Goal: Task Accomplishment & Management: Manage account settings

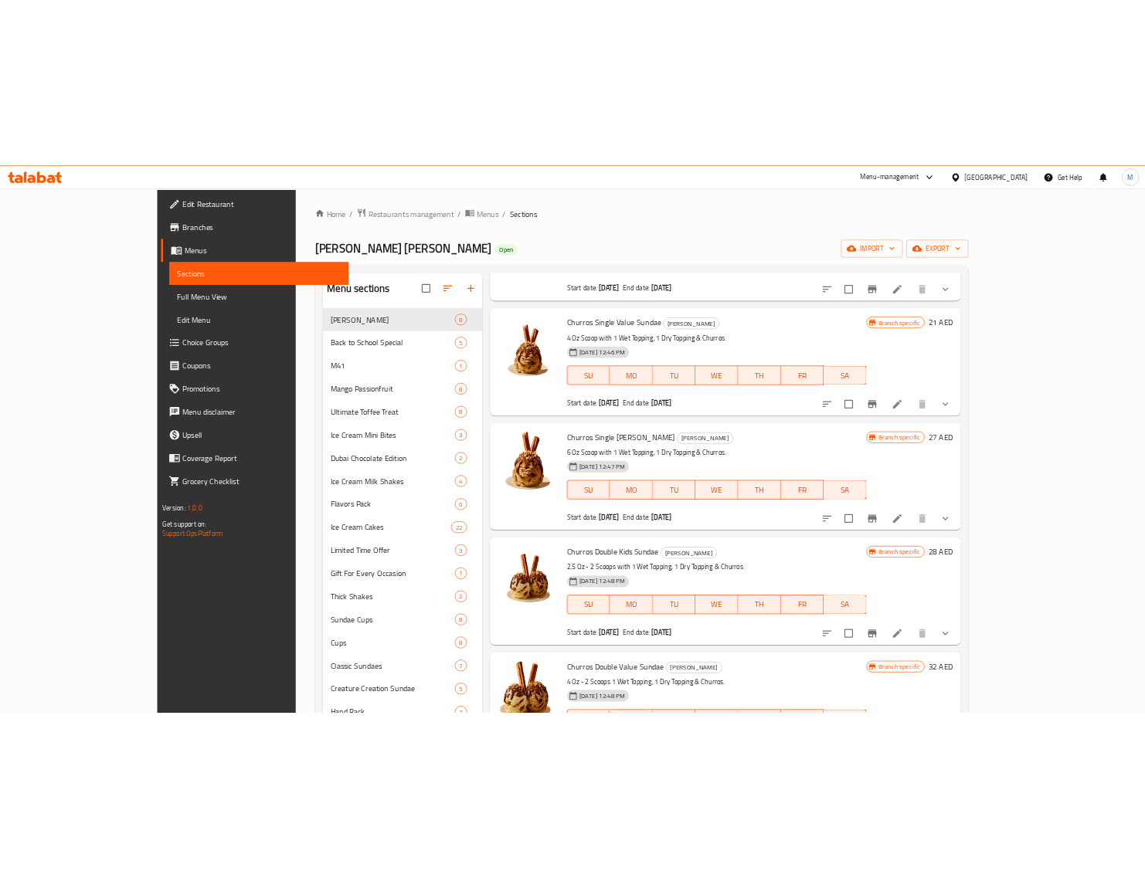
scroll to position [386, 0]
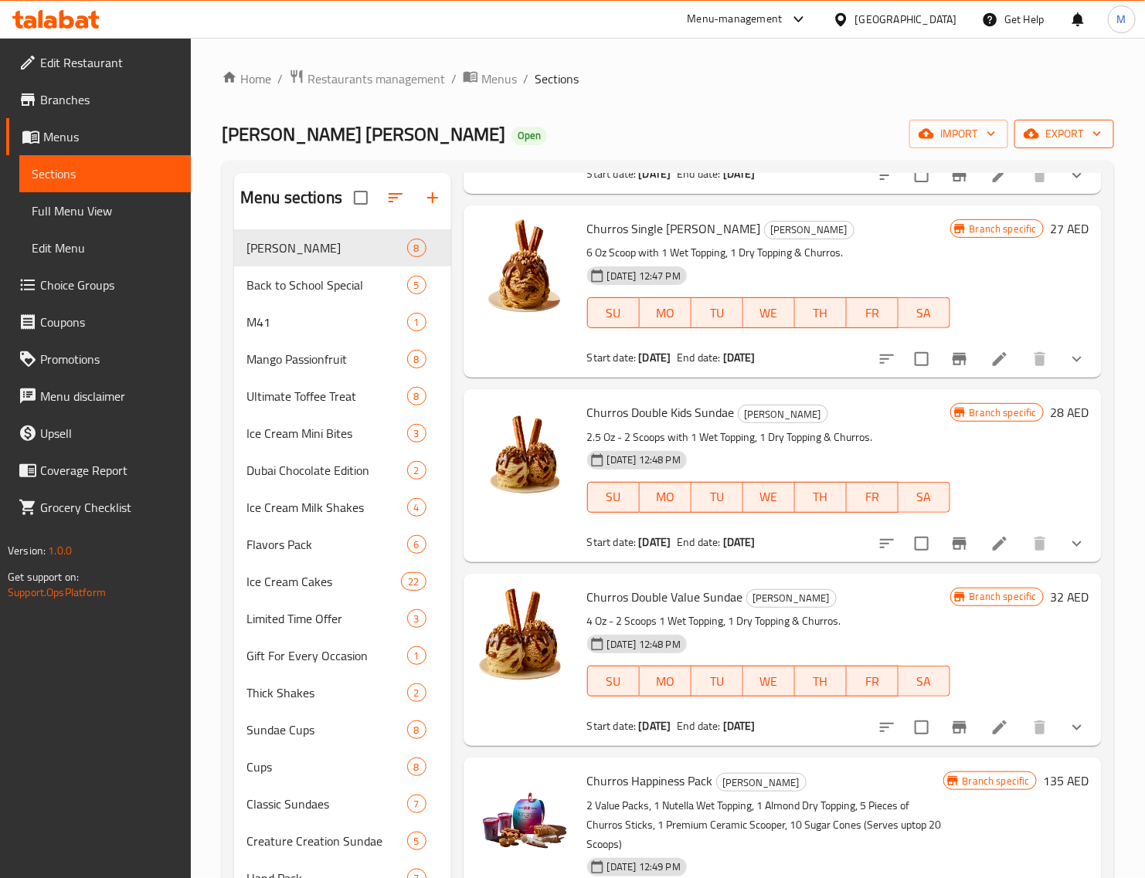
click at [1061, 139] on span "export" at bounding box center [1064, 133] width 75 height 19
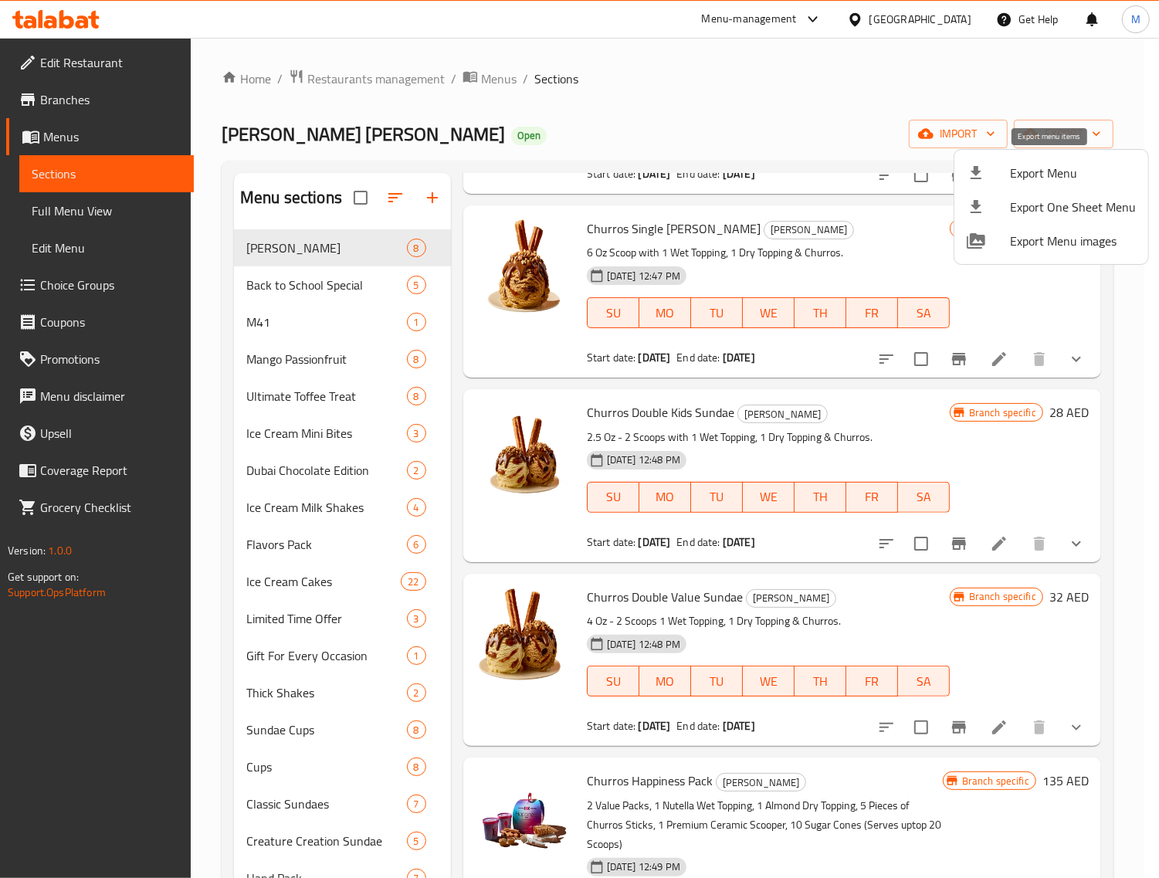
click at [1067, 167] on span "Export Menu" at bounding box center [1073, 173] width 126 height 19
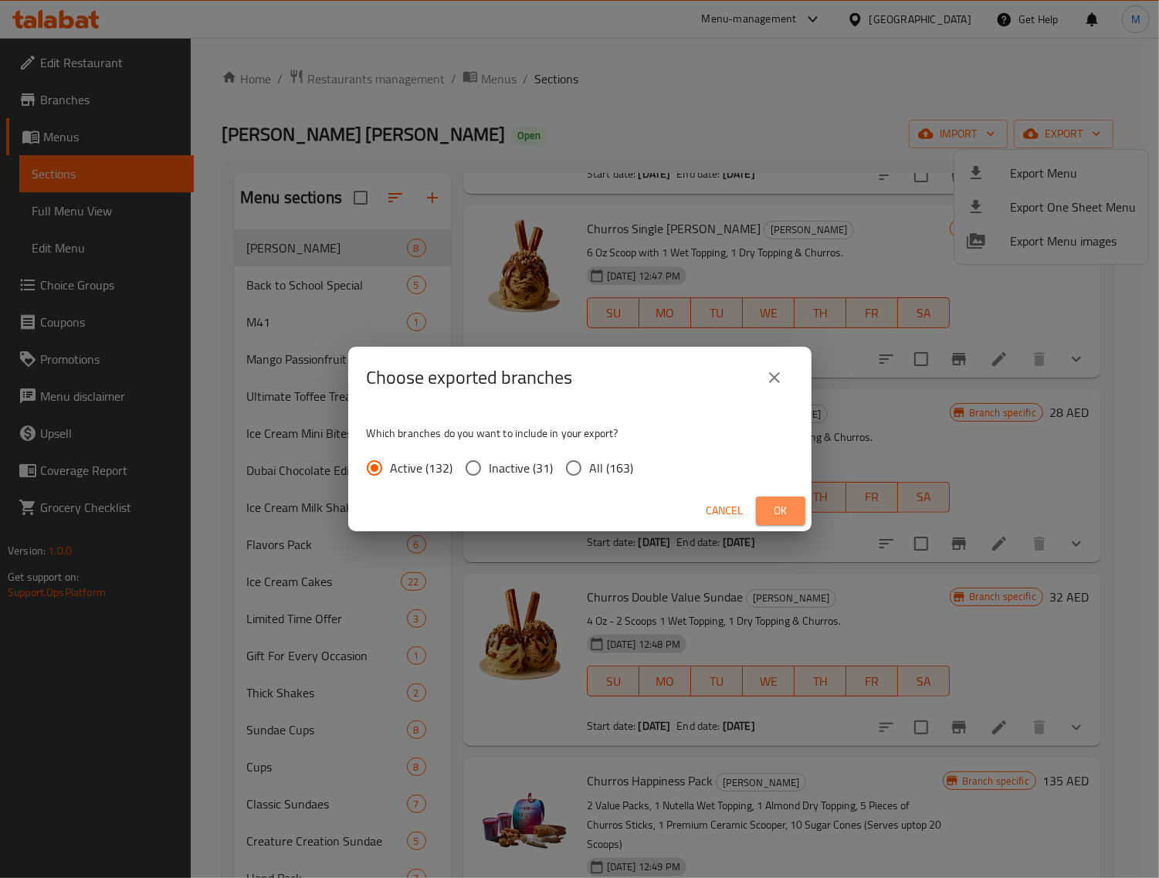
click at [782, 514] on span "Ok" at bounding box center [781, 510] width 25 height 19
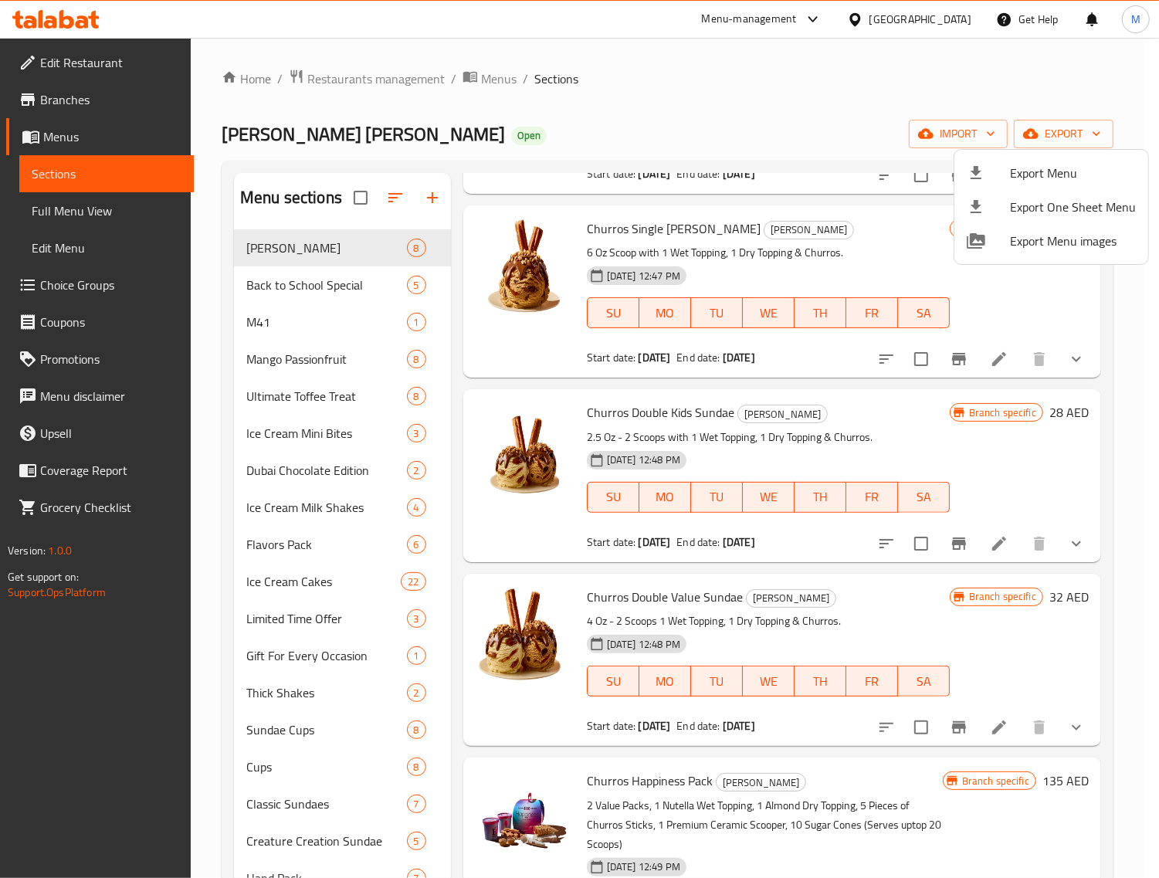
click at [867, 433] on div at bounding box center [579, 439] width 1159 height 878
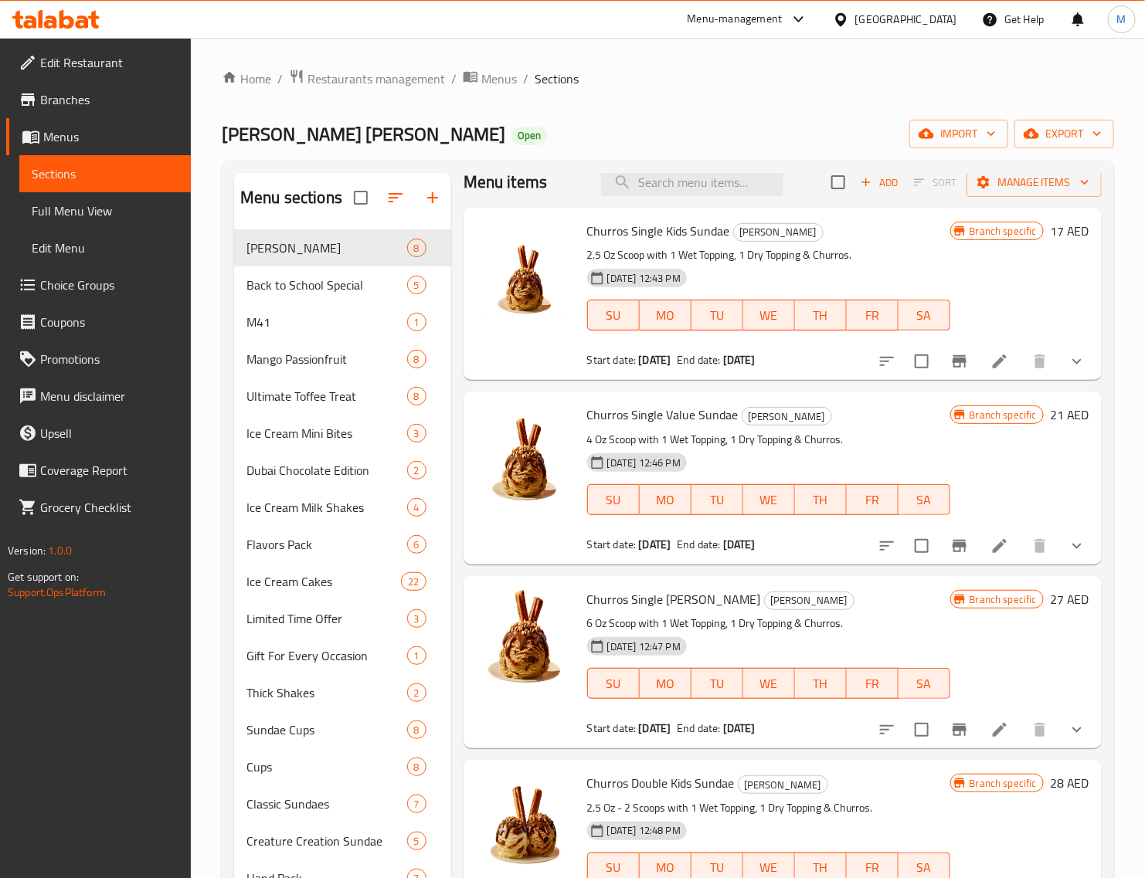
scroll to position [0, 0]
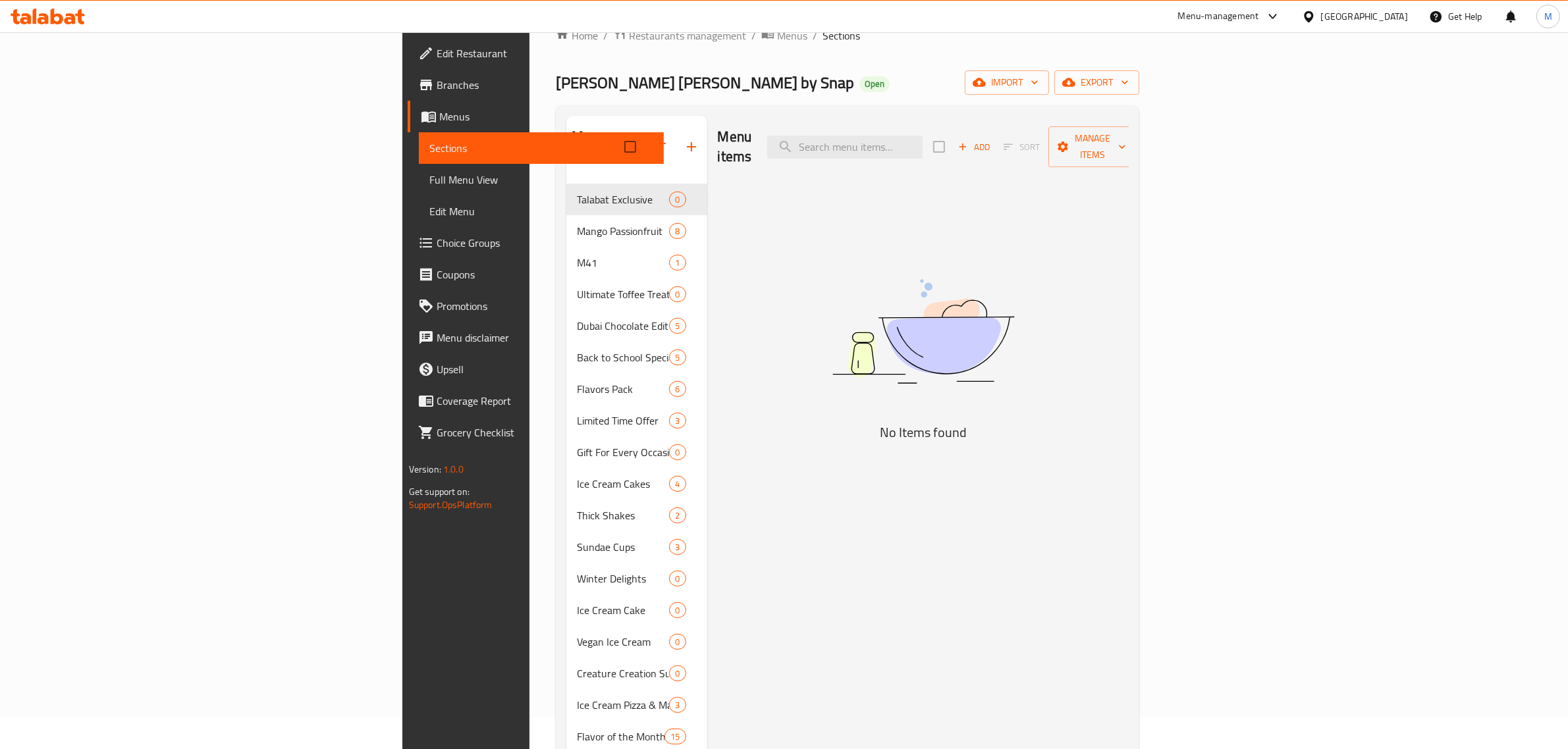
scroll to position [83, 0]
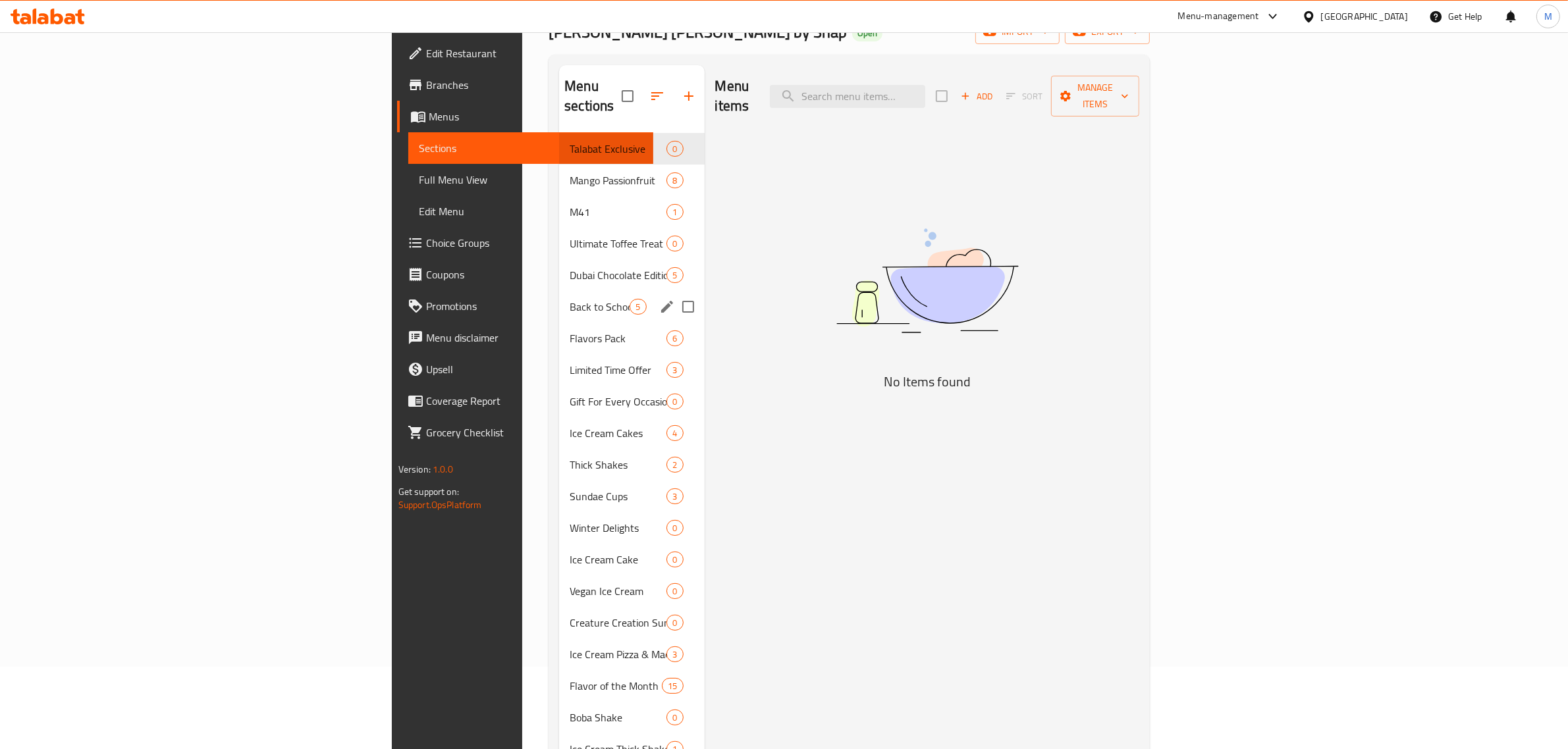
click at [559, 270] on div "Dubai Chocolate Edition 5" at bounding box center [632, 274] width 145 height 32
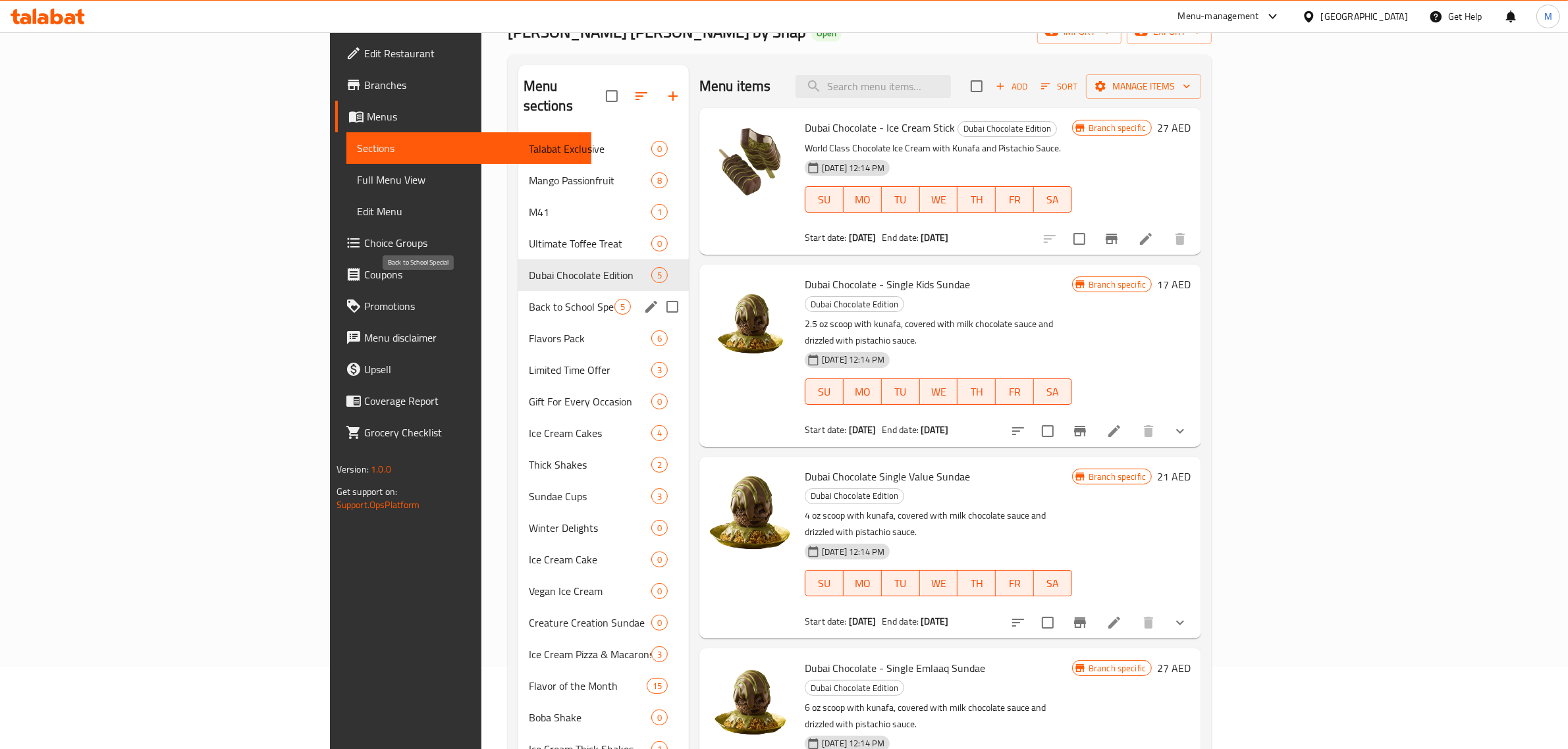
click at [529, 299] on span "Back to School Special" at bounding box center [571, 307] width 85 height 16
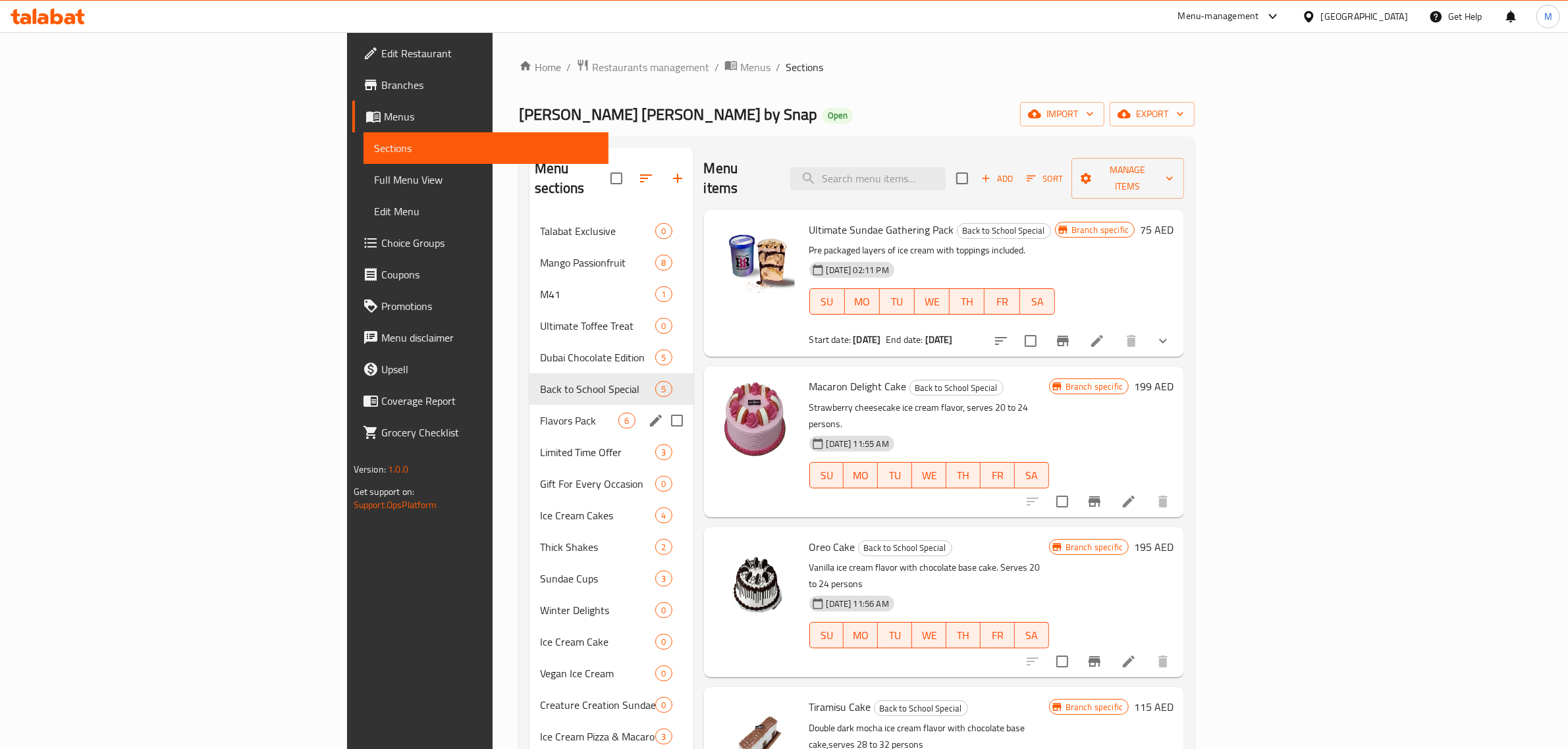
click at [529, 405] on div "Flavors Pack 6" at bounding box center [611, 420] width 164 height 32
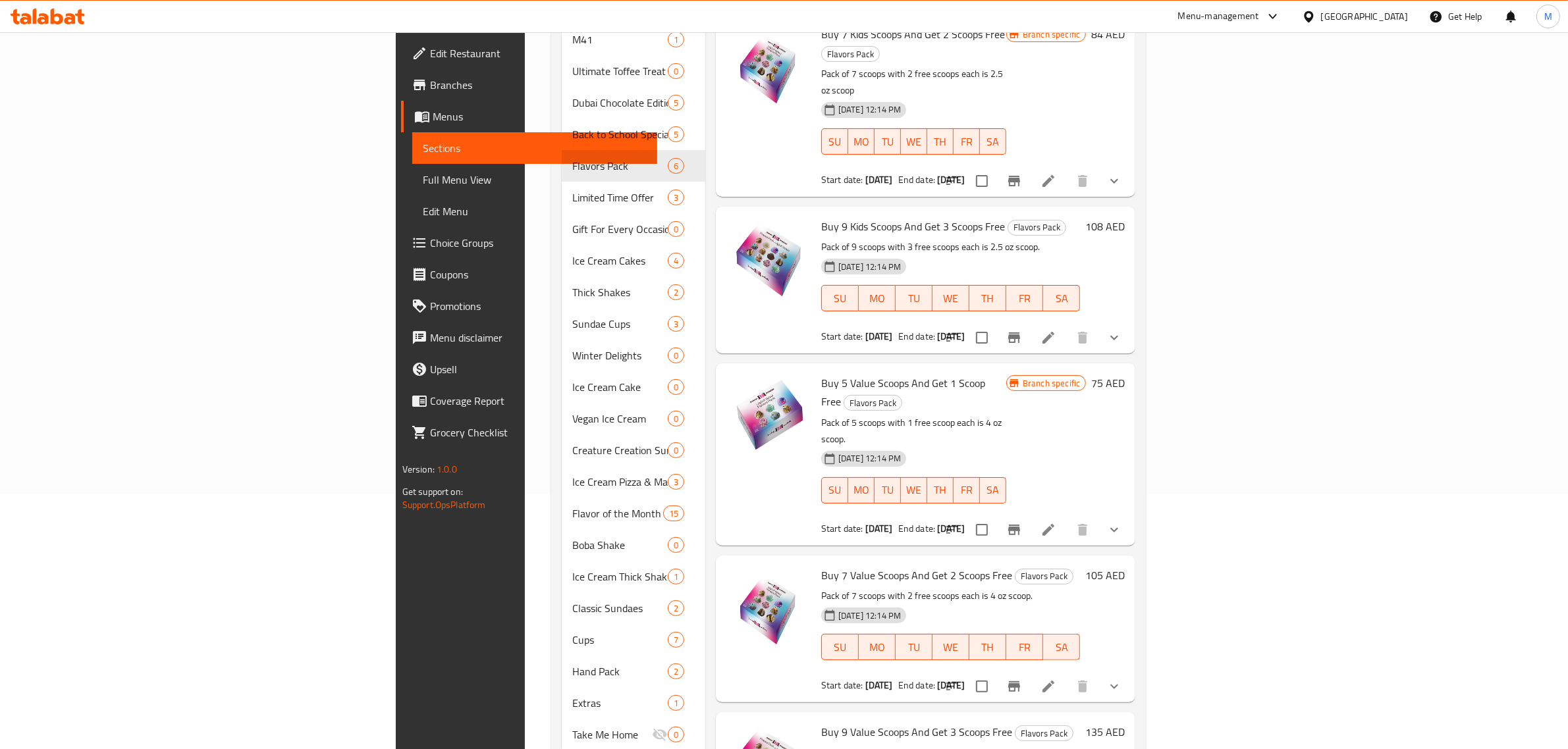
scroll to position [277, 0]
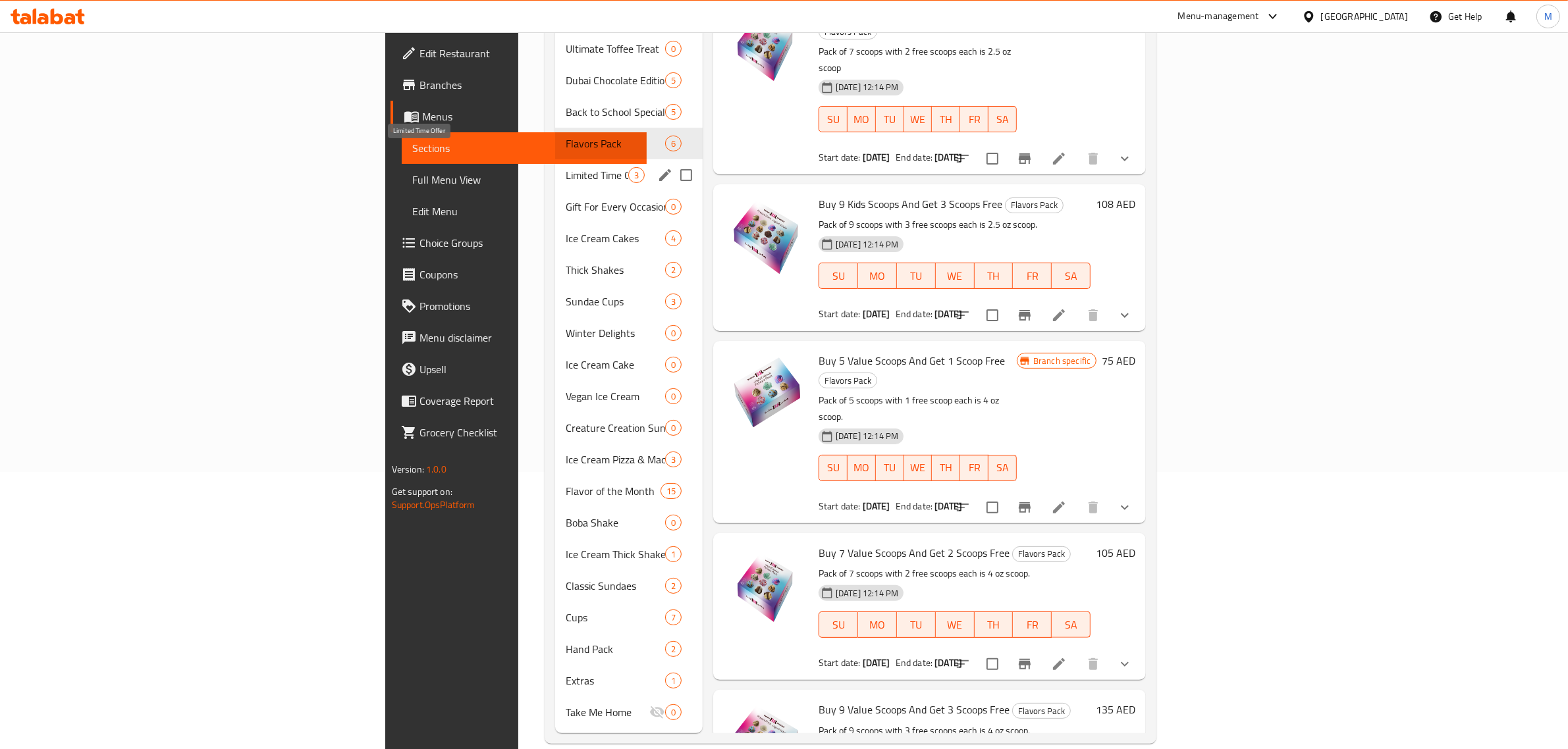
click at [566, 167] on span "Limited Time Offer" at bounding box center [597, 175] width 62 height 16
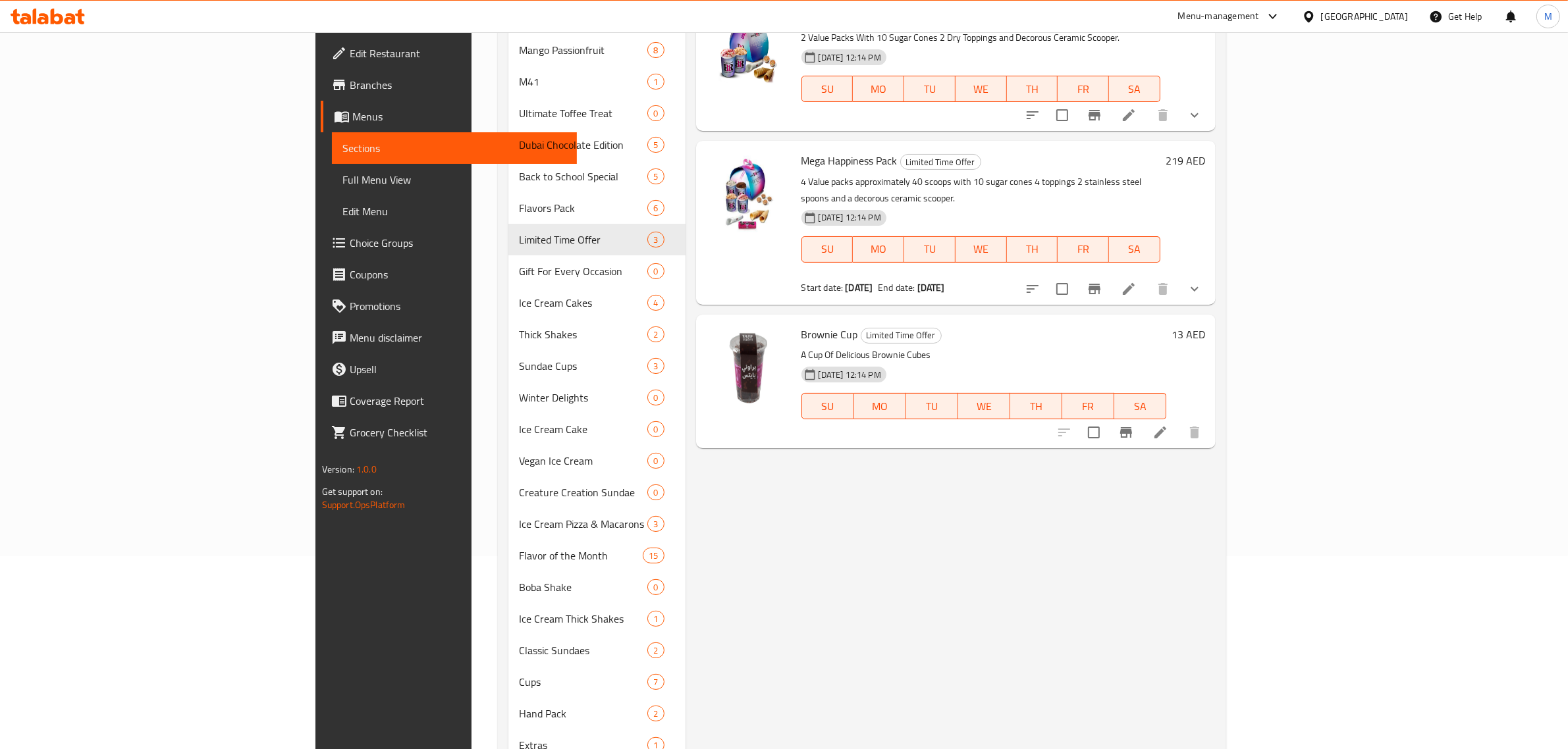
scroll to position [112, 0]
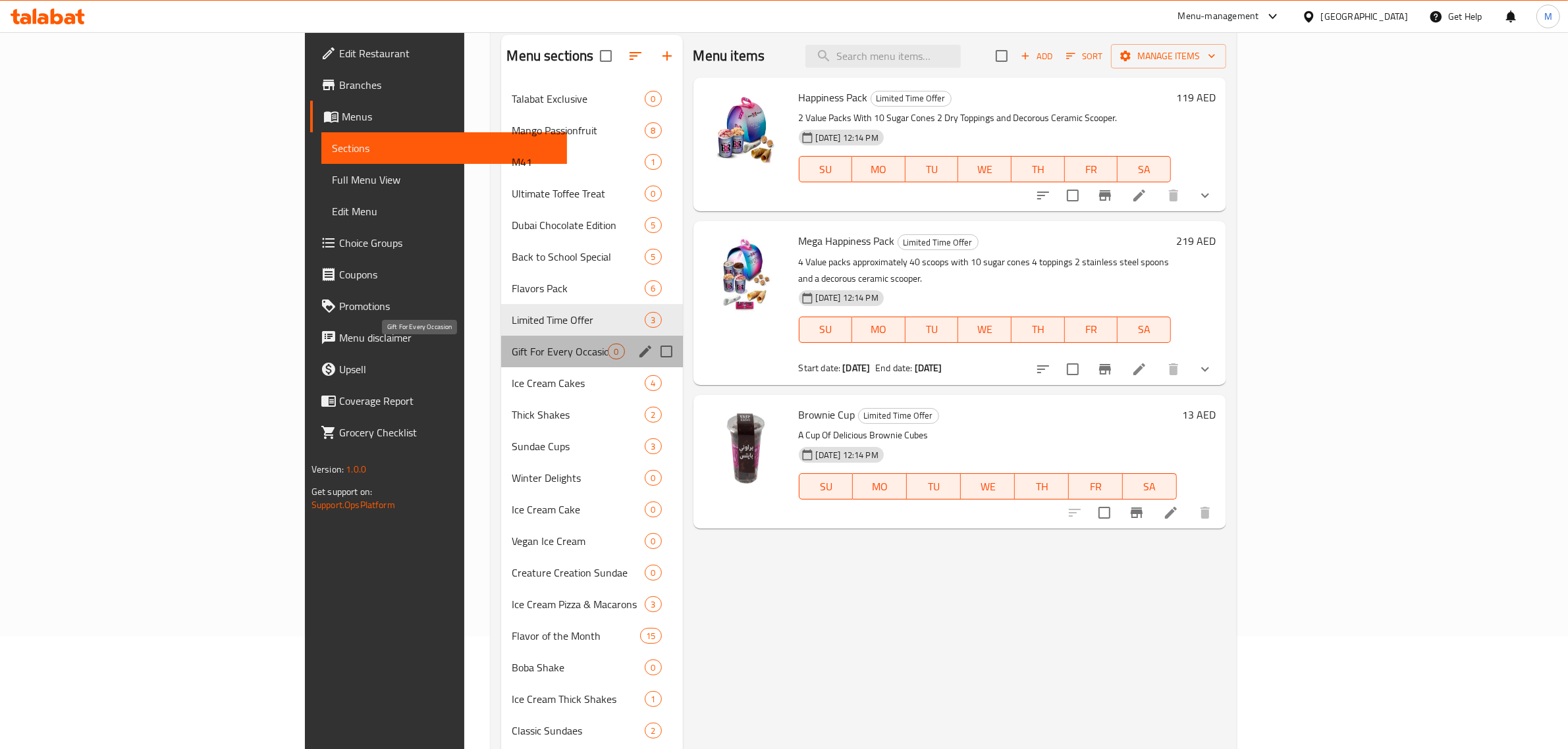
click at [512, 353] on span "Gift For Every Occasion" at bounding box center [559, 351] width 96 height 16
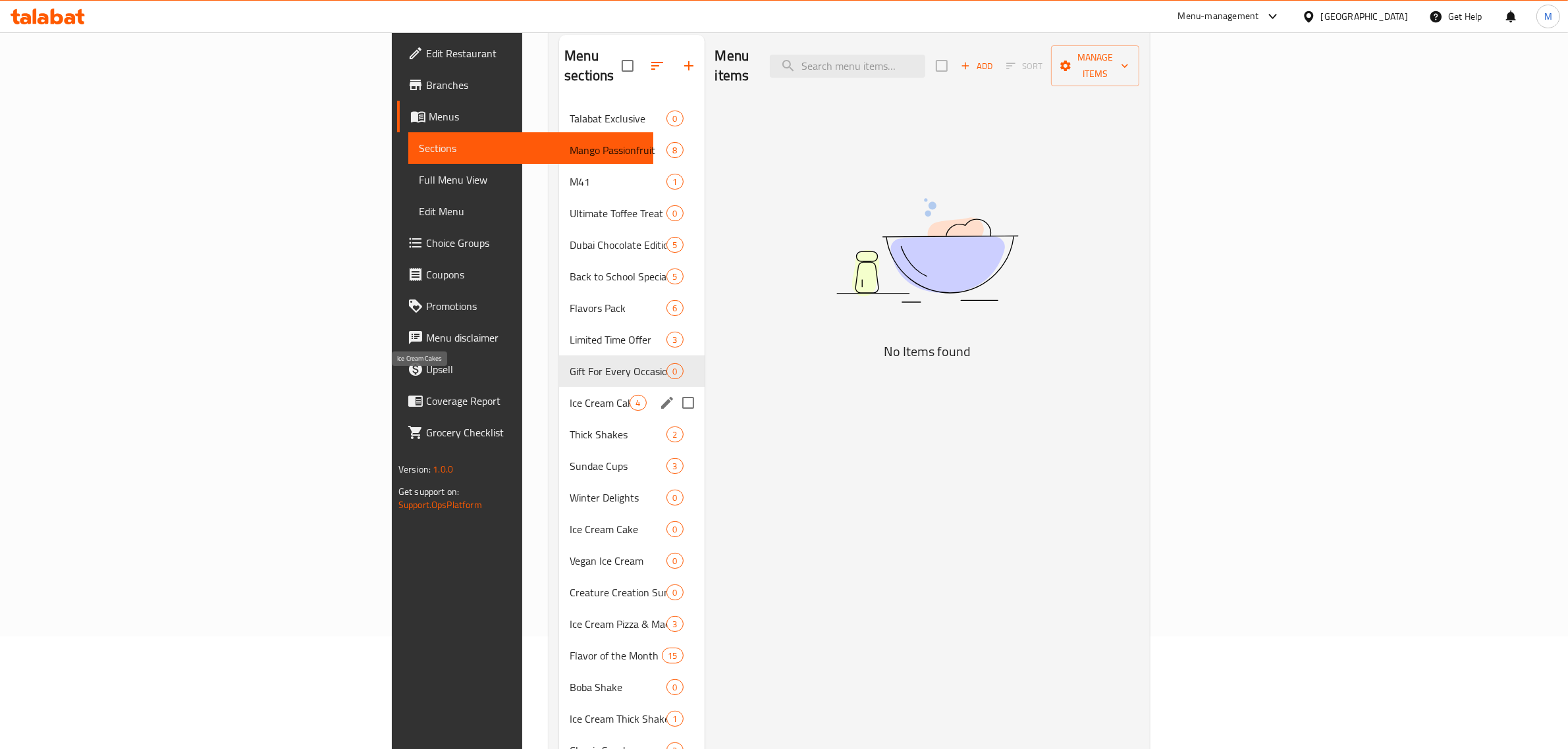
click at [570, 395] on span "Ice Cream Cakes" at bounding box center [599, 402] width 60 height 16
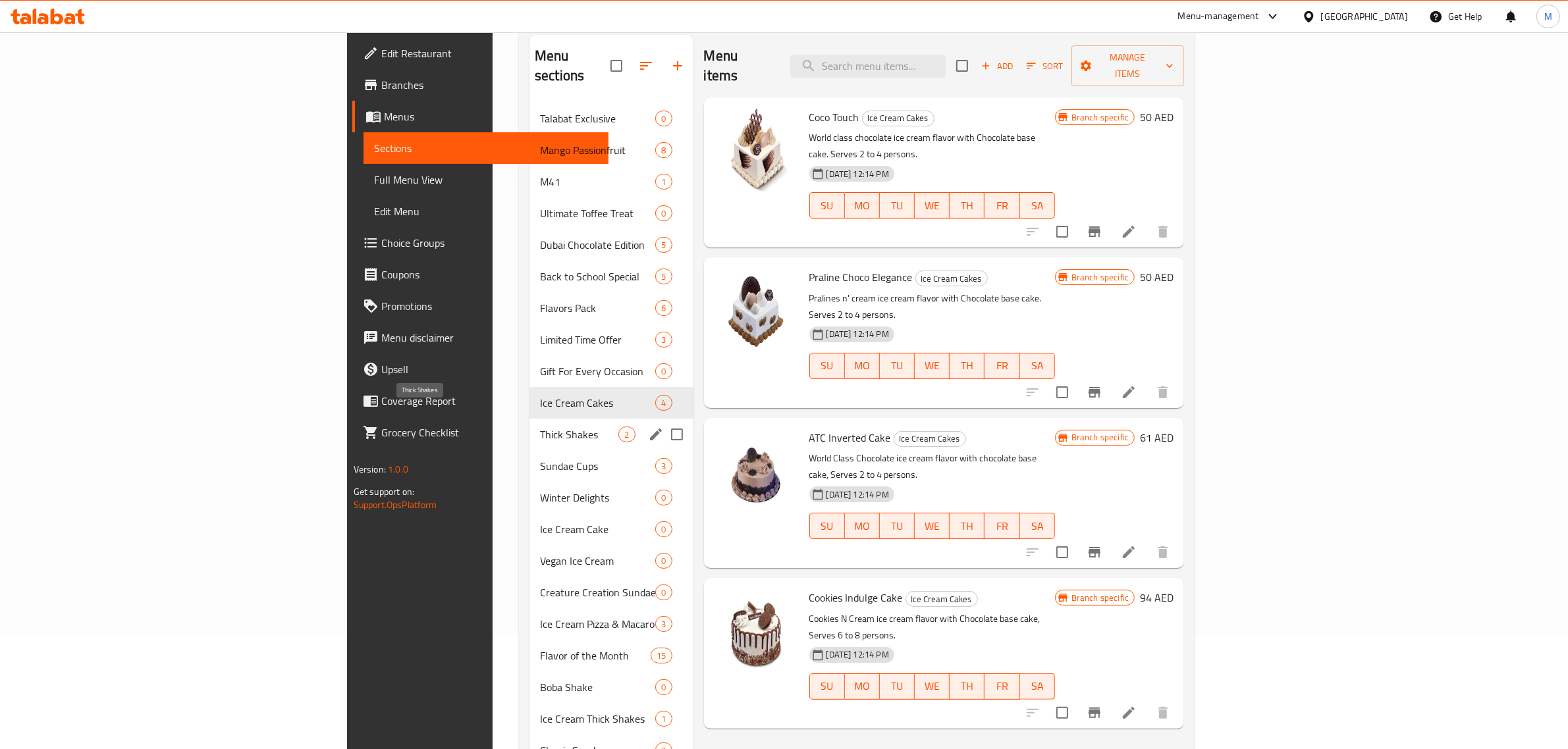
click at [540, 427] on span "Thick Shakes" at bounding box center [579, 435] width 78 height 16
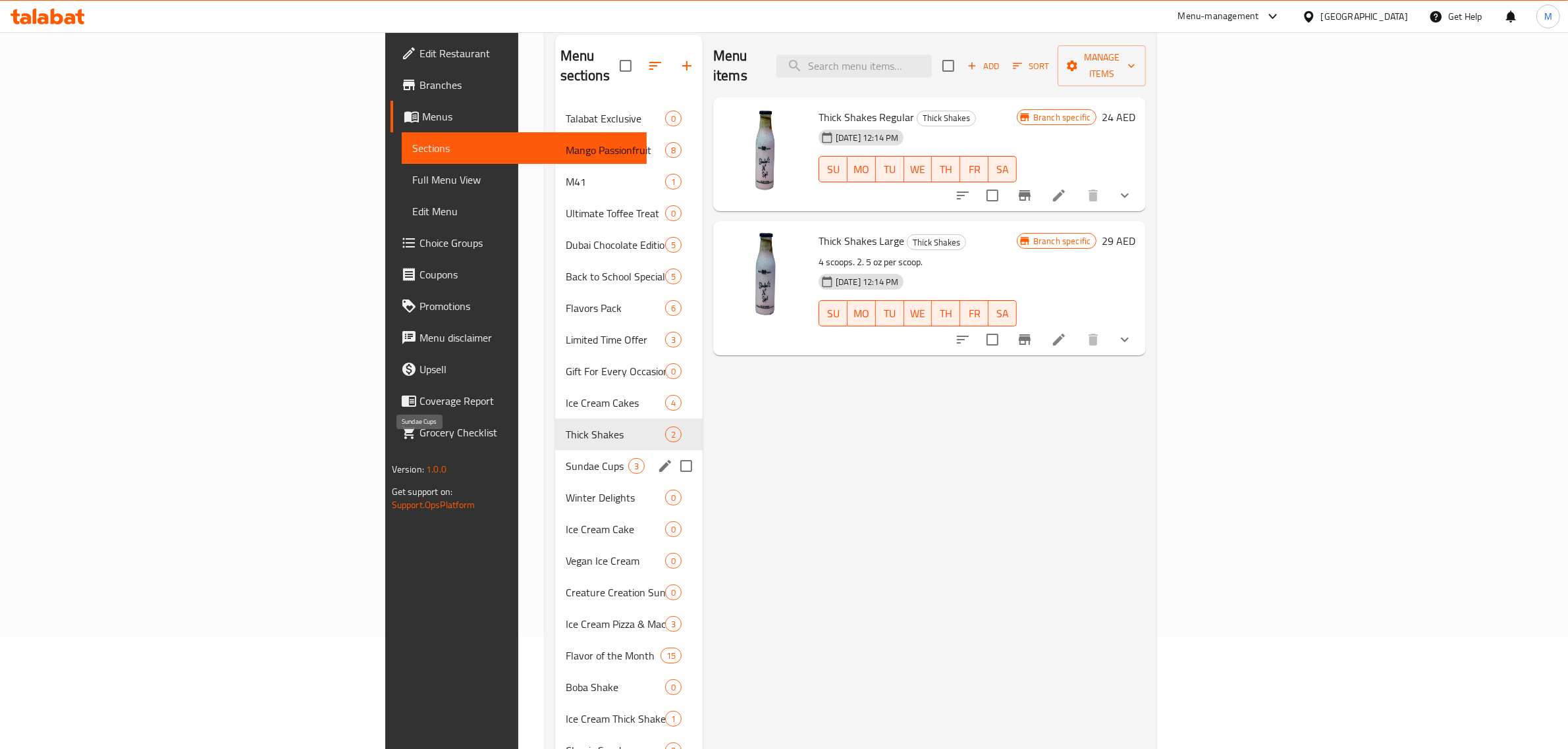
click at [566, 458] on span "Sundae Cups" at bounding box center [597, 466] width 62 height 16
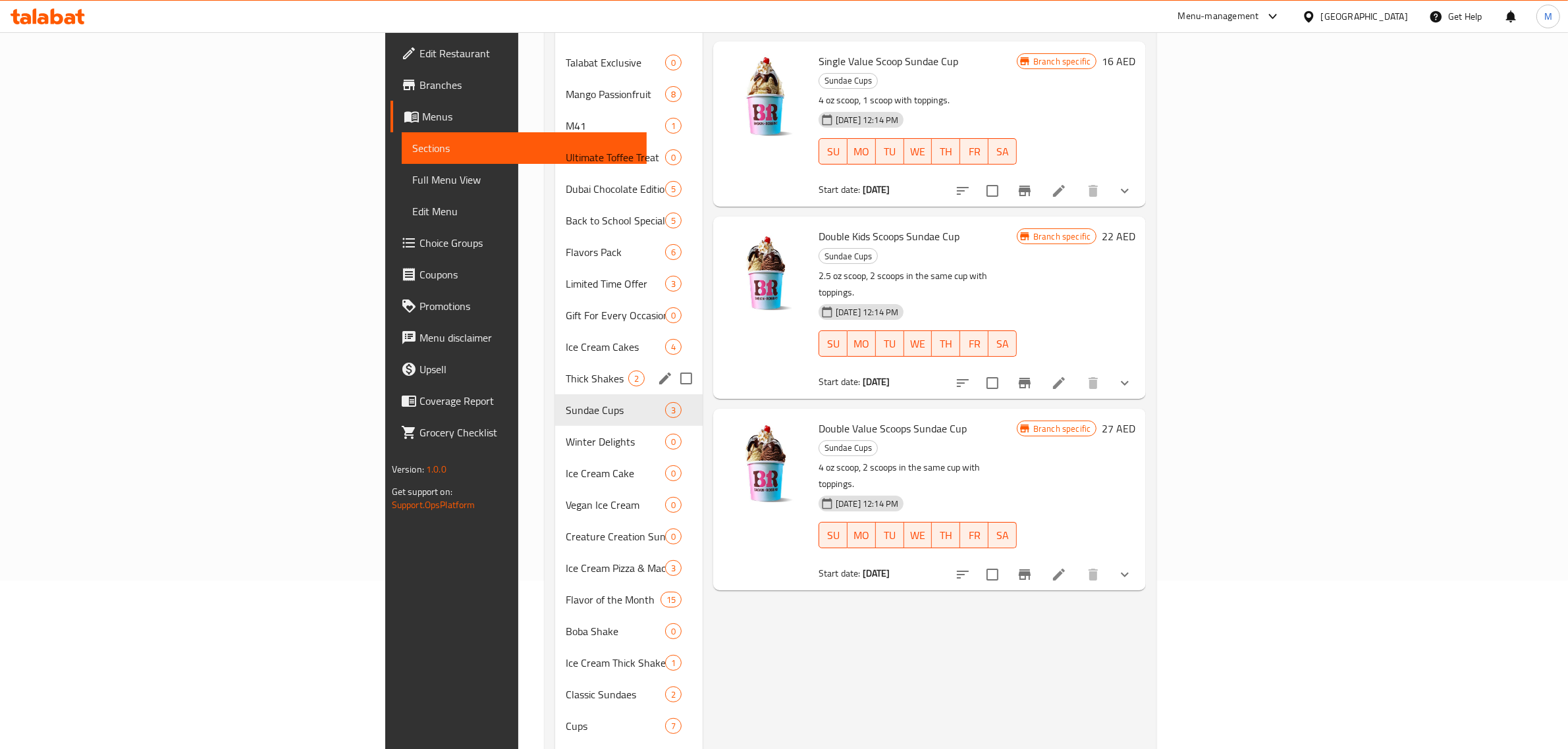
scroll to position [195, 0]
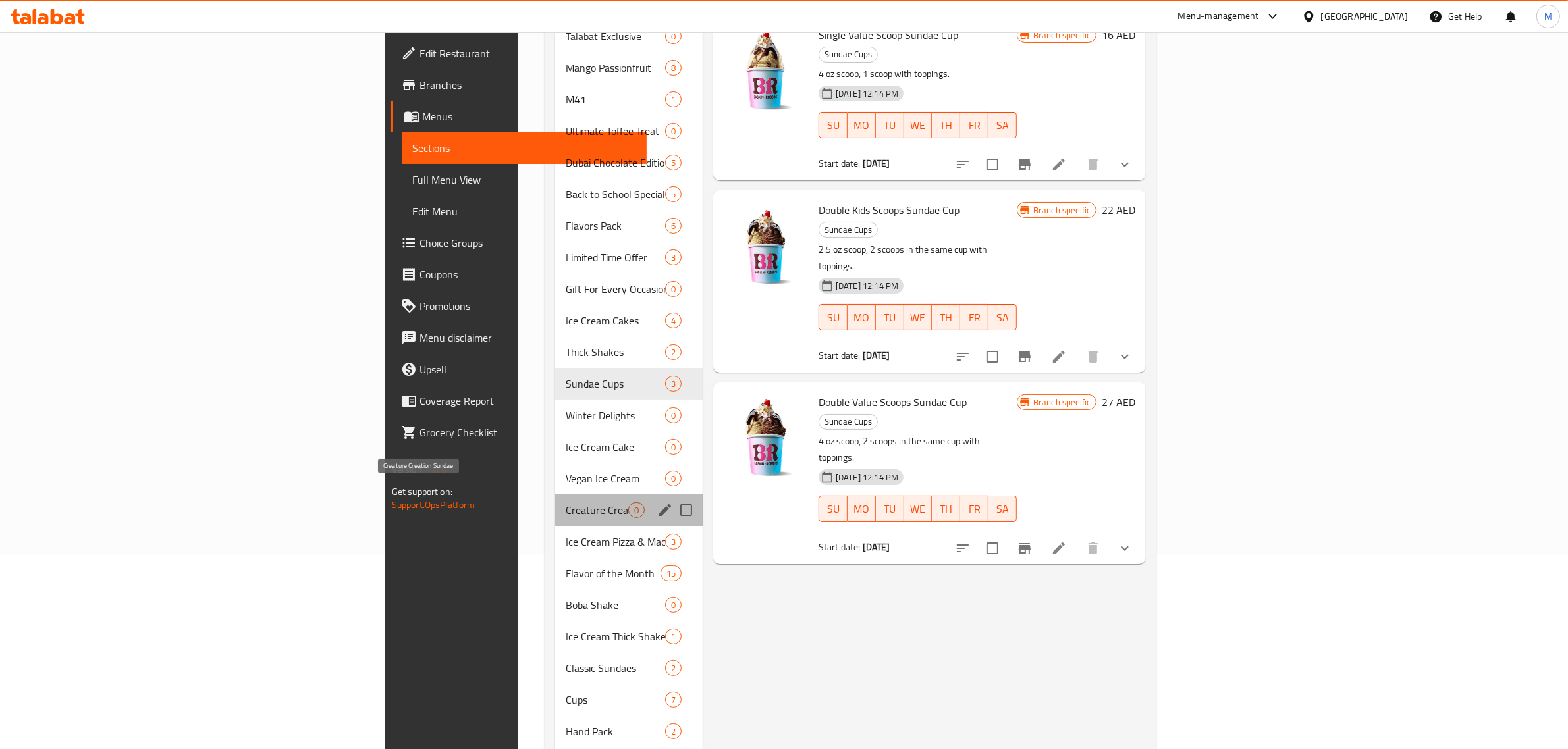
click at [566, 502] on span "Creature Creation Sundae" at bounding box center [597, 510] width 62 height 16
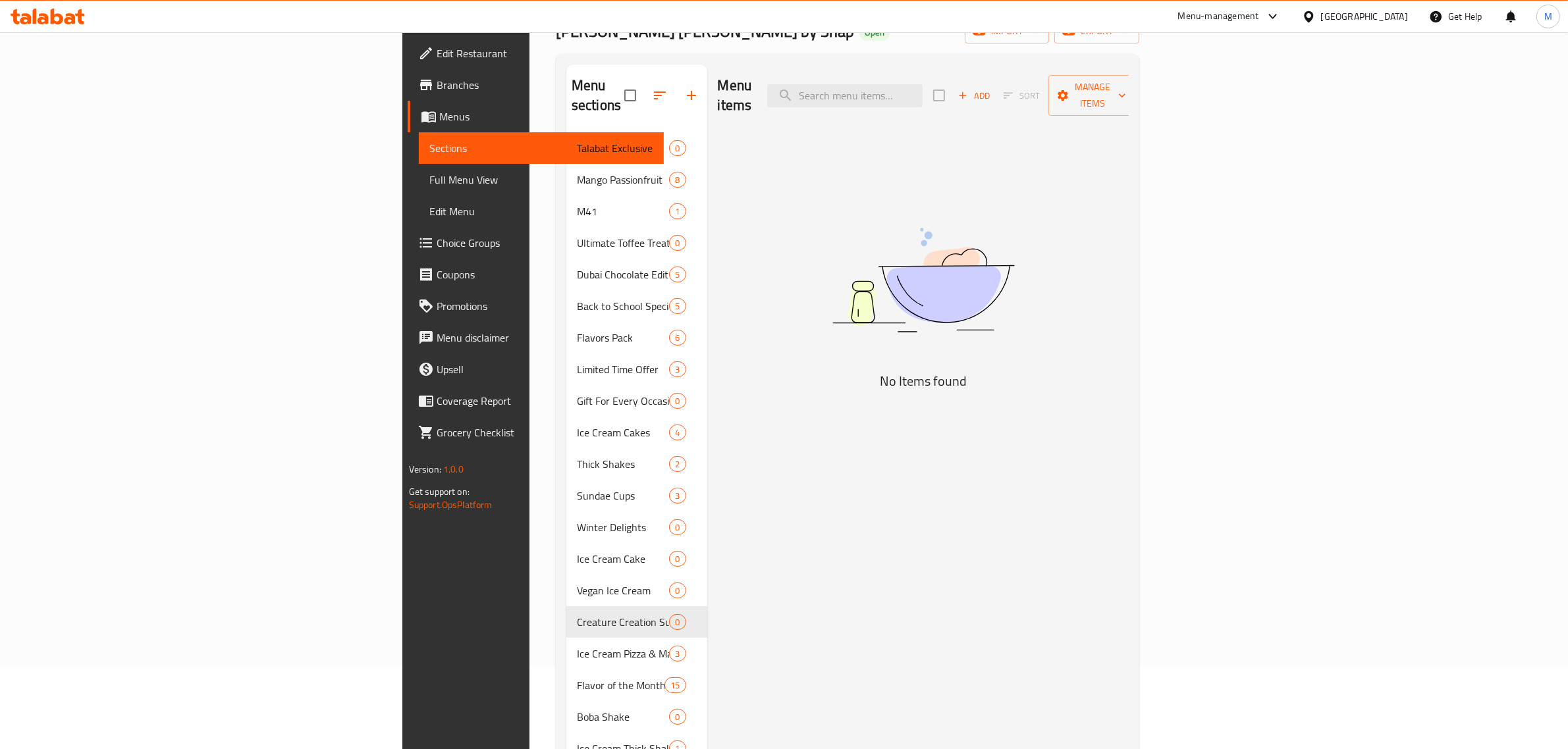
scroll to position [112, 0]
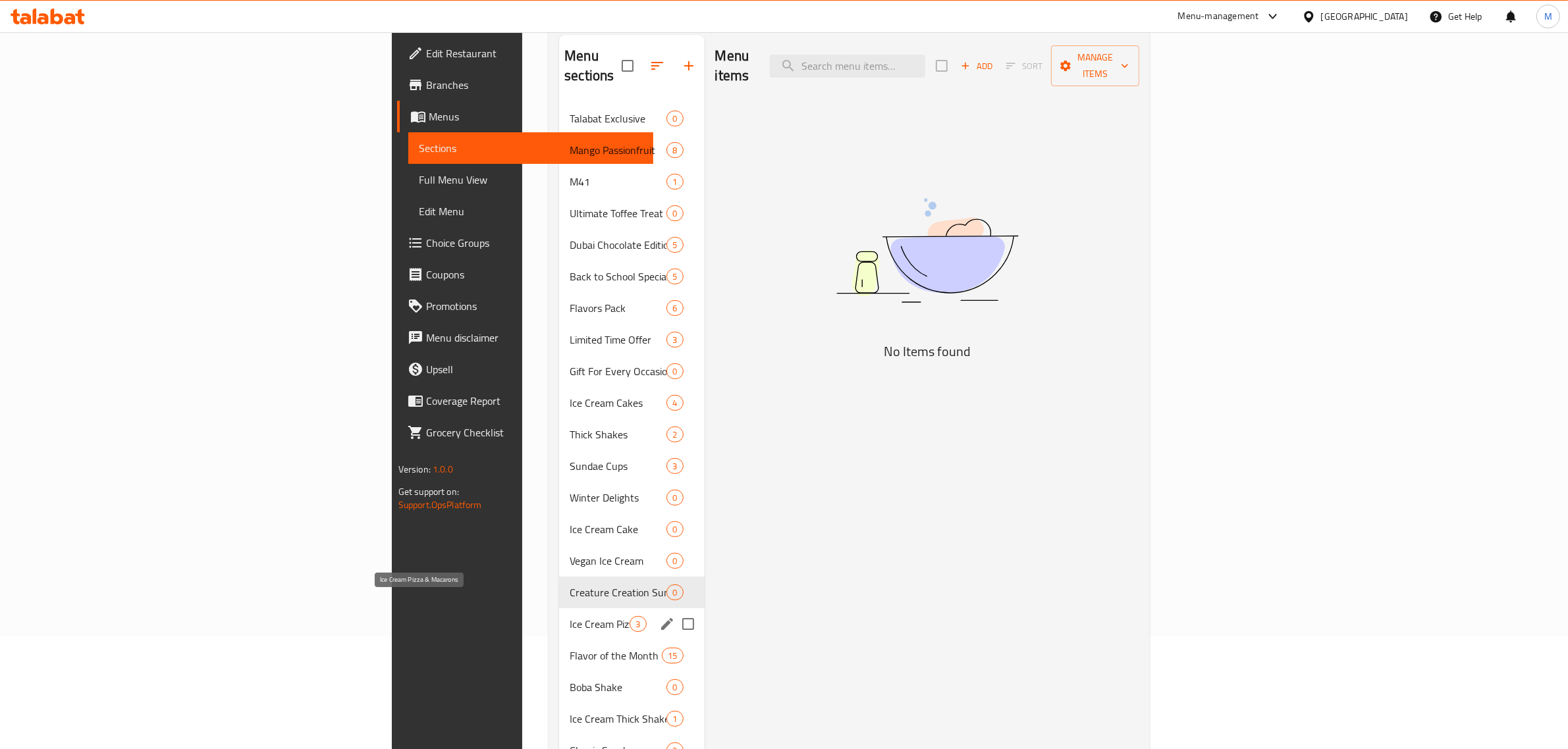
click at [570, 616] on span "Ice Cream Pizza & Macarons" at bounding box center [599, 624] width 60 height 16
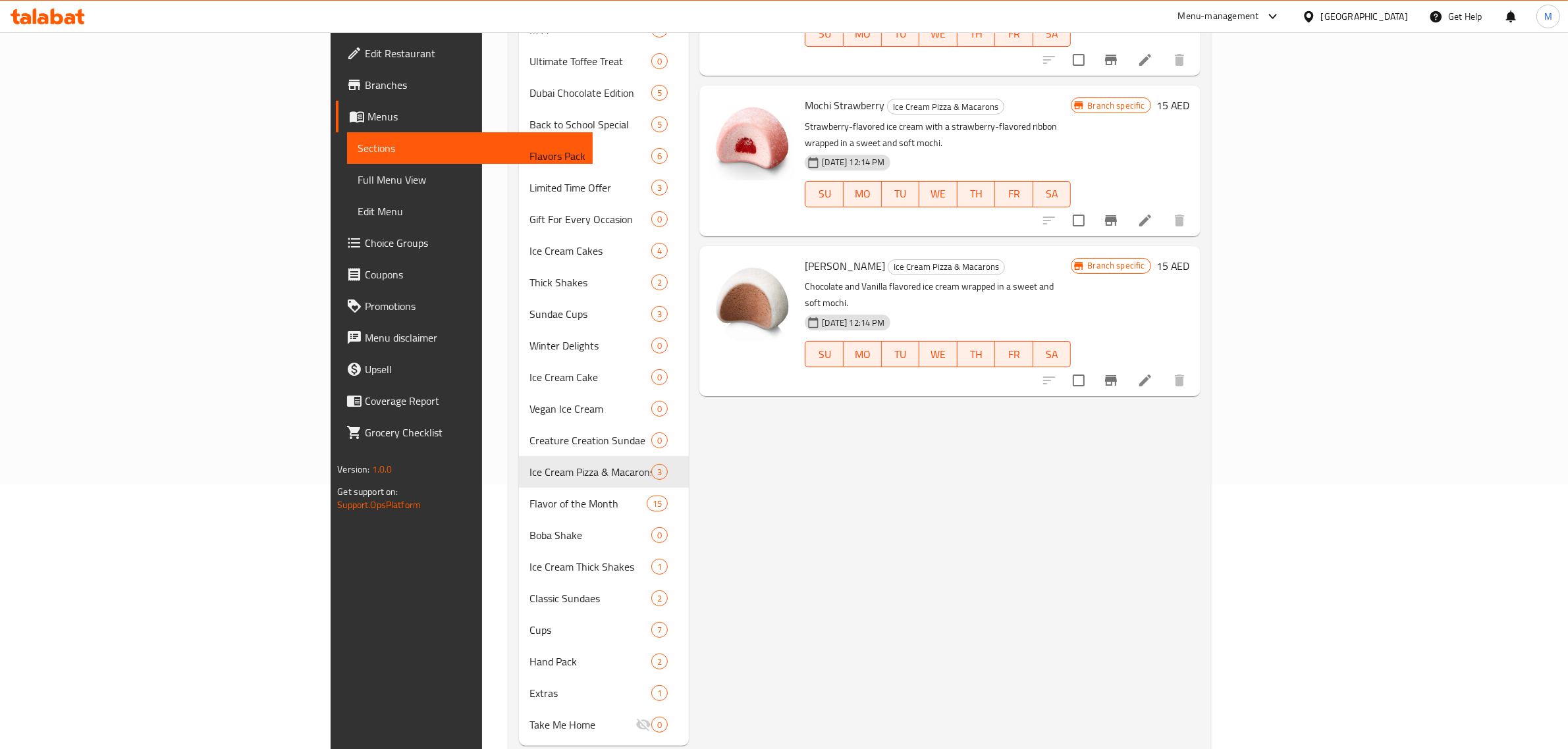
scroll to position [277, 0]
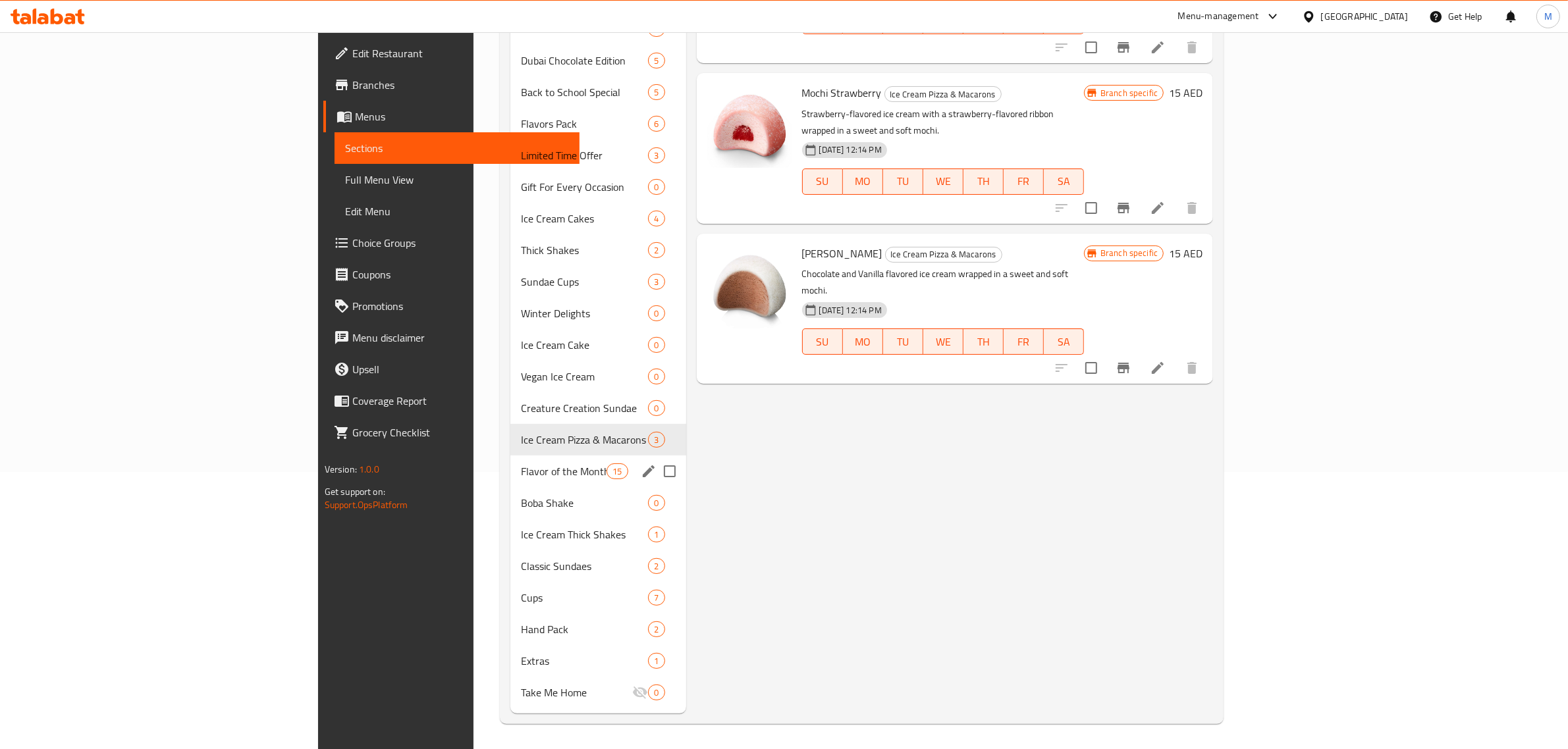
click at [521, 478] on span "Flavor of the Month" at bounding box center [564, 471] width 86 height 16
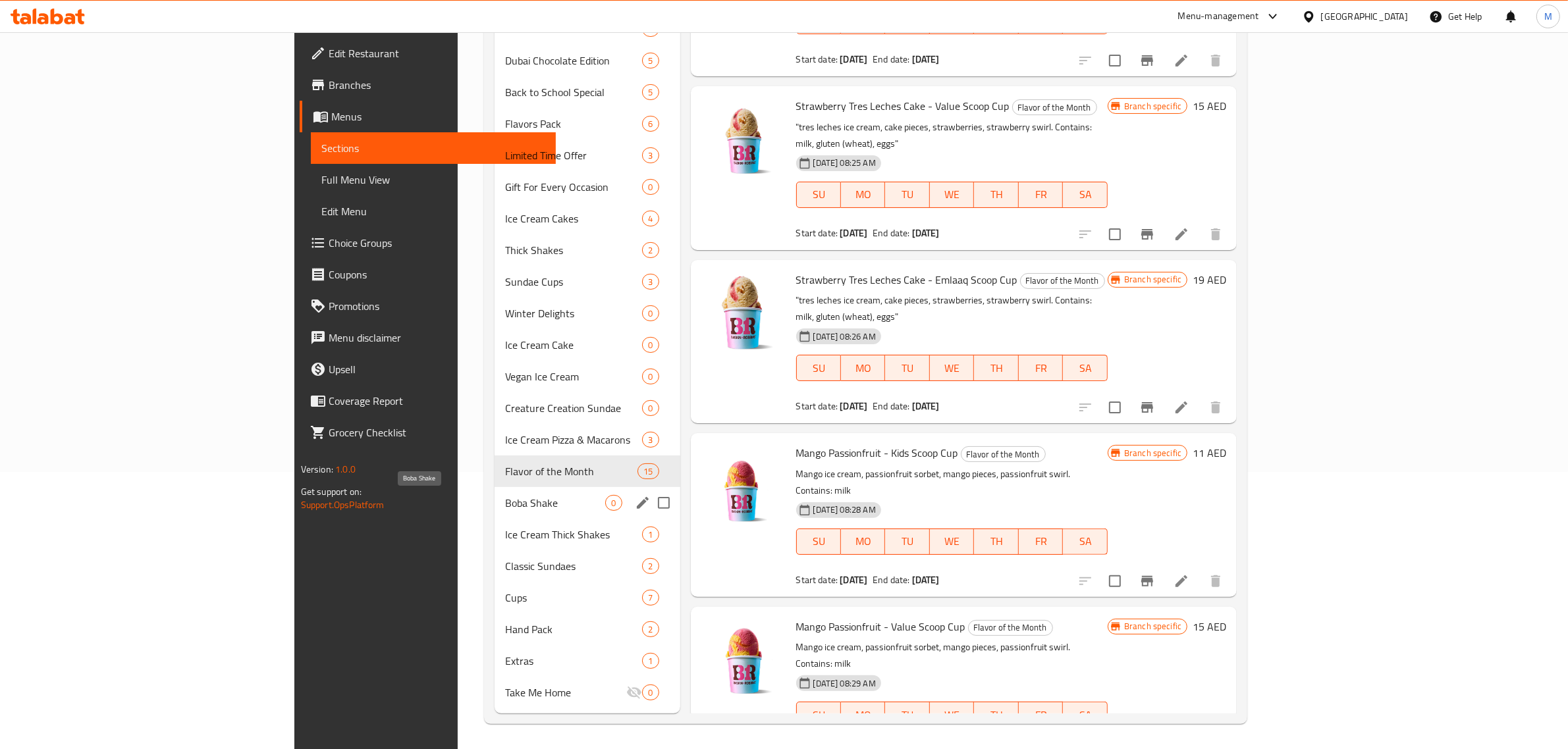
click at [505, 499] on span "Boba Shake" at bounding box center [555, 503] width 101 height 16
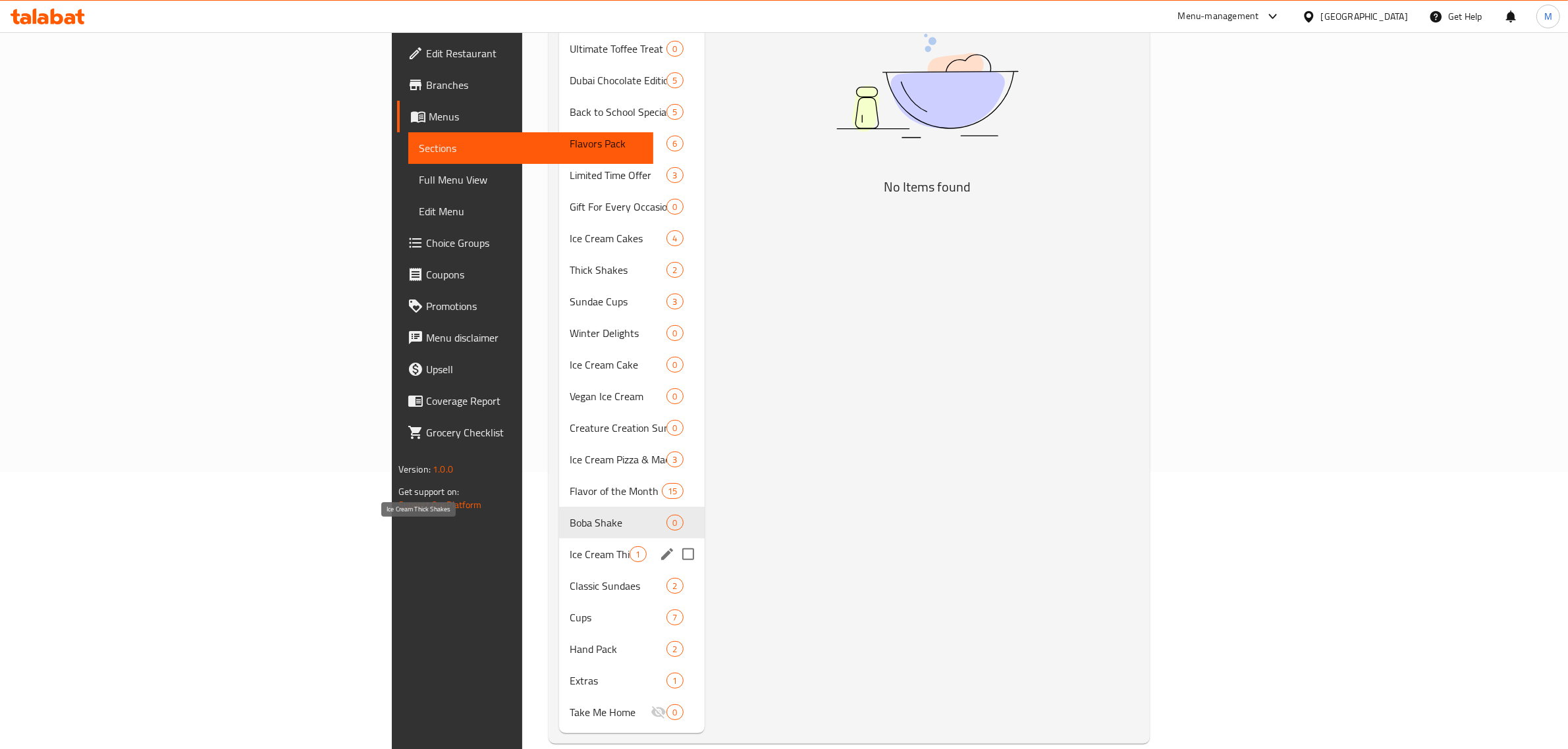
click at [570, 546] on span "Ice Cream Thick Shakes" at bounding box center [599, 554] width 60 height 16
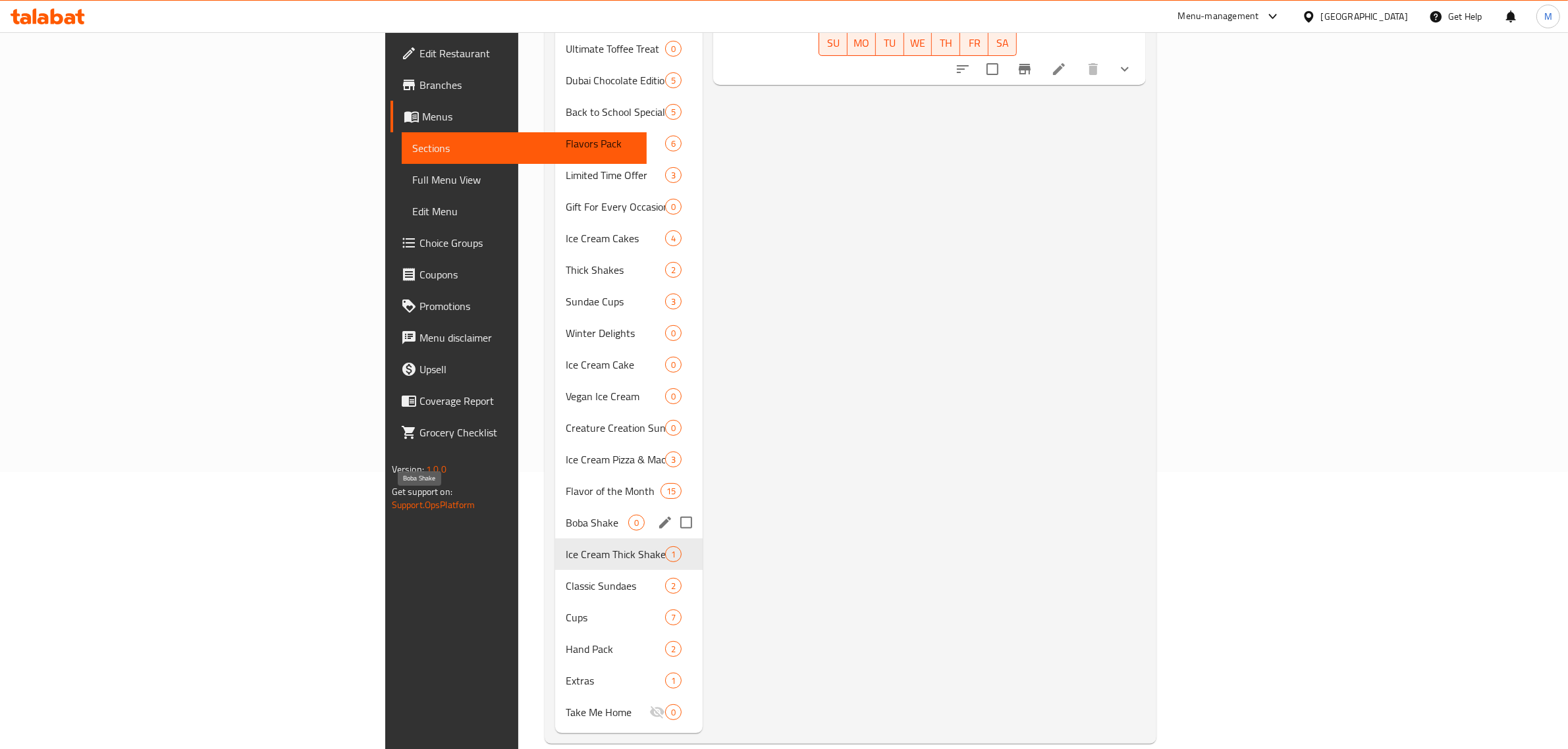
click at [566, 515] on span "Boba Shake" at bounding box center [597, 522] width 62 height 16
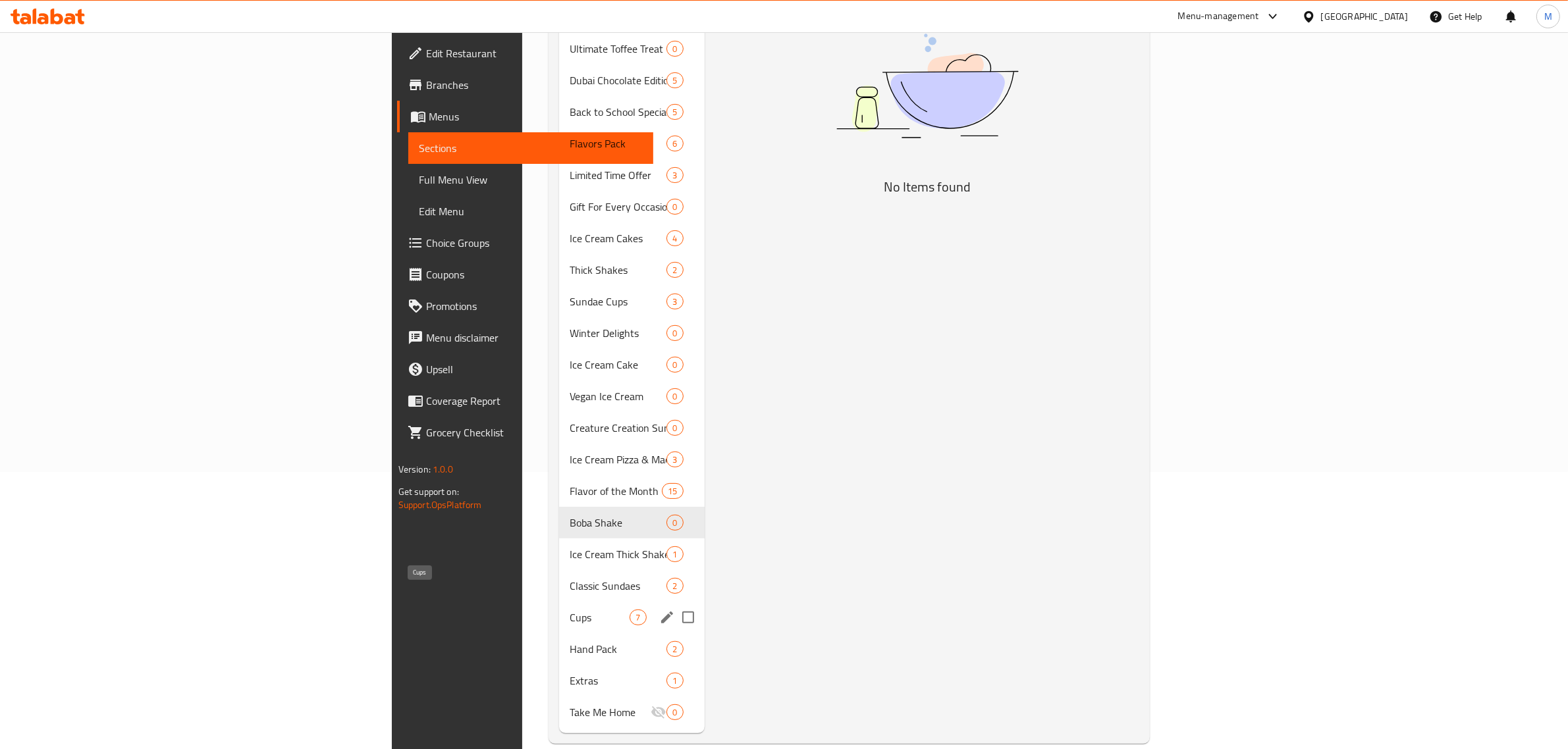
click at [570, 609] on span "Cups" at bounding box center [599, 617] width 60 height 16
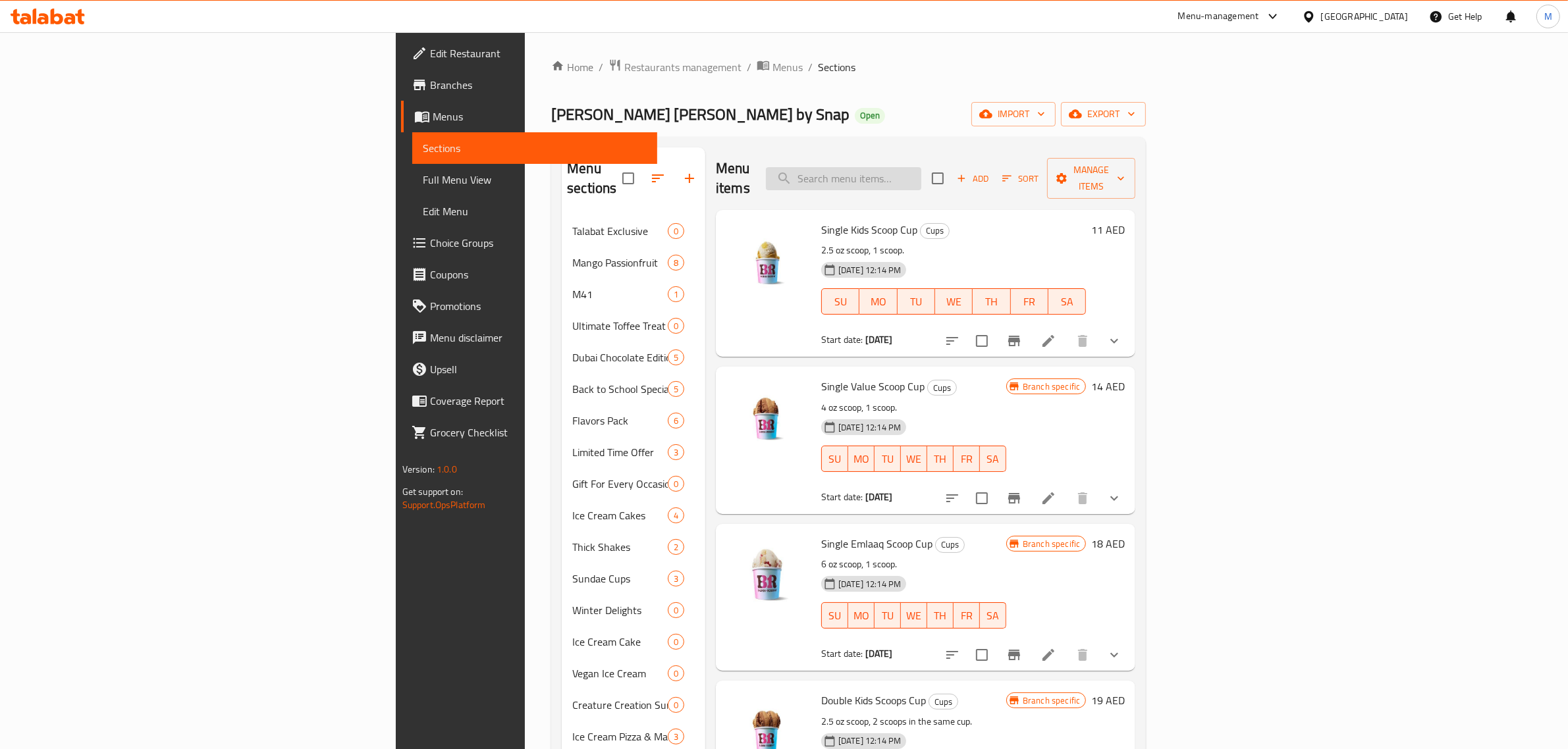
click at [922, 167] on input "search" at bounding box center [843, 178] width 155 height 23
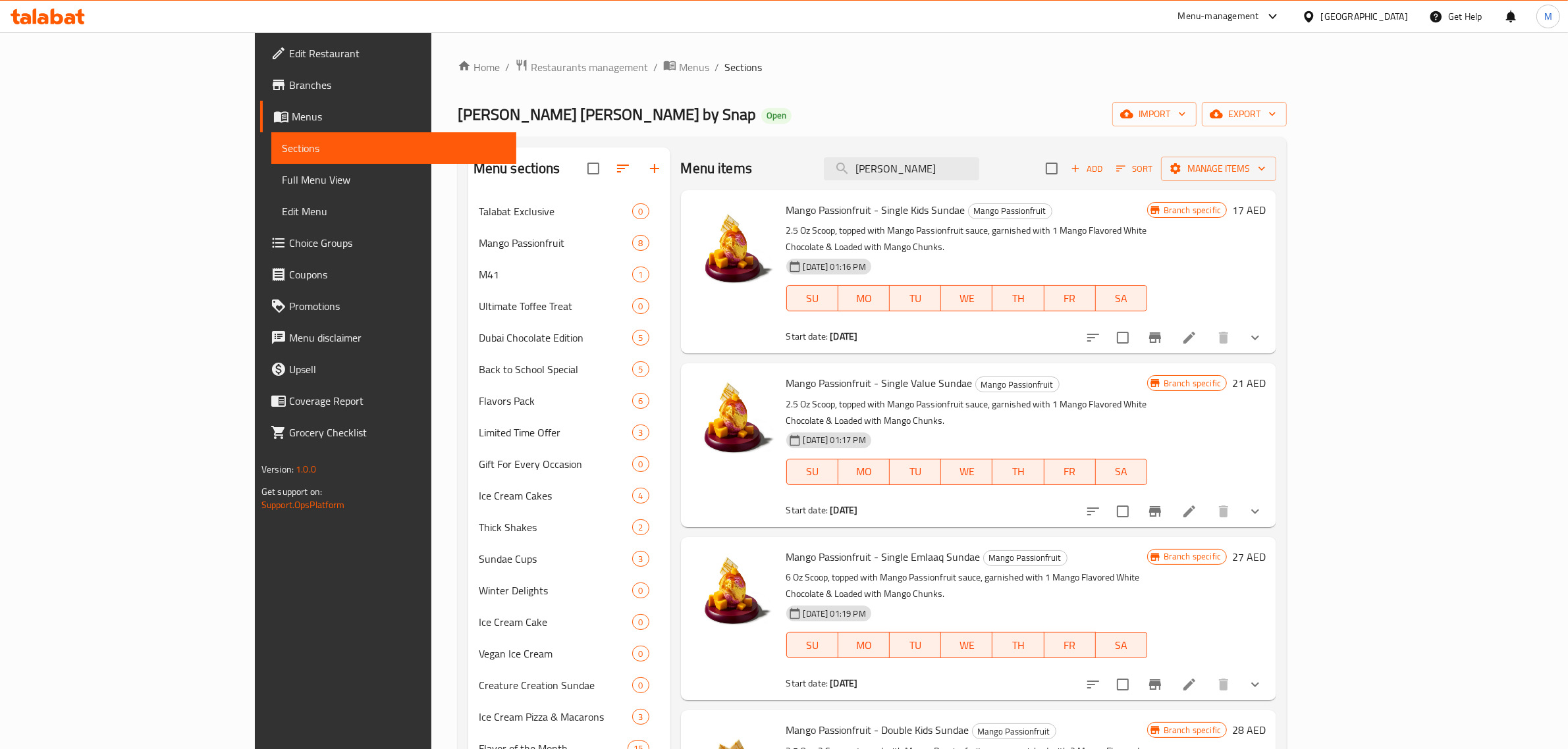
type input "Sund"
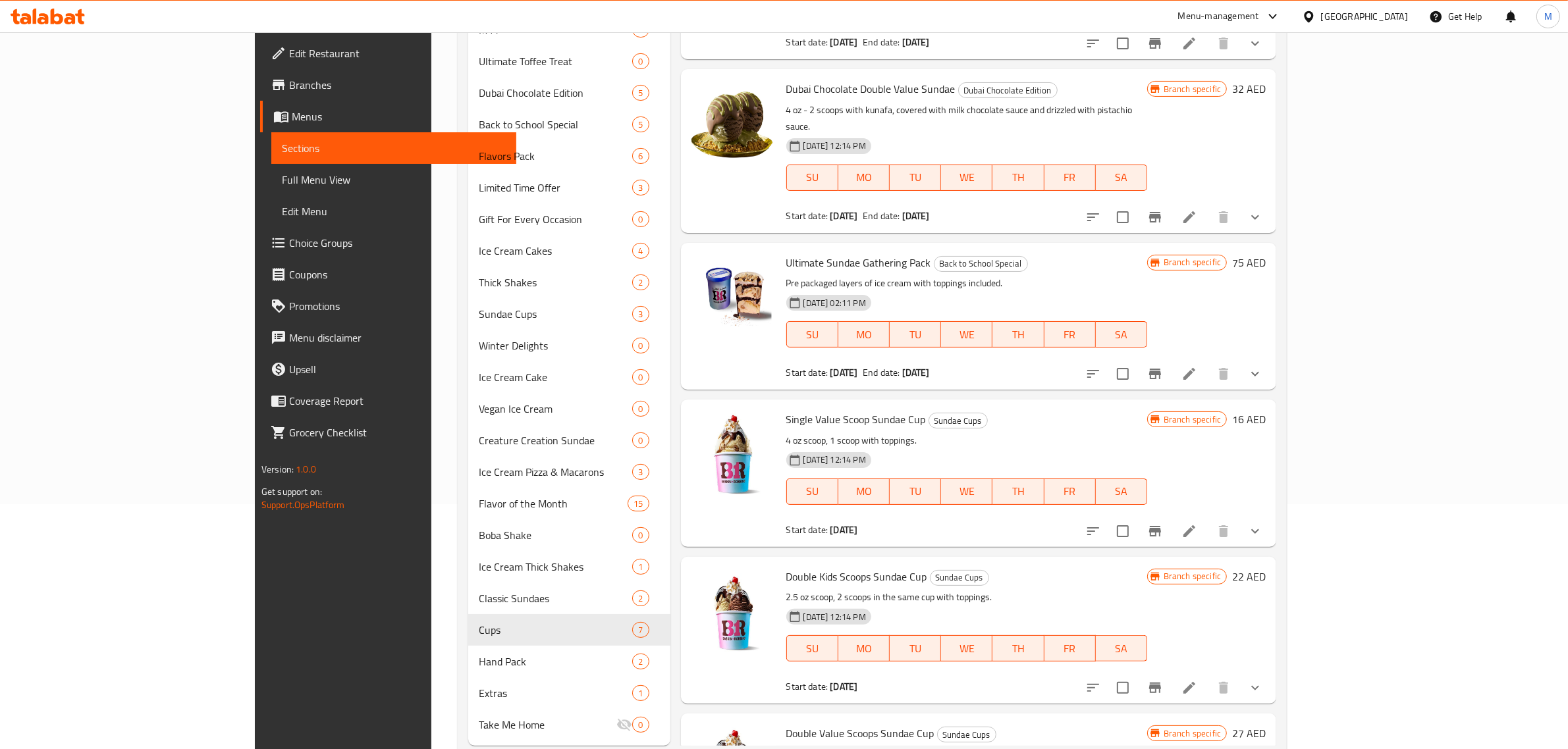
scroll to position [277, 0]
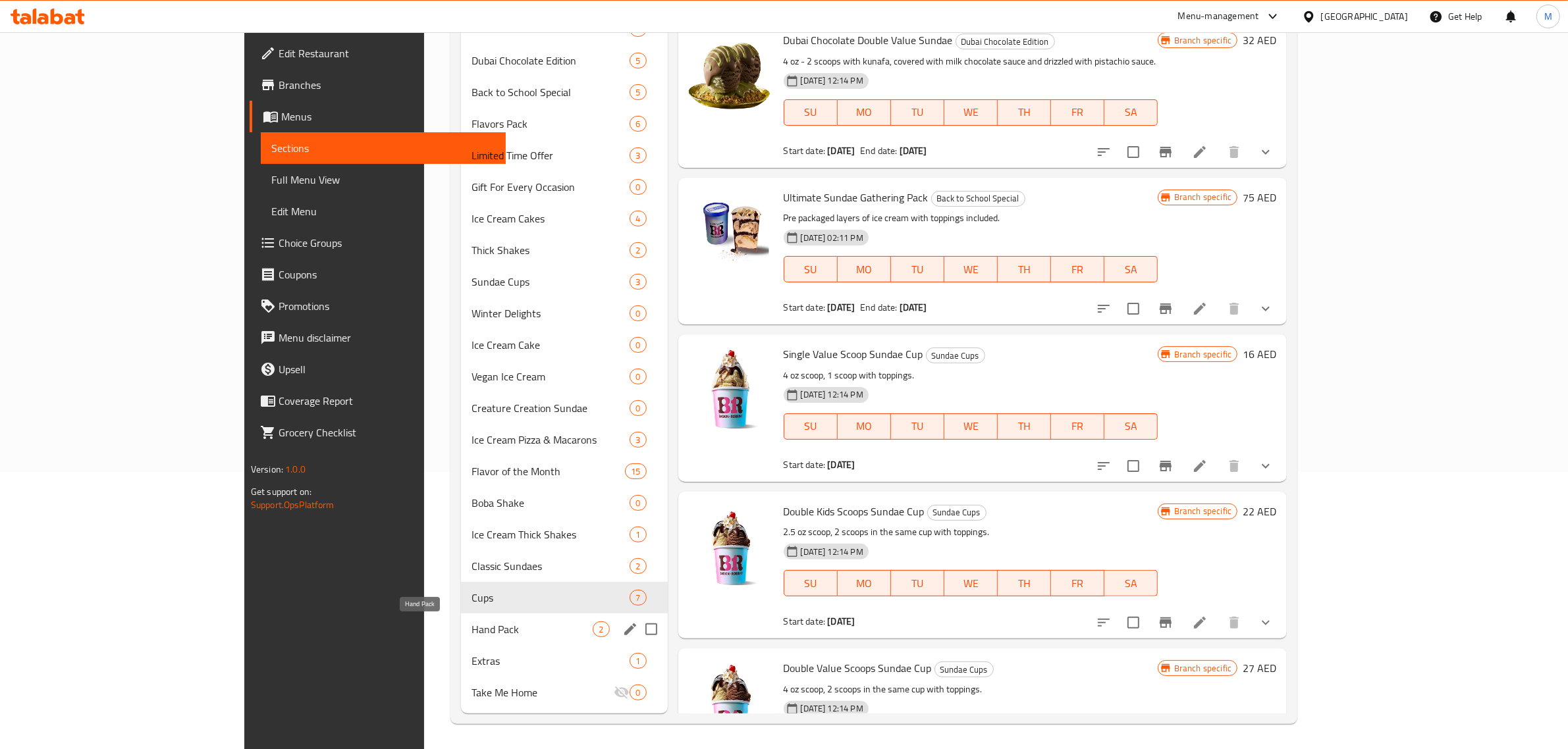
click at [472, 624] on span "Hand Pack" at bounding box center [532, 629] width 121 height 16
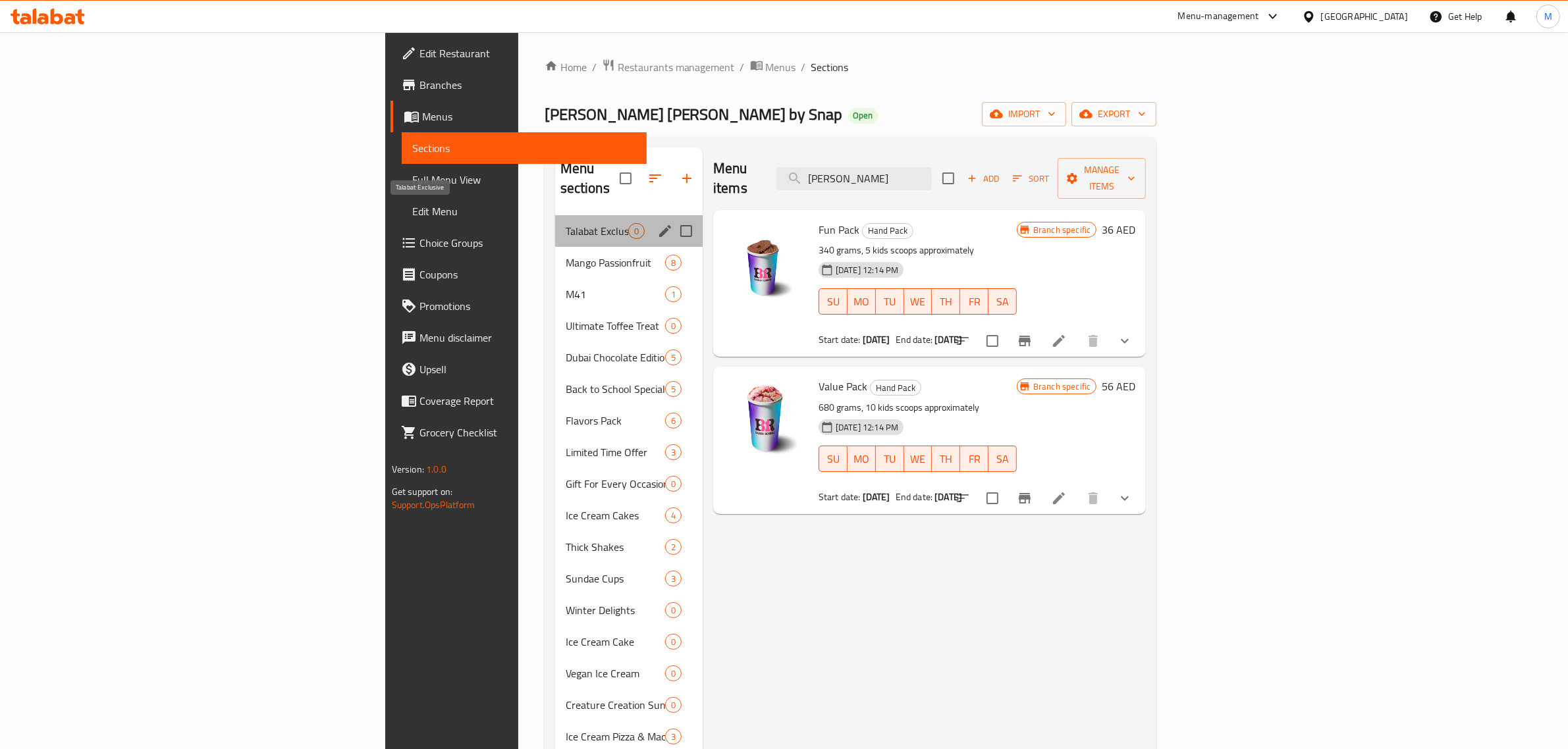
click at [566, 223] on span "Talabat Exclusive" at bounding box center [597, 231] width 62 height 16
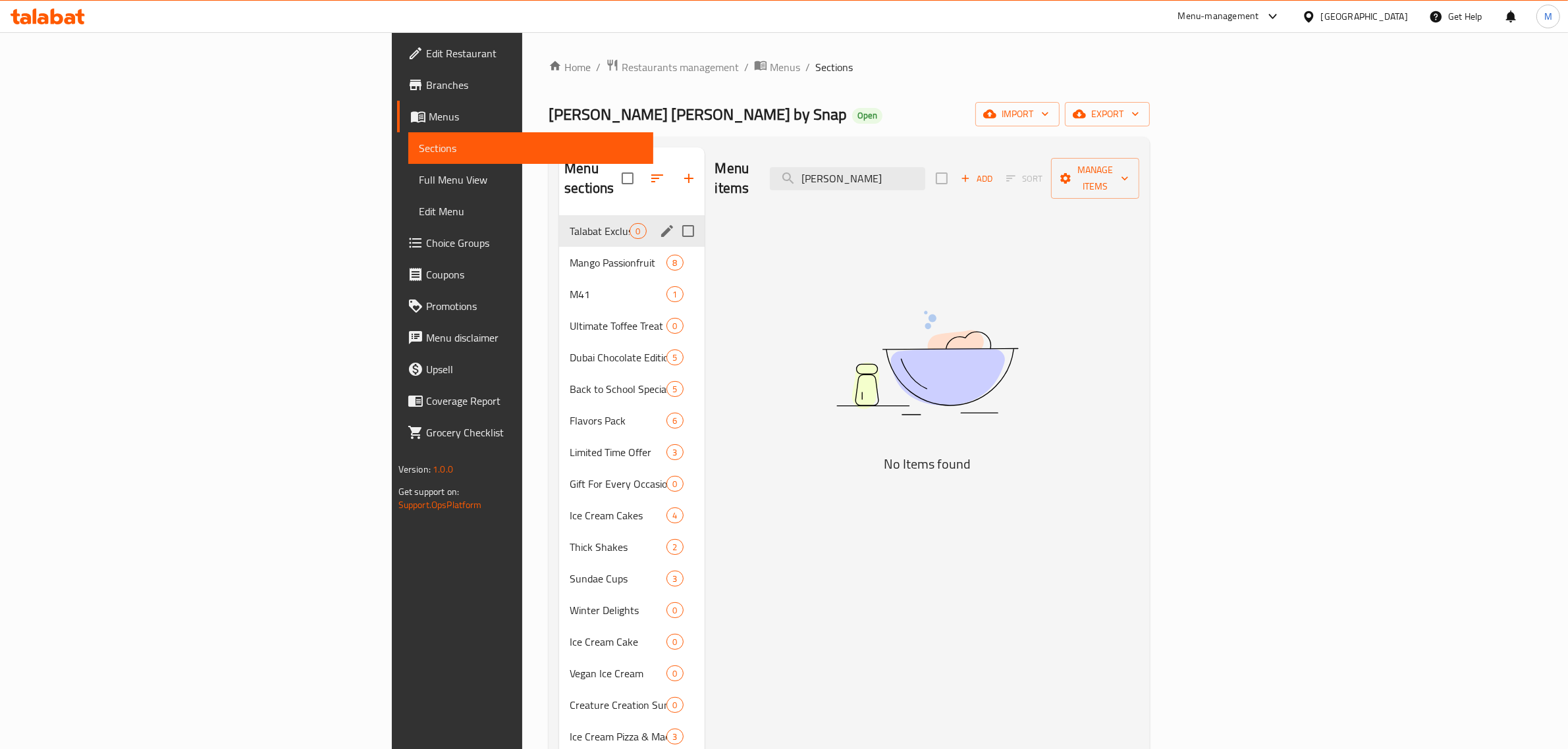
click at [559, 247] on div "Mango Passionfruit 8" at bounding box center [632, 262] width 145 height 32
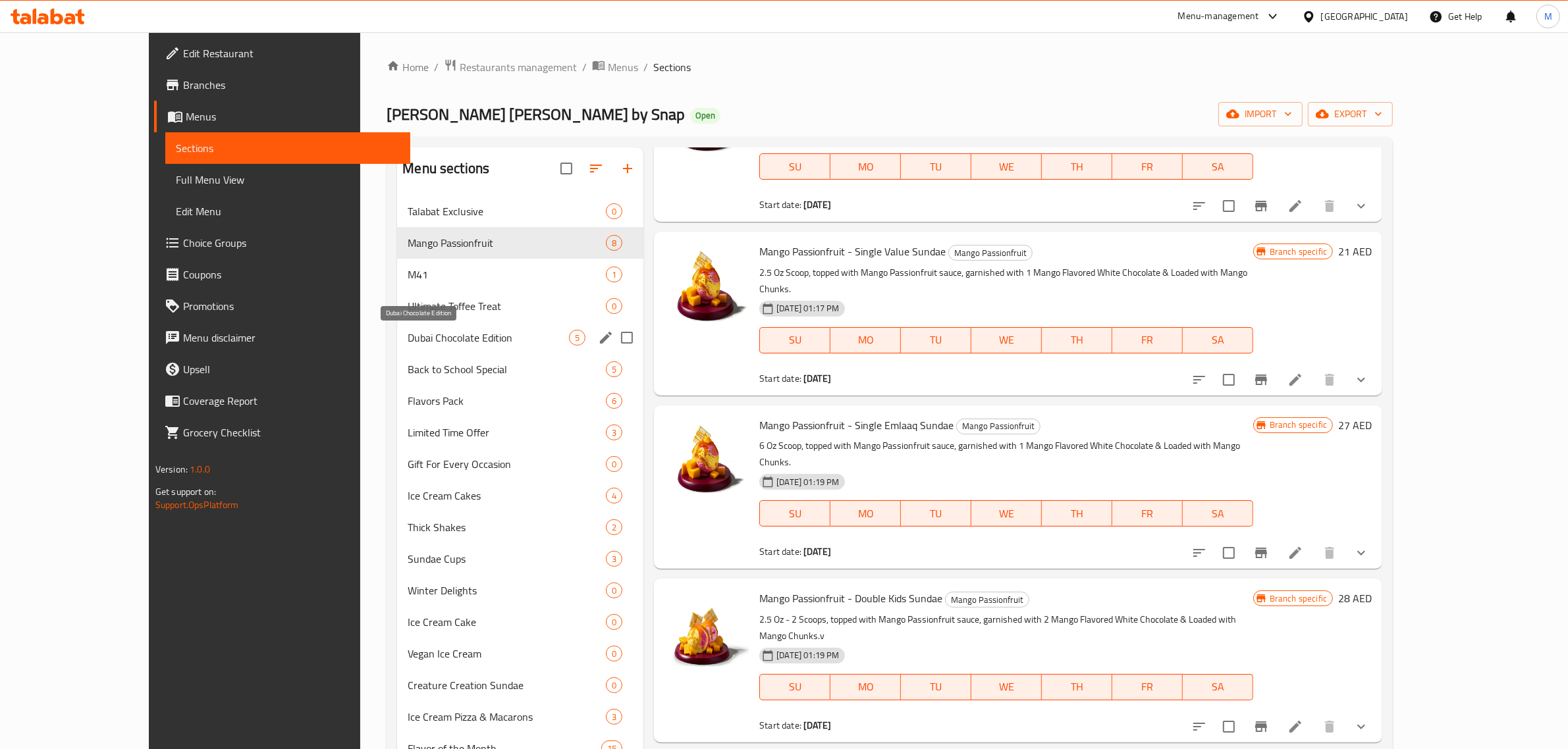
click at [419, 331] on span "Dubai Chocolate Edition" at bounding box center [488, 337] width 161 height 16
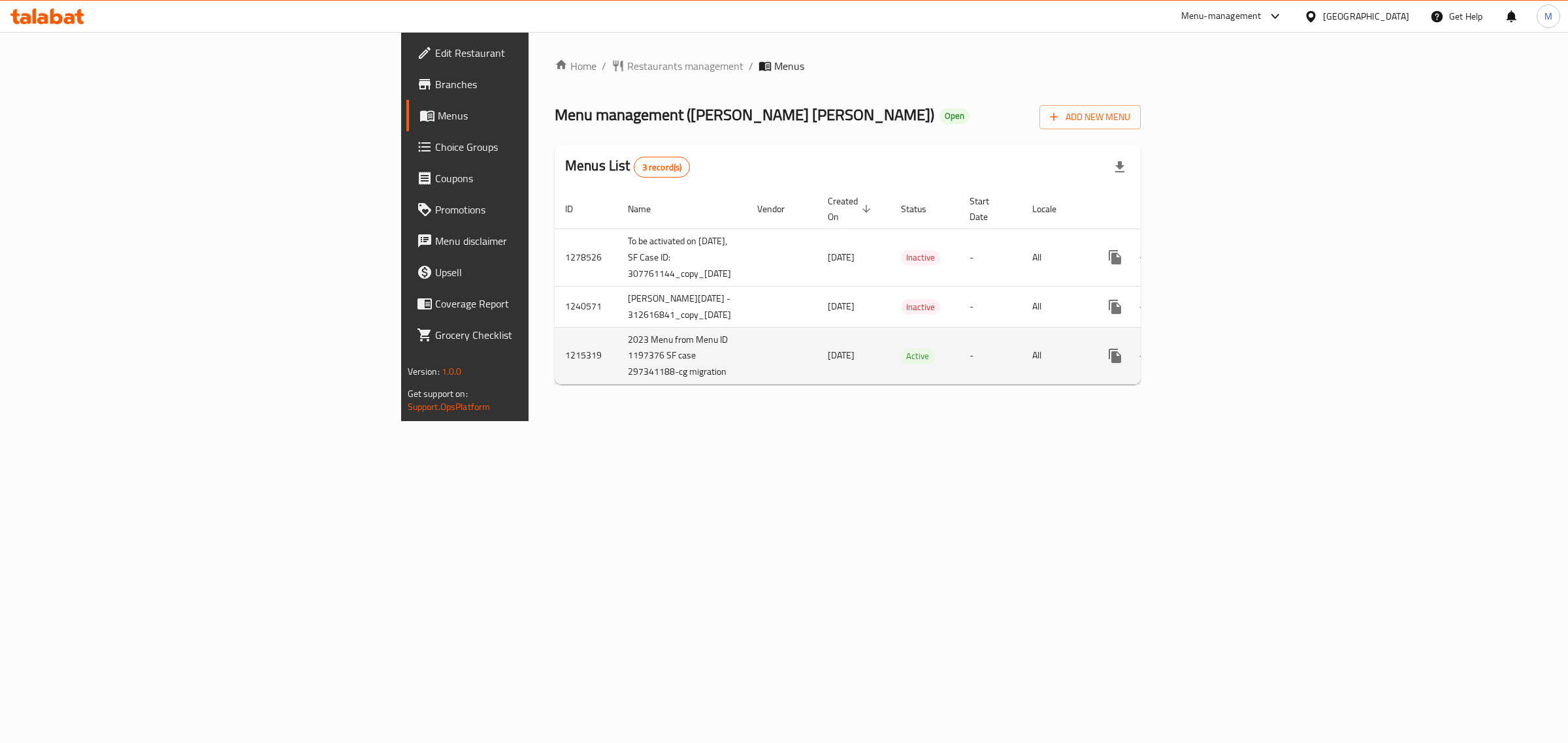
click at [1225, 352] on link "enhanced table" at bounding box center [1209, 355] width 31 height 31
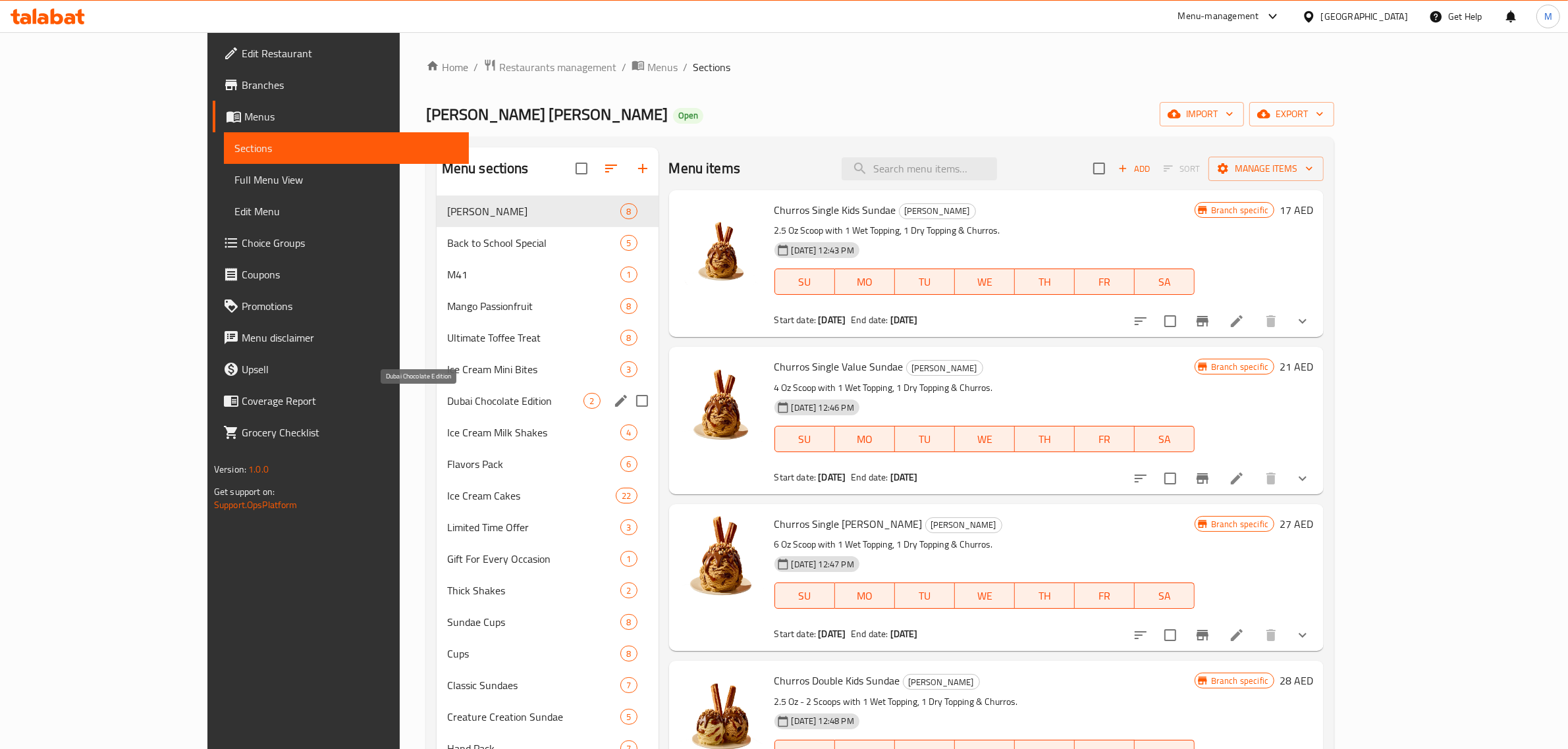
click at [447, 397] on span "Dubai Chocolate Edition" at bounding box center [515, 400] width 137 height 16
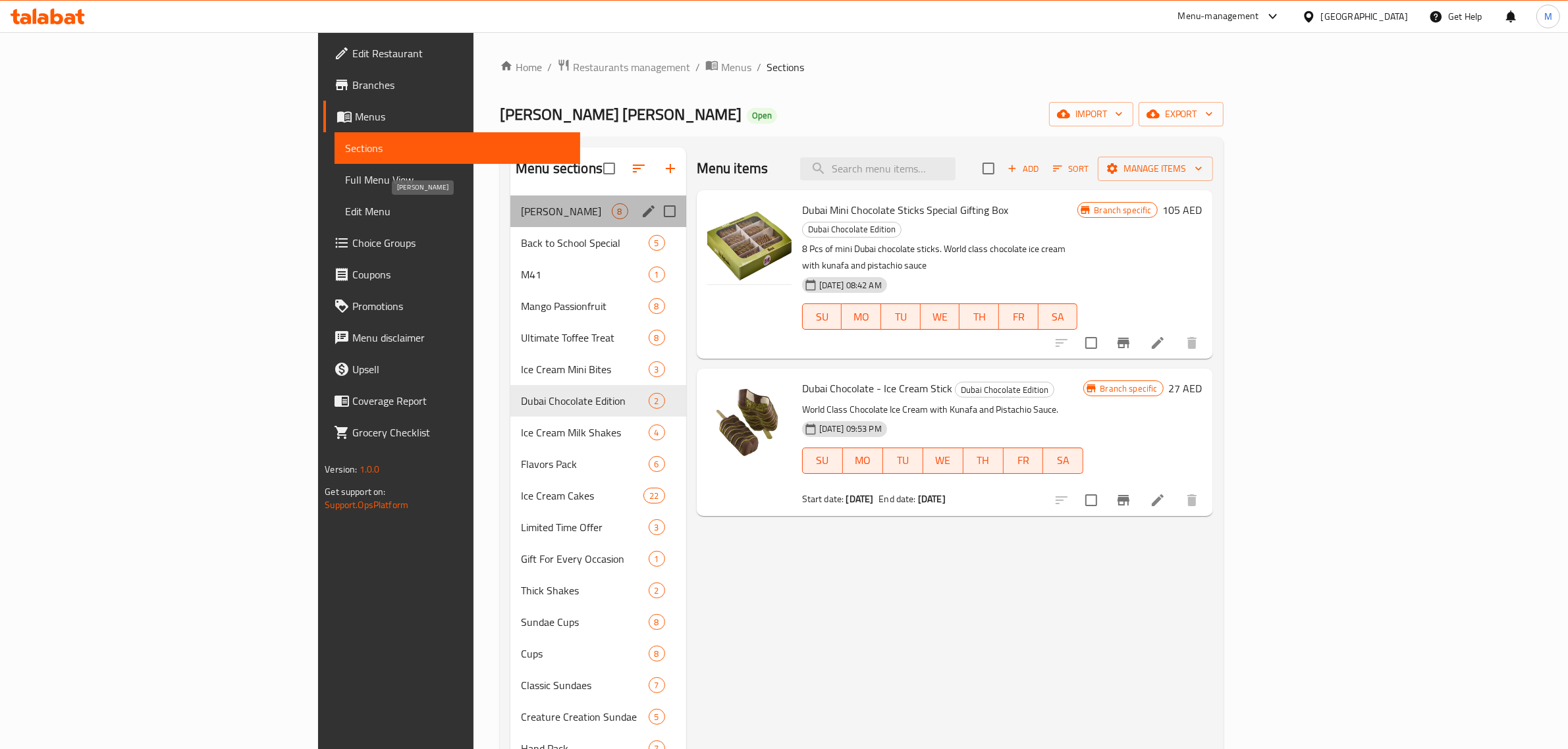
click at [521, 211] on span "[PERSON_NAME]" at bounding box center [566, 211] width 91 height 16
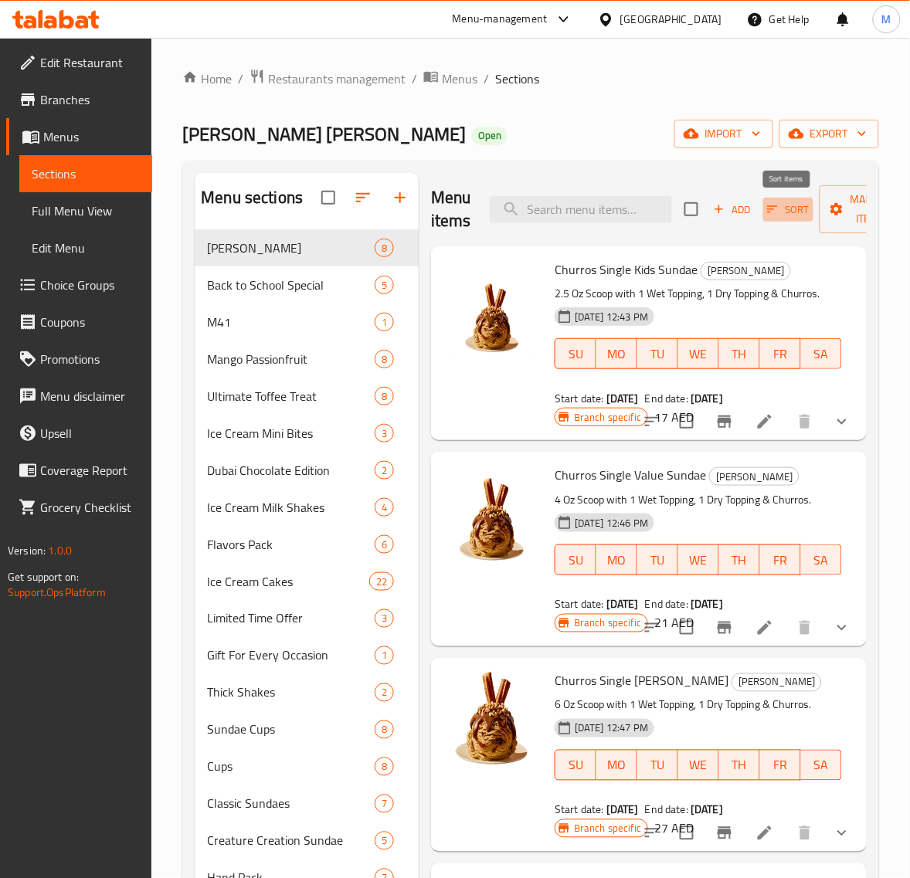
click at [777, 213] on icon "button" at bounding box center [772, 209] width 14 height 14
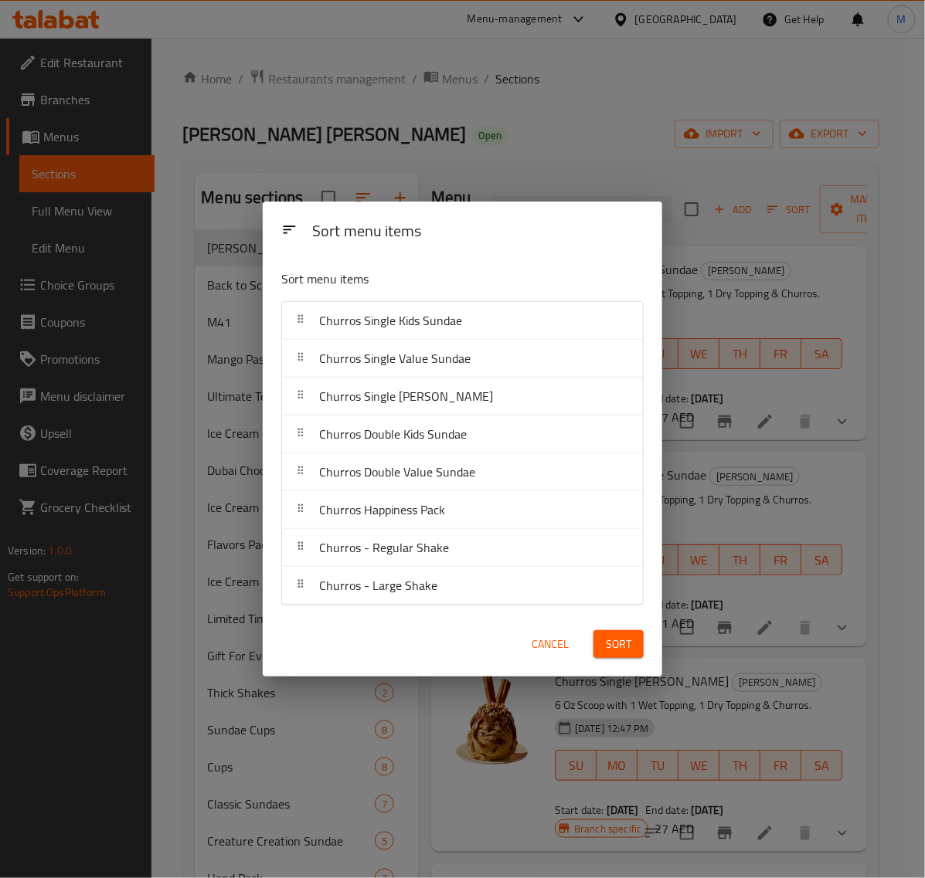
click at [541, 635] on span "Cancel" at bounding box center [549, 644] width 37 height 19
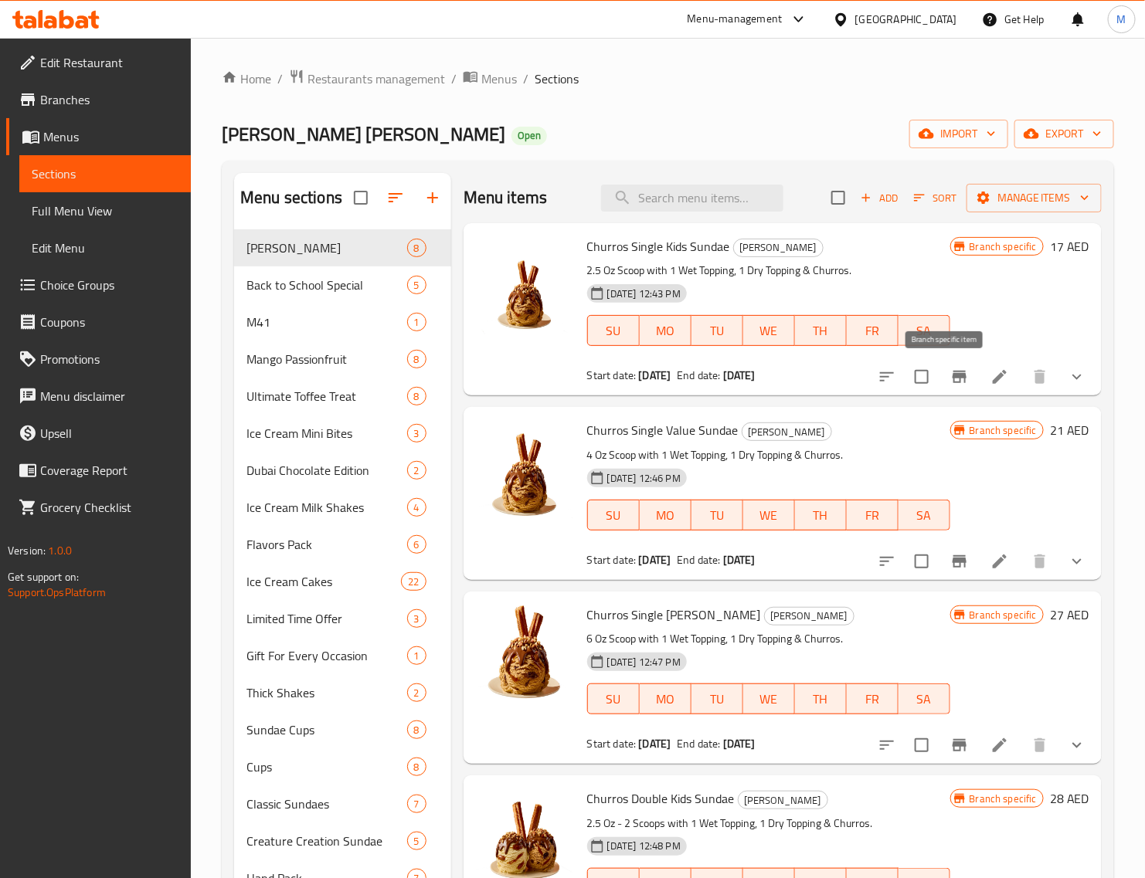
click at [950, 382] on icon "Branch-specific-item" at bounding box center [959, 377] width 19 height 19
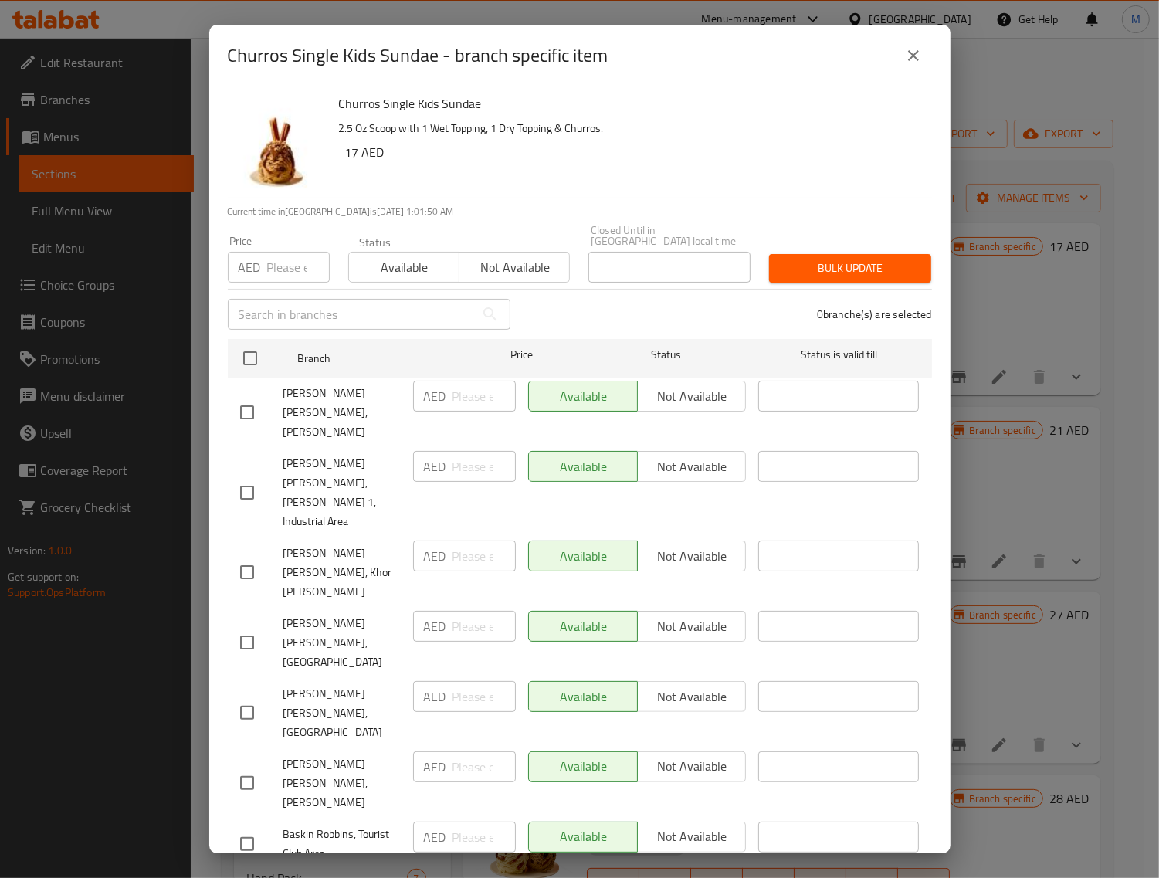
click at [911, 46] on icon "close" at bounding box center [914, 55] width 19 height 19
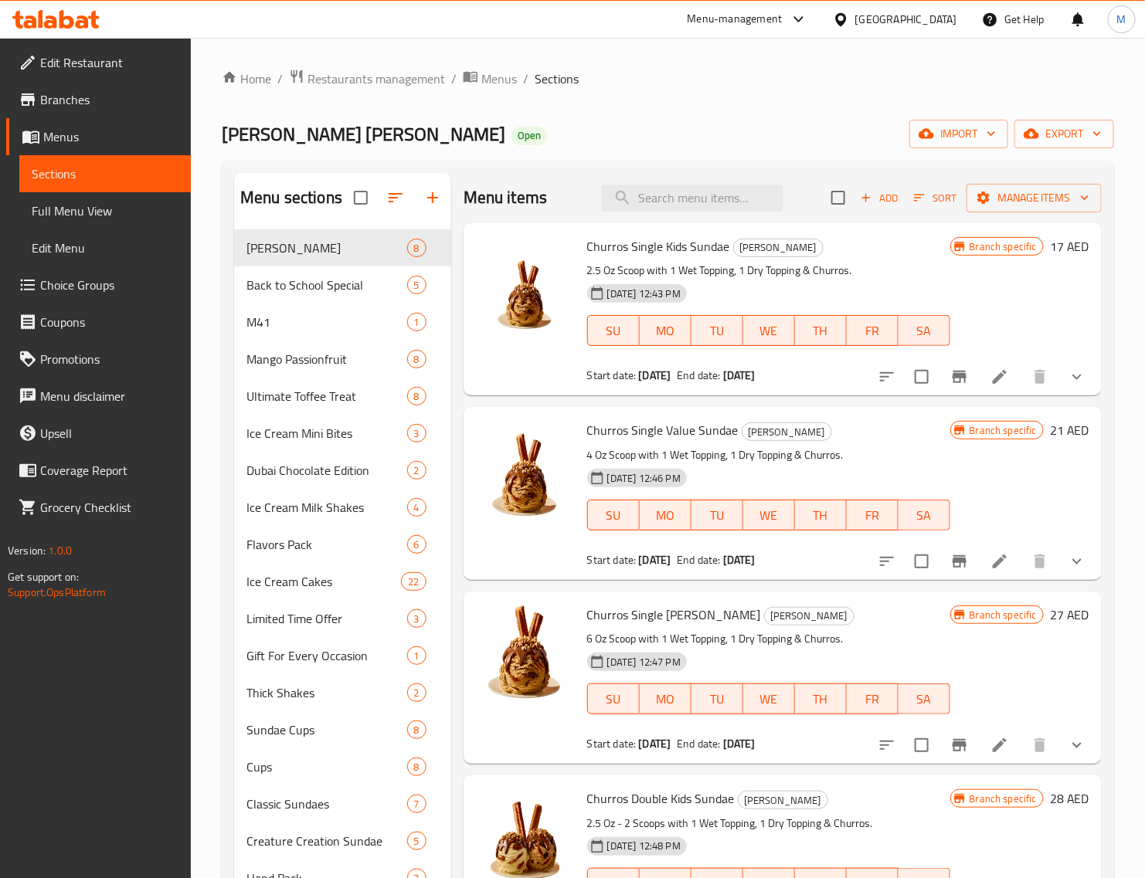
click at [1050, 244] on h6 "17 AED" at bounding box center [1069, 247] width 39 height 22
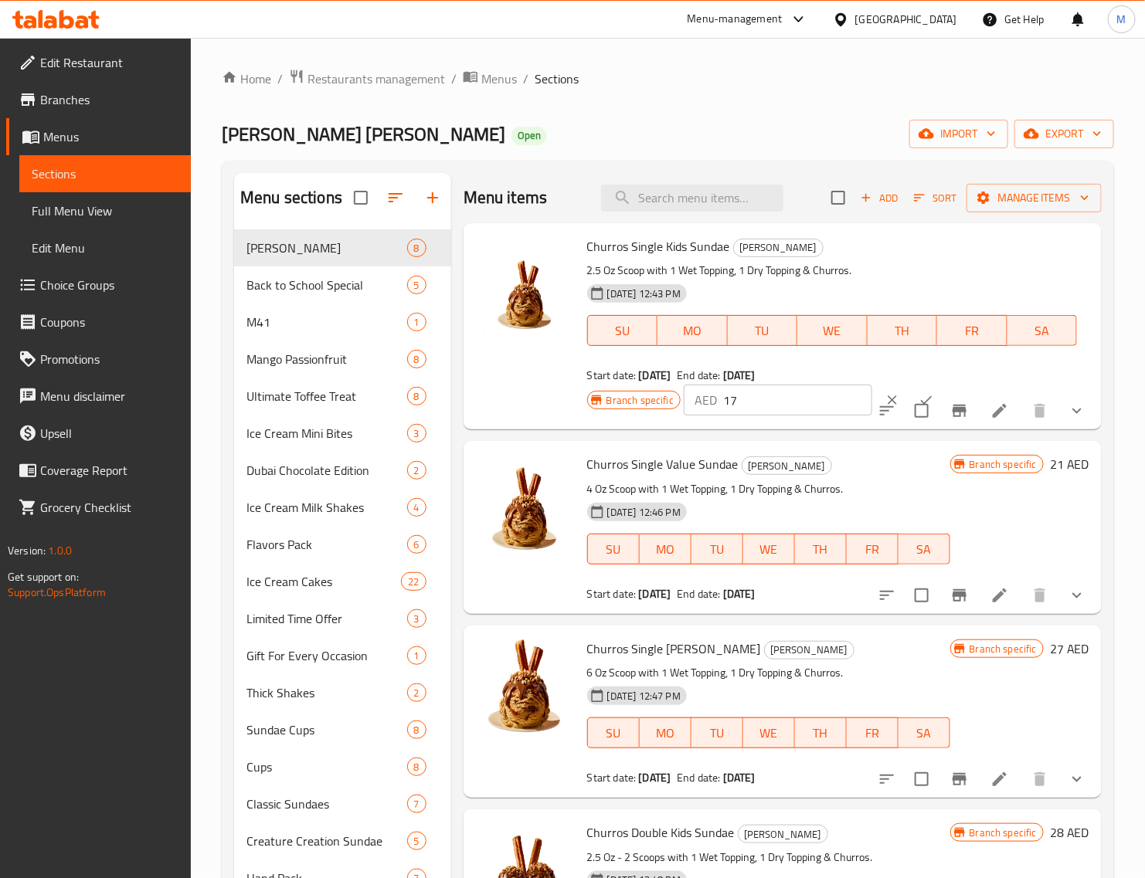
click at [789, 398] on input "17" at bounding box center [797, 400] width 149 height 31
paste input "9"
type input "19"
click at [909, 392] on button "ok" at bounding box center [926, 400] width 34 height 34
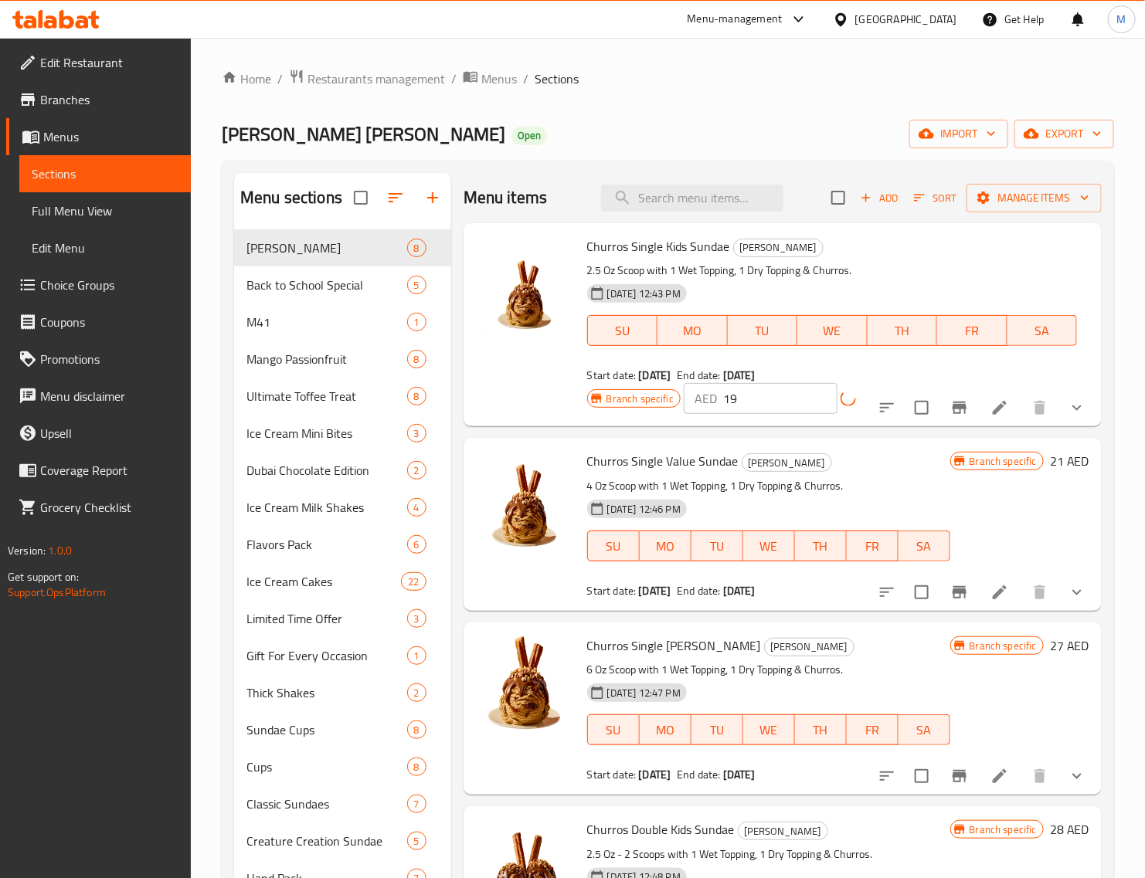
click at [1050, 463] on h6 "21 AED" at bounding box center [1069, 461] width 39 height 22
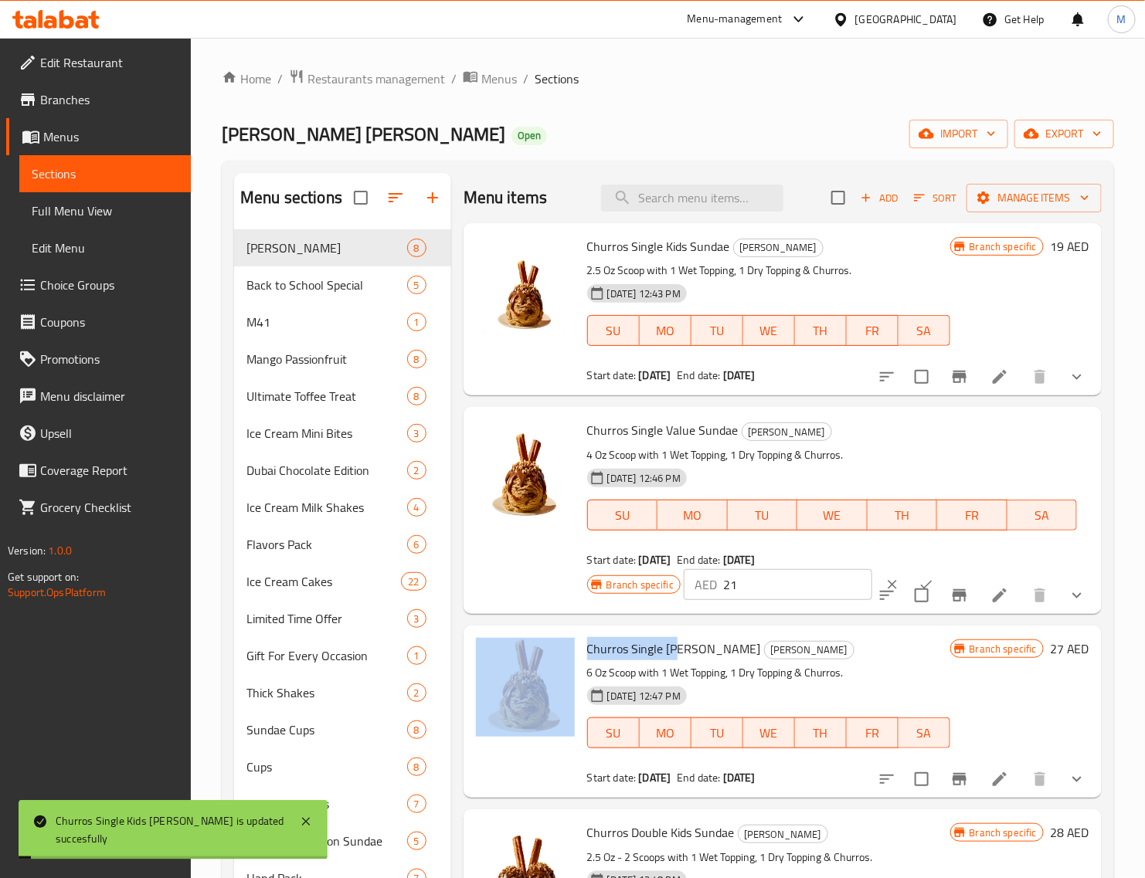
drag, startPoint x: 718, startPoint y: 616, endPoint x: 677, endPoint y: 616, distance: 41.7
click at [677, 616] on div "Menu items Add Sort Manage items Churros Single Kids Sundae Churros Sundae 2.5 …" at bounding box center [776, 667] width 650 height 989
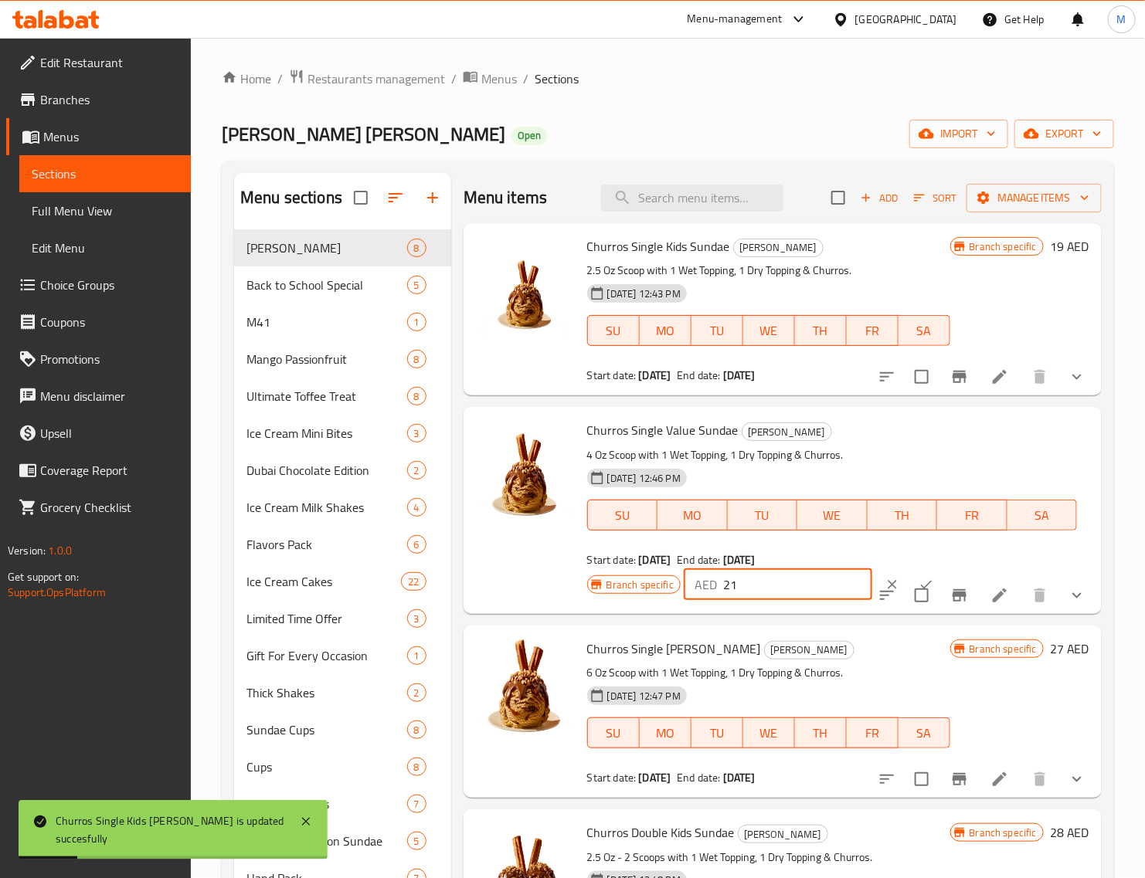
drag, startPoint x: 757, startPoint y: 585, endPoint x: 681, endPoint y: 584, distance: 76.5
click at [681, 584] on div "Branch specific AED 21 ​" at bounding box center [776, 585] width 379 height 34
click at [832, 576] on input "22" at bounding box center [797, 584] width 149 height 31
type input "23"
click at [832, 576] on input "23" at bounding box center [797, 584] width 149 height 31
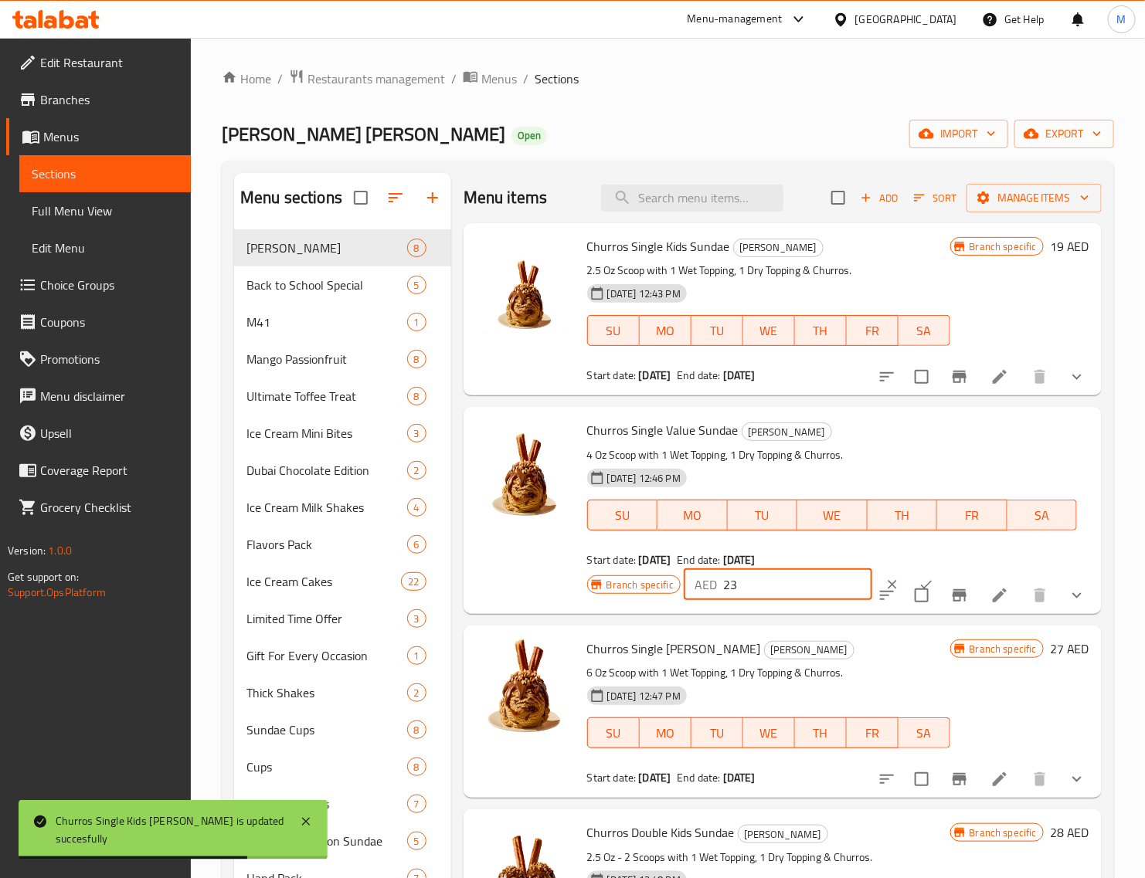
click at [909, 573] on button "ok" at bounding box center [926, 585] width 34 height 34
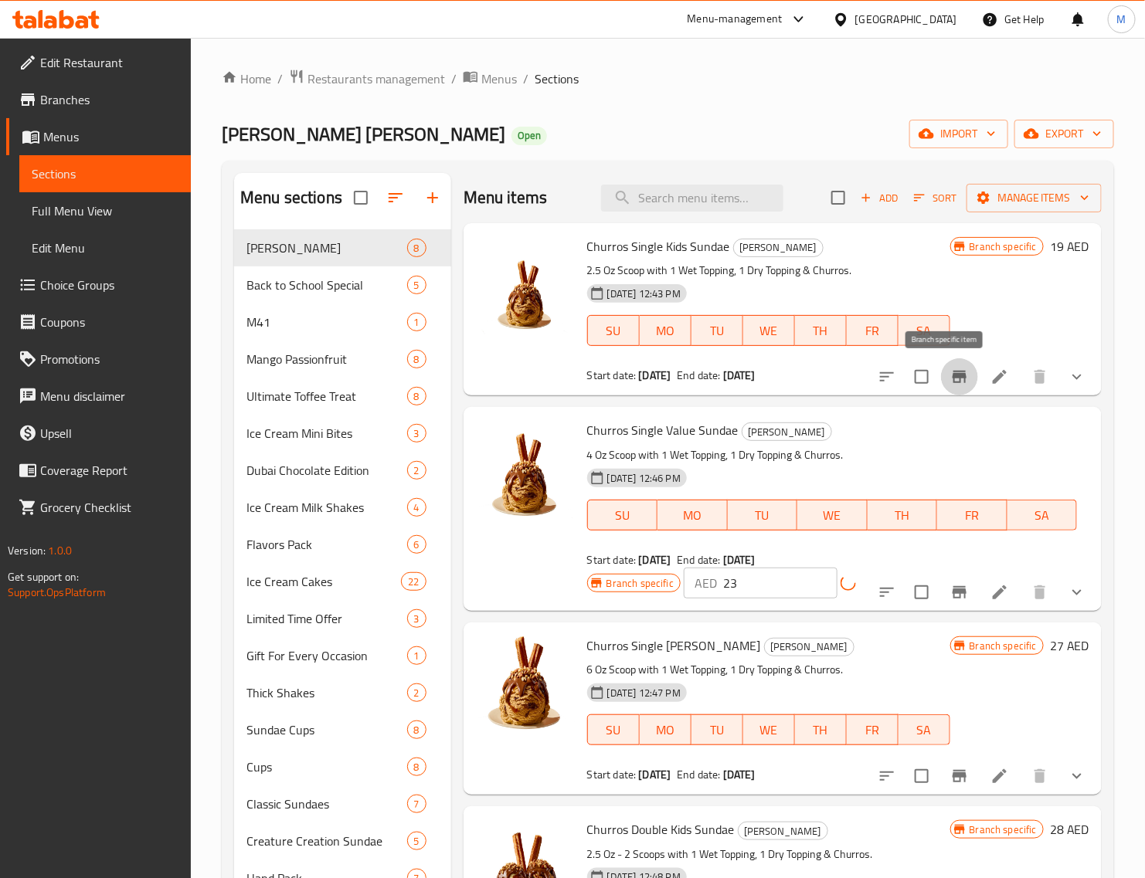
click at [950, 379] on icon "Branch-specific-item" at bounding box center [959, 377] width 19 height 19
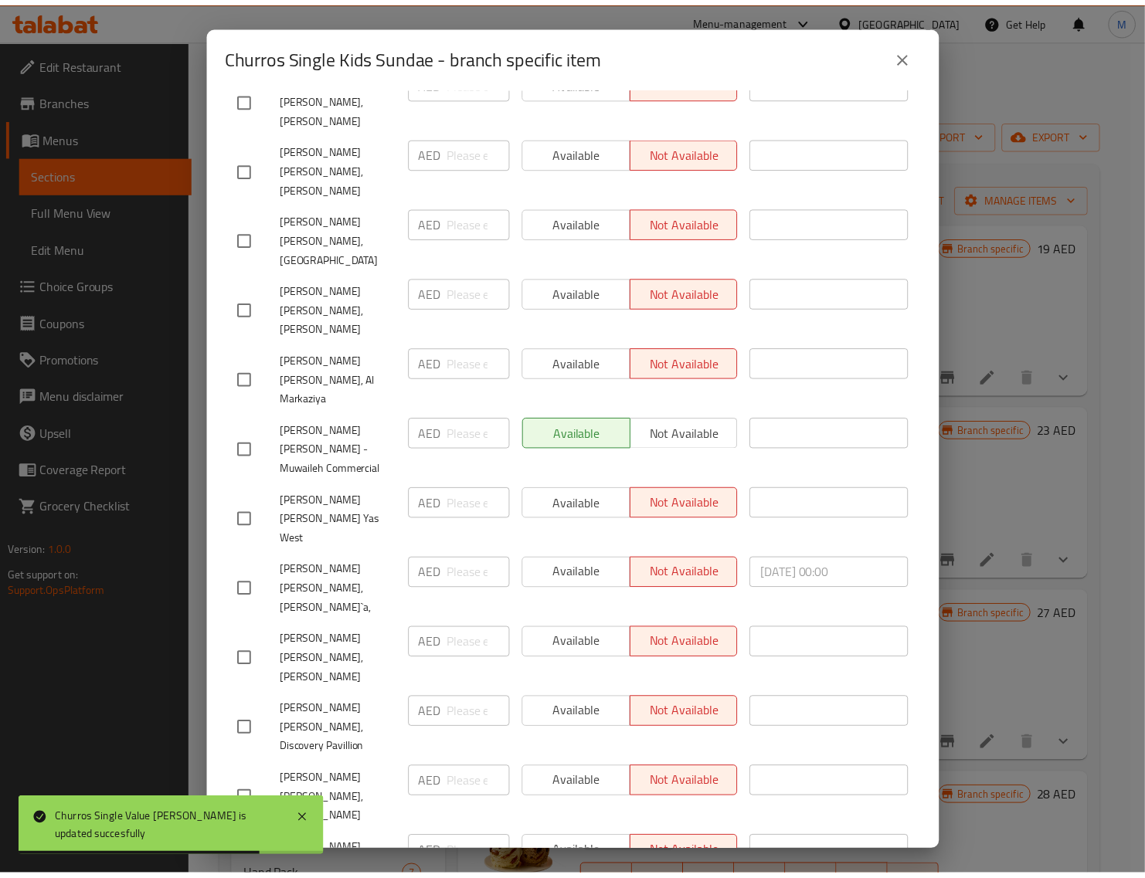
scroll to position [7726, 0]
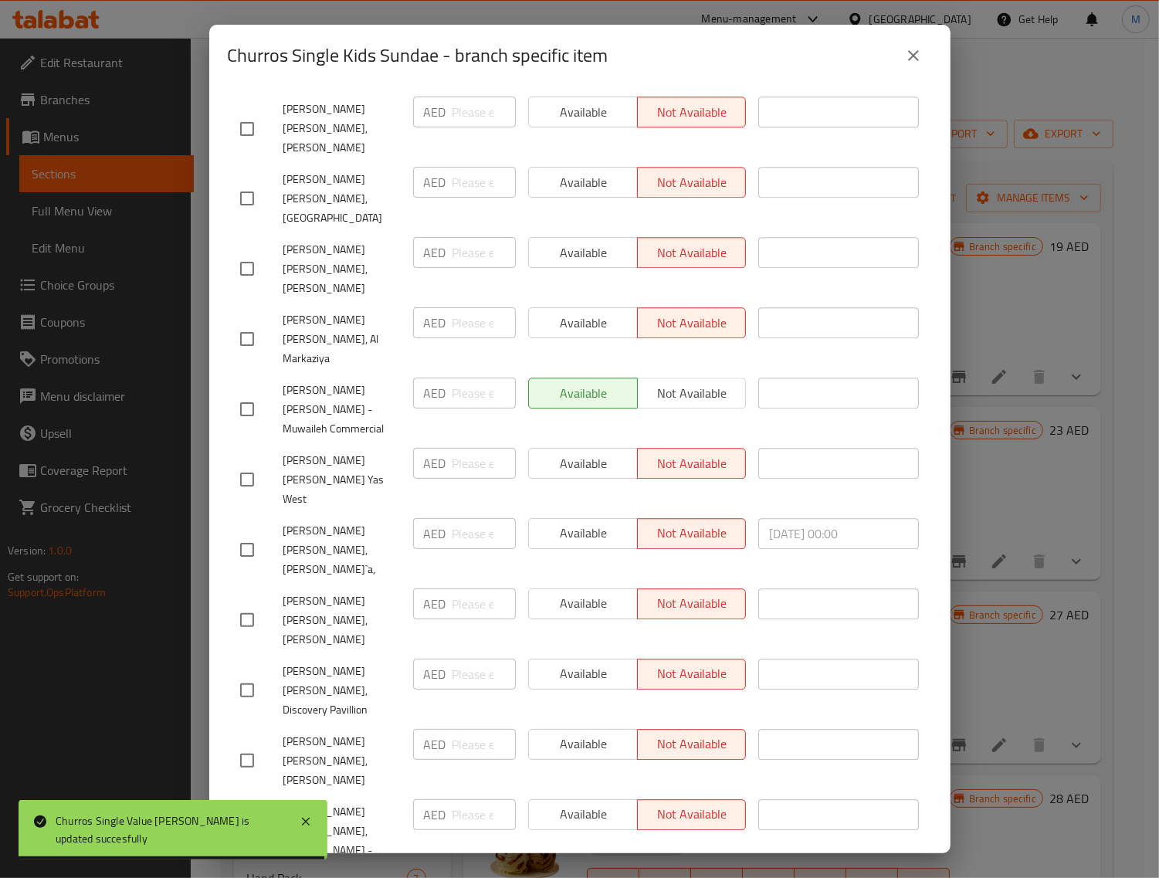
click at [919, 56] on icon "close" at bounding box center [914, 55] width 19 height 19
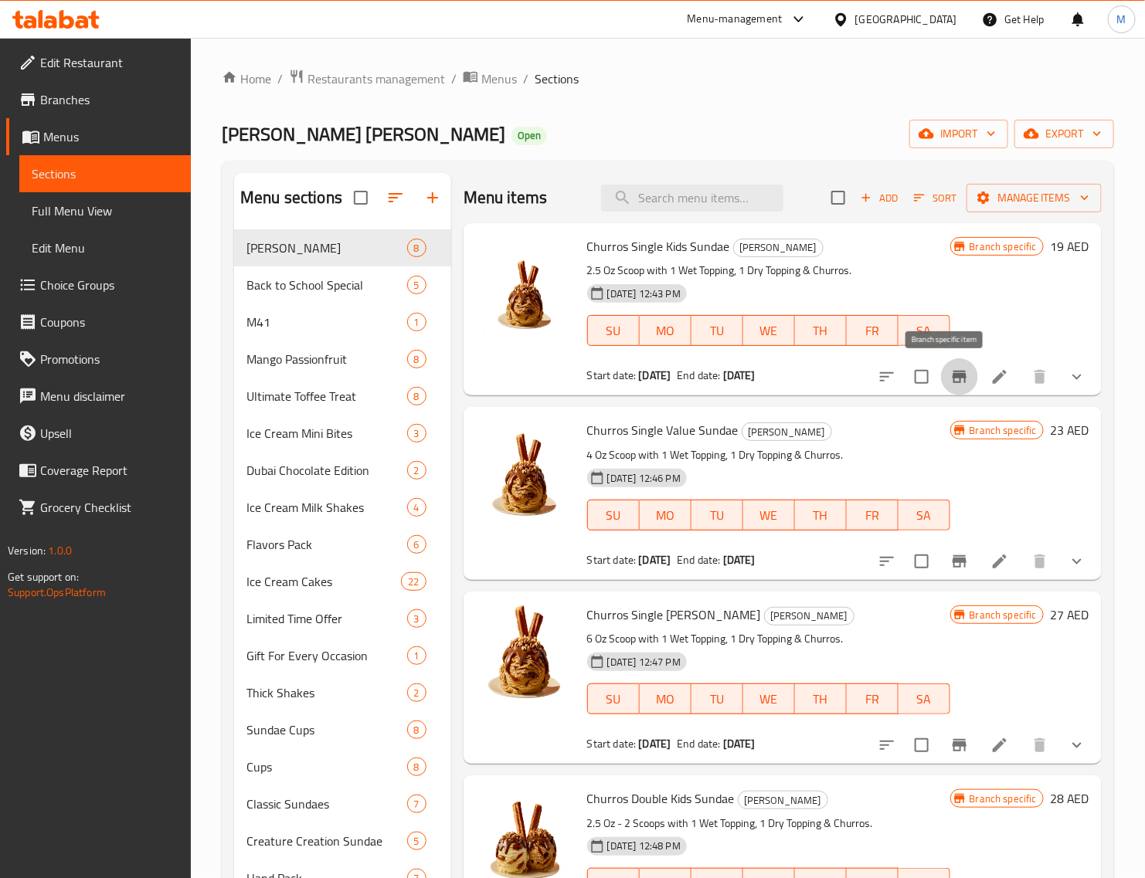
click at [950, 377] on icon "Branch-specific-item" at bounding box center [959, 377] width 19 height 19
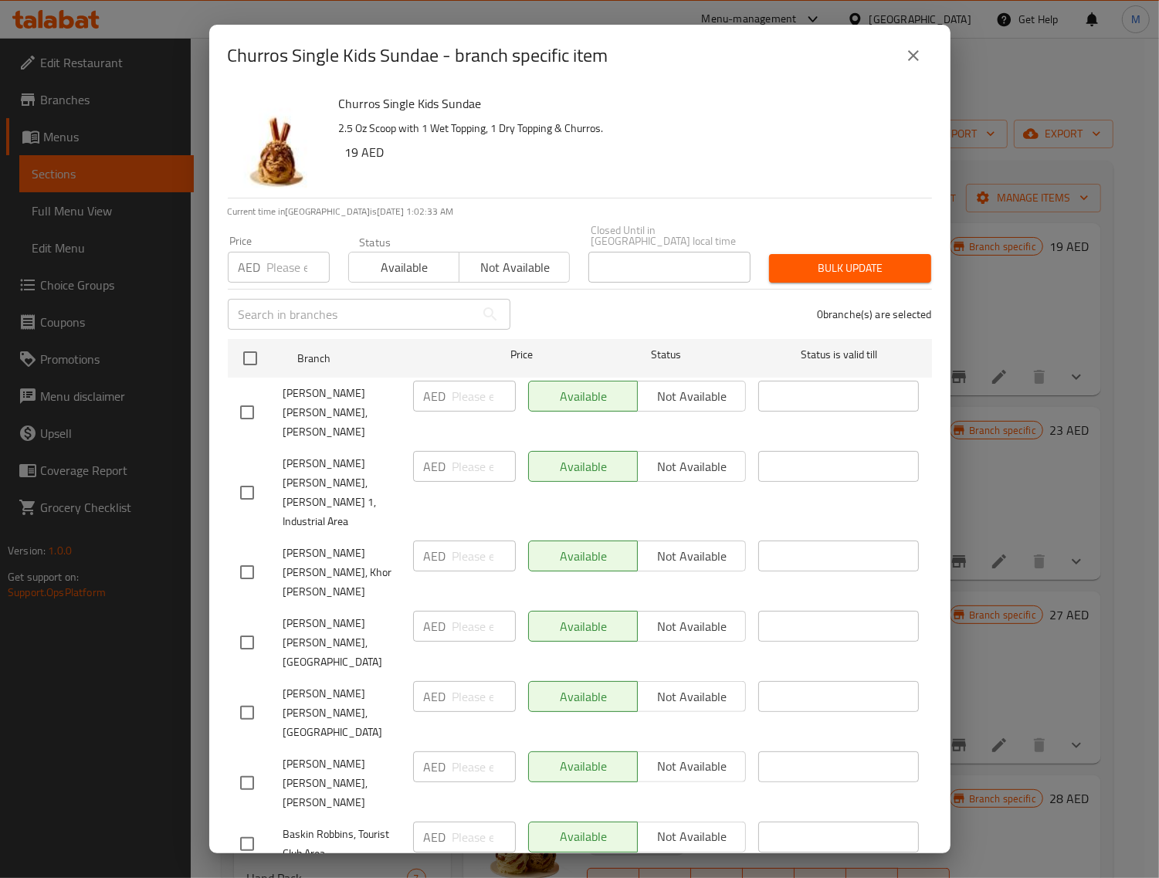
click at [908, 56] on icon "close" at bounding box center [914, 55] width 19 height 19
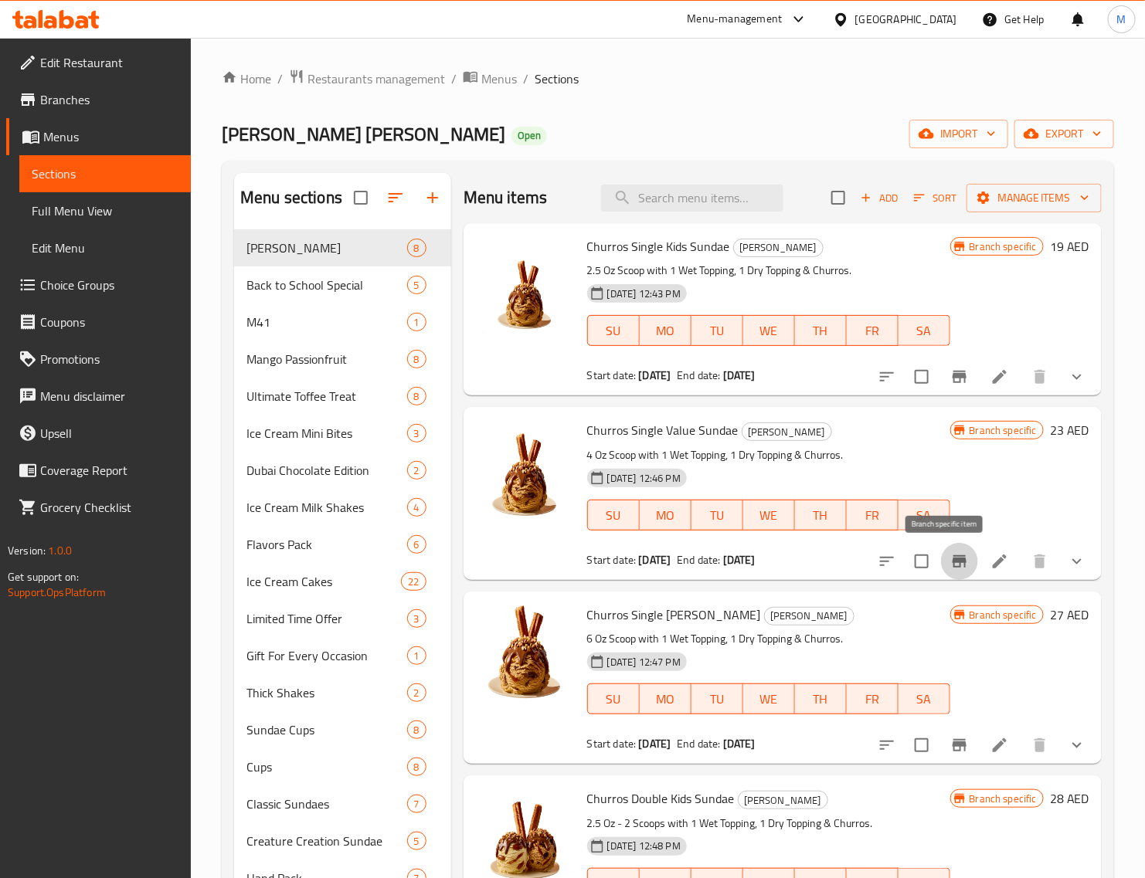
click at [952, 562] on icon "Branch-specific-item" at bounding box center [959, 561] width 14 height 12
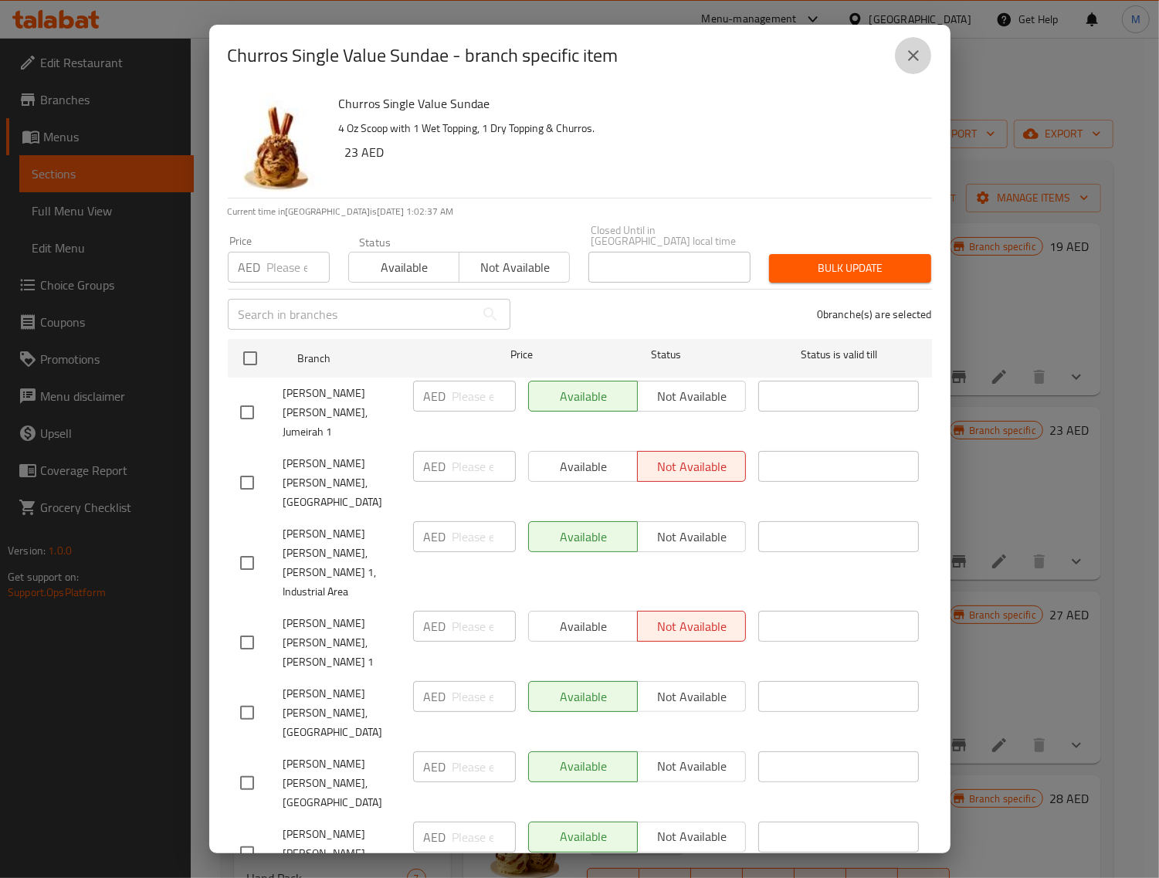
click at [915, 55] on icon "close" at bounding box center [914, 55] width 19 height 19
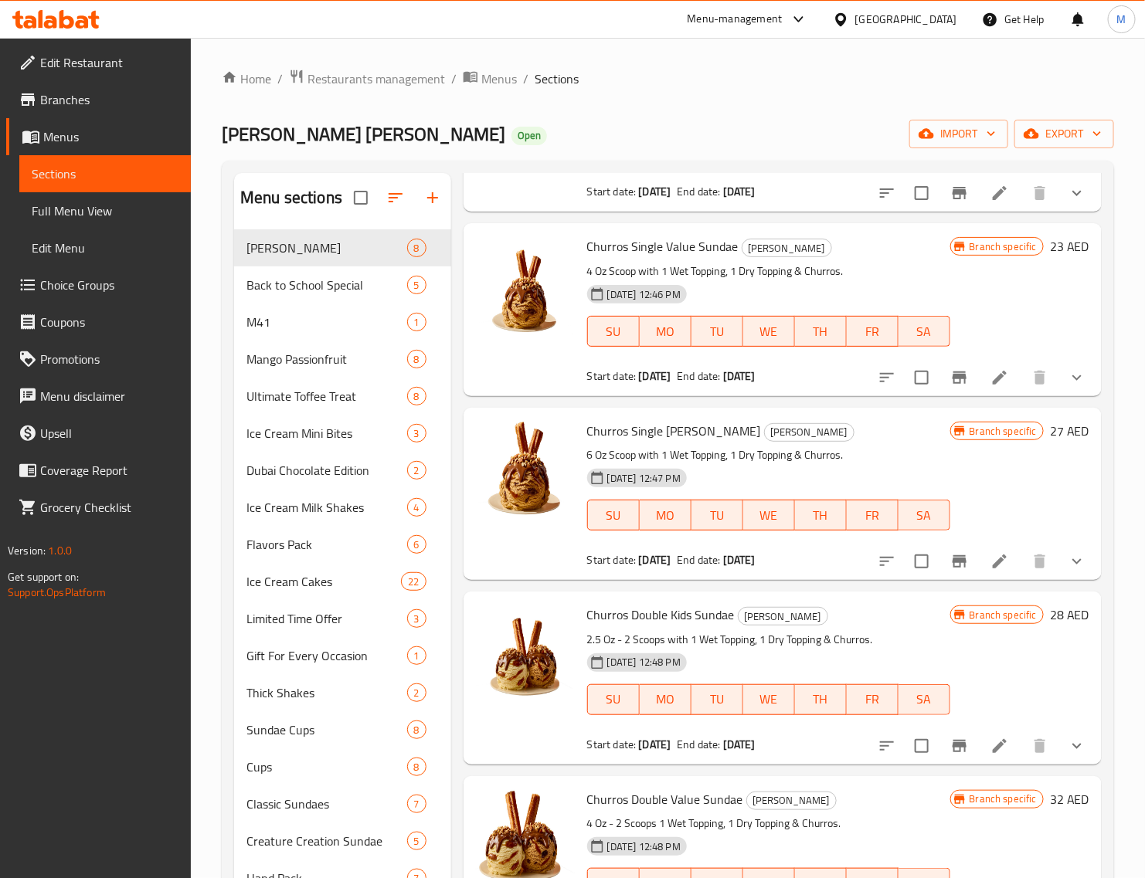
scroll to position [193, 0]
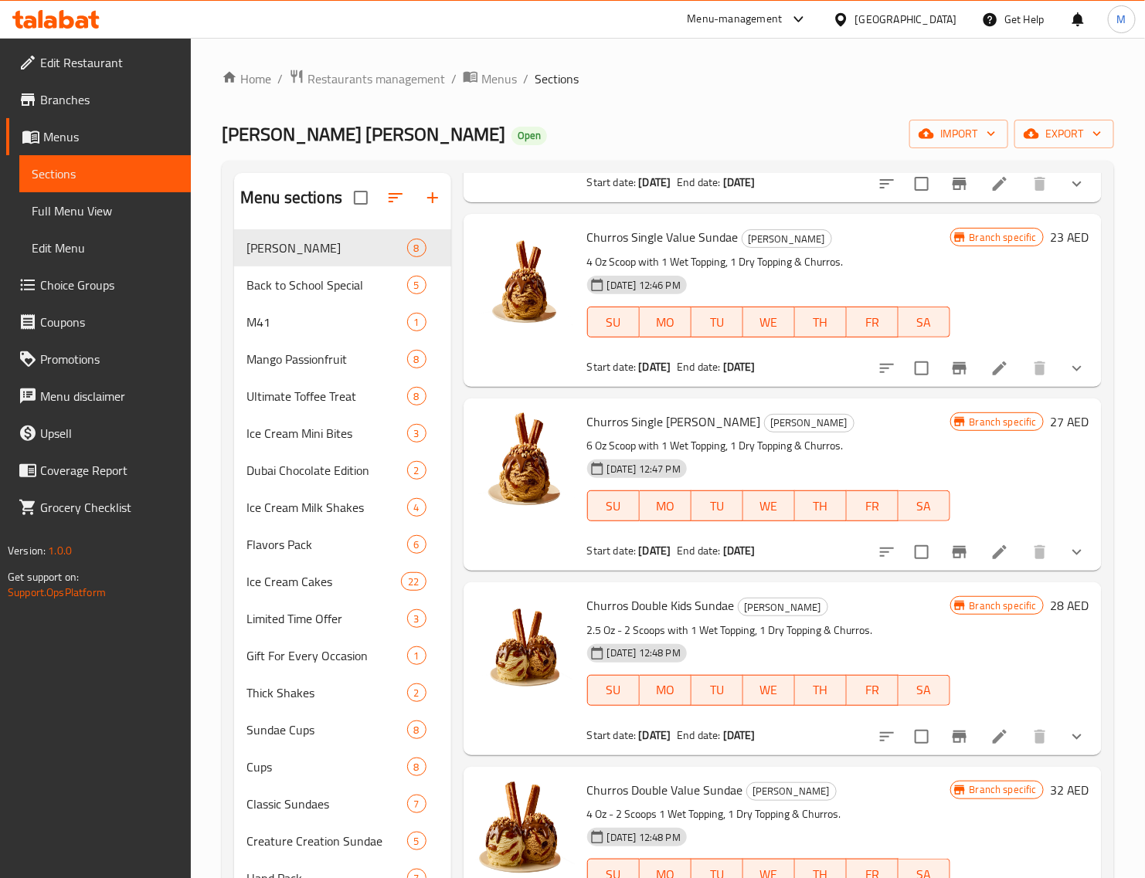
click at [1050, 426] on h6 "27 AED" at bounding box center [1069, 422] width 39 height 22
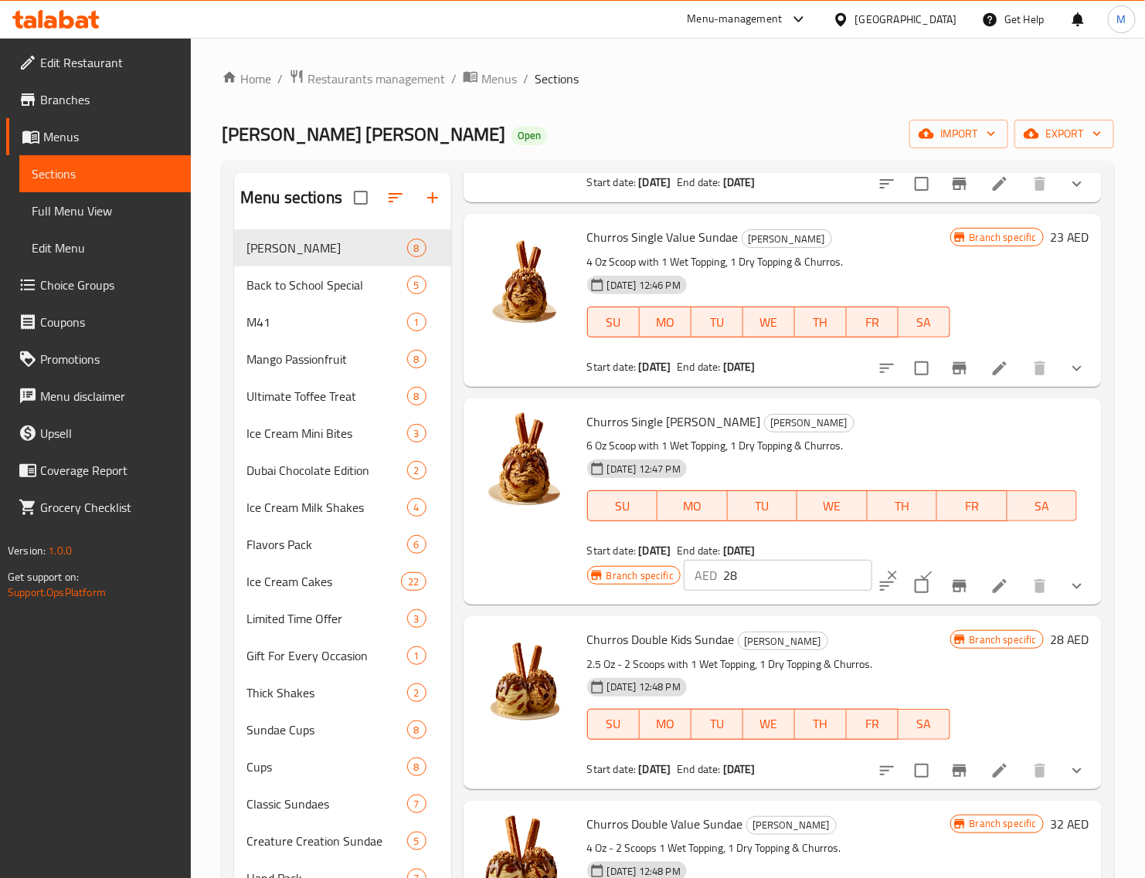
click at [832, 568] on input "28" at bounding box center [797, 575] width 149 height 31
type input "29"
click at [832, 568] on input "29" at bounding box center [797, 575] width 149 height 31
click at [909, 564] on button "ok" at bounding box center [926, 575] width 34 height 34
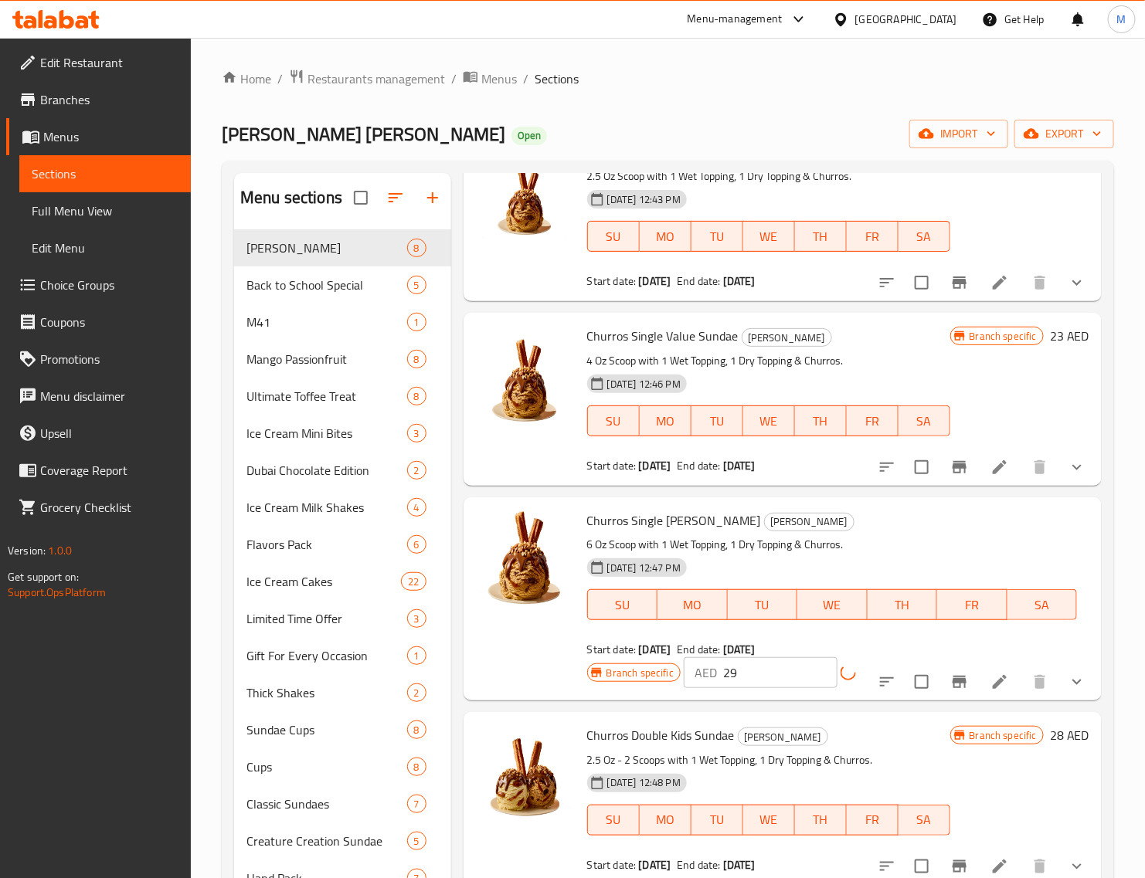
scroll to position [0, 0]
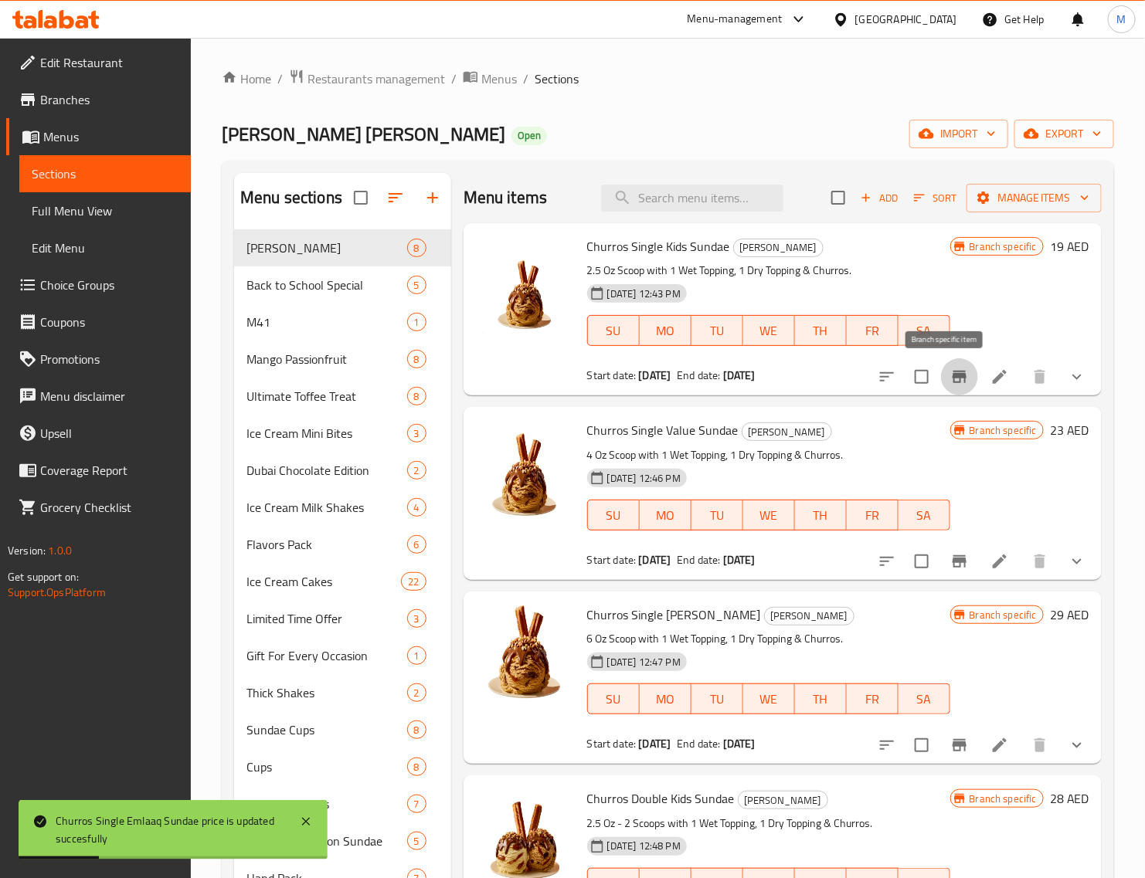
click at [950, 384] on icon "Branch-specific-item" at bounding box center [959, 377] width 19 height 19
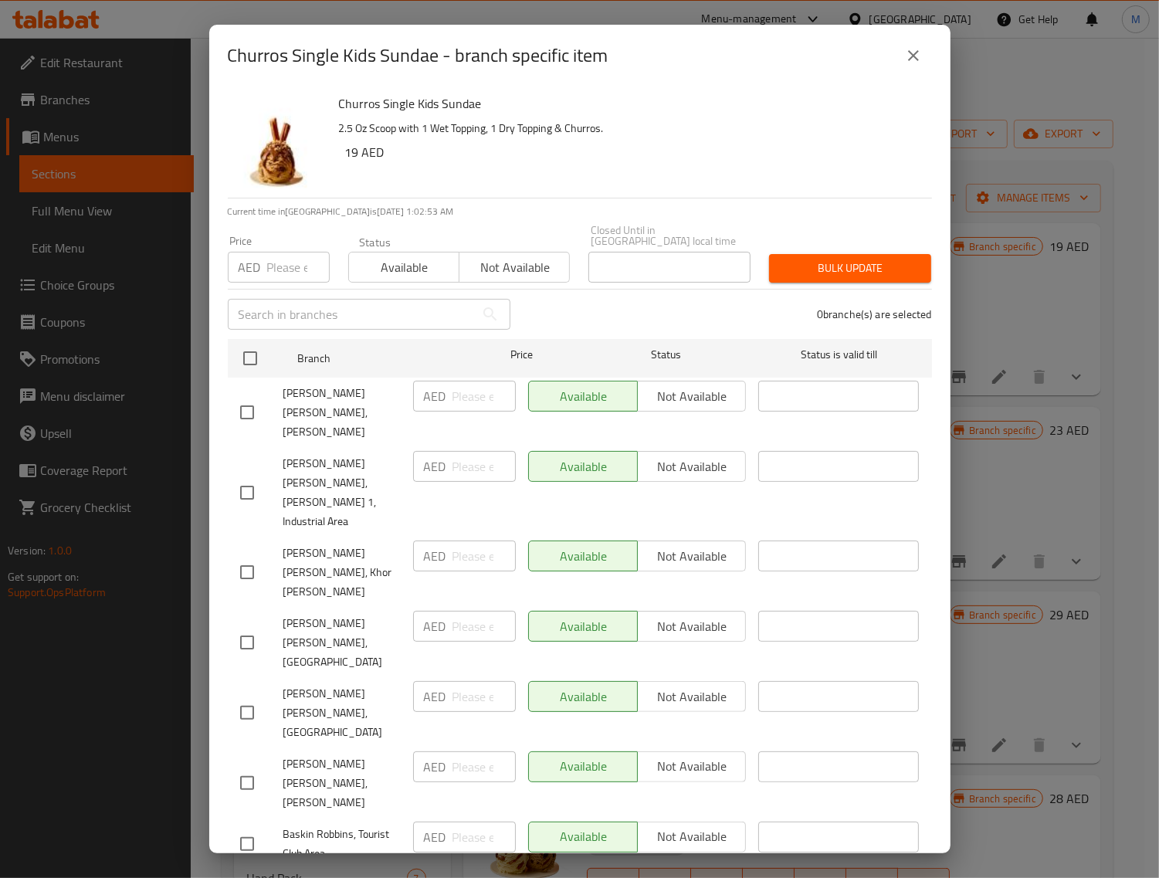
click at [245, 356] on input "checkbox" at bounding box center [250, 358] width 32 height 32
checkbox input "true"
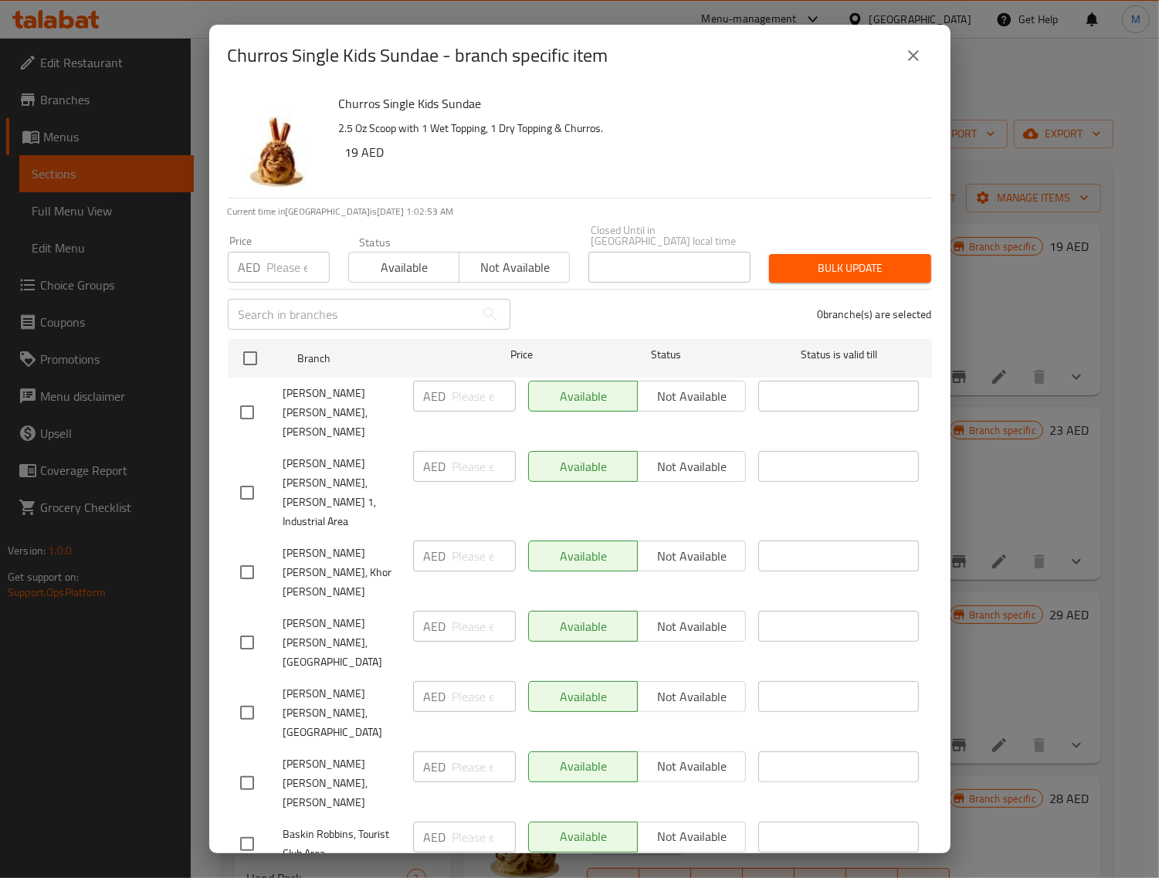
checkbox input "true"
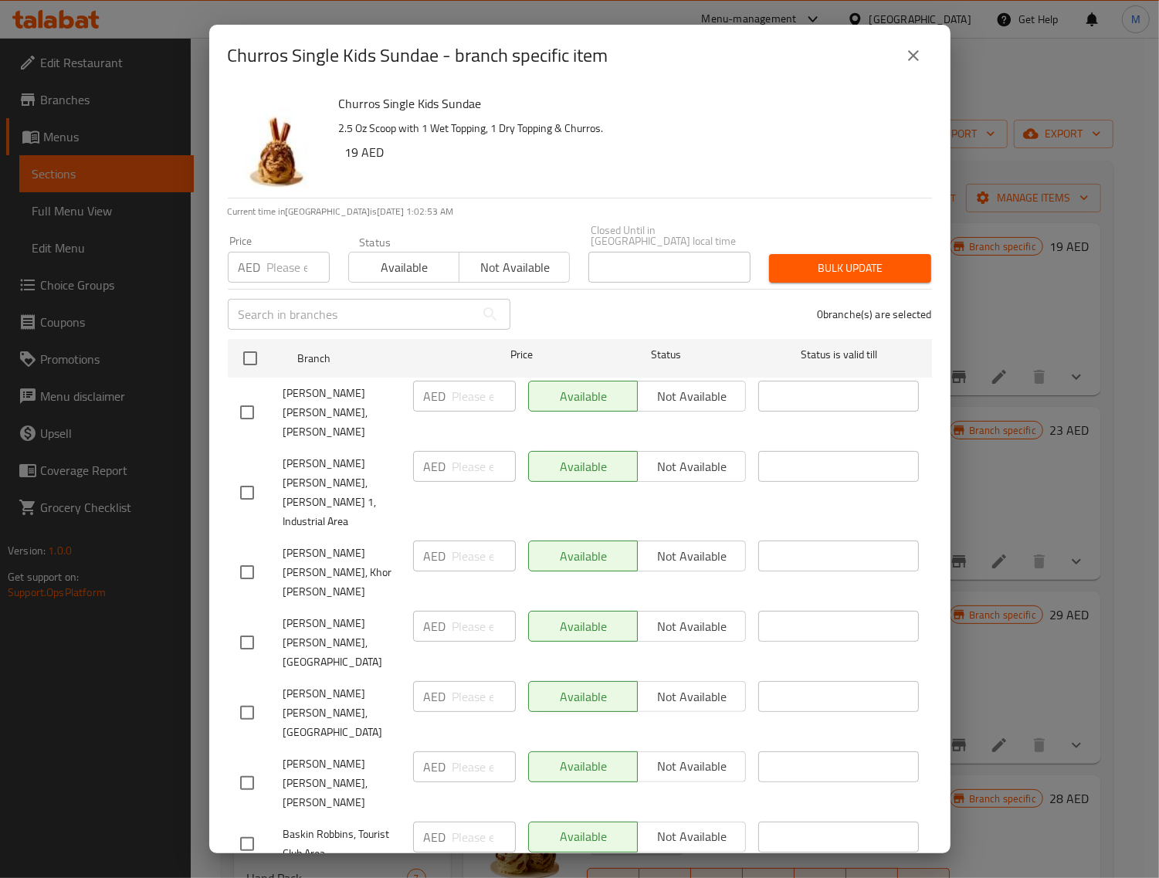
checkbox input "true"
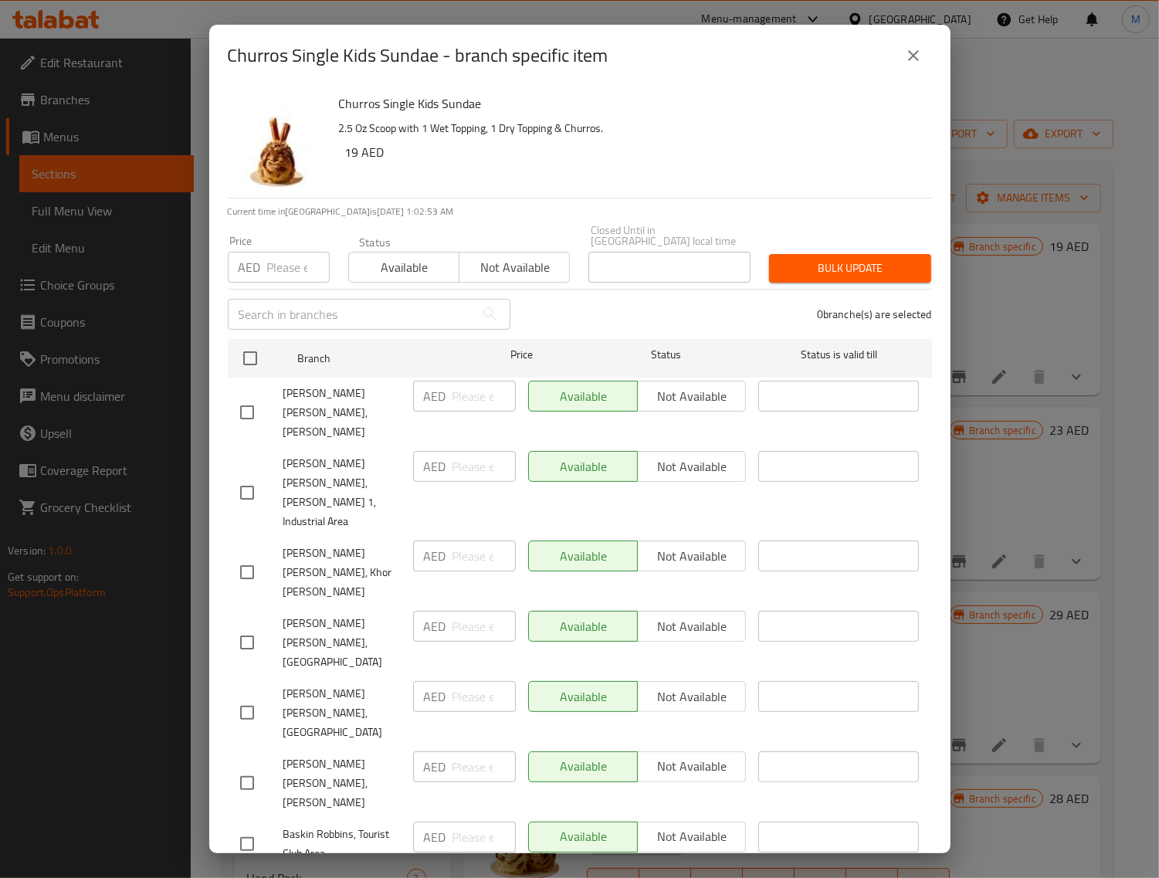
checkbox input "true"
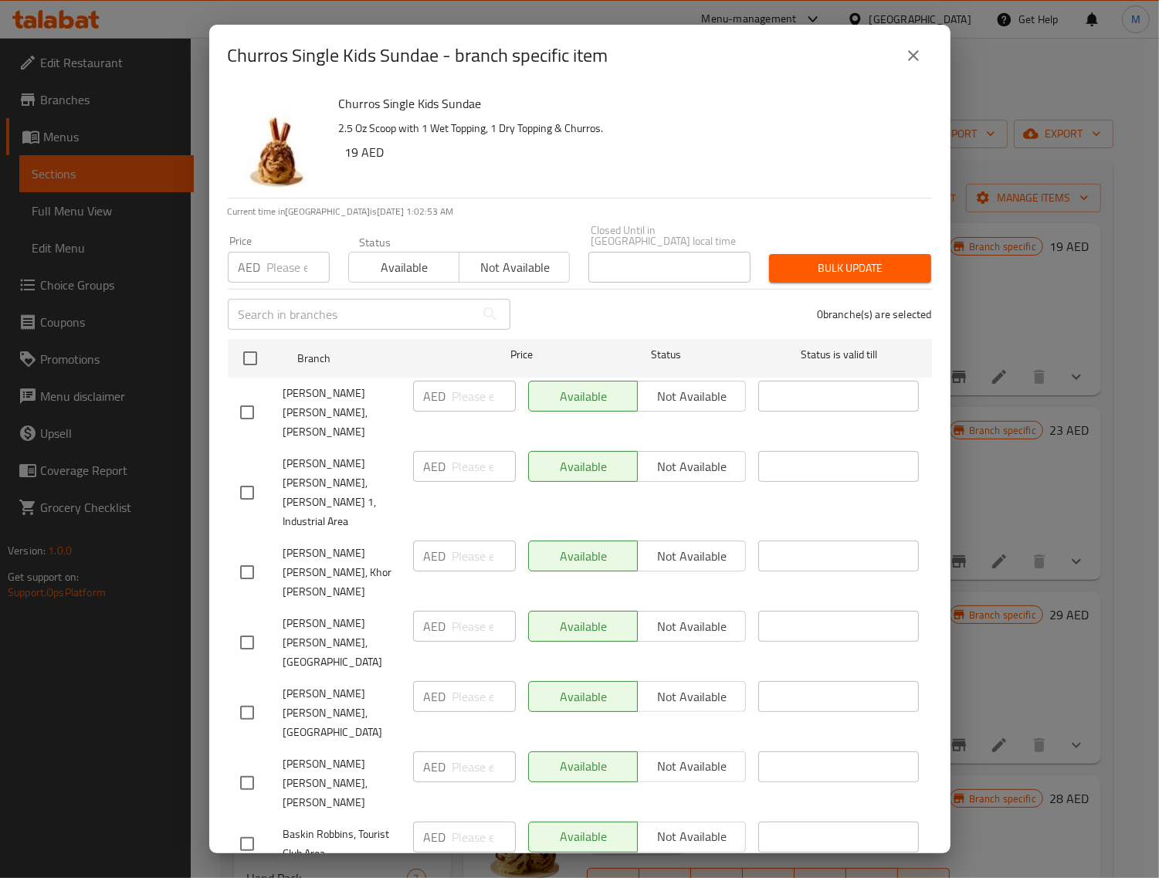
checkbox input "true"
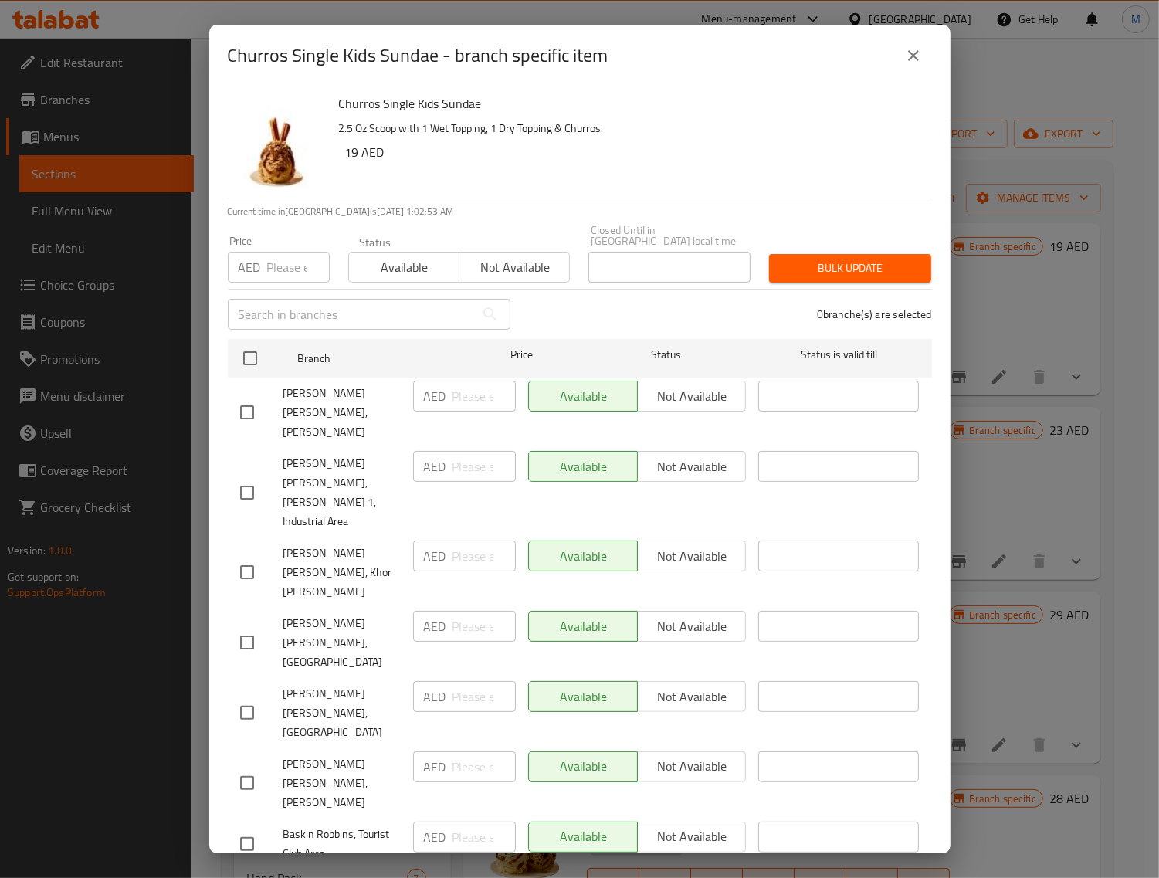
checkbox input "true"
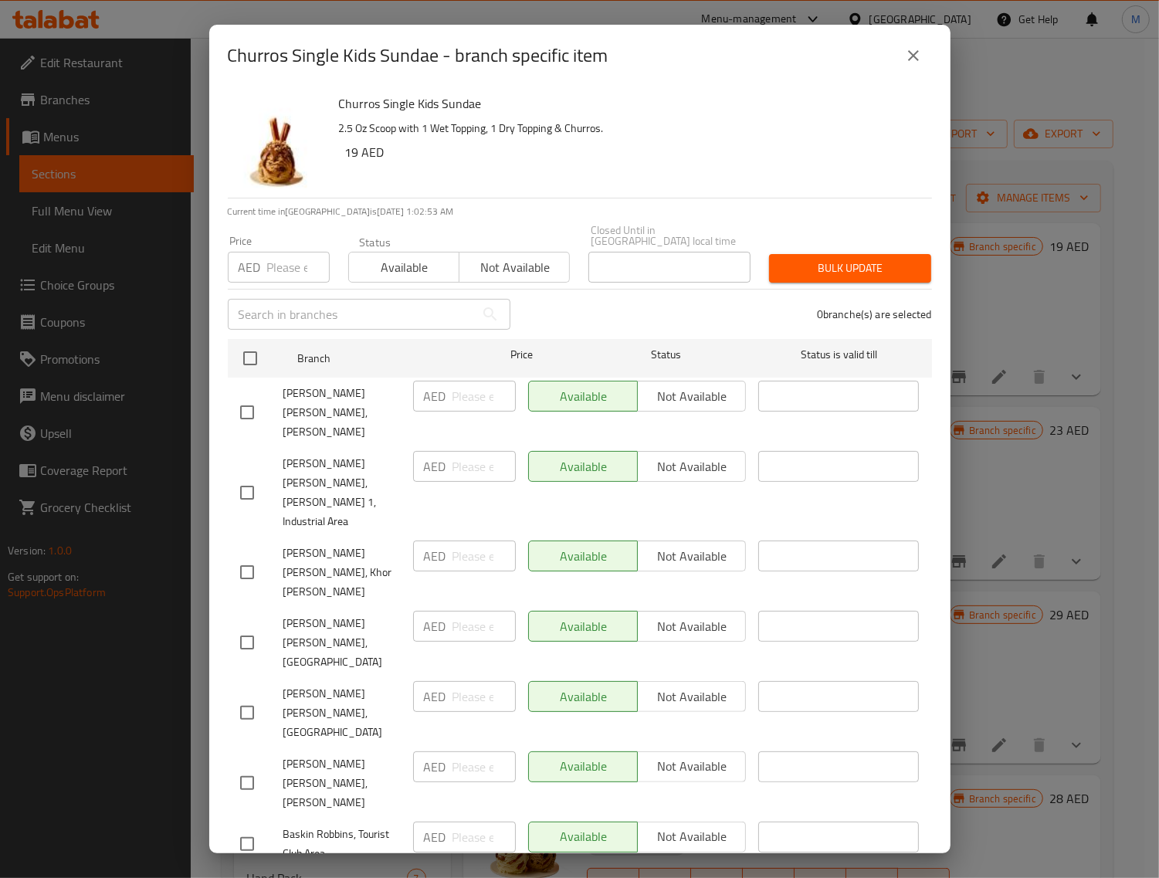
checkbox input "true"
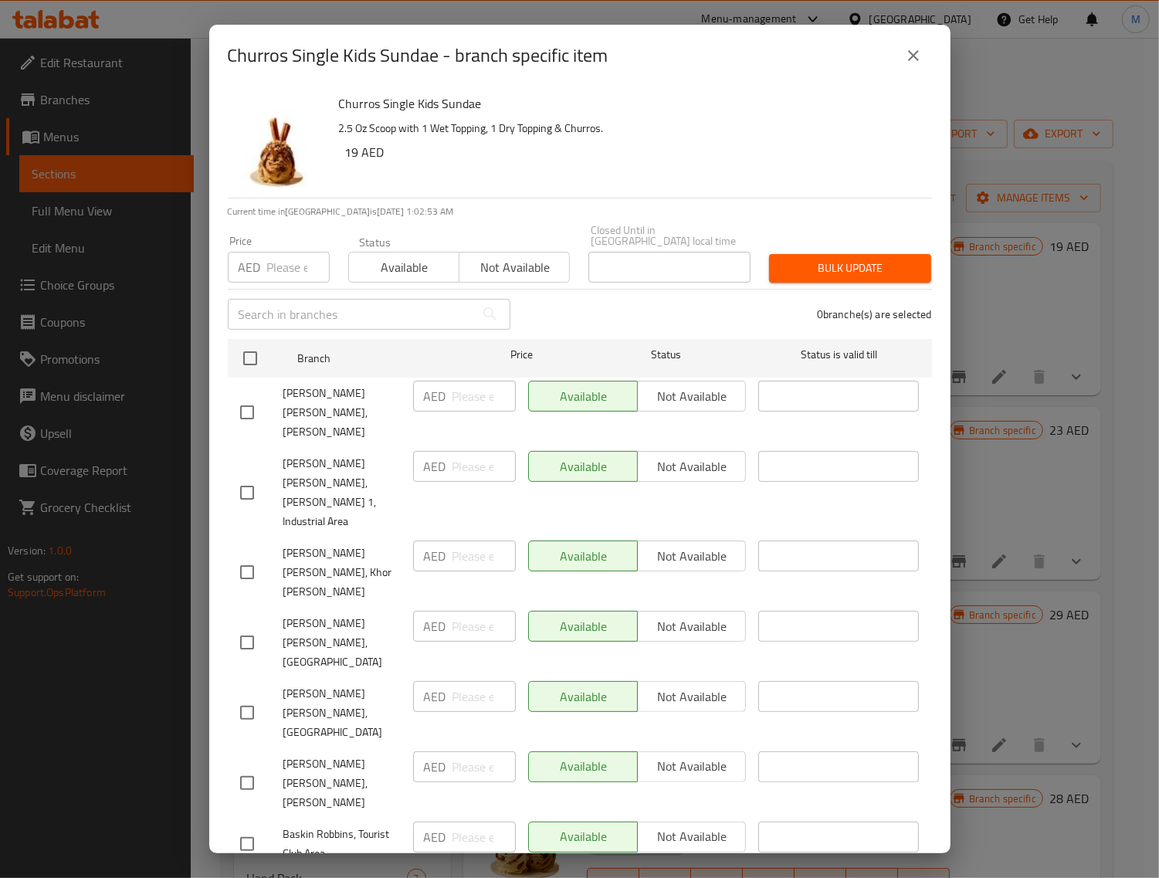
checkbox input "true"
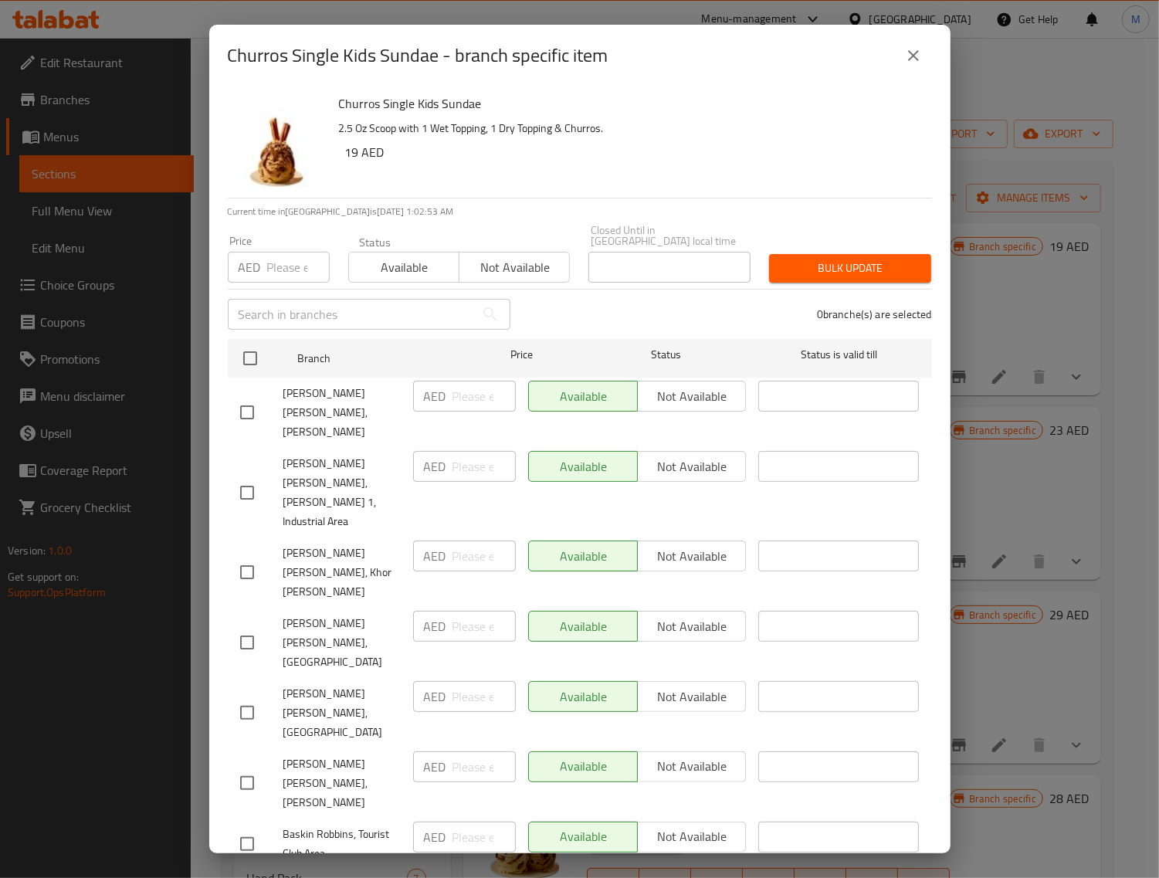
checkbox input "true"
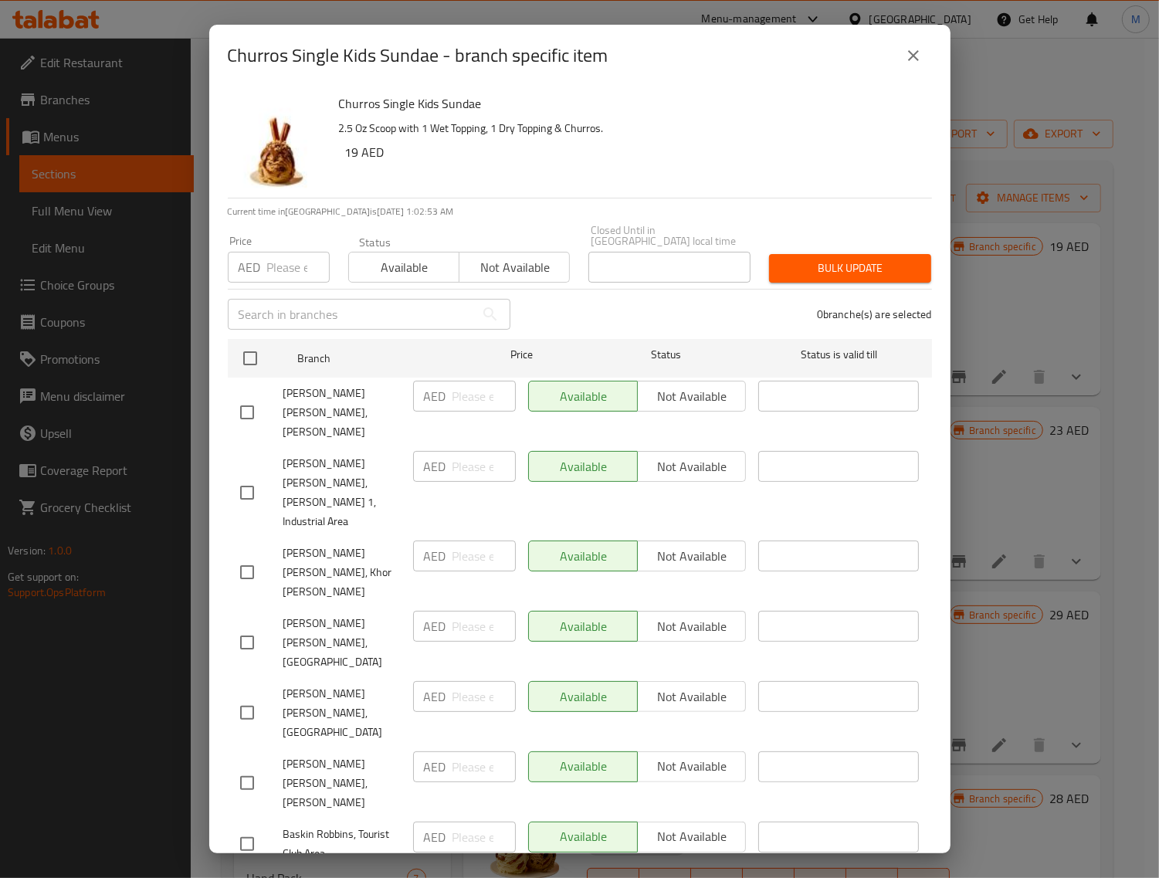
checkbox input "true"
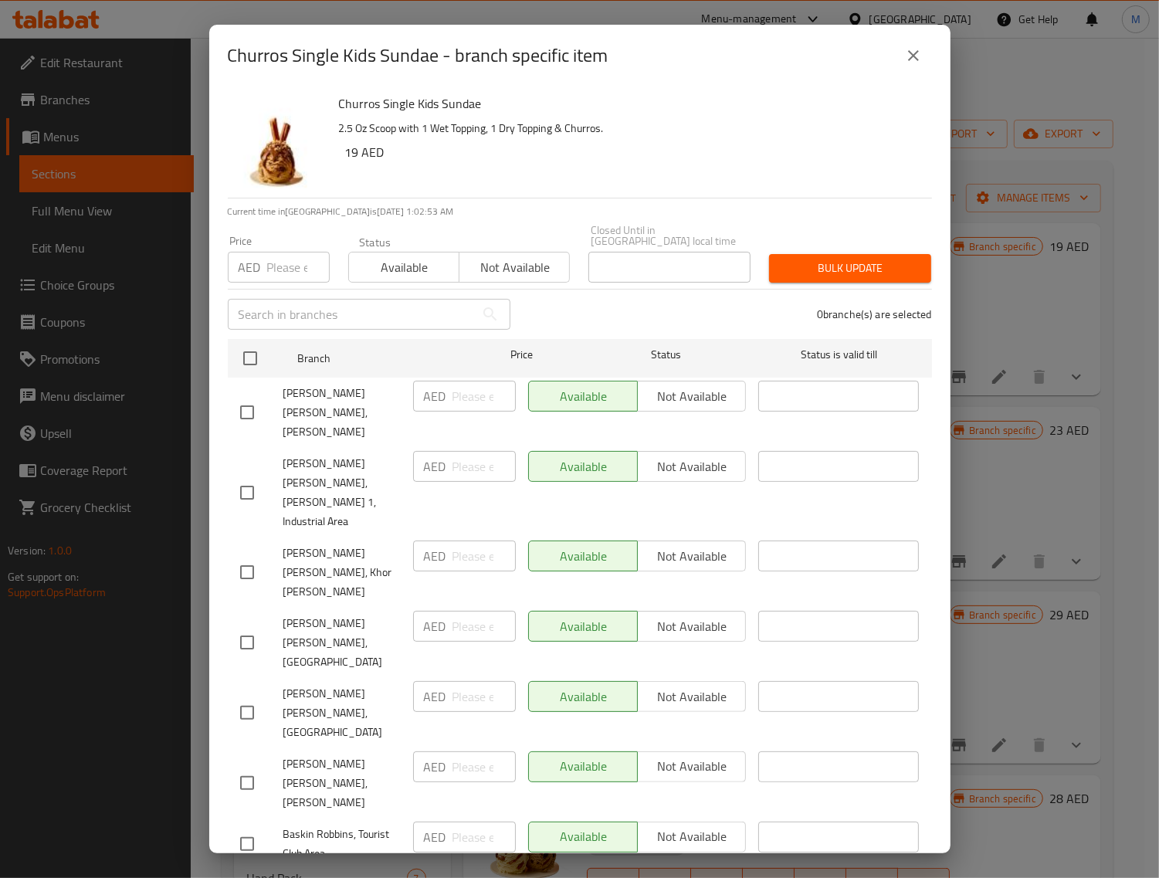
checkbox input "true"
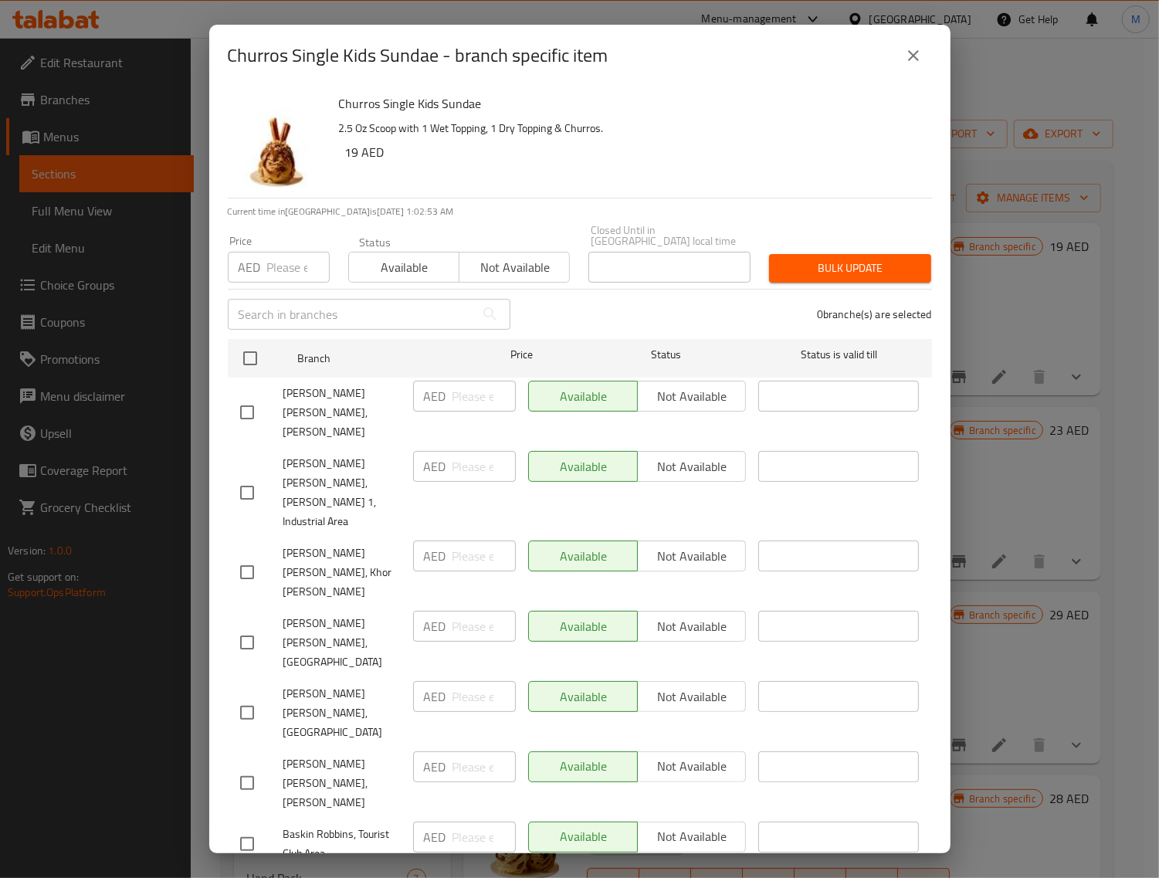
checkbox input "true"
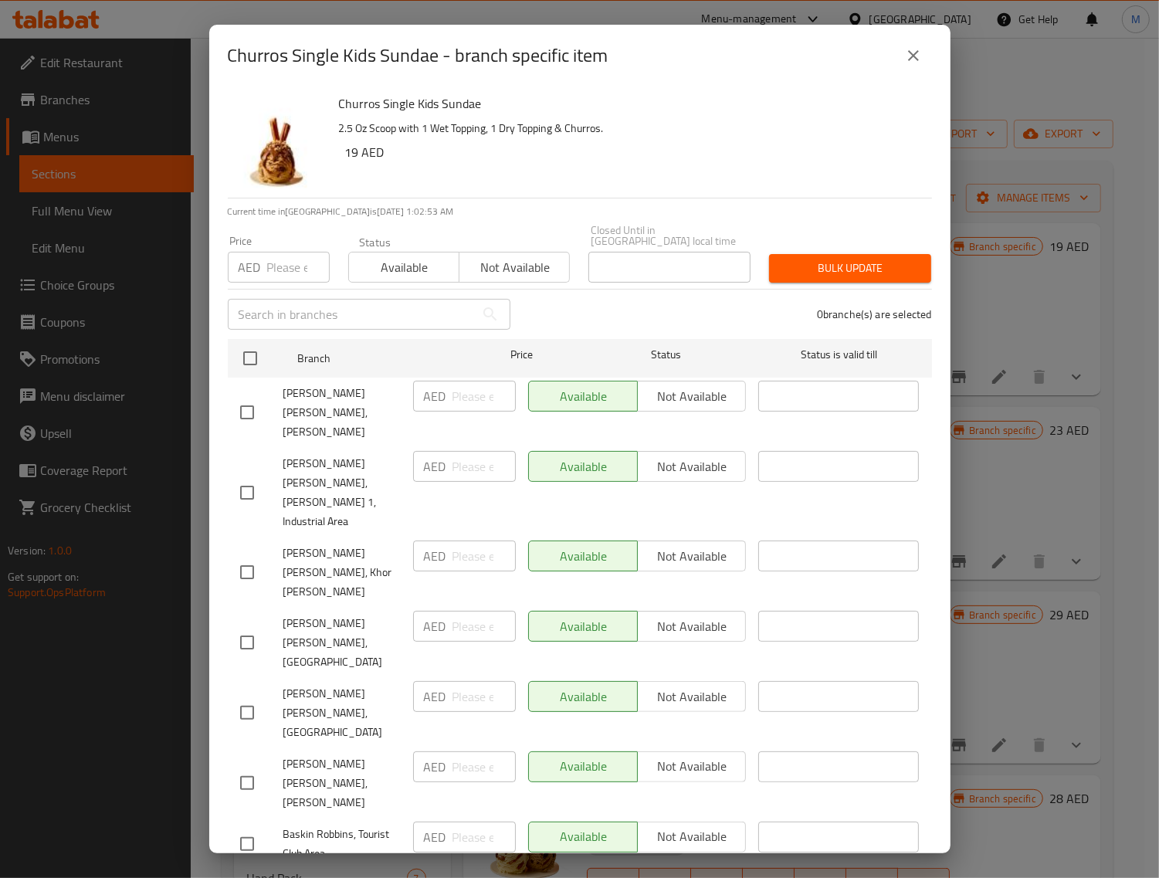
checkbox input "true"
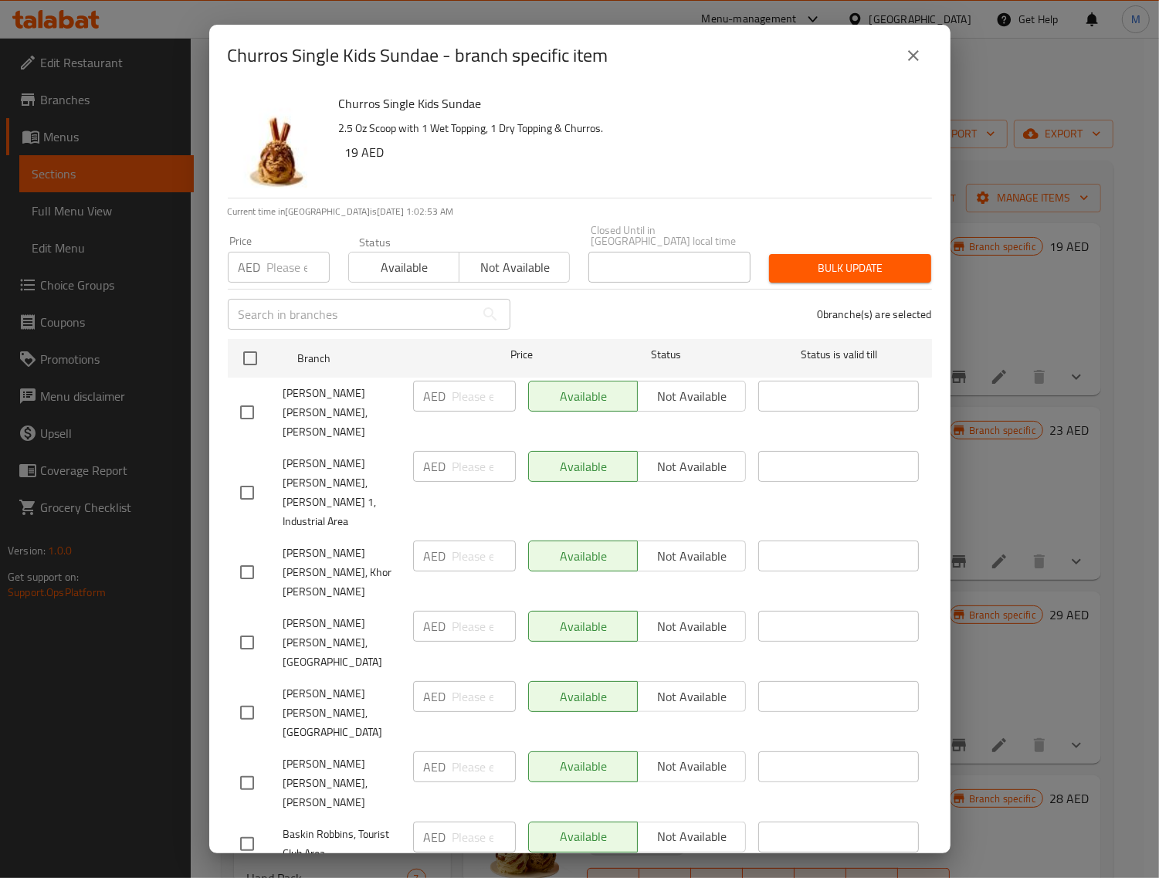
checkbox input "true"
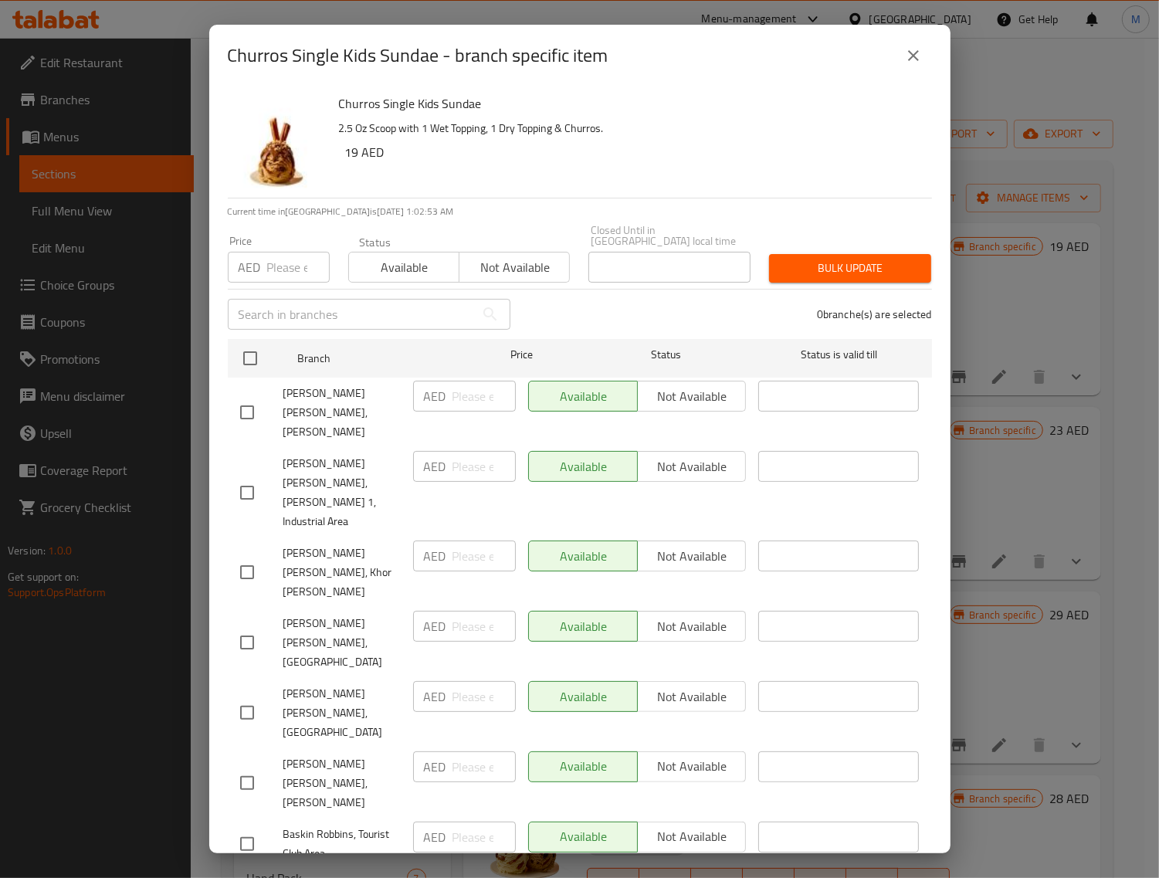
checkbox input "true"
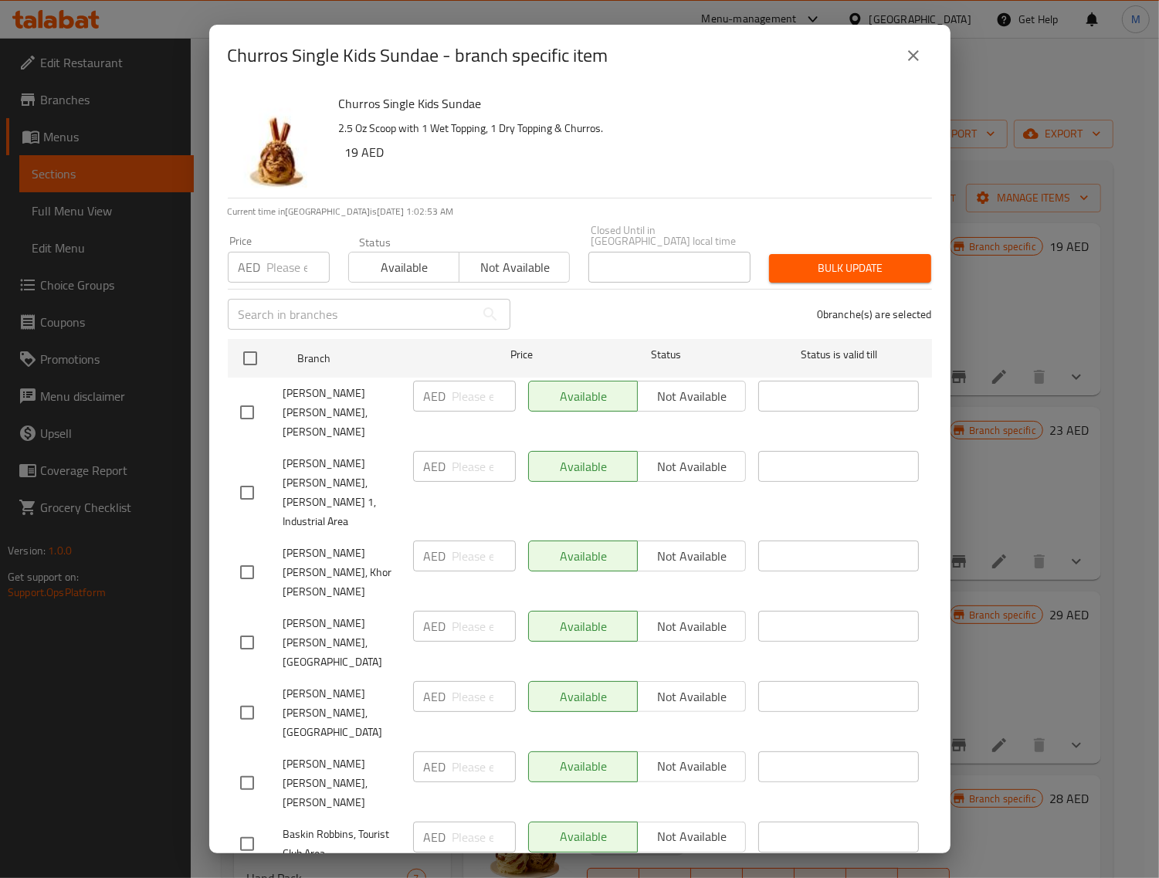
checkbox input "true"
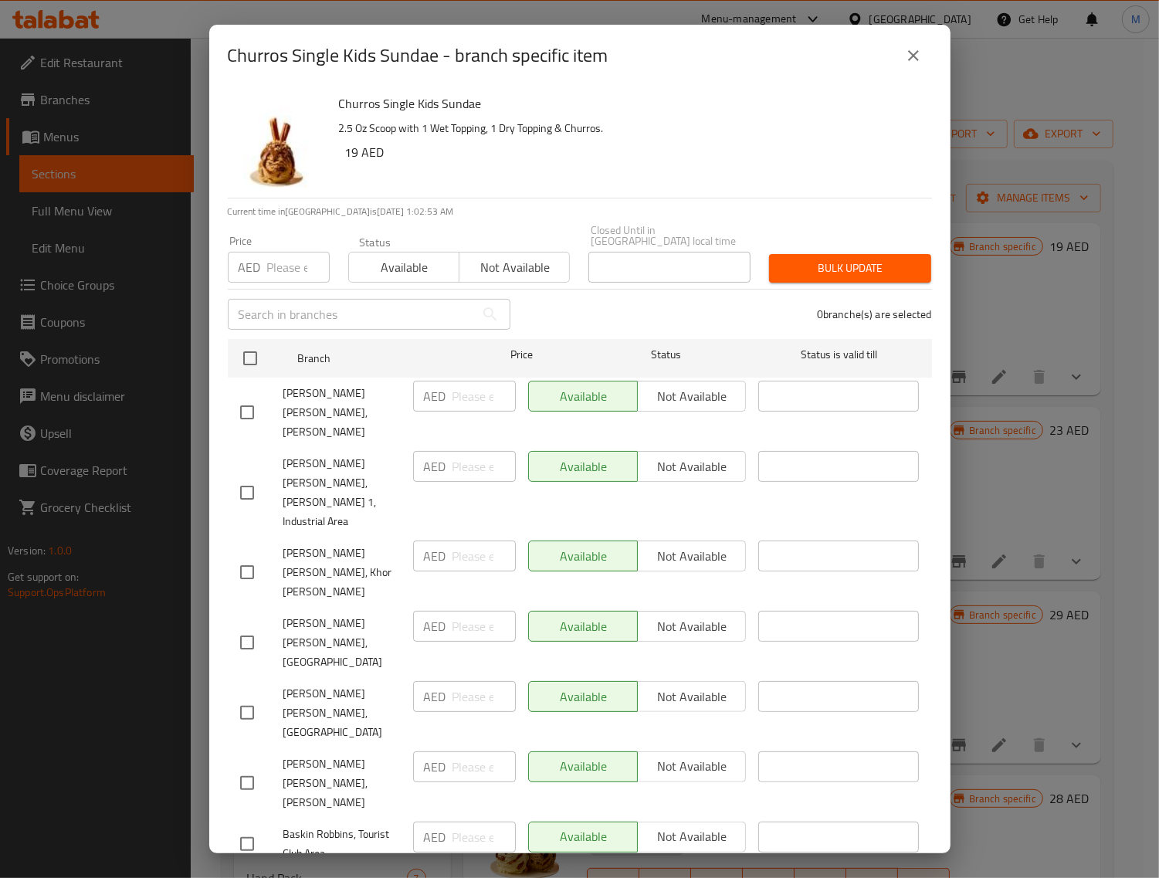
checkbox input "true"
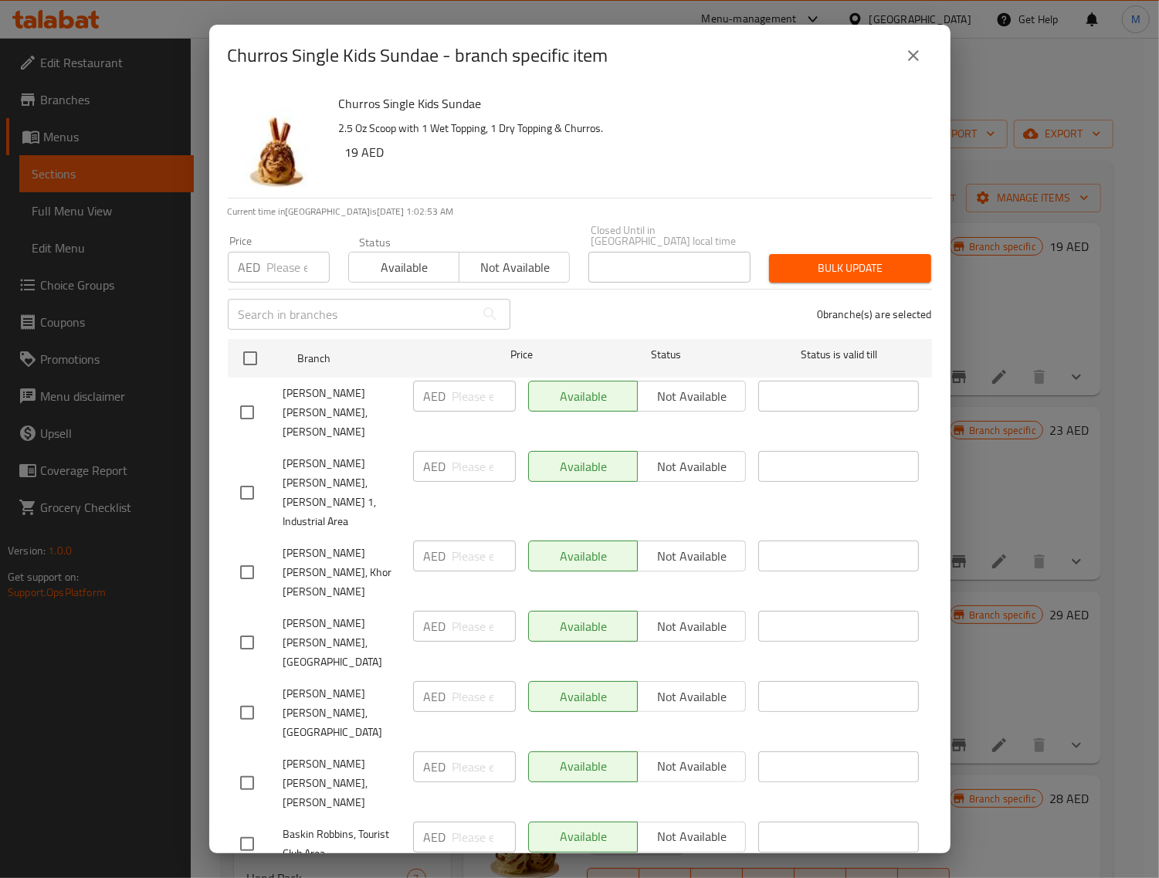
checkbox input "true"
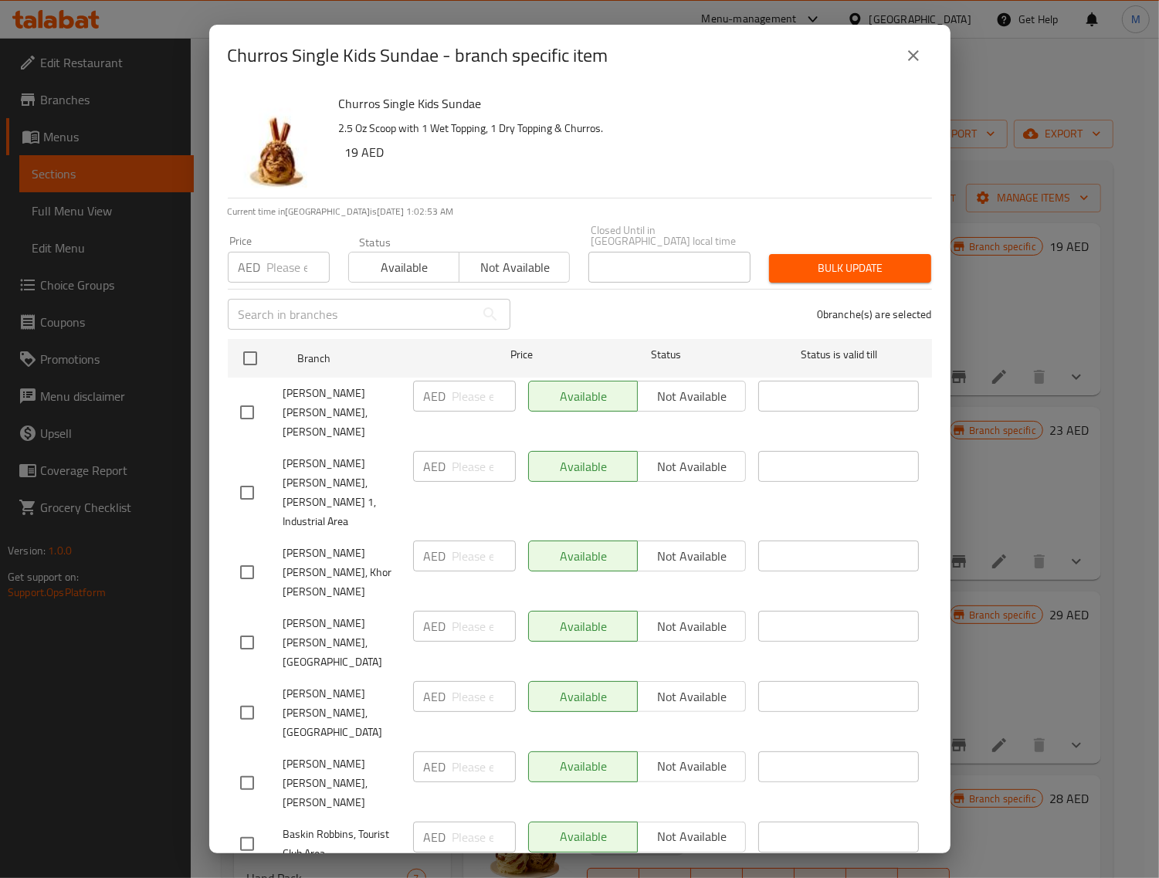
checkbox input "true"
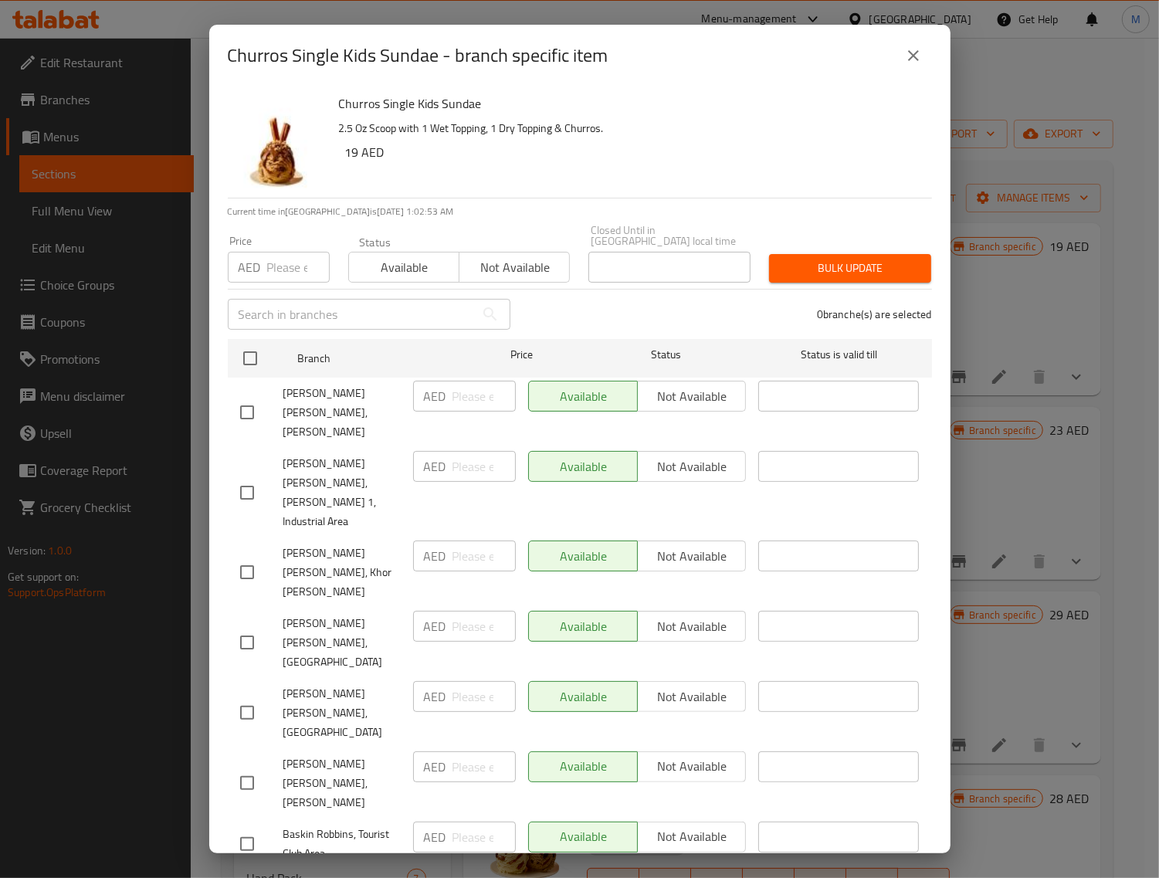
checkbox input "true"
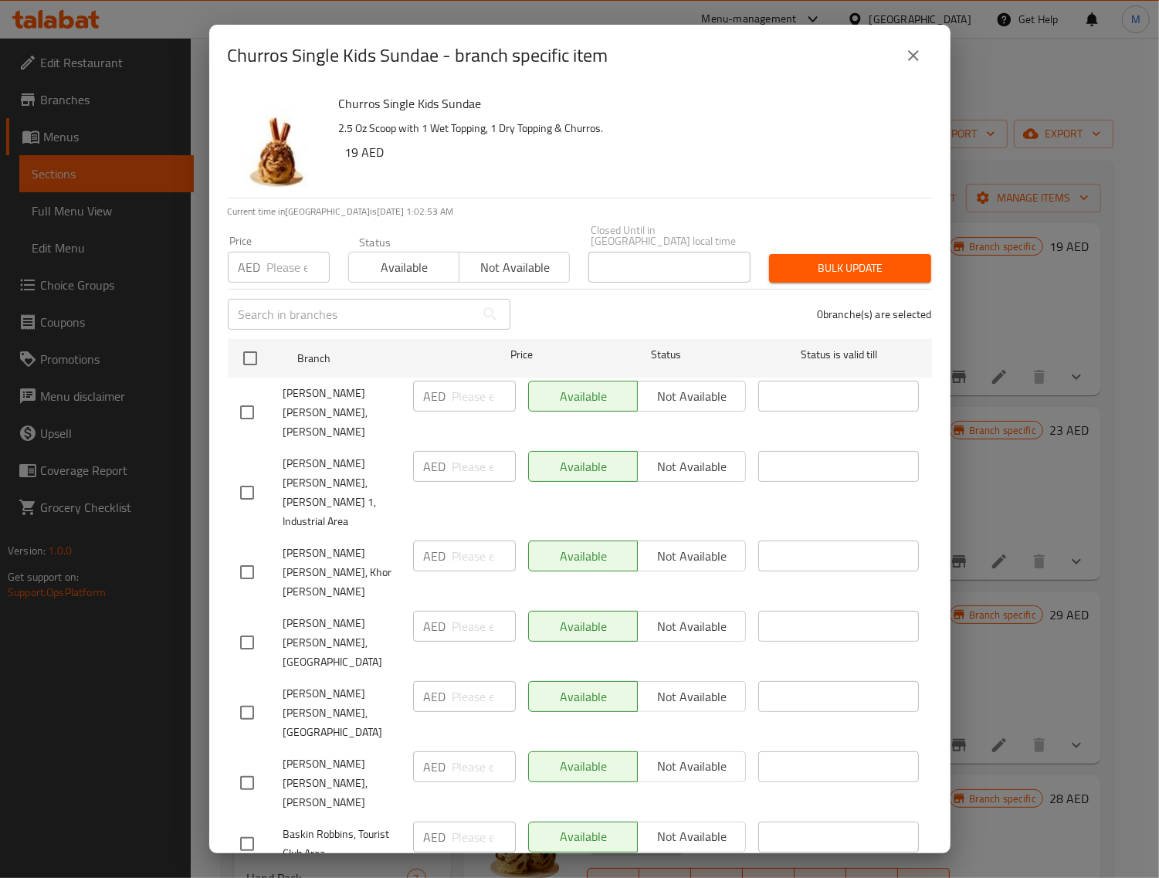
checkbox input "true"
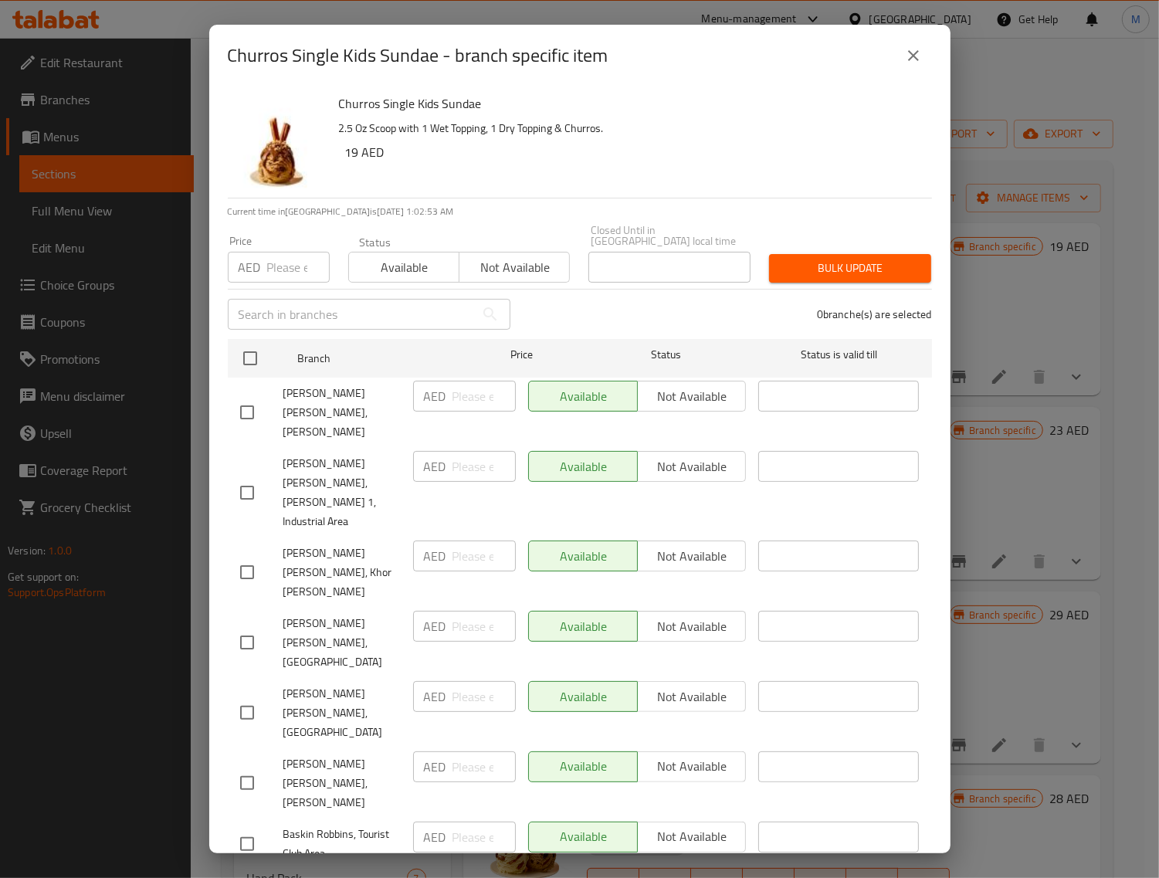
checkbox input "true"
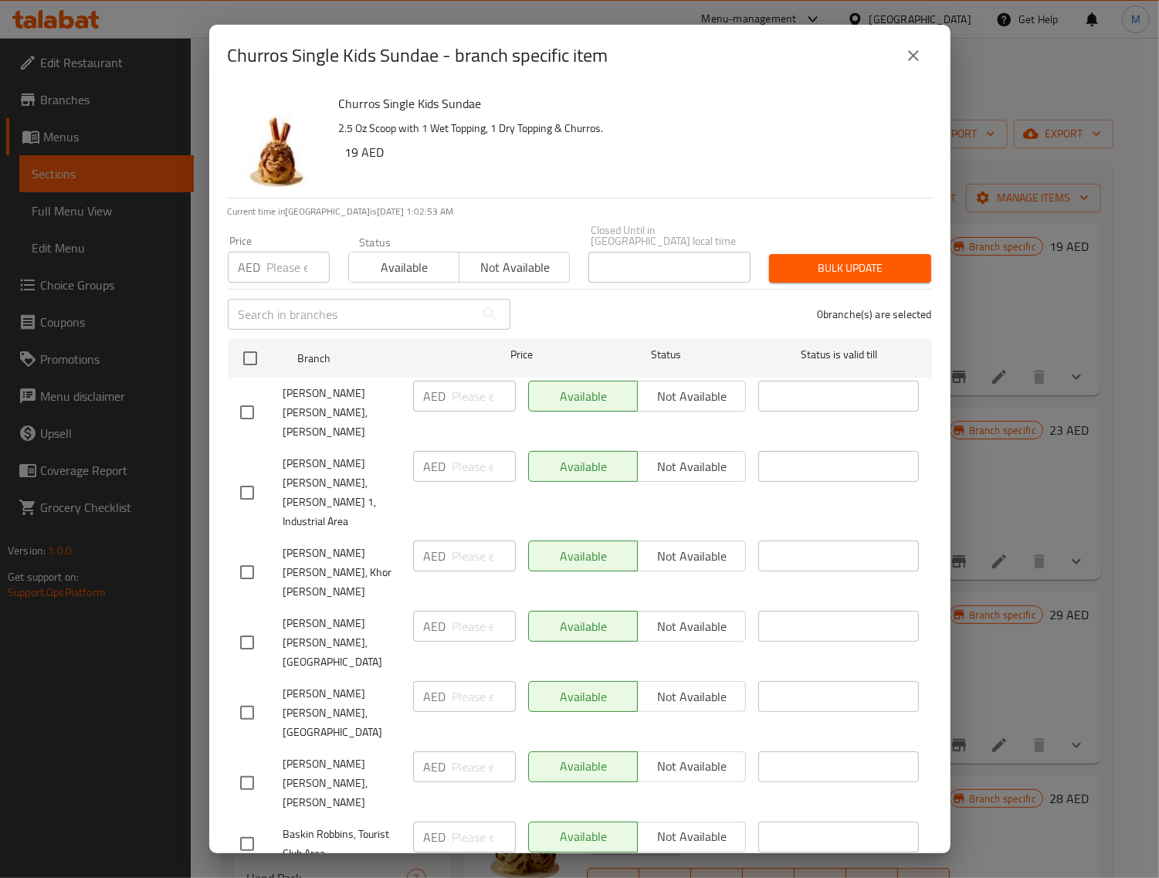
checkbox input "true"
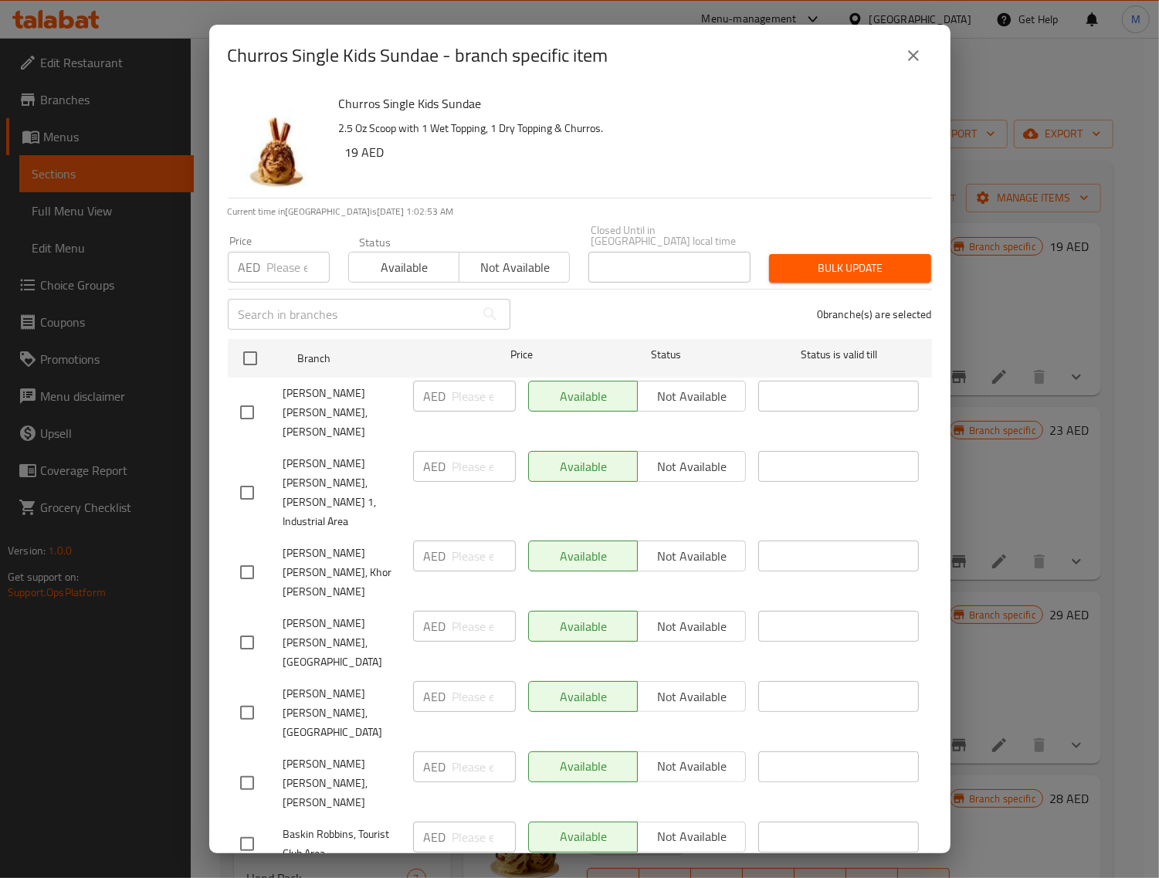
checkbox input "true"
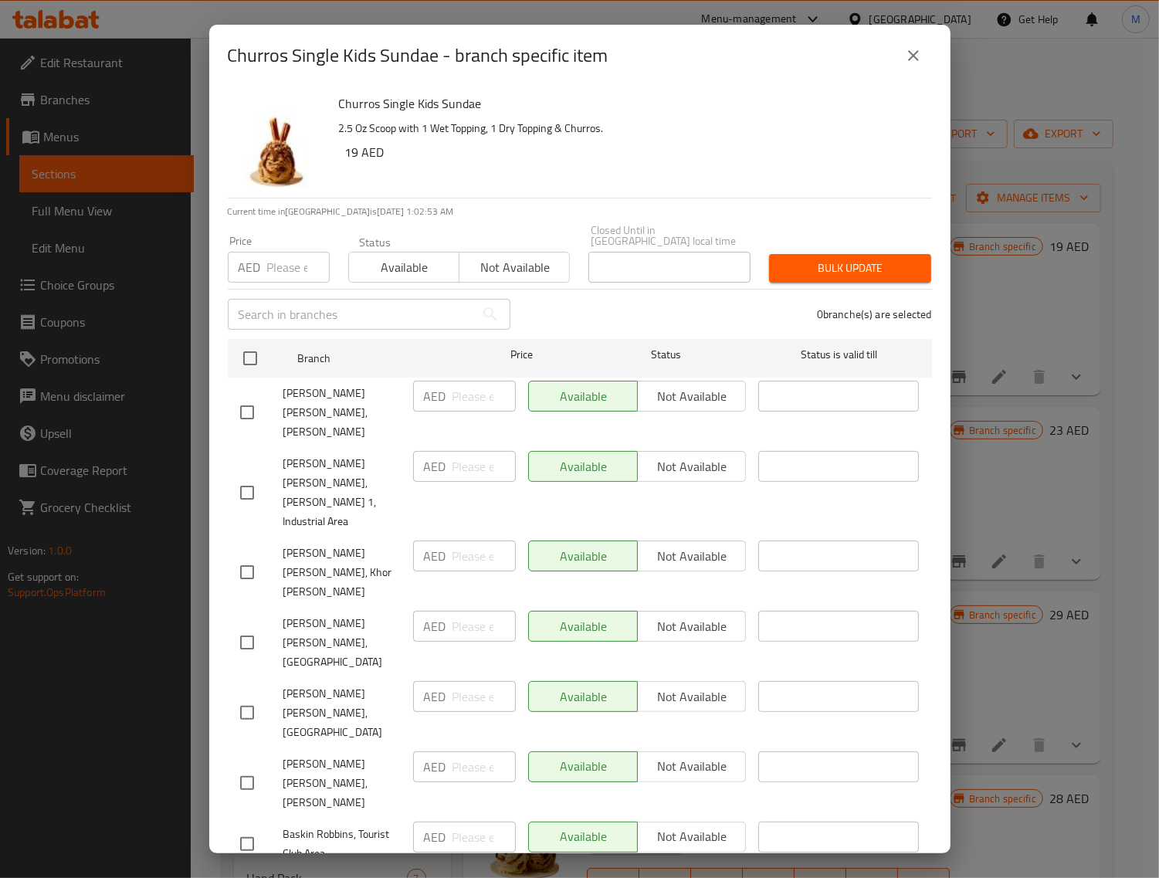
checkbox input "true"
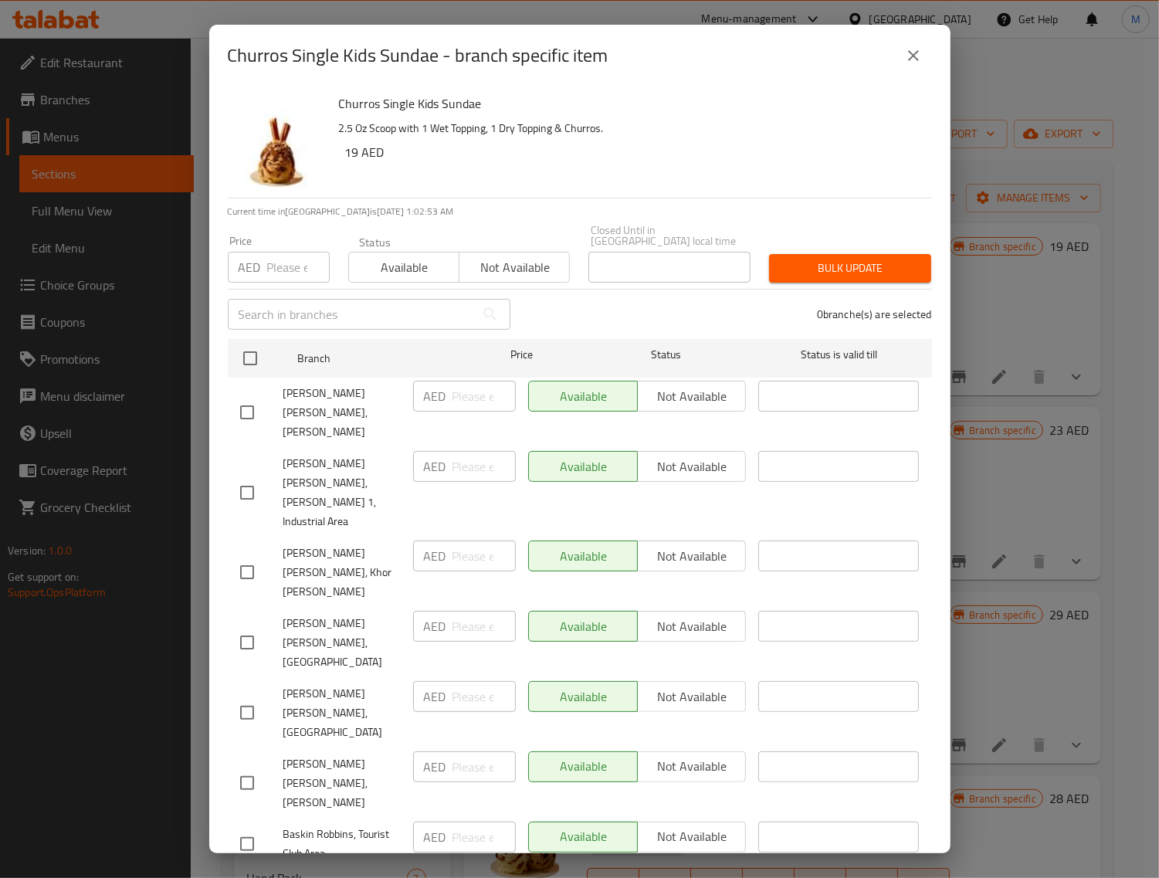
checkbox input "true"
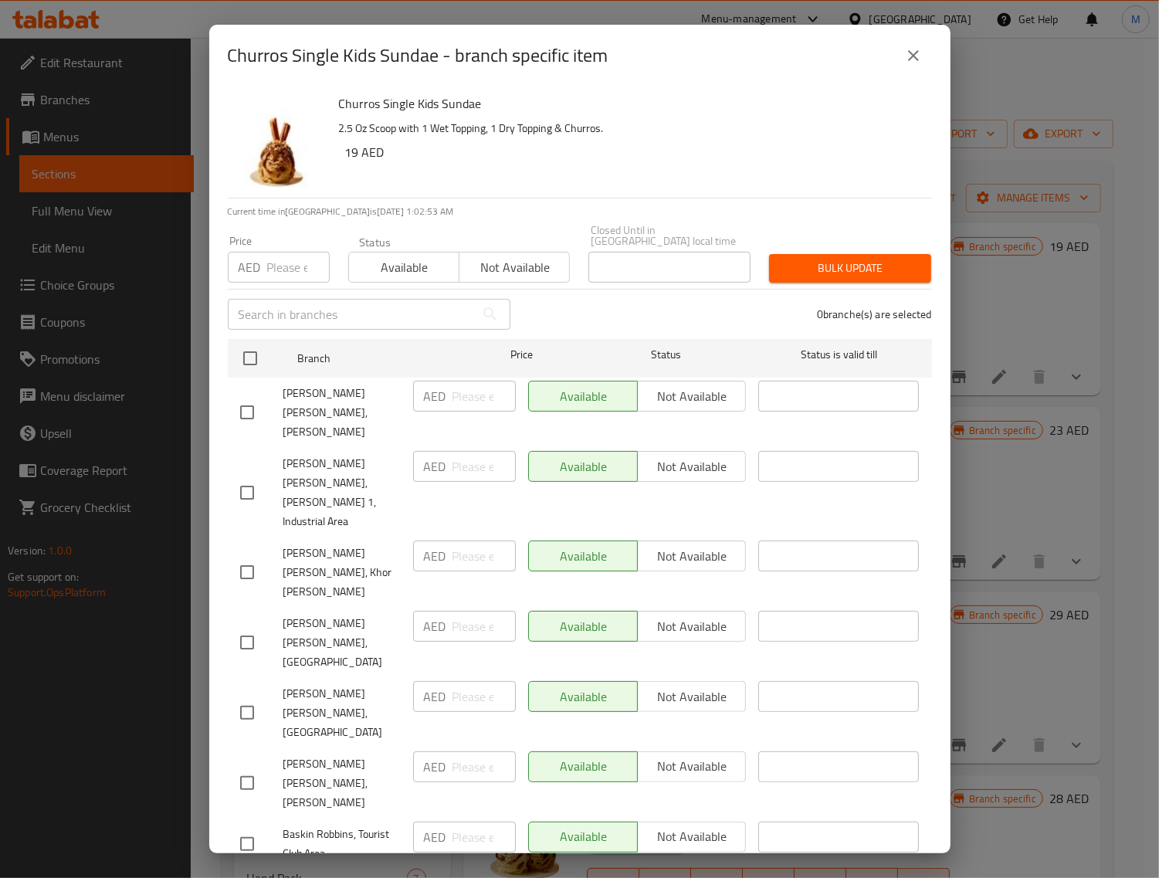
checkbox input "true"
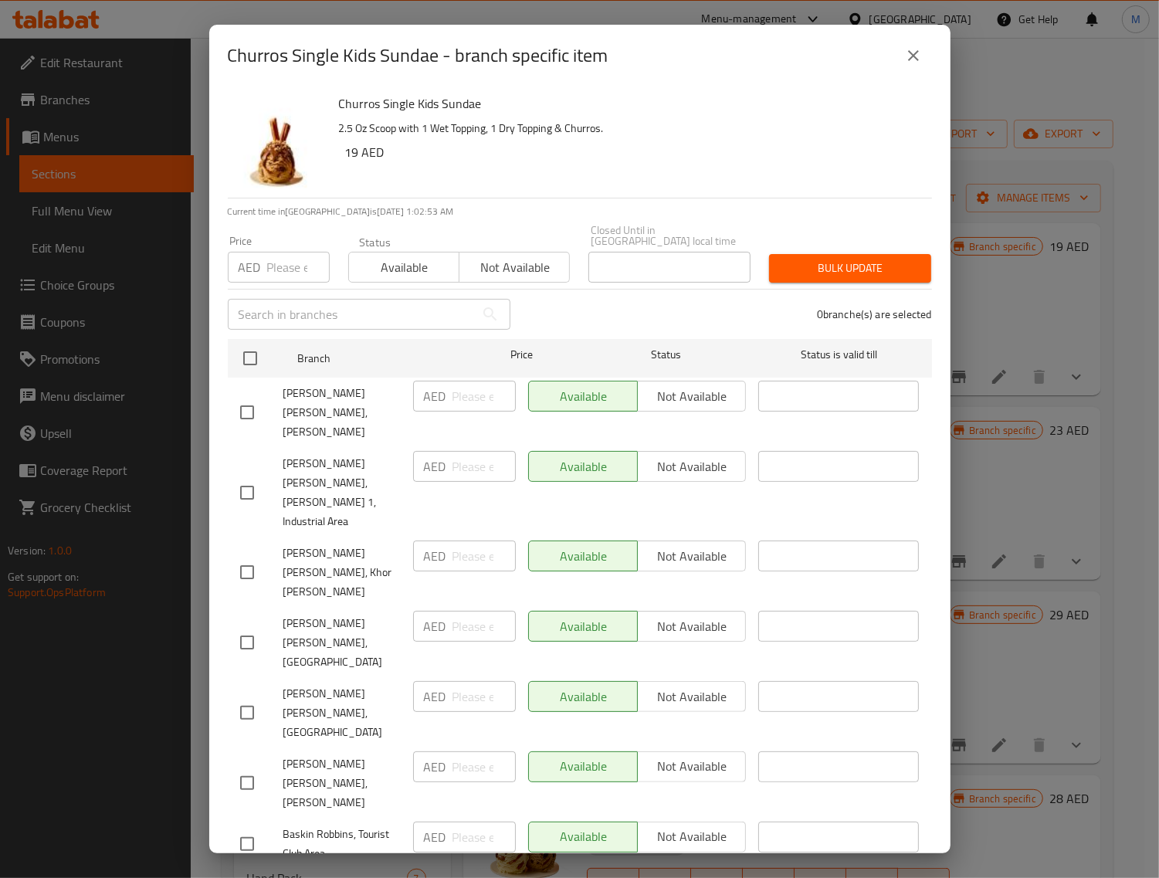
checkbox input "true"
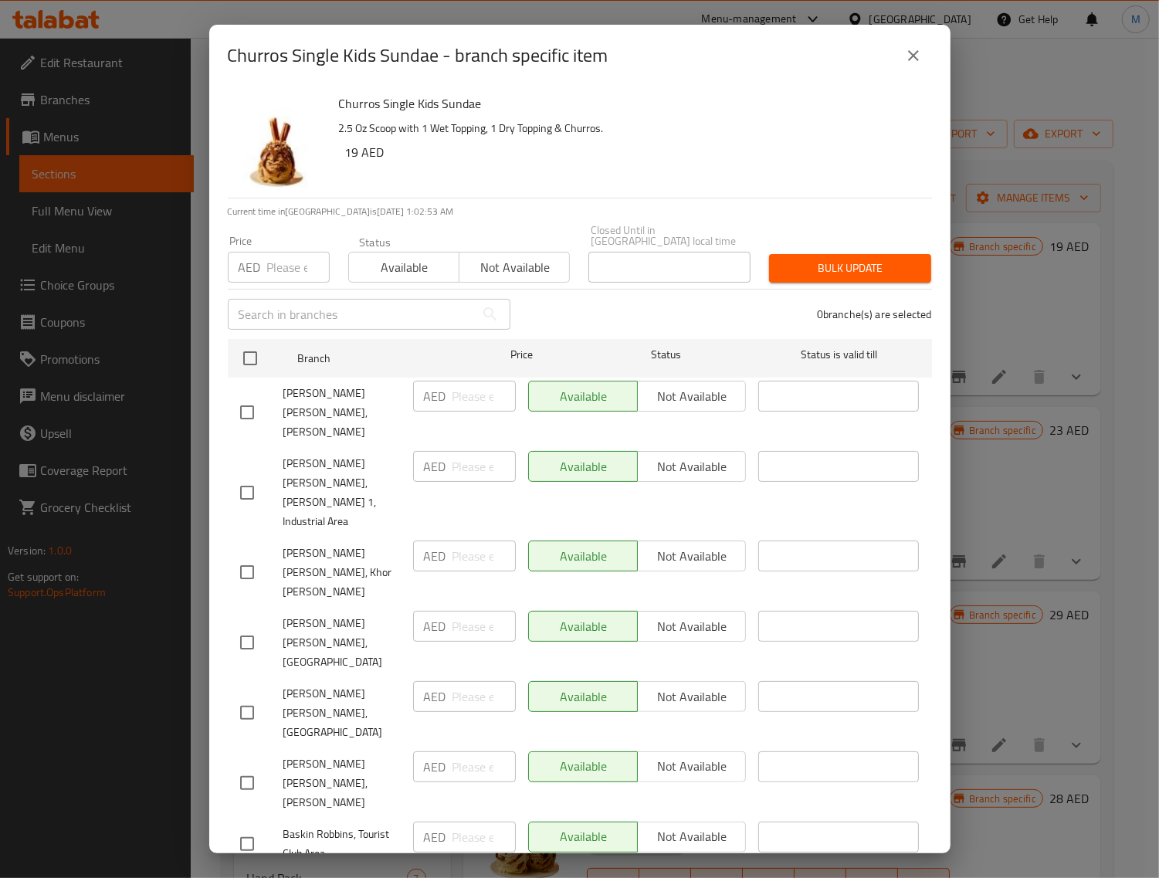
checkbox input "true"
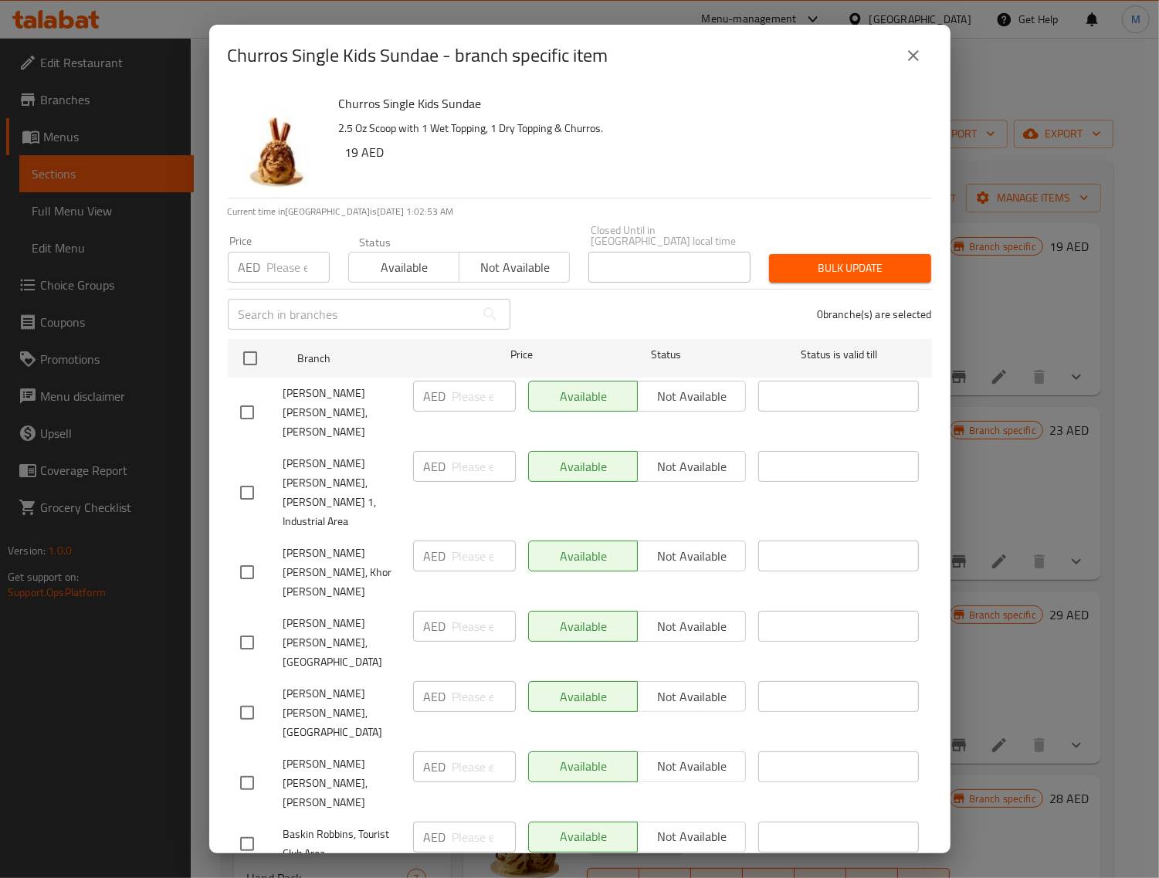
checkbox input "true"
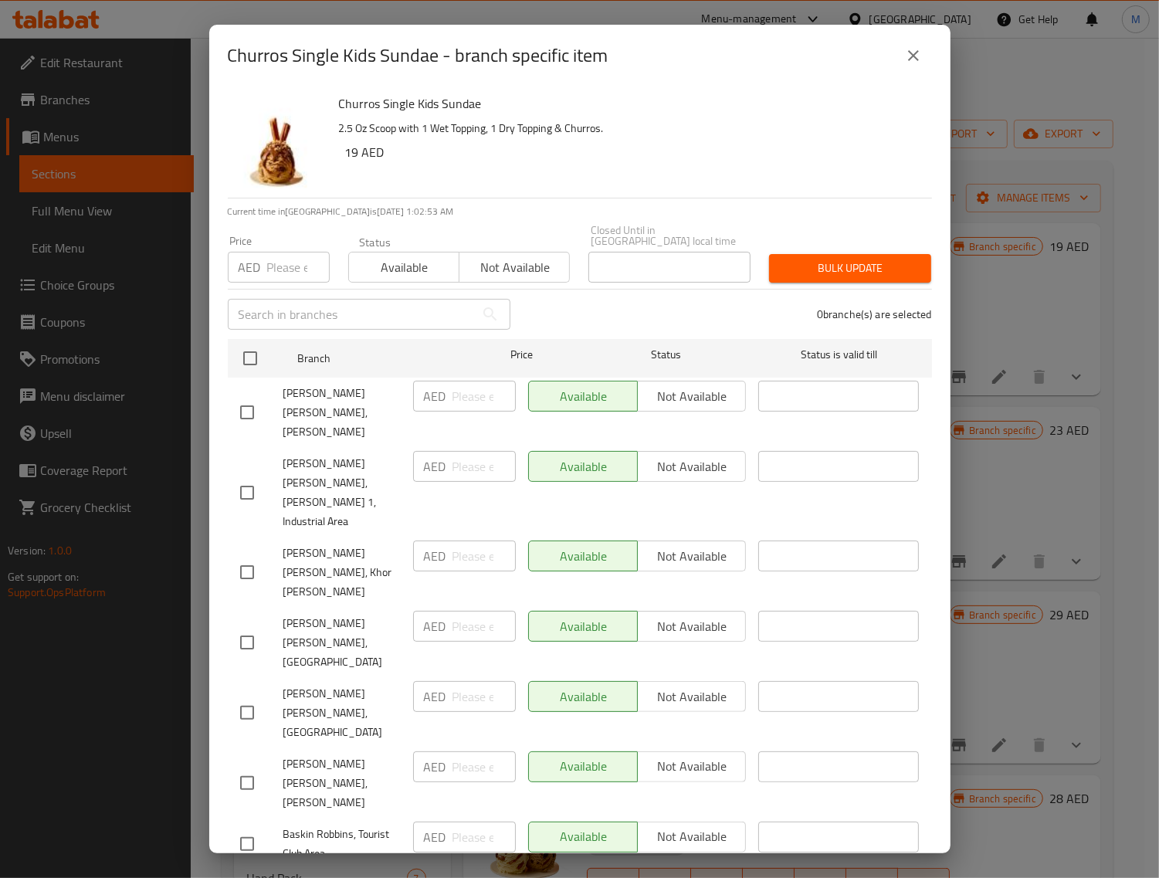
checkbox input "true"
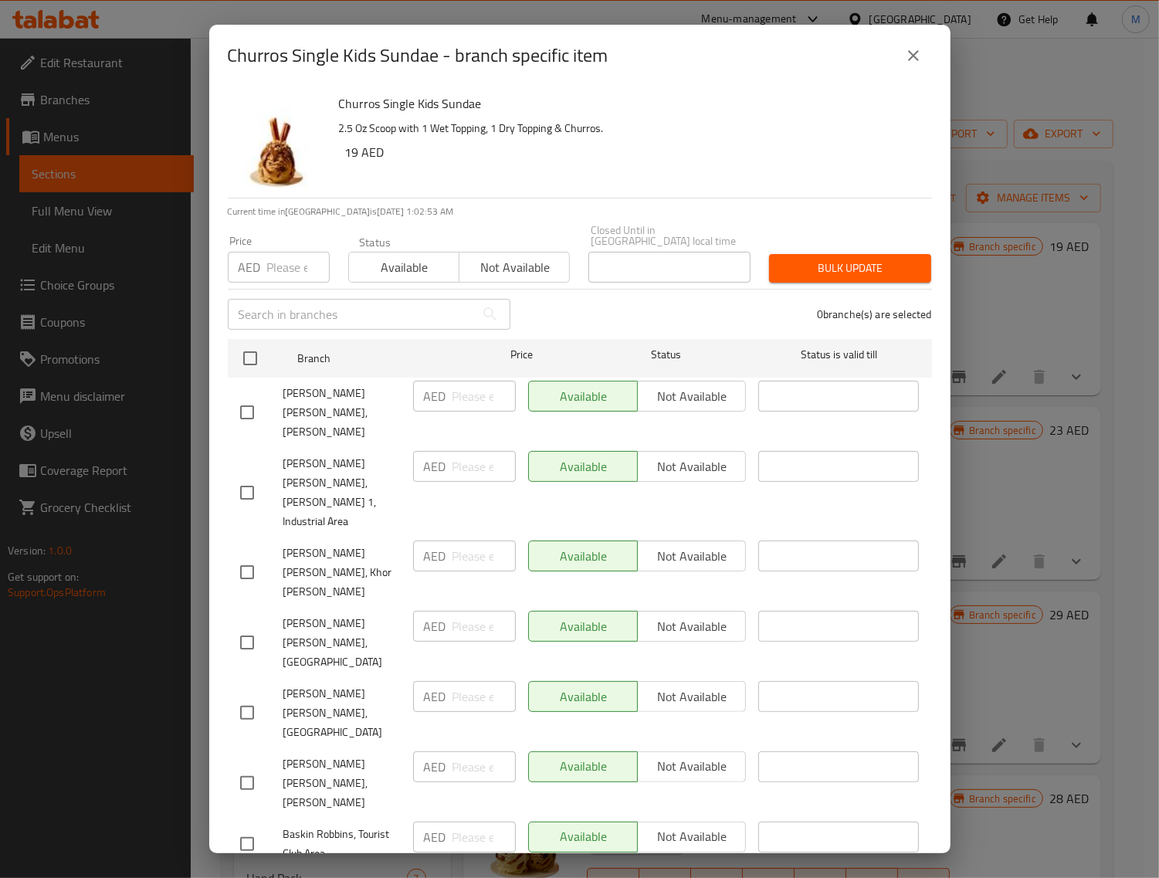
checkbox input "true"
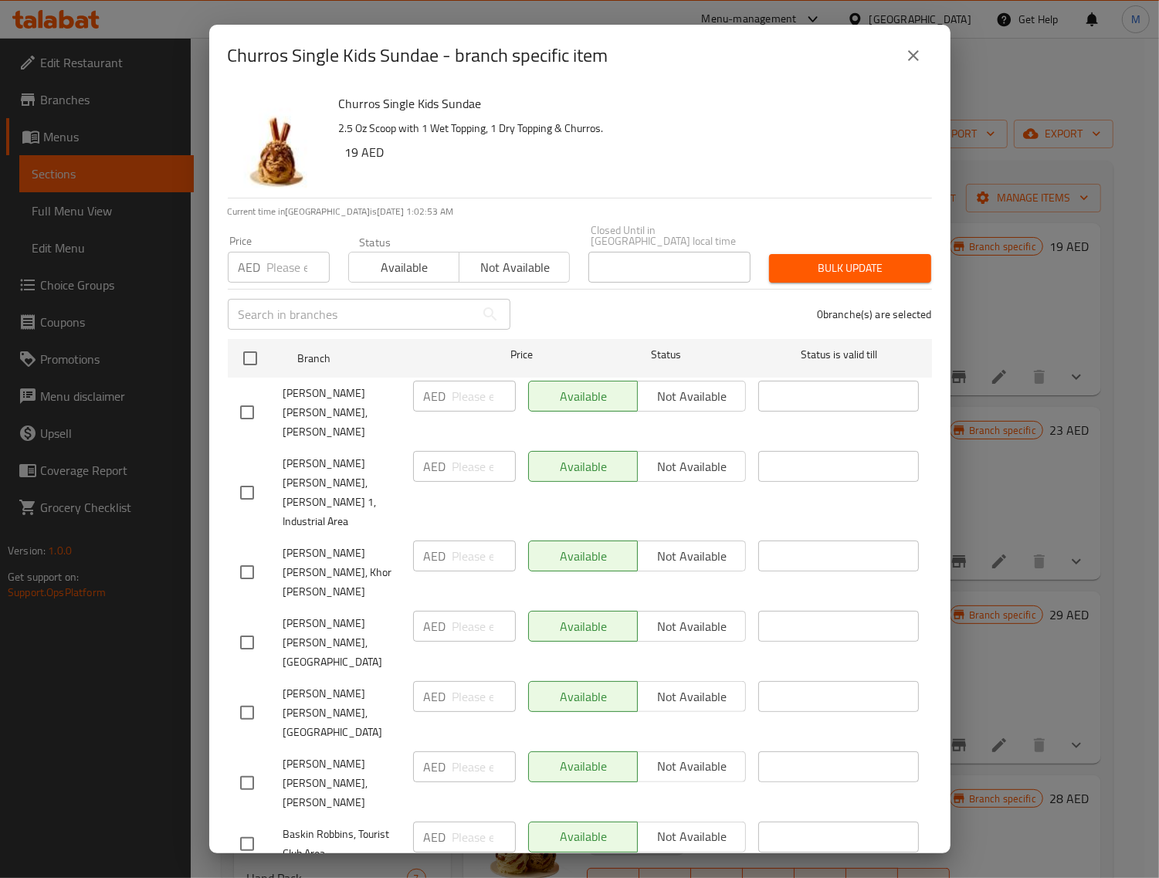
checkbox input "true"
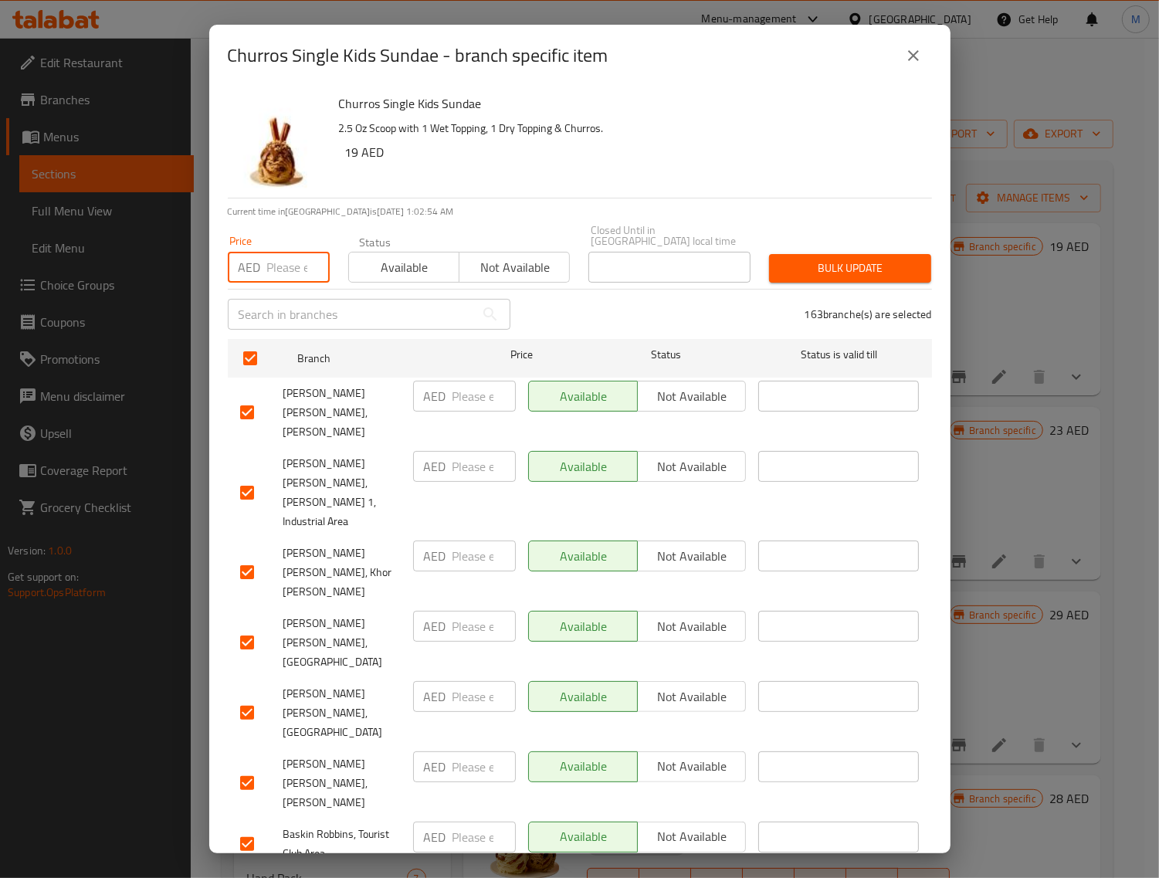
click at [271, 271] on input "number" at bounding box center [298, 267] width 63 height 31
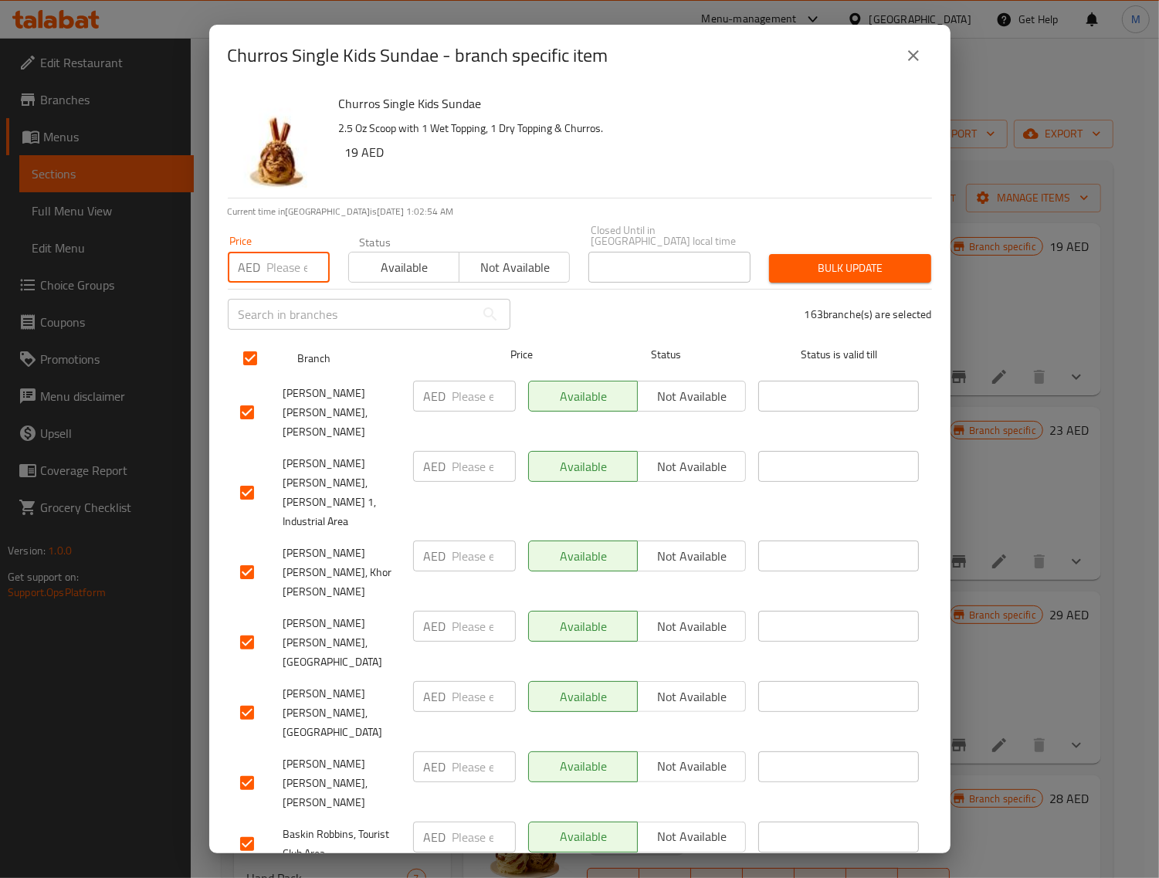
paste input "19"
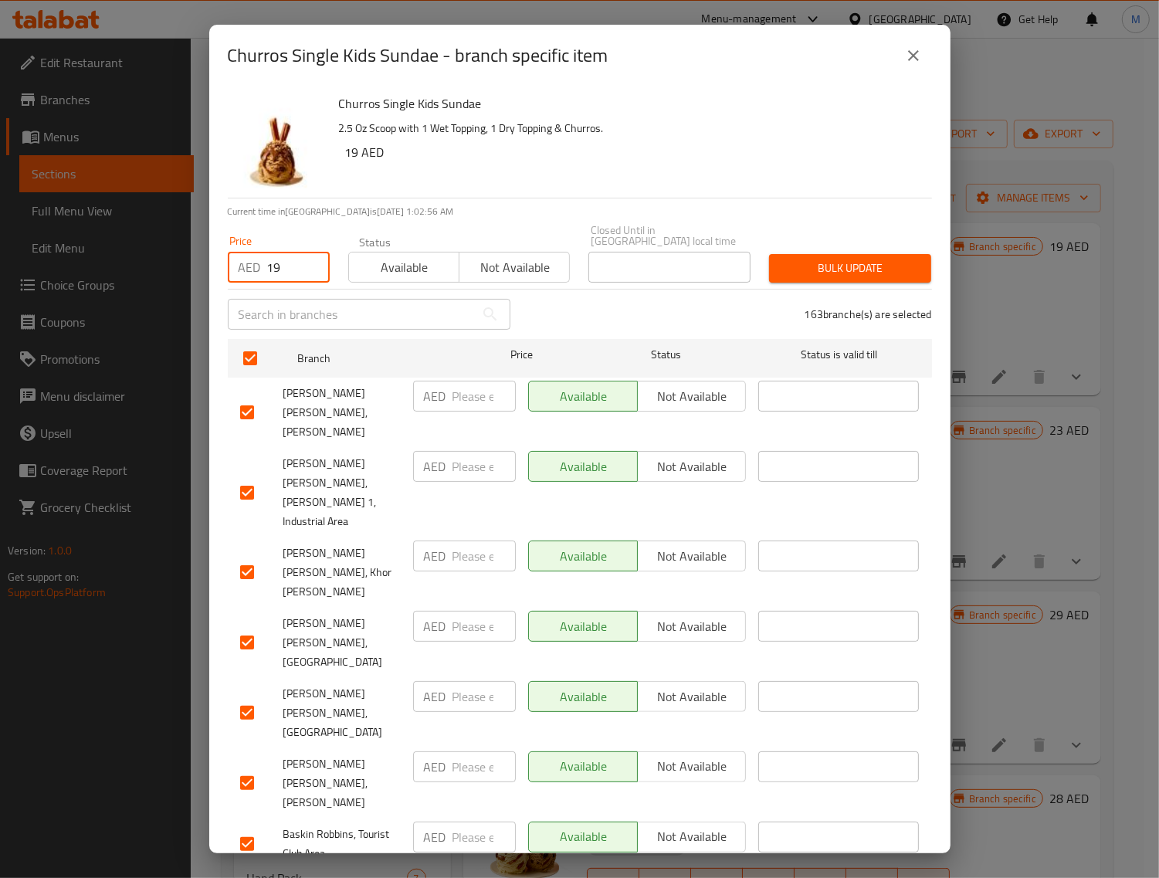
type input "19"
click at [864, 268] on span "Bulk update" at bounding box center [850, 268] width 137 height 19
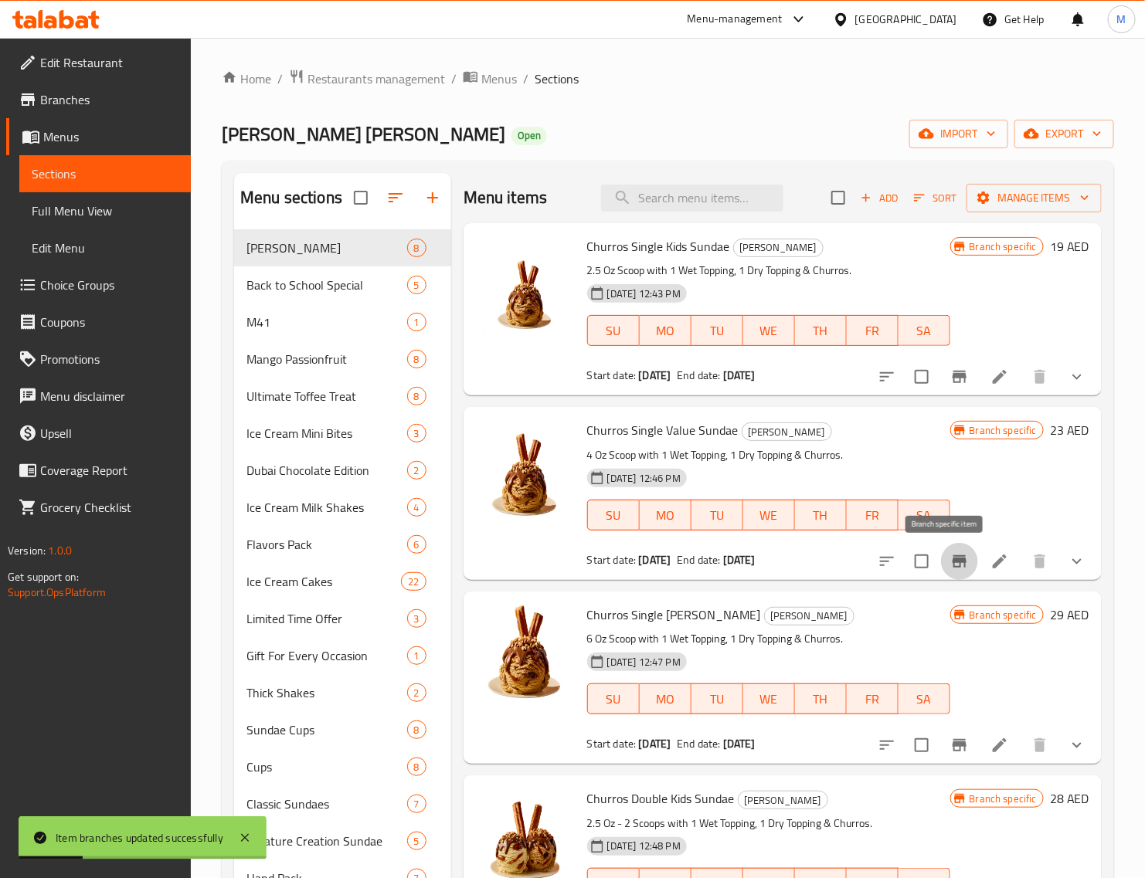
click at [955, 558] on button "Branch-specific-item" at bounding box center [959, 561] width 37 height 37
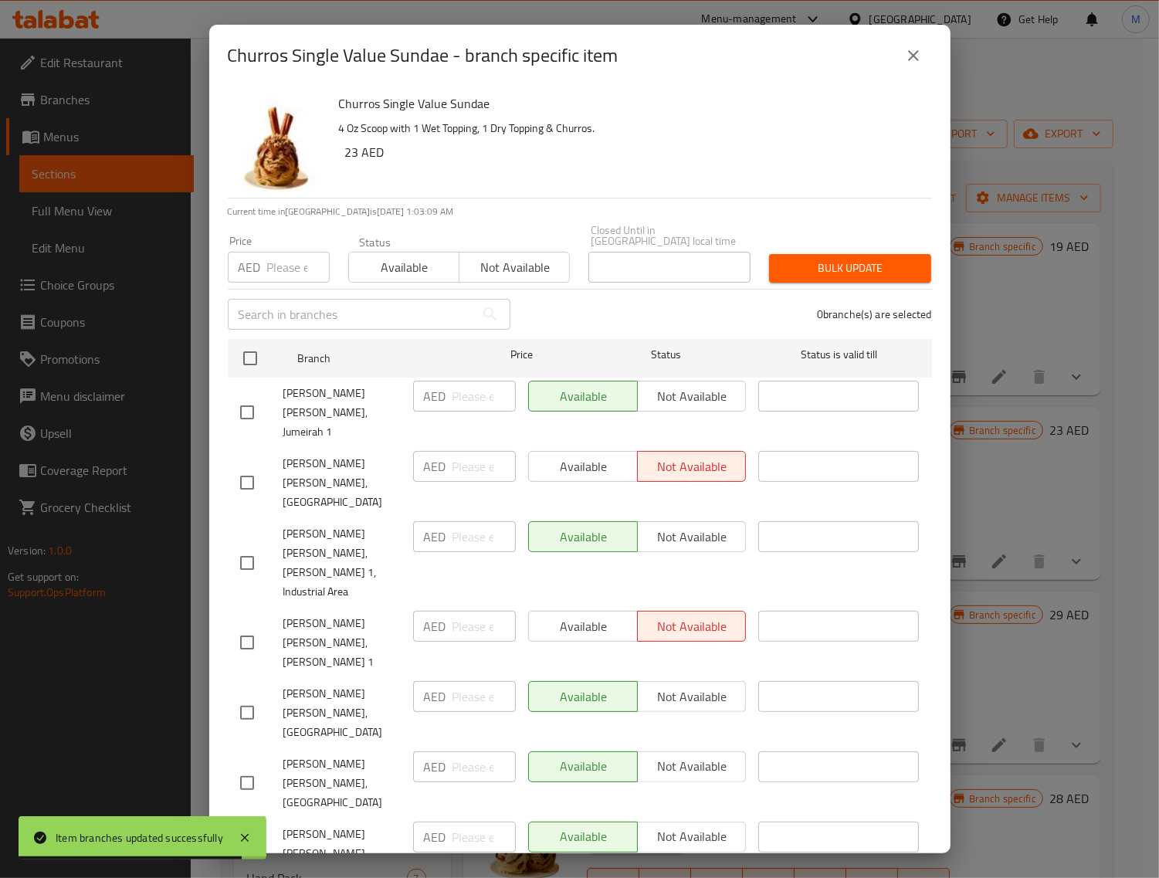
click at [287, 265] on input "number" at bounding box center [298, 267] width 63 height 31
paste input "23"
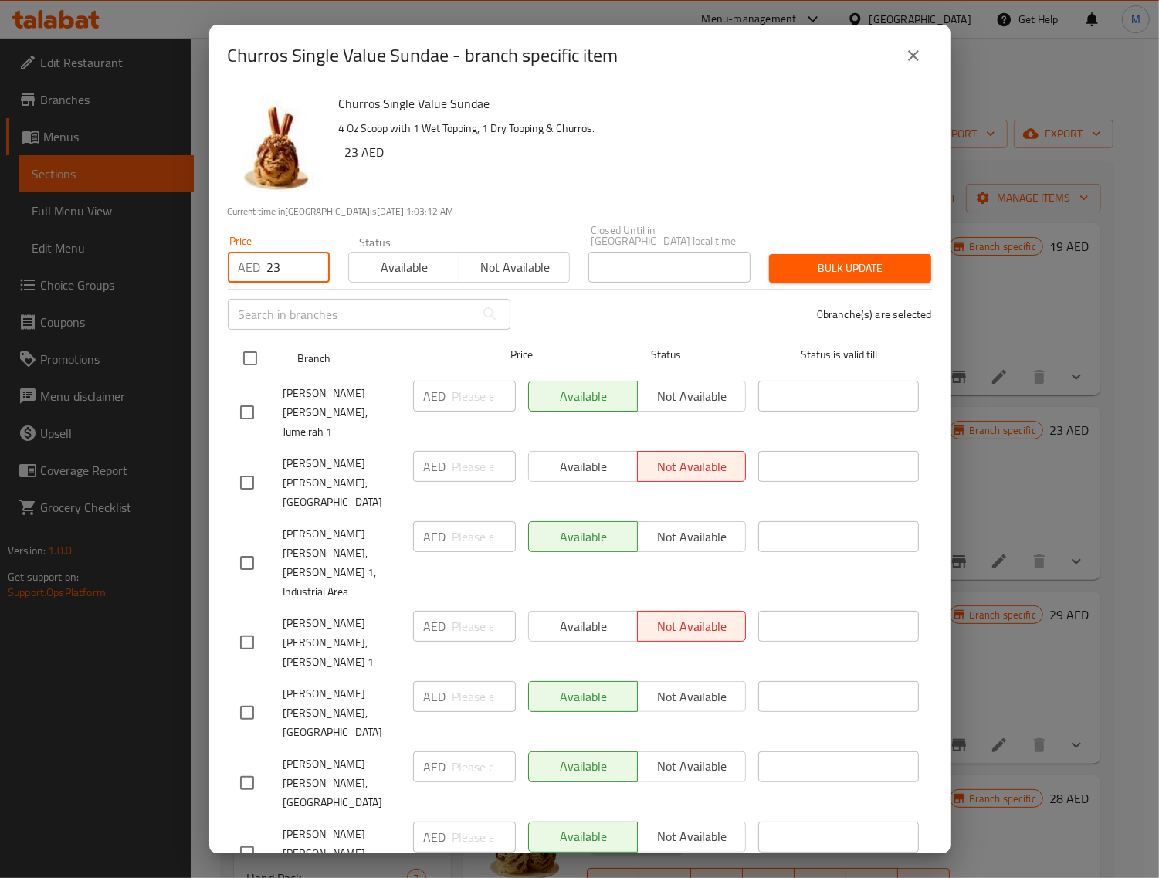
type input "23"
click at [255, 357] on input "checkbox" at bounding box center [250, 358] width 32 height 32
checkbox input "true"
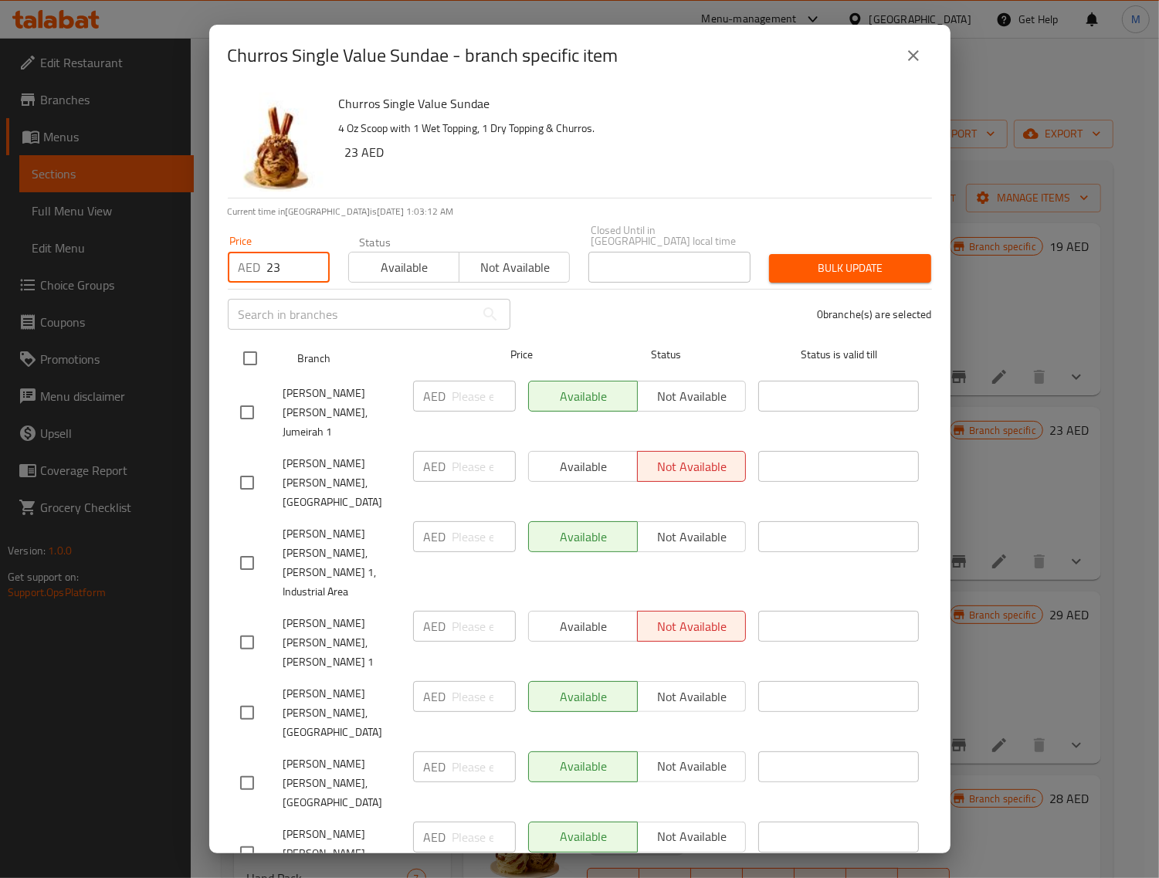
checkbox input "true"
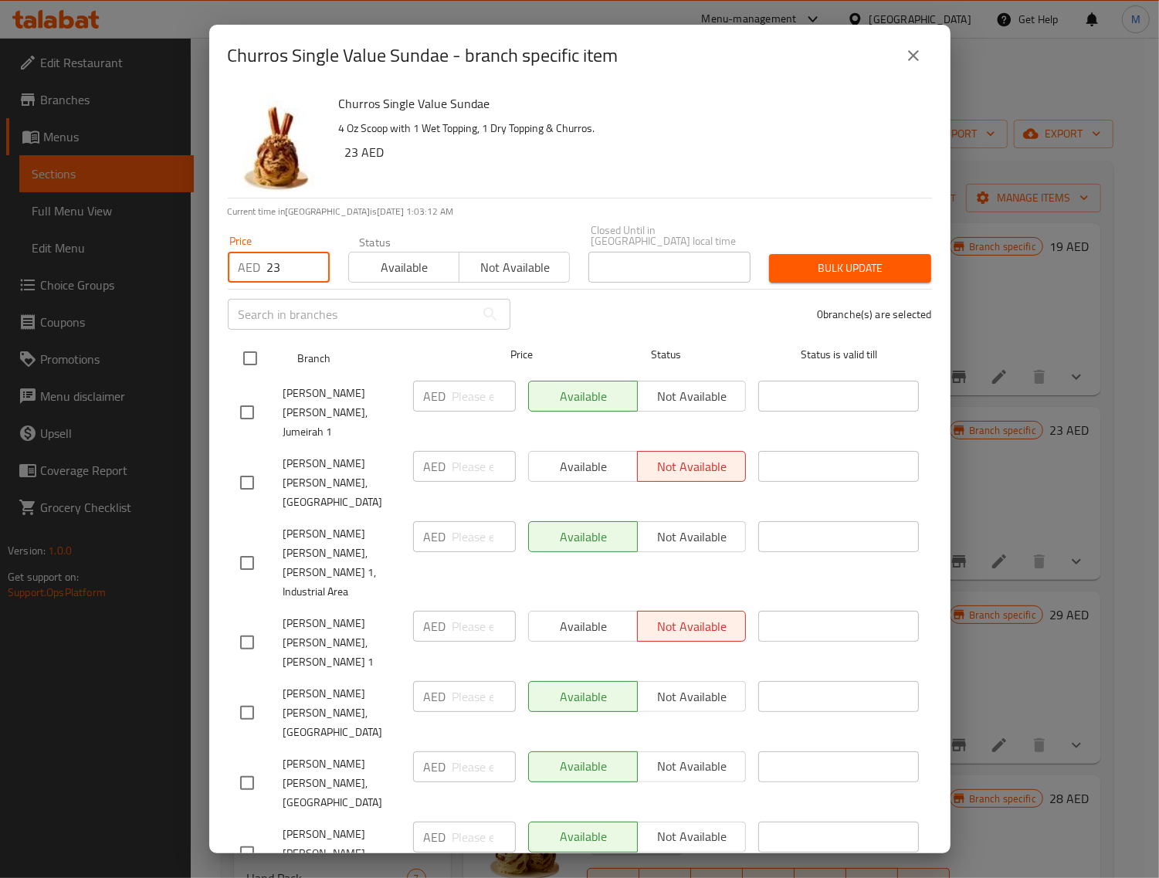
checkbox input "true"
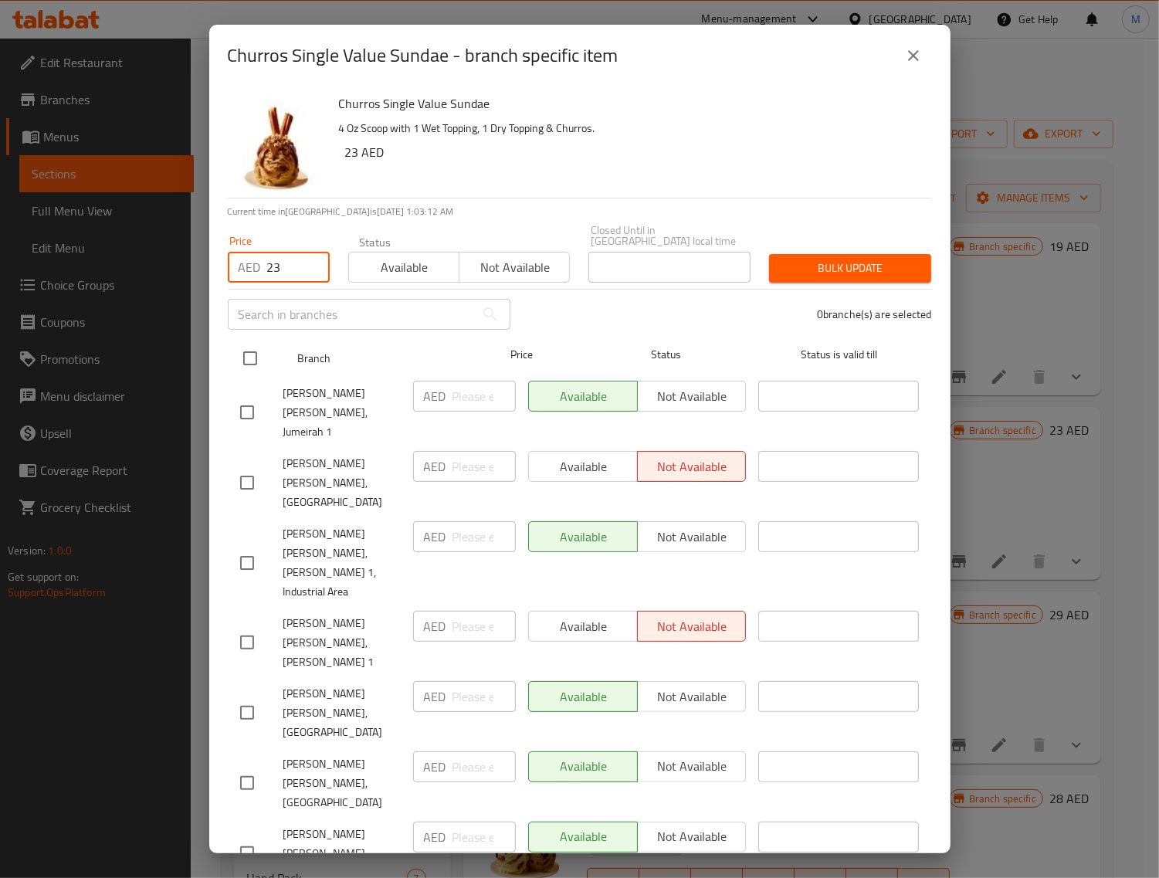
checkbox input "true"
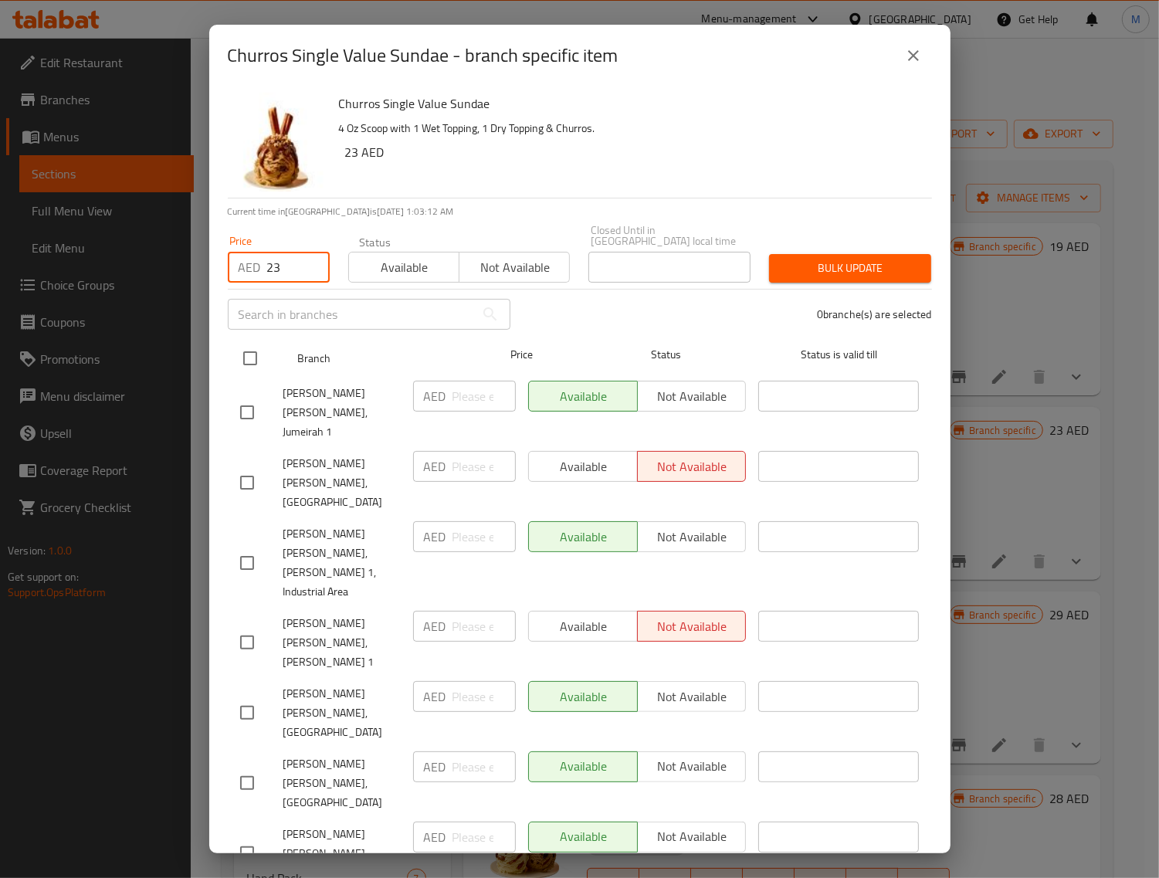
checkbox input "true"
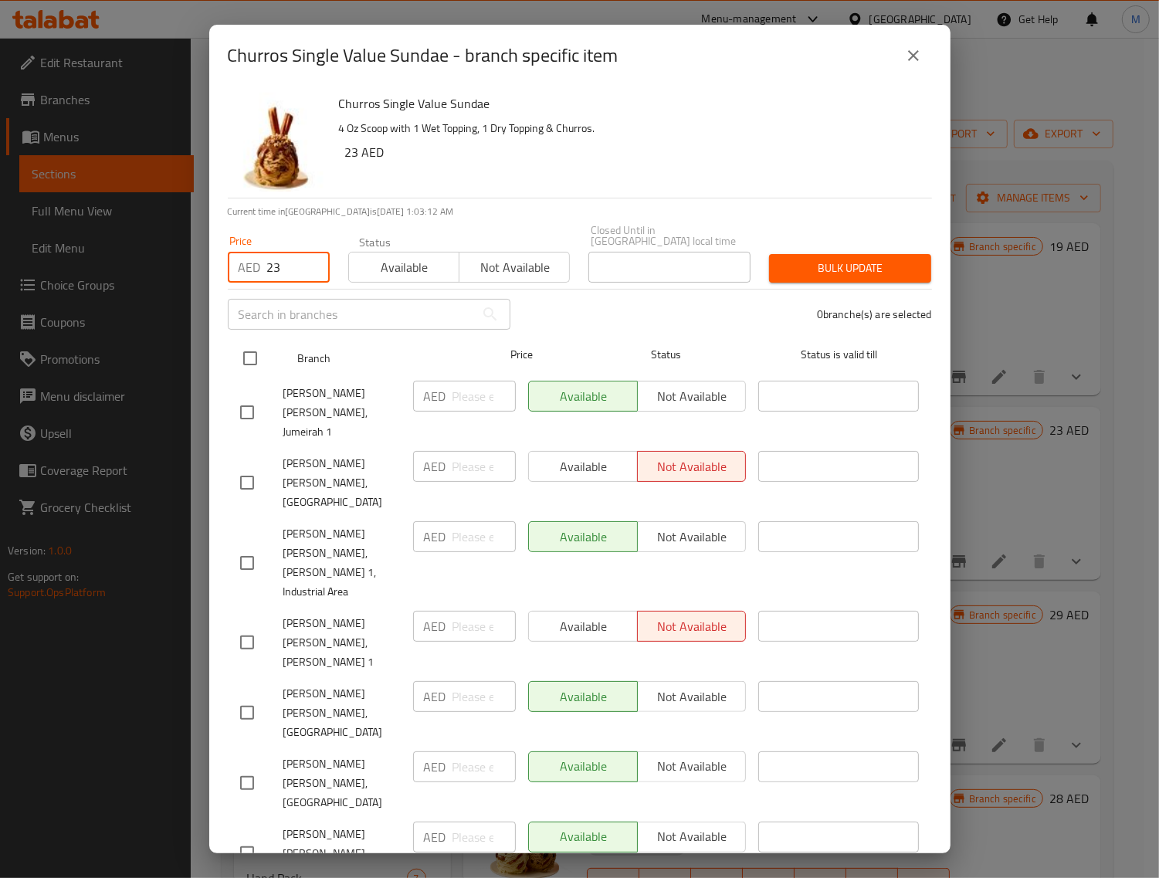
checkbox input "true"
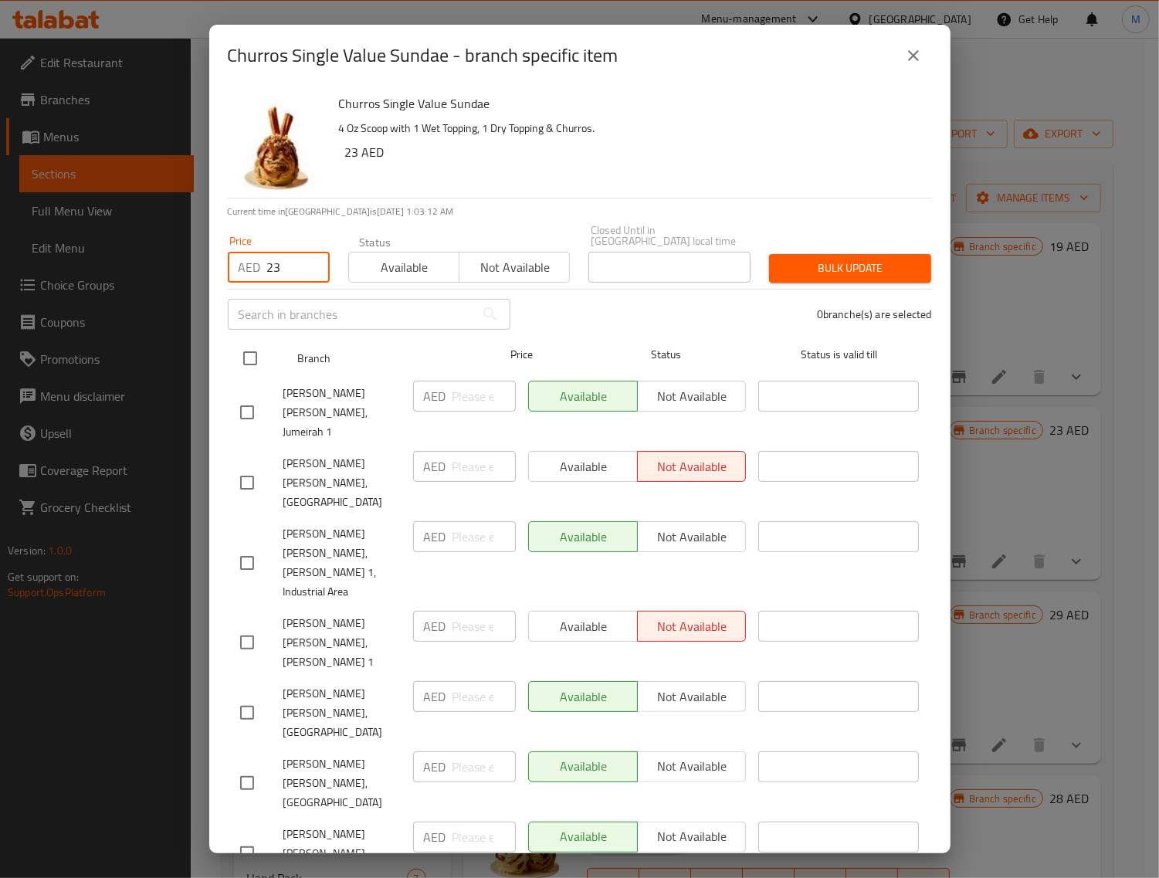
checkbox input "true"
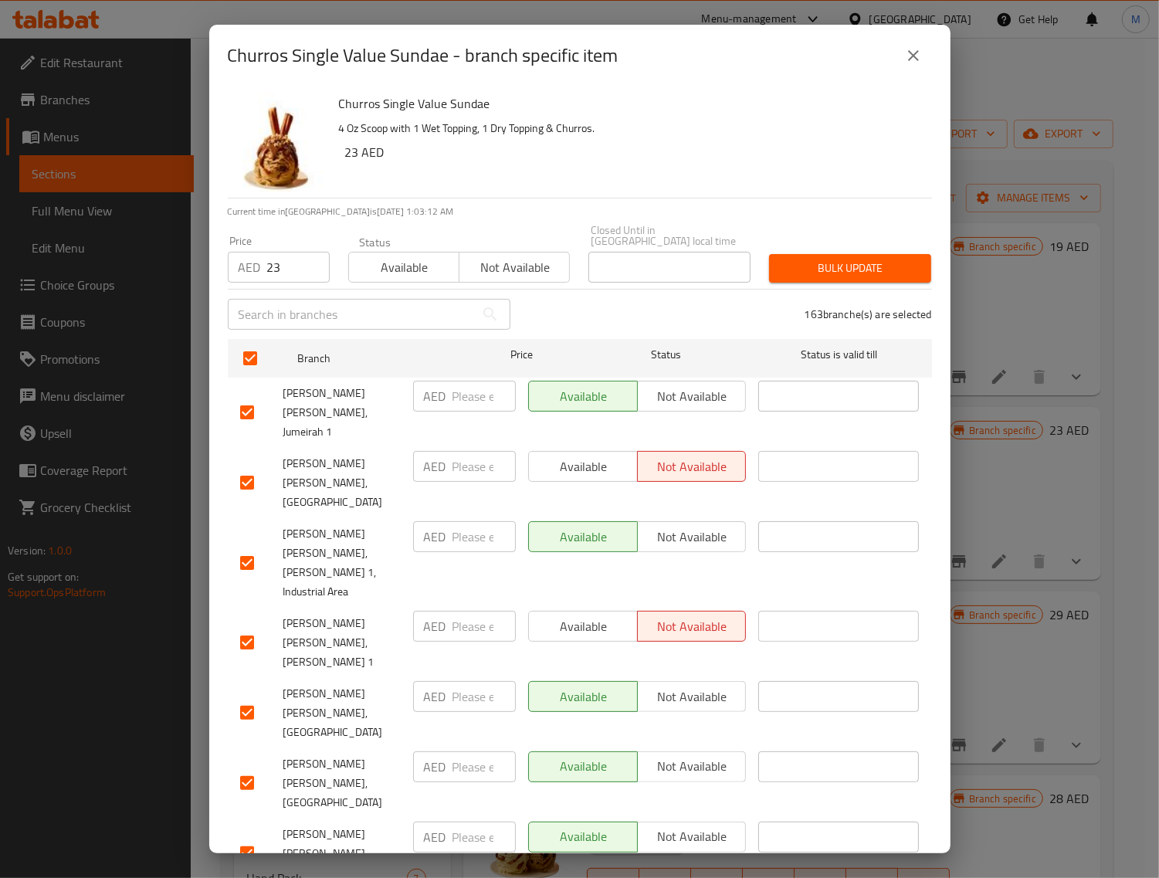
click at [808, 271] on span "Bulk update" at bounding box center [850, 268] width 137 height 19
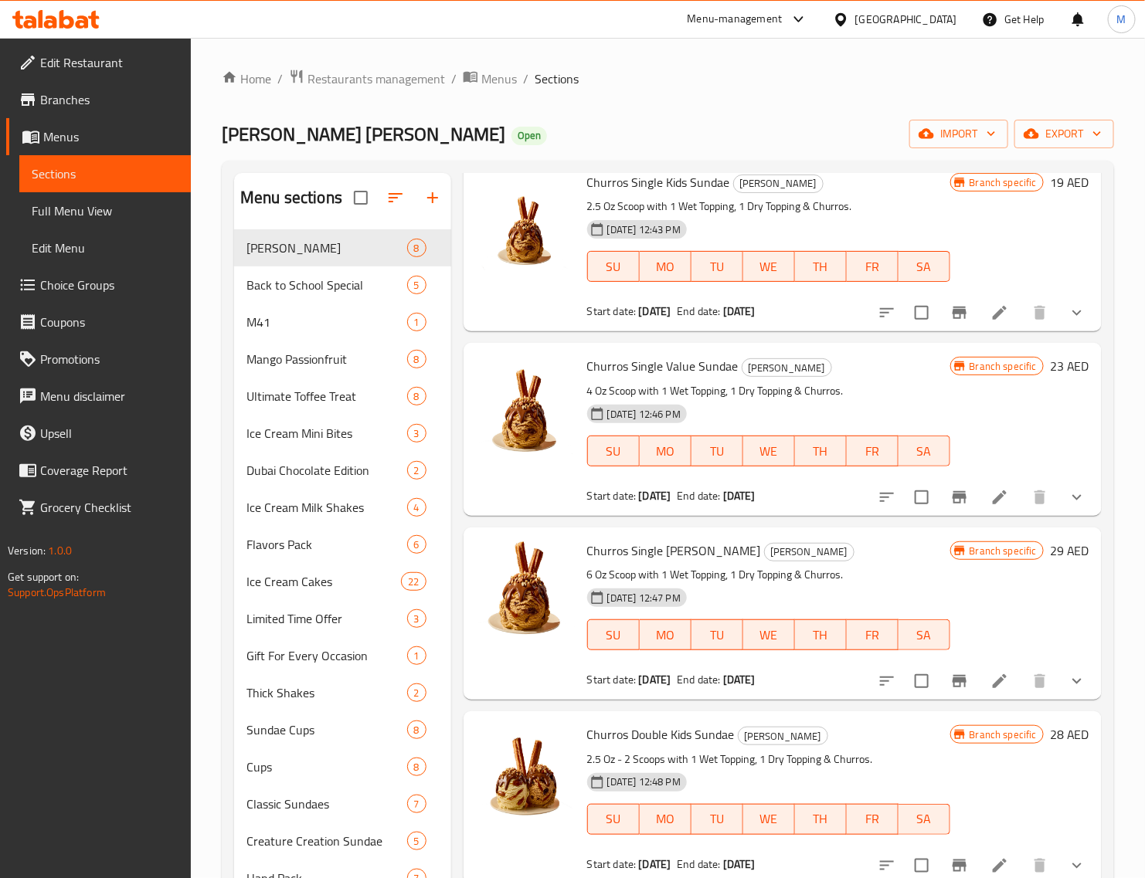
scroll to position [97, 0]
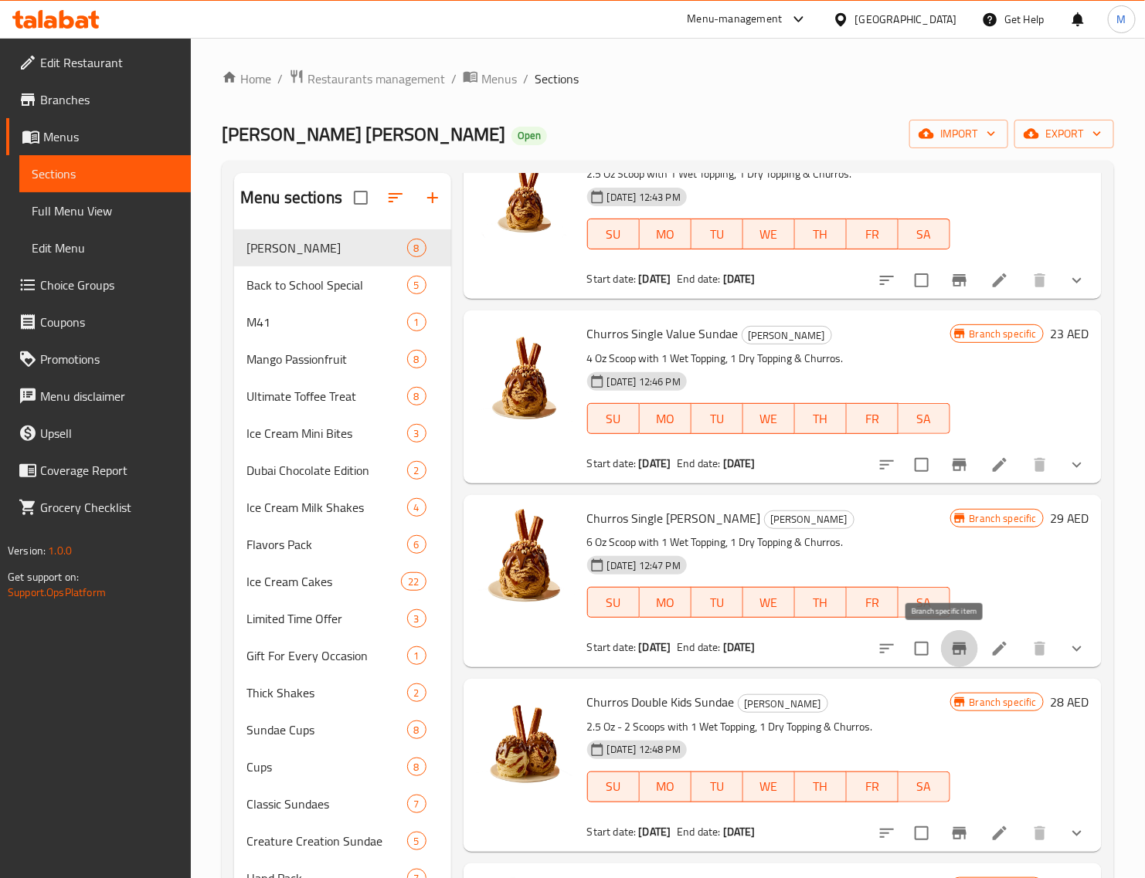
click at [950, 643] on icon "Branch-specific-item" at bounding box center [959, 649] width 19 height 19
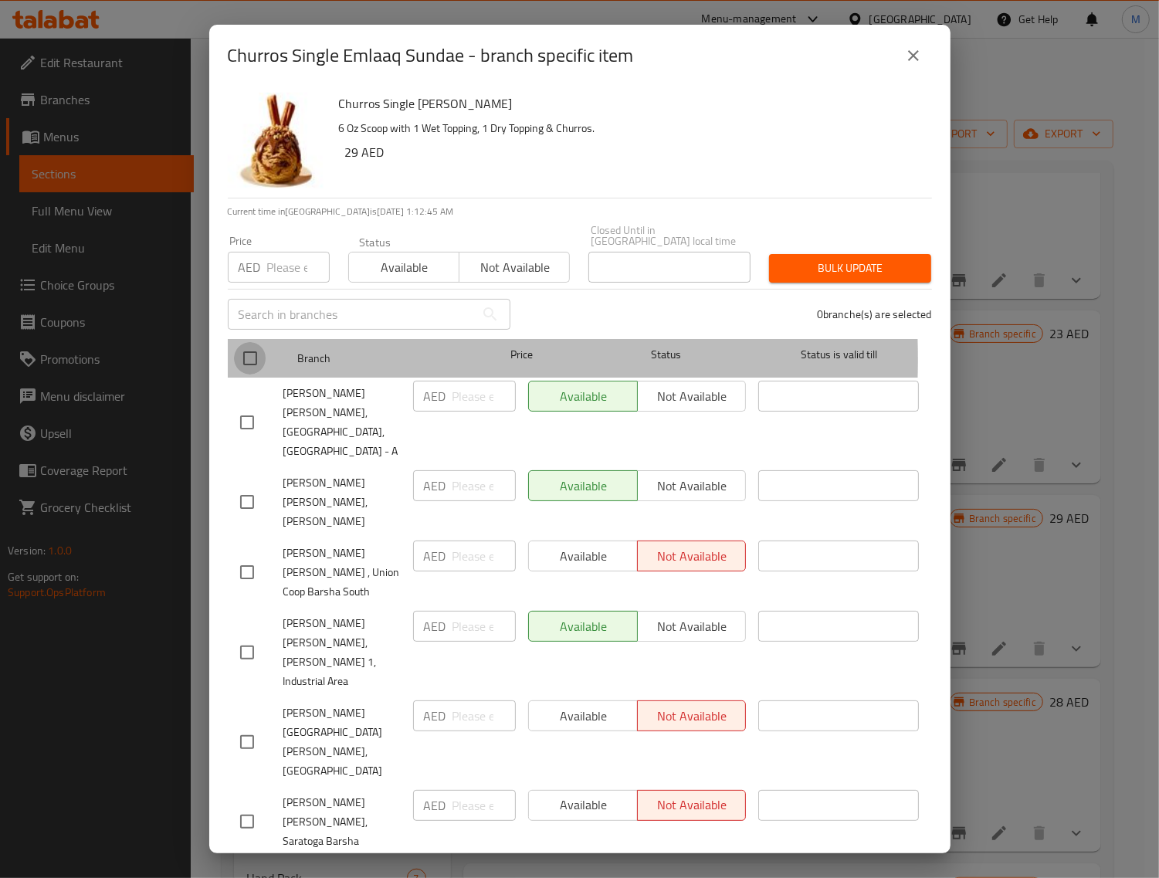
click at [257, 359] on input "checkbox" at bounding box center [250, 358] width 32 height 32
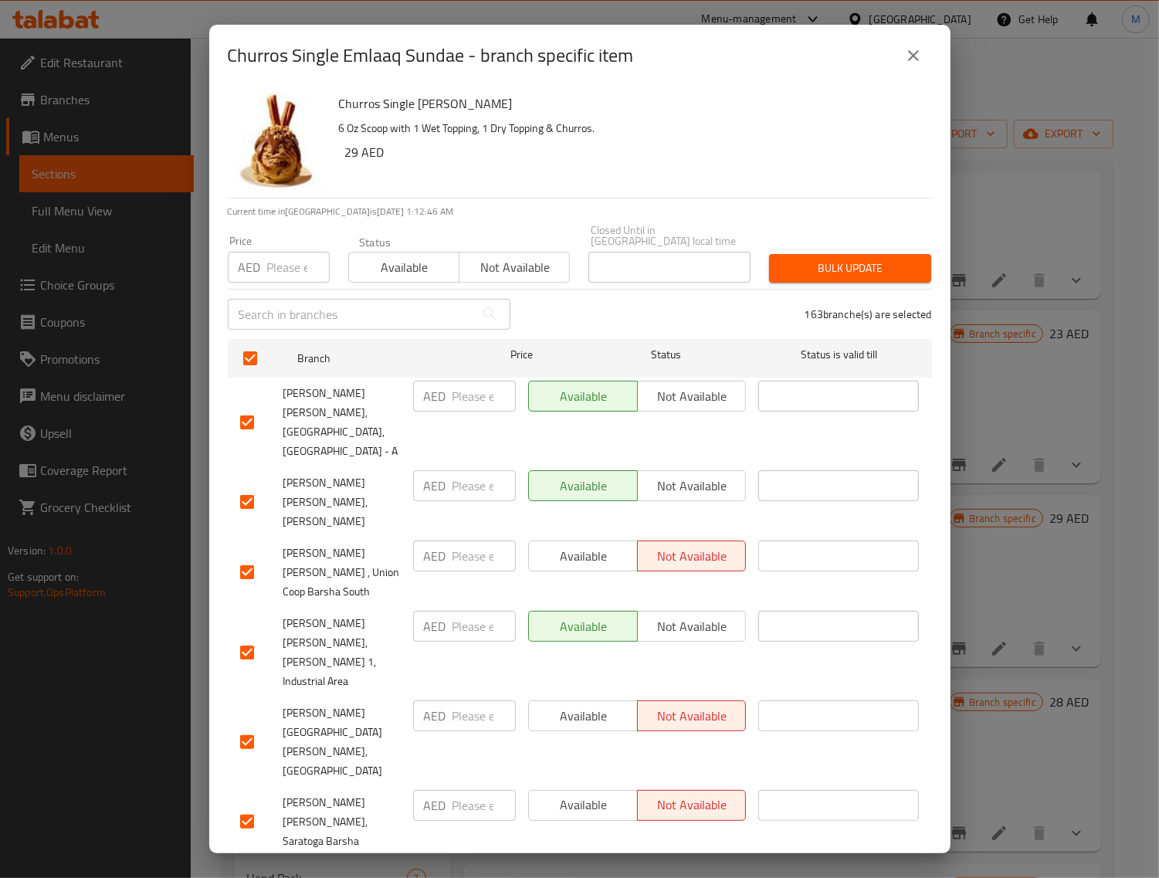
click at [287, 275] on input "number" at bounding box center [298, 267] width 63 height 31
paste input "29"
click at [844, 268] on span "Bulk update" at bounding box center [850, 268] width 137 height 19
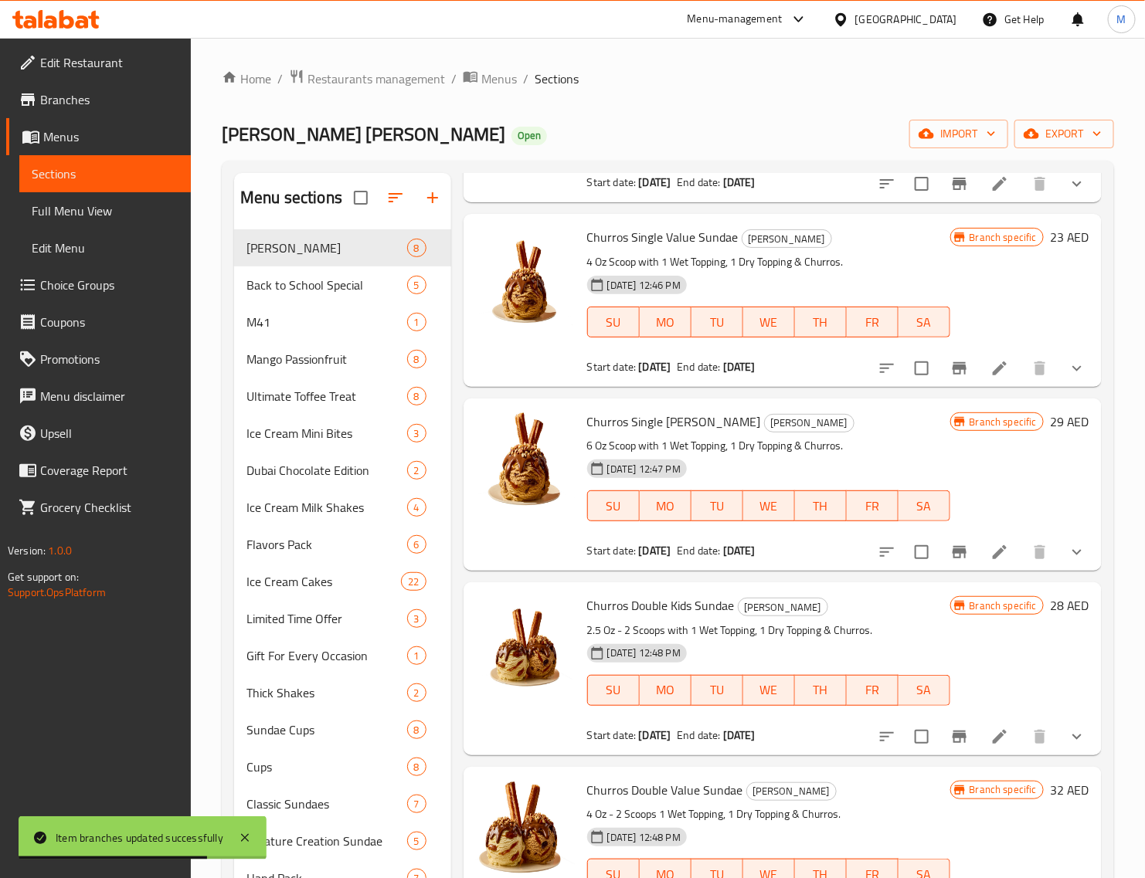
scroll to position [290, 0]
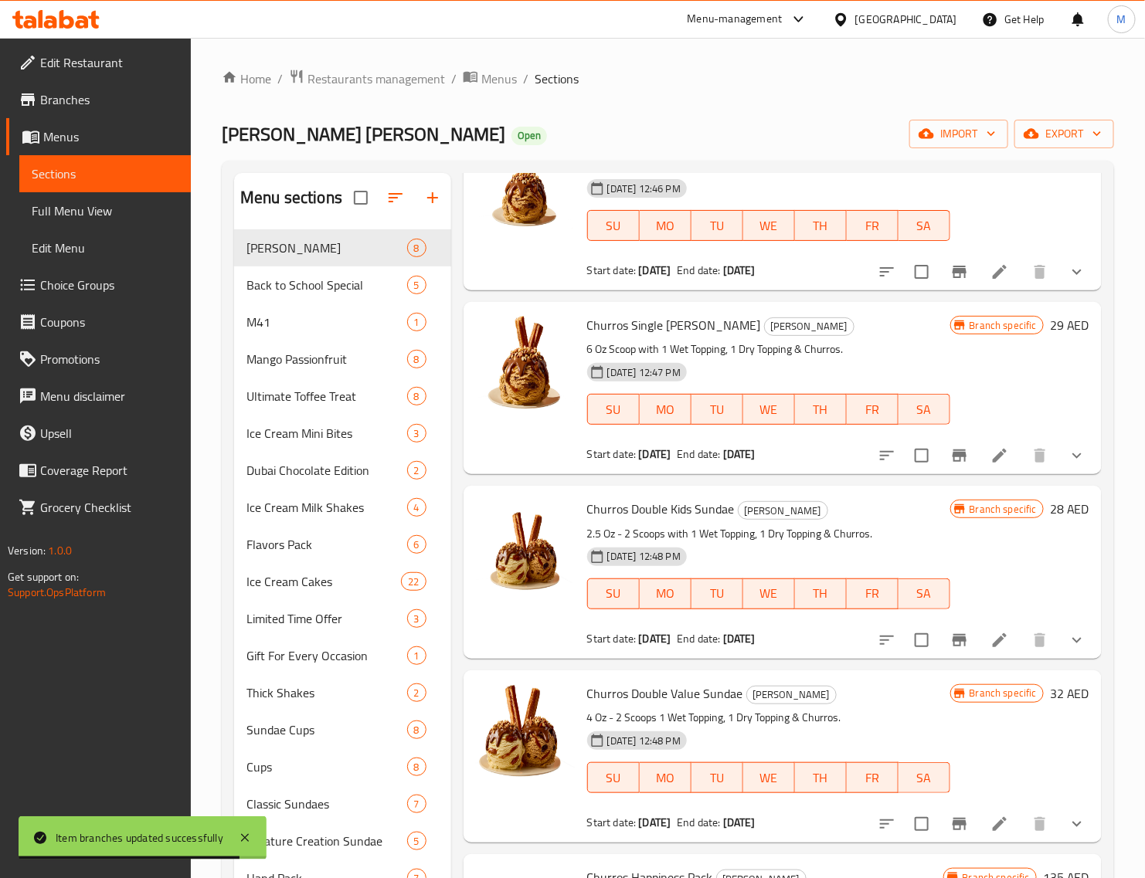
click at [1050, 511] on h6 "28 AED" at bounding box center [1069, 509] width 39 height 22
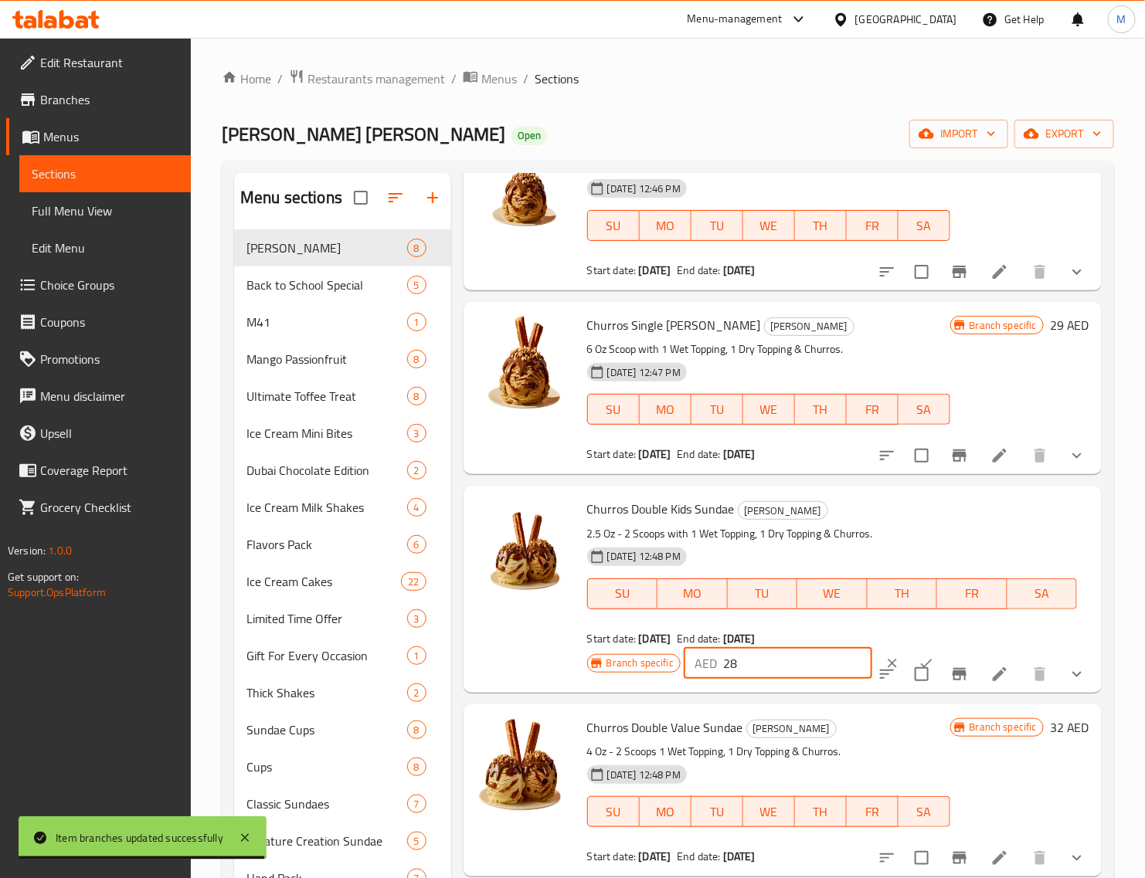
click at [782, 655] on input "28" at bounding box center [797, 663] width 149 height 31
paste input "30"
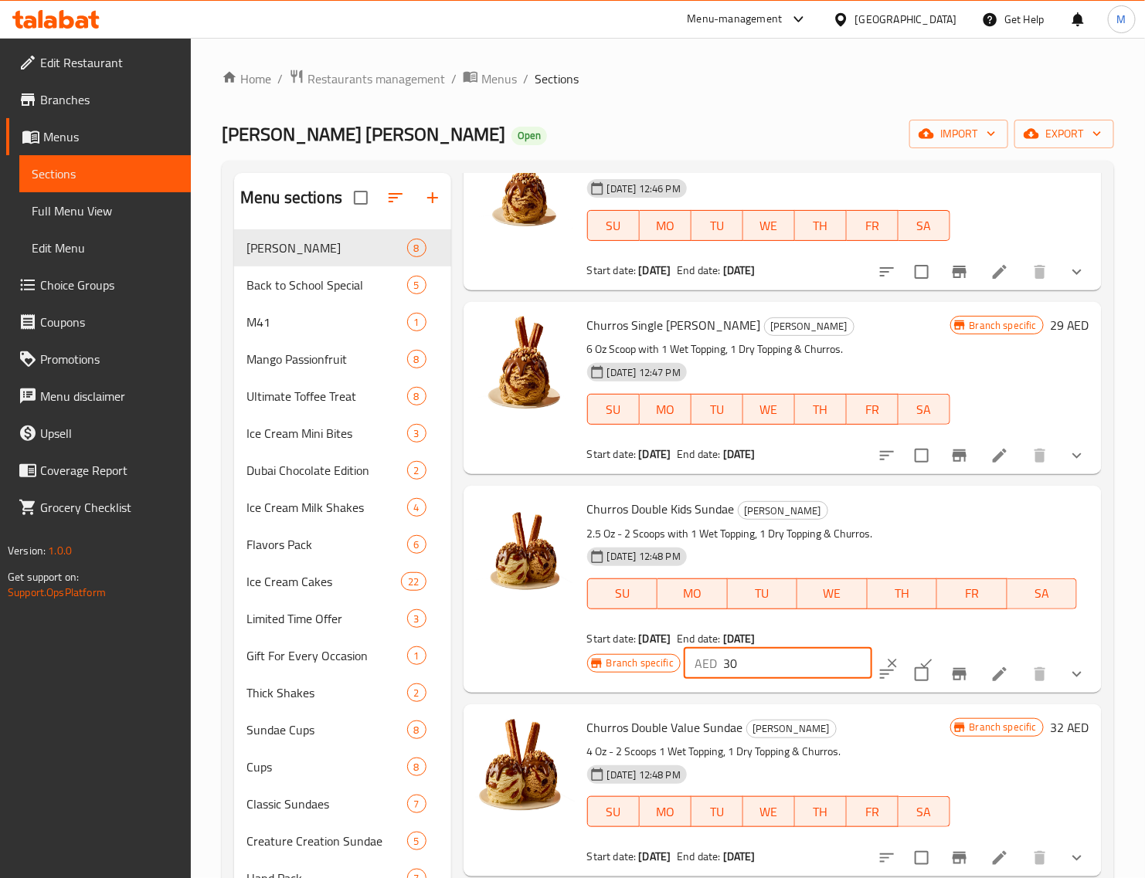
scroll to position [386, 0]
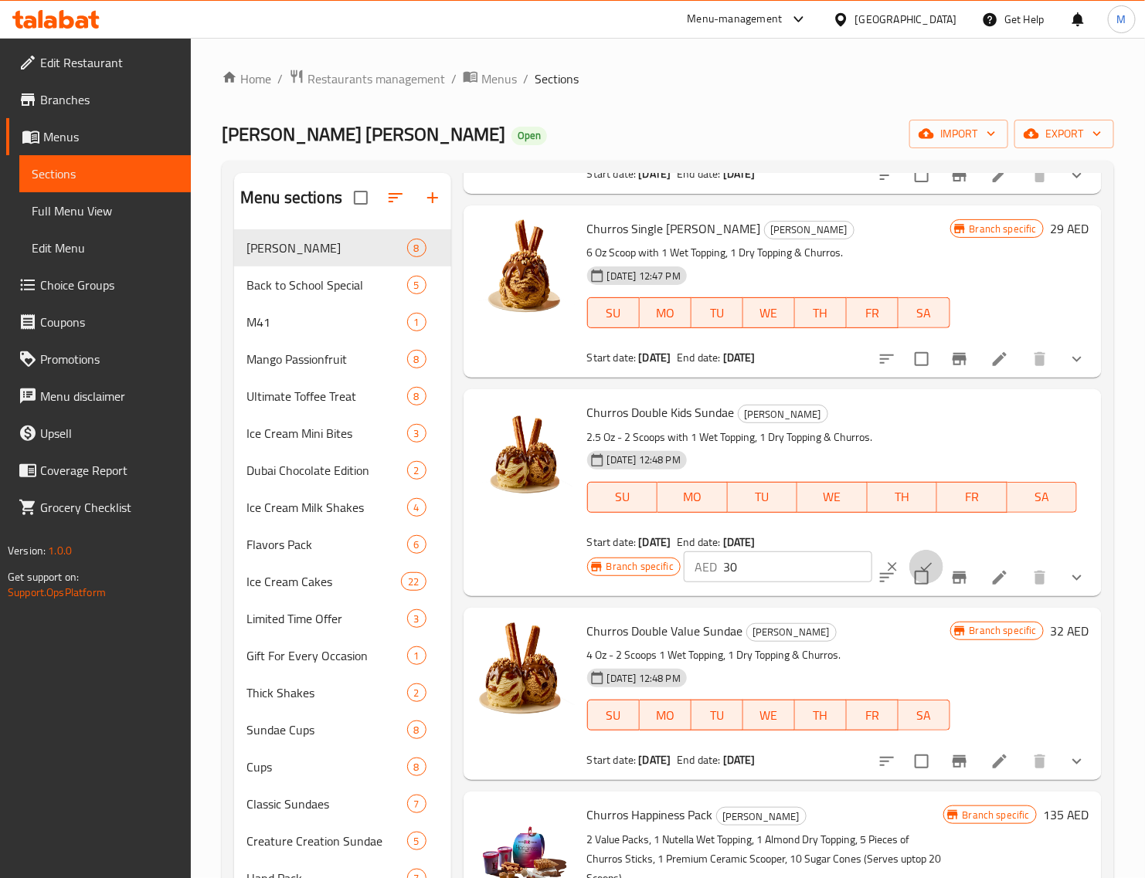
click at [918, 559] on icon "ok" at bounding box center [925, 566] width 15 height 15
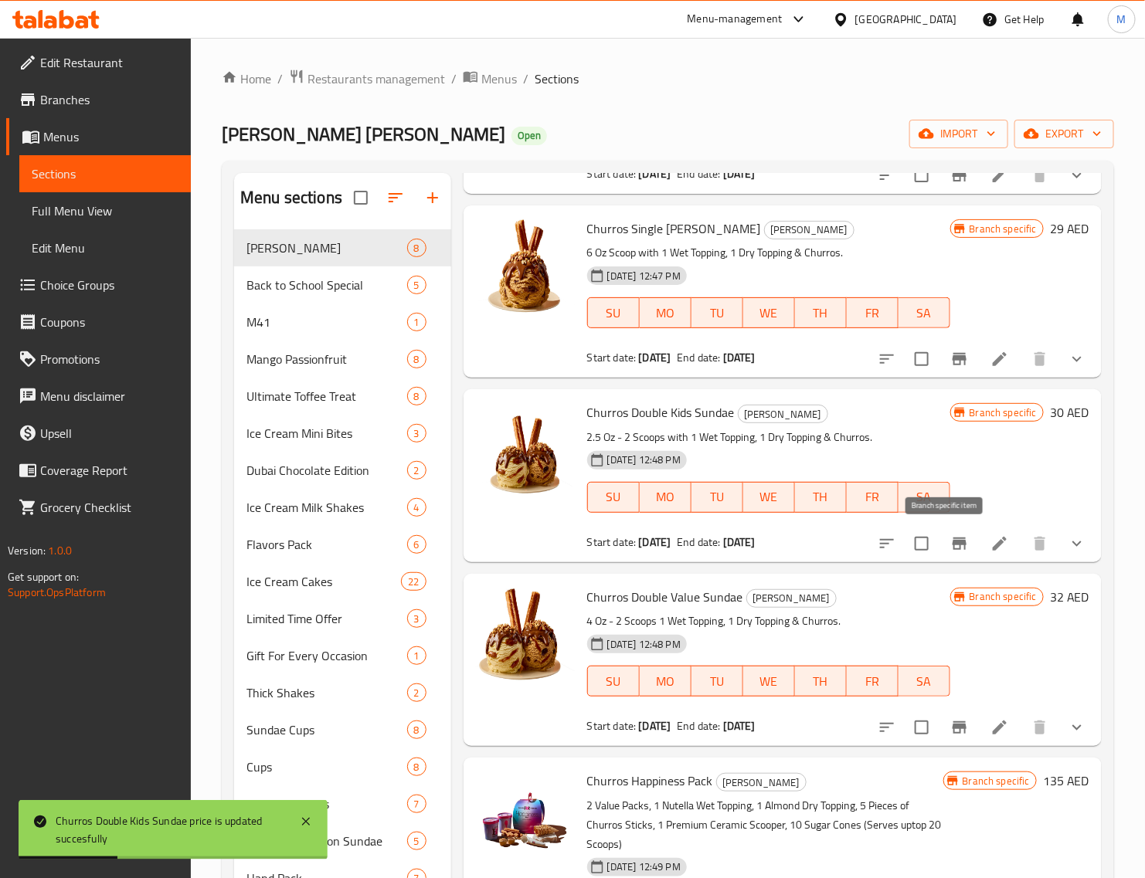
click at [954, 547] on icon "Branch-specific-item" at bounding box center [959, 544] width 19 height 19
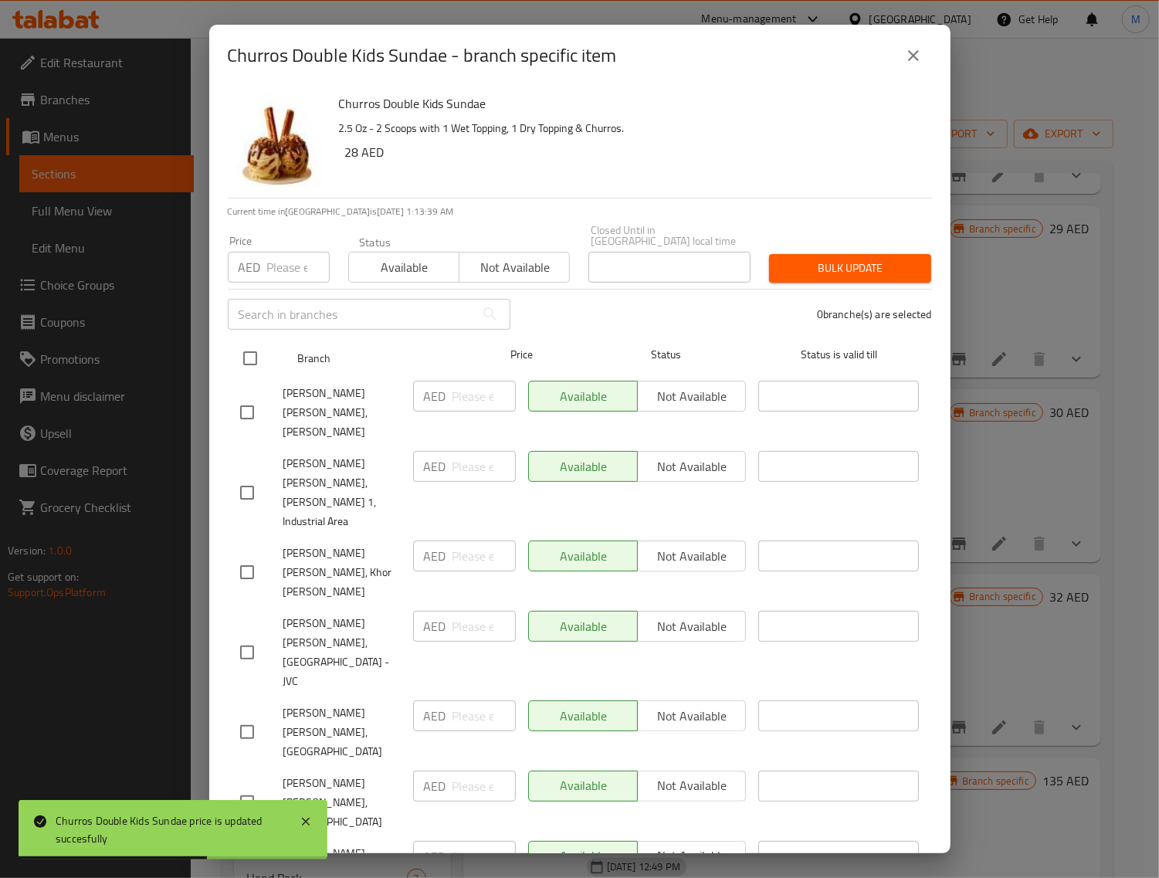
click at [255, 354] on input "checkbox" at bounding box center [250, 358] width 32 height 32
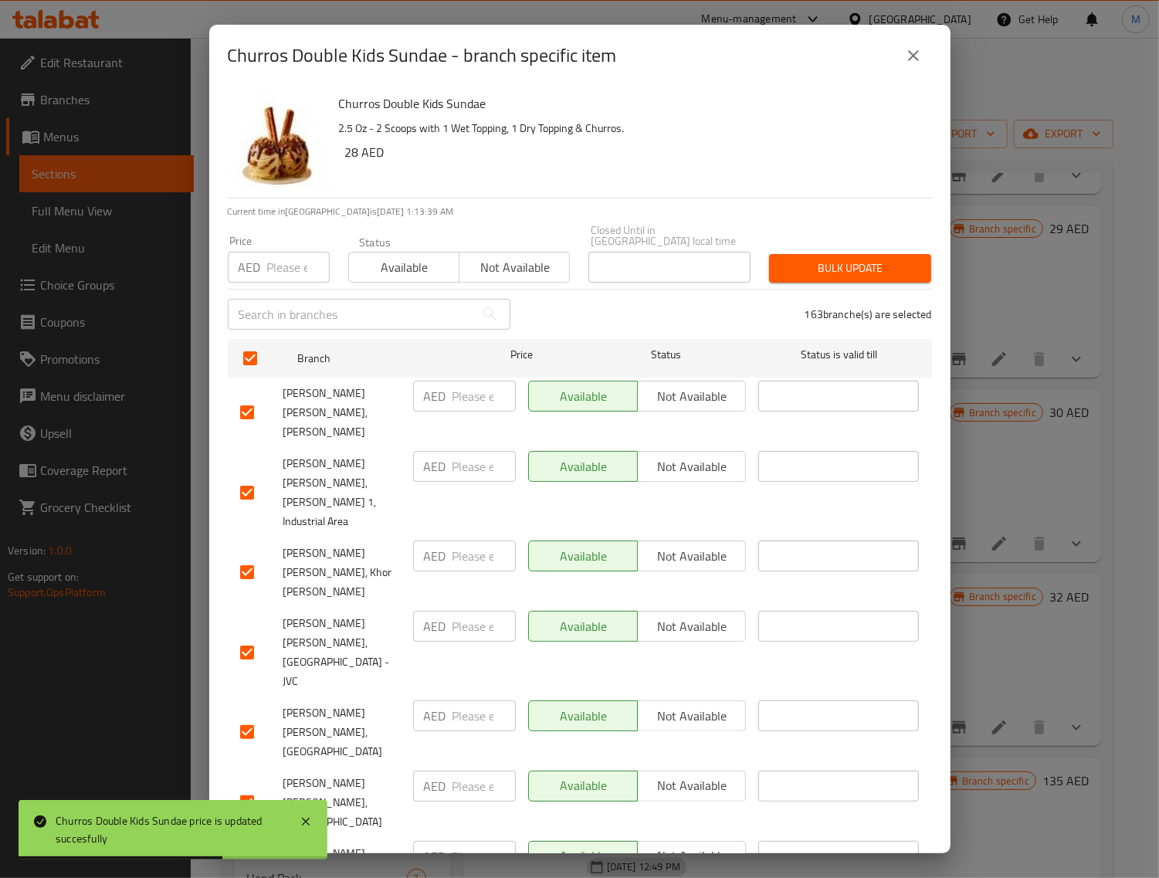
click at [279, 267] on input "number" at bounding box center [298, 267] width 63 height 31
paste input "30"
click at [811, 270] on span "Bulk update" at bounding box center [850, 268] width 137 height 19
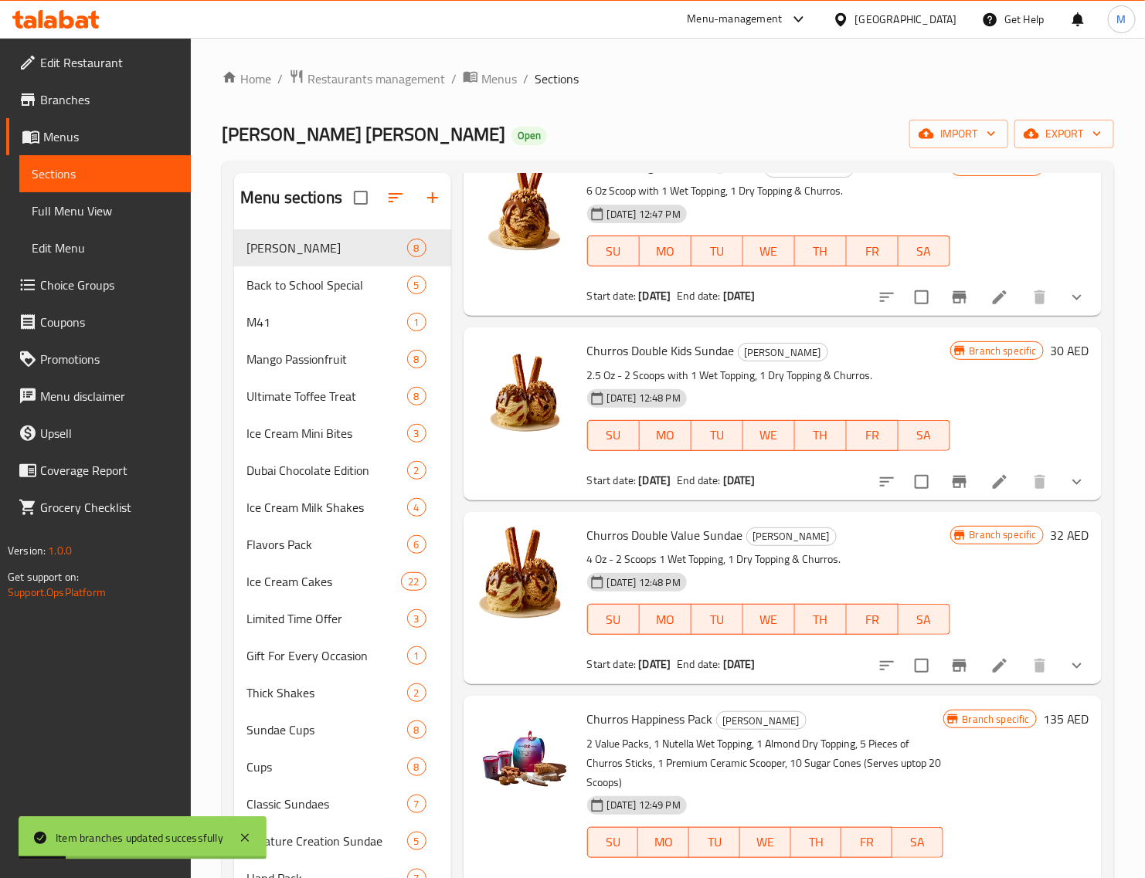
scroll to position [483, 0]
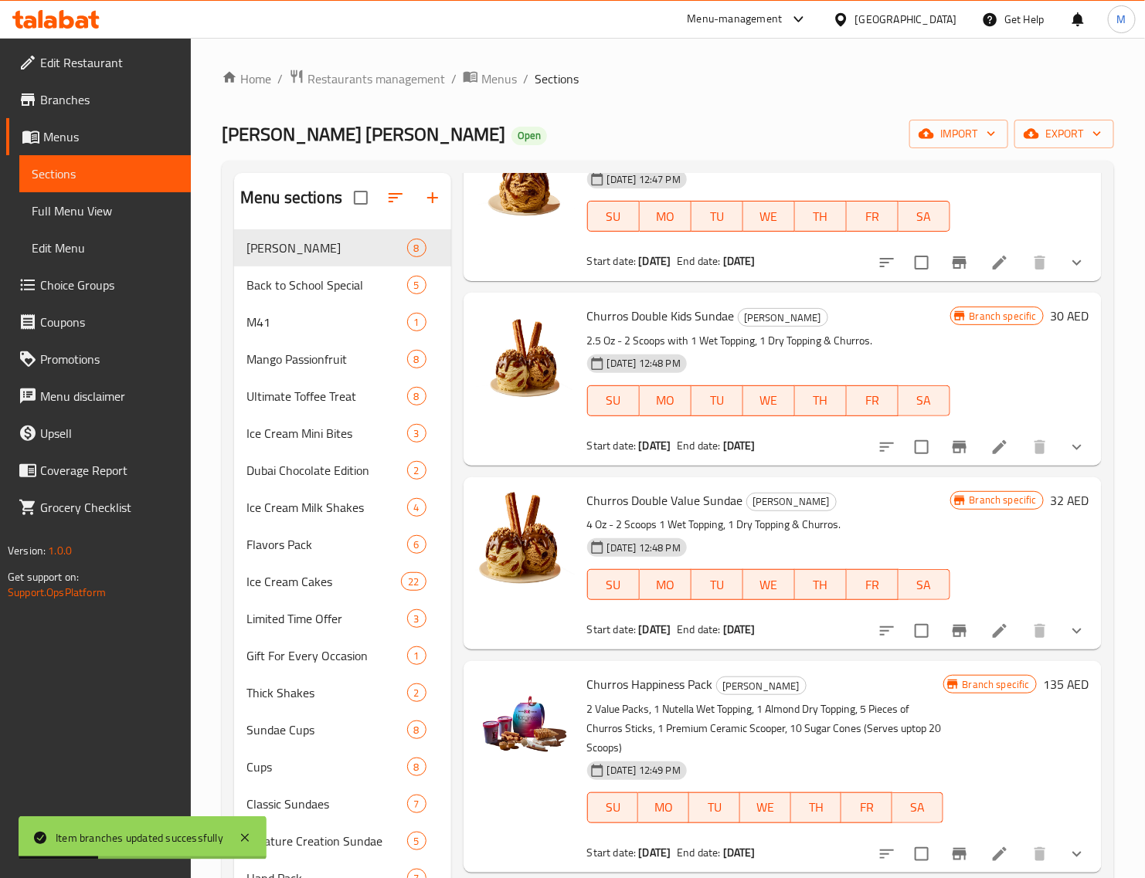
click at [1050, 497] on h6 "32 AED" at bounding box center [1069, 501] width 39 height 22
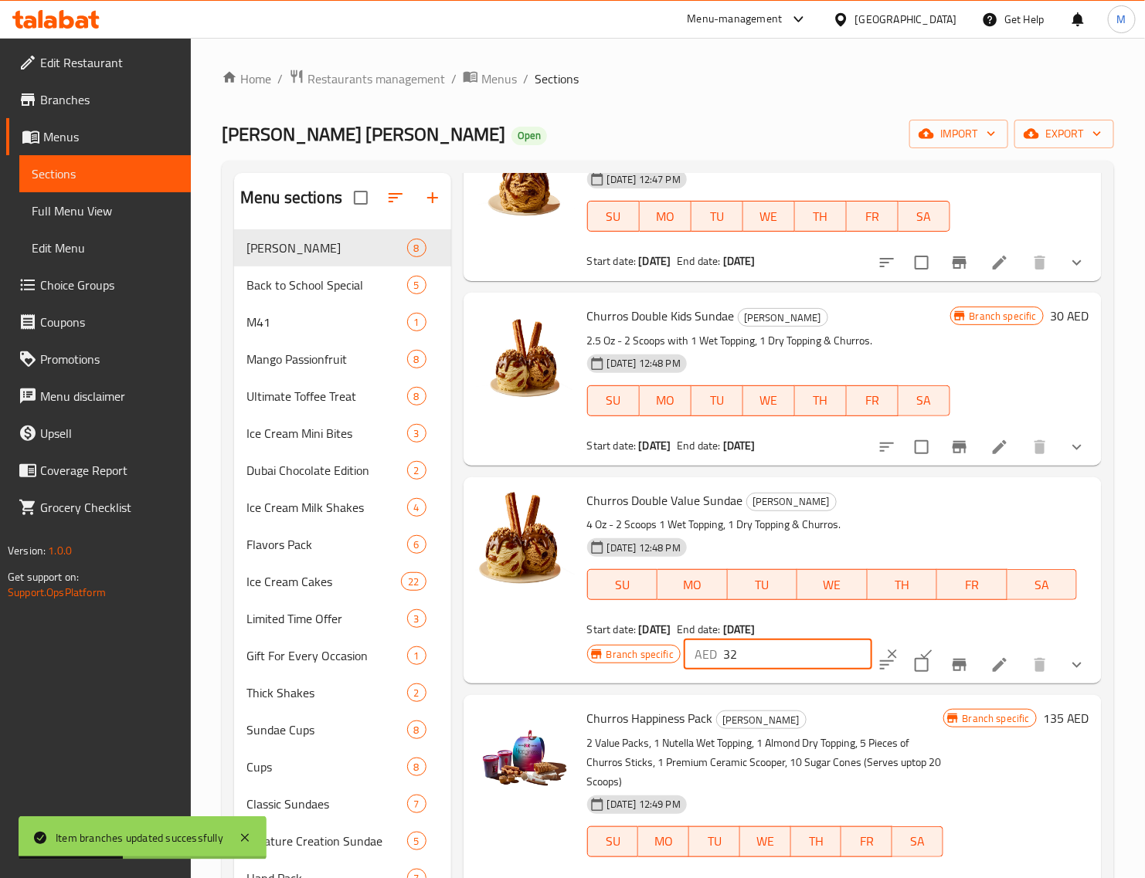
click at [762, 646] on input "32" at bounding box center [797, 654] width 149 height 31
paste input "4"
click at [905, 650] on input "checkbox" at bounding box center [921, 665] width 32 height 32
click at [911, 665] on input "checkbox" at bounding box center [921, 665] width 32 height 32
click at [909, 641] on button "ok" at bounding box center [926, 654] width 34 height 34
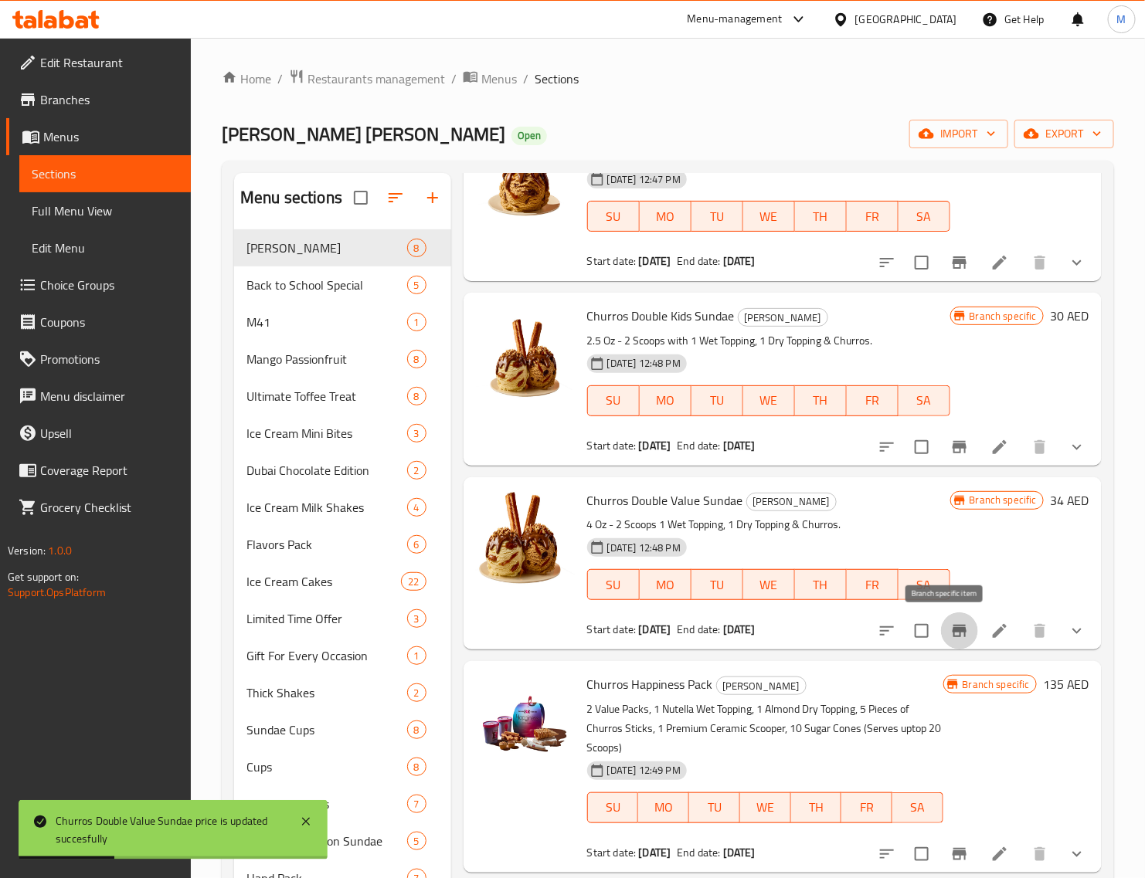
click at [950, 632] on icon "Branch-specific-item" at bounding box center [959, 631] width 19 height 19
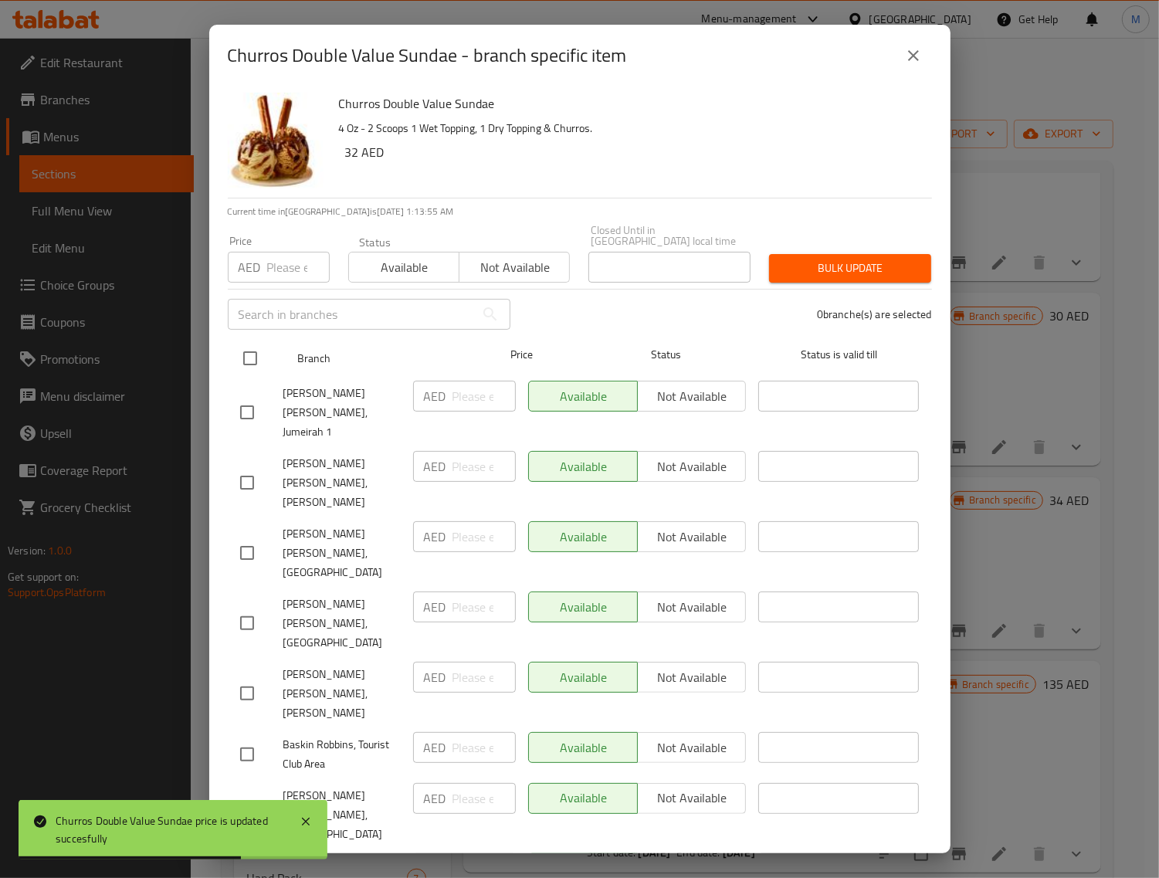
click at [256, 355] on input "checkbox" at bounding box center [250, 358] width 32 height 32
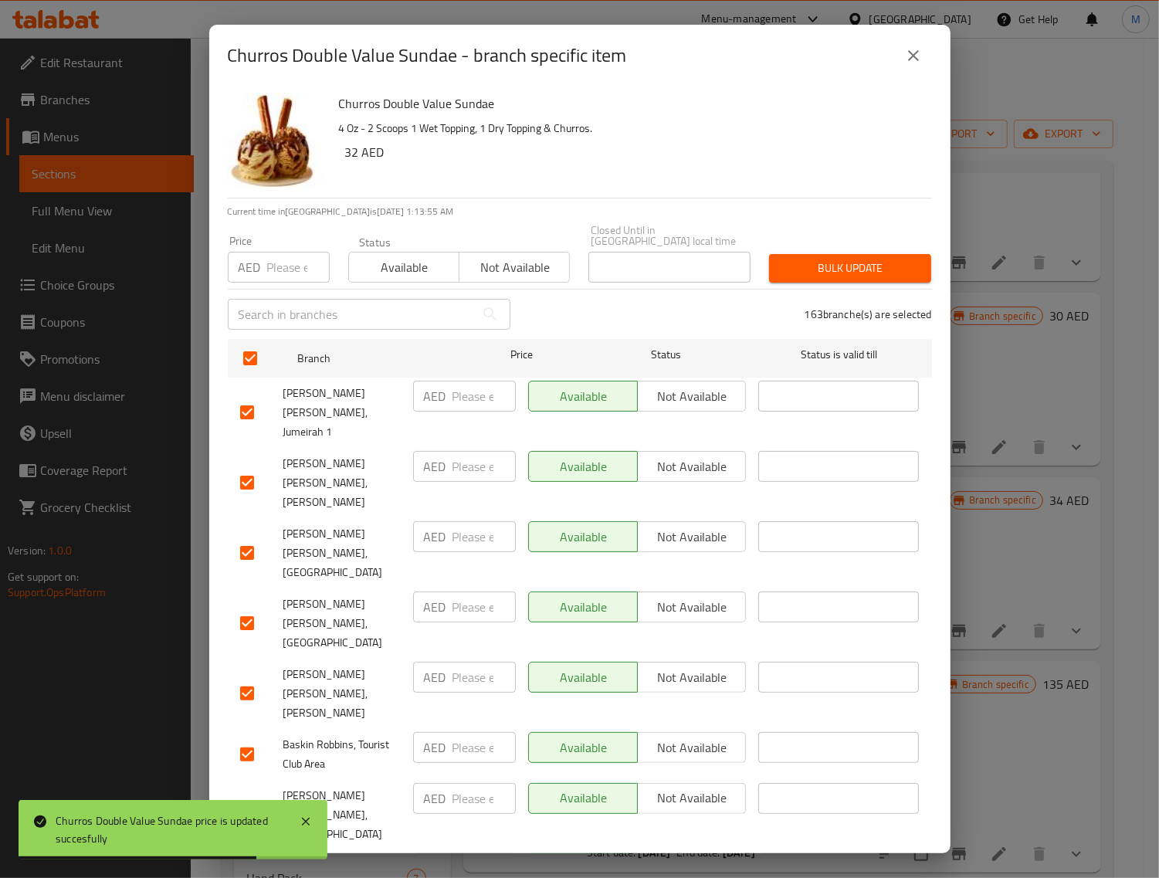
click at [282, 264] on input "number" at bounding box center [298, 267] width 63 height 31
paste input "34"
click at [825, 275] on span "Bulk update" at bounding box center [850, 268] width 137 height 19
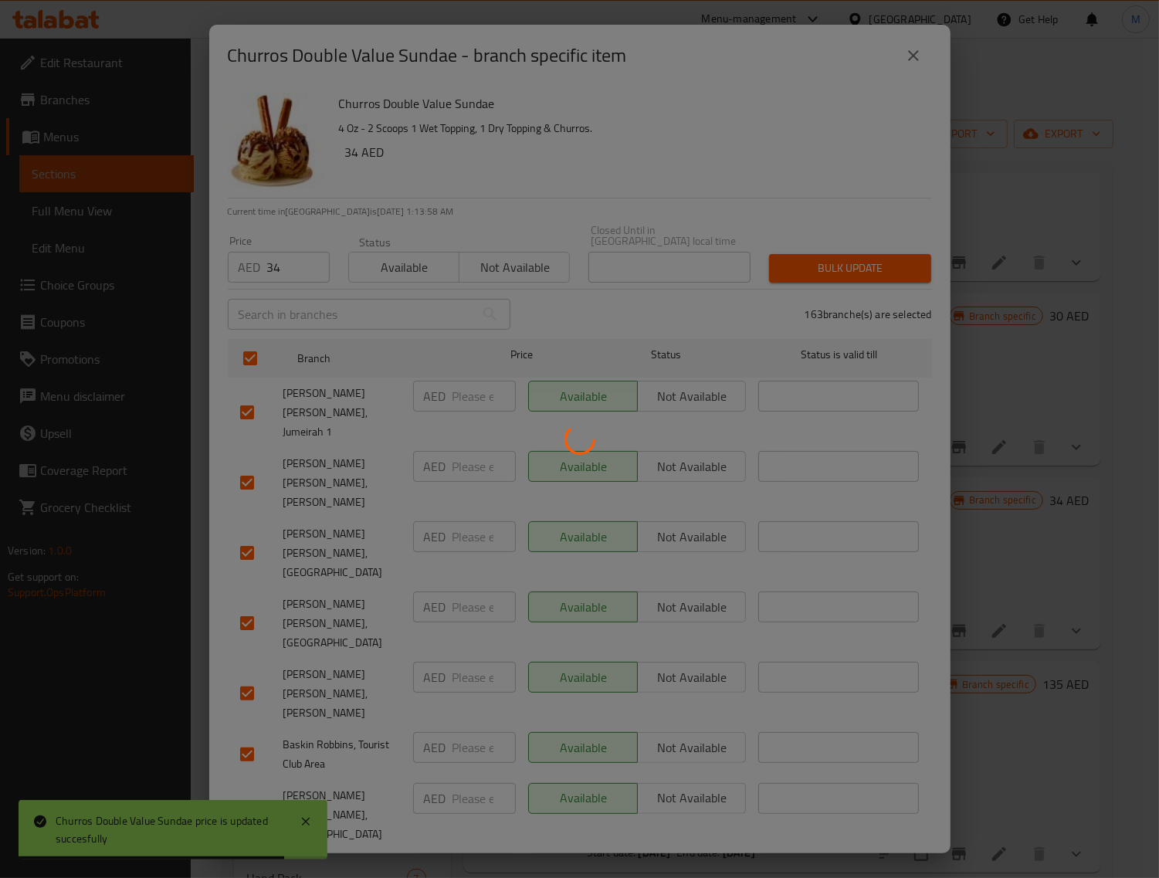
click at [823, 271] on div at bounding box center [579, 439] width 1159 height 878
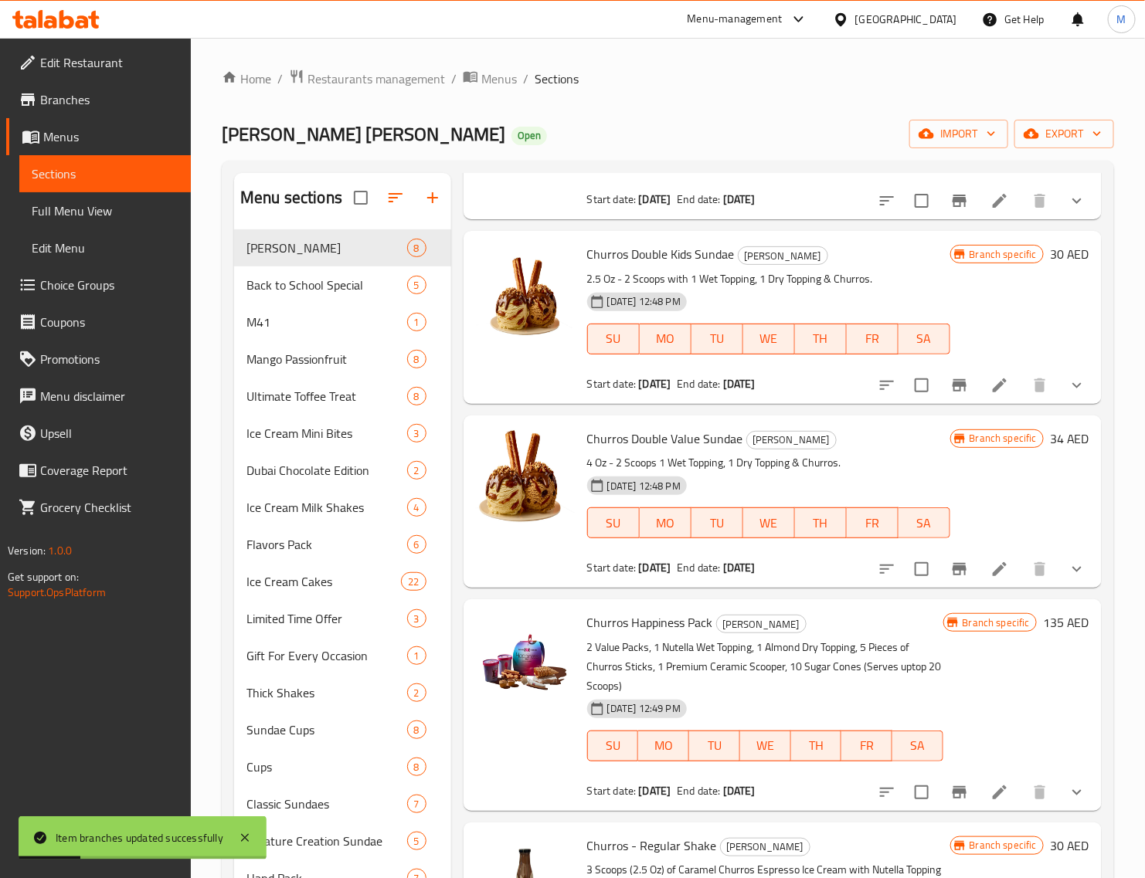
scroll to position [579, 0]
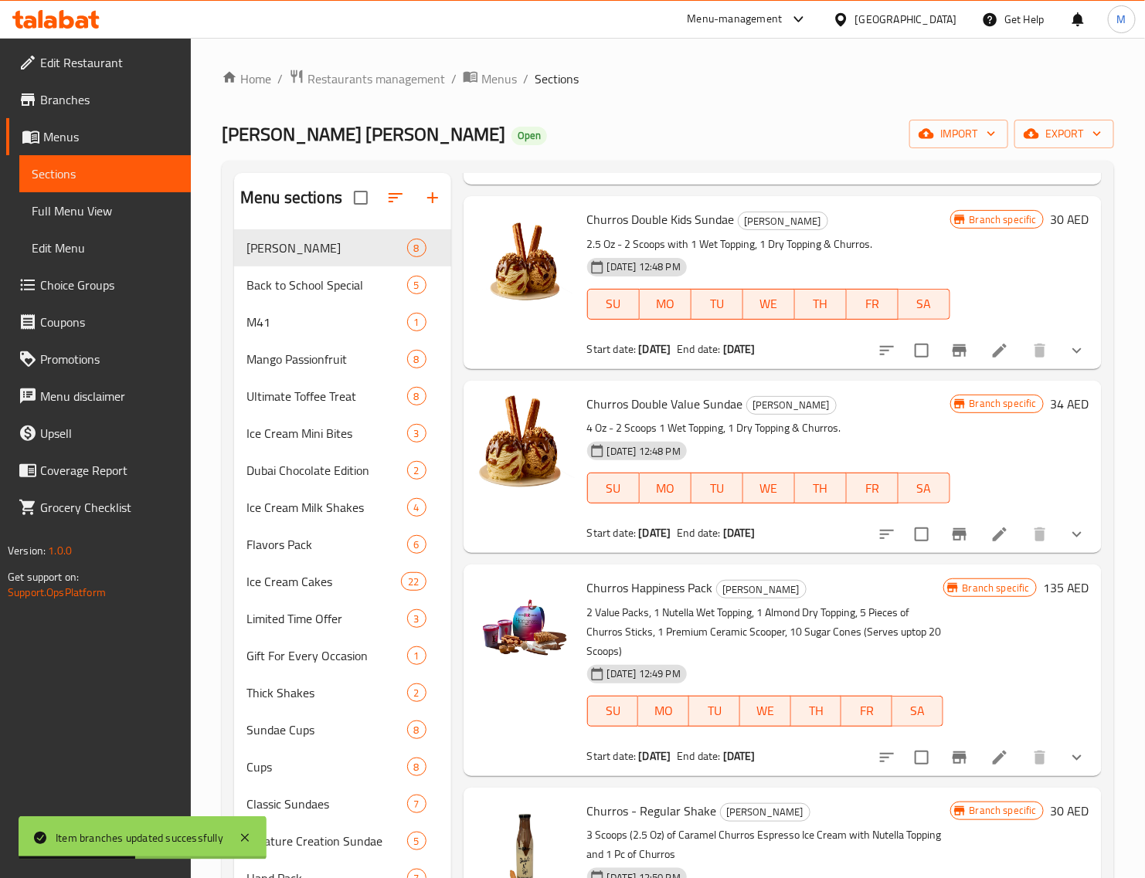
click at [1043, 586] on h6 "135 AED" at bounding box center [1066, 588] width 46 height 22
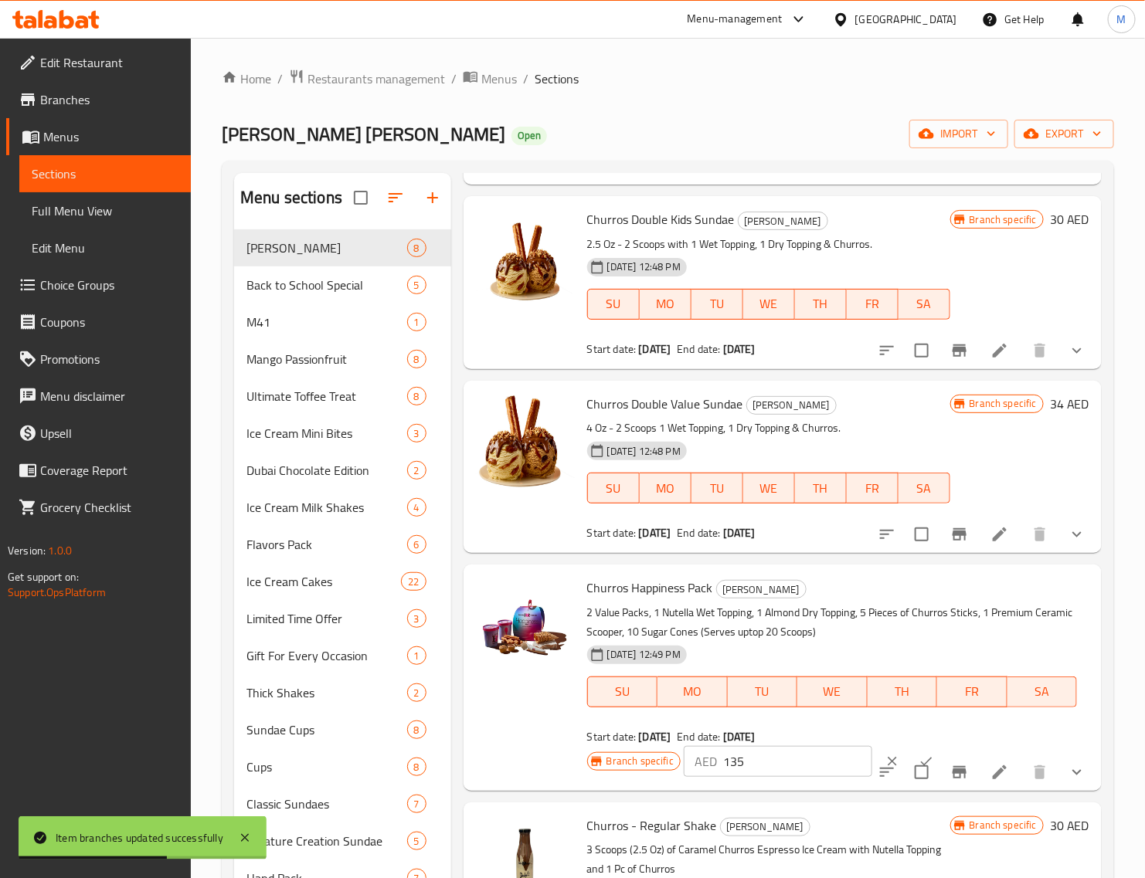
click at [769, 761] on input "135" at bounding box center [797, 761] width 149 height 31
paste input "4"
click at [918, 755] on icon "ok" at bounding box center [925, 761] width 15 height 15
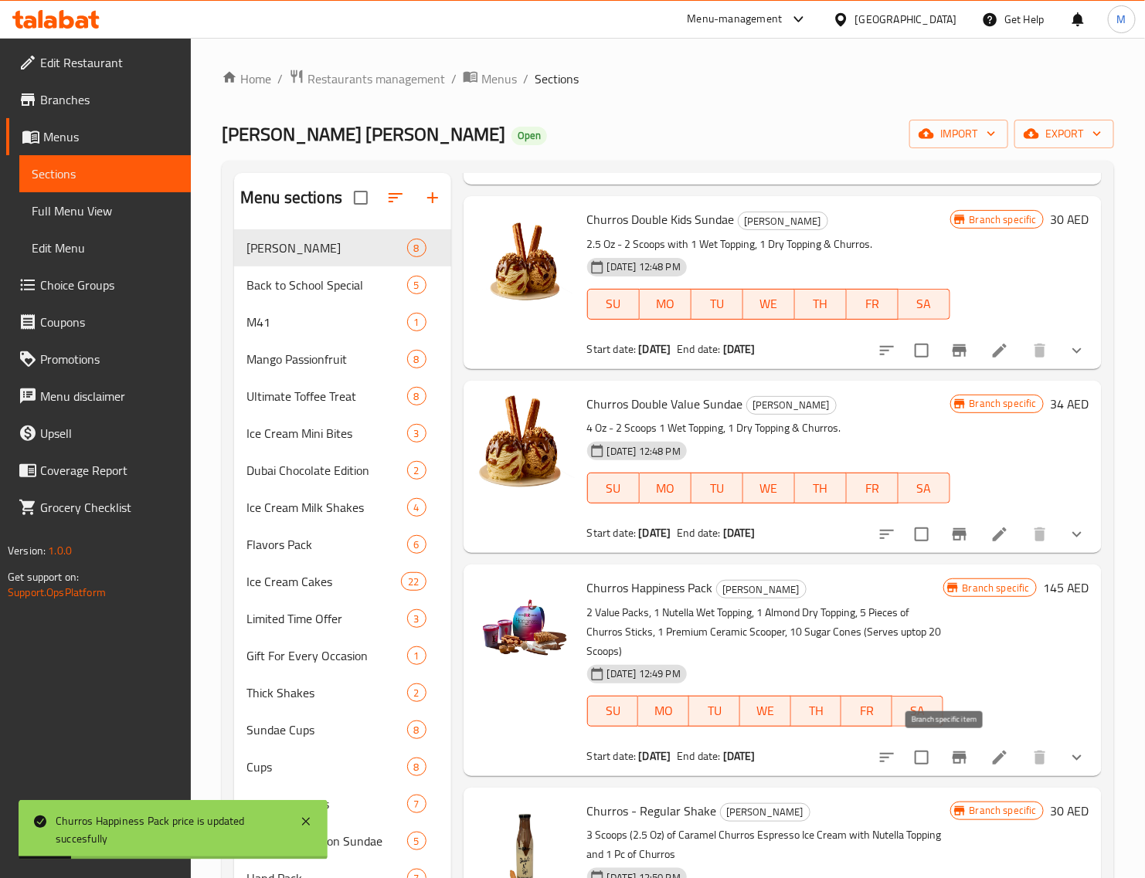
click at [950, 755] on icon "Branch-specific-item" at bounding box center [959, 757] width 19 height 19
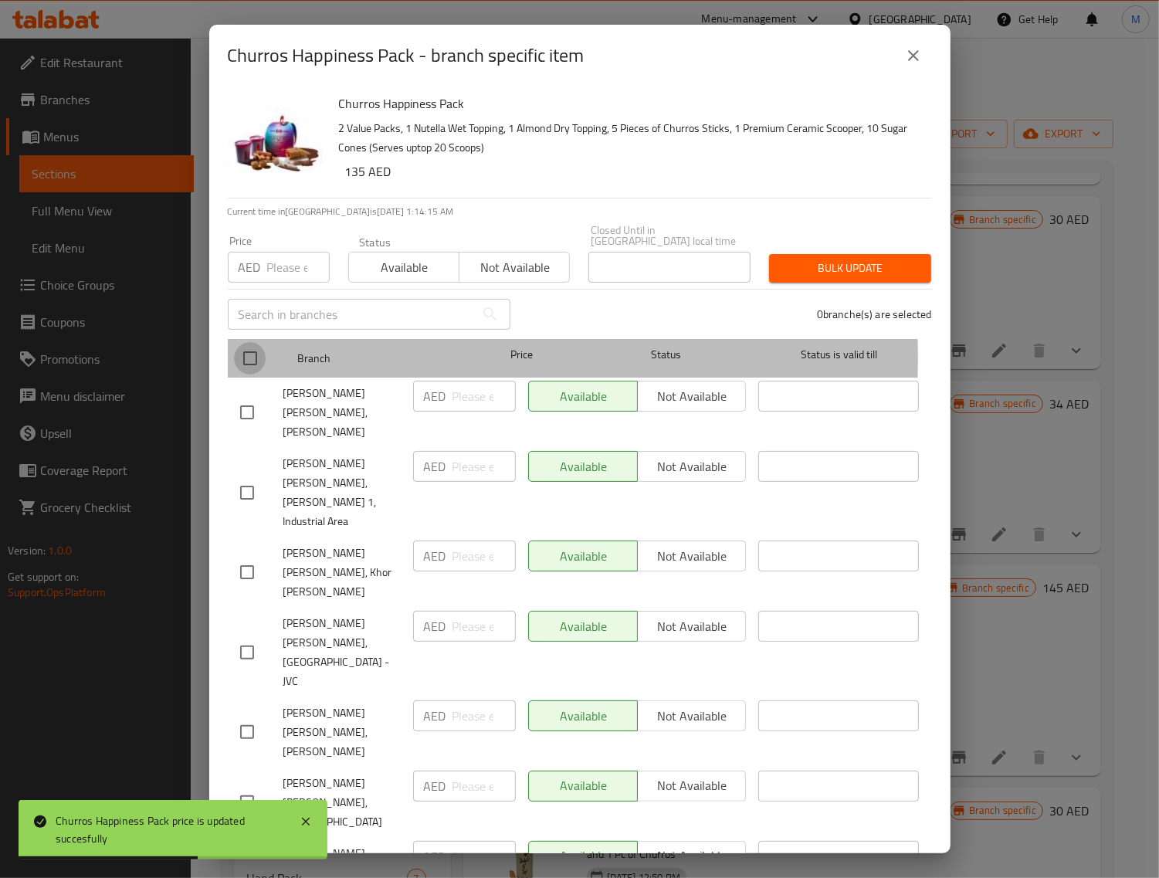
click at [263, 357] on input "checkbox" at bounding box center [250, 358] width 32 height 32
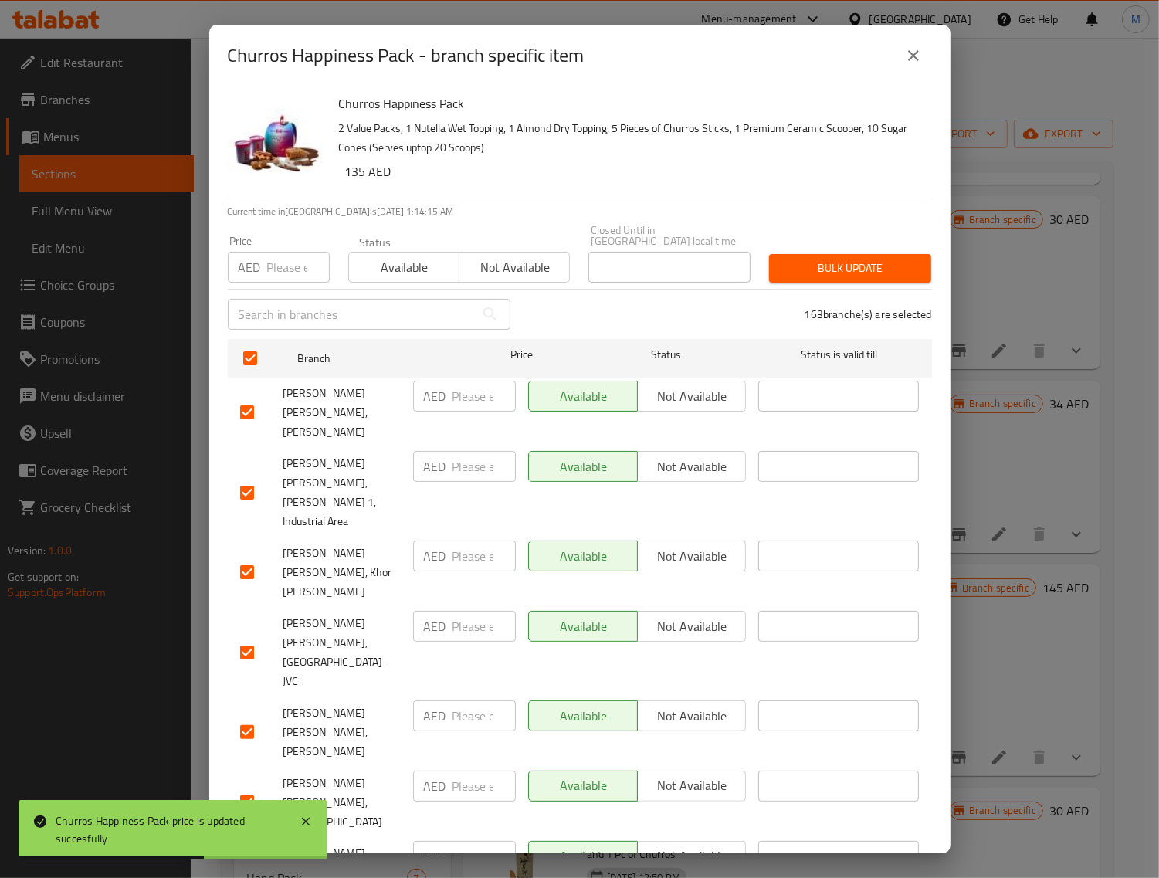
click at [287, 276] on input "number" at bounding box center [298, 267] width 63 height 31
paste input "145"
drag, startPoint x: 809, startPoint y: 265, endPoint x: 19, endPoint y: 329, distance: 792.0
click at [809, 266] on span "Bulk update" at bounding box center [850, 268] width 137 height 19
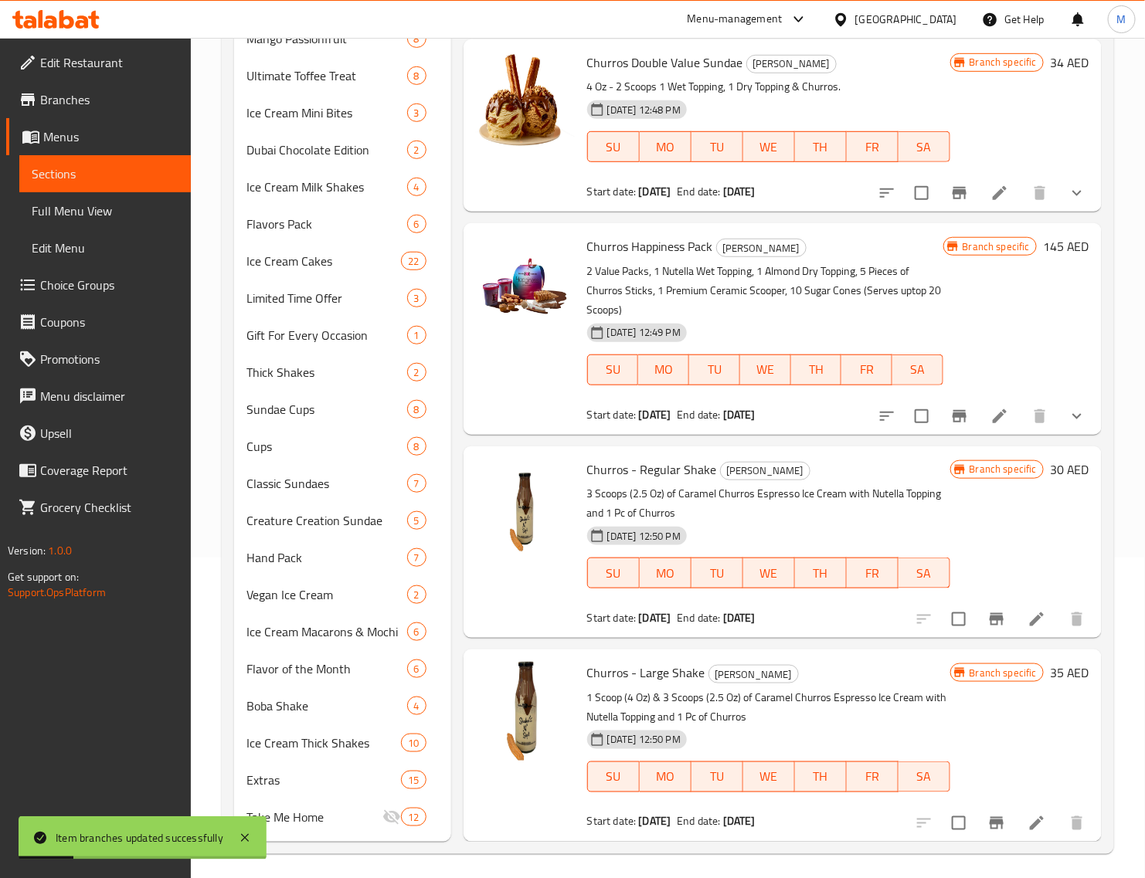
scroll to position [326, 0]
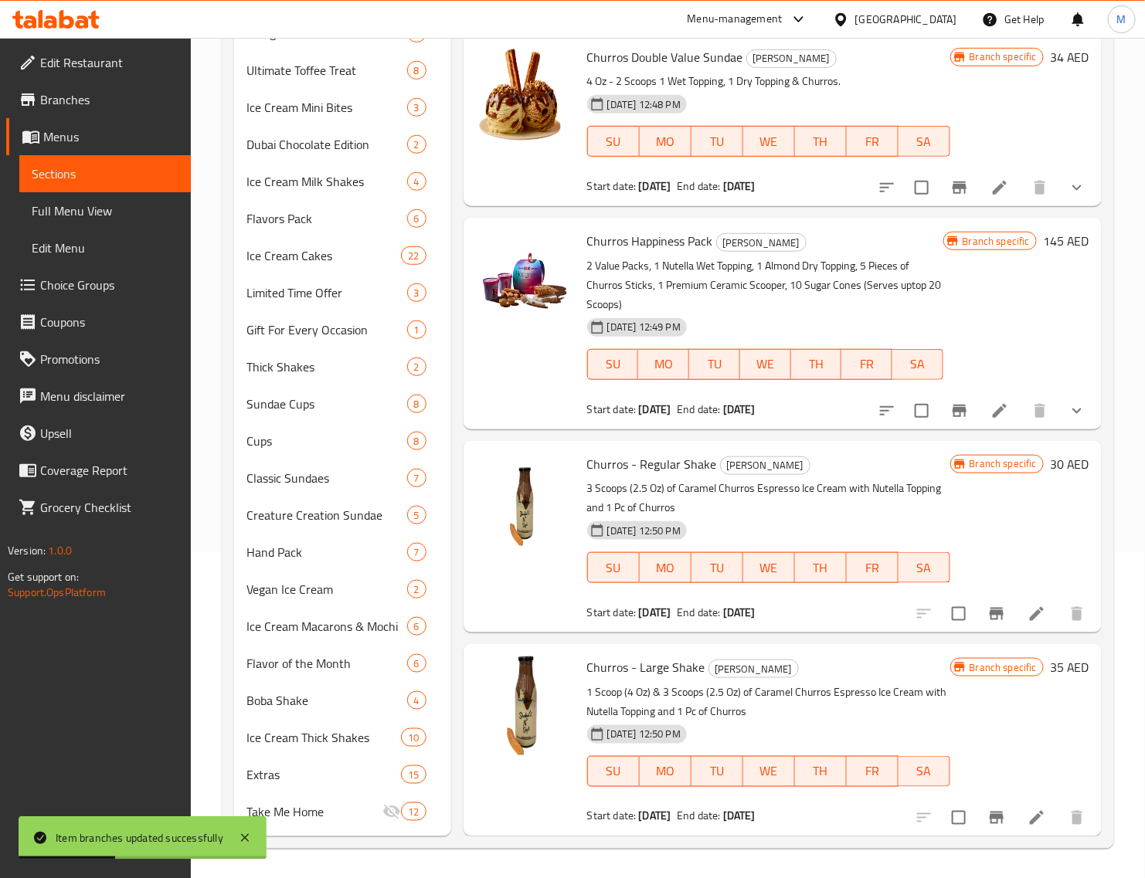
click at [1050, 466] on h6 "30 AED" at bounding box center [1069, 464] width 39 height 22
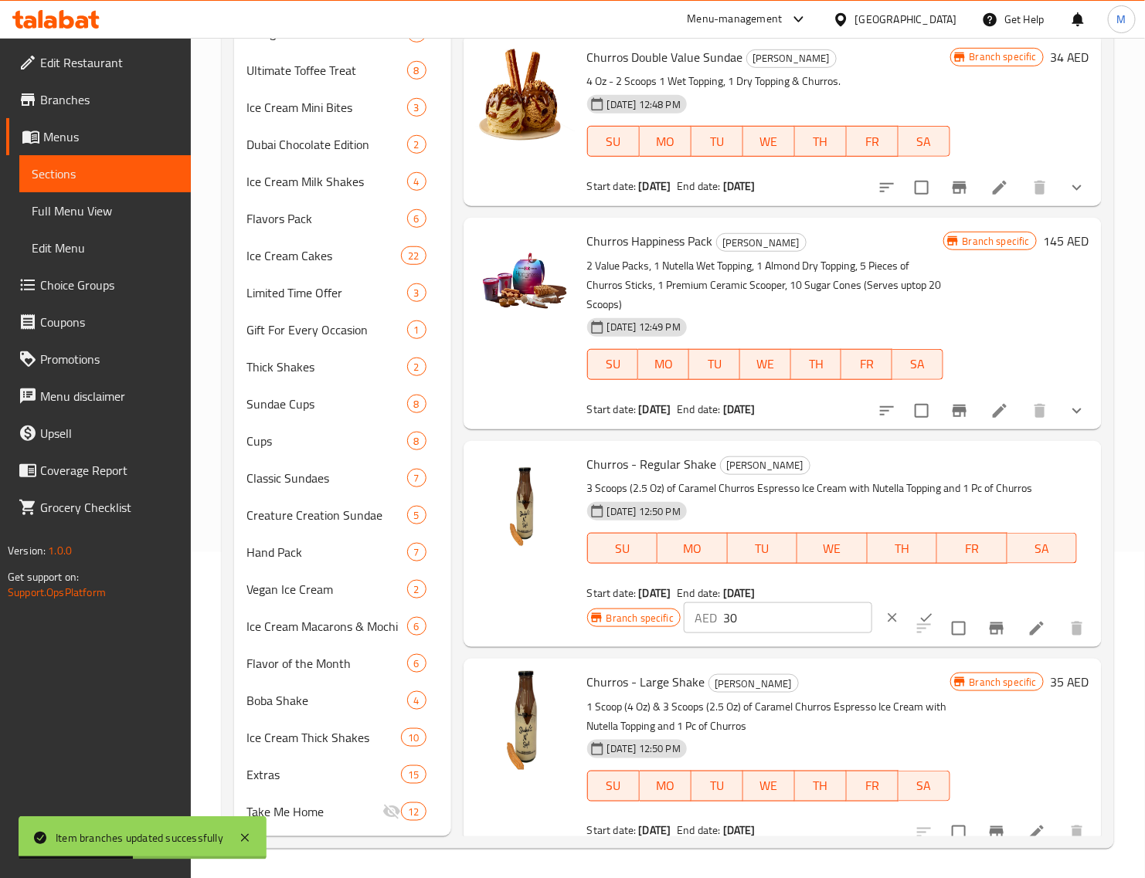
click at [765, 611] on input "30" at bounding box center [797, 617] width 149 height 31
paste input "2"
click at [918, 610] on icon "ok" at bounding box center [925, 617] width 15 height 15
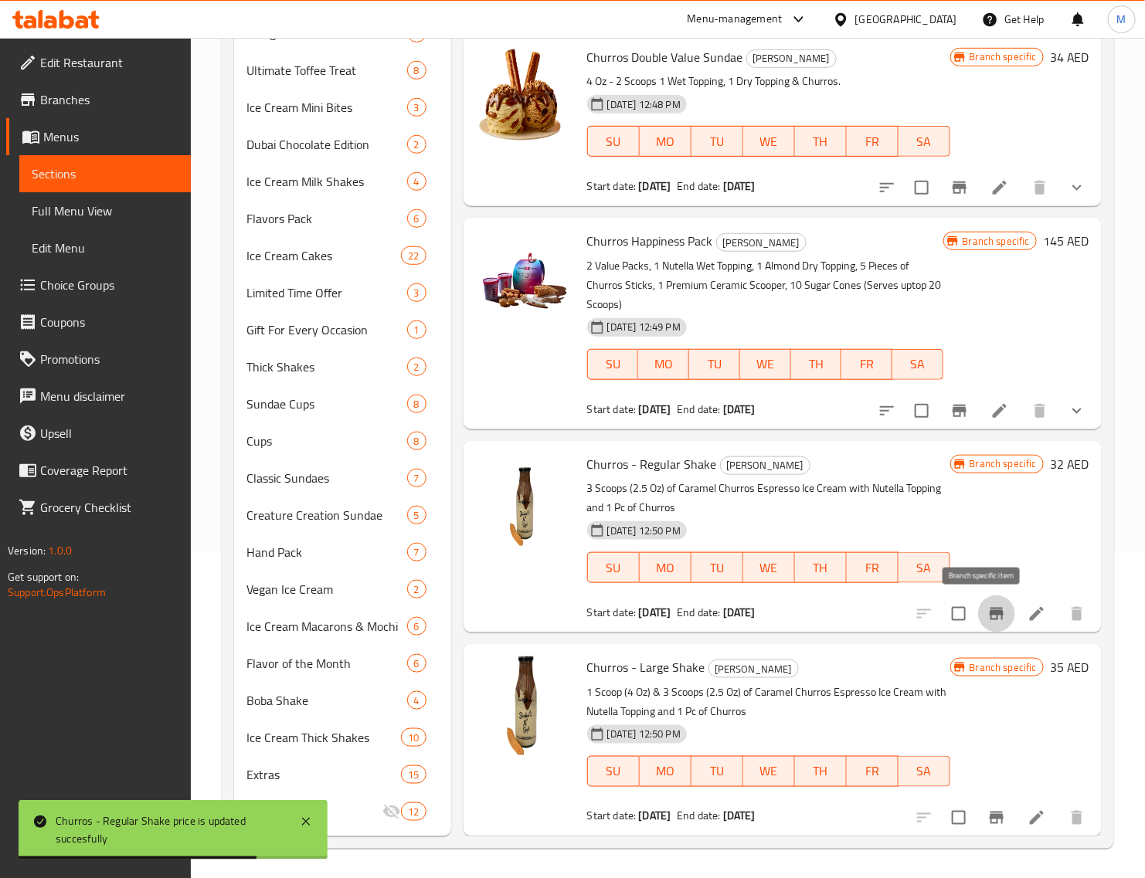
click at [989, 615] on icon "Branch-specific-item" at bounding box center [996, 614] width 14 height 12
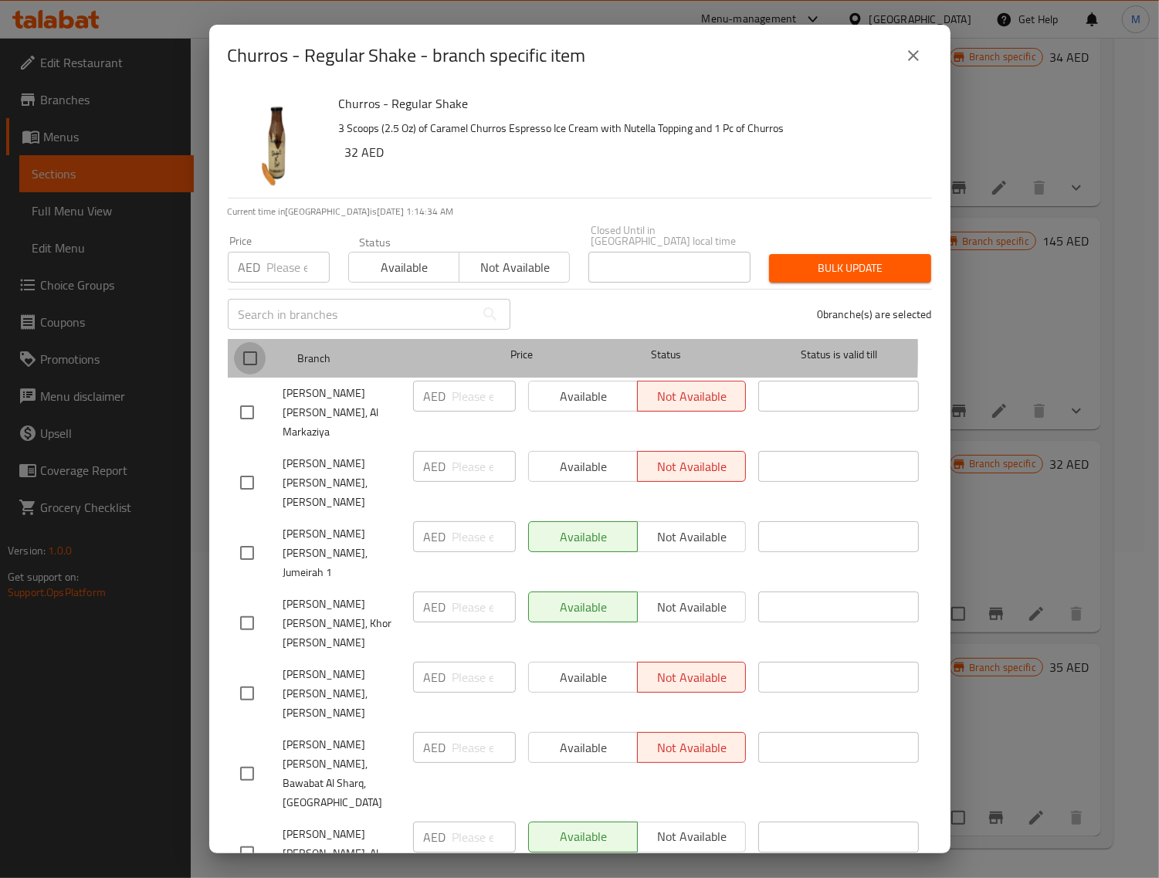
click at [257, 353] on input "checkbox" at bounding box center [250, 358] width 32 height 32
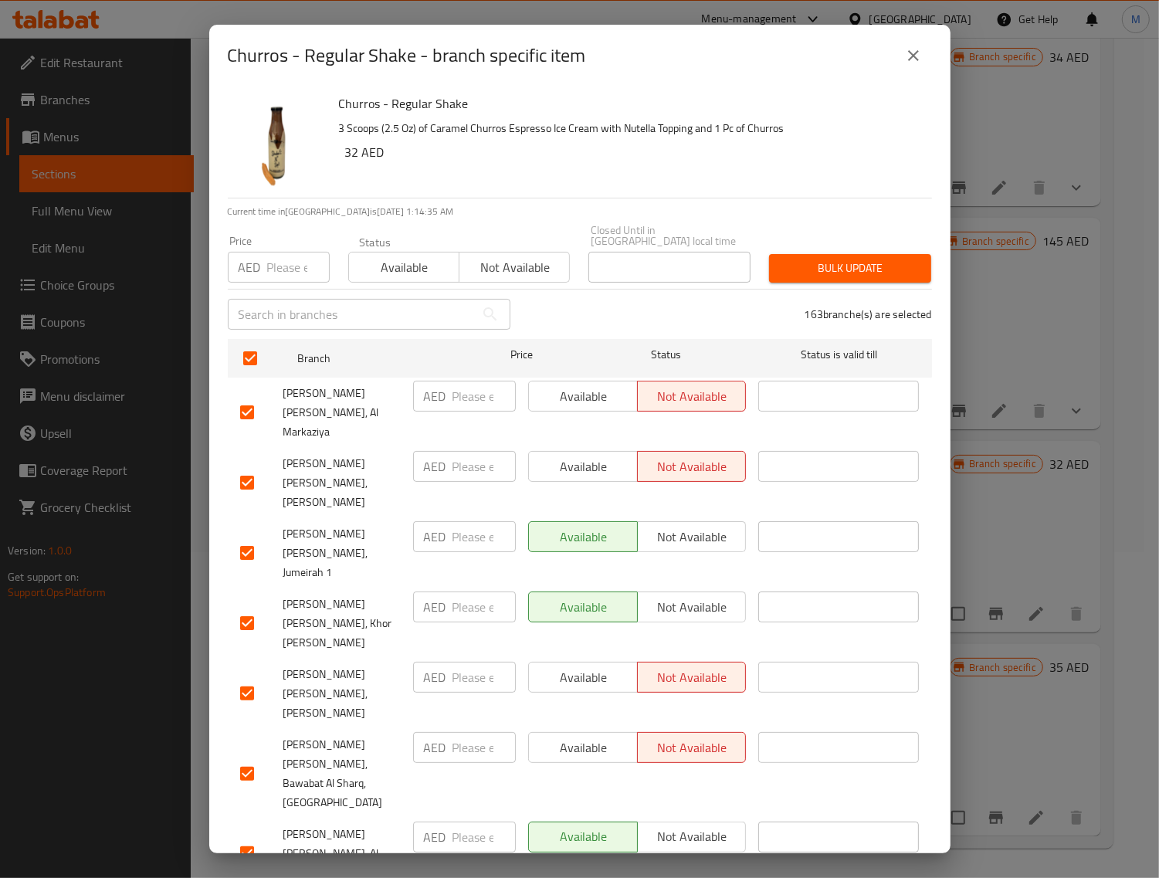
click at [282, 270] on input "number" at bounding box center [298, 267] width 63 height 31
paste input "32"
click at [824, 263] on span "Bulk update" at bounding box center [850, 268] width 137 height 19
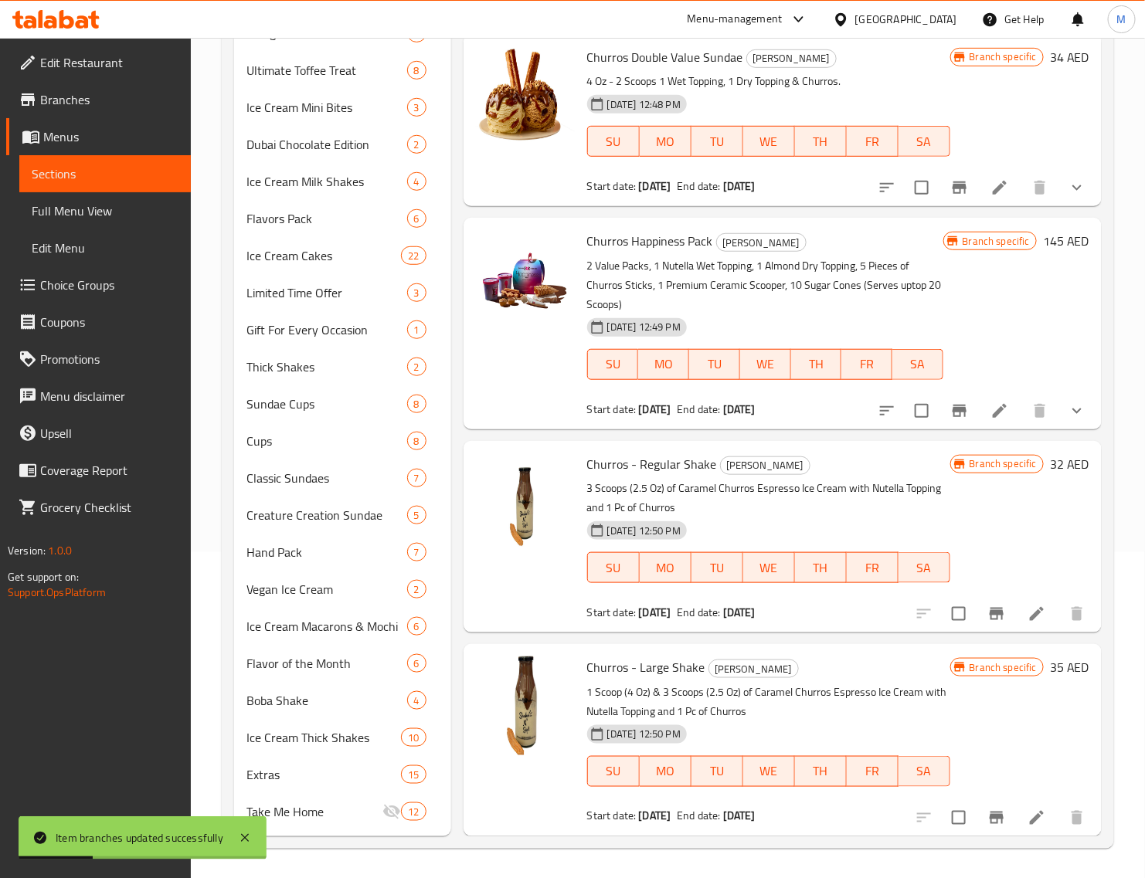
click at [1050, 672] on h6 "35 AED" at bounding box center [1069, 668] width 39 height 22
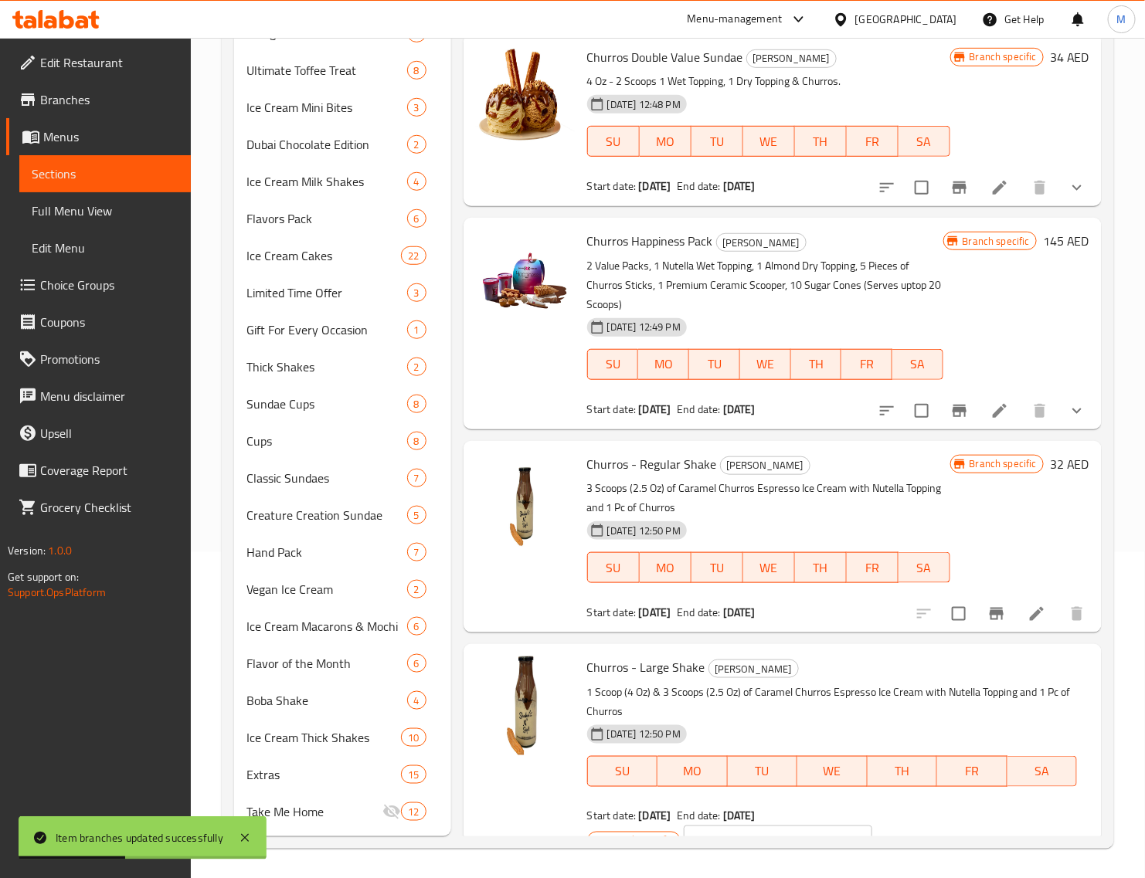
click at [752, 837] on div "Menu sections Churros Sundae 8 Back to School Special 5 M41 1 Mango Passionfrui…" at bounding box center [668, 342] width 892 height 1014
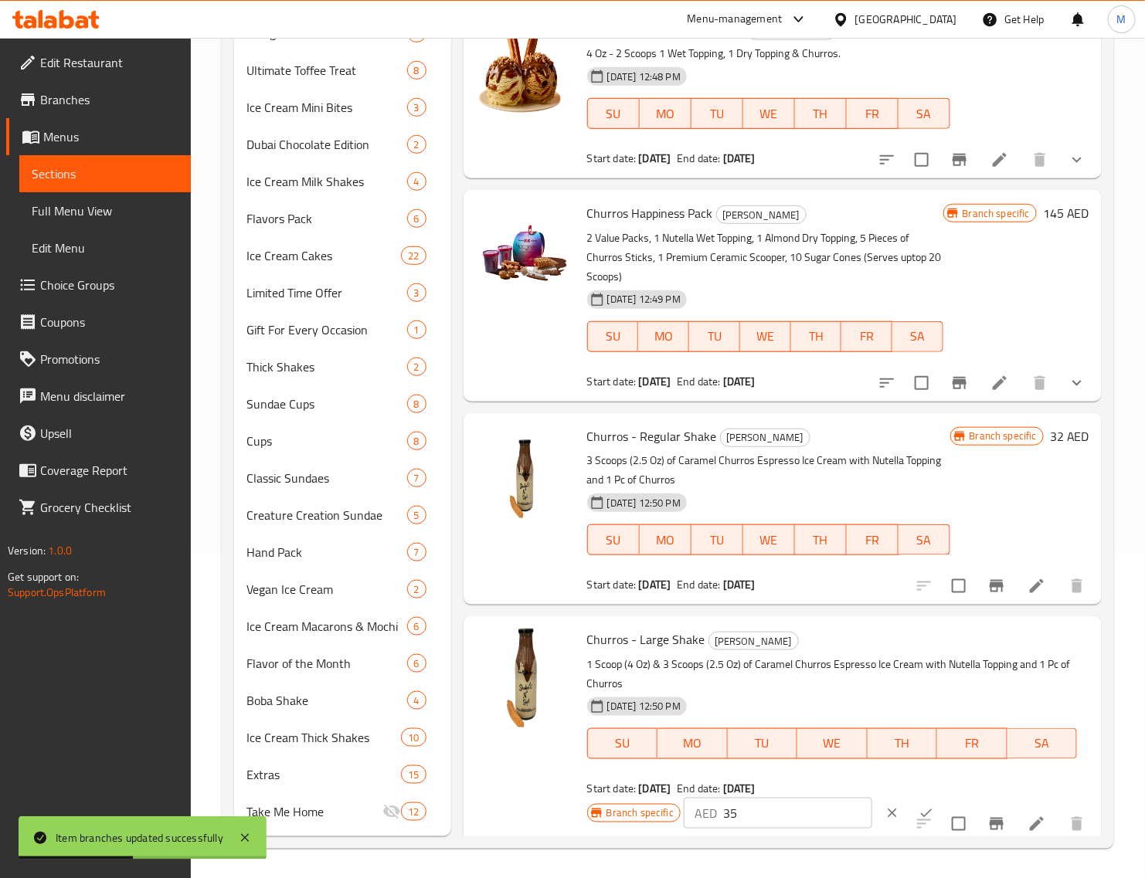
scroll to position [635, 0]
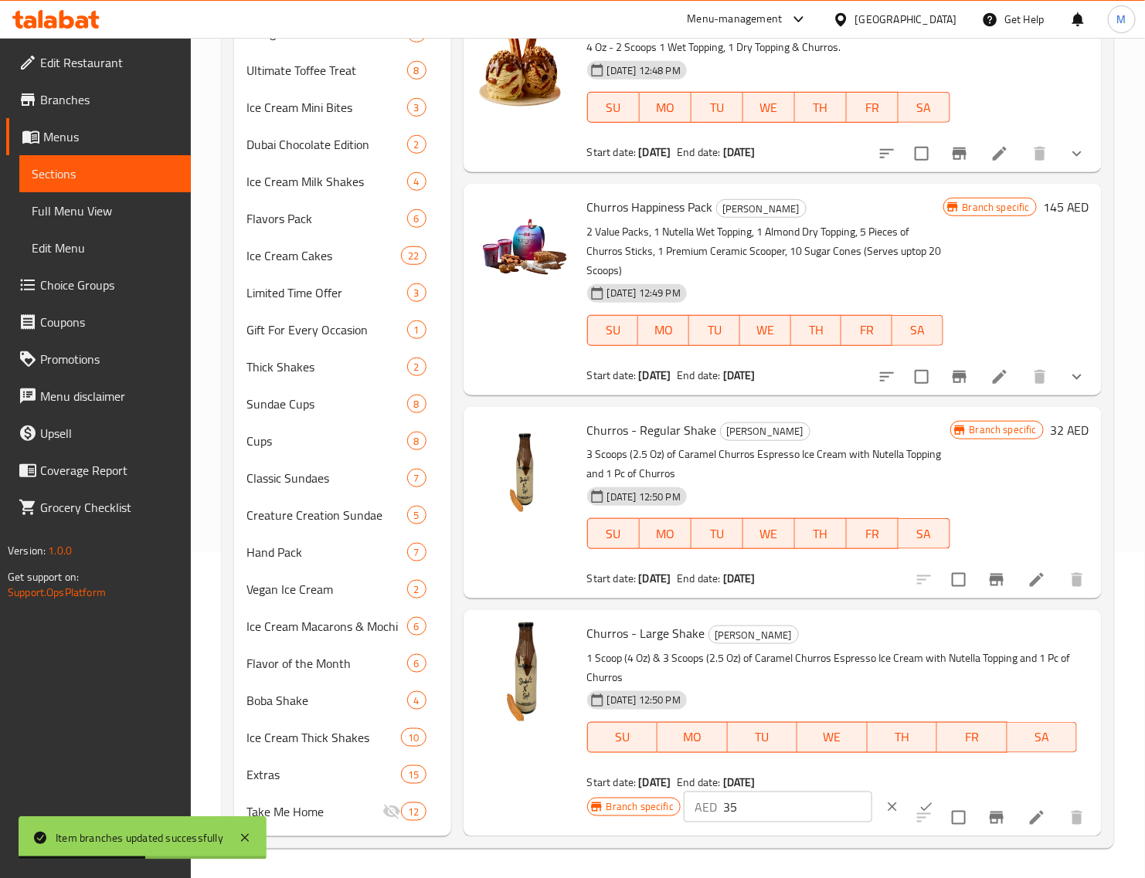
click at [776, 792] on input "35" at bounding box center [797, 807] width 149 height 31
paste input "7"
click at [909, 793] on button "ok" at bounding box center [926, 807] width 34 height 34
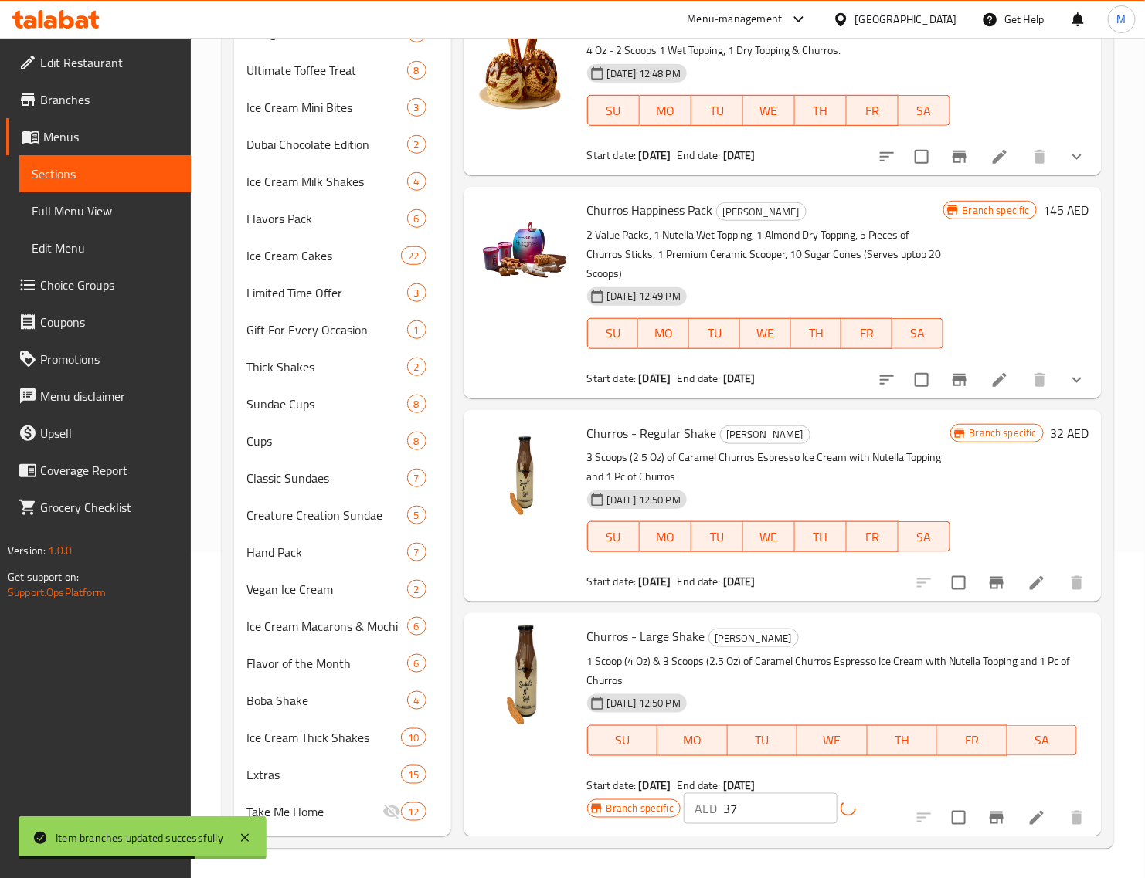
scroll to position [600, 0]
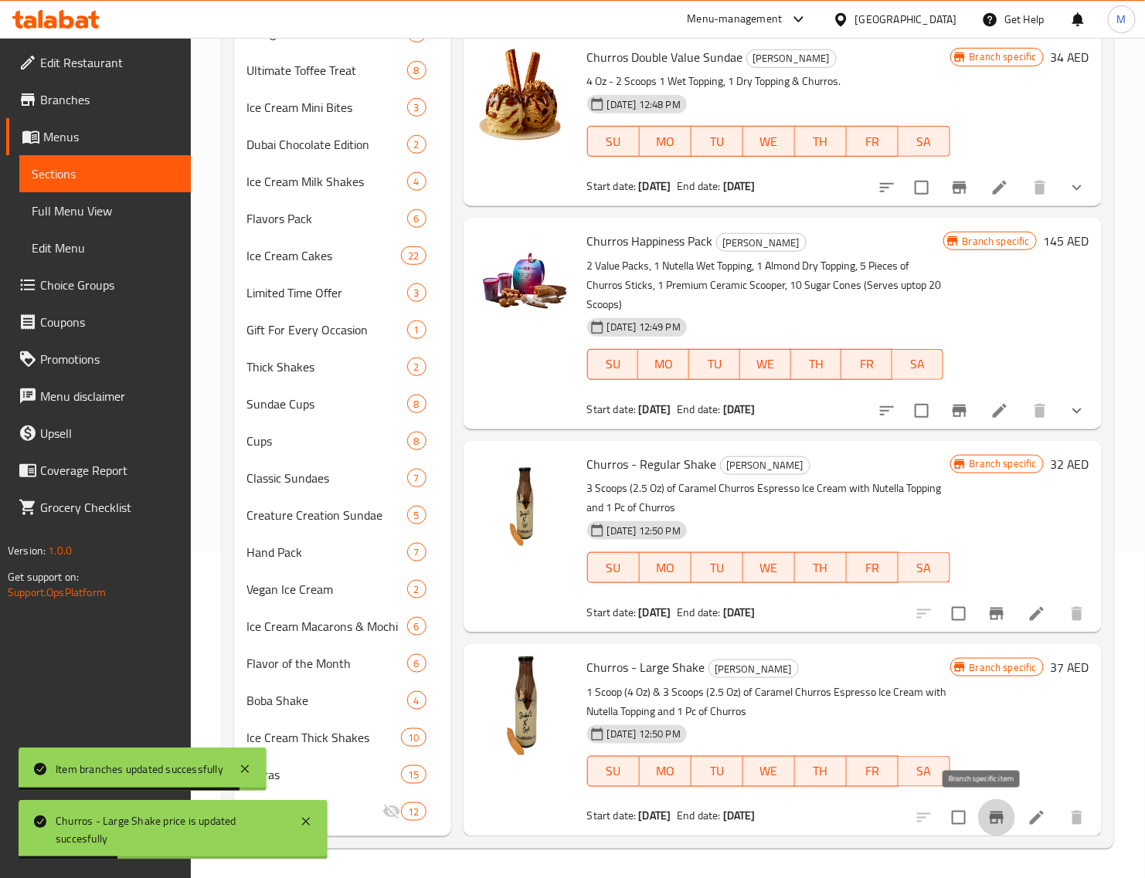
click at [989, 812] on icon "Branch-specific-item" at bounding box center [996, 818] width 14 height 12
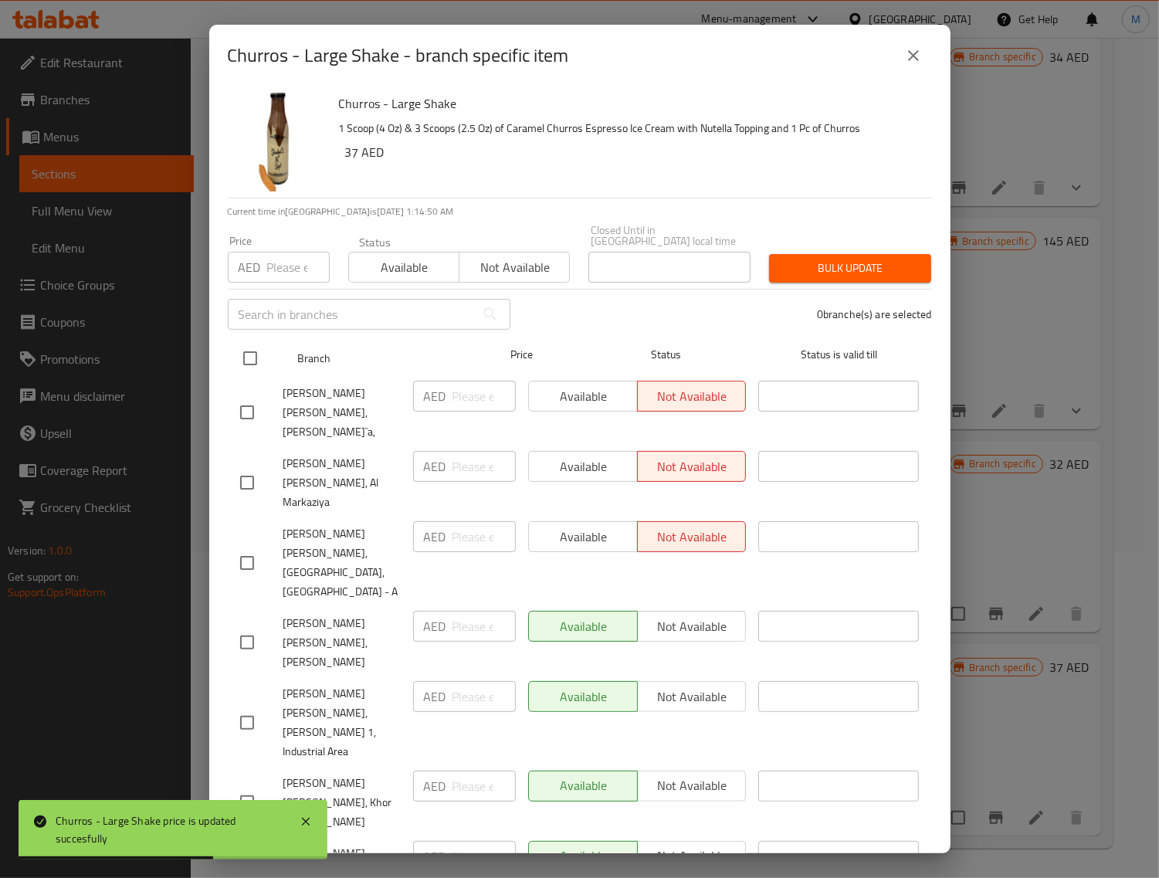
click at [255, 350] on input "checkbox" at bounding box center [250, 358] width 32 height 32
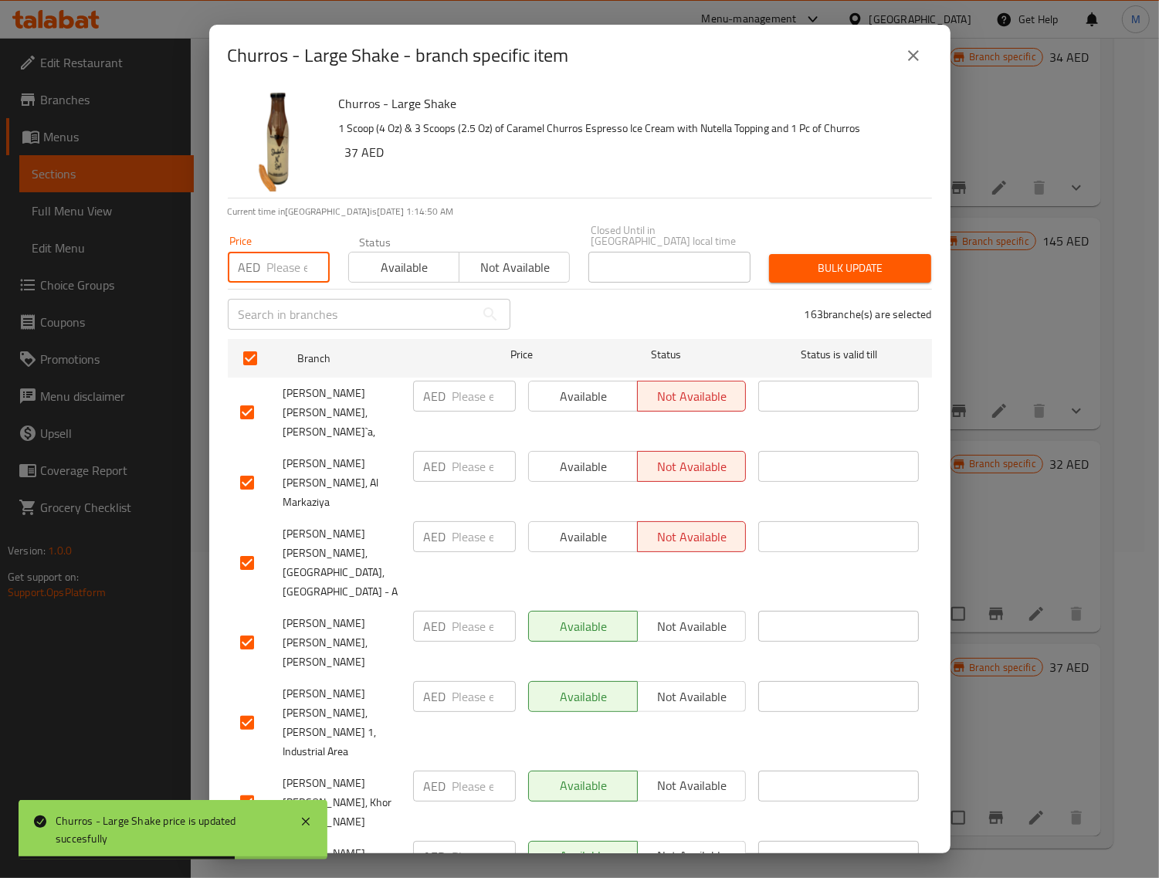
click at [277, 280] on input "number" at bounding box center [298, 267] width 63 height 31
paste input "37"
click at [805, 266] on span "Bulk update" at bounding box center [850, 268] width 137 height 19
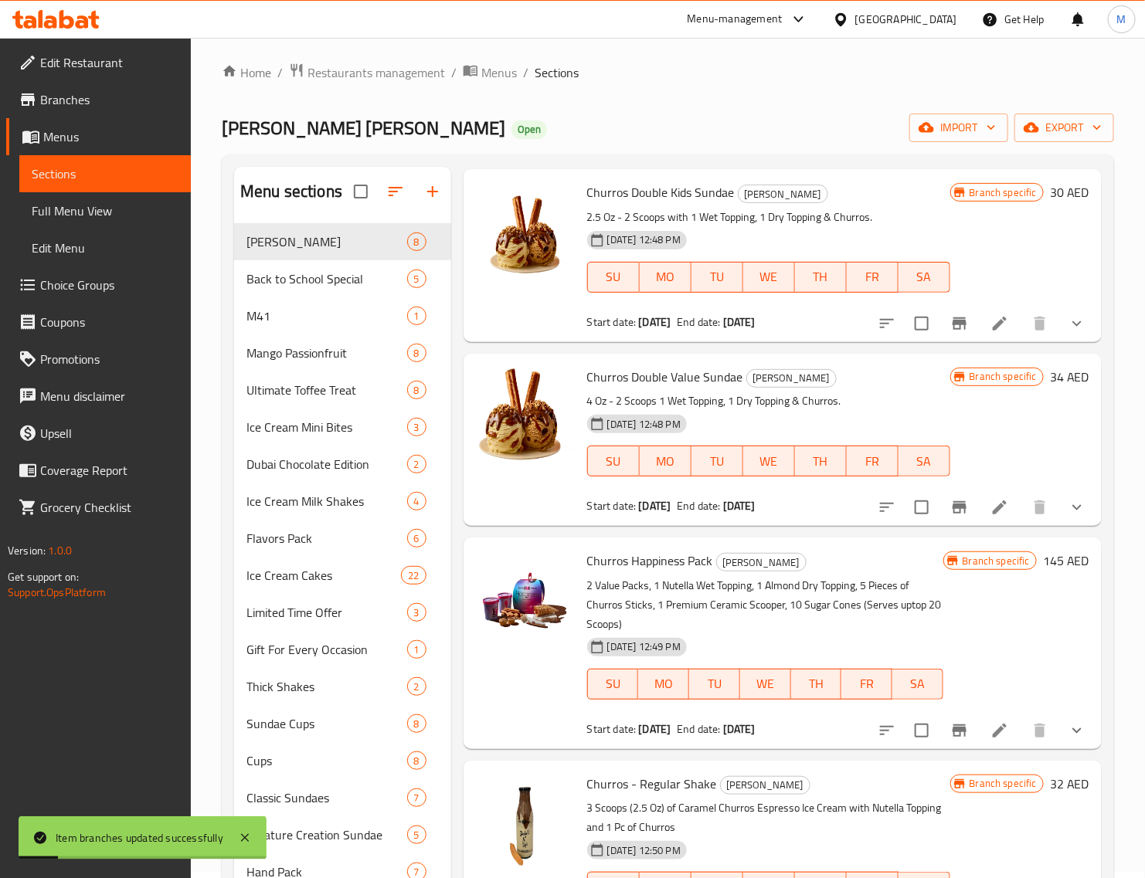
scroll to position [0, 0]
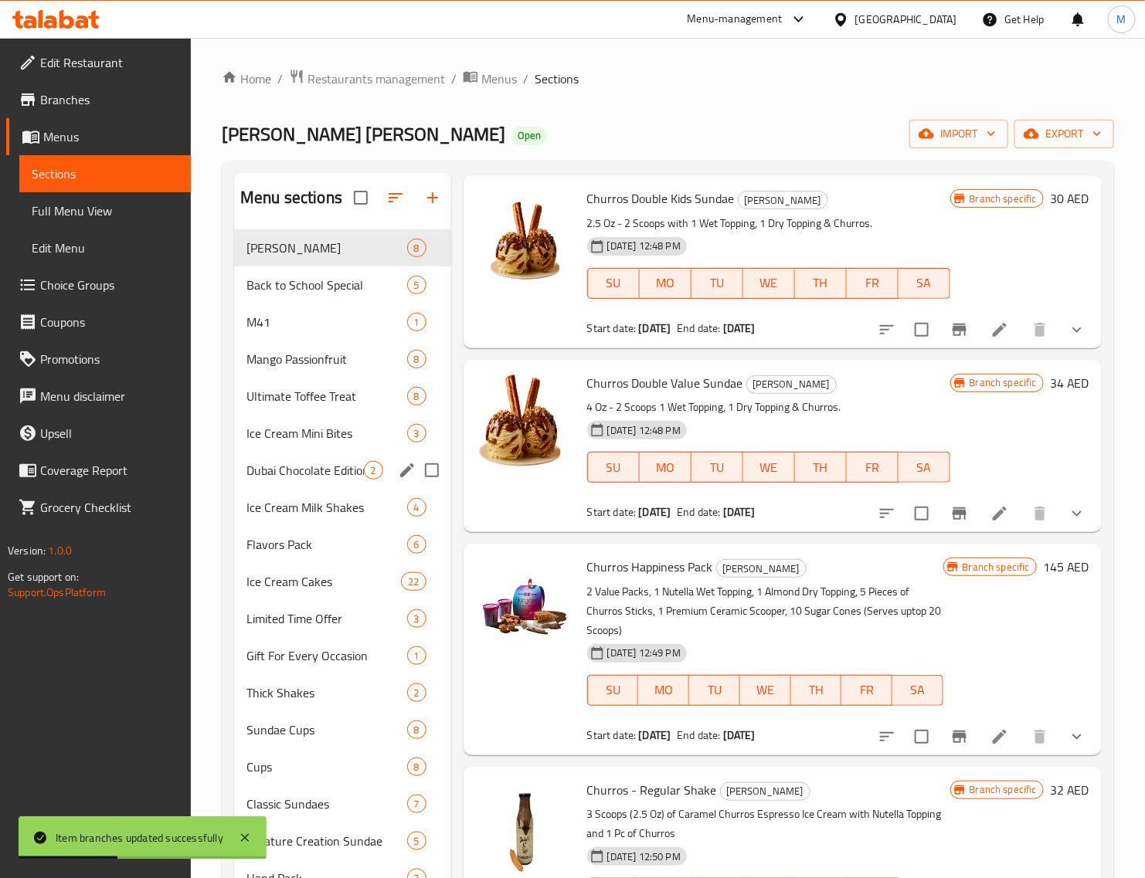
click at [322, 461] on span "Dubai Chocolate Edition" at bounding box center [304, 470] width 117 height 19
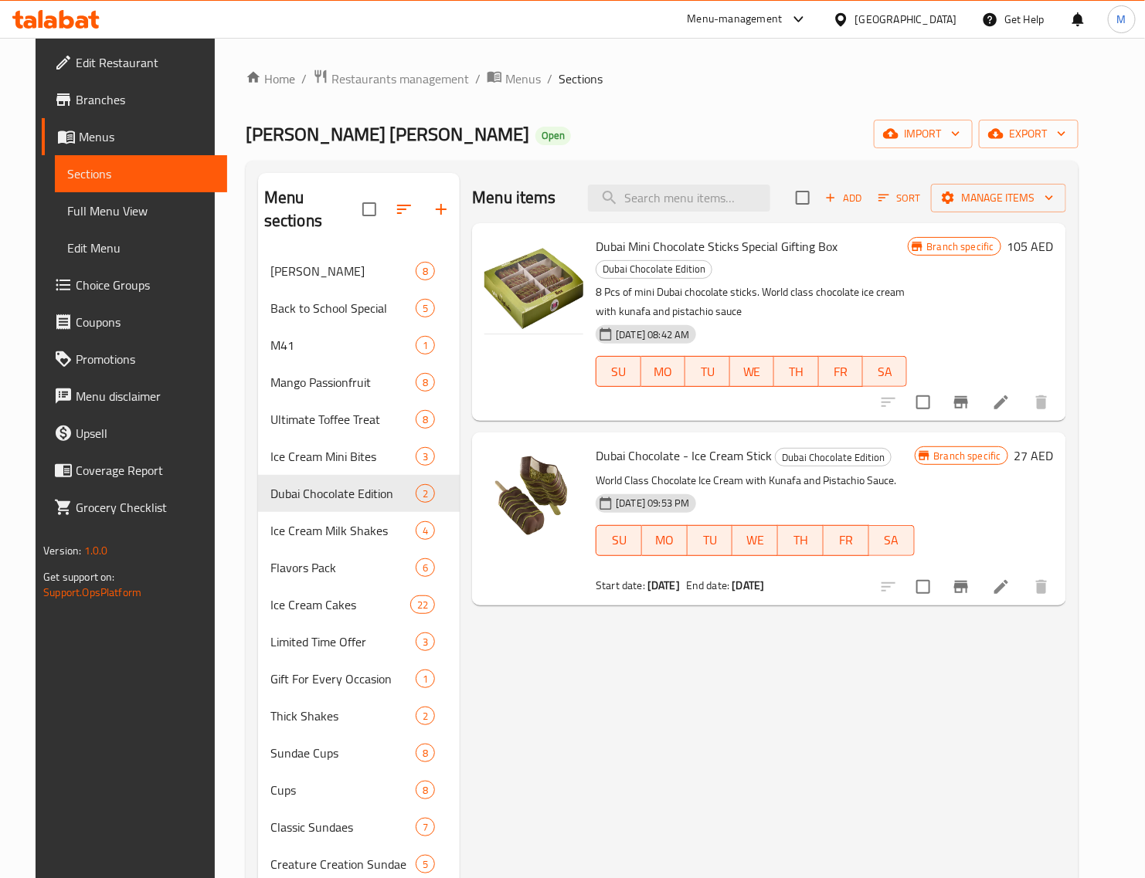
click at [891, 201] on icon "button" at bounding box center [884, 198] width 14 height 14
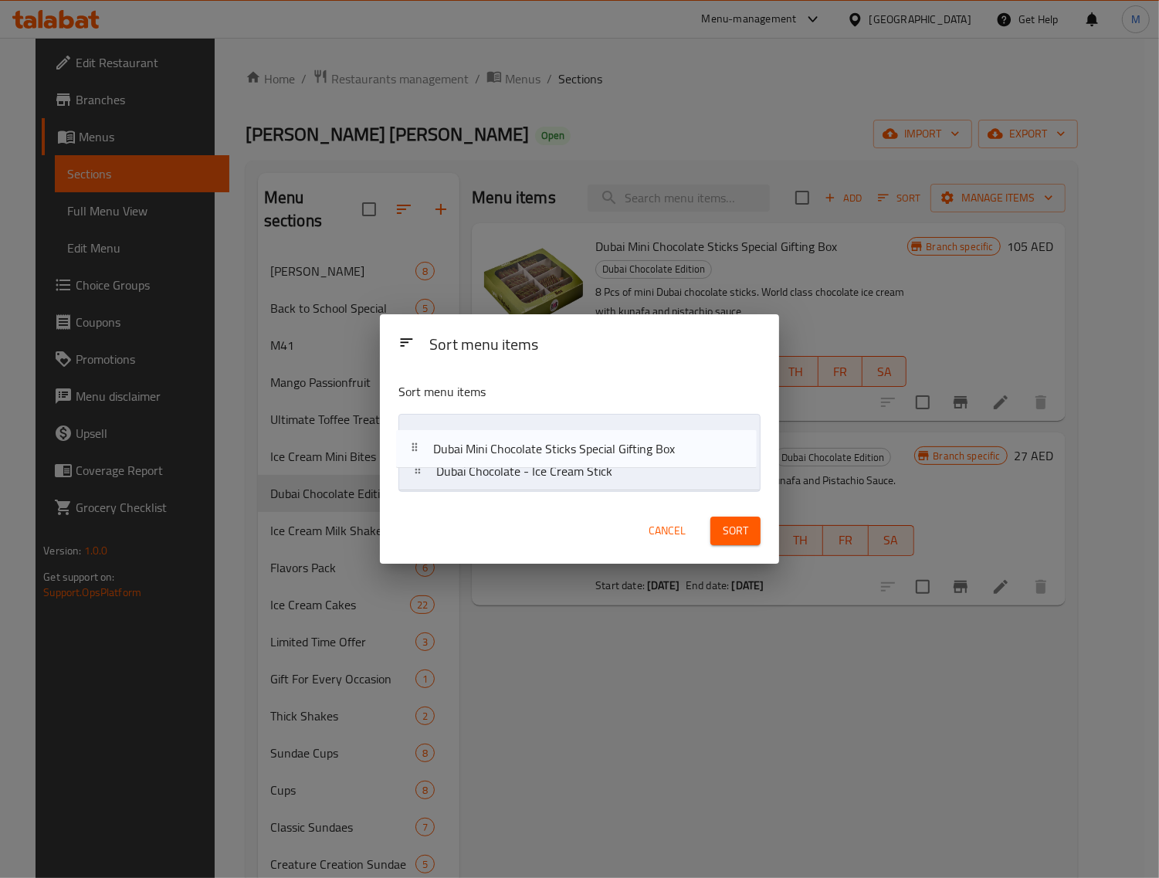
drag, startPoint x: 423, startPoint y: 437, endPoint x: 423, endPoint y: 468, distance: 30.9
click at [419, 467] on nav "Dubai Mini Chocolate Sticks Special Gifting Box Dubai Chocolate - Ice Cream Sti…" at bounding box center [580, 452] width 362 height 77
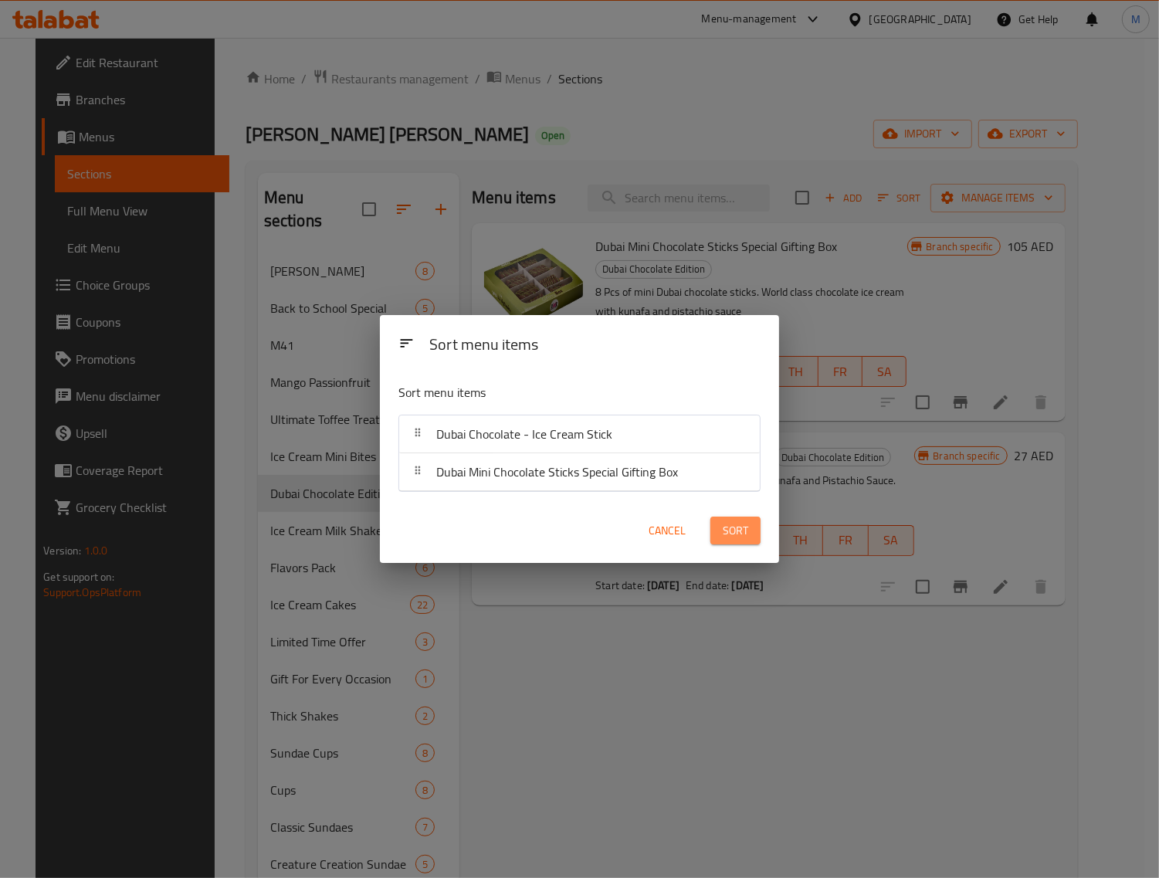
click at [725, 533] on span "Sort" at bounding box center [735, 530] width 25 height 19
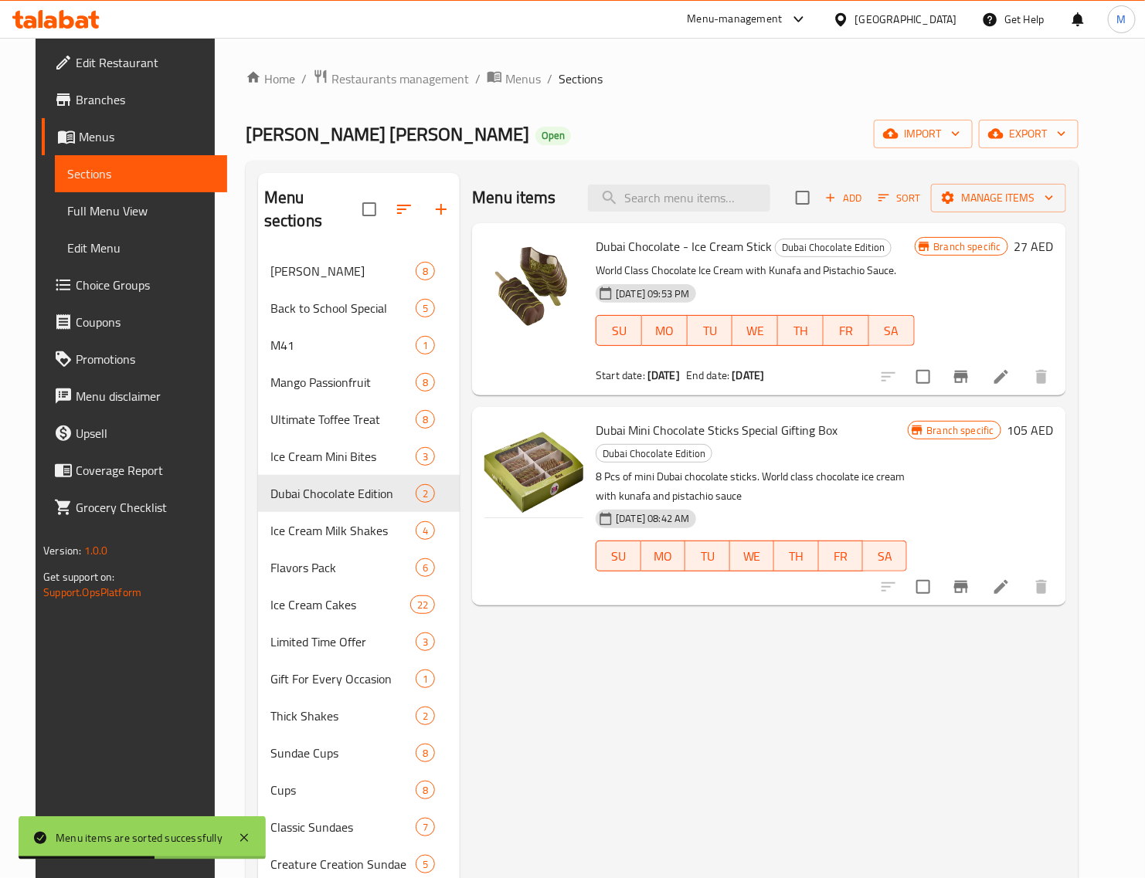
click at [1054, 245] on h6 "27 AED" at bounding box center [1033, 247] width 39 height 22
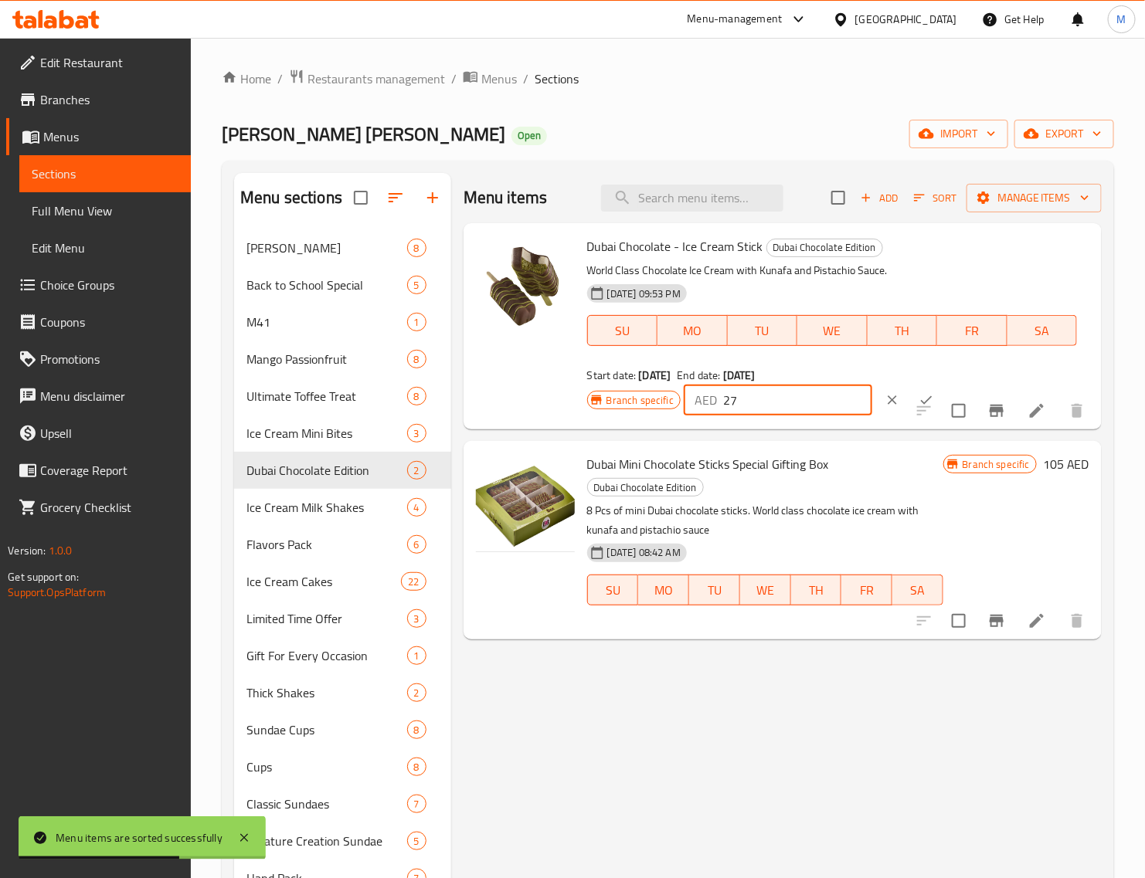
click at [748, 395] on input "27" at bounding box center [797, 400] width 149 height 31
paste input "9"
click at [909, 388] on button "ok" at bounding box center [926, 400] width 34 height 34
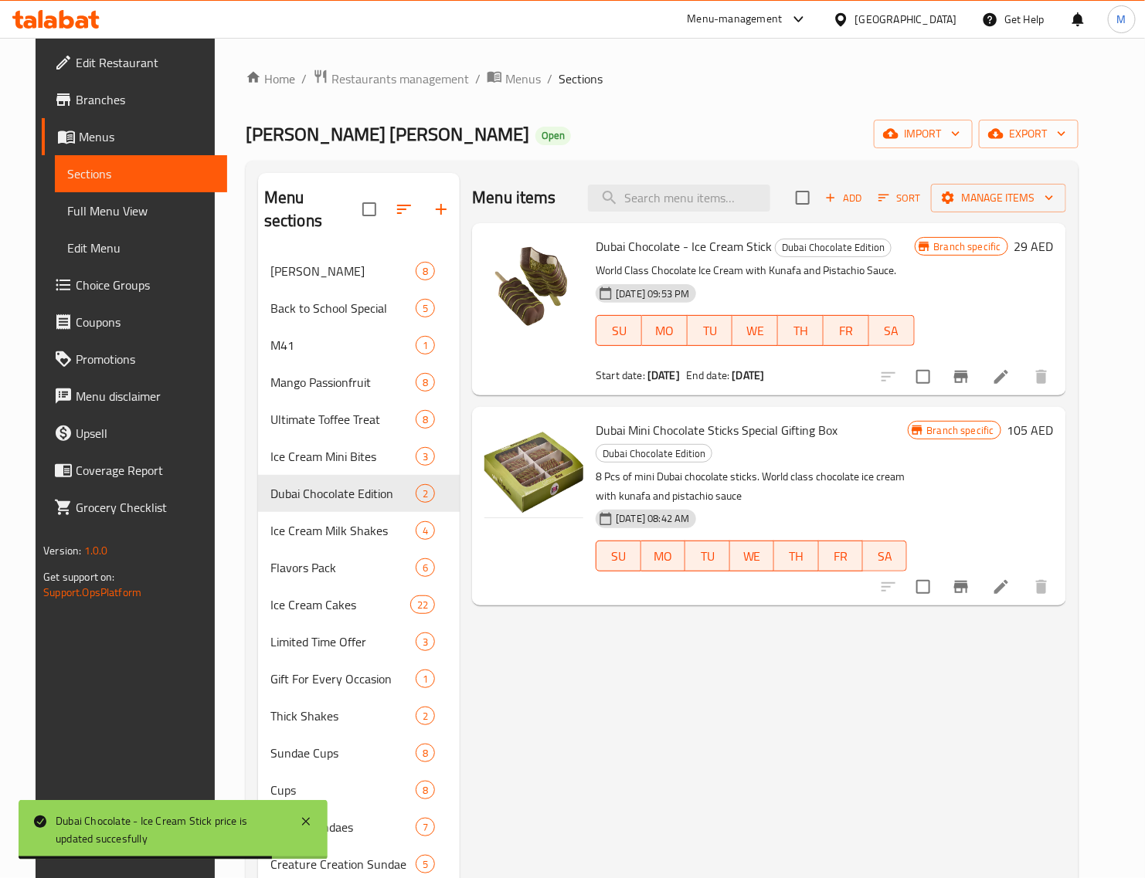
click at [1053, 423] on h6 "105 AED" at bounding box center [1030, 430] width 46 height 22
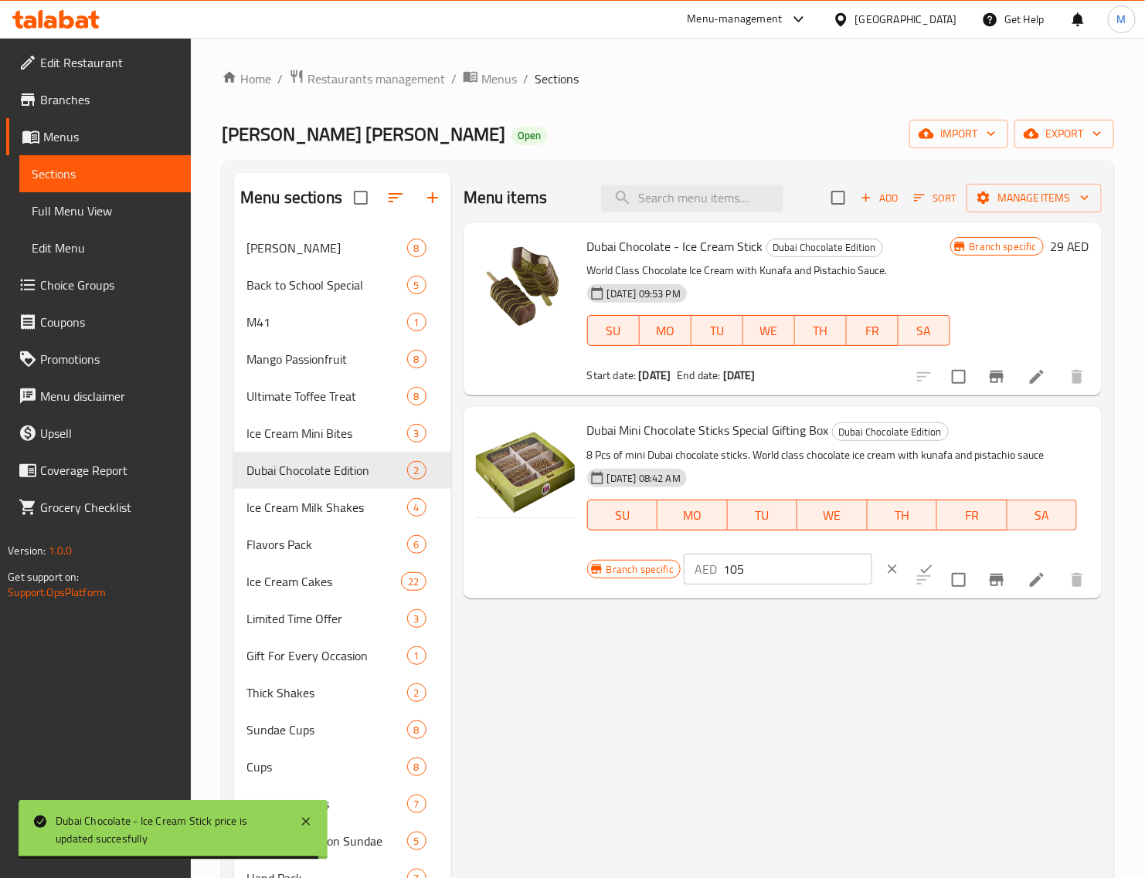
click at [769, 569] on input "105" at bounding box center [797, 569] width 149 height 31
paste input "7"
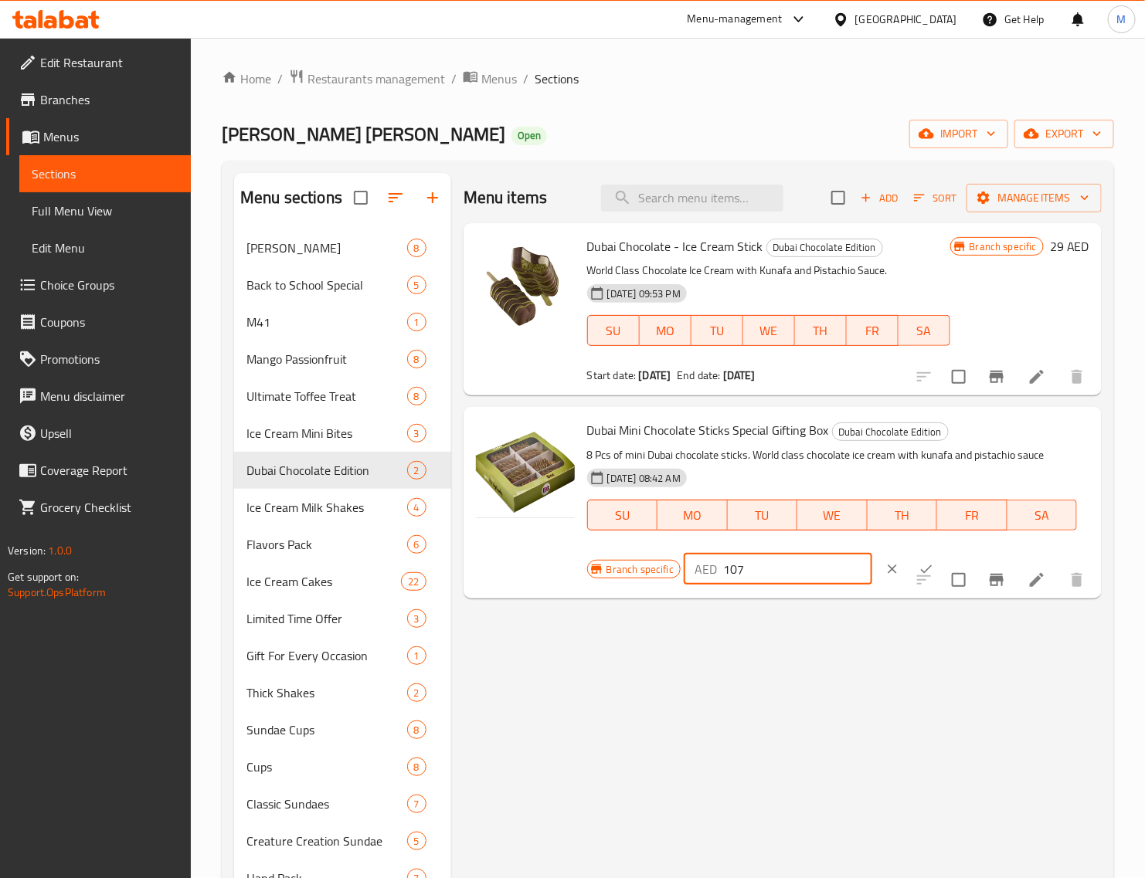
click at [918, 564] on icon "ok" at bounding box center [925, 569] width 15 height 15
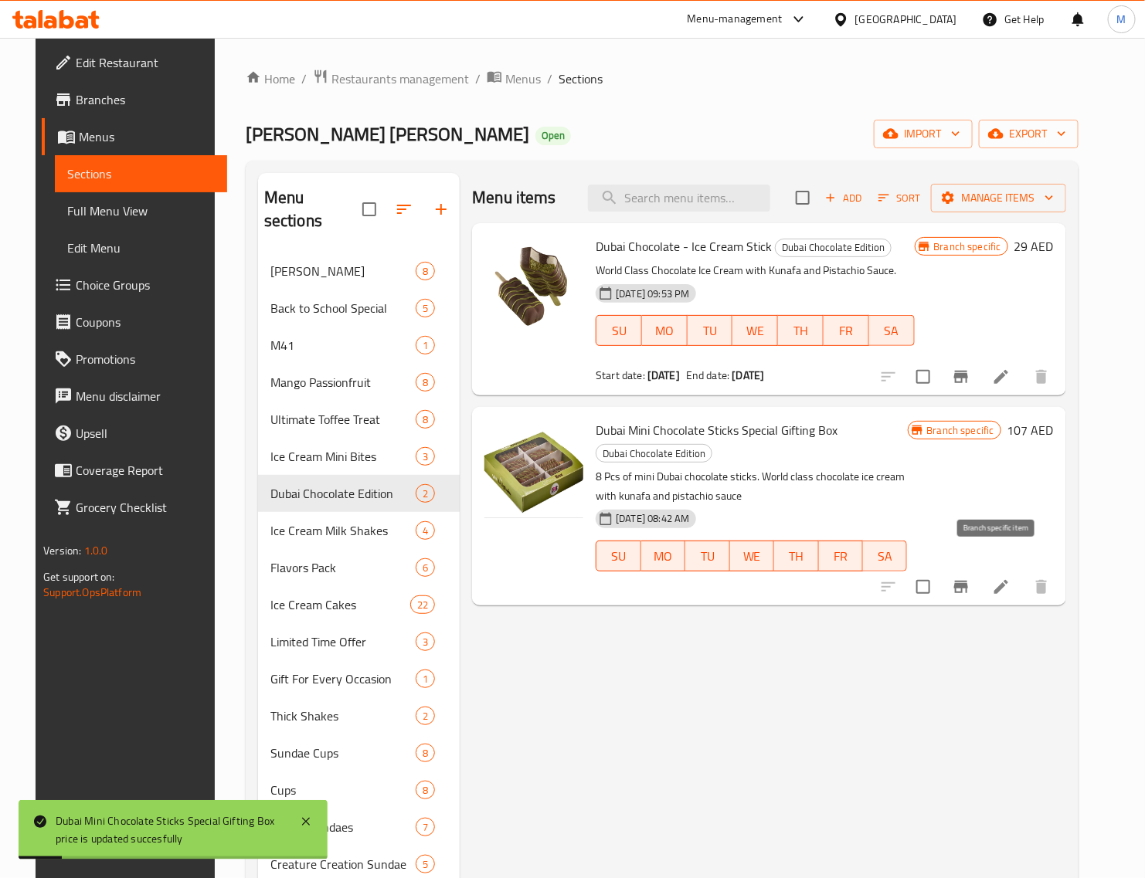
click at [970, 578] on icon "Branch-specific-item" at bounding box center [961, 587] width 19 height 19
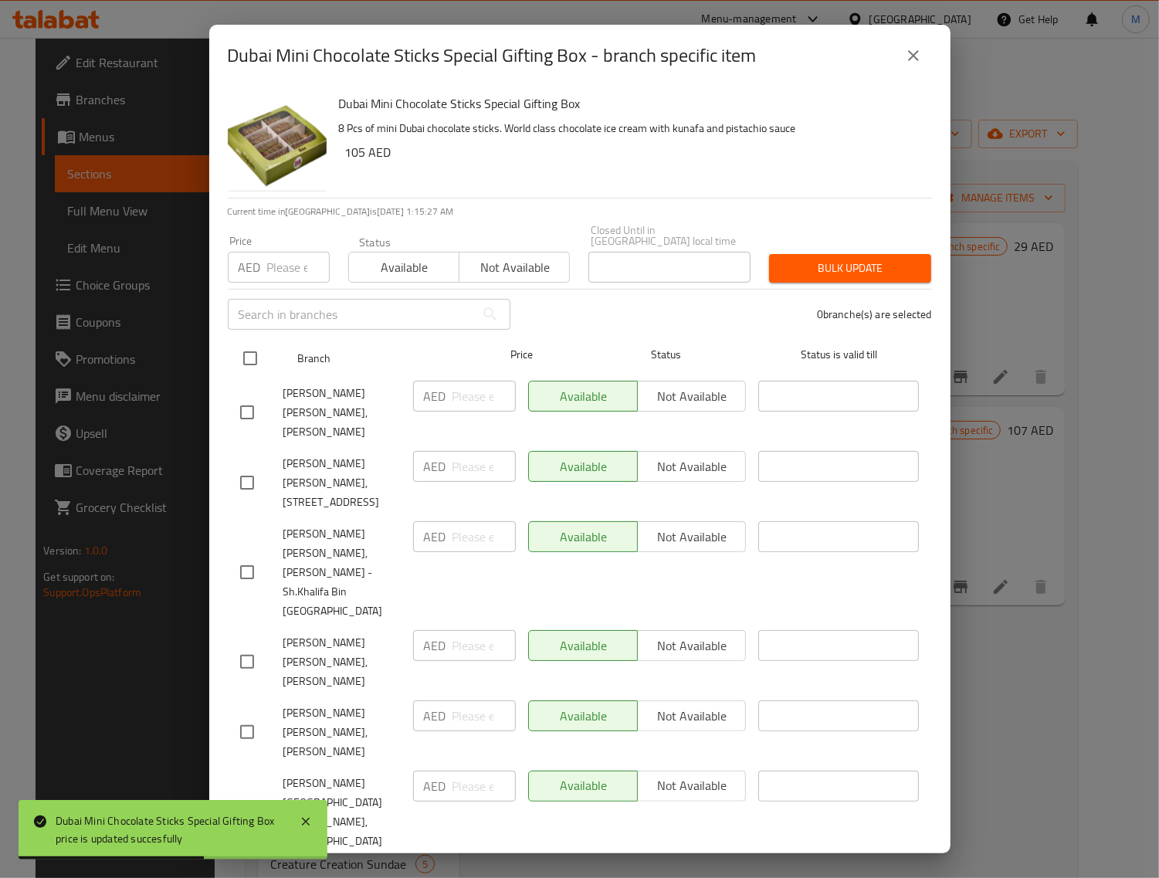
click at [265, 368] on input "checkbox" at bounding box center [250, 358] width 32 height 32
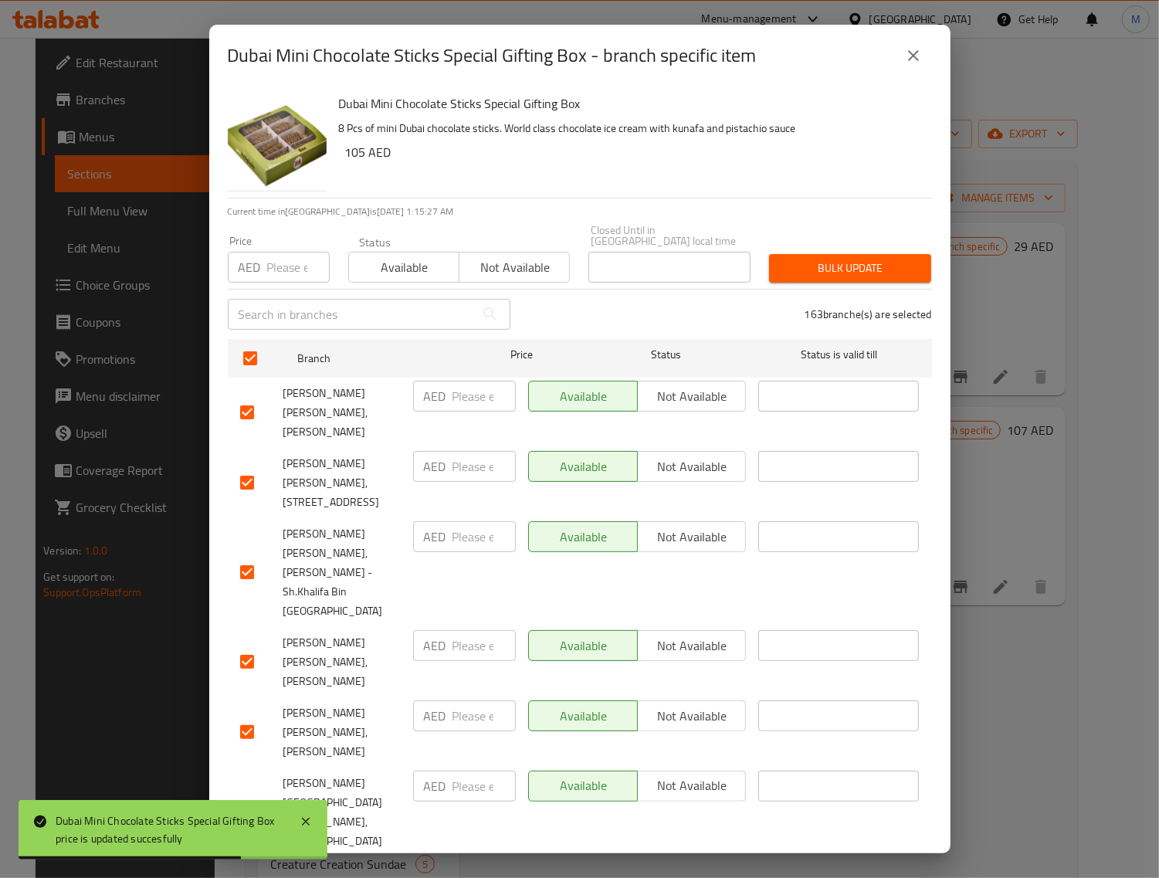
click at [280, 278] on input "number" at bounding box center [298, 267] width 63 height 31
paste input "107"
click at [782, 273] on span "Bulk update" at bounding box center [850, 268] width 137 height 19
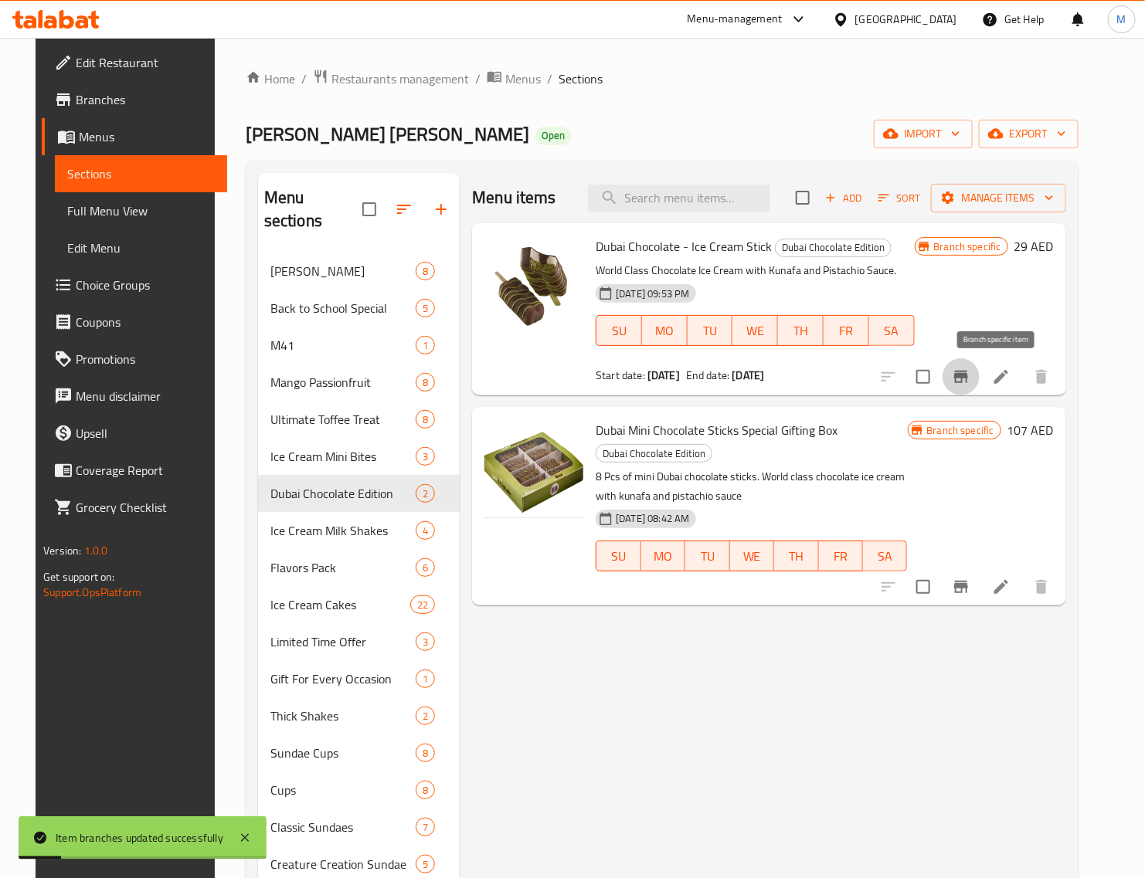
click at [970, 380] on icon "Branch-specific-item" at bounding box center [961, 377] width 19 height 19
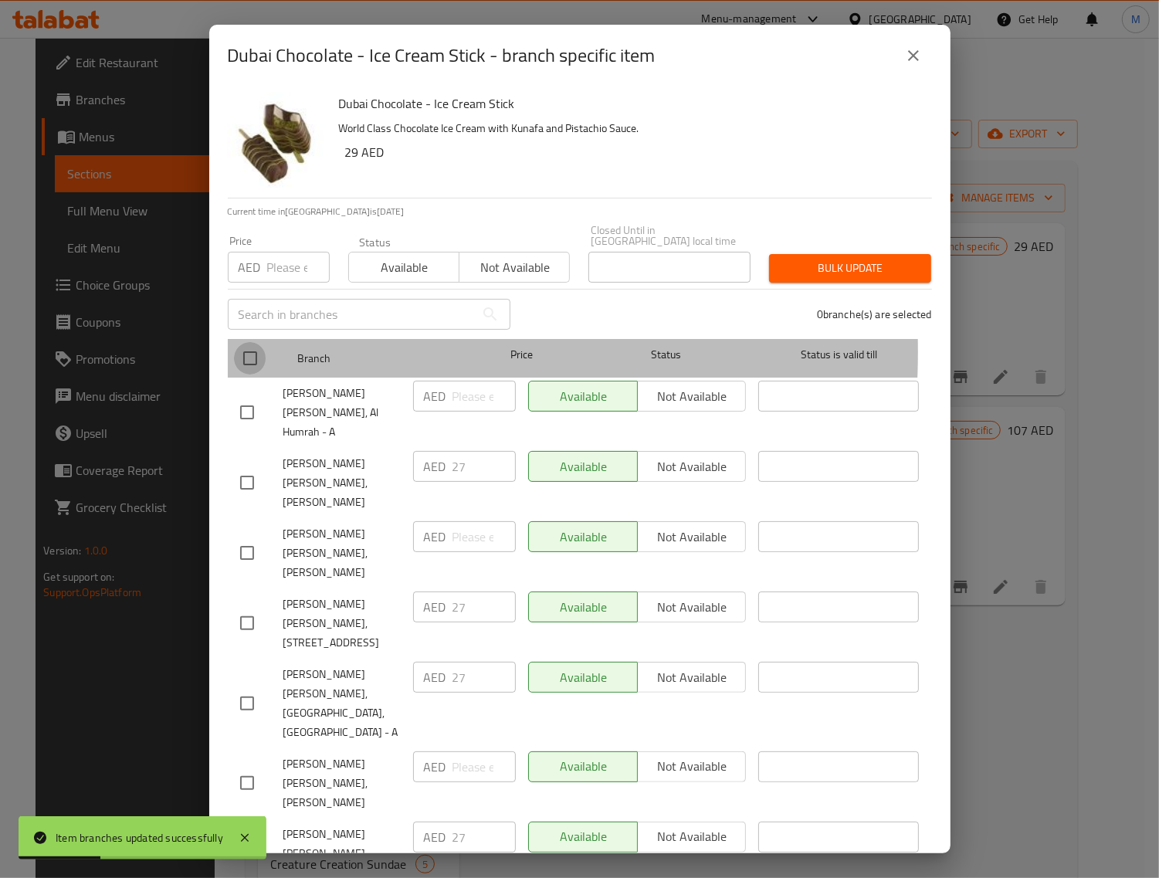
drag, startPoint x: 249, startPoint y: 351, endPoint x: 282, endPoint y: 314, distance: 49.8
click at [249, 352] on input "checkbox" at bounding box center [250, 358] width 32 height 32
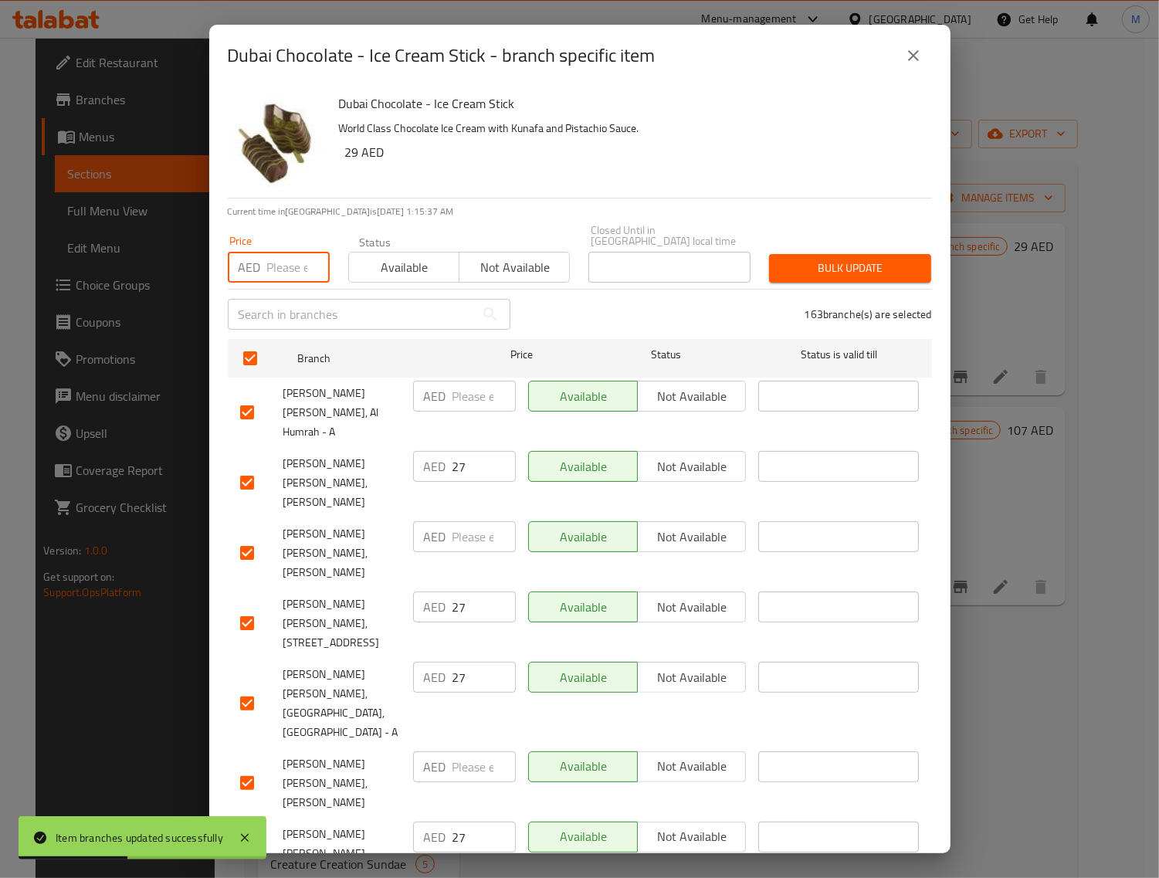
click at [279, 277] on input "number" at bounding box center [298, 267] width 63 height 31
paste input "29"
click at [840, 273] on span "Bulk update" at bounding box center [850, 268] width 137 height 19
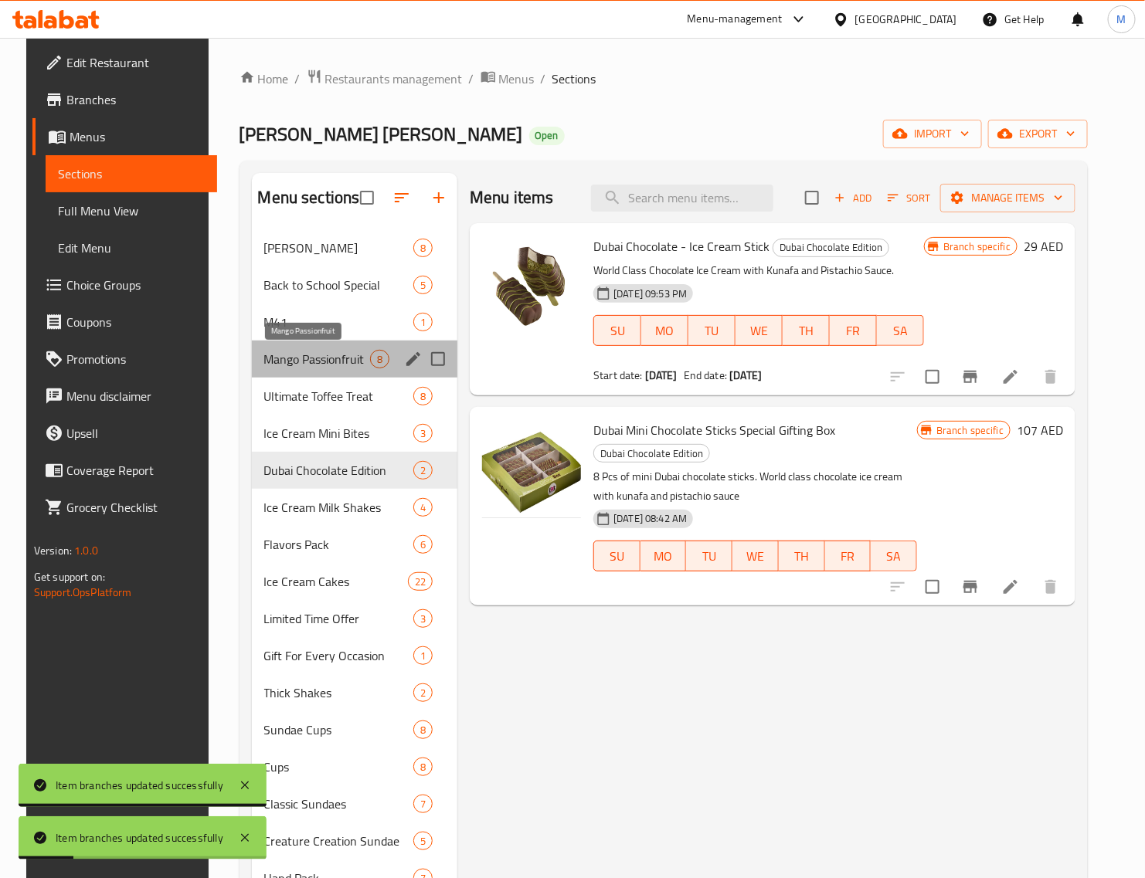
click at [324, 364] on span "Mango Passionfruit" at bounding box center [317, 359] width 107 height 19
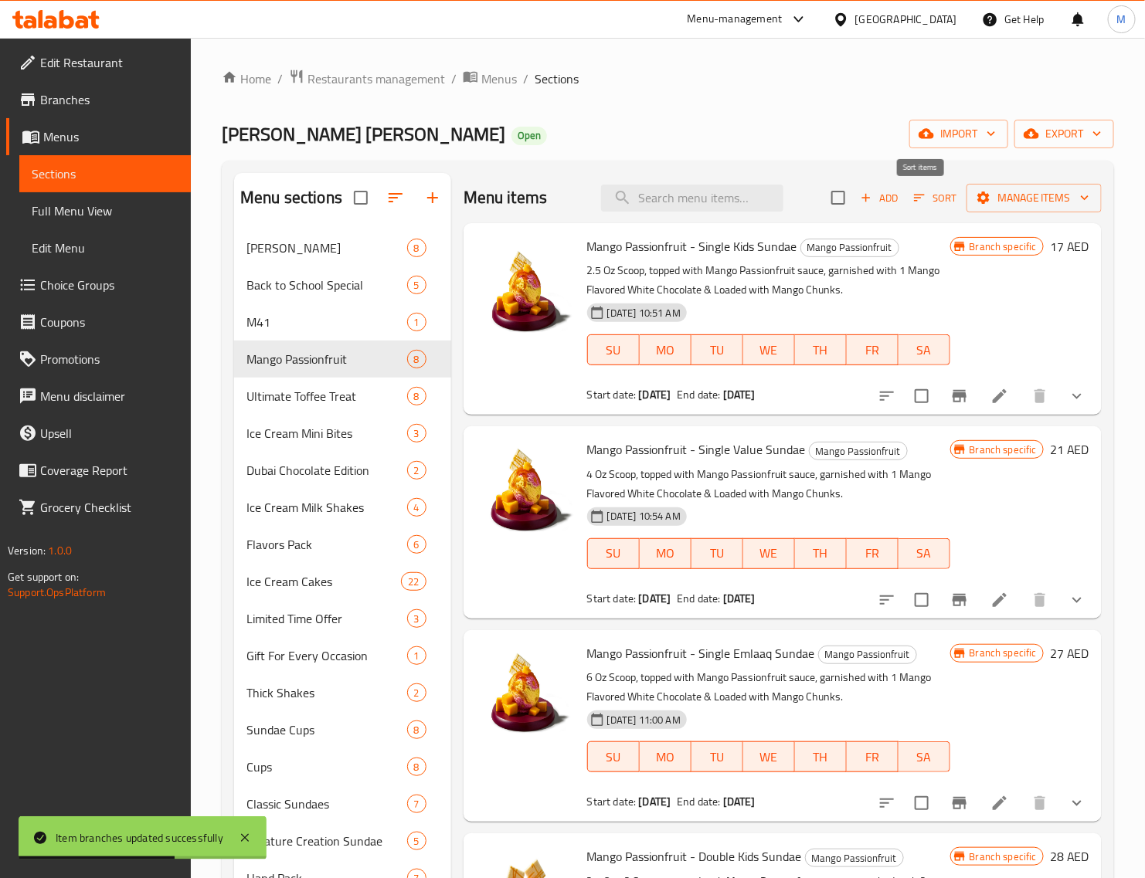
click at [912, 197] on icon "button" at bounding box center [919, 198] width 14 height 14
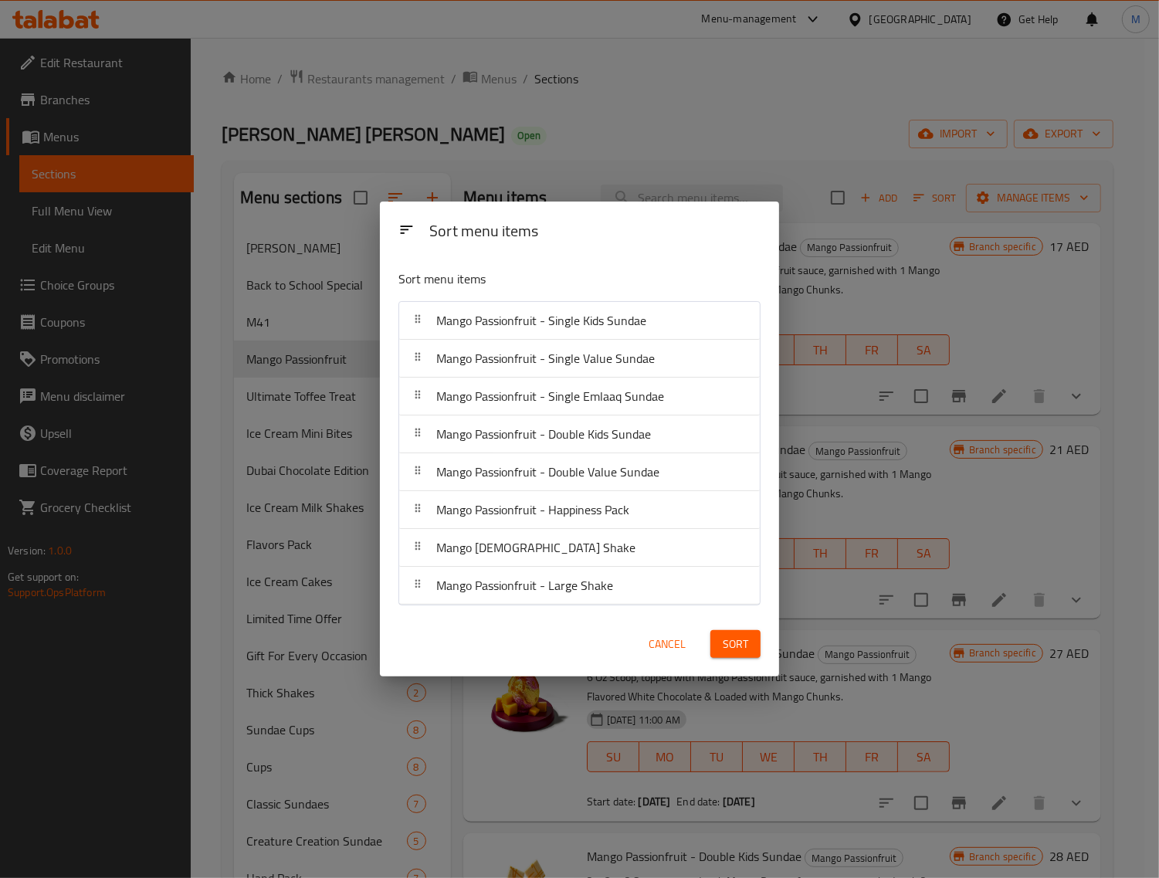
click at [677, 649] on span "Cancel" at bounding box center [667, 644] width 37 height 19
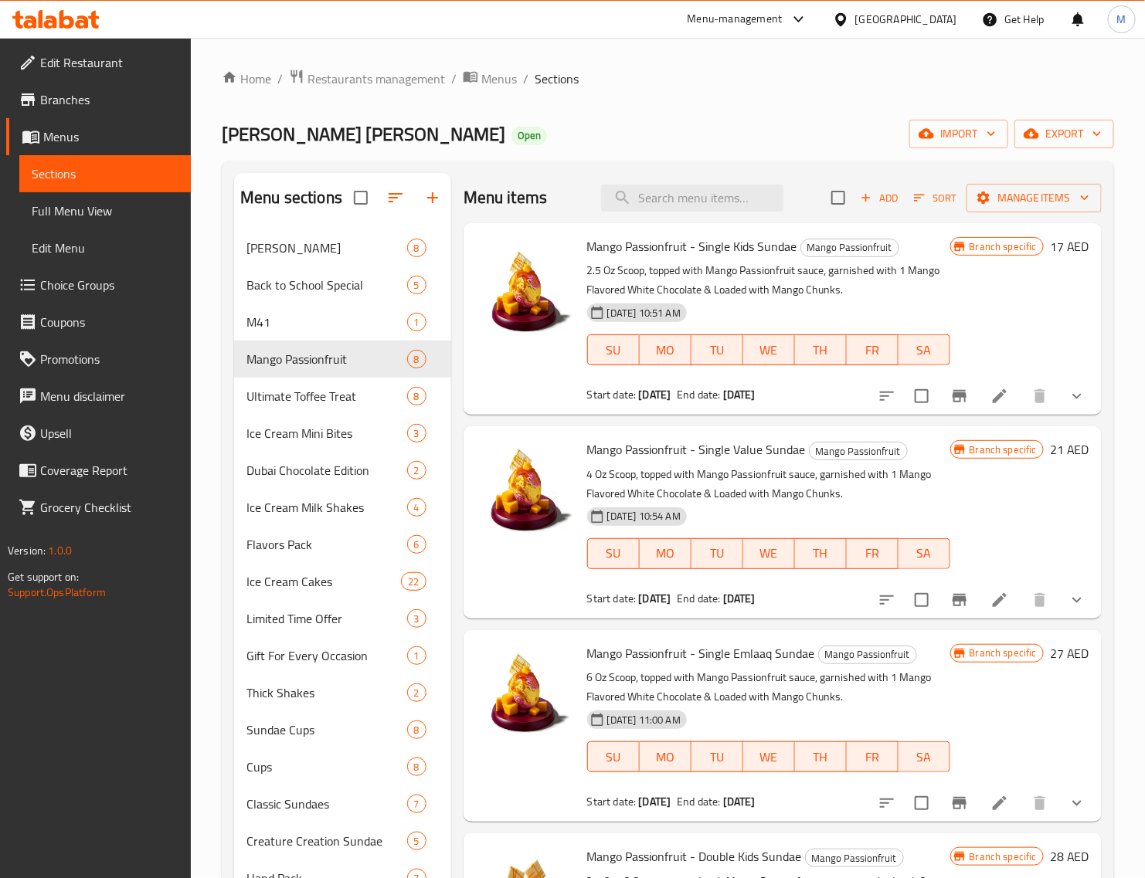
click at [1050, 244] on h6 "17 AED" at bounding box center [1069, 247] width 39 height 22
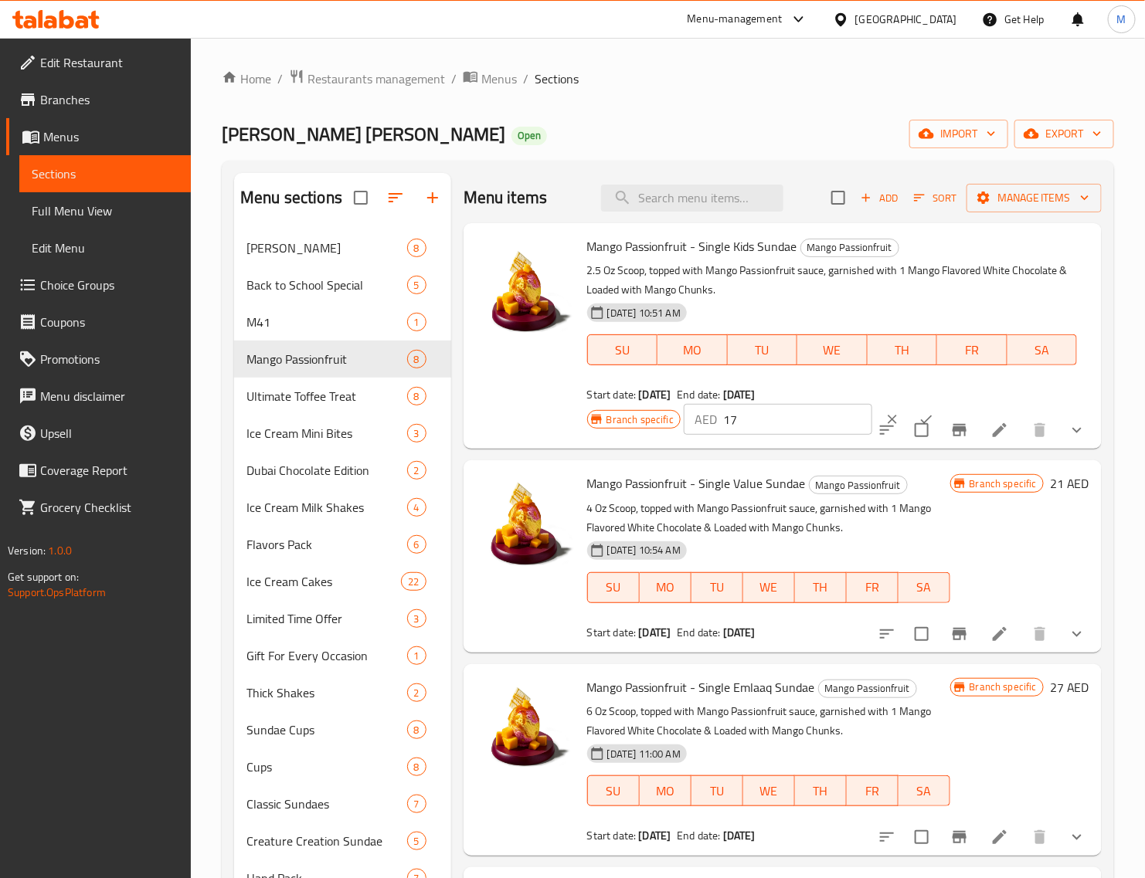
click at [755, 425] on input "17" at bounding box center [797, 419] width 149 height 31
paste input "9"
click at [909, 408] on button "ok" at bounding box center [926, 419] width 34 height 34
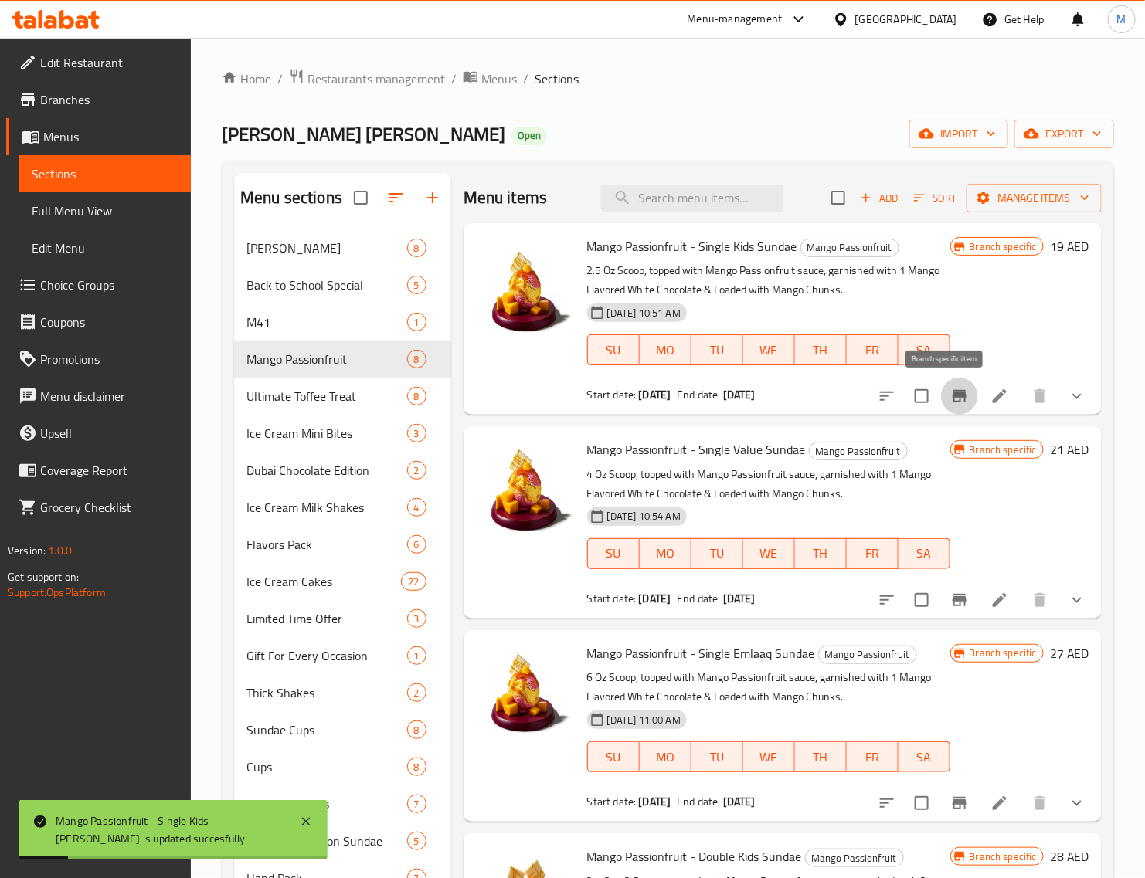
click at [950, 402] on icon "Branch-specific-item" at bounding box center [959, 396] width 19 height 19
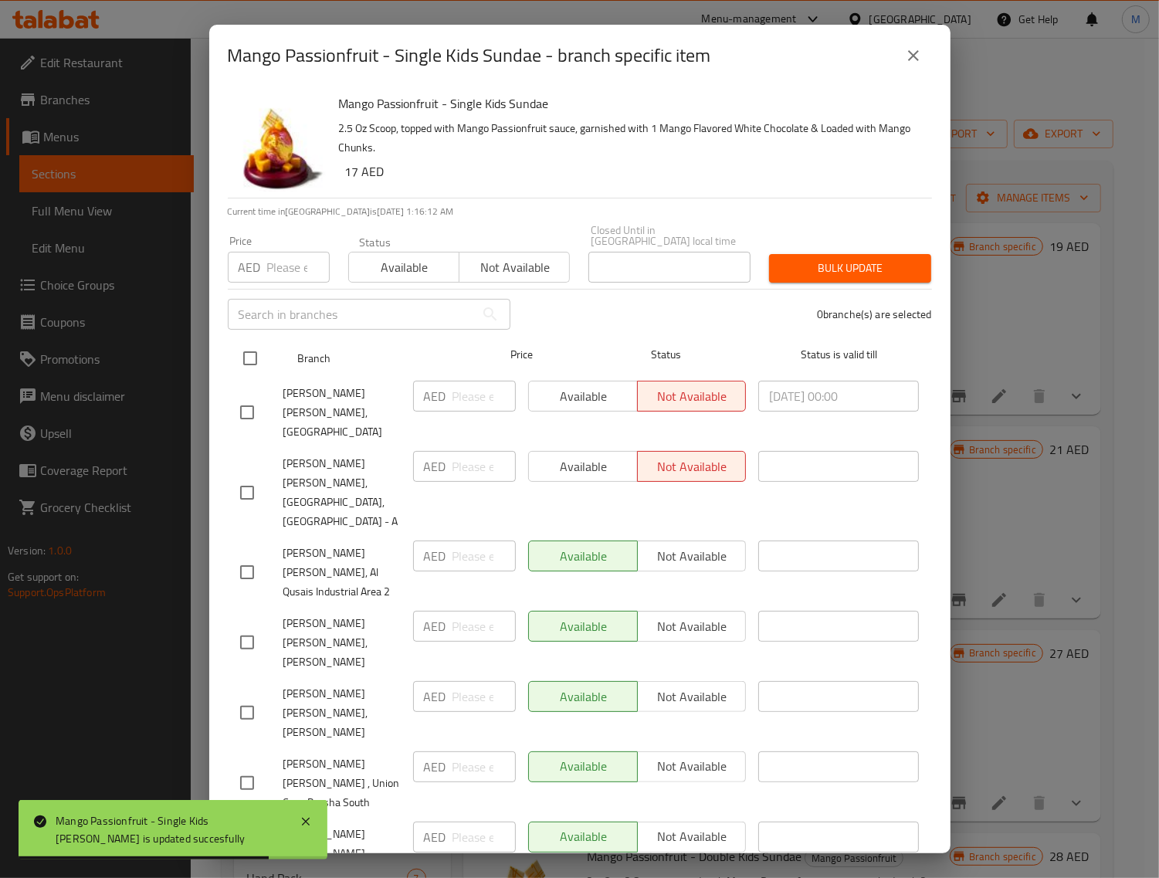
click at [261, 372] on input "checkbox" at bounding box center [250, 358] width 32 height 32
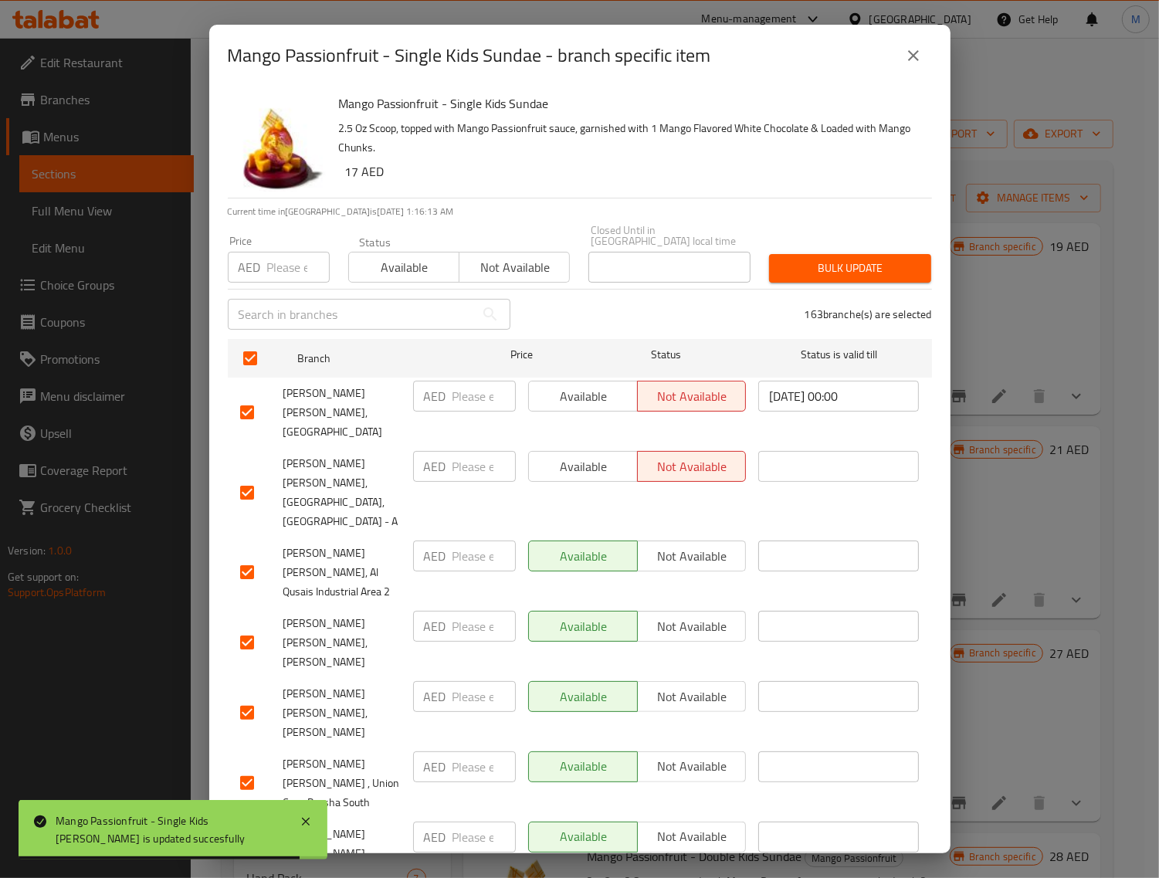
click at [286, 268] on input "number" at bounding box center [298, 267] width 63 height 31
paste input "19"
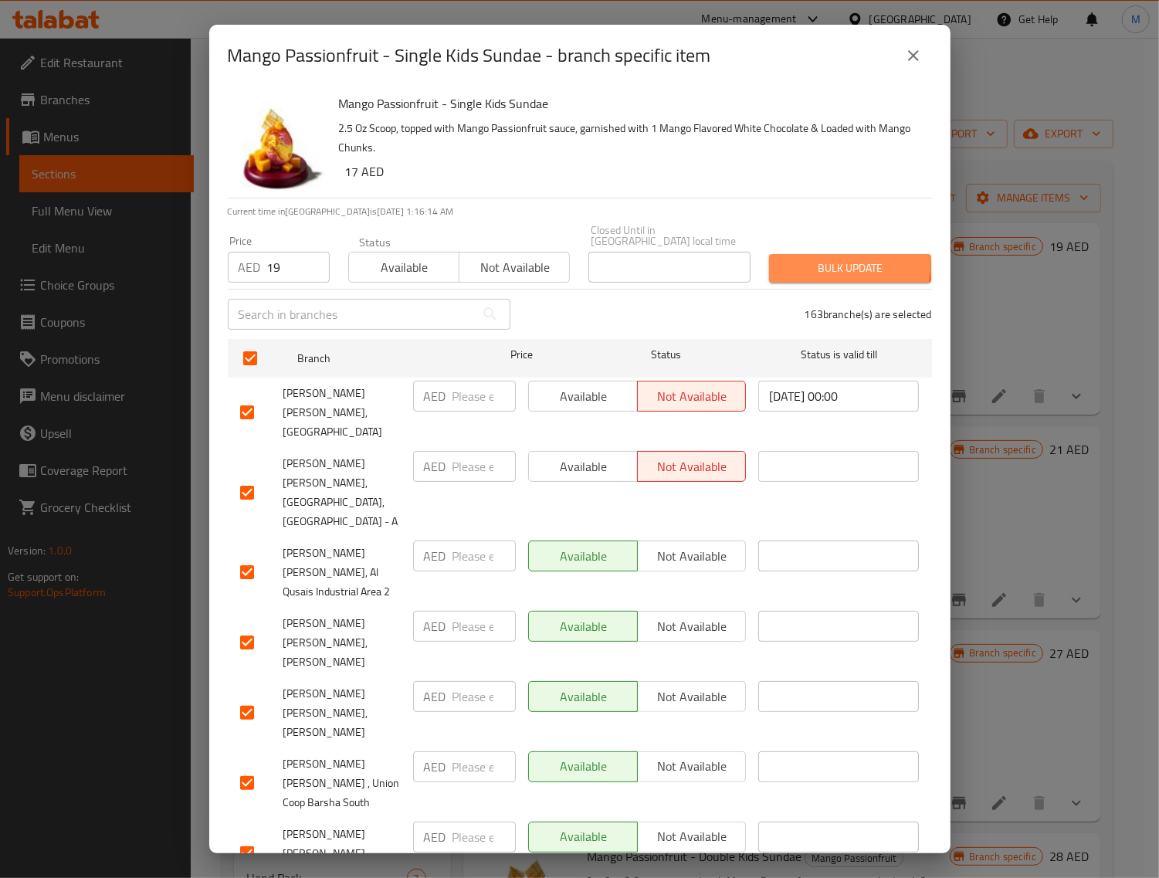
click at [805, 260] on span "Bulk update" at bounding box center [850, 268] width 137 height 19
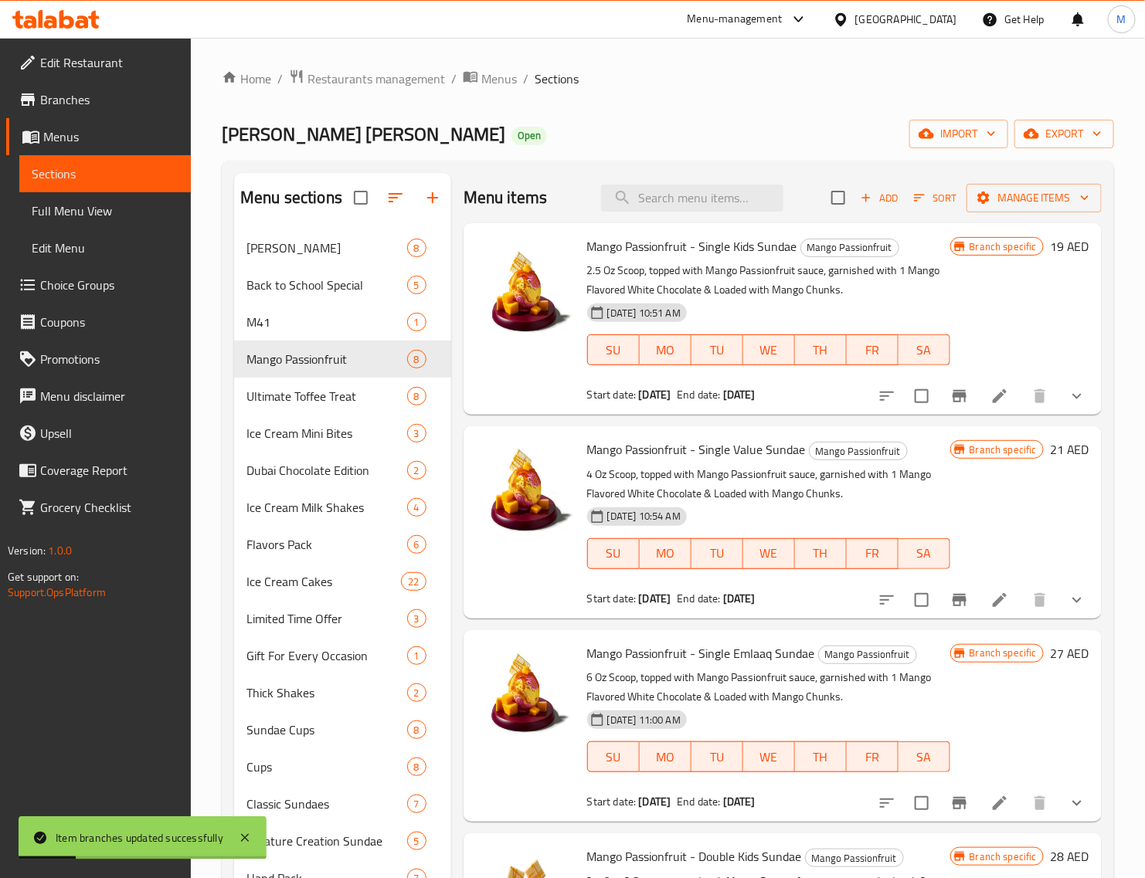
click at [1050, 450] on h6 "21 AED" at bounding box center [1069, 450] width 39 height 22
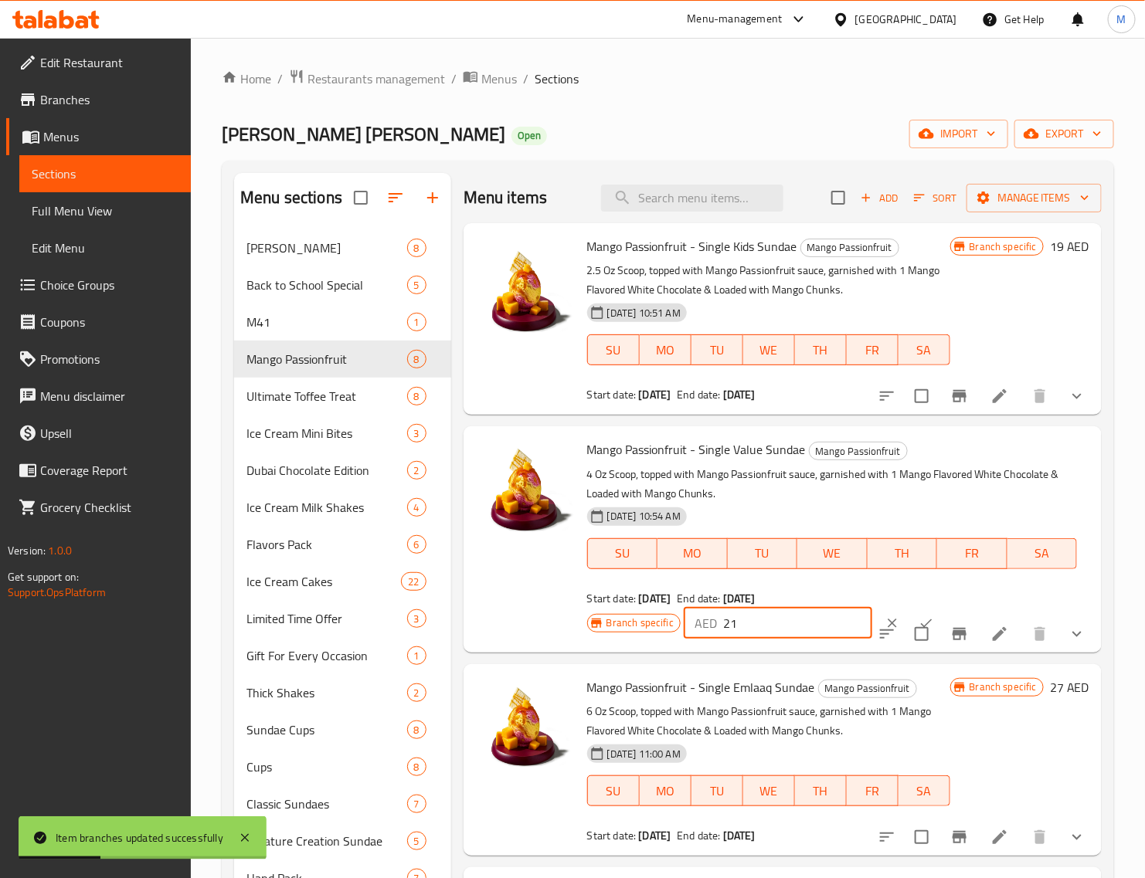
click at [761, 624] on input "21" at bounding box center [797, 623] width 149 height 31
paste input "3"
click at [909, 613] on button "ok" at bounding box center [926, 623] width 34 height 34
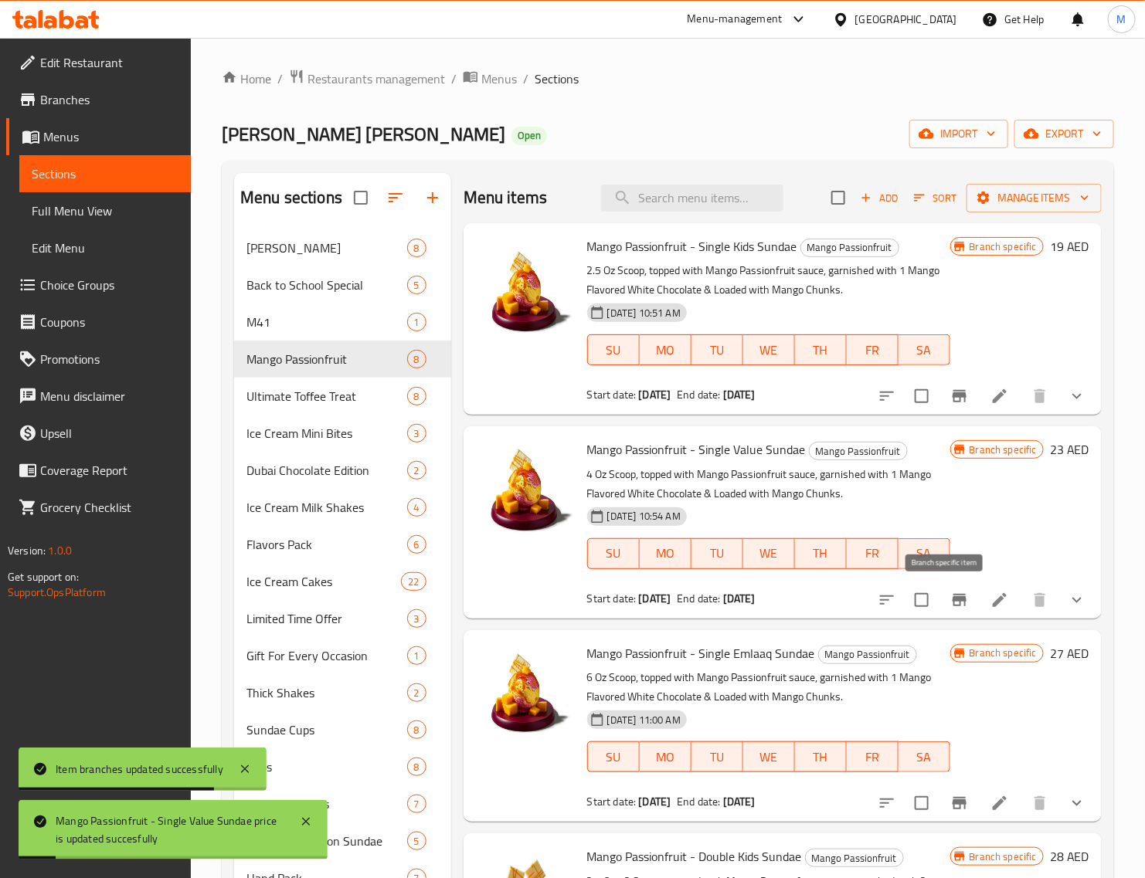
click at [952, 599] on icon "Branch-specific-item" at bounding box center [959, 600] width 14 height 12
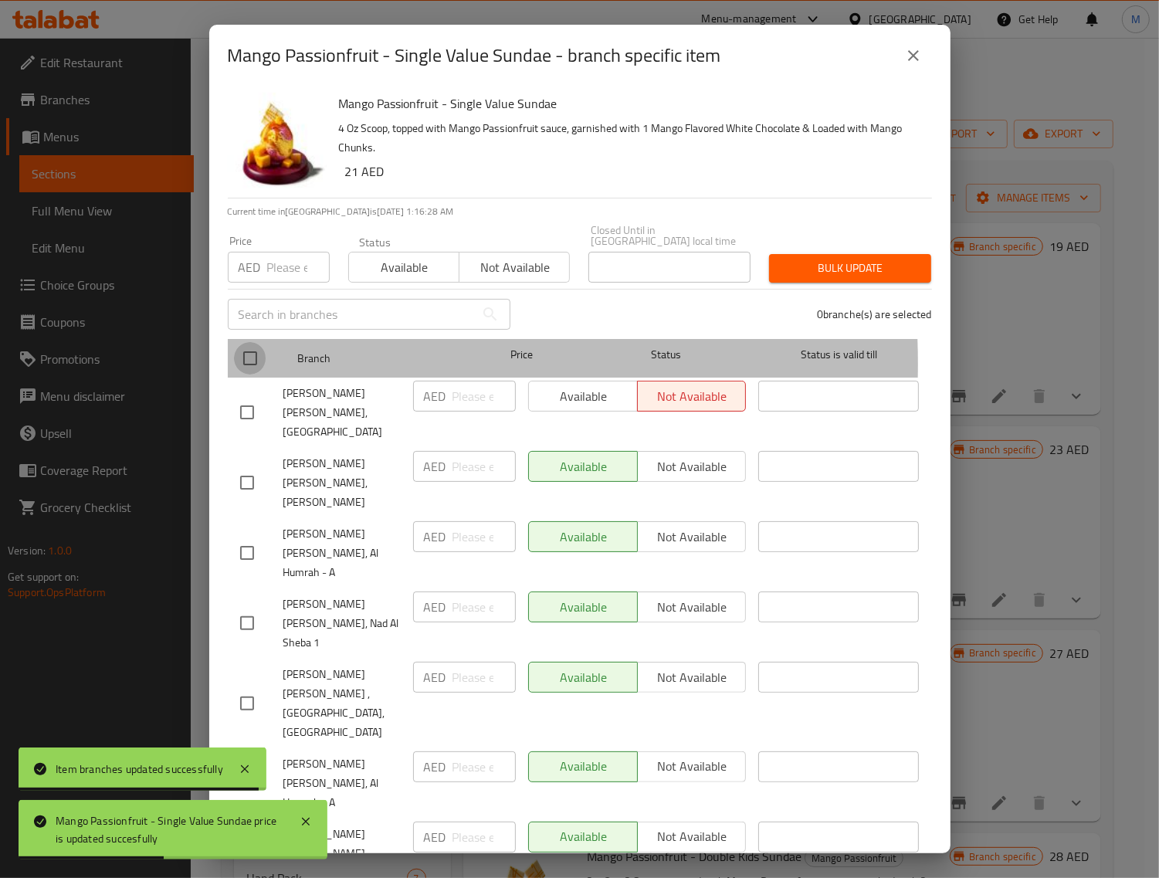
click at [260, 364] on input "checkbox" at bounding box center [250, 358] width 32 height 32
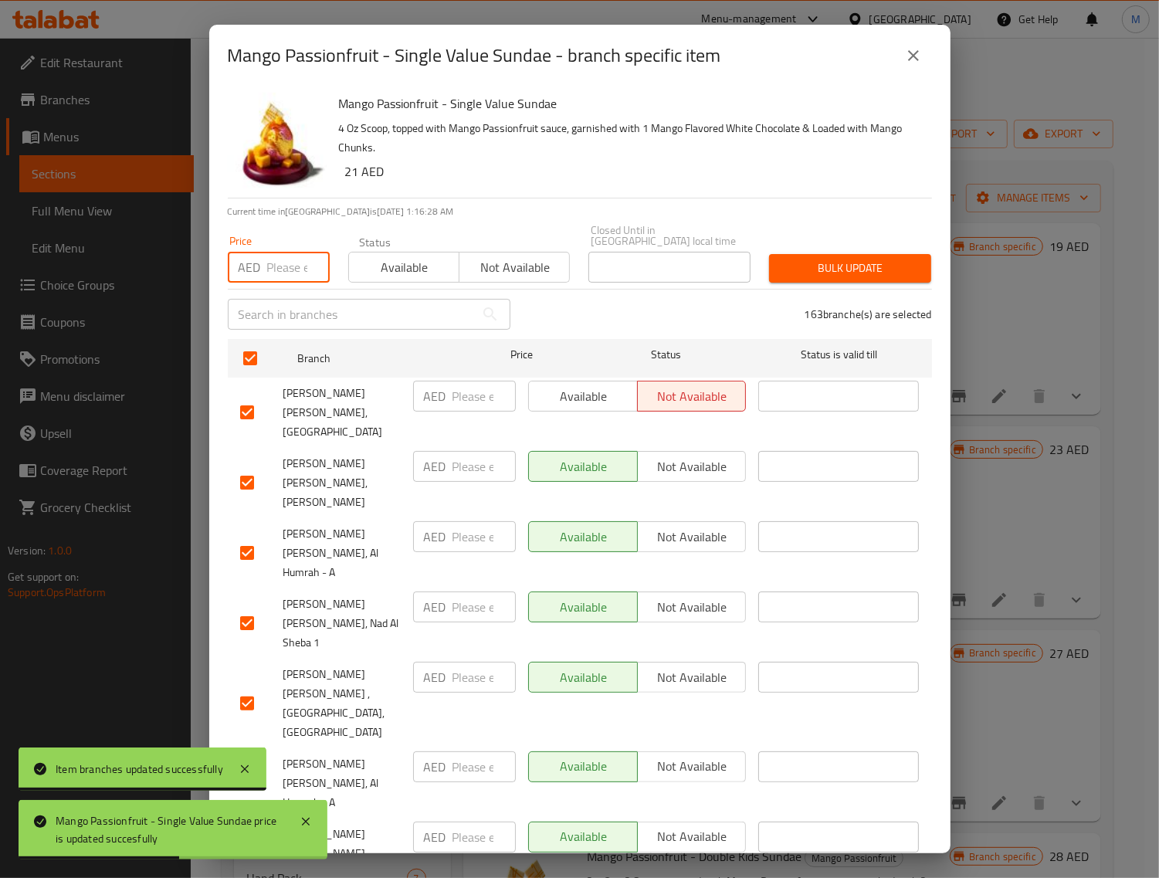
click at [286, 271] on input "number" at bounding box center [298, 267] width 63 height 31
paste input "23"
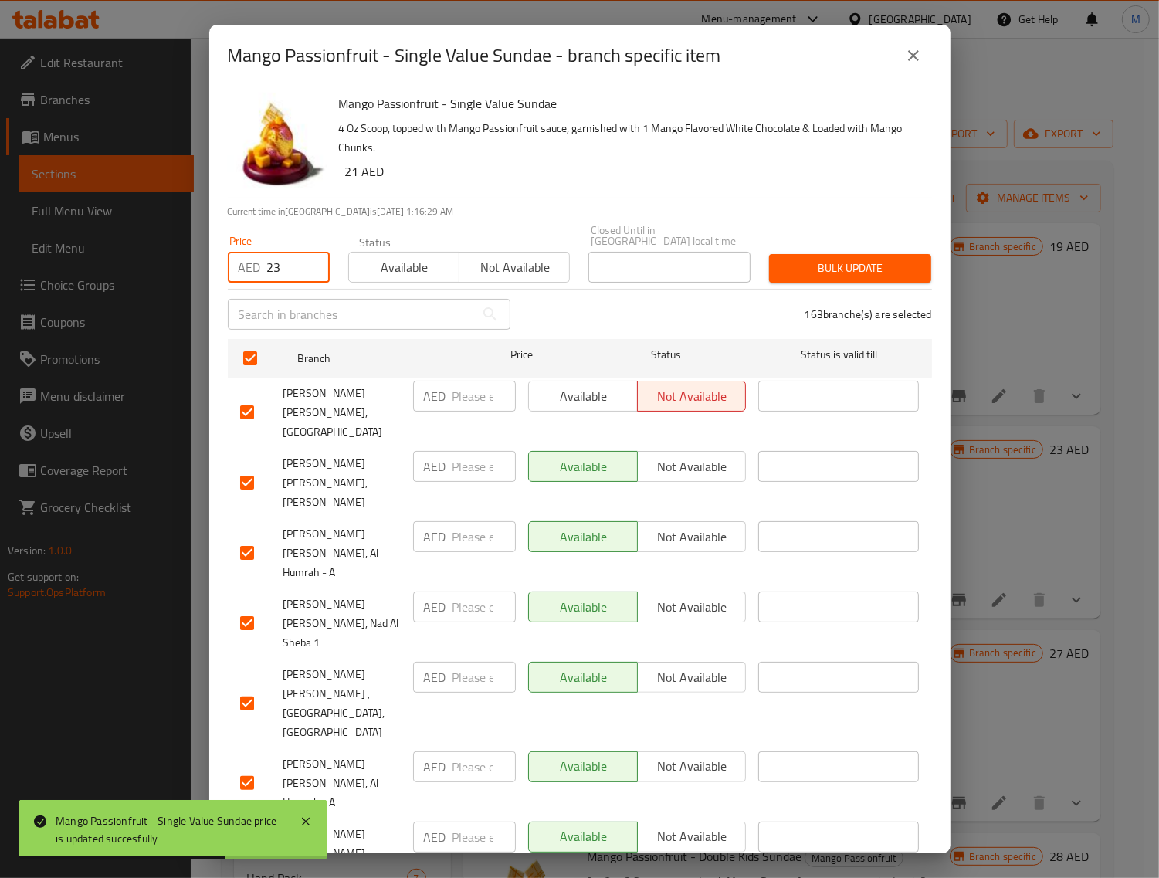
click at [809, 270] on span "Bulk update" at bounding box center [850, 268] width 137 height 19
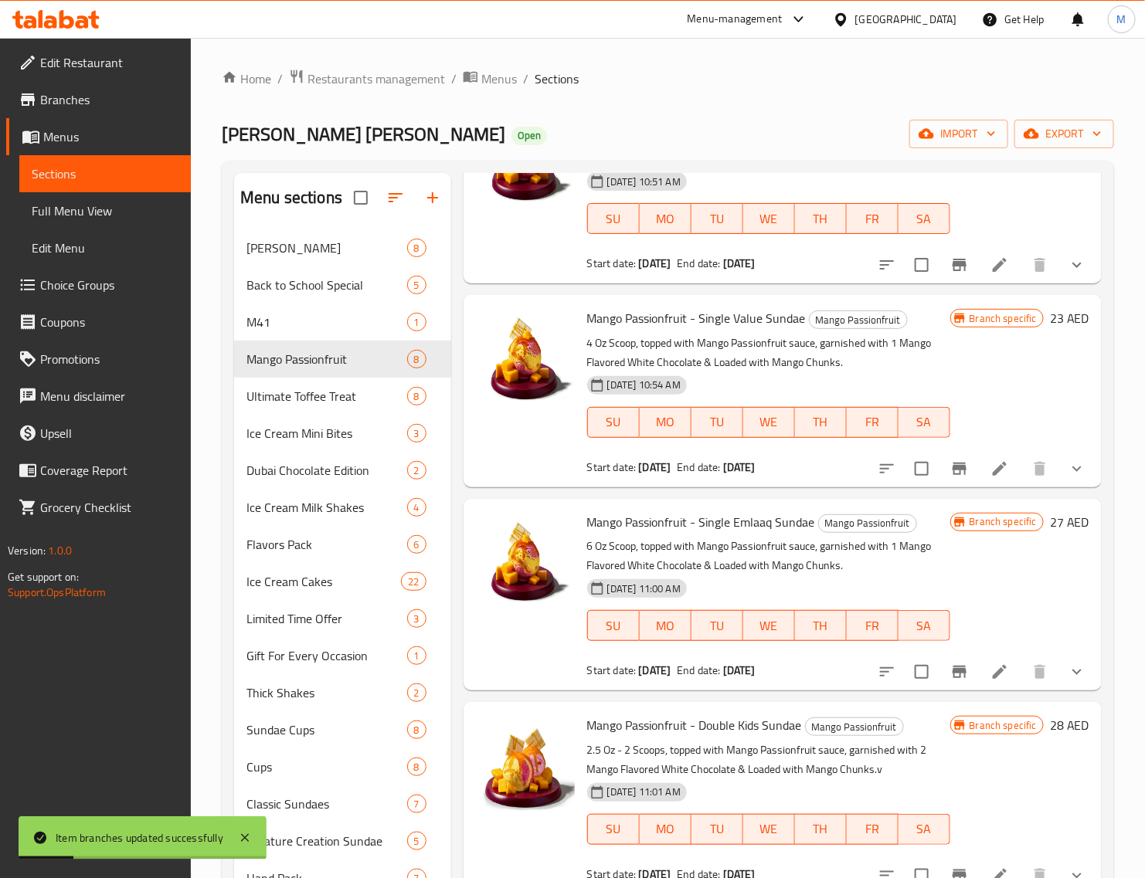
scroll to position [193, 0]
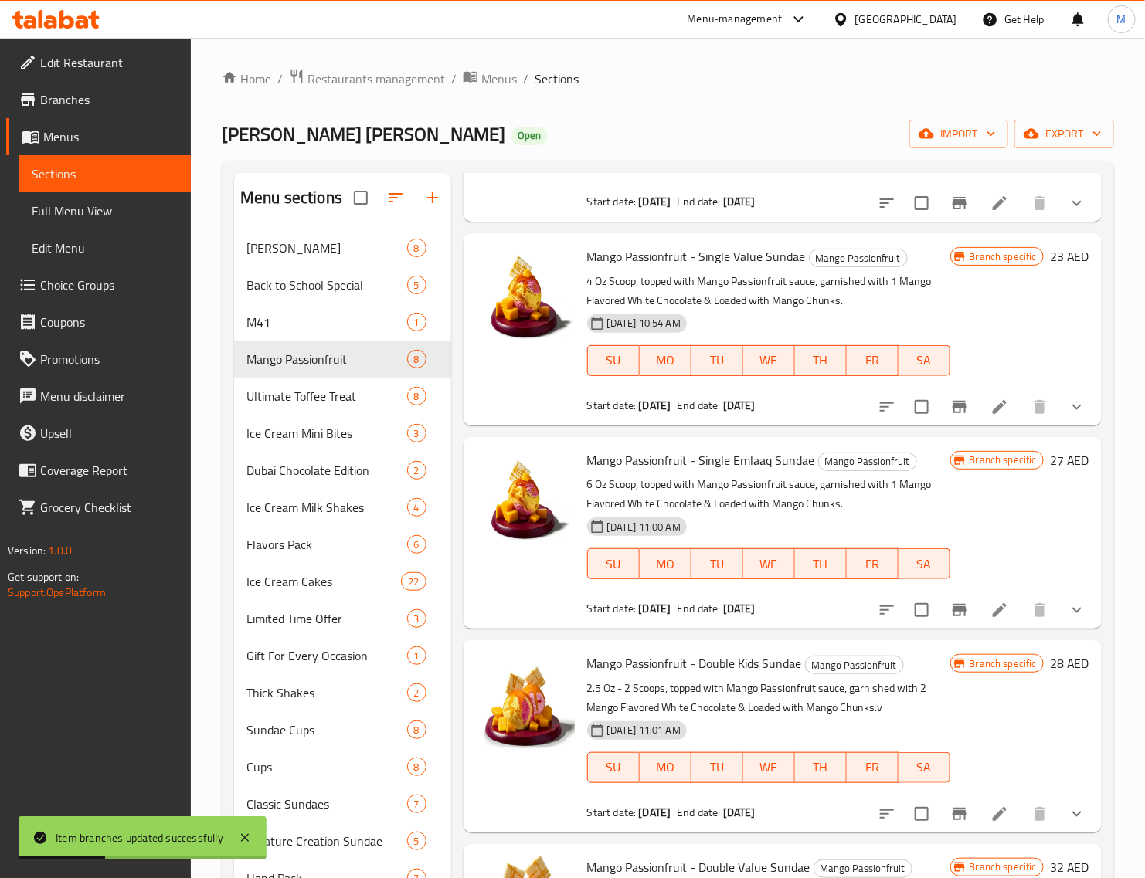
click at [1050, 460] on h6 "27 AED" at bounding box center [1069, 461] width 39 height 22
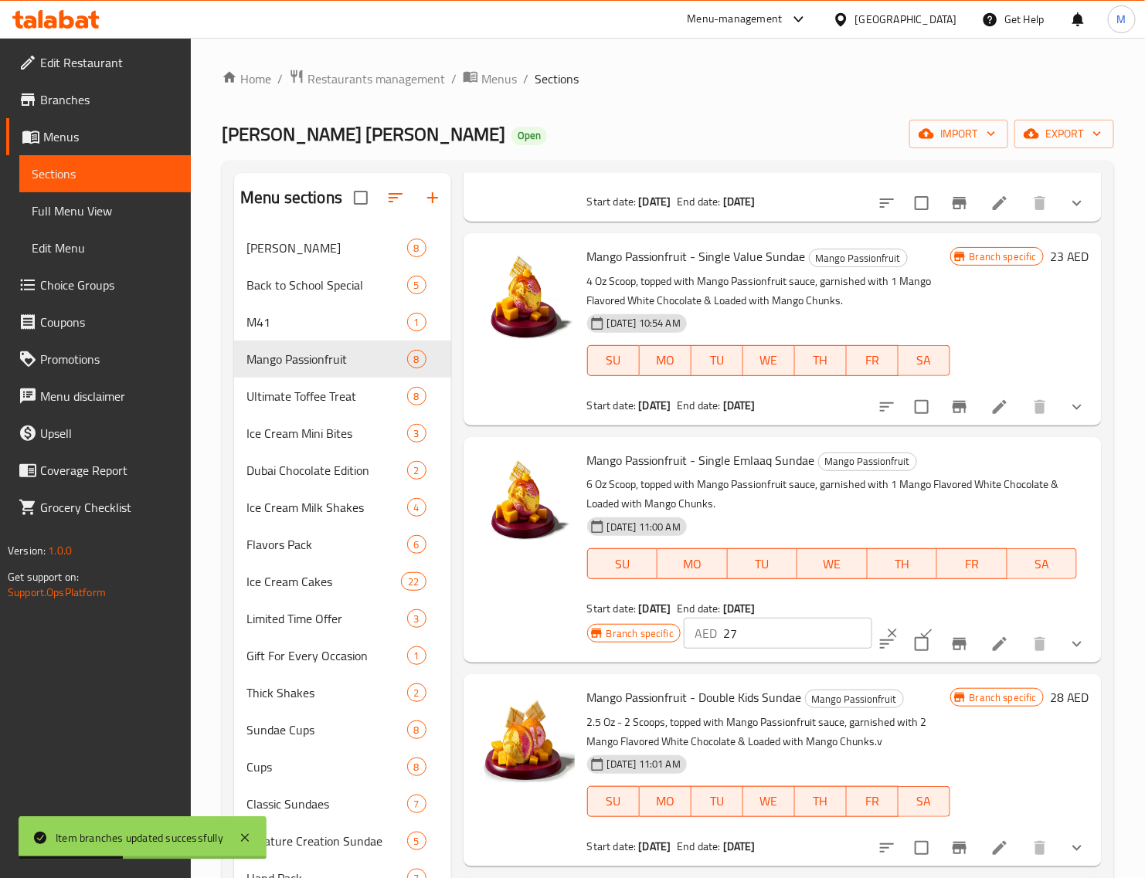
click at [796, 630] on input "27" at bounding box center [797, 633] width 149 height 31
paste input "9"
click at [909, 623] on button "ok" at bounding box center [926, 633] width 34 height 34
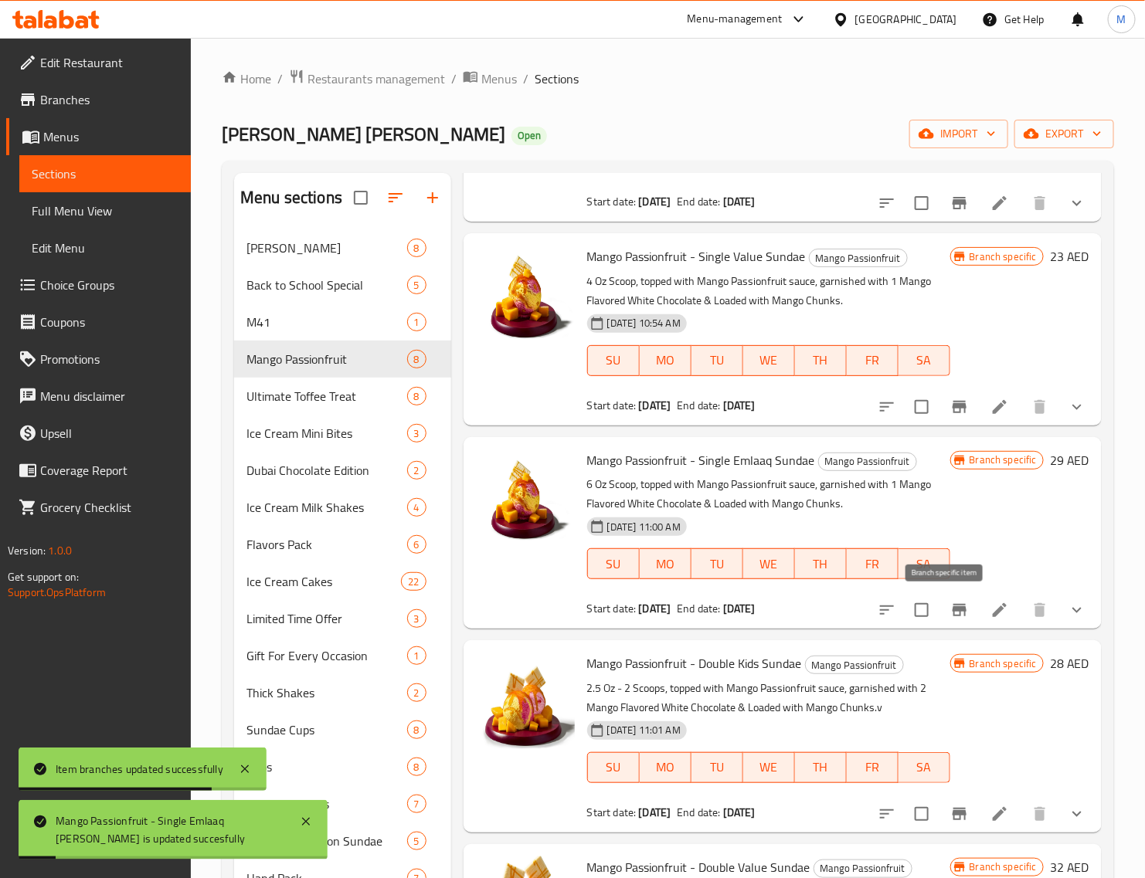
click at [952, 608] on icon "Branch-specific-item" at bounding box center [959, 610] width 14 height 12
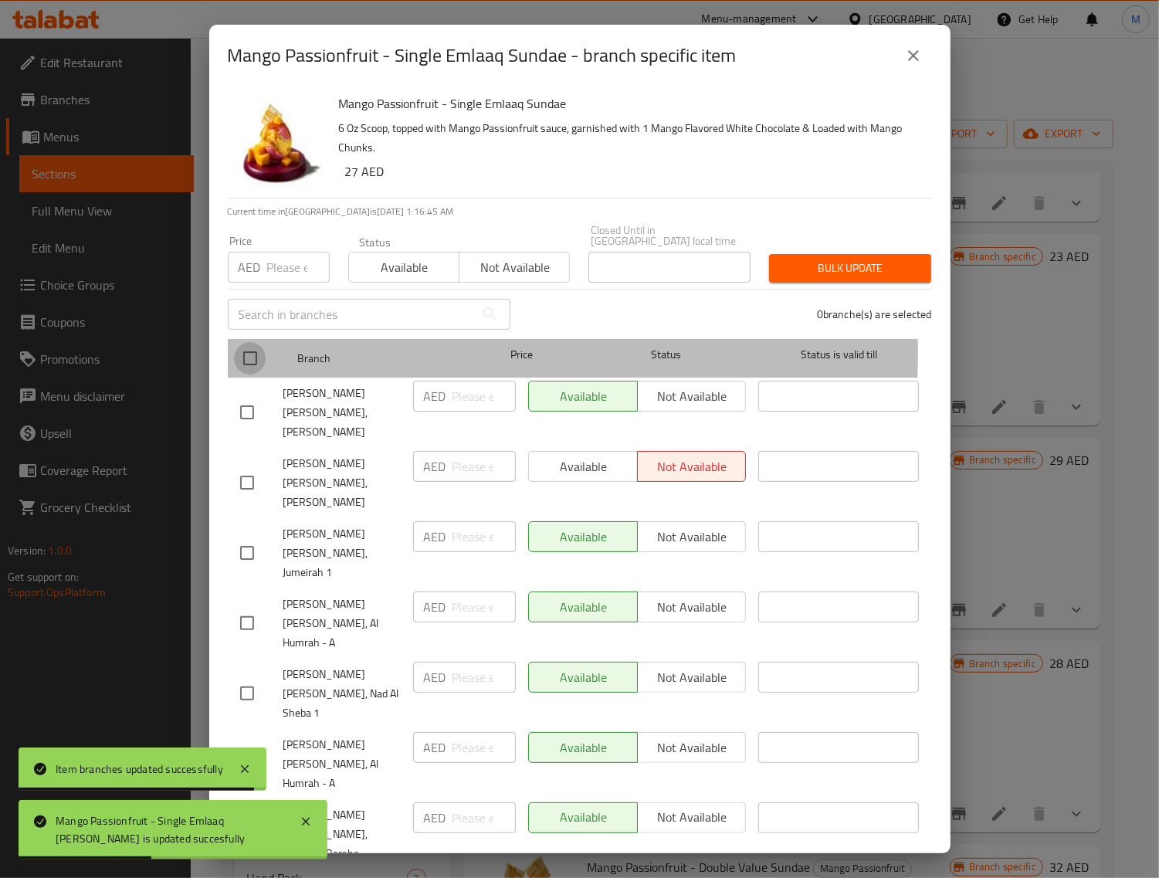
click at [247, 352] on input "checkbox" at bounding box center [250, 358] width 32 height 32
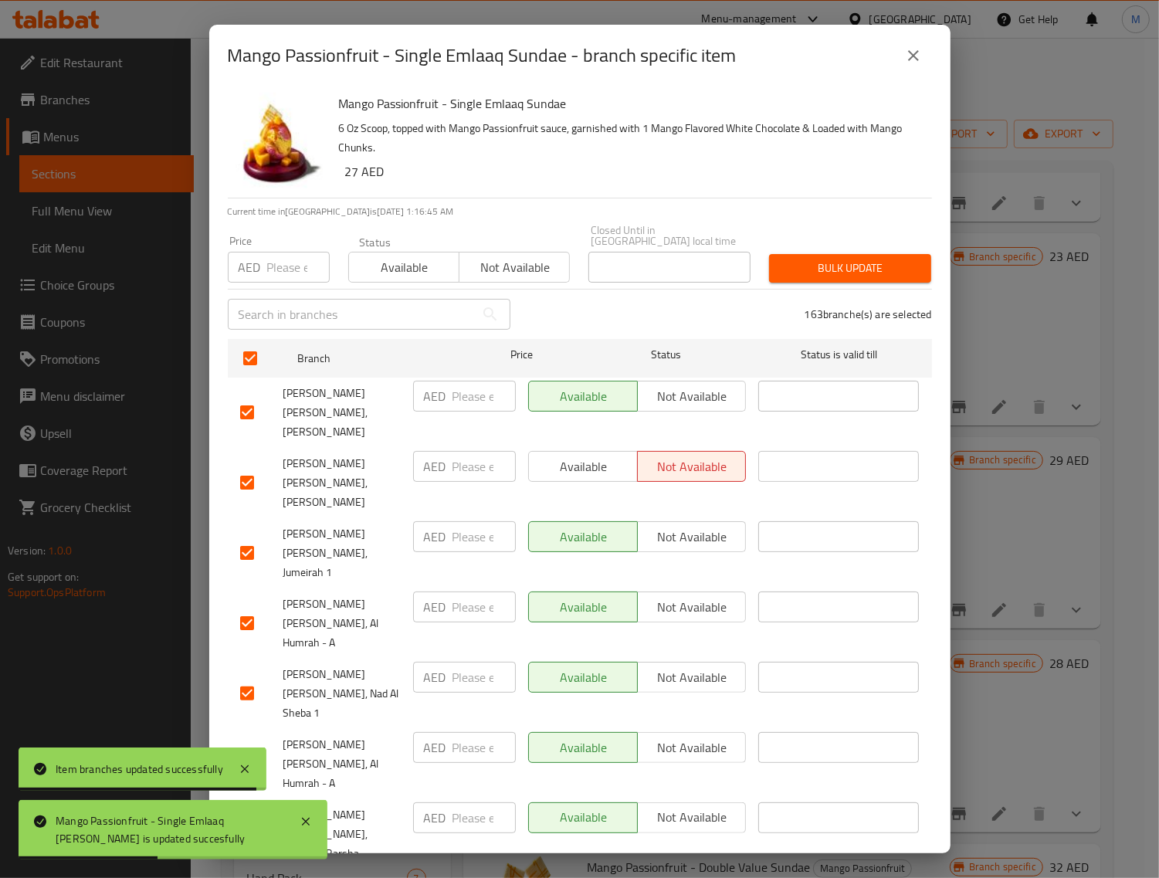
click at [287, 279] on input "number" at bounding box center [298, 267] width 63 height 31
paste input "29"
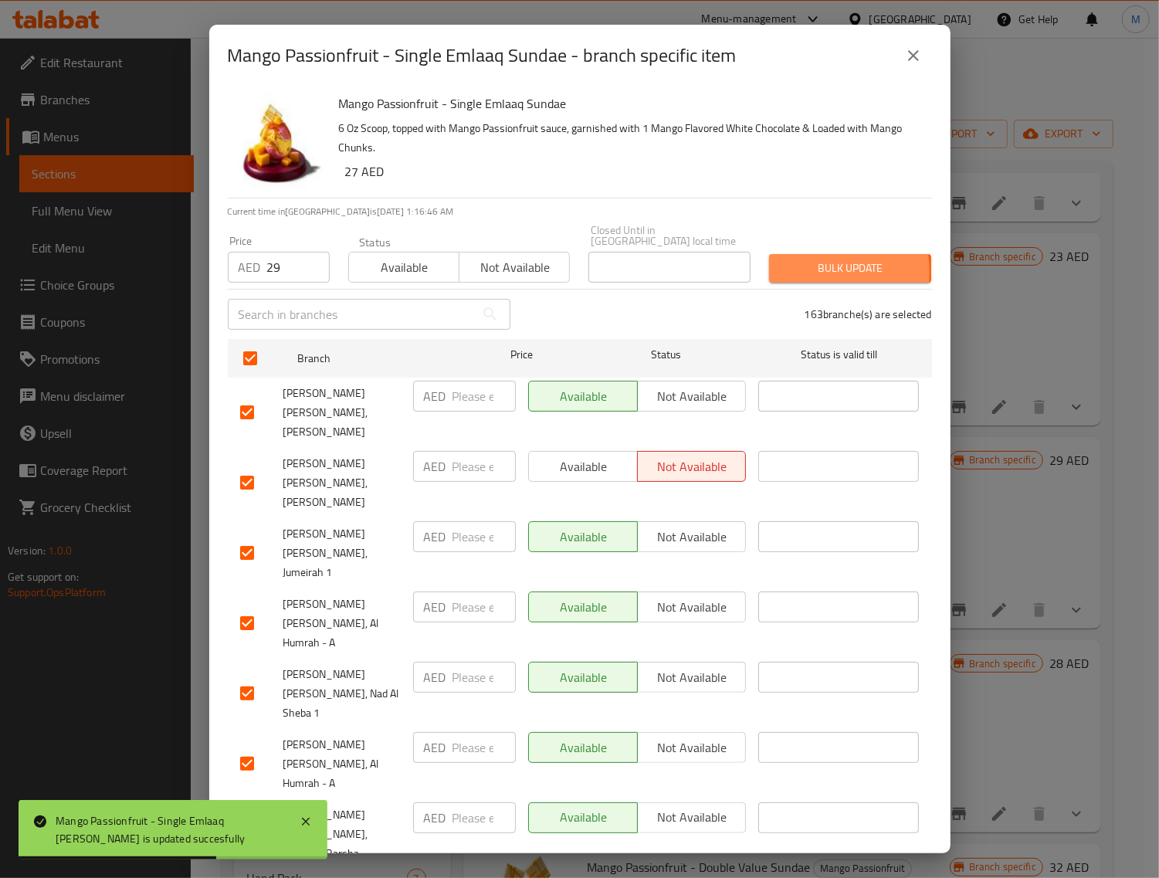
click at [809, 271] on span "Bulk update" at bounding box center [850, 268] width 137 height 19
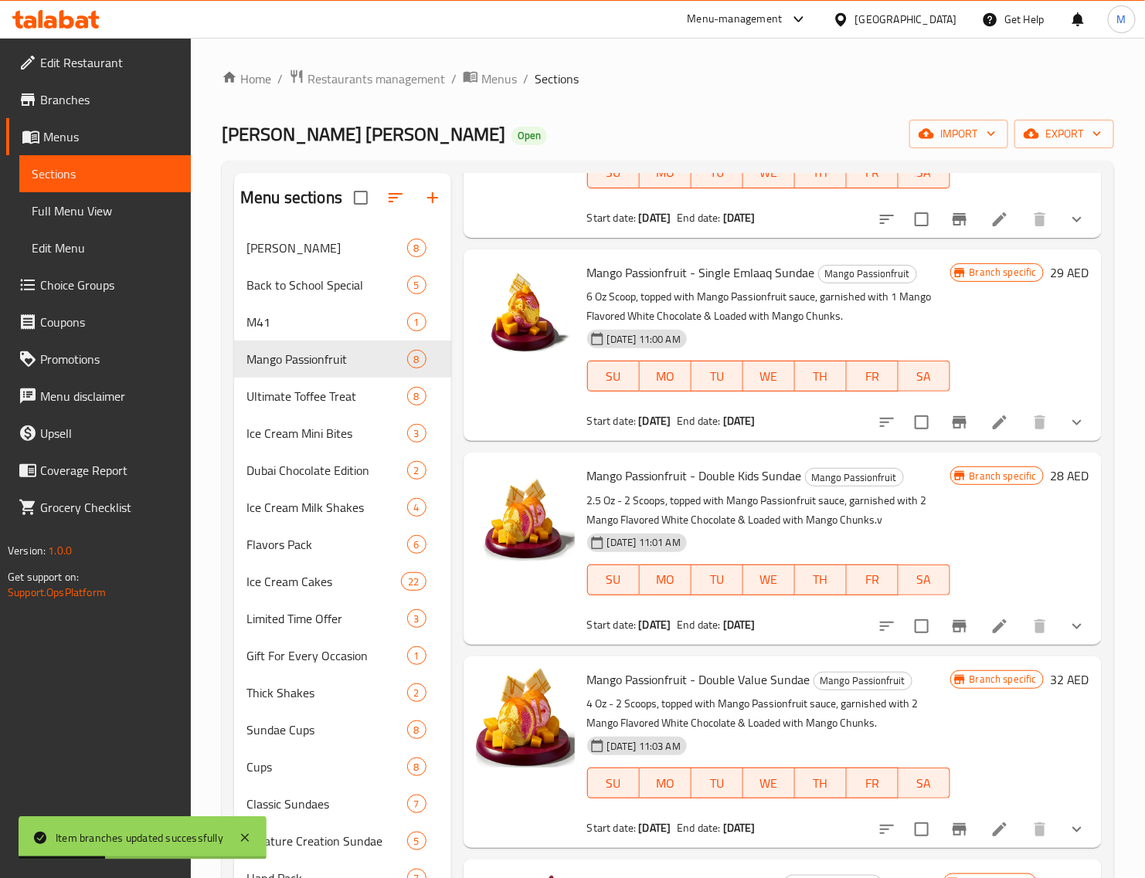
scroll to position [386, 0]
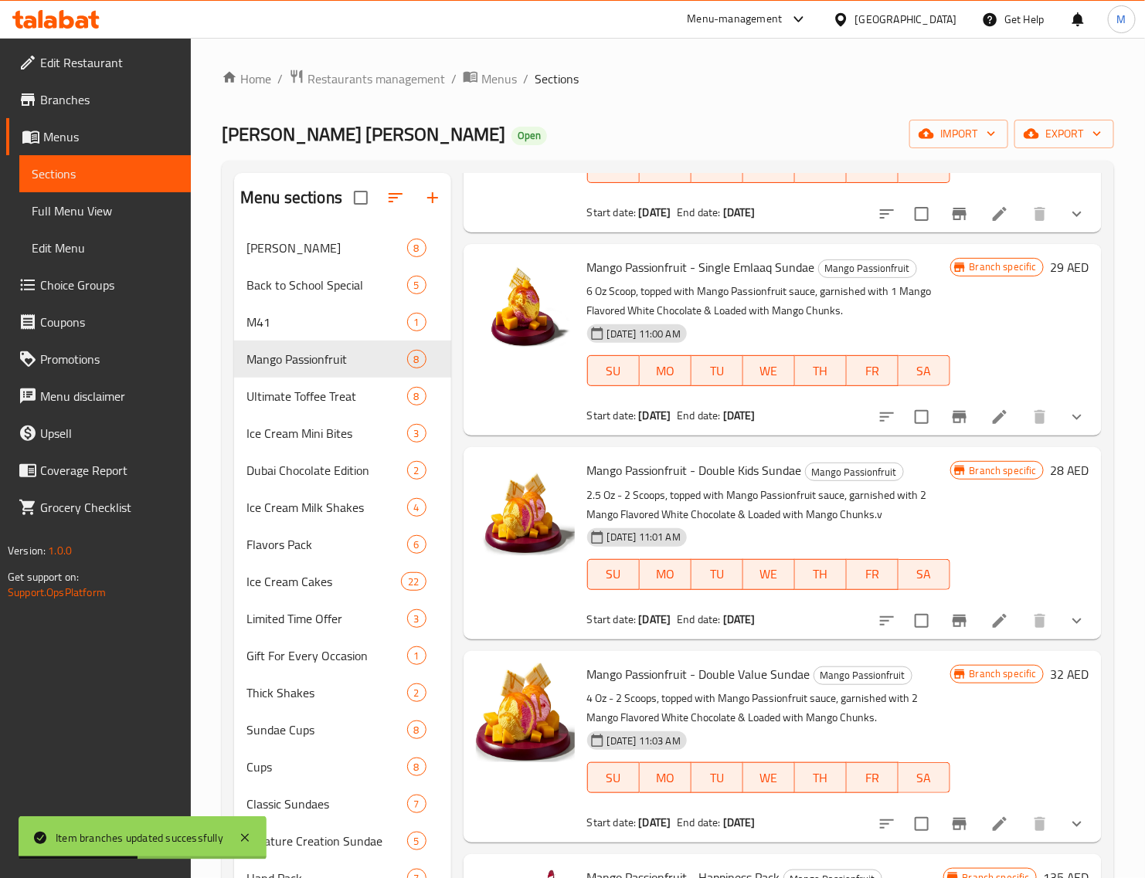
click at [1050, 473] on h6 "28 AED" at bounding box center [1069, 471] width 39 height 22
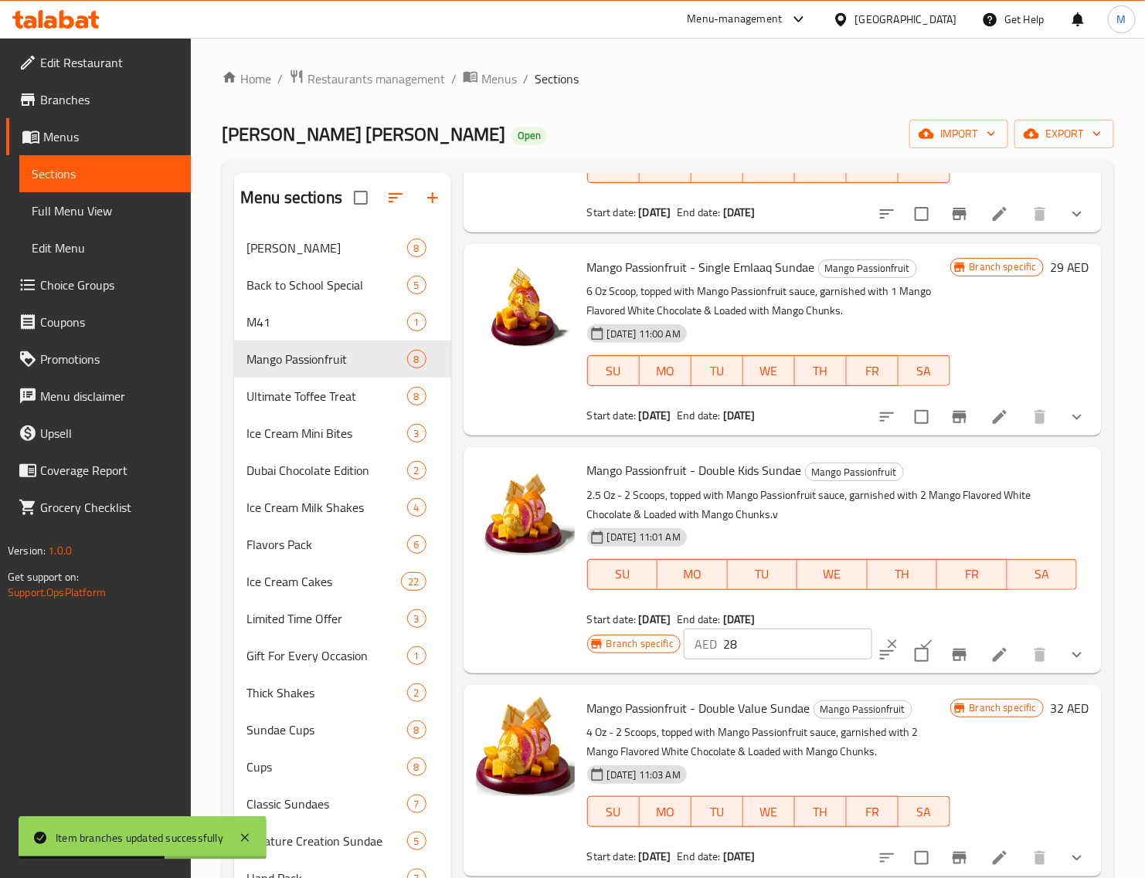
click at [731, 646] on input "28" at bounding box center [797, 644] width 149 height 31
paste input "30"
click at [914, 627] on div at bounding box center [909, 644] width 68 height 34
click at [909, 632] on button "ok" at bounding box center [926, 644] width 34 height 34
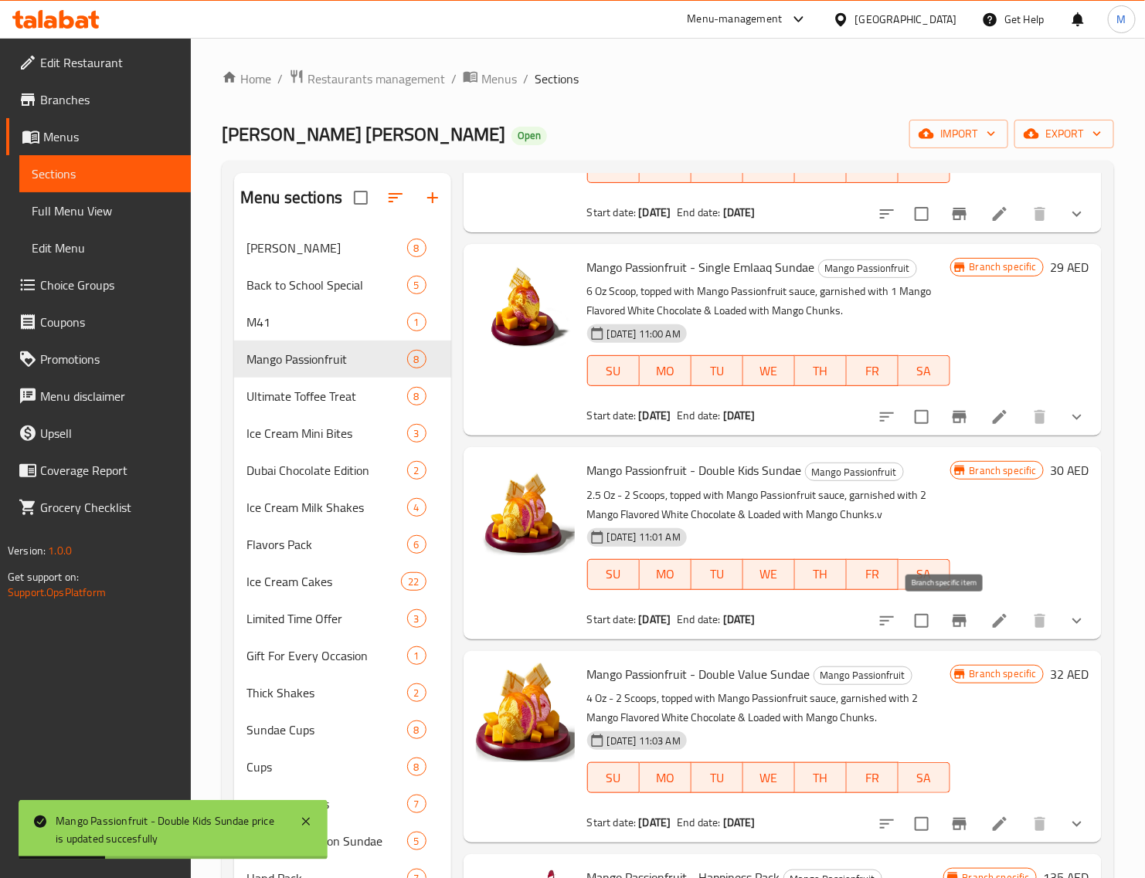
click at [950, 623] on icon "Branch-specific-item" at bounding box center [959, 621] width 19 height 19
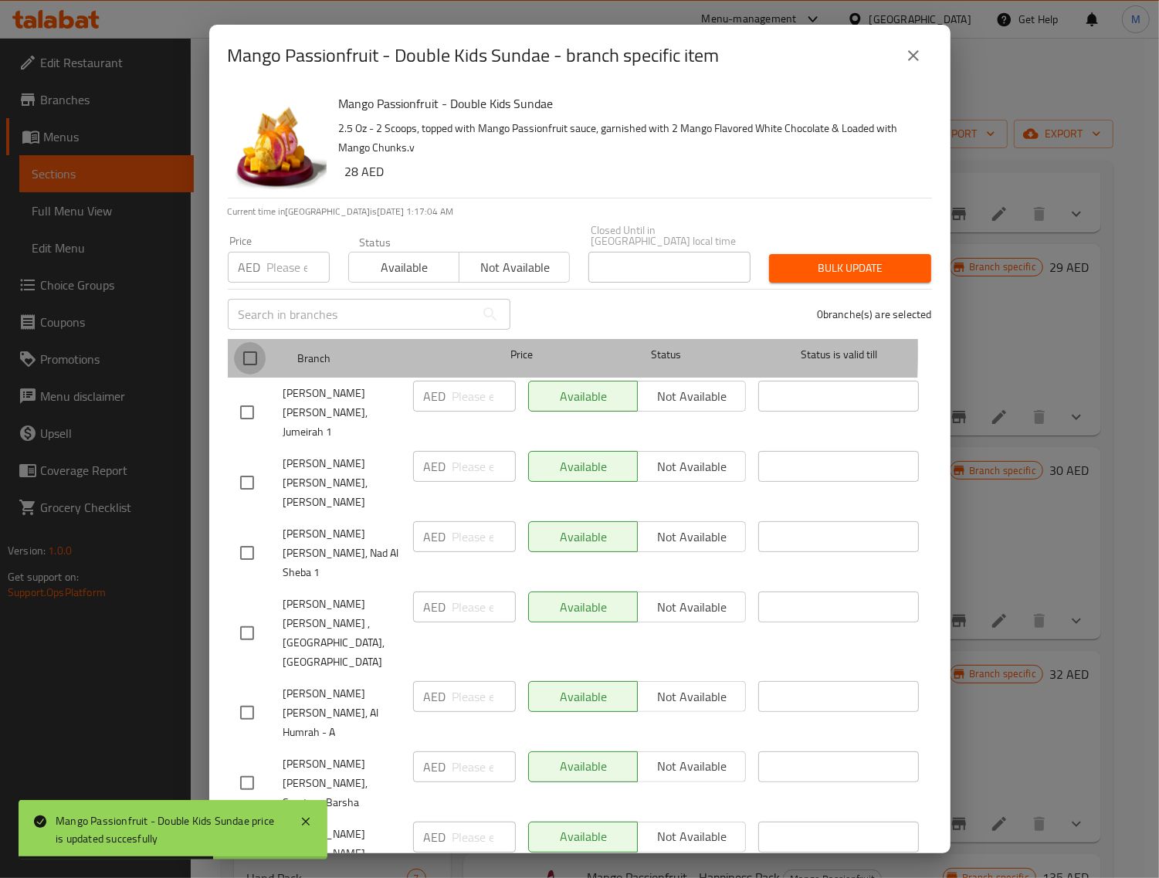
click at [252, 351] on input "checkbox" at bounding box center [250, 358] width 32 height 32
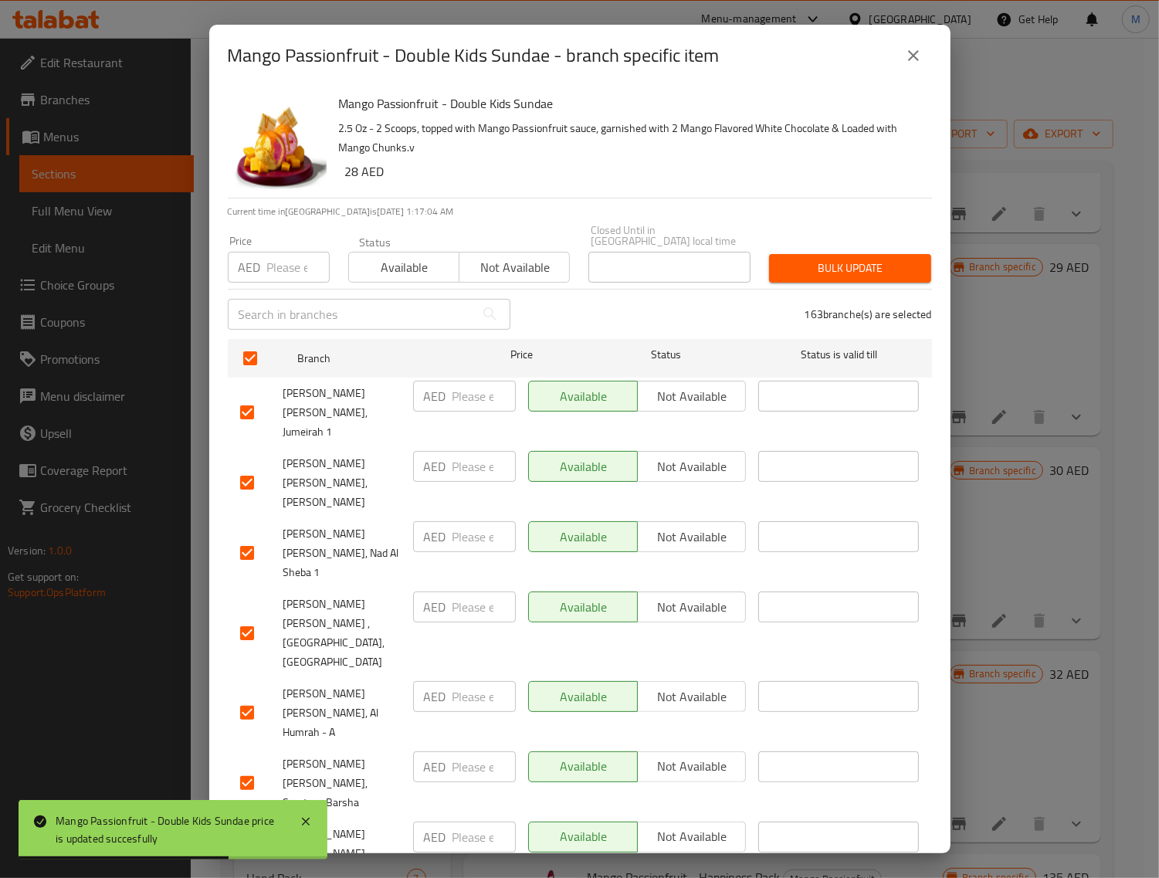
click at [273, 286] on div "Price AED Price" at bounding box center [279, 259] width 120 height 66
click at [283, 268] on input "number" at bounding box center [298, 267] width 63 height 31
paste input "30"
click at [863, 275] on span "Bulk update" at bounding box center [850, 268] width 137 height 19
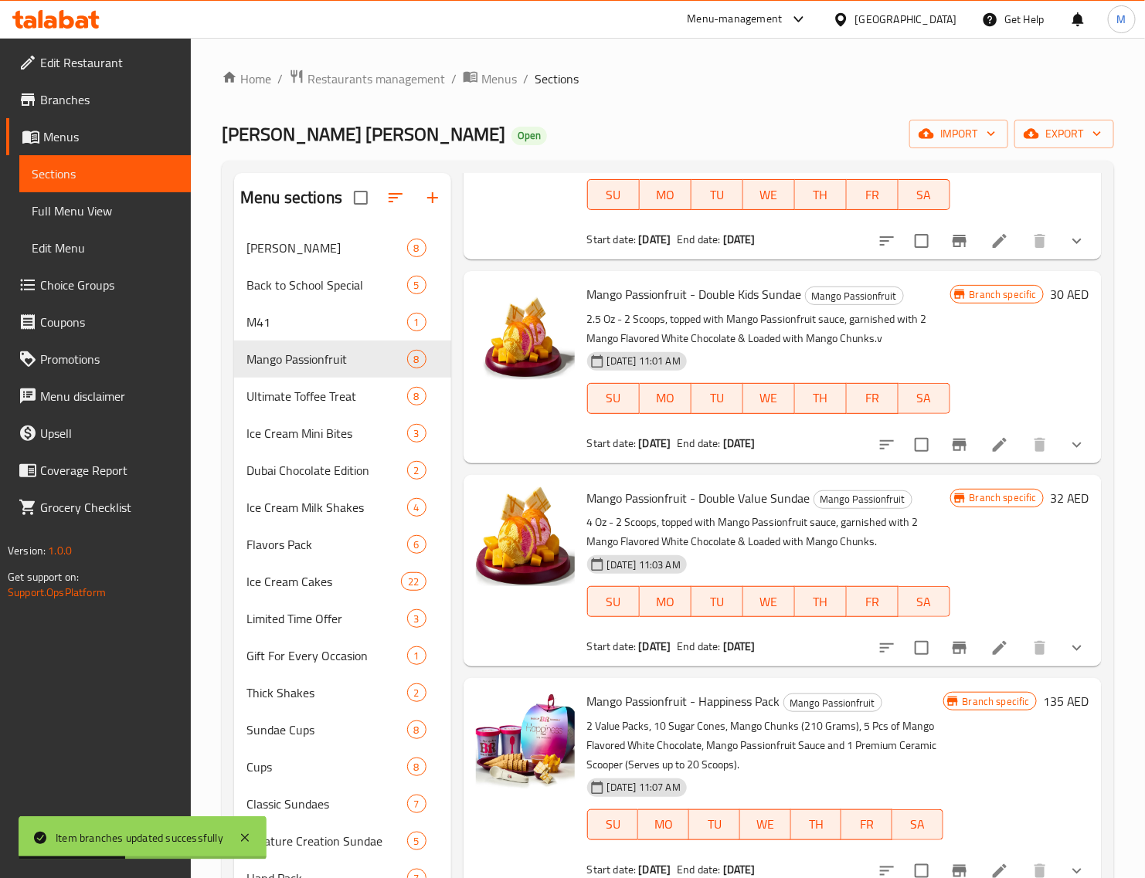
scroll to position [579, 0]
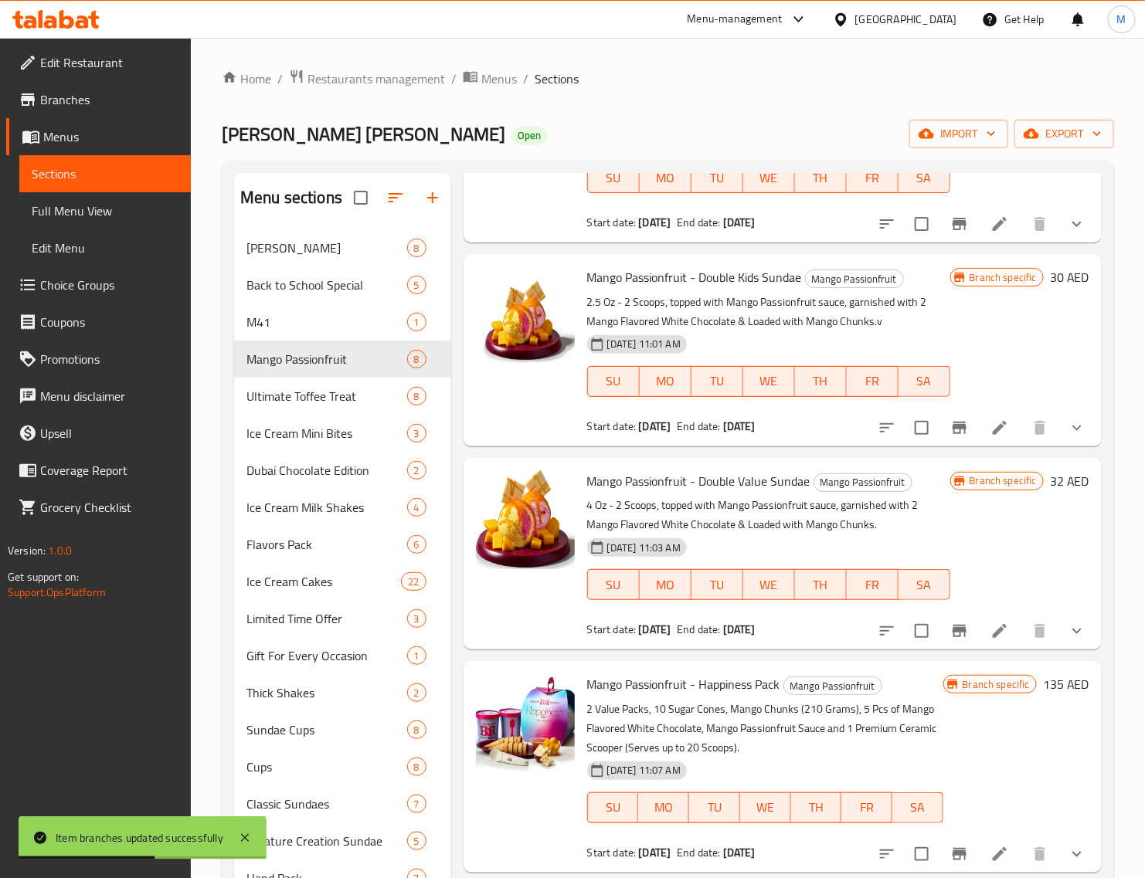
click at [1035, 480] on div "Branch specific 32 AED" at bounding box center [1019, 481] width 139 height 22
click at [1050, 481] on h6 "32 AED" at bounding box center [1069, 481] width 39 height 22
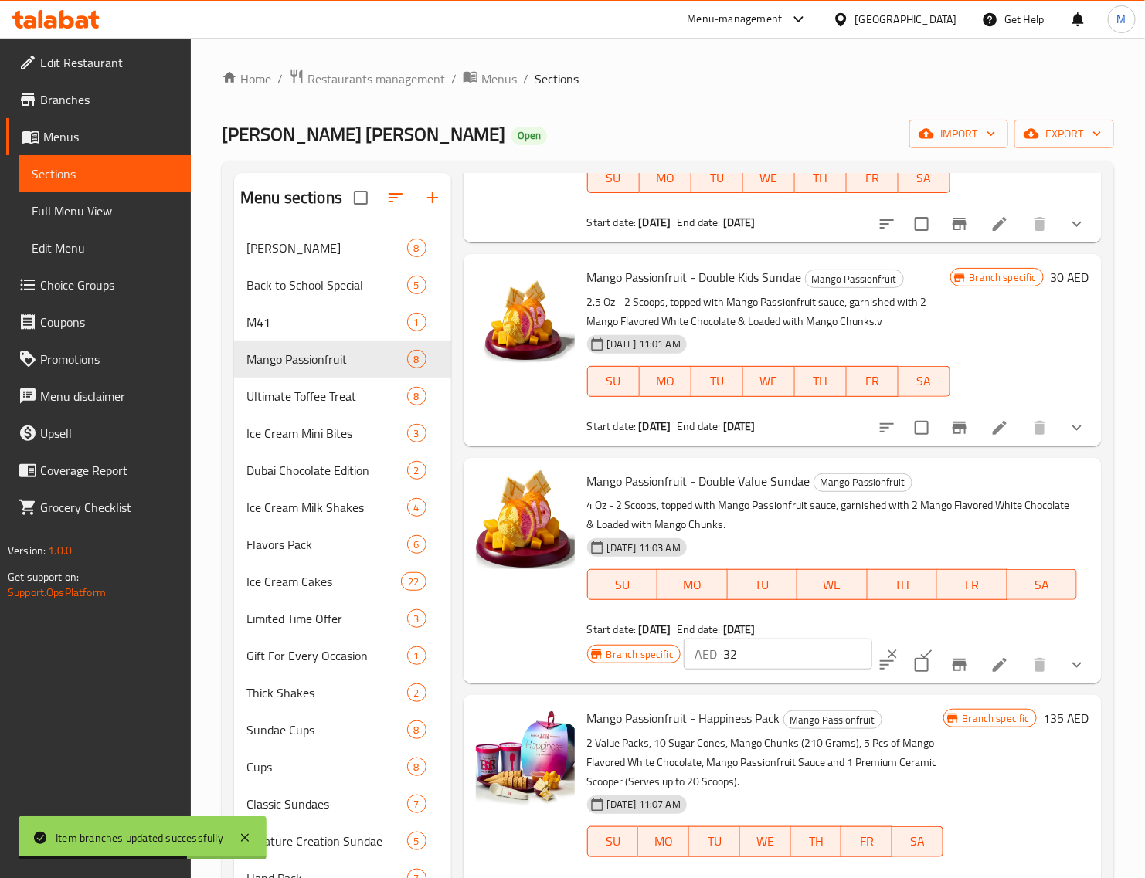
click at [719, 667] on div "AED 32 ​" at bounding box center [778, 654] width 188 height 31
click at [742, 658] on input "32" at bounding box center [797, 654] width 149 height 31
paste input "4"
click at [909, 646] on button "ok" at bounding box center [926, 654] width 34 height 34
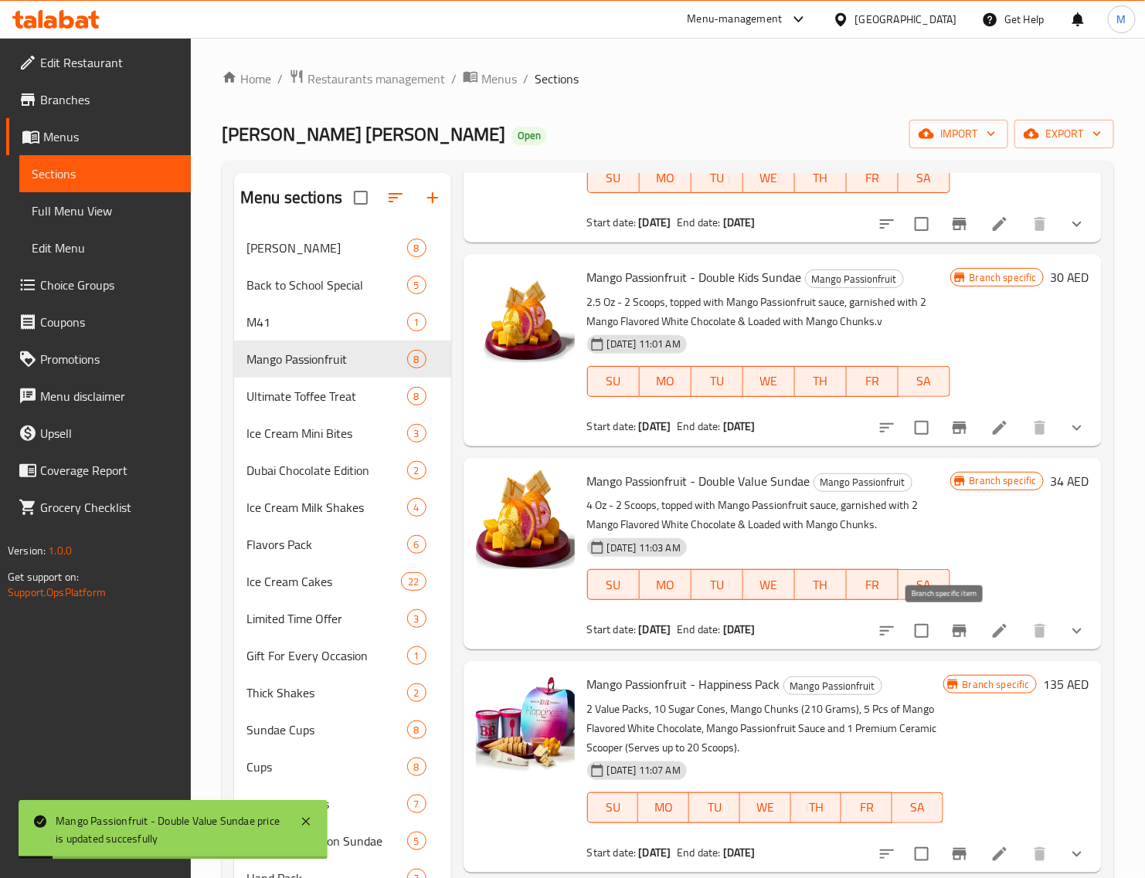
click at [950, 633] on icon "Branch-specific-item" at bounding box center [959, 631] width 19 height 19
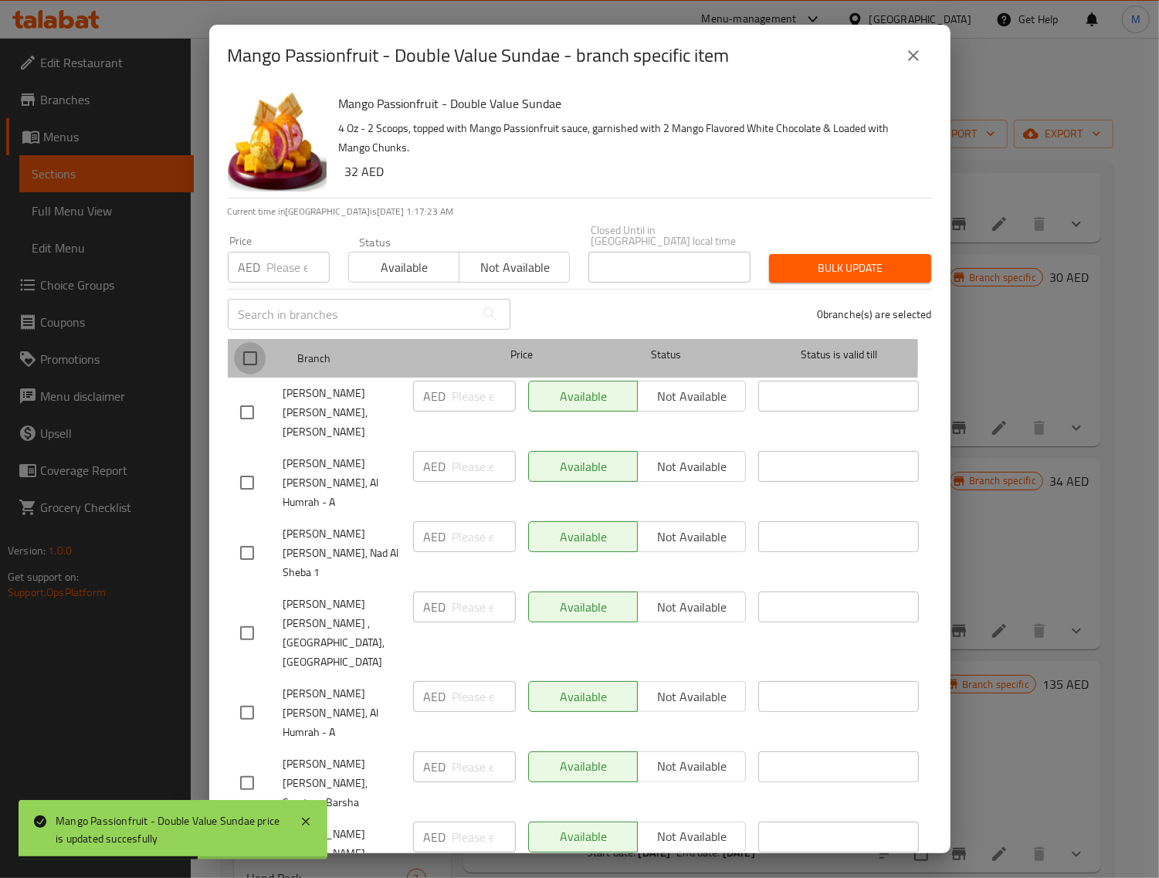
click at [246, 355] on input "checkbox" at bounding box center [250, 358] width 32 height 32
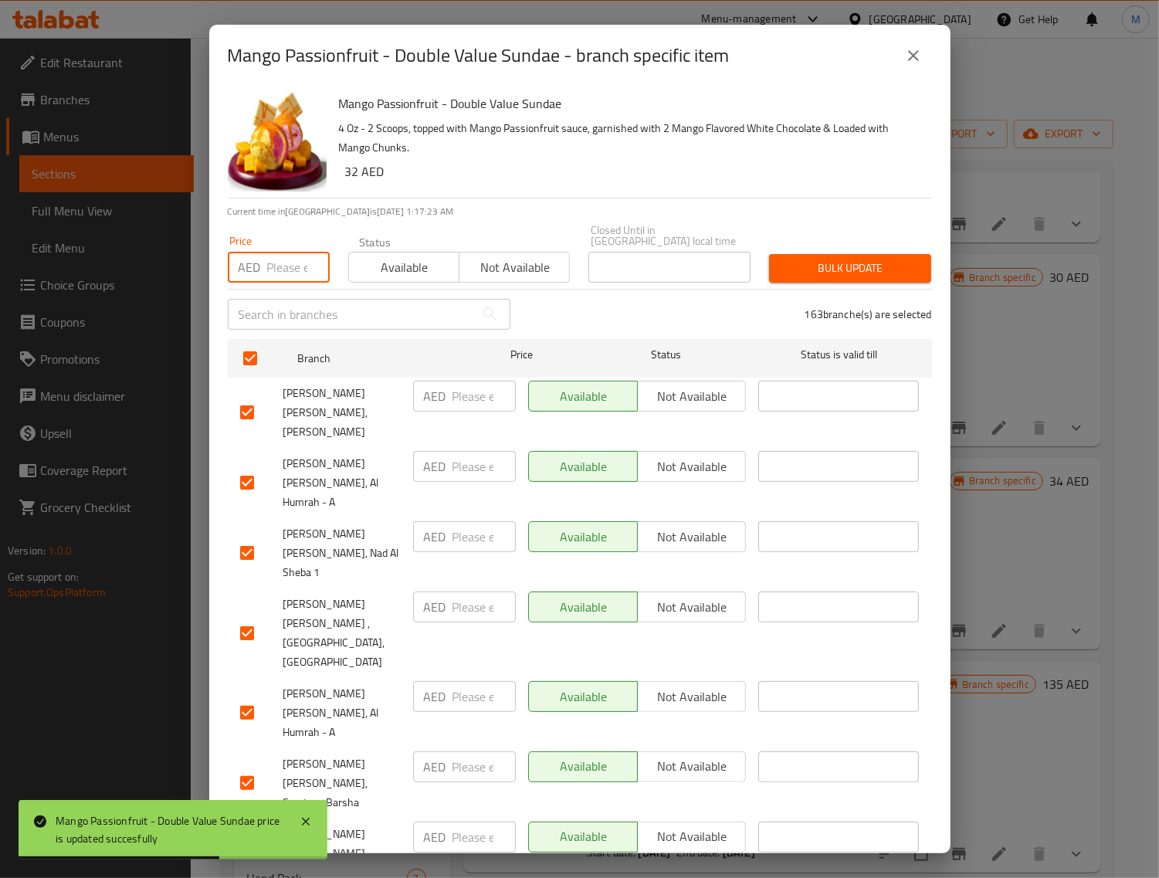
click at [290, 270] on input "number" at bounding box center [298, 267] width 63 height 31
paste input "34"
click at [793, 263] on span "Bulk update" at bounding box center [850, 268] width 137 height 19
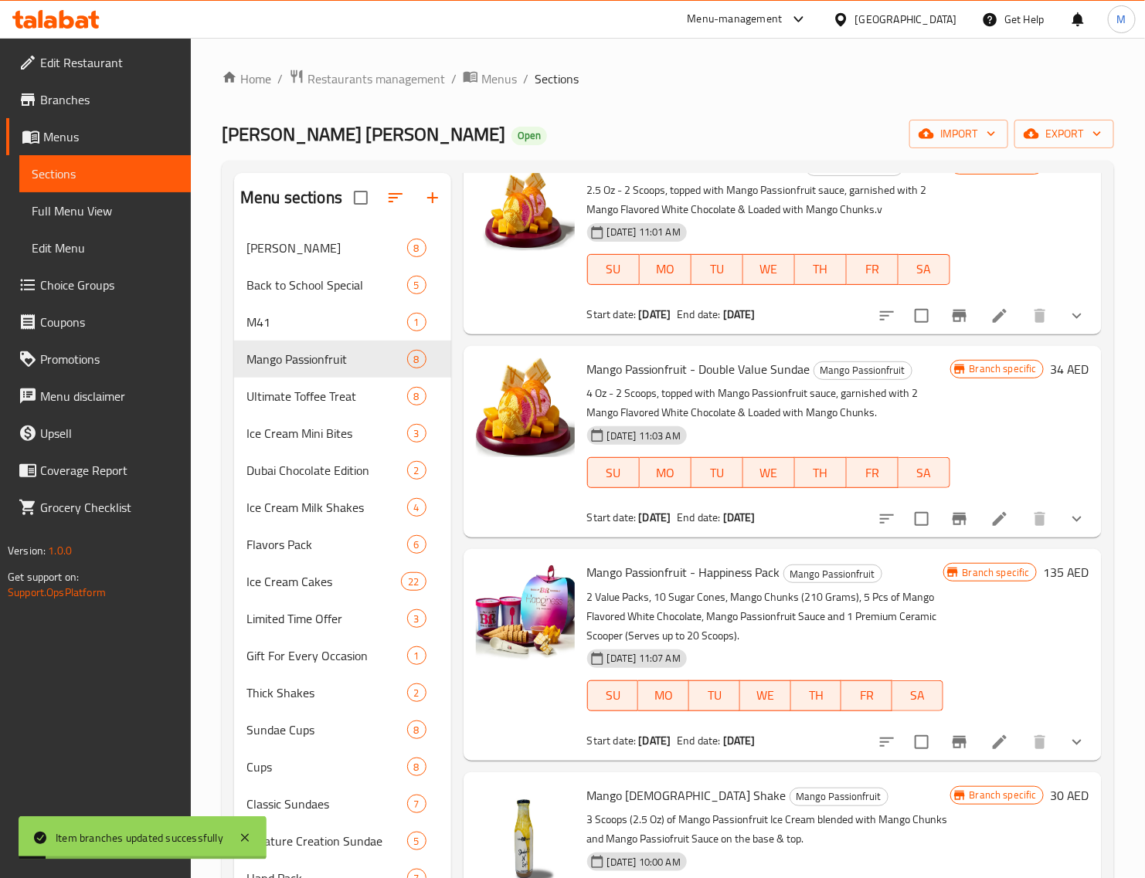
scroll to position [697, 0]
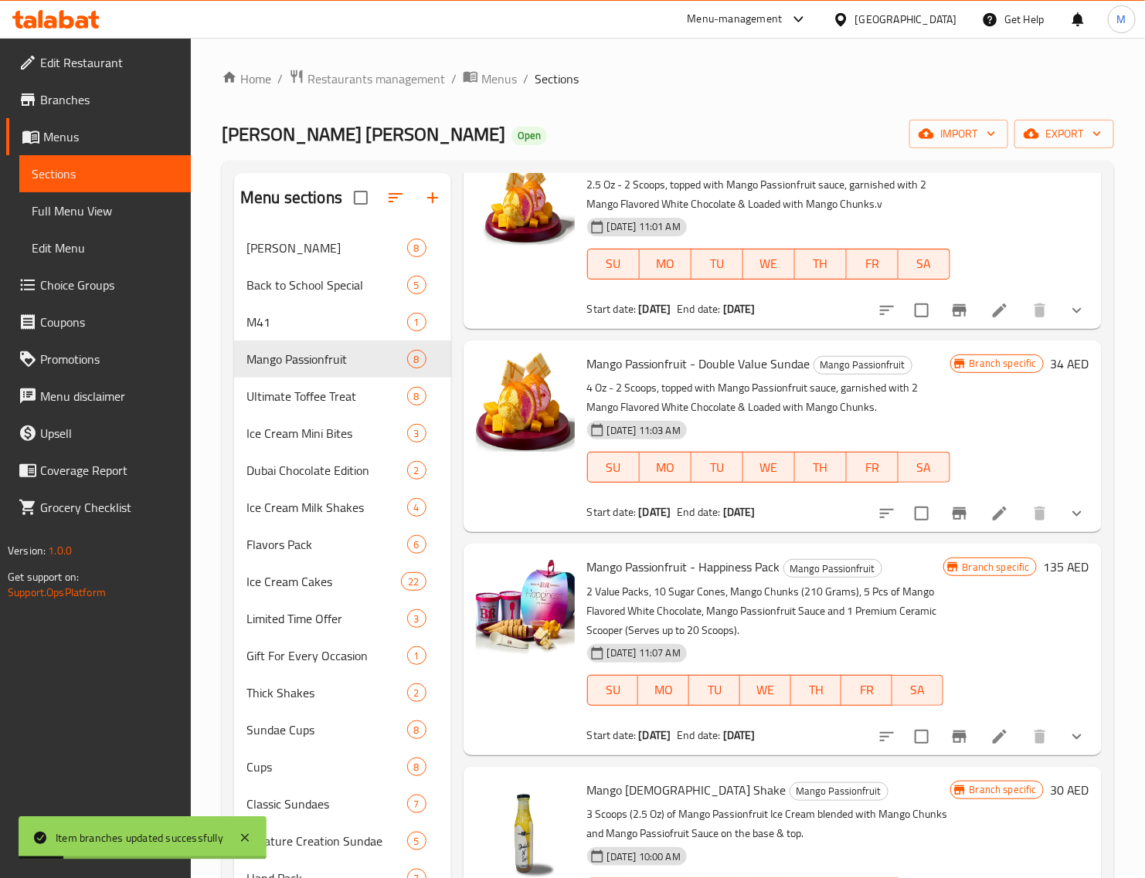
click at [1043, 560] on h6 "135 AED" at bounding box center [1066, 567] width 46 height 22
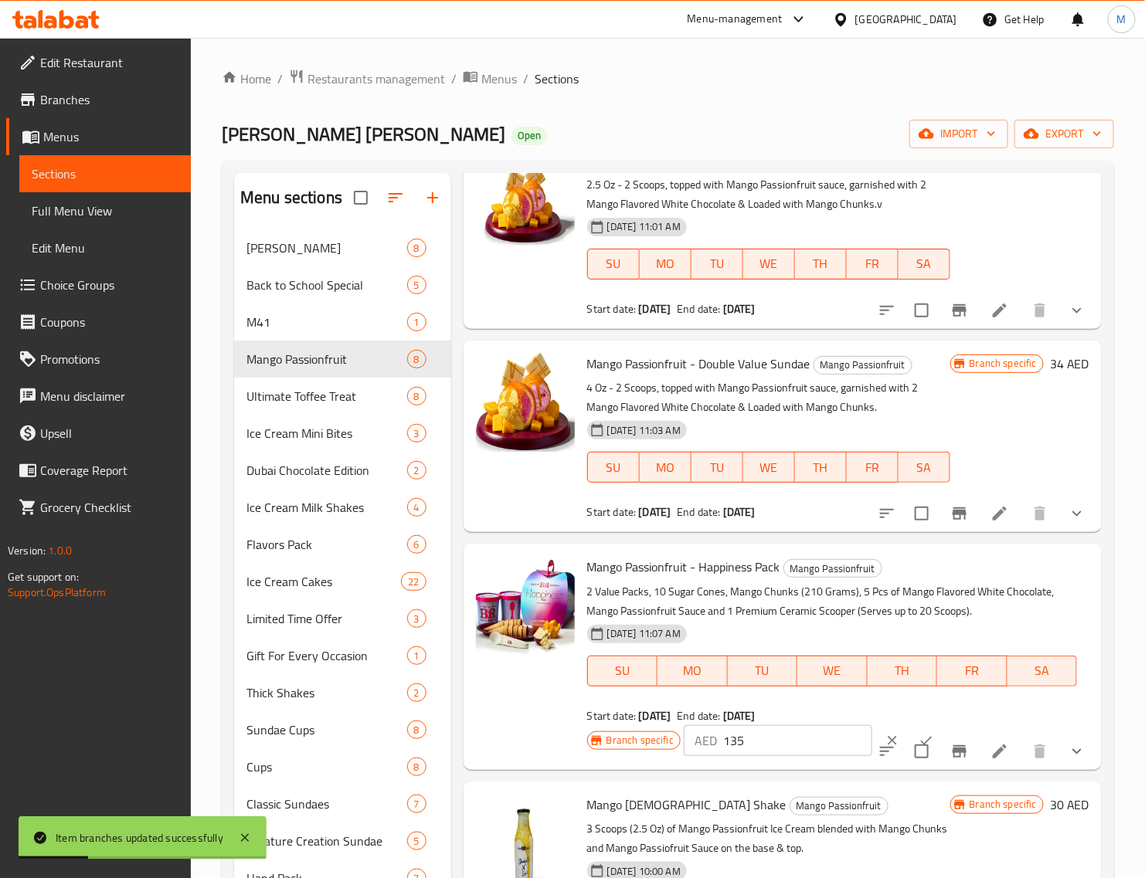
click at [784, 742] on input "135" at bounding box center [797, 740] width 149 height 31
paste input "4"
click at [905, 735] on input "checkbox" at bounding box center [921, 751] width 32 height 32
click at [909, 728] on button "ok" at bounding box center [926, 741] width 34 height 34
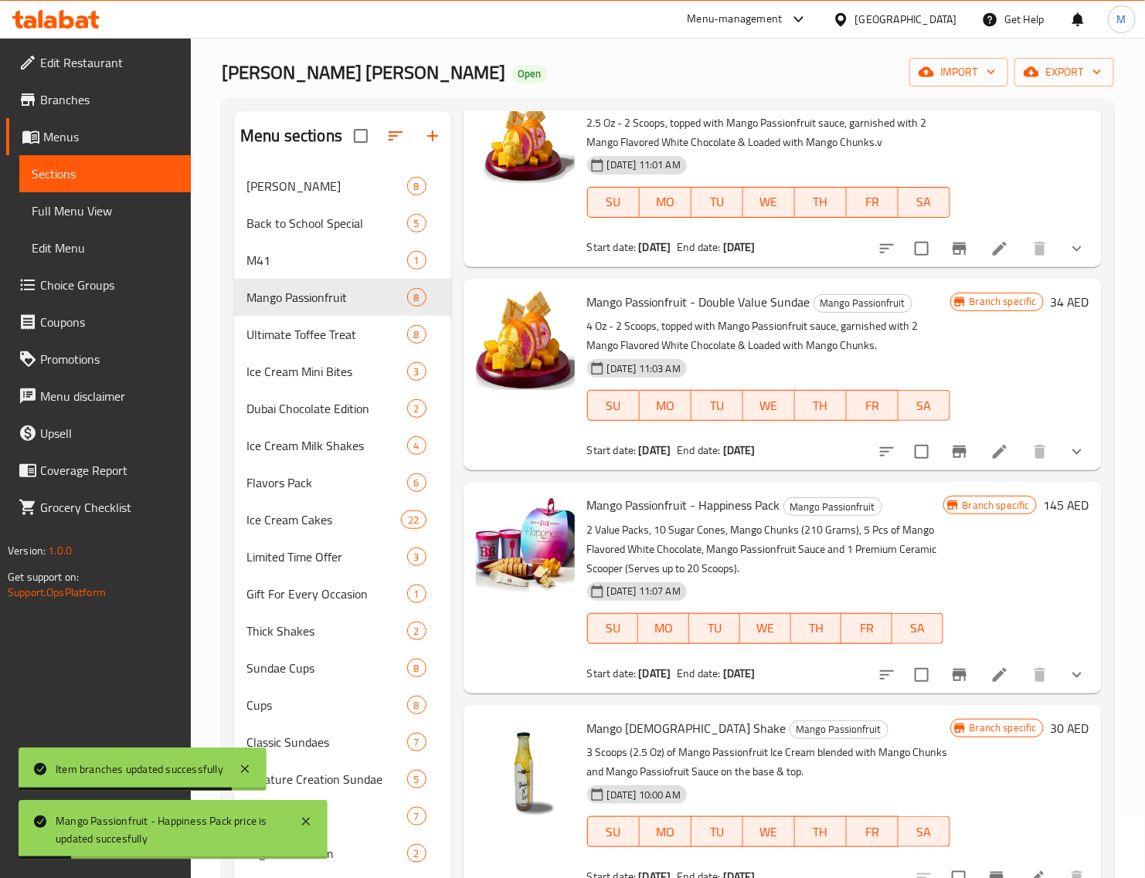
scroll to position [97, 0]
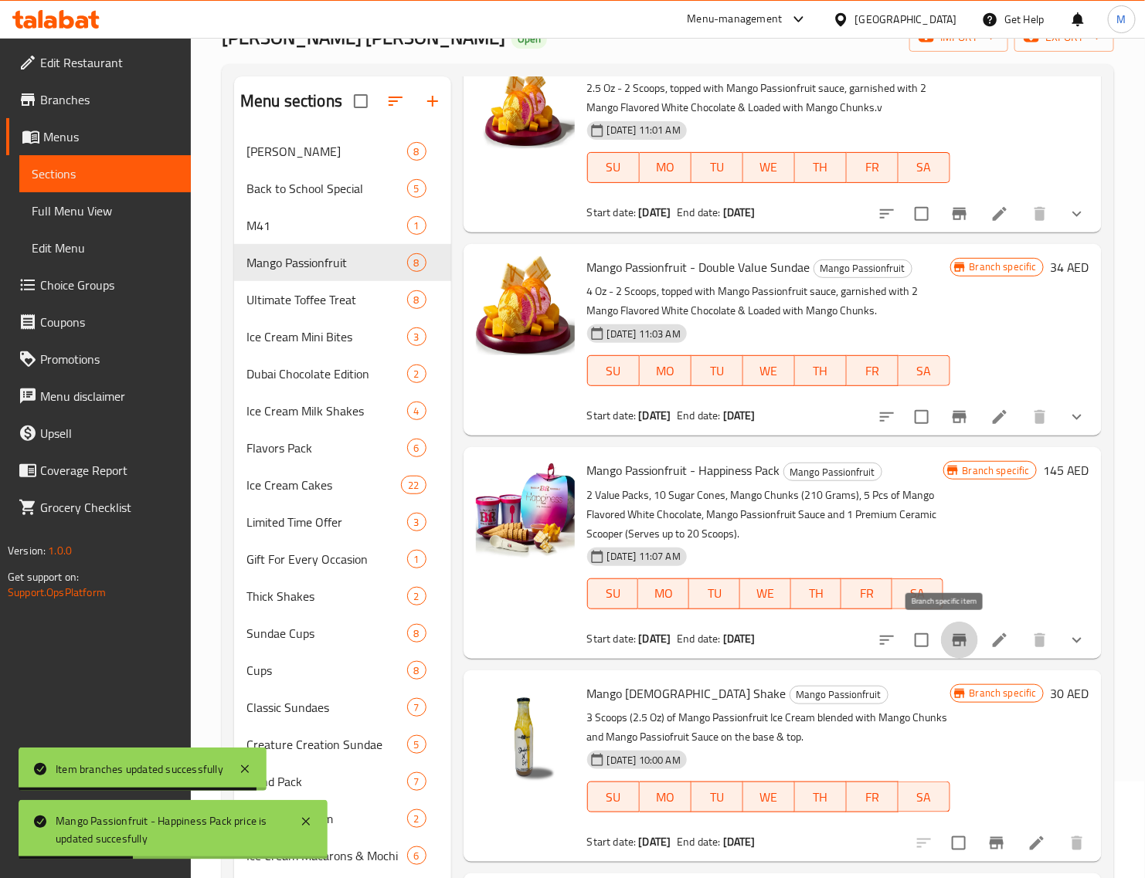
click at [956, 635] on button "Branch-specific-item" at bounding box center [959, 640] width 37 height 37
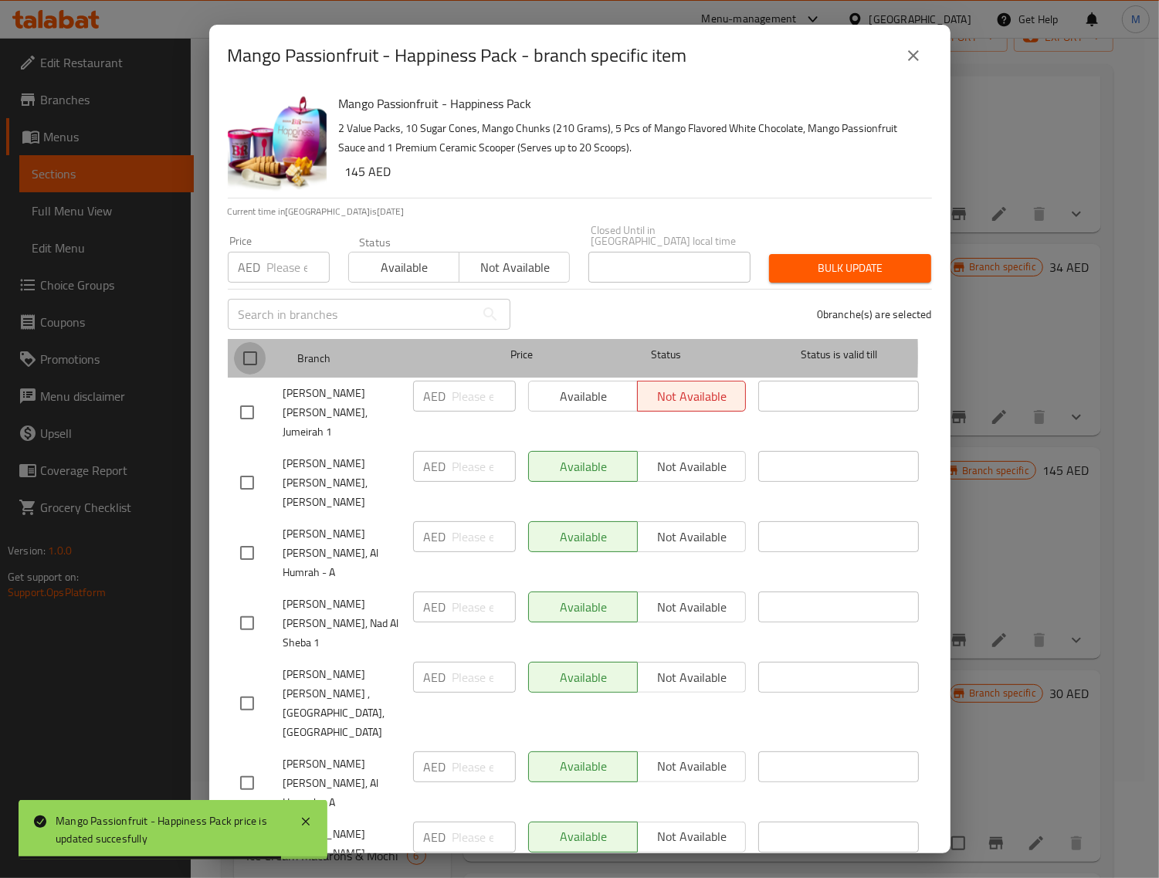
click at [249, 355] on input "checkbox" at bounding box center [250, 358] width 32 height 32
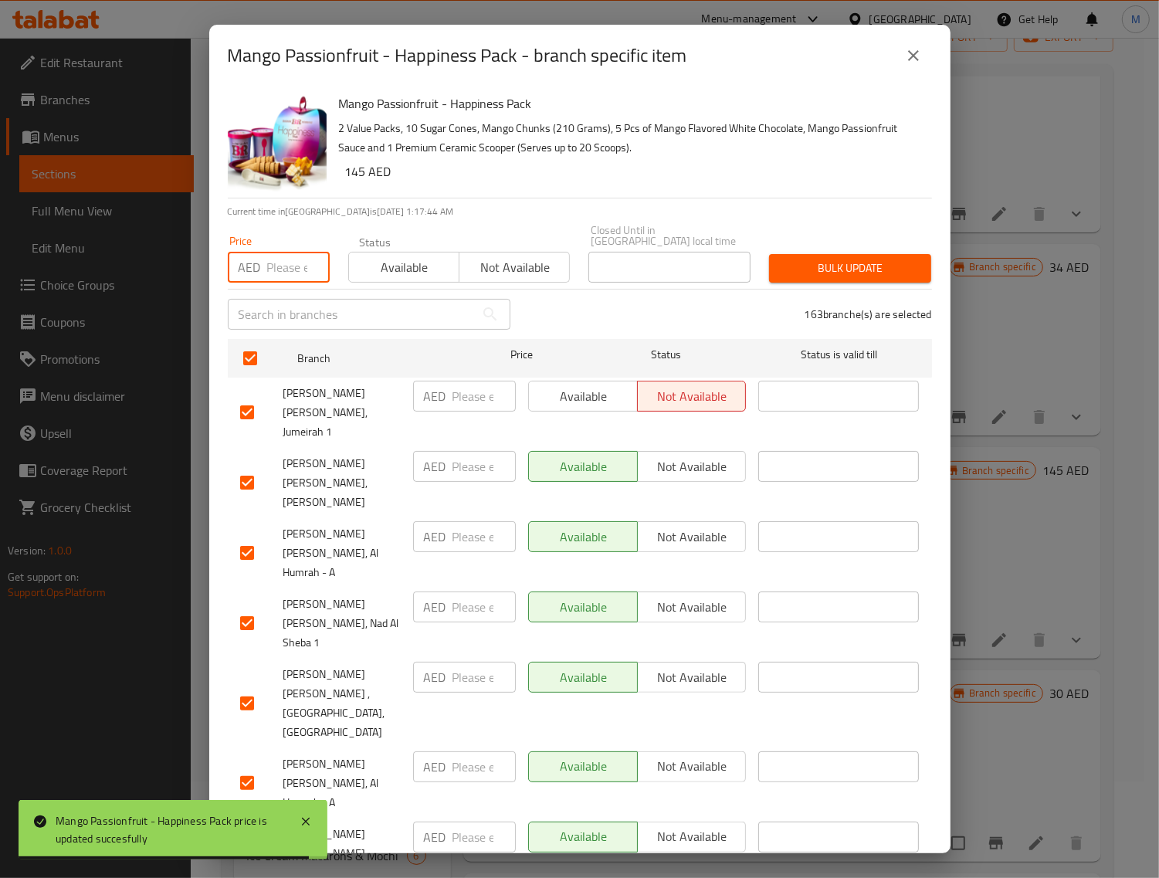
drag, startPoint x: 283, startPoint y: 265, endPoint x: 369, endPoint y: 272, distance: 86.0
click at [283, 265] on input "number" at bounding box center [298, 267] width 63 height 31
paste input "145"
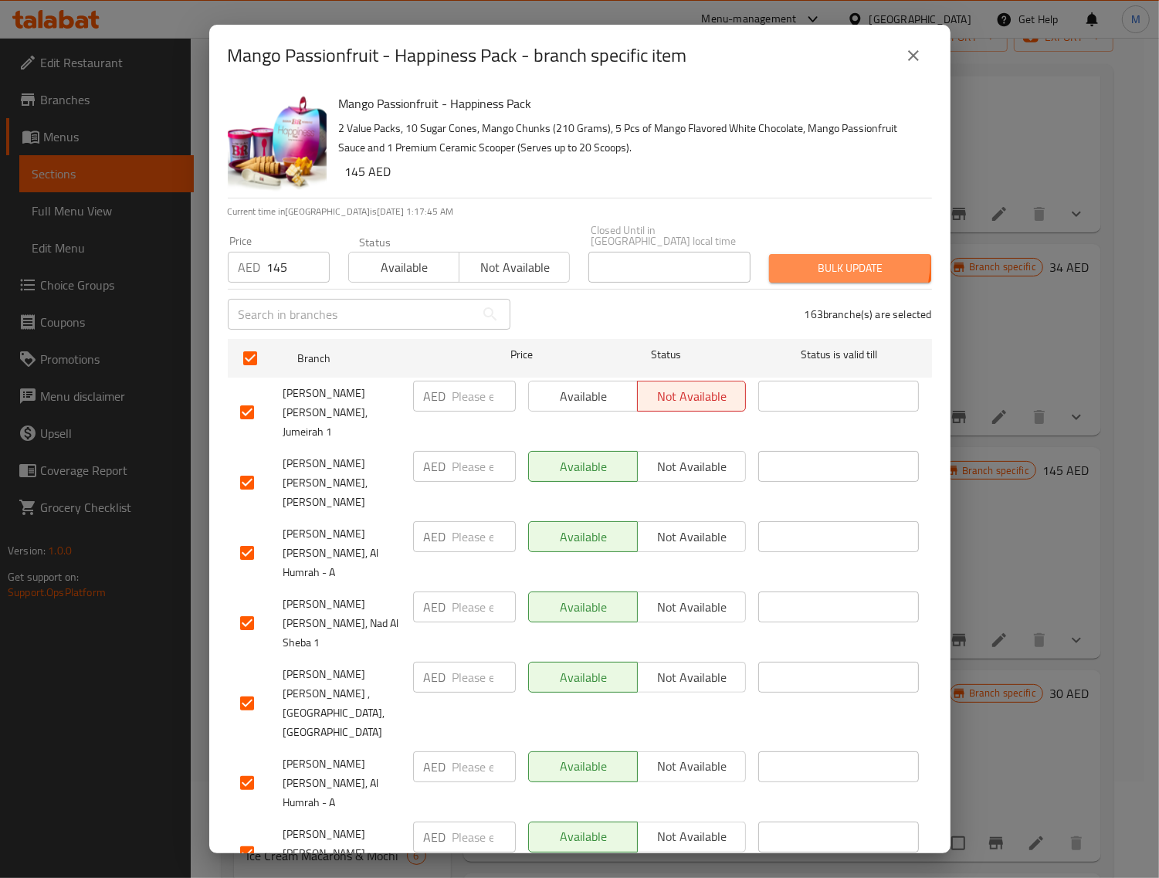
drag, startPoint x: 809, startPoint y: 261, endPoint x: 796, endPoint y: 265, distance: 13.7
click at [808, 261] on span "Bulk update" at bounding box center [850, 268] width 137 height 19
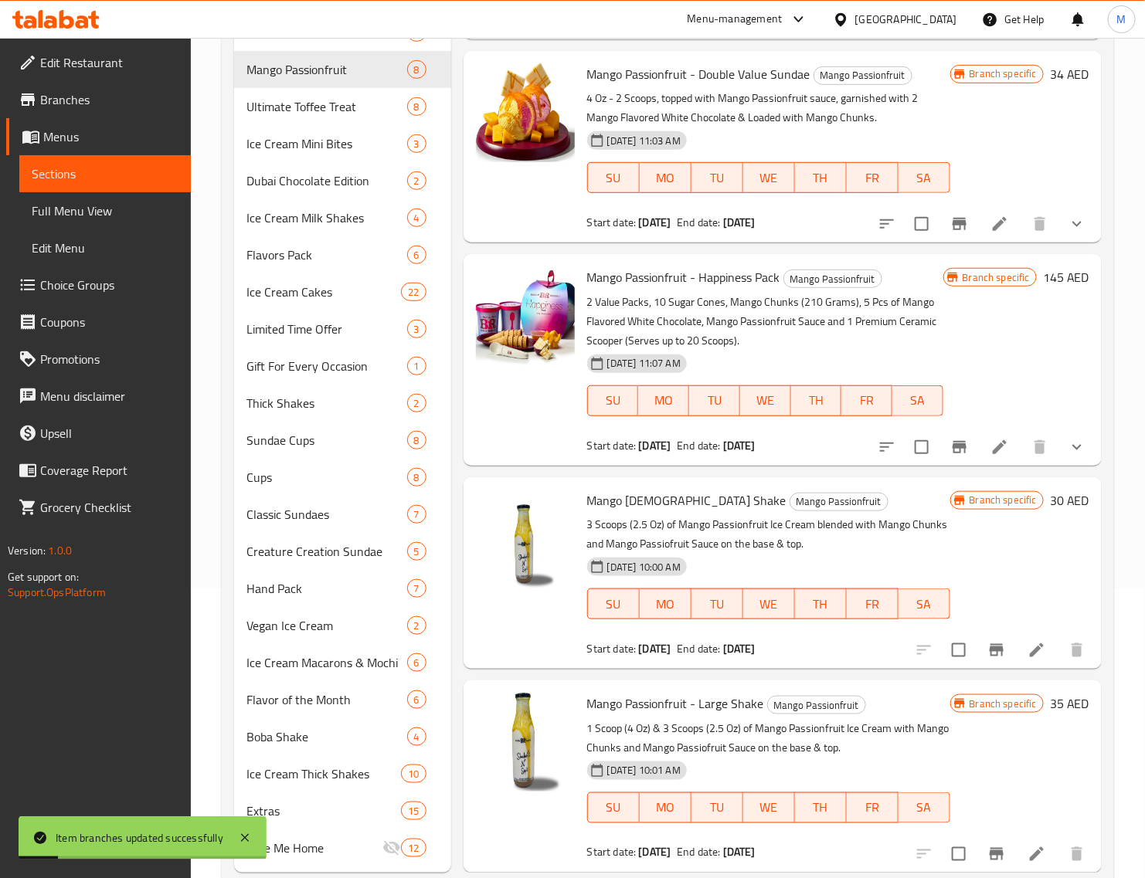
scroll to position [326, 0]
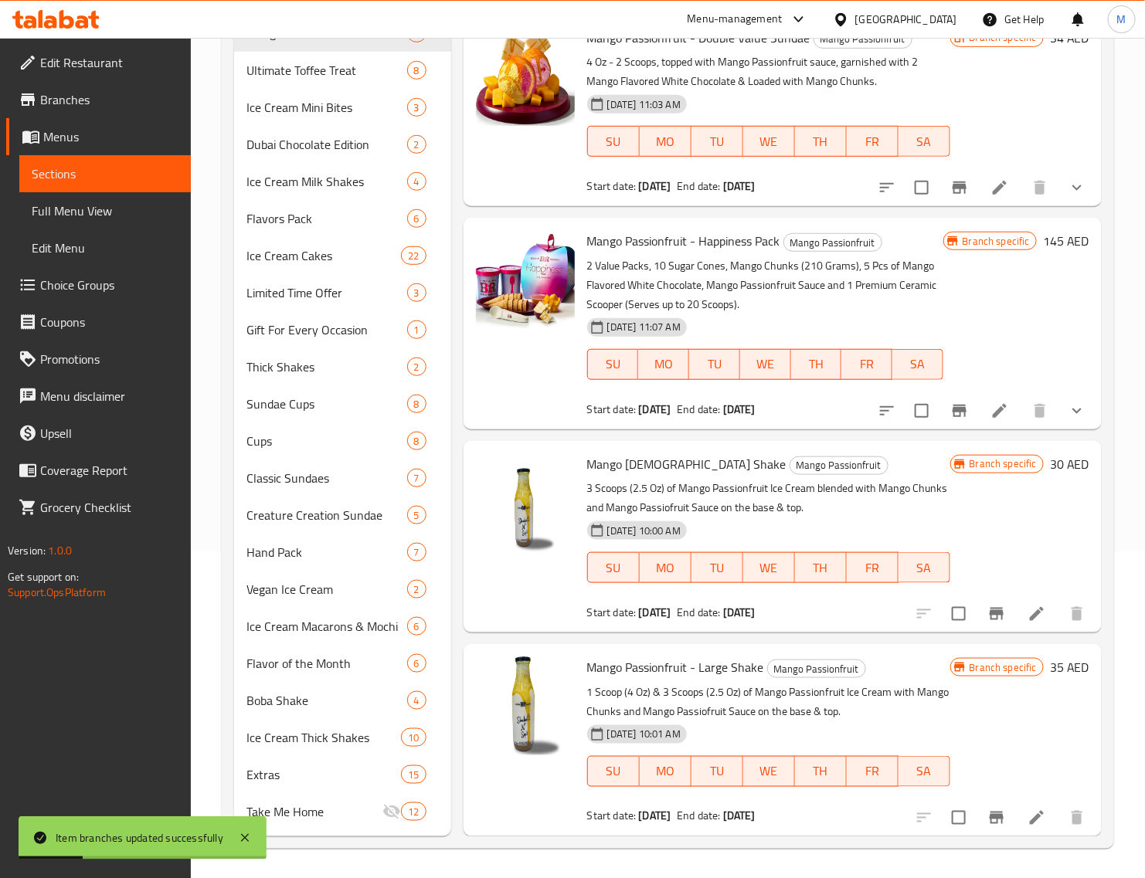
click at [1050, 466] on h6 "30 AED" at bounding box center [1069, 464] width 39 height 22
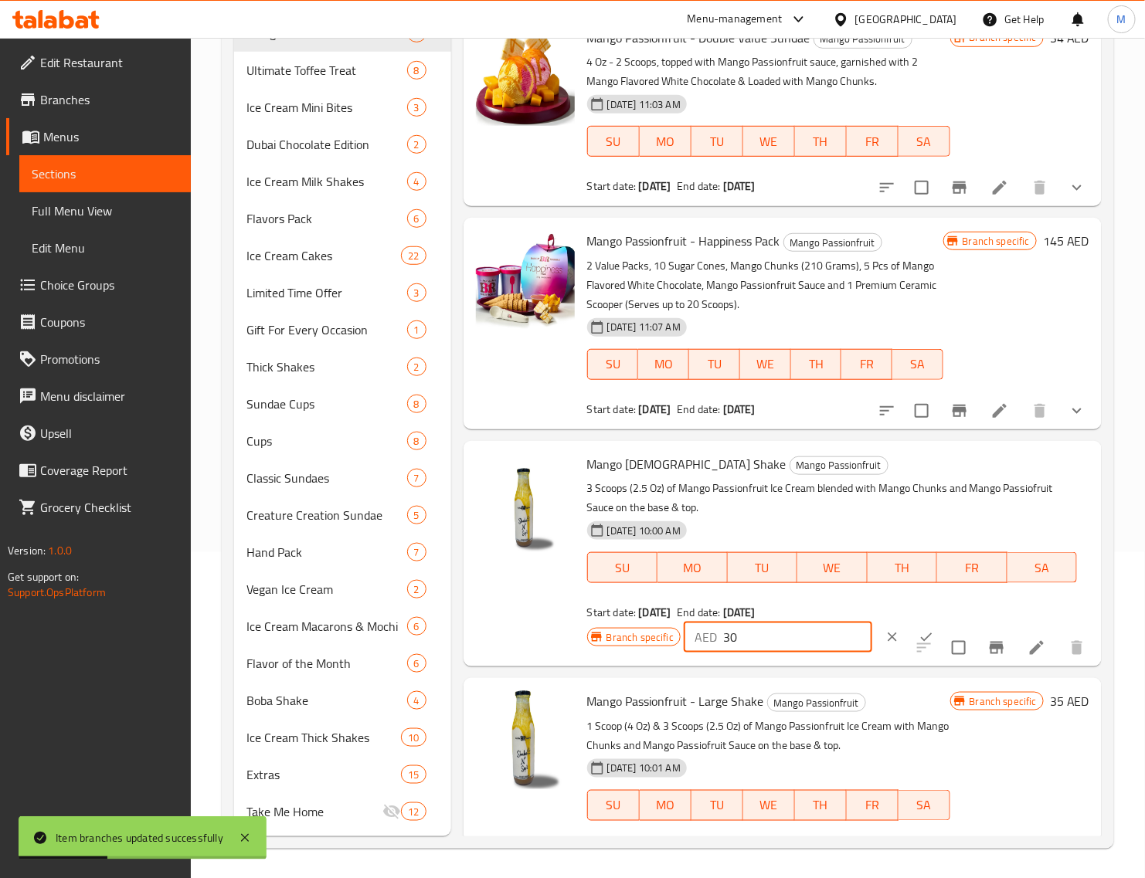
click at [780, 626] on input "30" at bounding box center [797, 637] width 149 height 31
paste input "2"
click at [909, 624] on button "ok" at bounding box center [926, 637] width 34 height 34
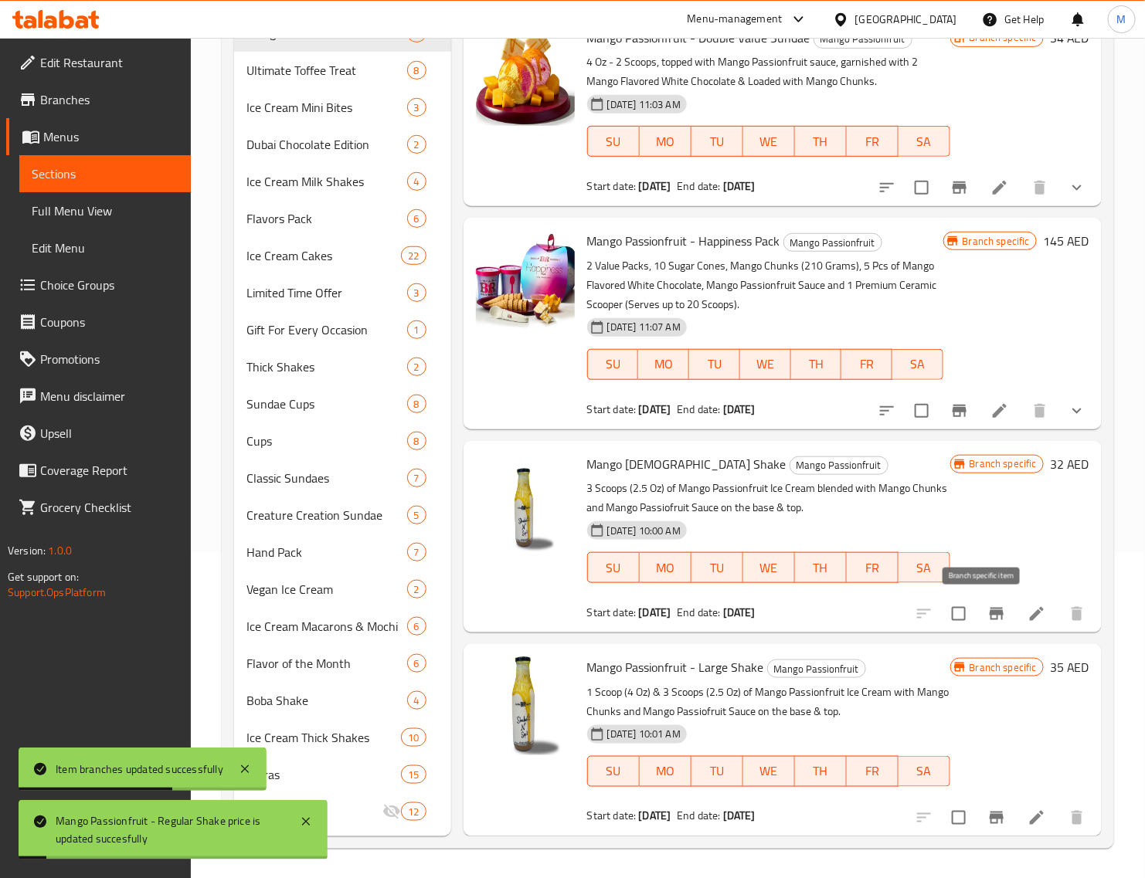
click at [989, 614] on icon "Branch-specific-item" at bounding box center [996, 614] width 14 height 12
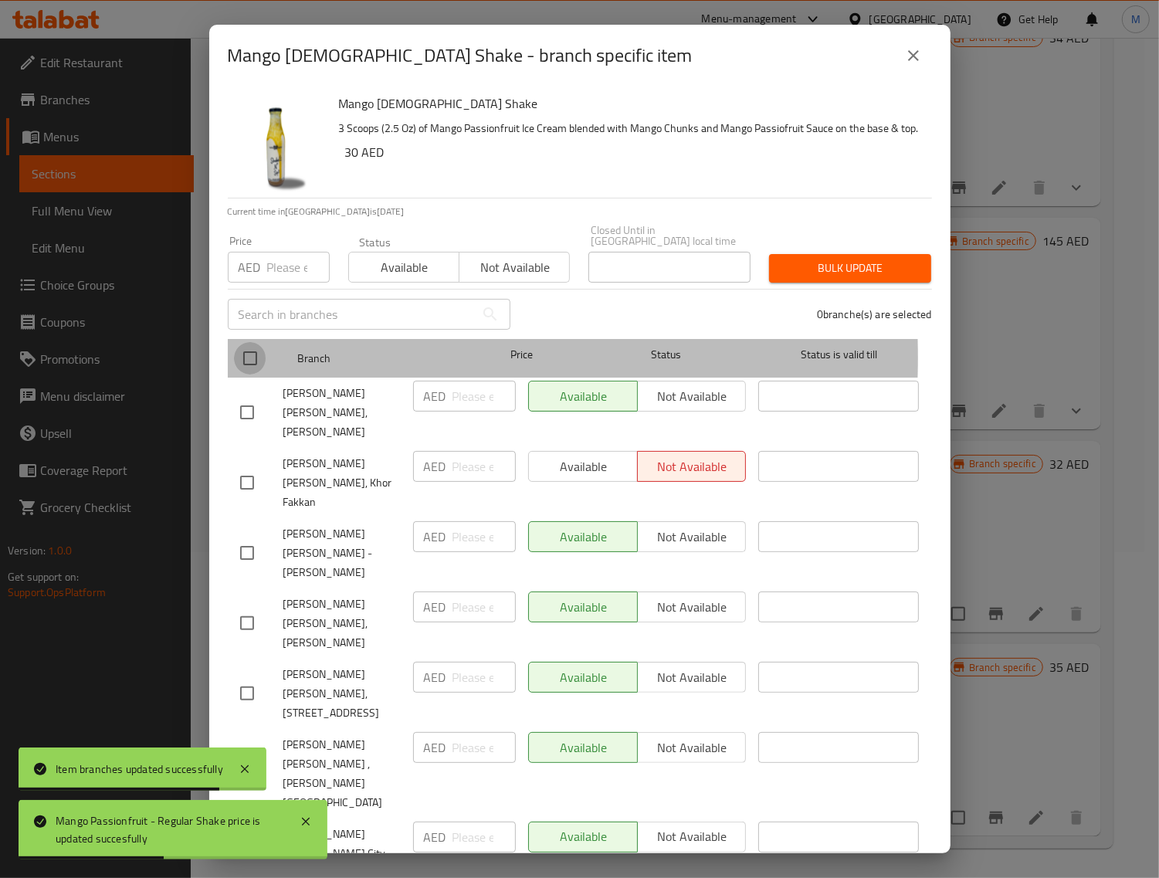
click at [247, 358] on input "checkbox" at bounding box center [250, 358] width 32 height 32
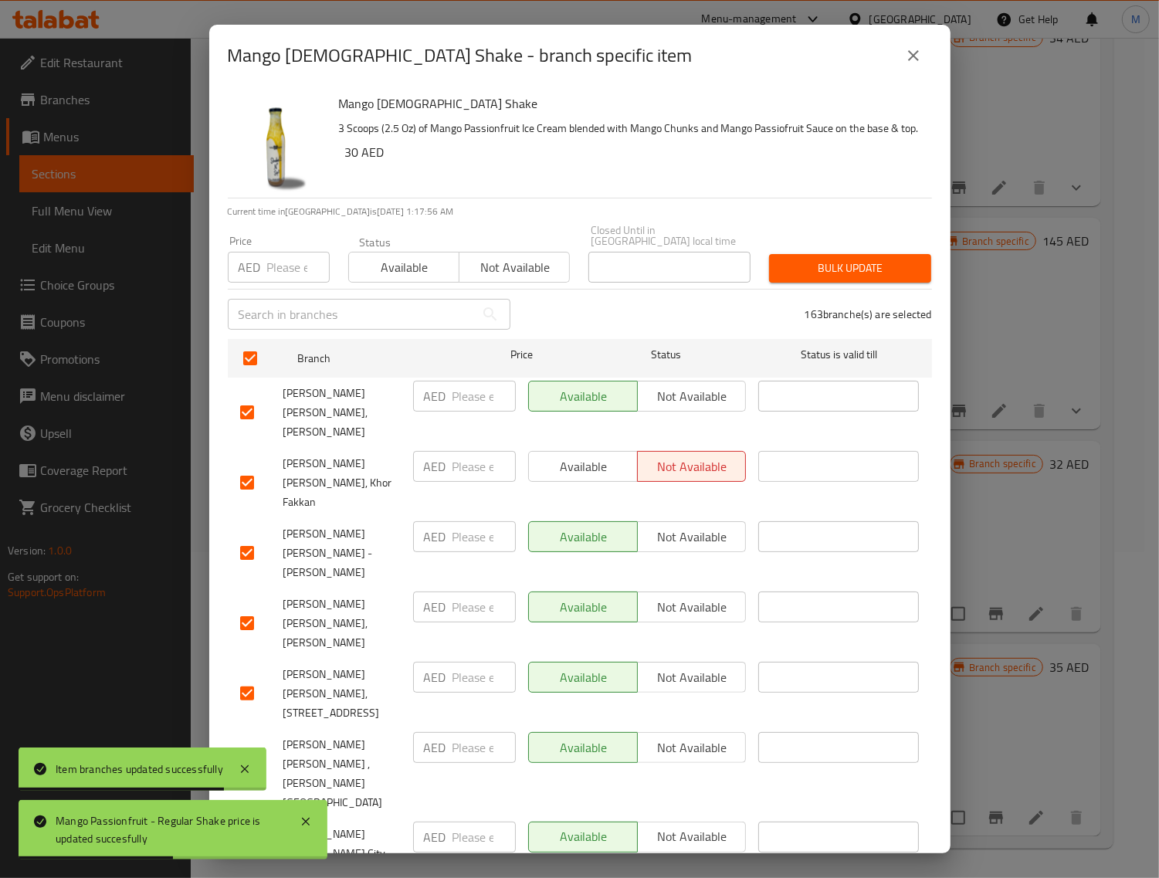
click at [278, 269] on input "number" at bounding box center [298, 267] width 63 height 31
paste input "32"
click at [877, 272] on span "Bulk update" at bounding box center [850, 268] width 137 height 19
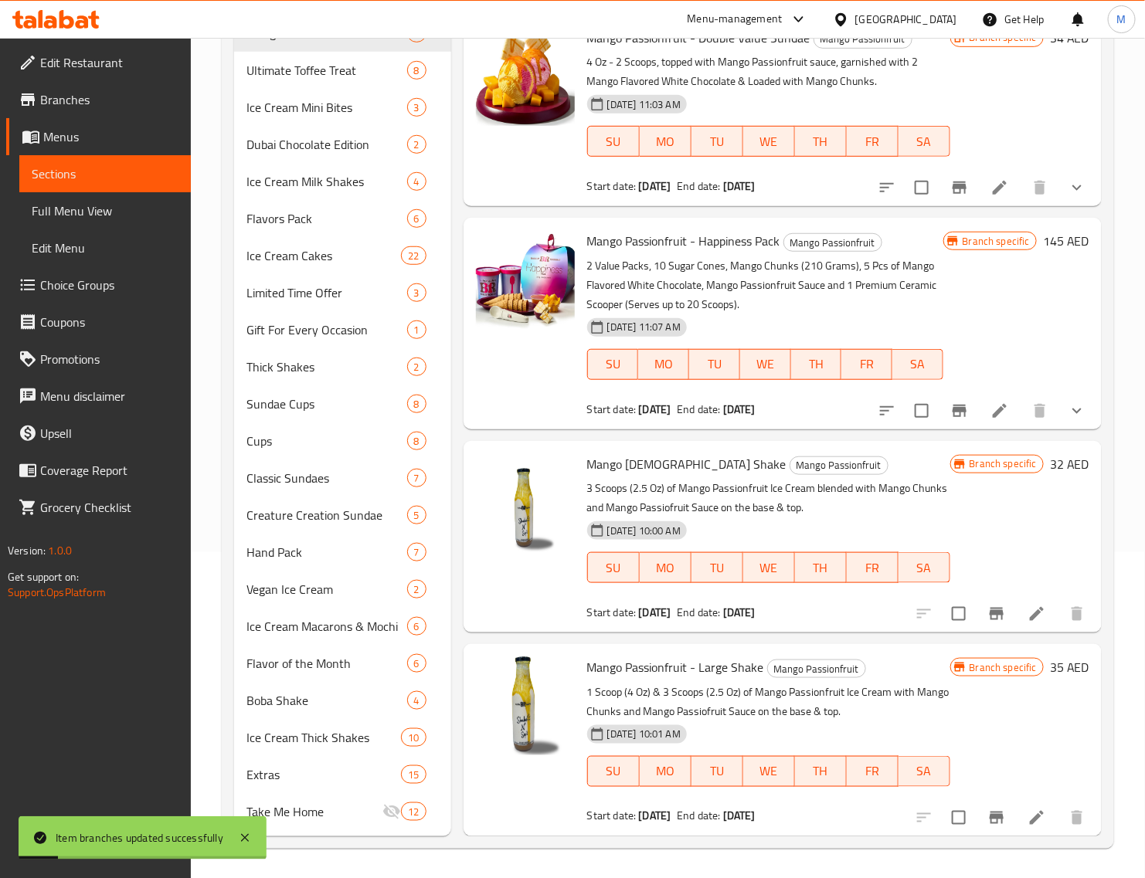
click at [1050, 661] on h6 "35 AED" at bounding box center [1069, 668] width 39 height 22
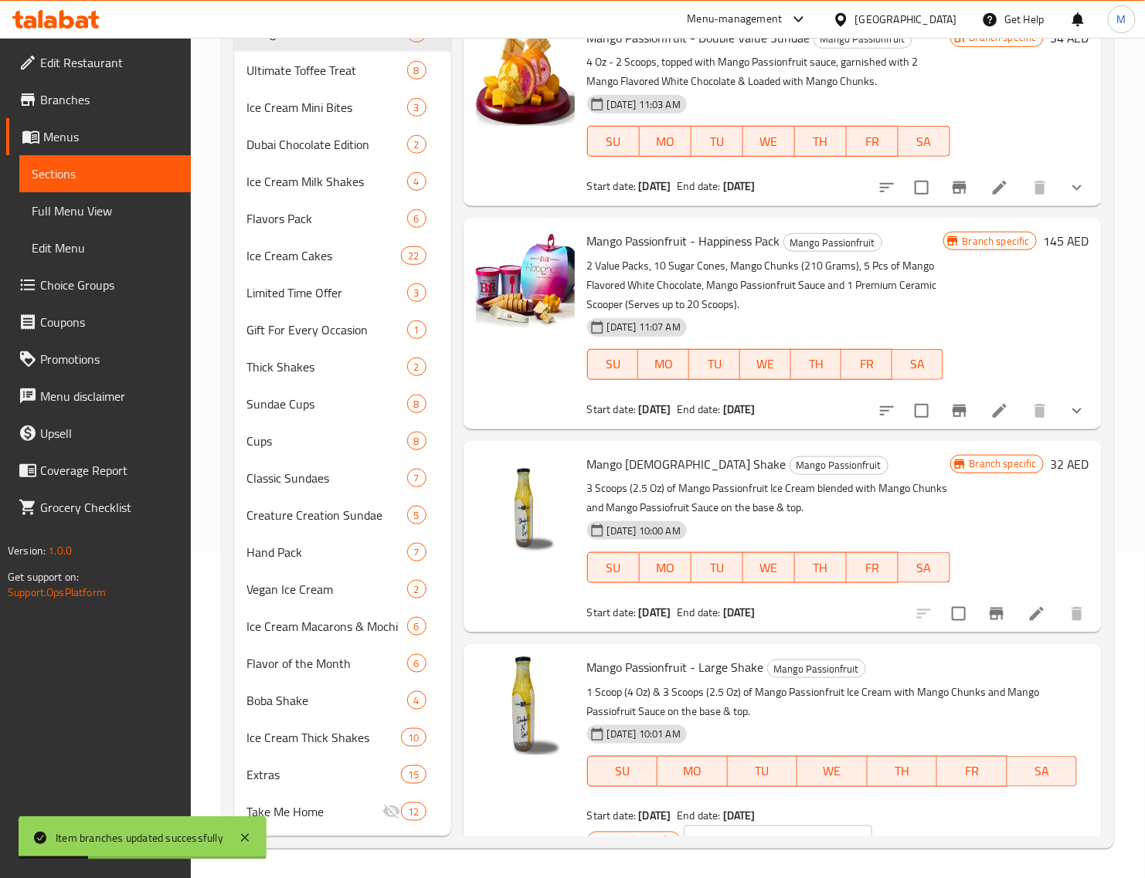
scroll to position [731, 0]
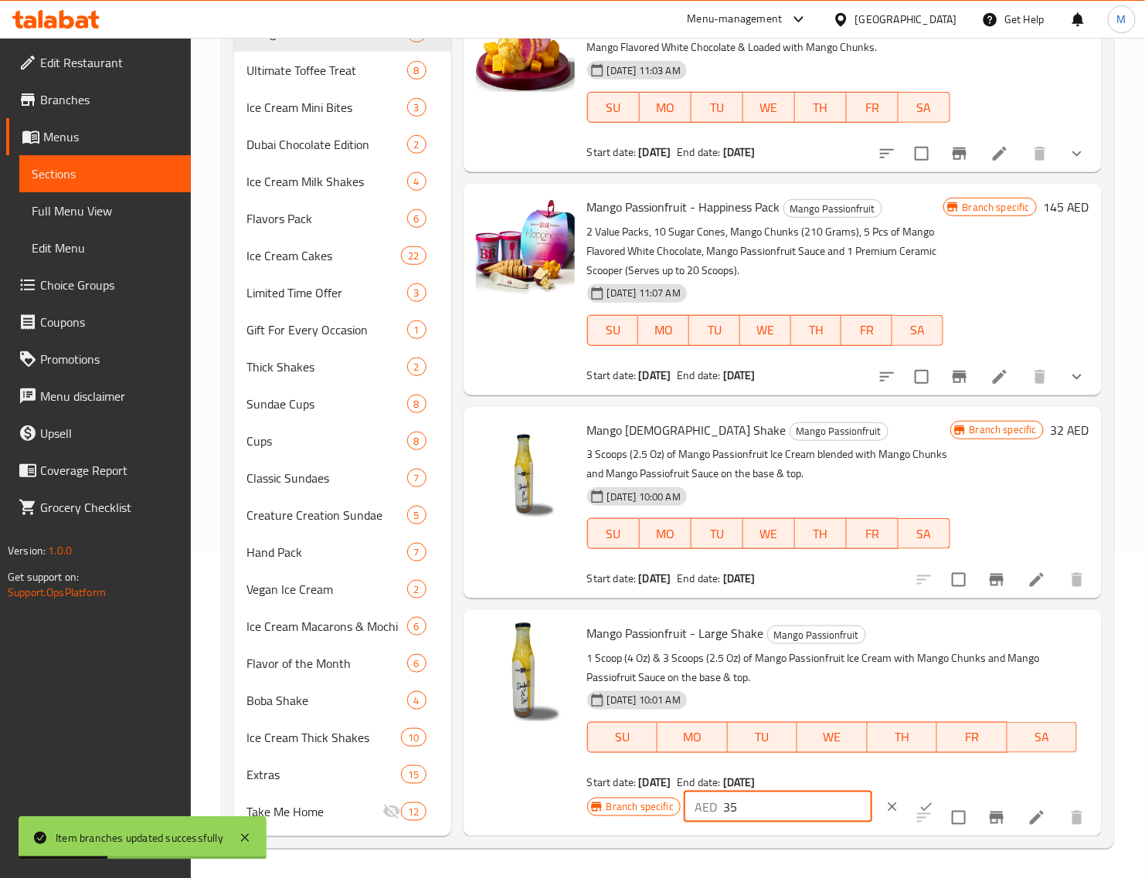
click at [755, 801] on input "35" at bounding box center [797, 807] width 149 height 31
paste input "7"
click at [909, 793] on button "ok" at bounding box center [926, 807] width 34 height 34
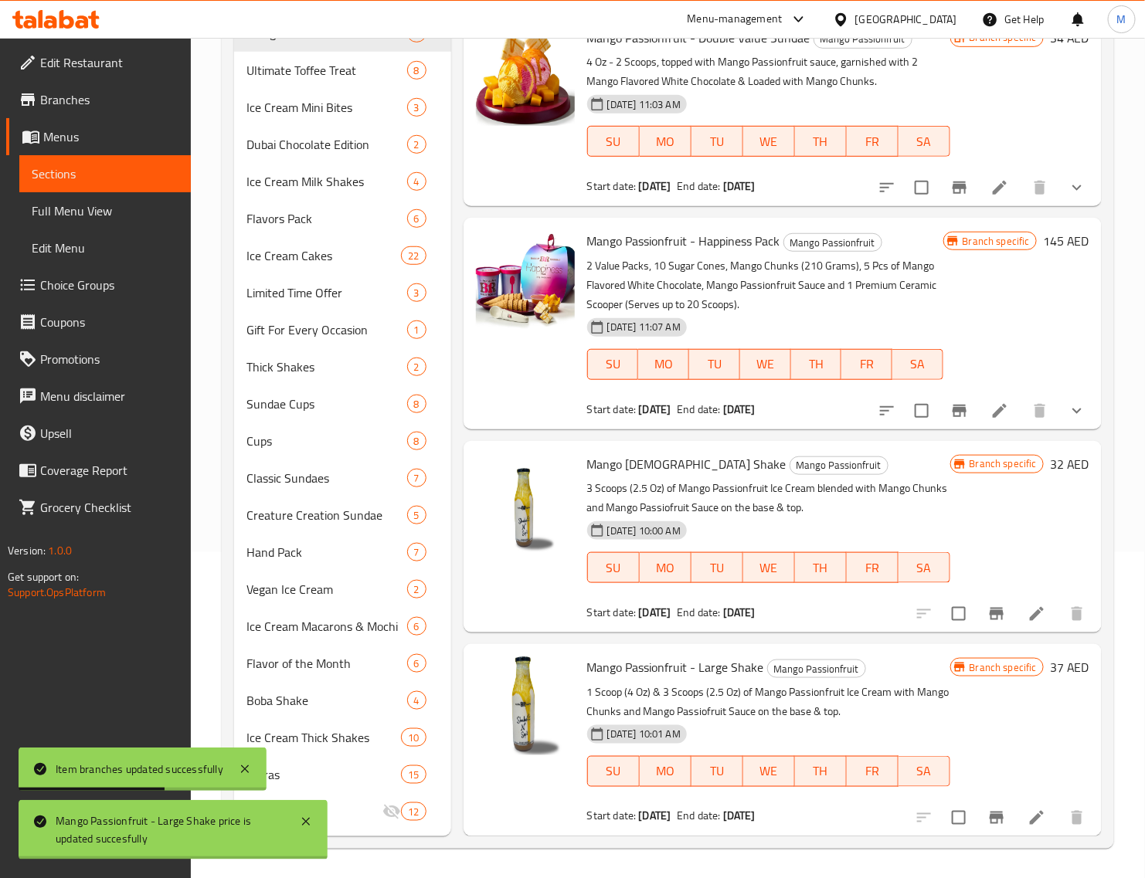
scroll to position [697, 0]
click at [989, 815] on icon "Branch-specific-item" at bounding box center [996, 818] width 14 height 12
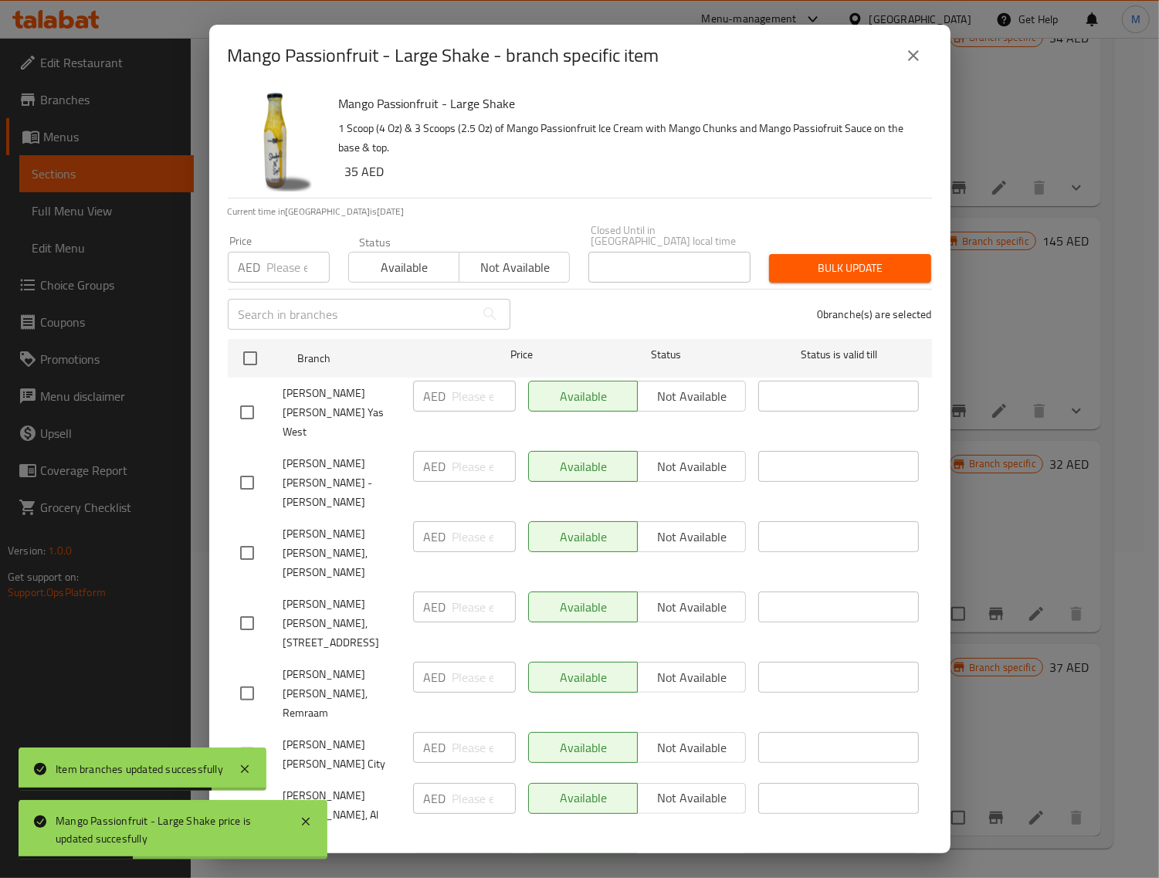
click at [253, 360] on input "checkbox" at bounding box center [250, 358] width 32 height 32
click at [287, 283] on div "Price AED Price" at bounding box center [279, 259] width 120 height 66
click at [291, 263] on input "number" at bounding box center [298, 267] width 63 height 31
paste input "37"
click at [811, 280] on button "Bulk update" at bounding box center [850, 268] width 162 height 29
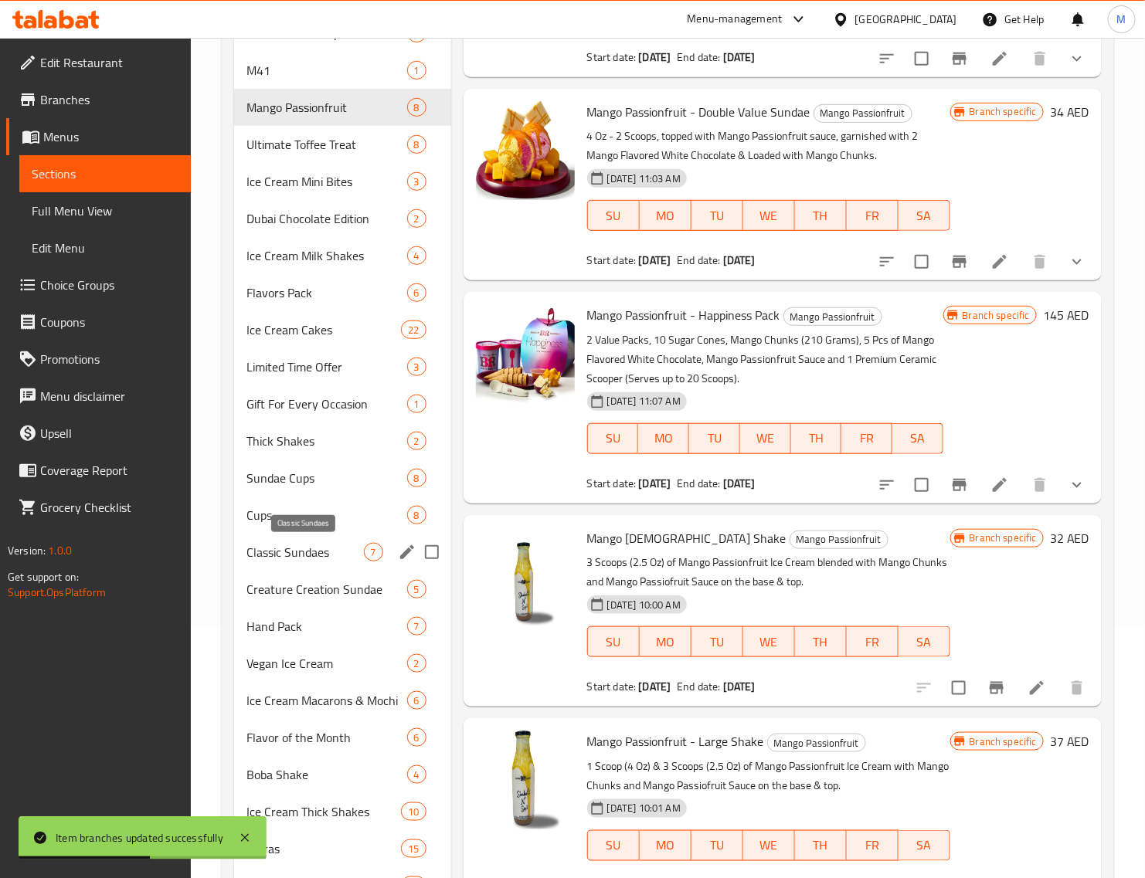
scroll to position [229, 0]
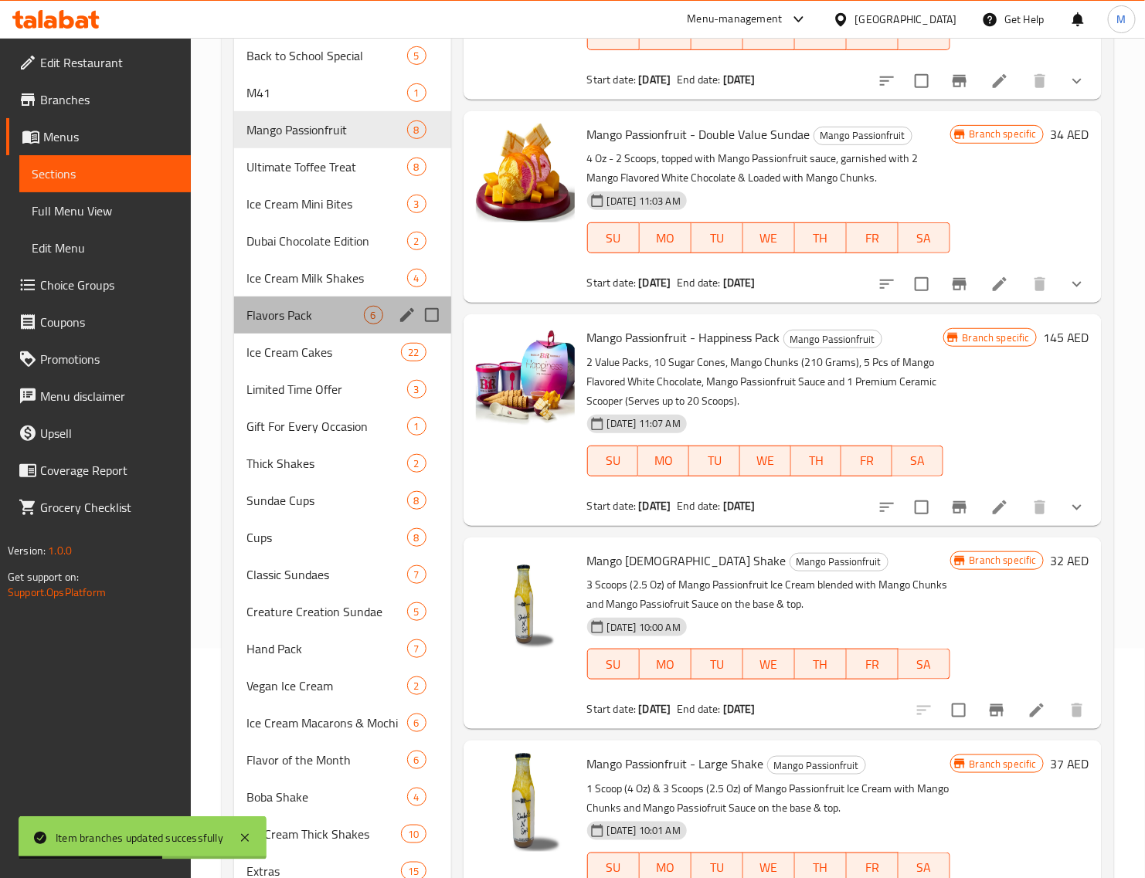
click at [314, 317] on span "Flavors Pack" at bounding box center [304, 315] width 117 height 19
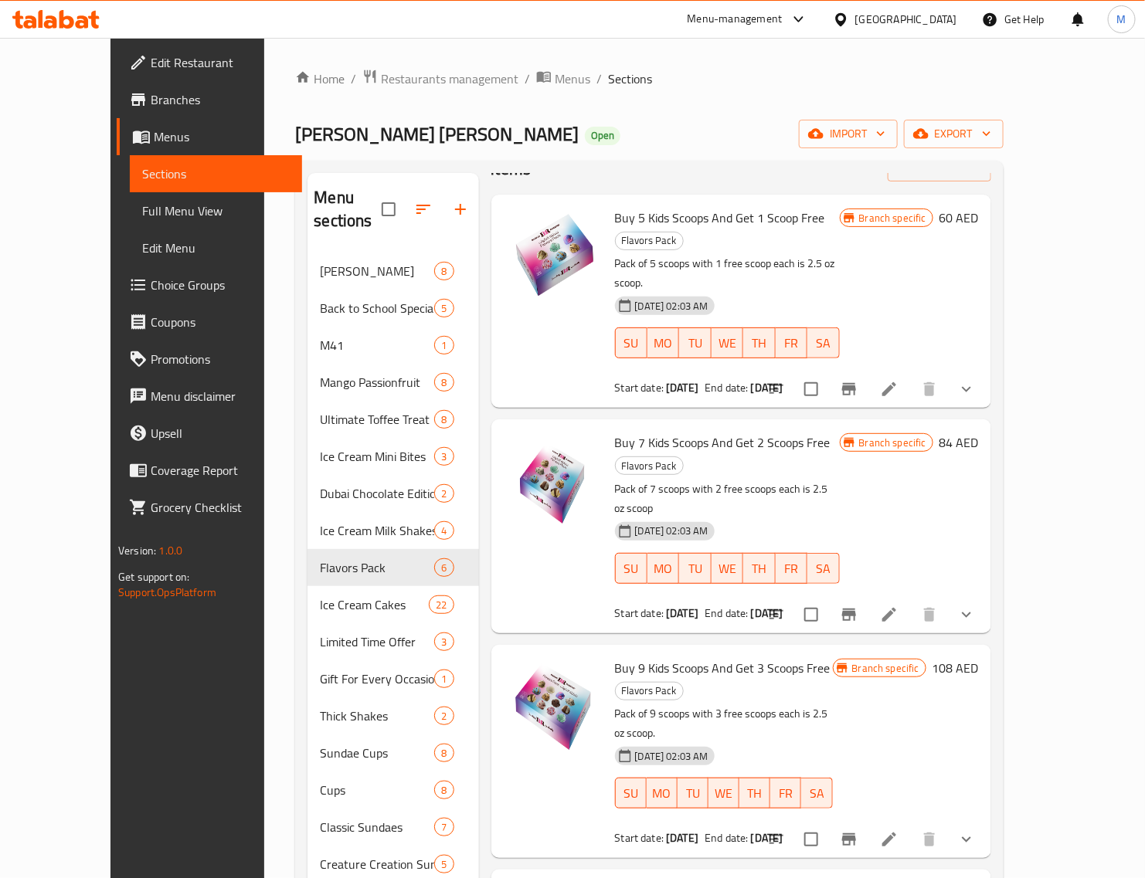
scroll to position [97, 0]
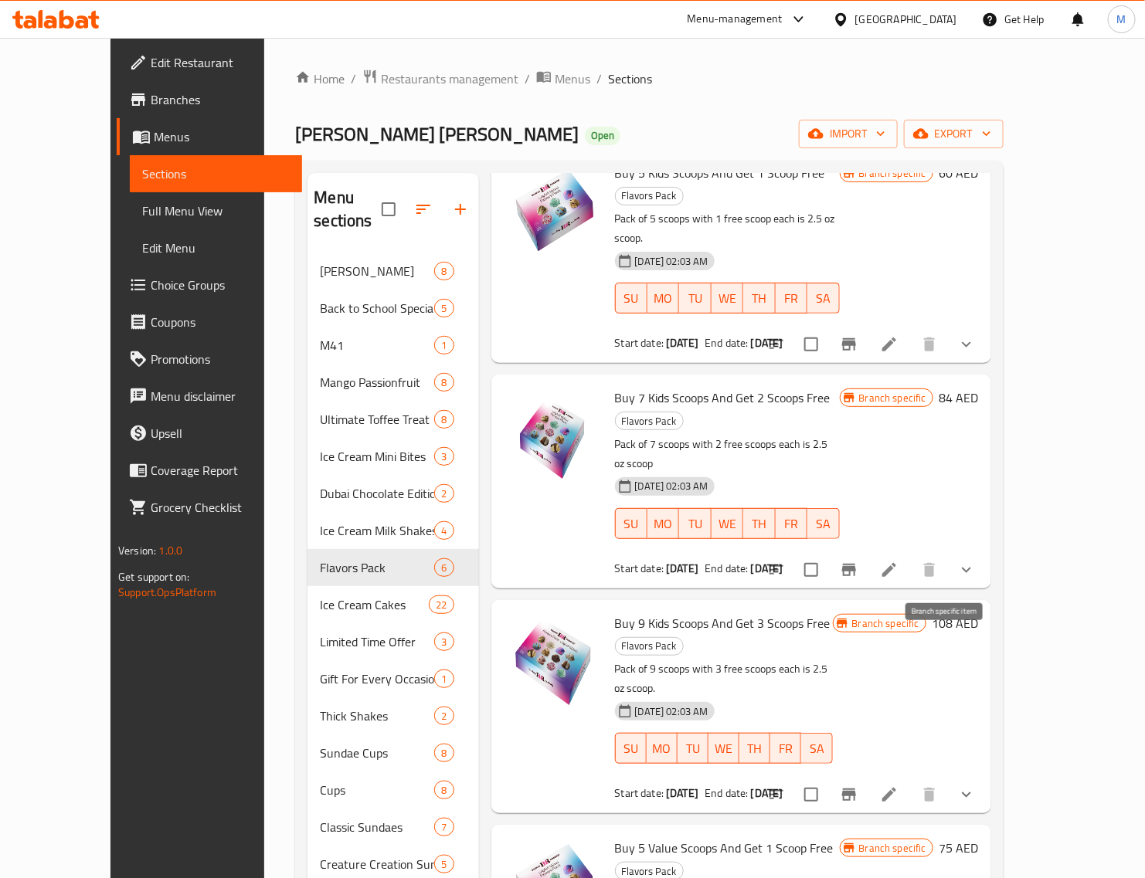
click at [856, 789] on icon "Branch-specific-item" at bounding box center [849, 795] width 14 height 12
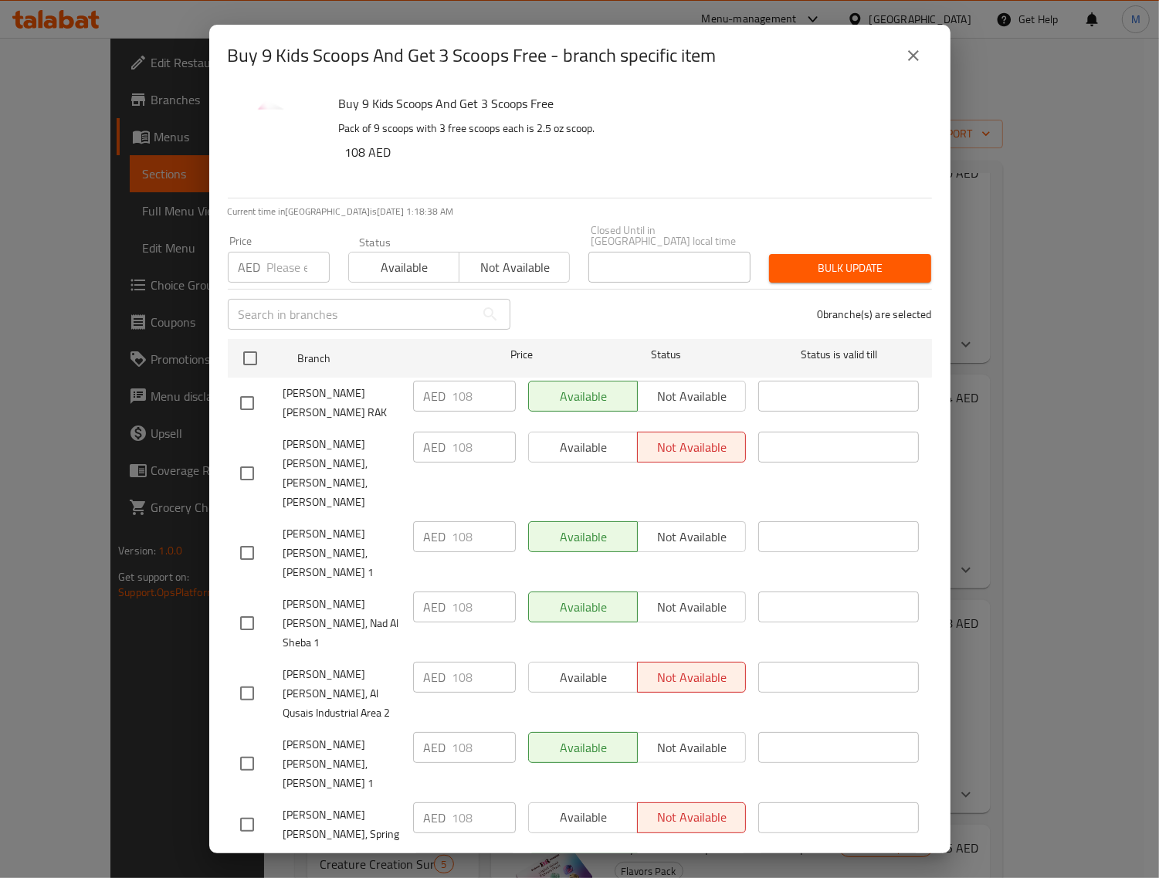
click at [910, 66] on button "close" at bounding box center [913, 55] width 37 height 37
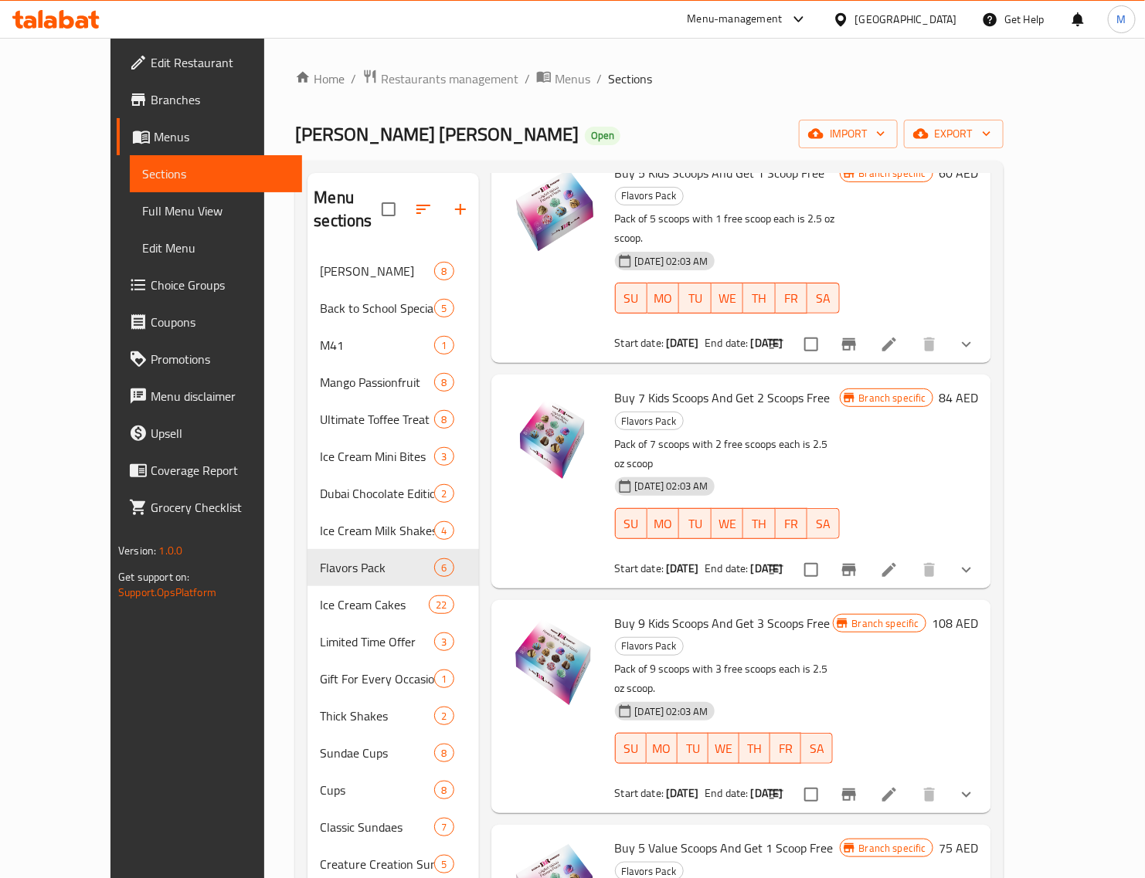
click at [979, 837] on h6 "75 AED" at bounding box center [958, 848] width 39 height 22
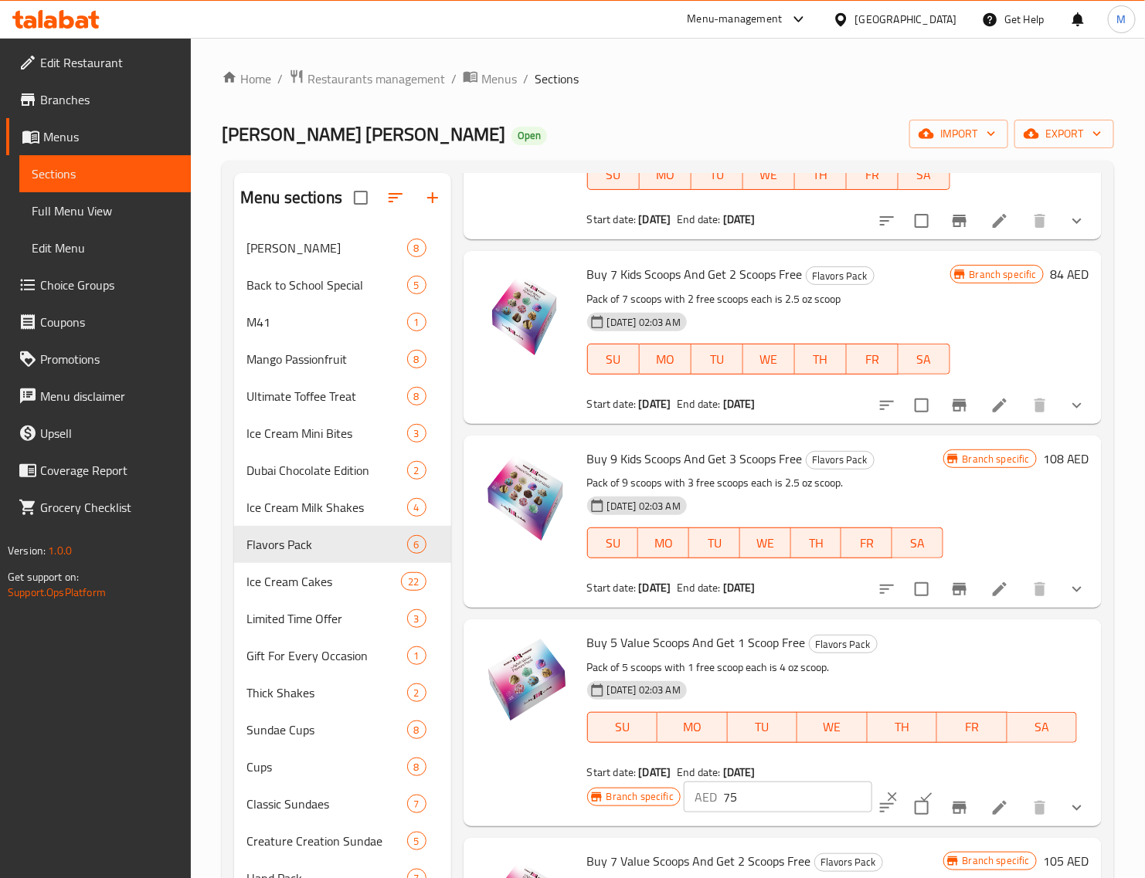
scroll to position [189, 0]
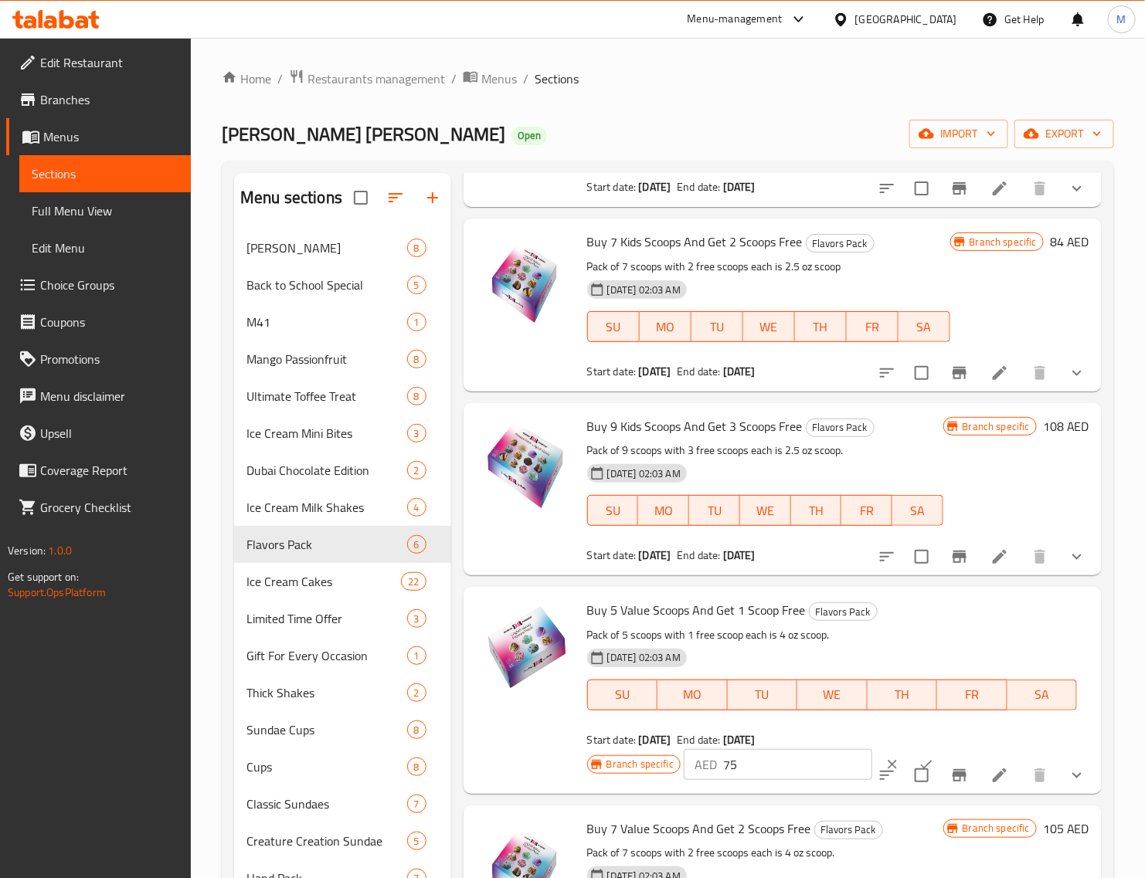
click at [777, 752] on input "75" at bounding box center [797, 764] width 149 height 31
paste input "80"
click at [909, 751] on button "ok" at bounding box center [926, 765] width 34 height 34
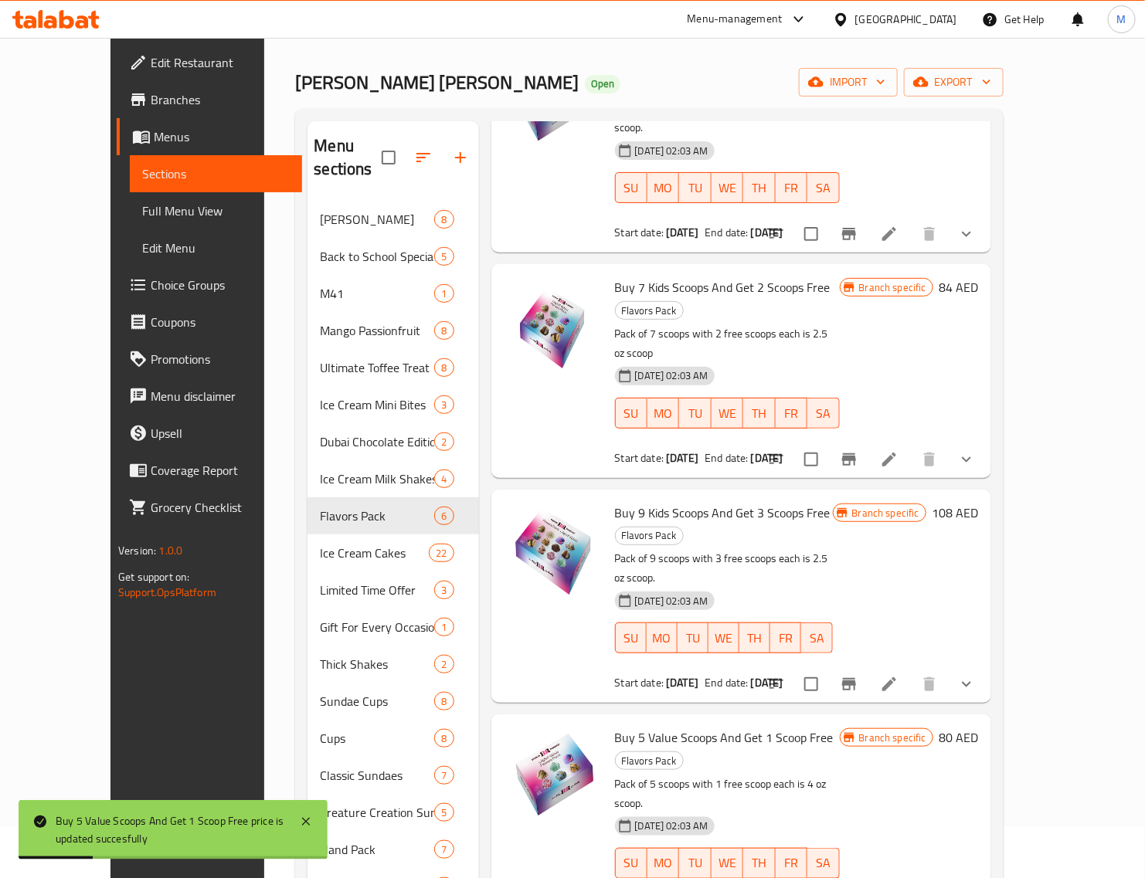
scroll to position [97, 0]
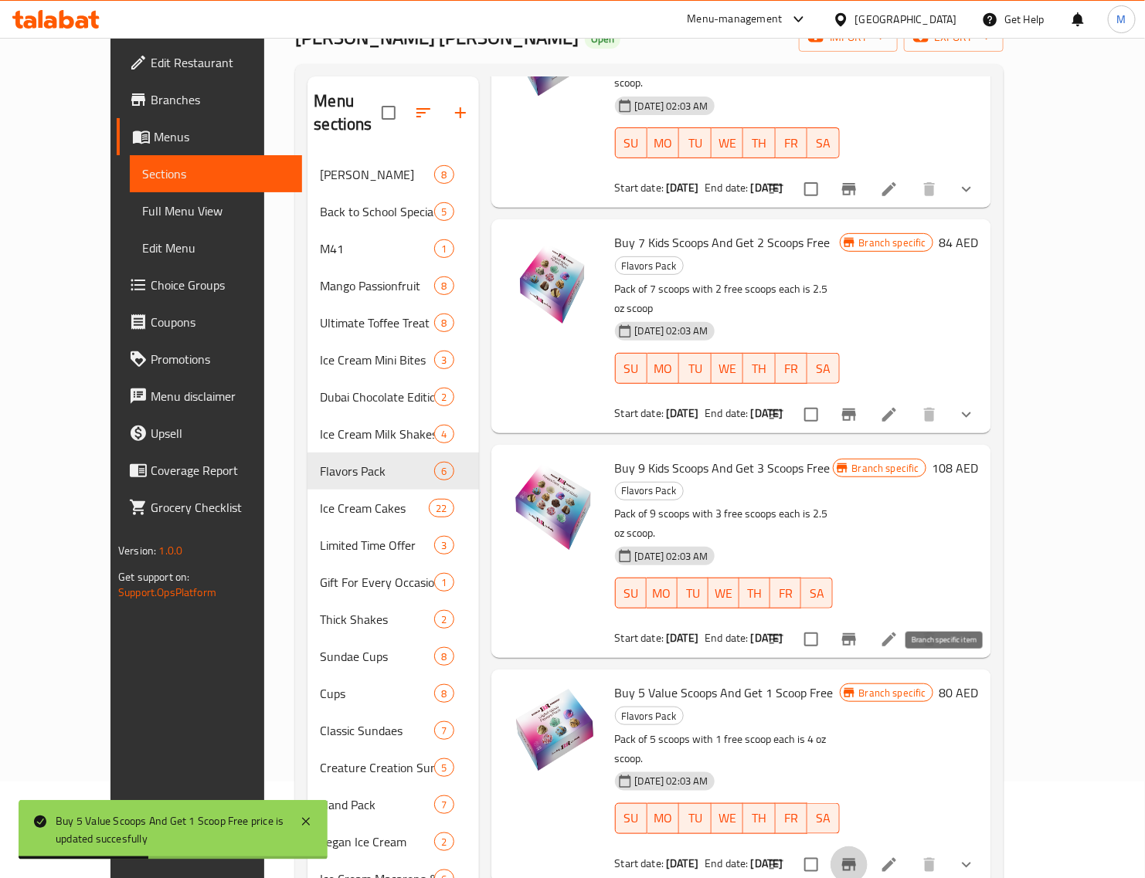
click at [858, 856] on icon "Branch-specific-item" at bounding box center [849, 865] width 19 height 19
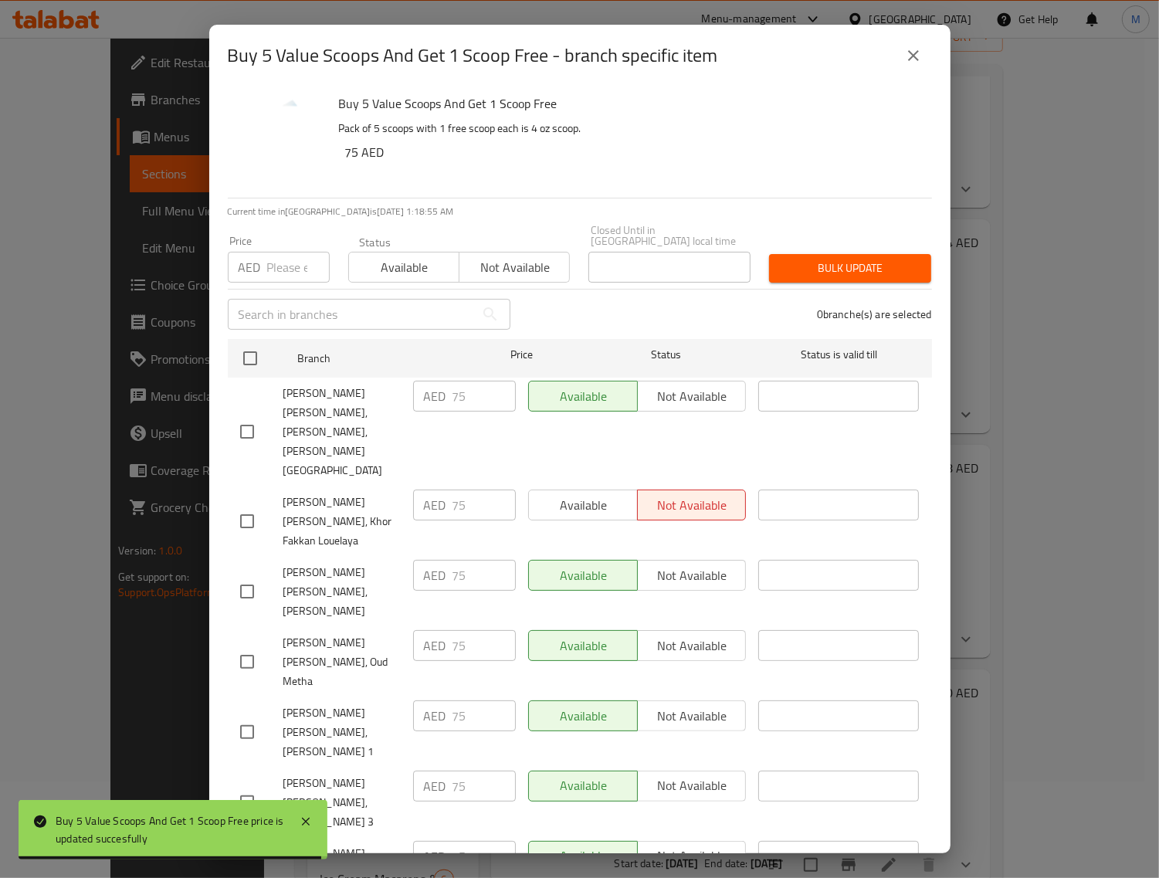
click at [249, 358] on input "checkbox" at bounding box center [250, 358] width 32 height 32
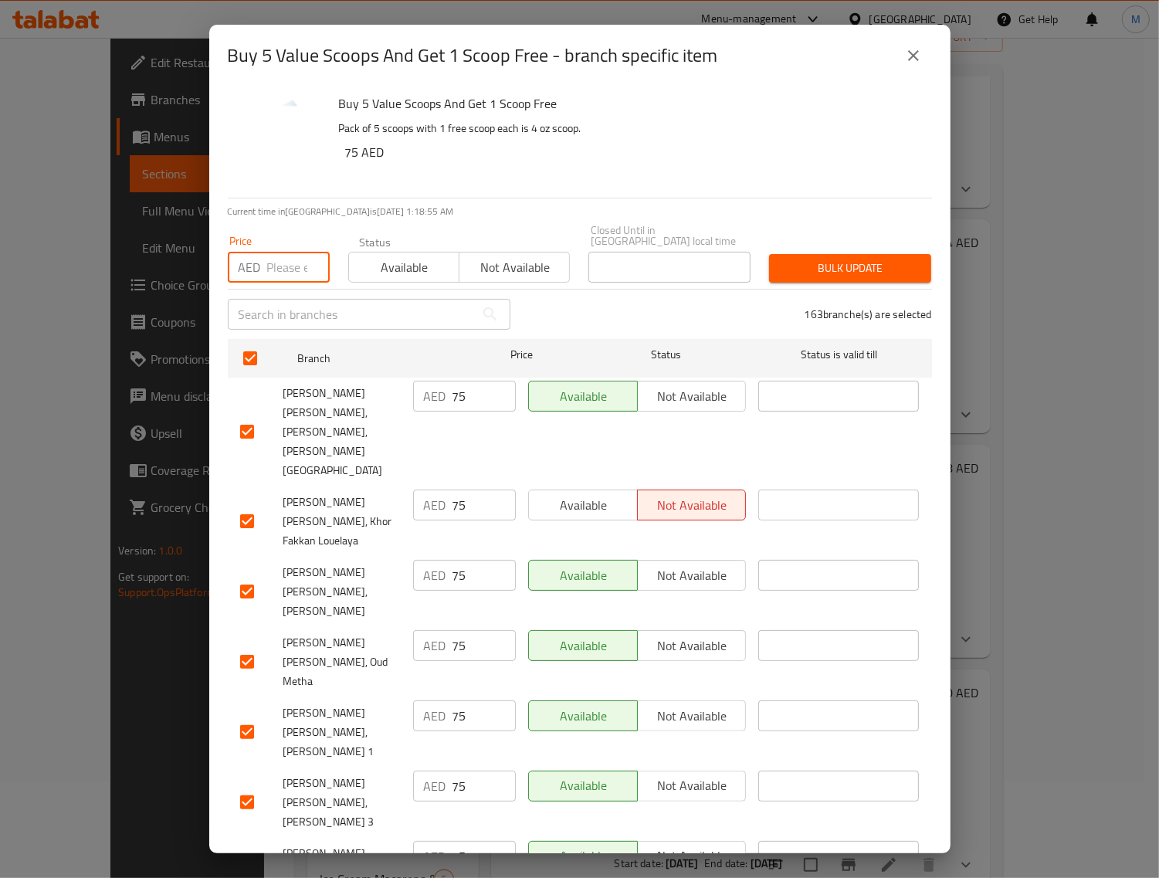
click at [287, 271] on input "number" at bounding box center [298, 267] width 63 height 31
paste input "80"
click at [793, 271] on span "Bulk update" at bounding box center [850, 268] width 137 height 19
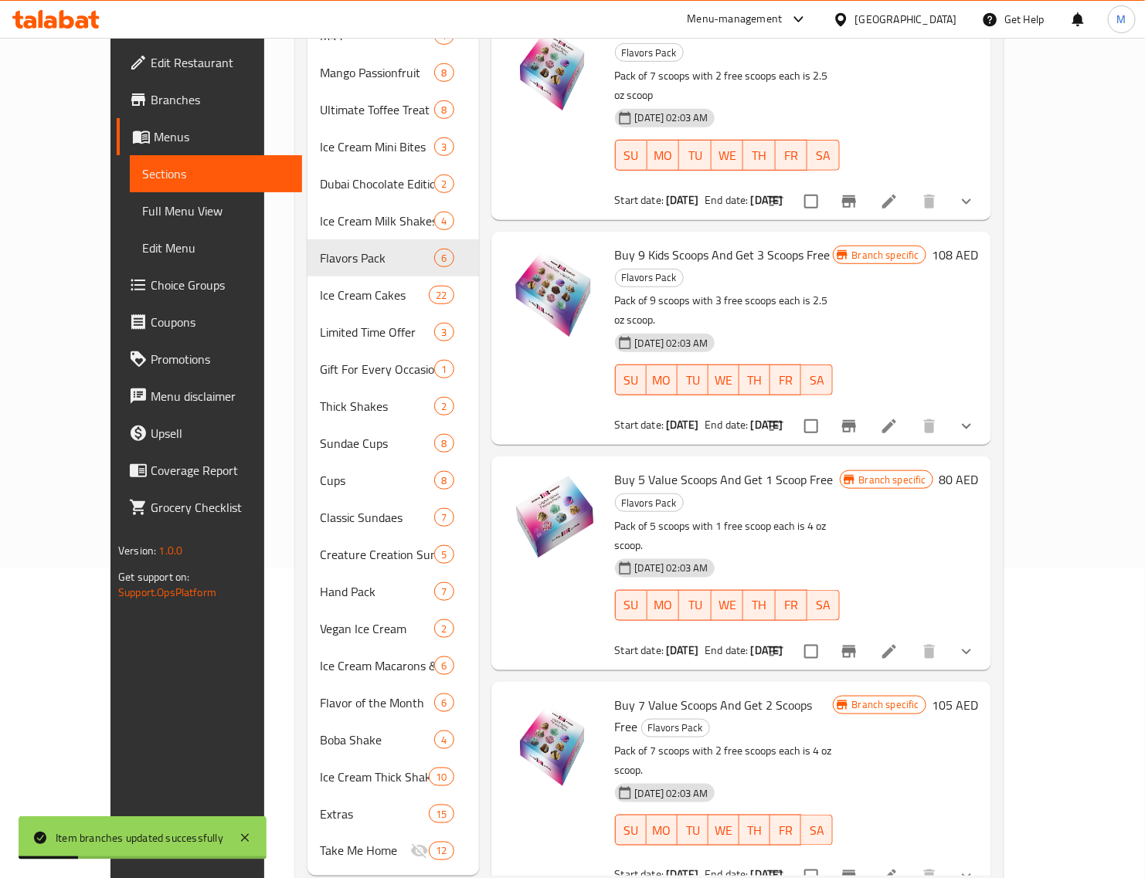
scroll to position [326, 0]
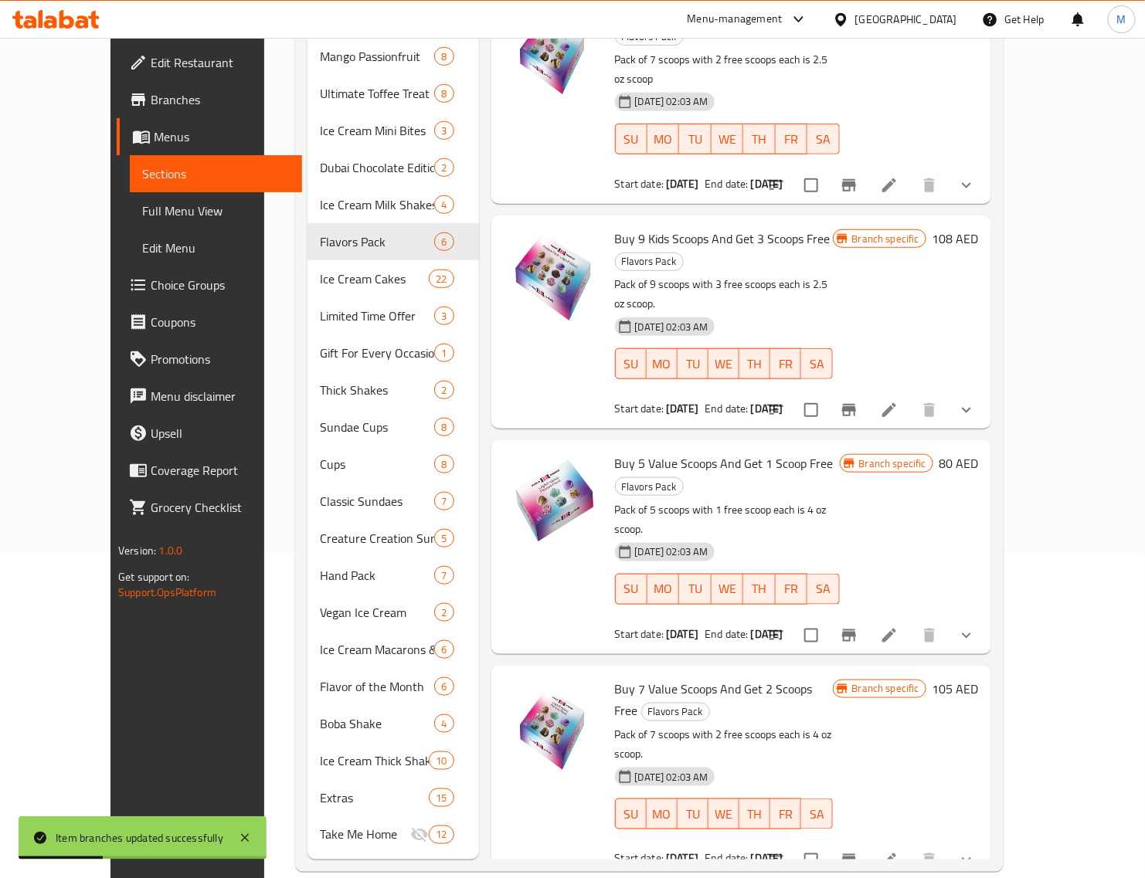
click at [979, 678] on h6 "105 AED" at bounding box center [955, 689] width 46 height 22
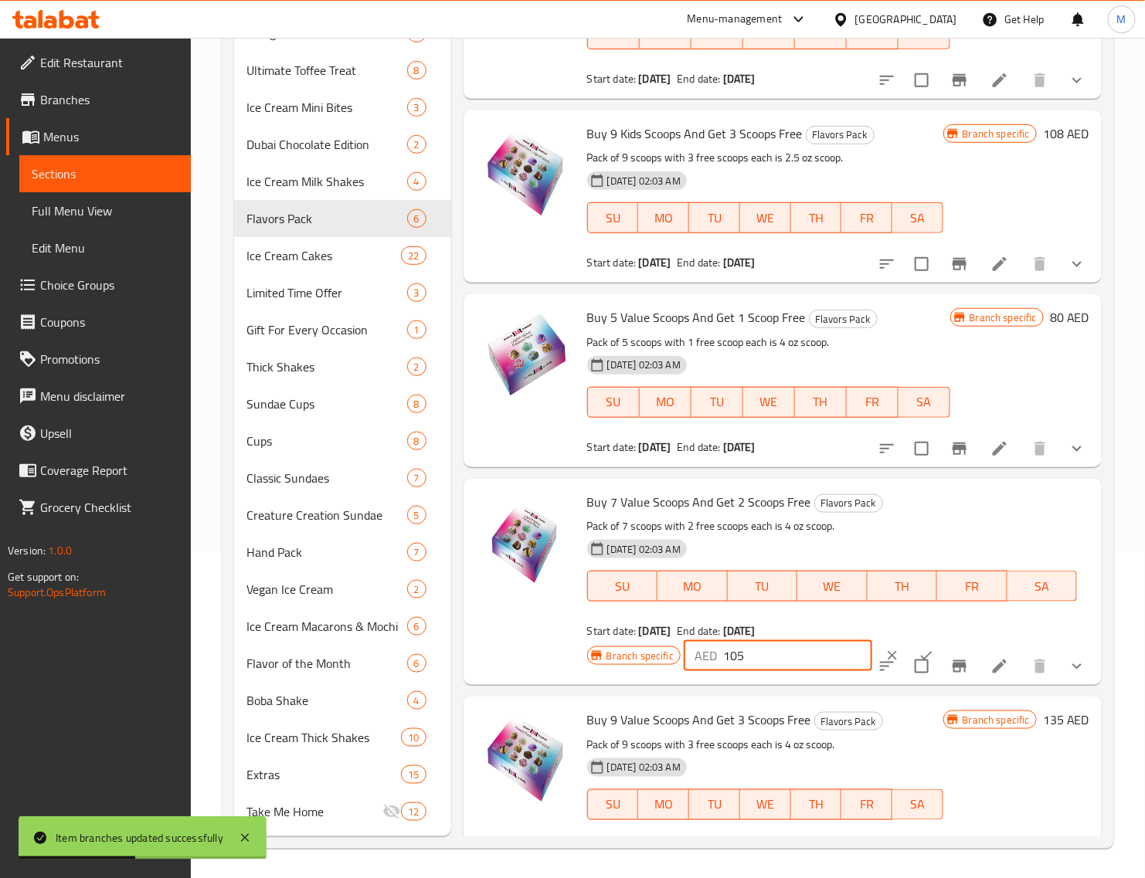
click at [749, 655] on input "105" at bounding box center [797, 655] width 149 height 31
paste input "12"
click at [904, 650] on div "Buy 7 Value Scoops And Get 2 Scoops Free Flavors Pack Pack of 7 scoops with 2 f…" at bounding box center [838, 582] width 514 height 194
click at [909, 647] on button "ok" at bounding box center [926, 656] width 34 height 34
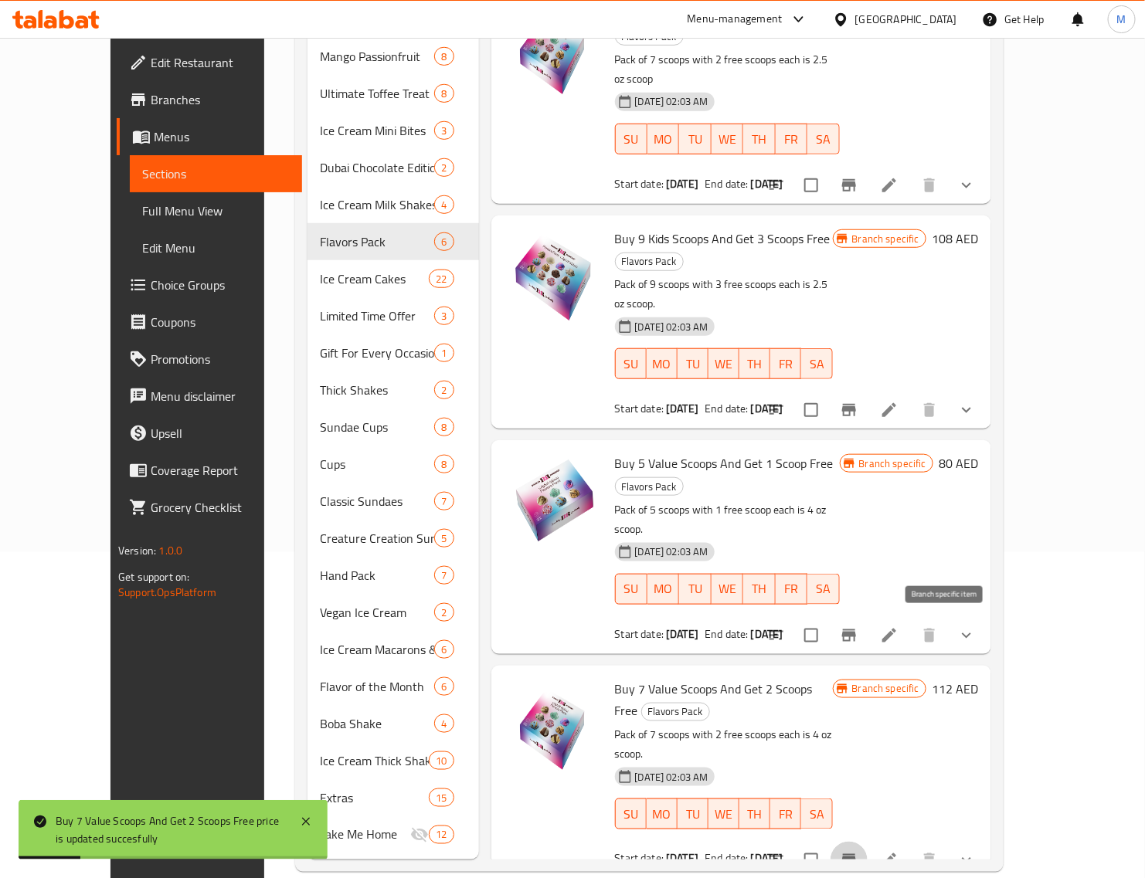
click at [858, 851] on icon "Branch-specific-item" at bounding box center [849, 860] width 19 height 19
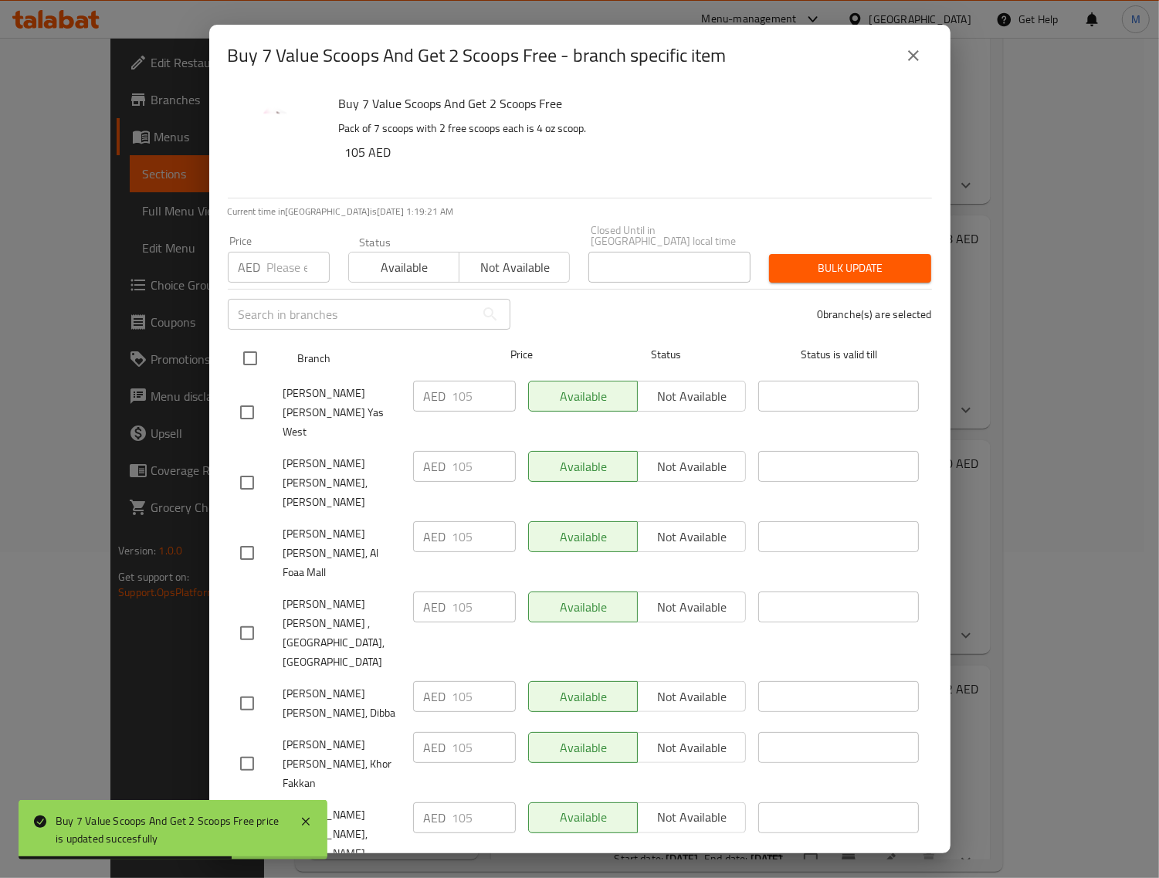
click at [264, 358] on input "checkbox" at bounding box center [250, 358] width 32 height 32
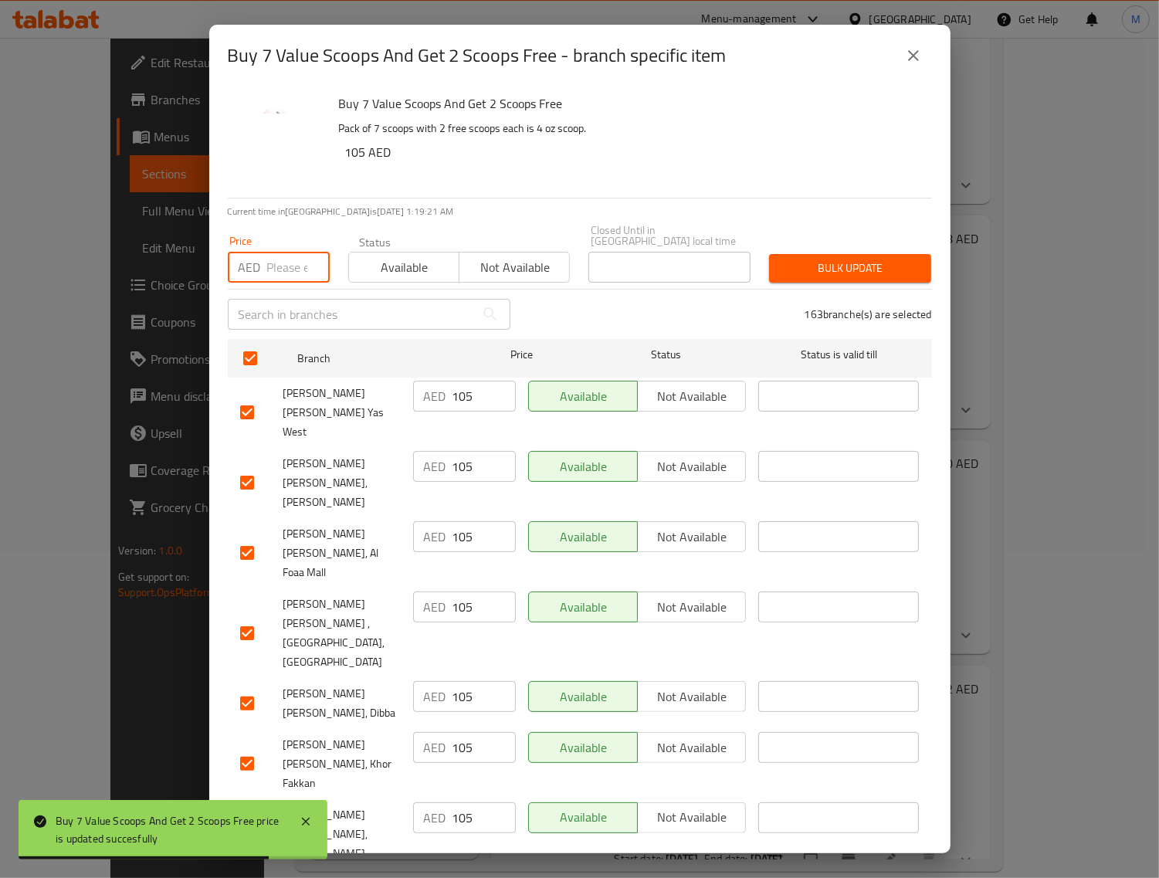
click at [271, 280] on input "number" at bounding box center [298, 267] width 63 height 31
paste input "112"
click at [813, 287] on div "163 branche(s) are selected" at bounding box center [731, 315] width 422 height 56
click at [816, 275] on span "Bulk update" at bounding box center [850, 268] width 137 height 19
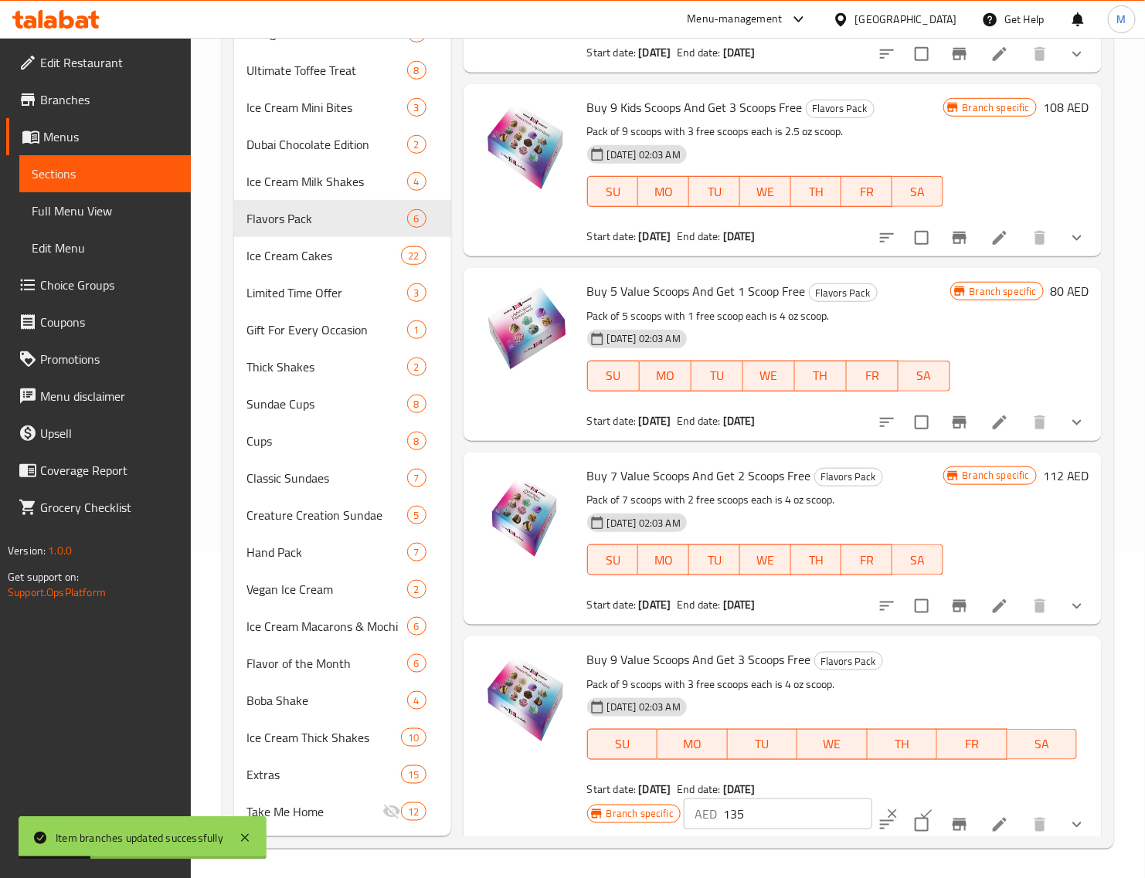
scroll to position [189, 0]
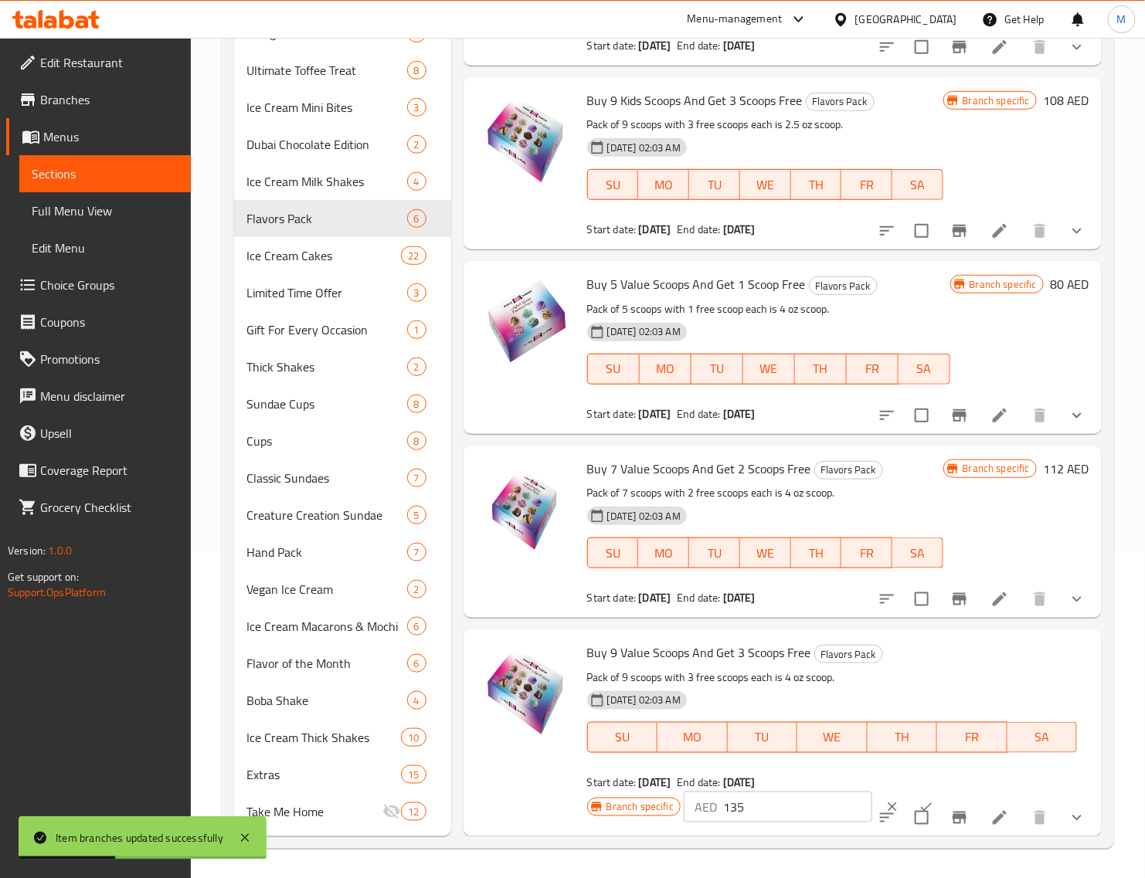
click at [755, 798] on input "135" at bounding box center [797, 807] width 149 height 31
paste input "44"
click at [918, 799] on icon "ok" at bounding box center [925, 806] width 15 height 15
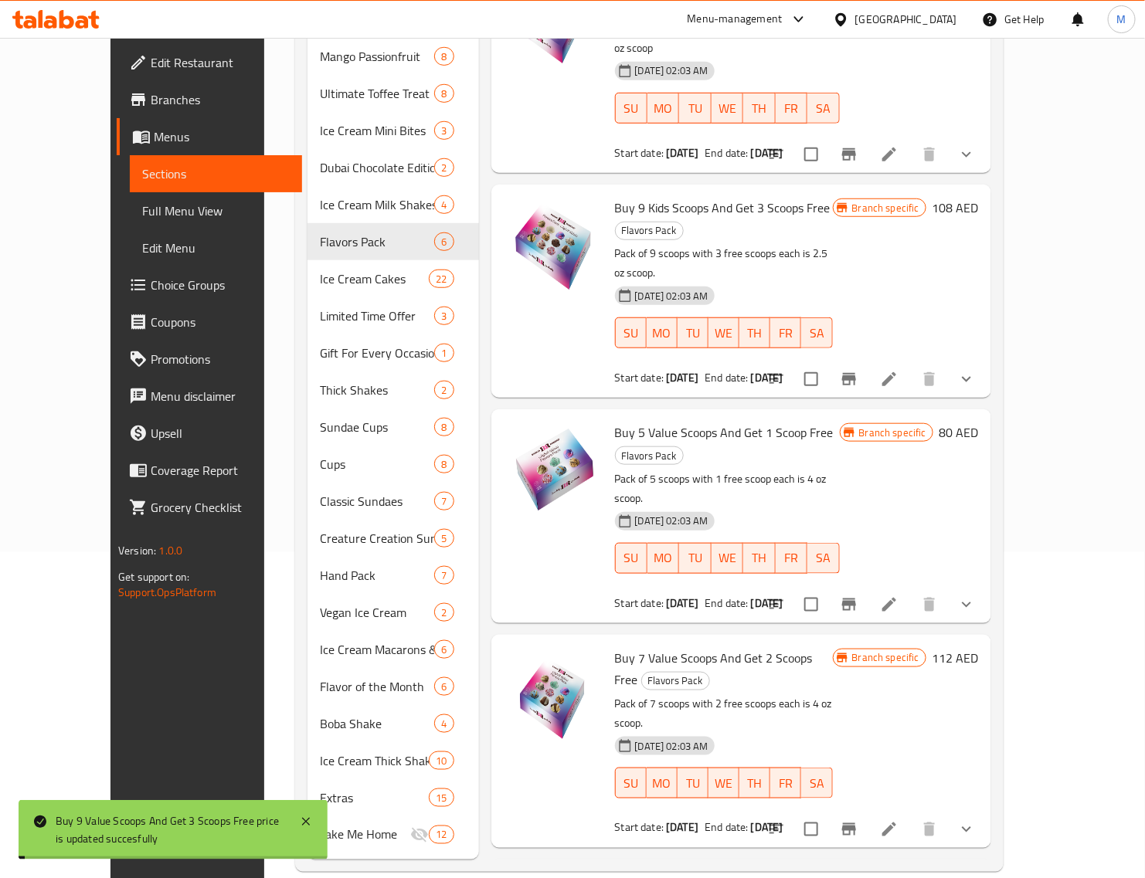
scroll to position [155, 0]
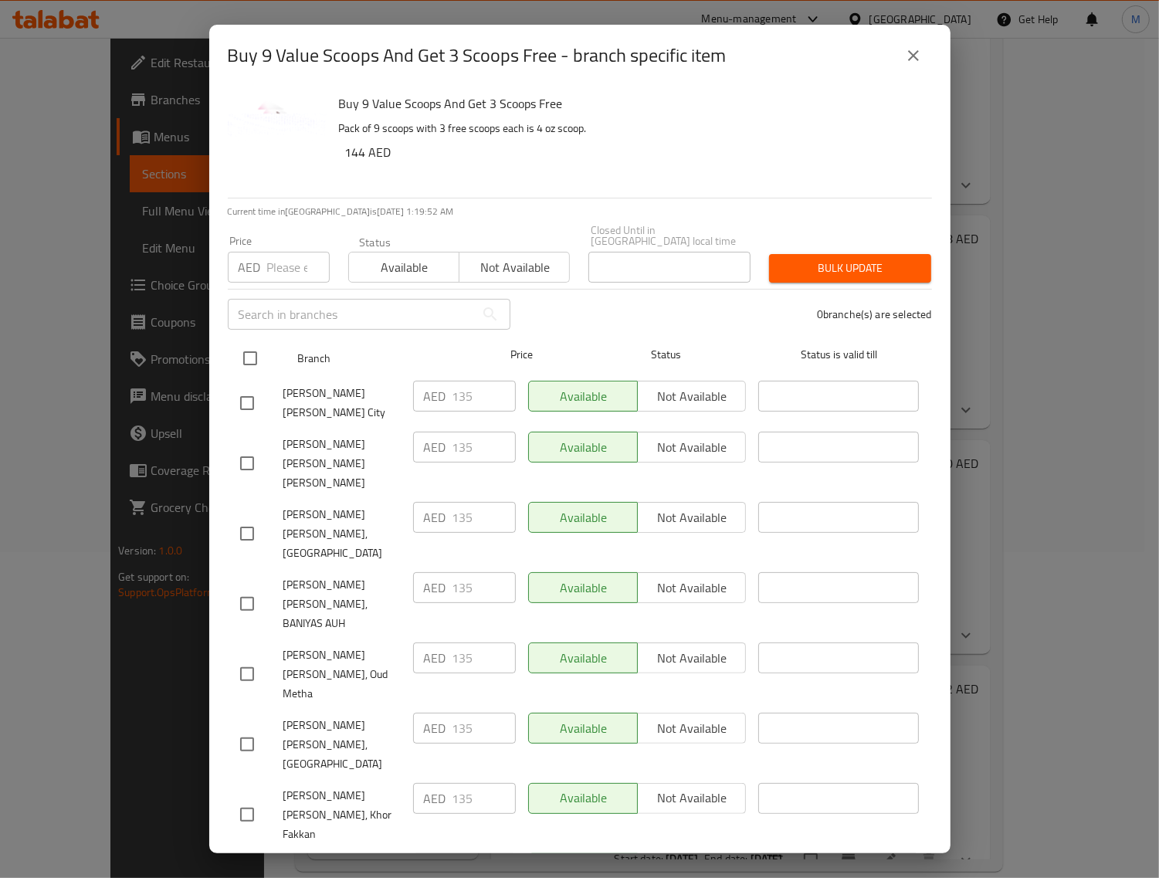
click at [249, 368] on input "checkbox" at bounding box center [250, 358] width 32 height 32
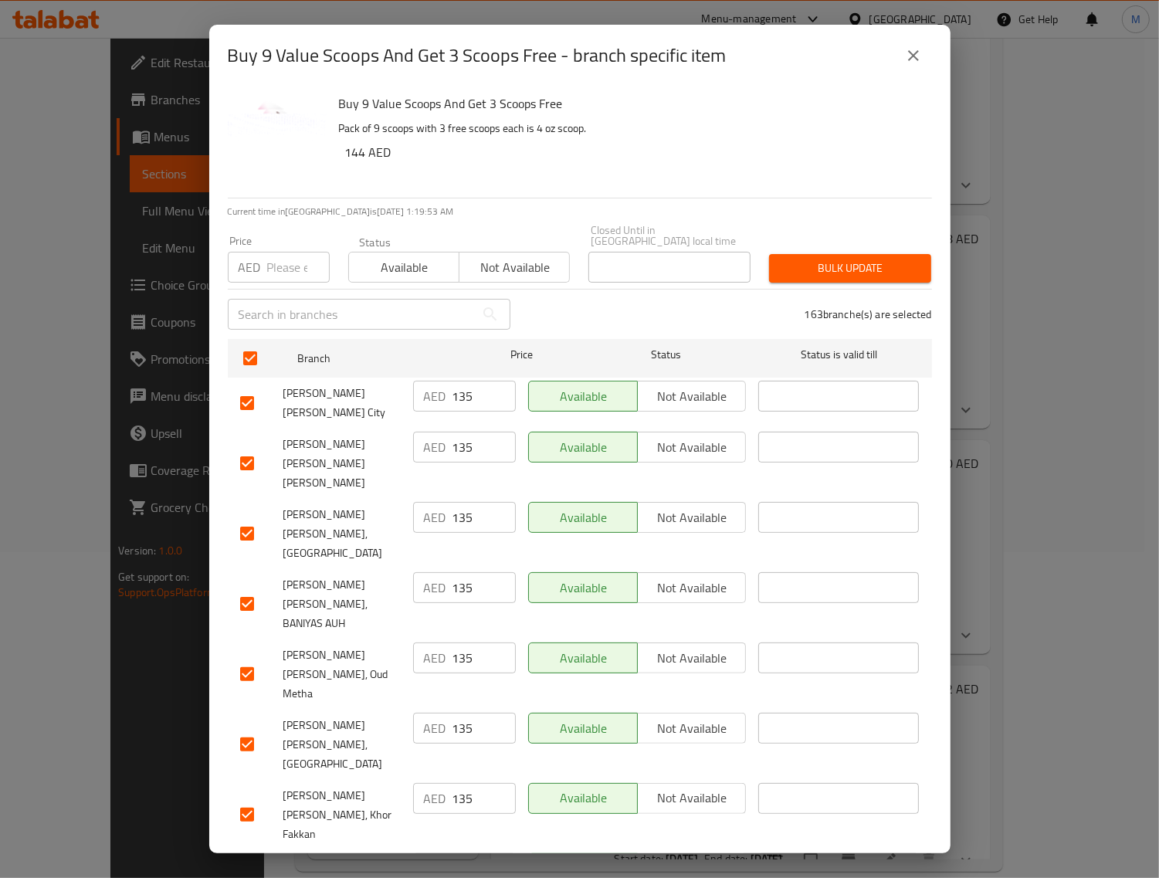
click at [272, 271] on input "number" at bounding box center [298, 267] width 63 height 31
paste input "144"
click at [816, 273] on span "Bulk update" at bounding box center [850, 268] width 137 height 19
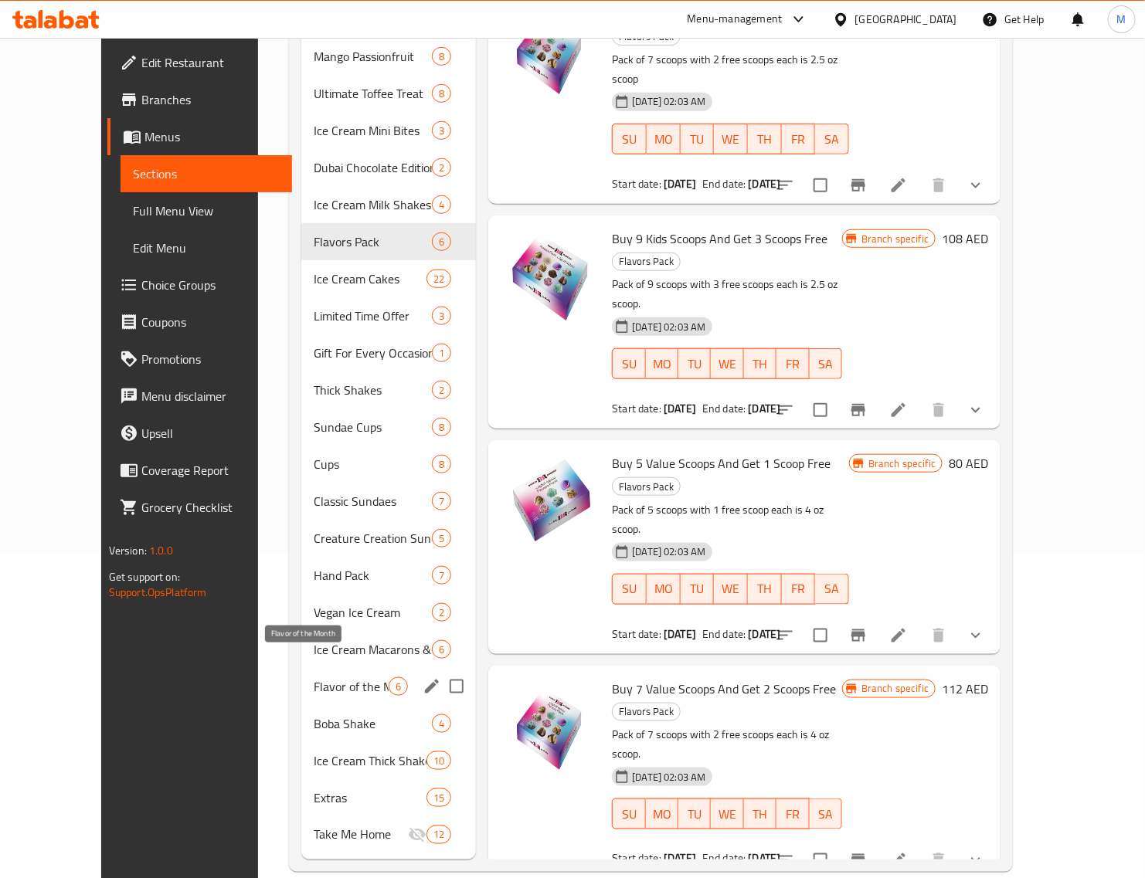
click at [314, 677] on span "Flavor of the Month" at bounding box center [351, 686] width 75 height 19
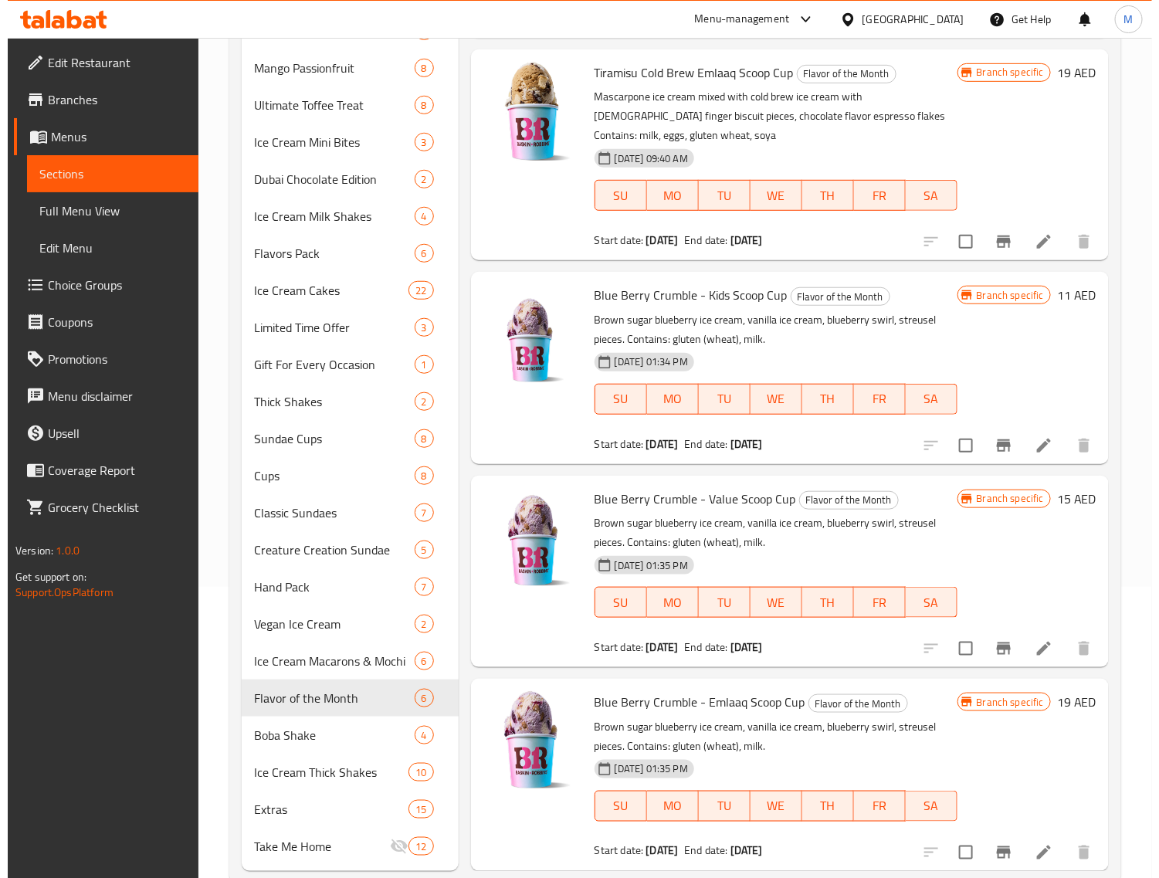
scroll to position [326, 0]
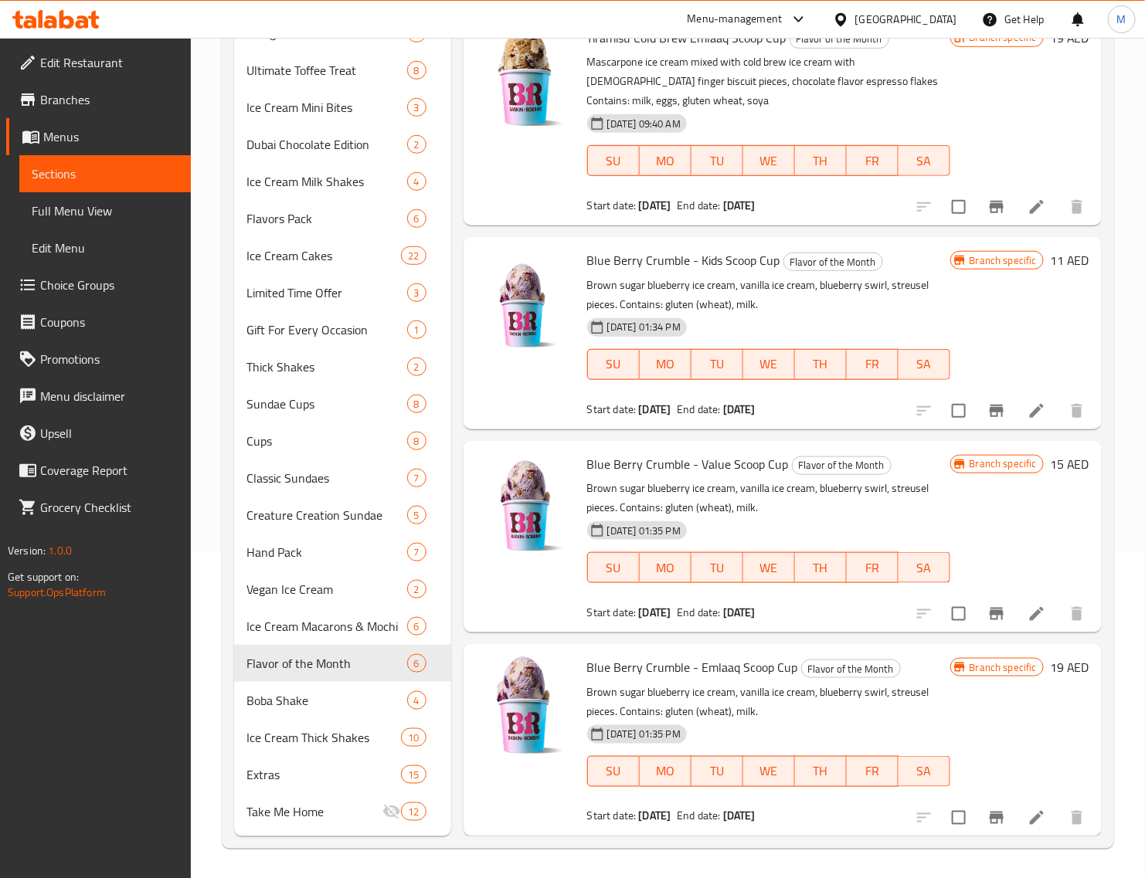
click at [1050, 260] on h6 "11 AED" at bounding box center [1069, 260] width 39 height 22
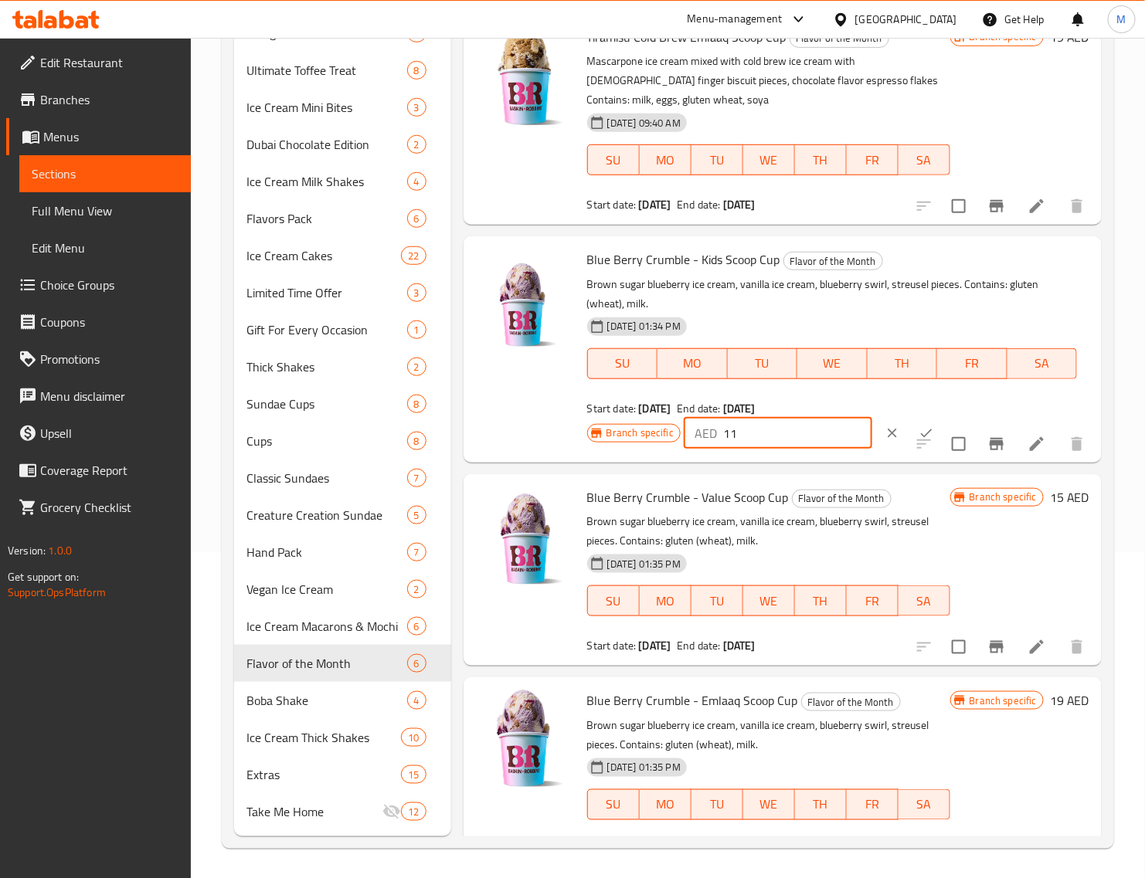
click at [766, 441] on input "11" at bounding box center [797, 433] width 149 height 31
paste input "2"
click at [909, 416] on button "ok" at bounding box center [926, 433] width 34 height 34
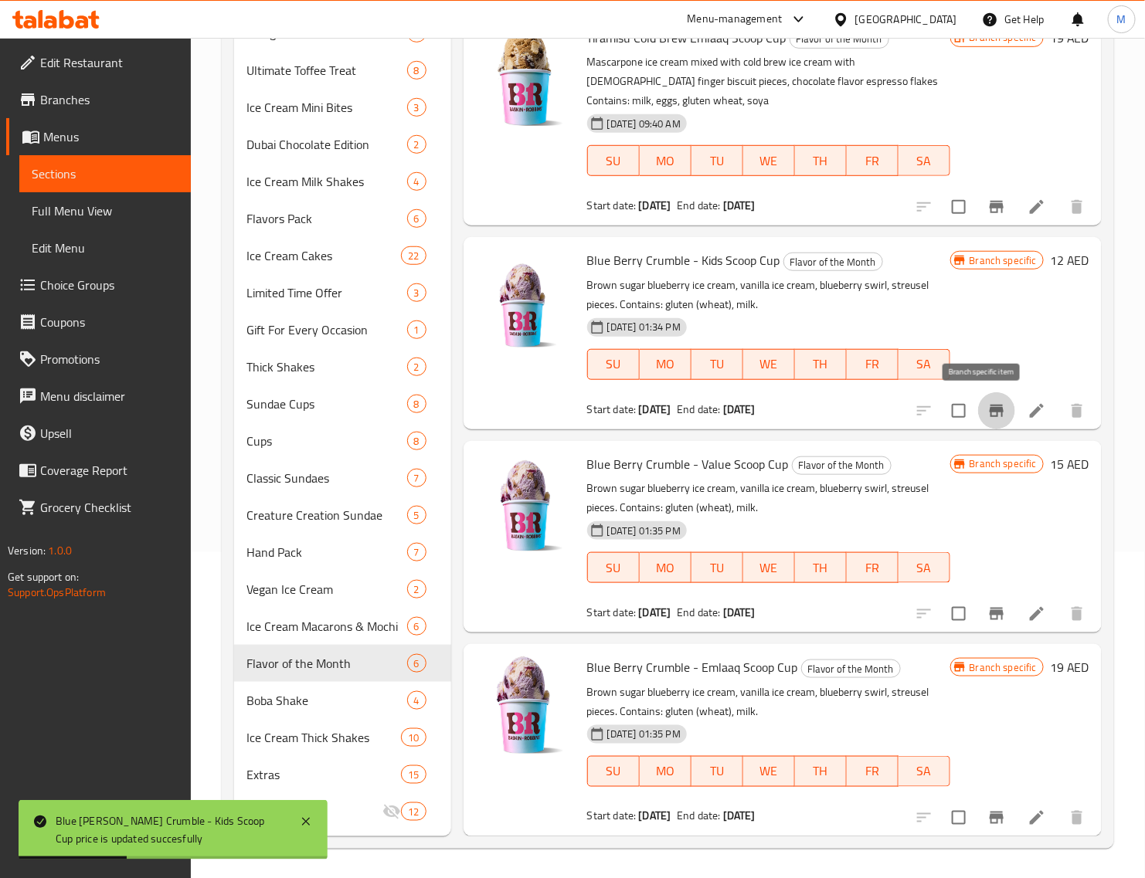
click at [989, 408] on icon "Branch-specific-item" at bounding box center [996, 411] width 14 height 12
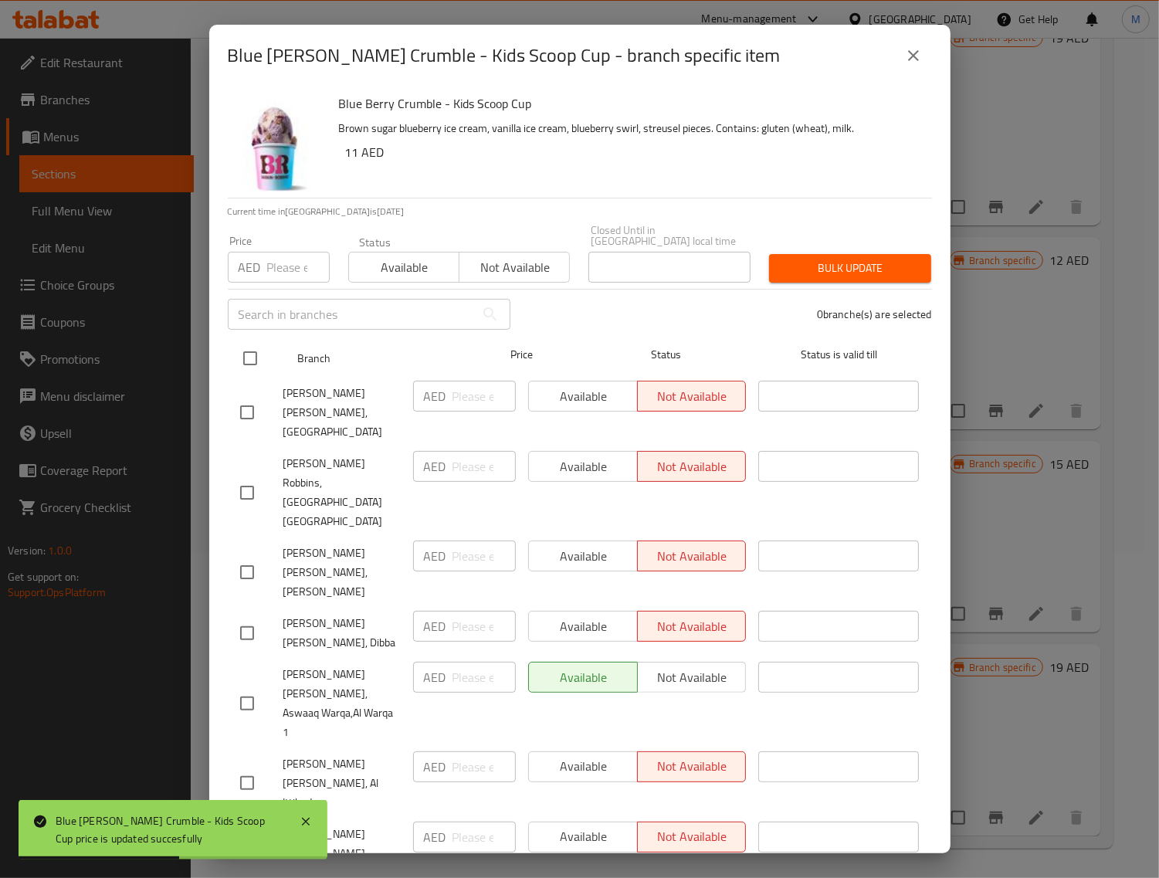
click at [253, 368] on input "checkbox" at bounding box center [250, 358] width 32 height 32
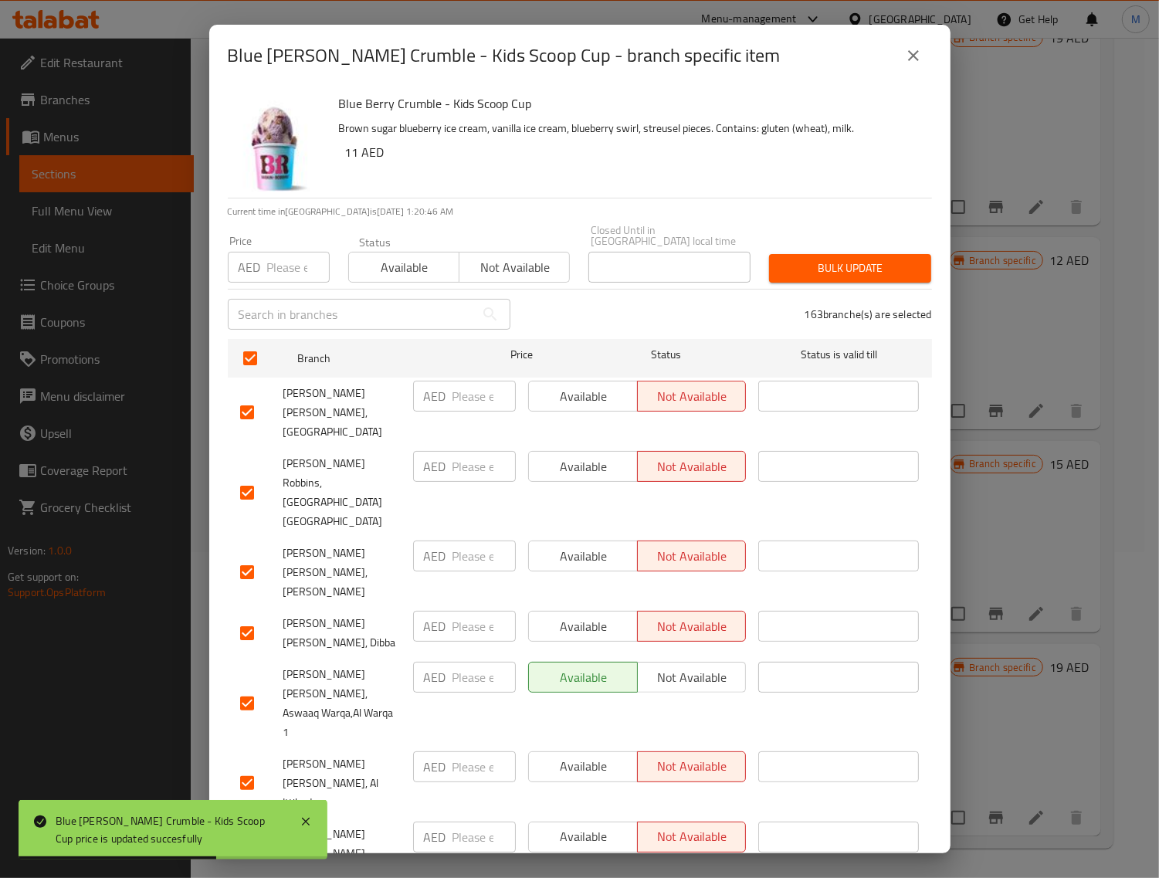
click at [280, 270] on input "number" at bounding box center [298, 267] width 63 height 31
paste input "12"
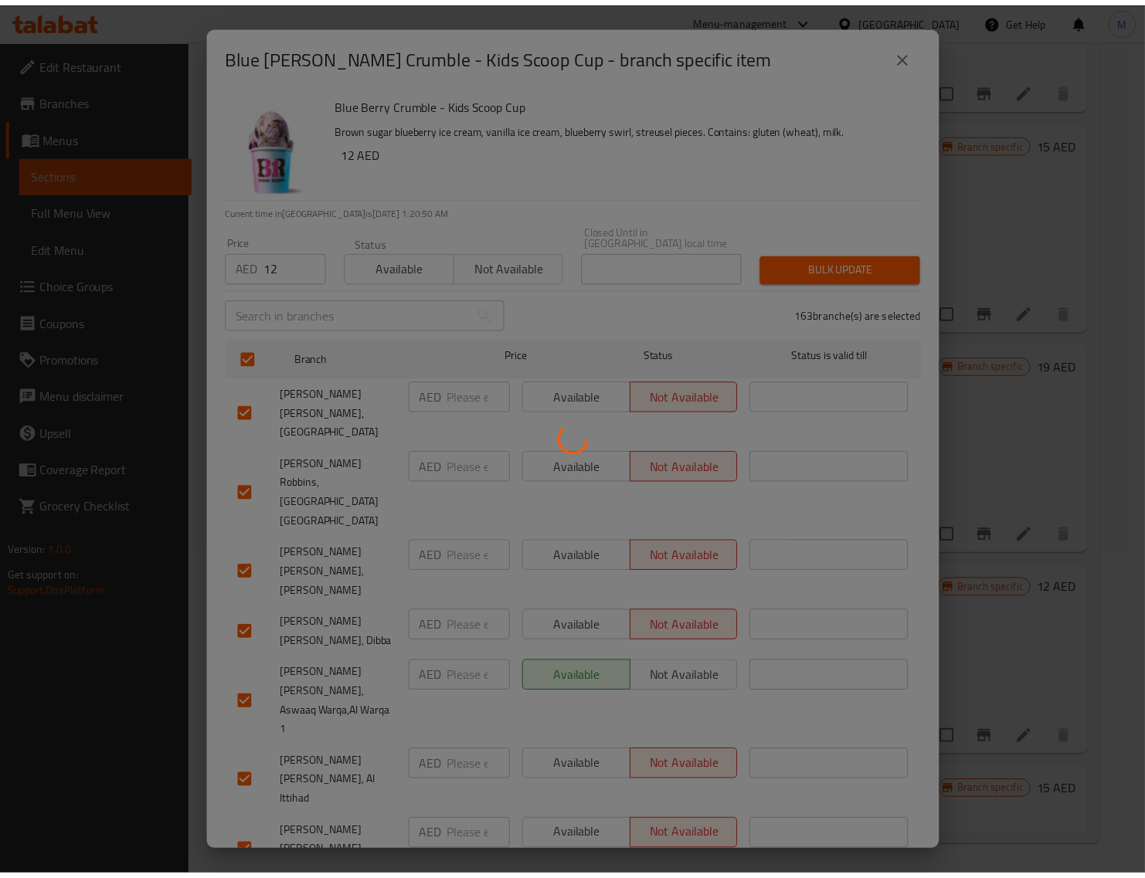
scroll to position [329, 0]
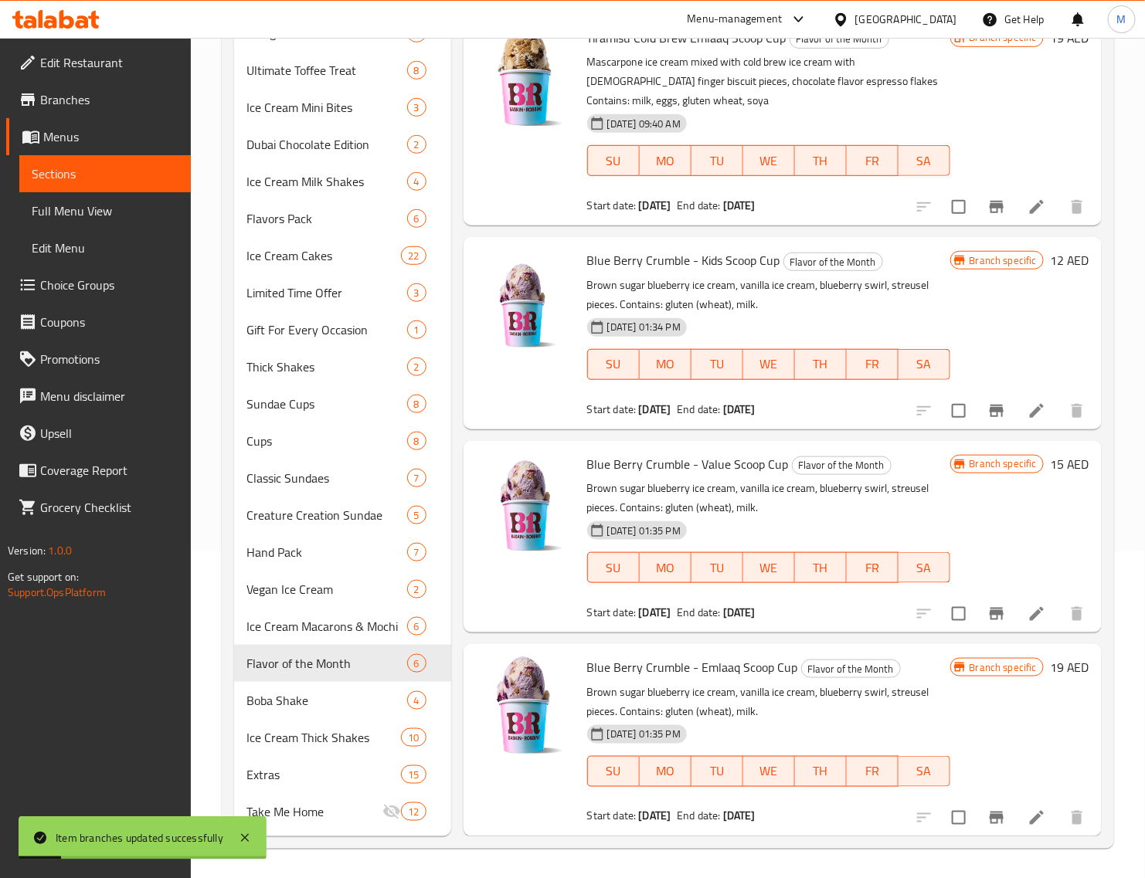
click at [1051, 460] on h6 "15 AED" at bounding box center [1069, 464] width 39 height 22
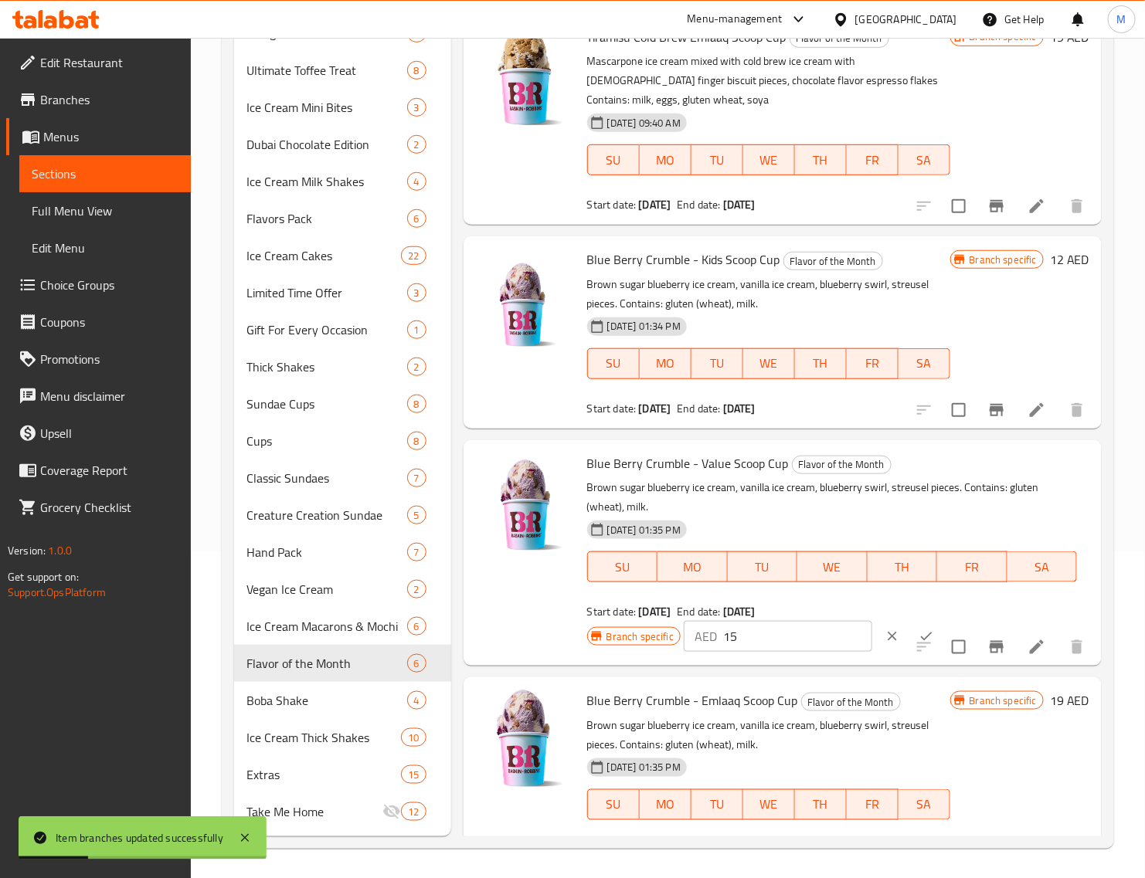
click at [792, 637] on input "15" at bounding box center [797, 636] width 149 height 31
paste input "6"
type input "16"
click at [909, 620] on button "ok" at bounding box center [926, 636] width 34 height 34
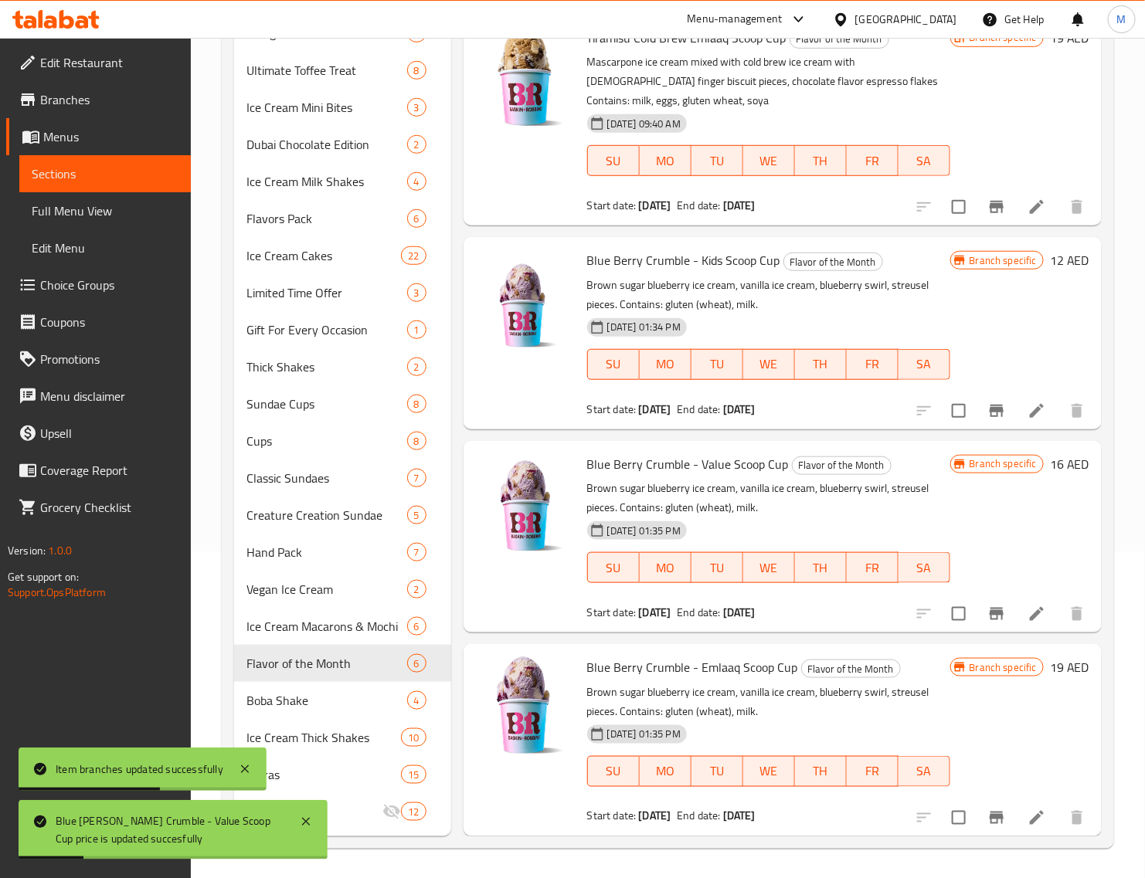
click at [989, 614] on icon "Branch-specific-item" at bounding box center [996, 614] width 14 height 12
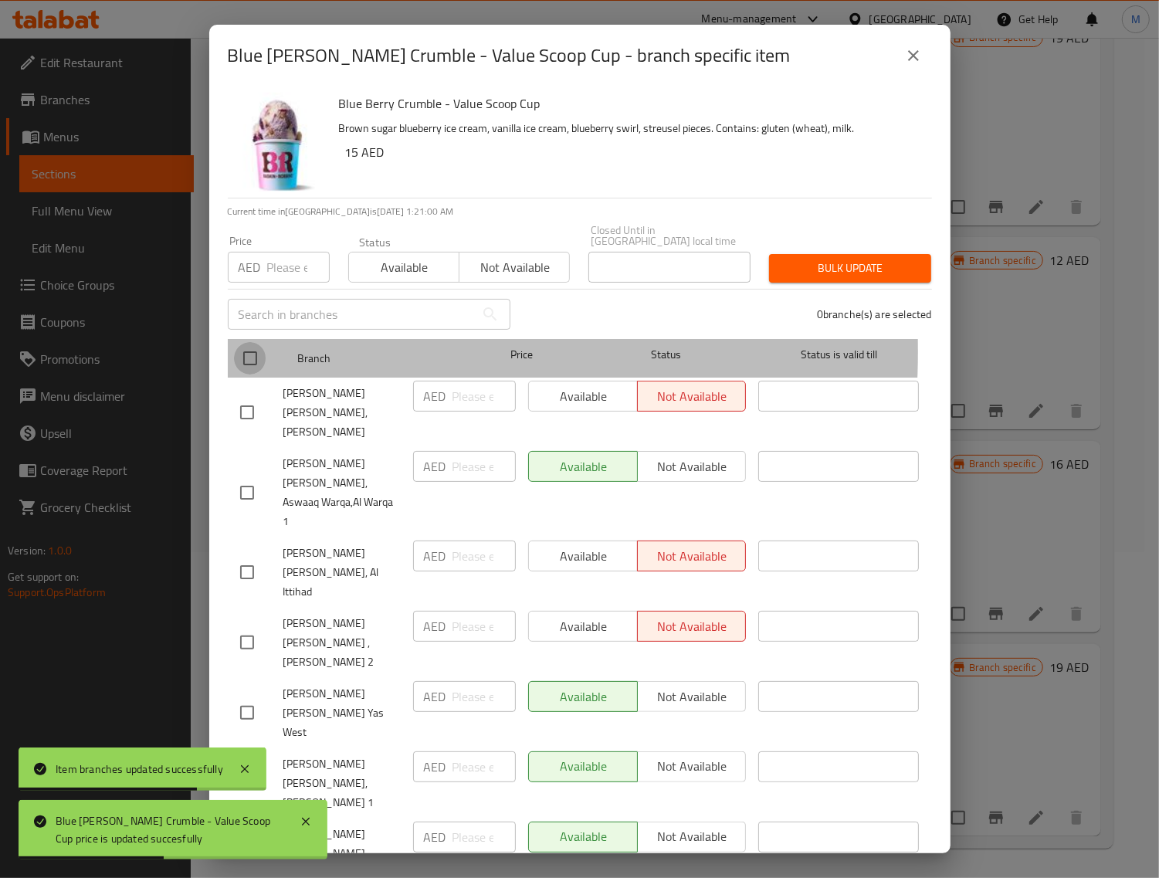
click at [245, 351] on input "checkbox" at bounding box center [250, 358] width 32 height 32
checkbox input "true"
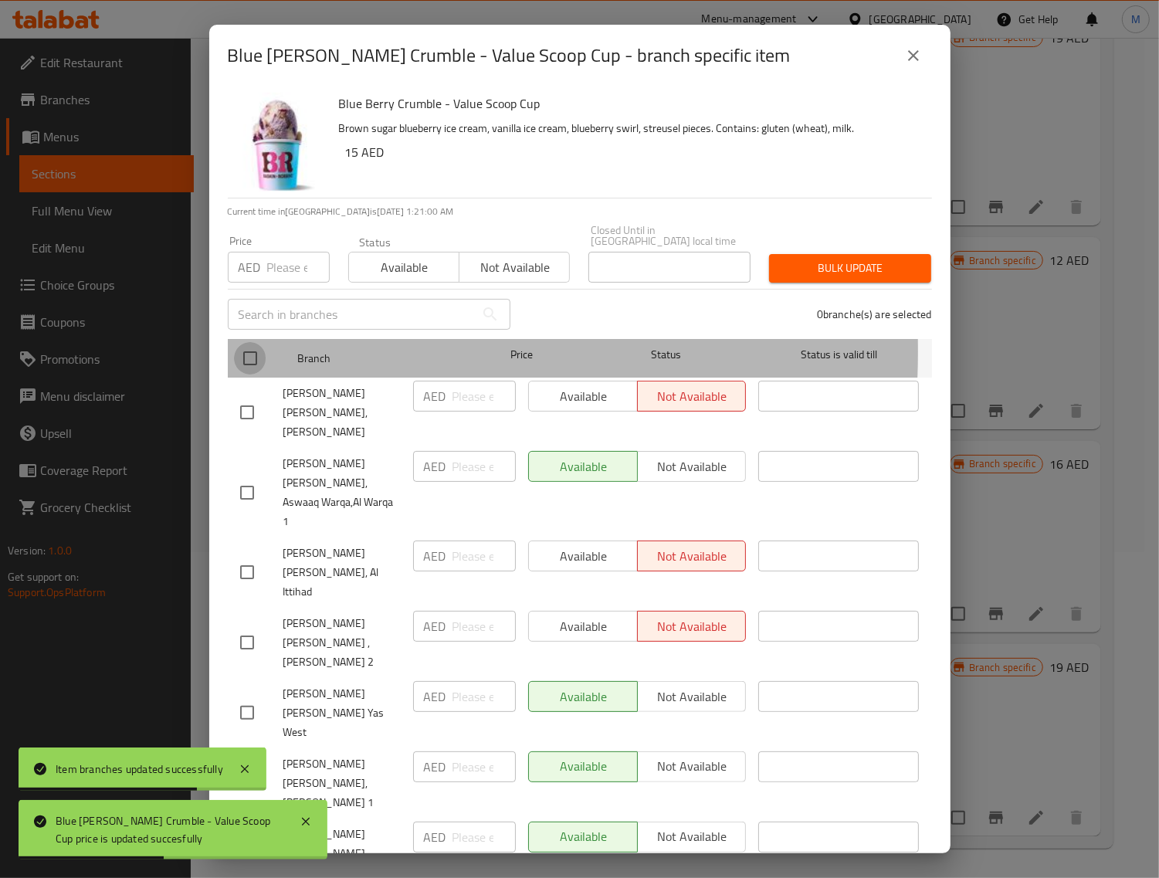
checkbox input "true"
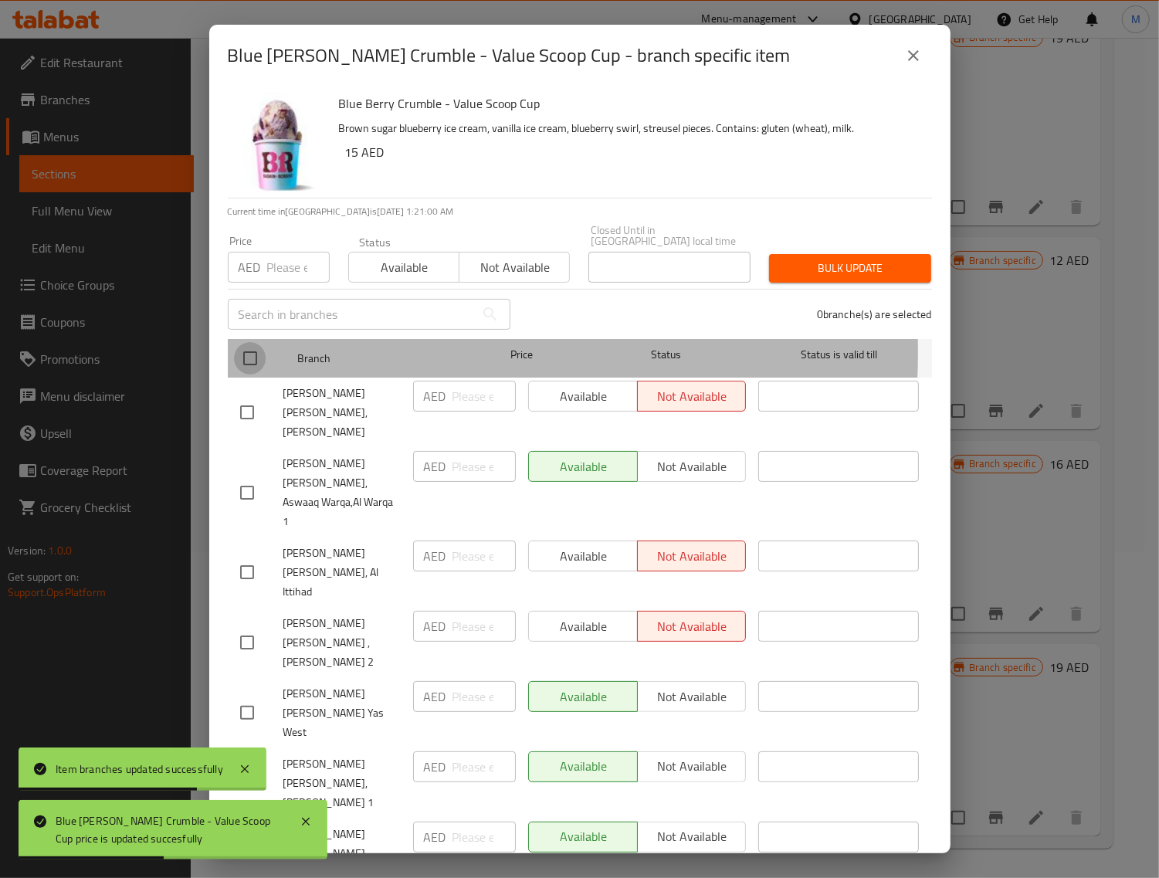
checkbox input "true"
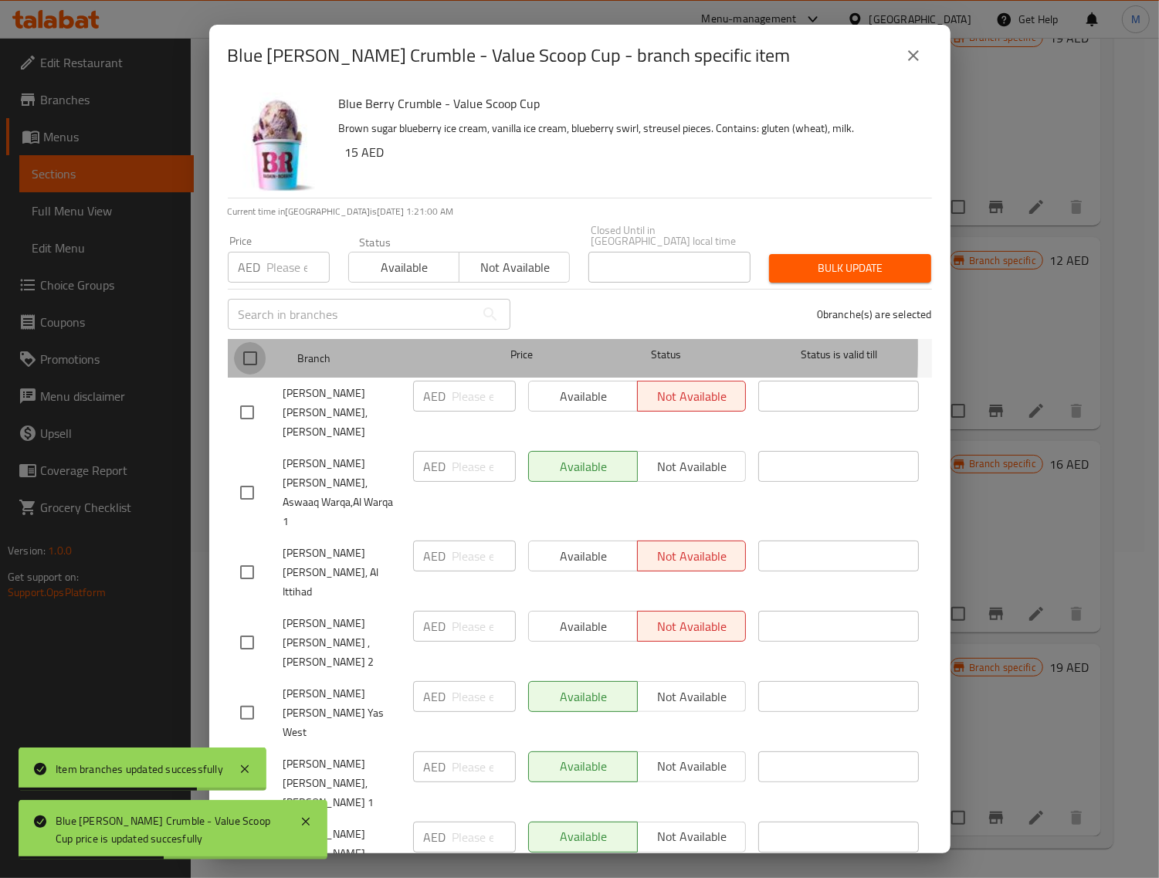
checkbox input "true"
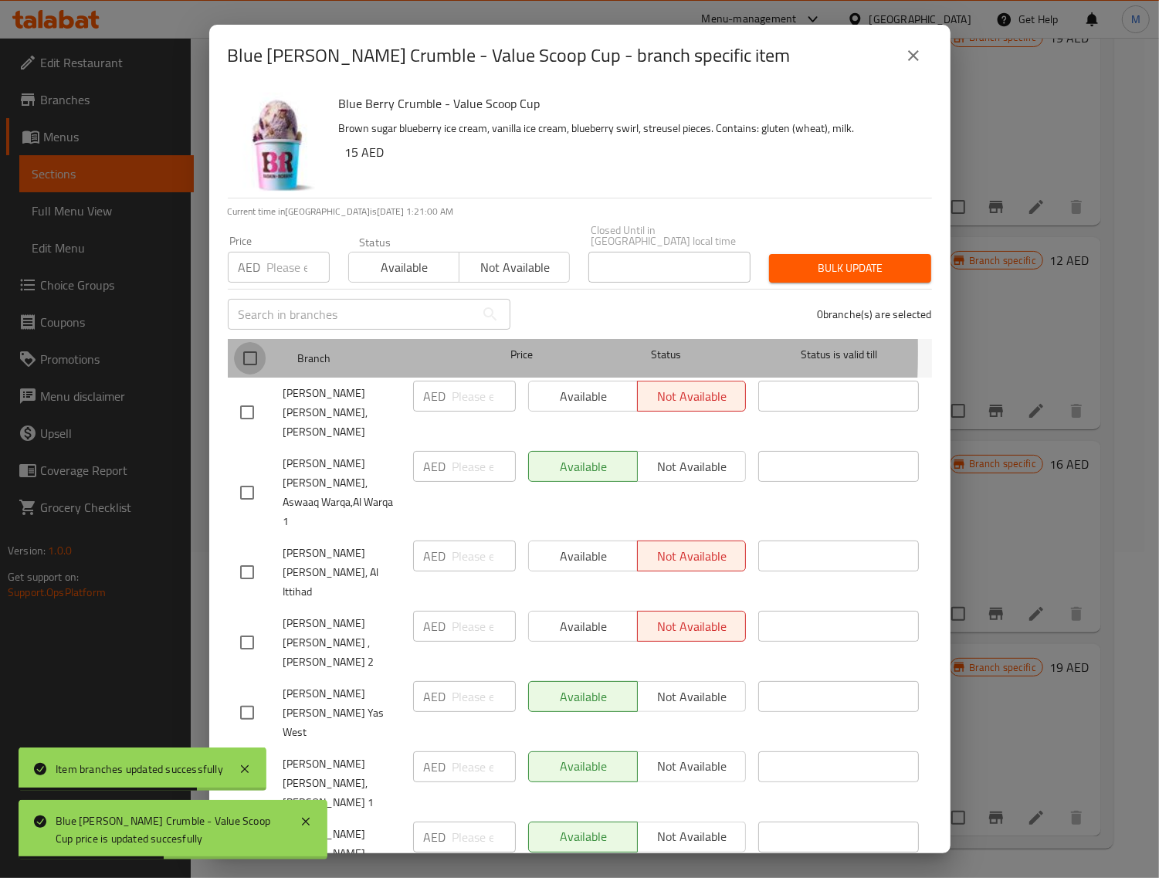
checkbox input "true"
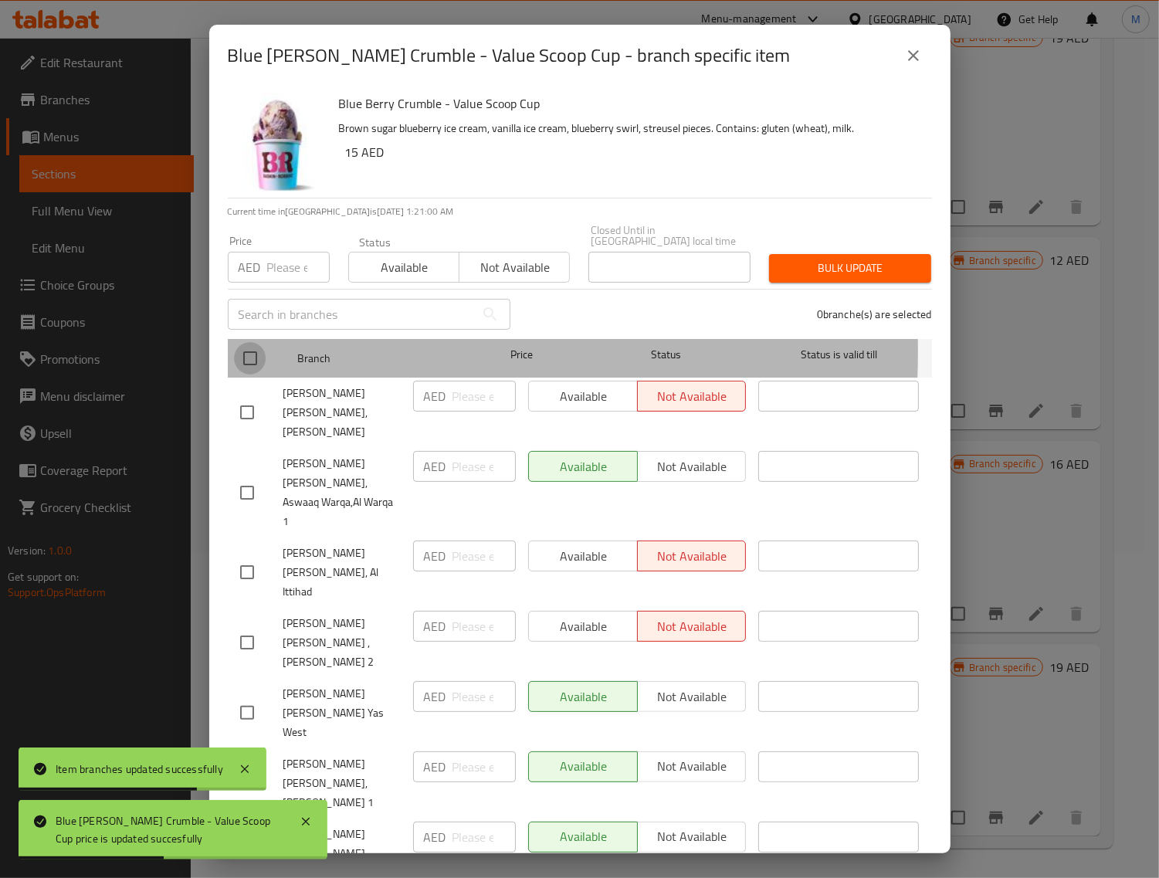
checkbox input "true"
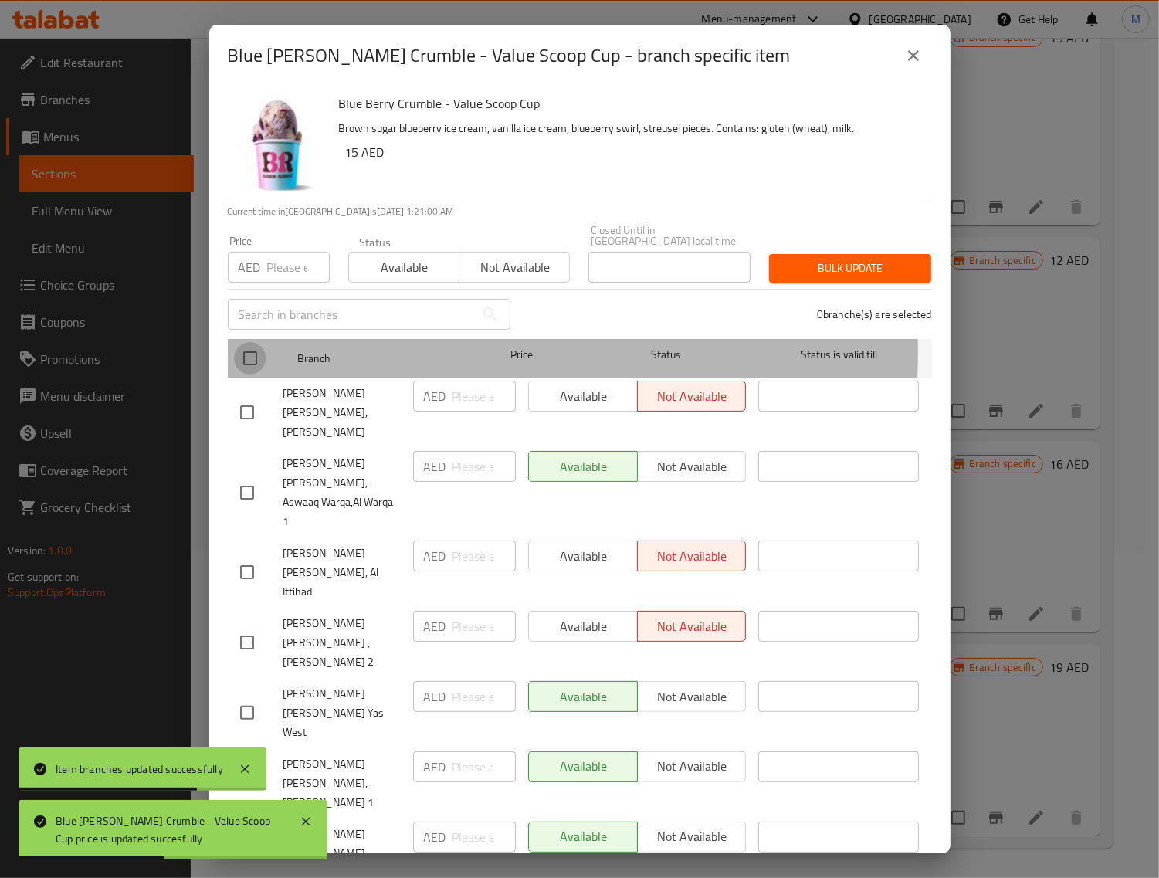
checkbox input "true"
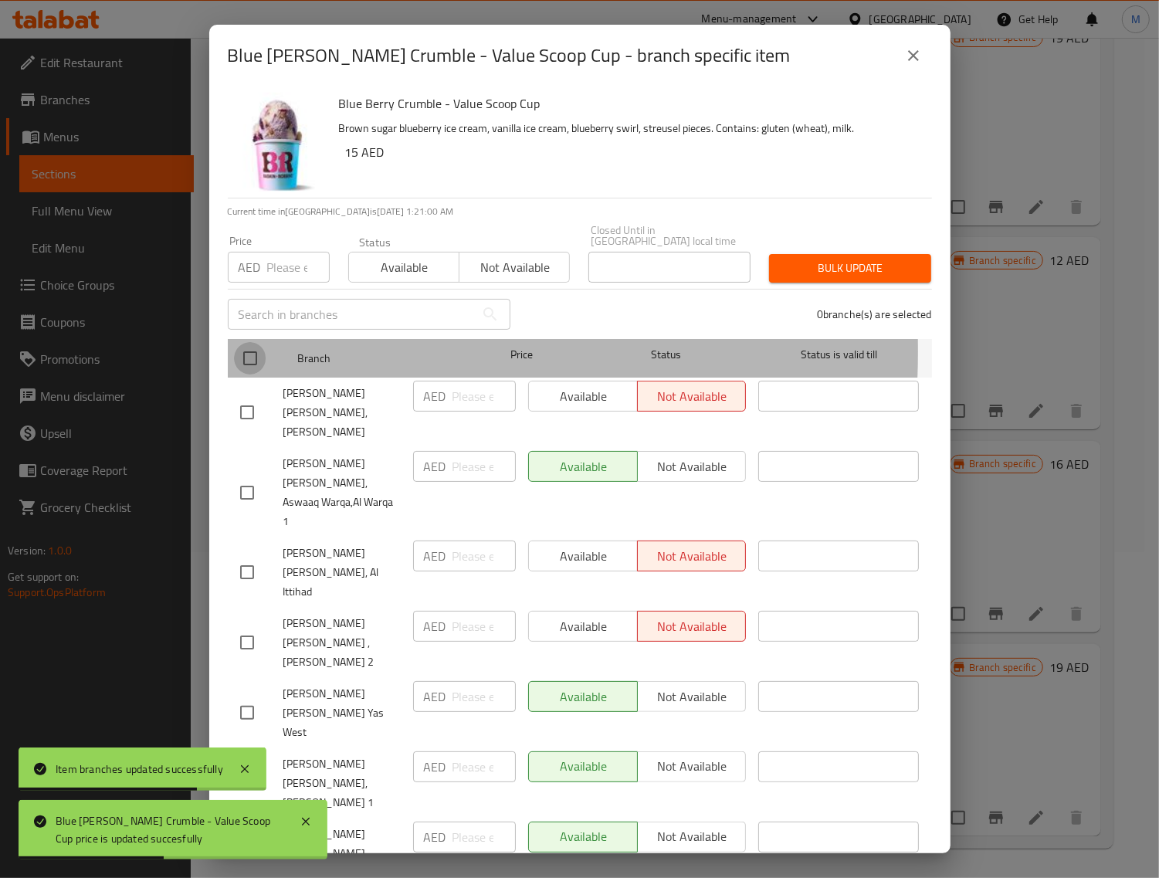
checkbox input "true"
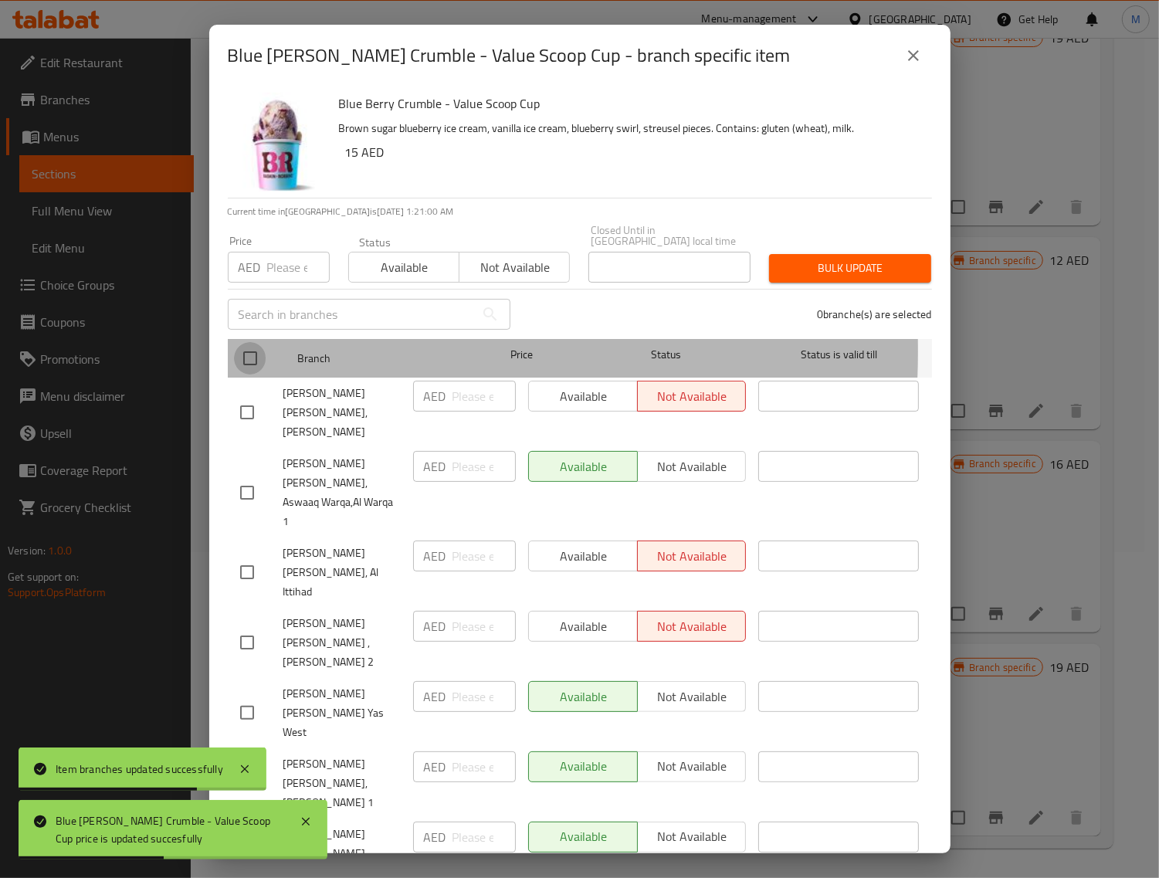
checkbox input "true"
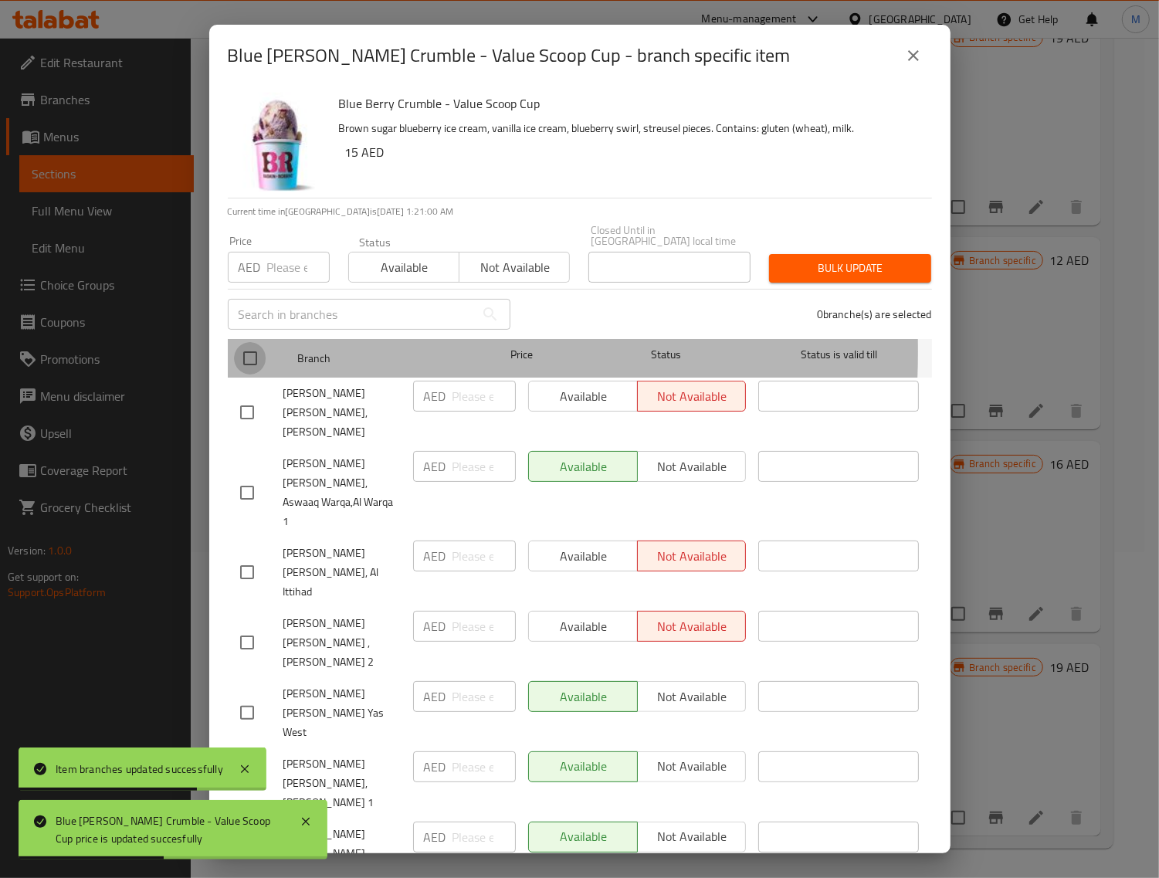
checkbox input "true"
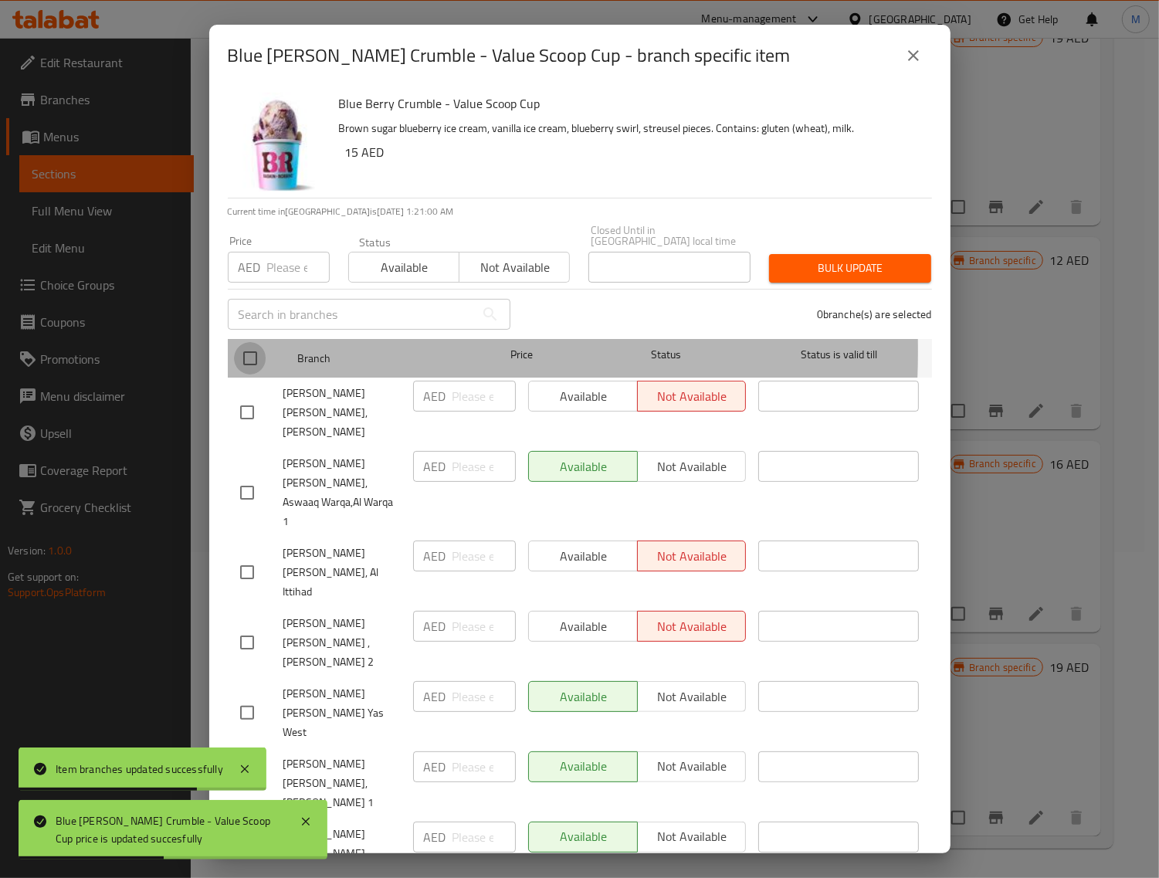
checkbox input "true"
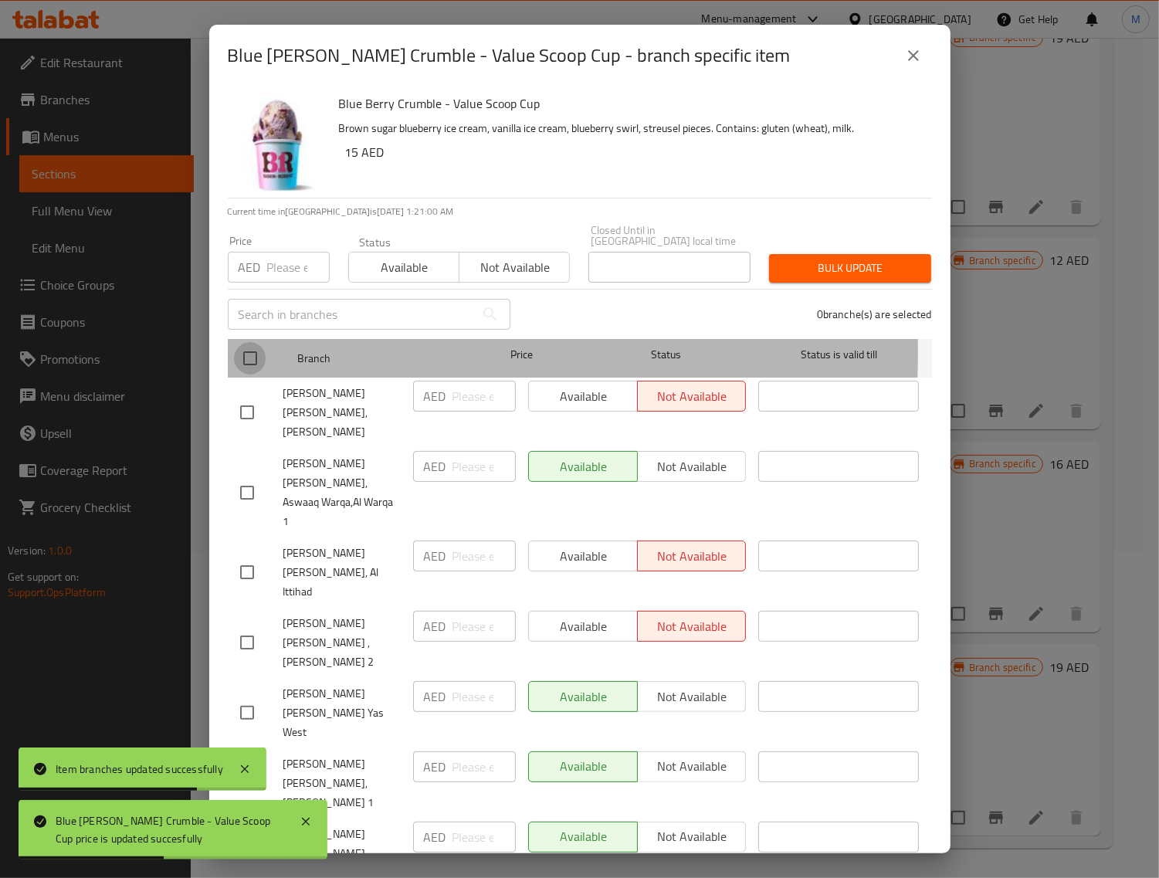
checkbox input "true"
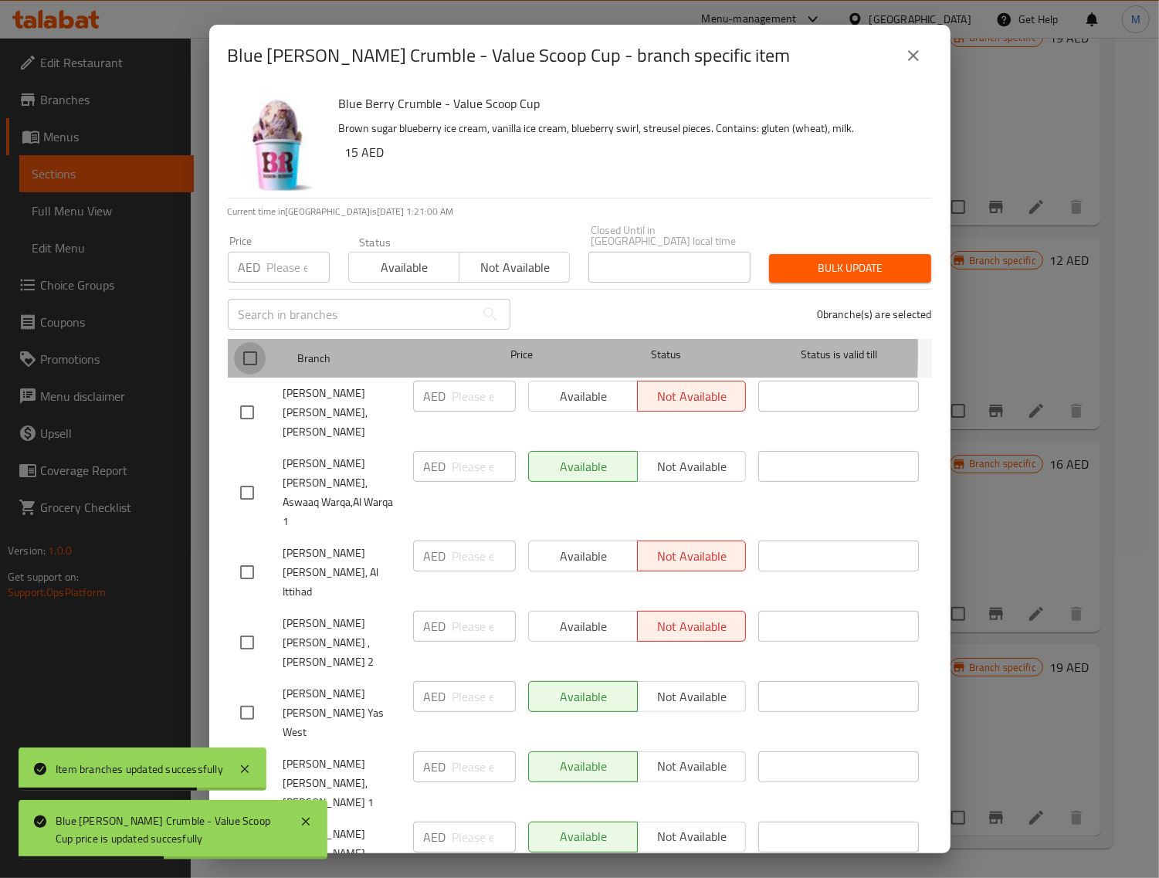
checkbox input "true"
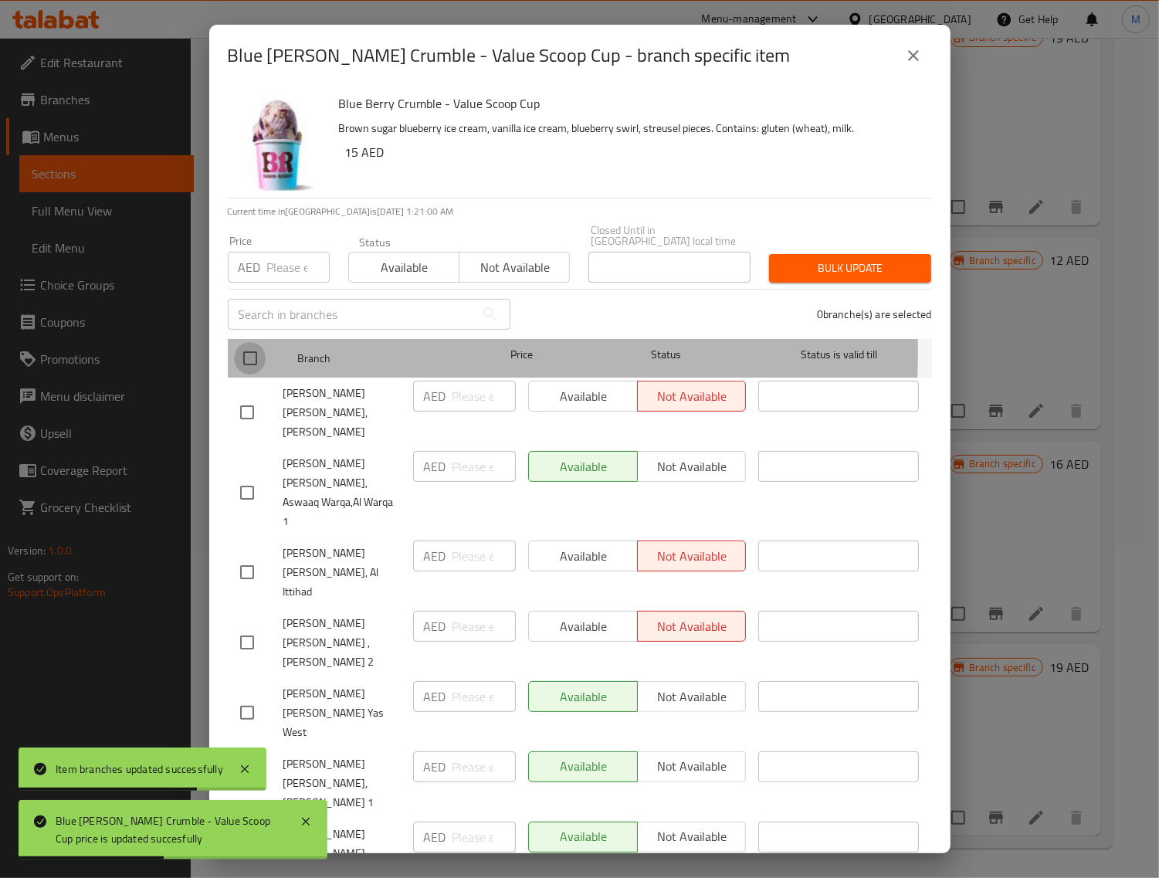
checkbox input "true"
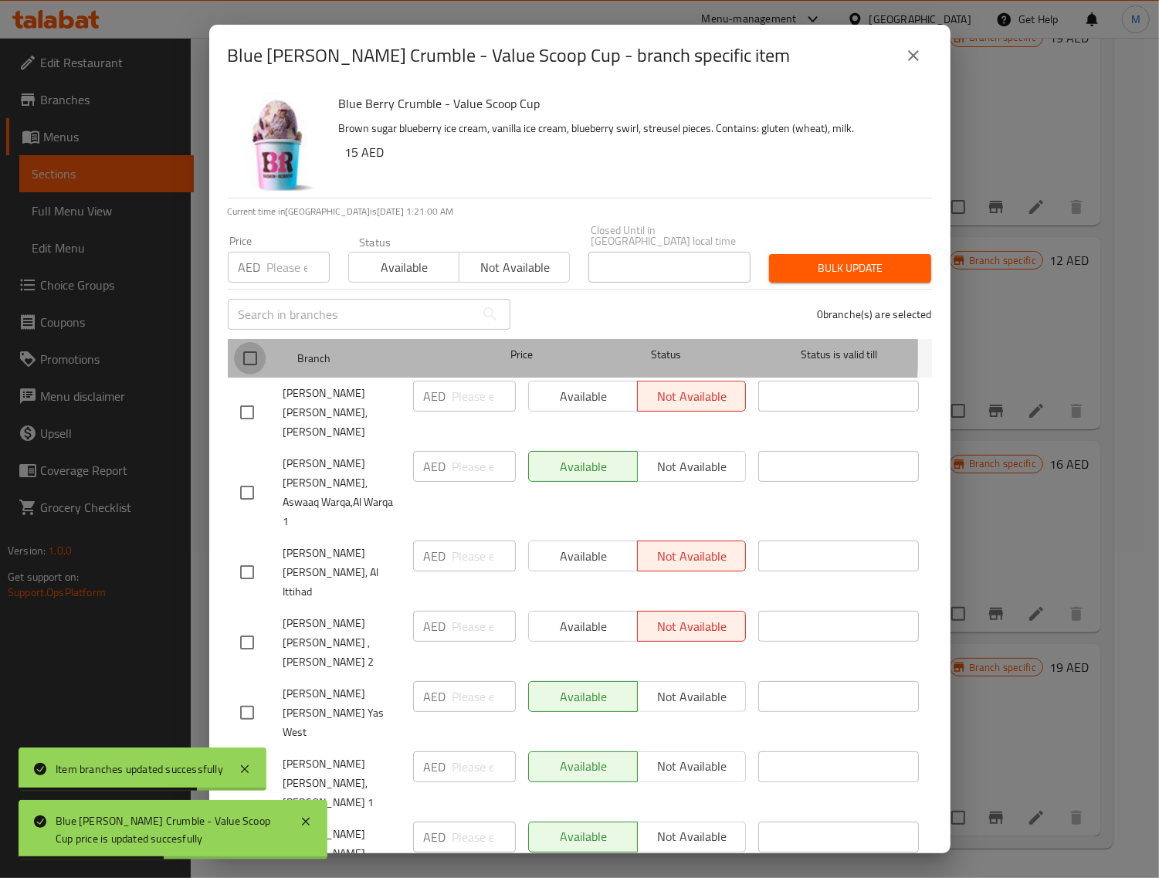
checkbox input "true"
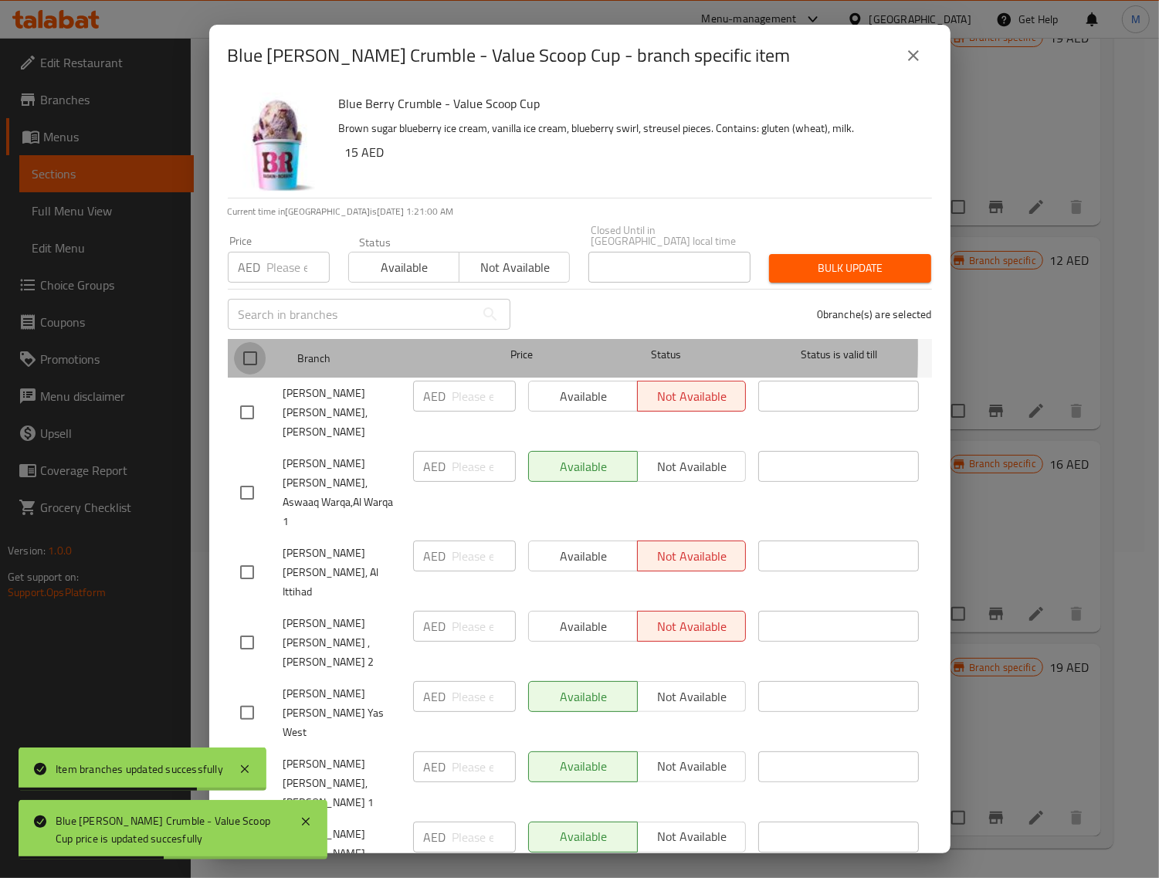
checkbox input "true"
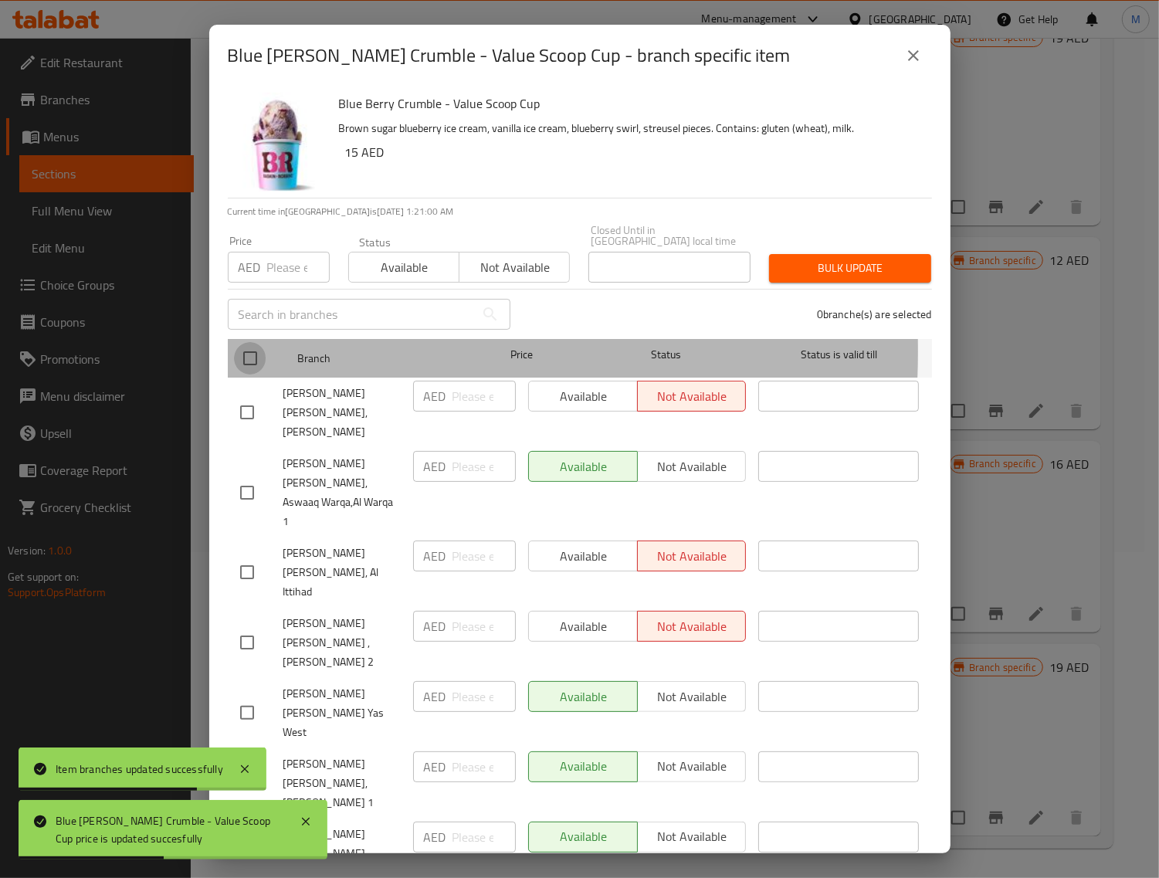
checkbox input "true"
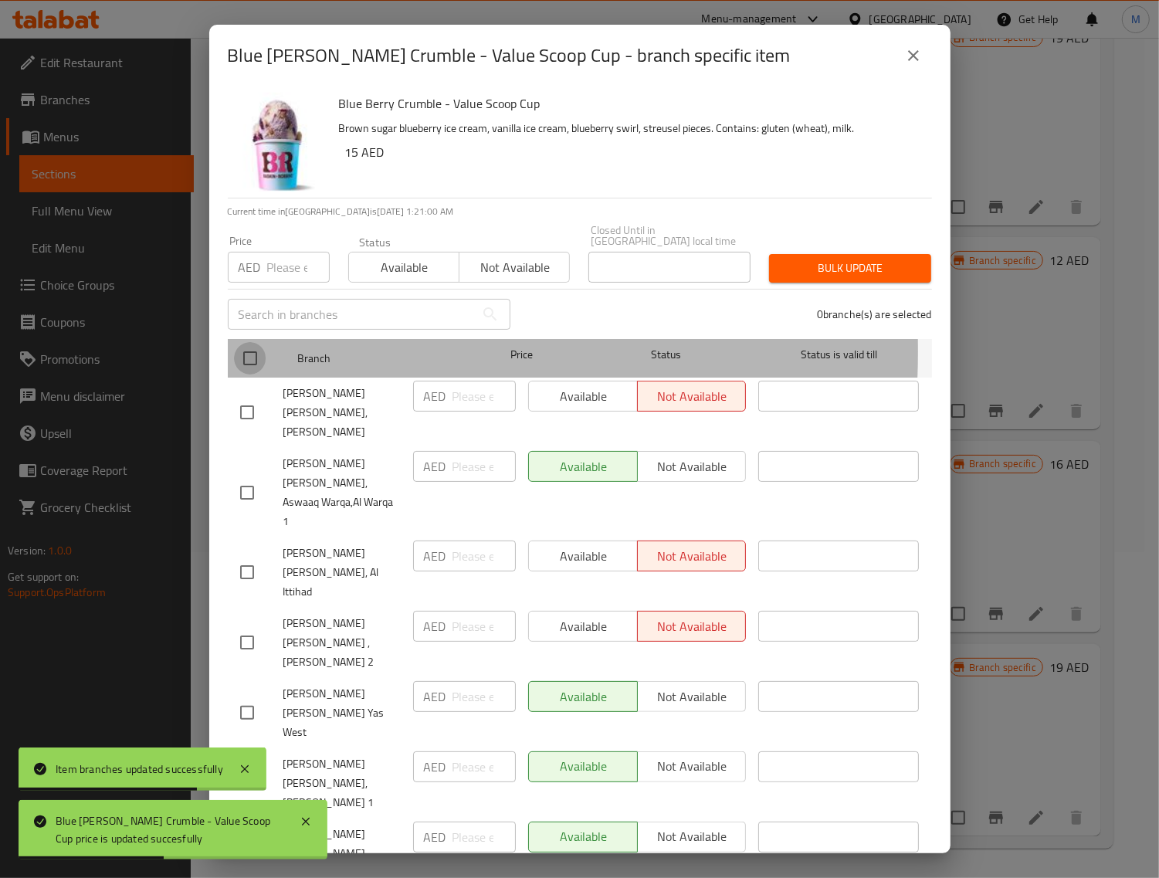
checkbox input "true"
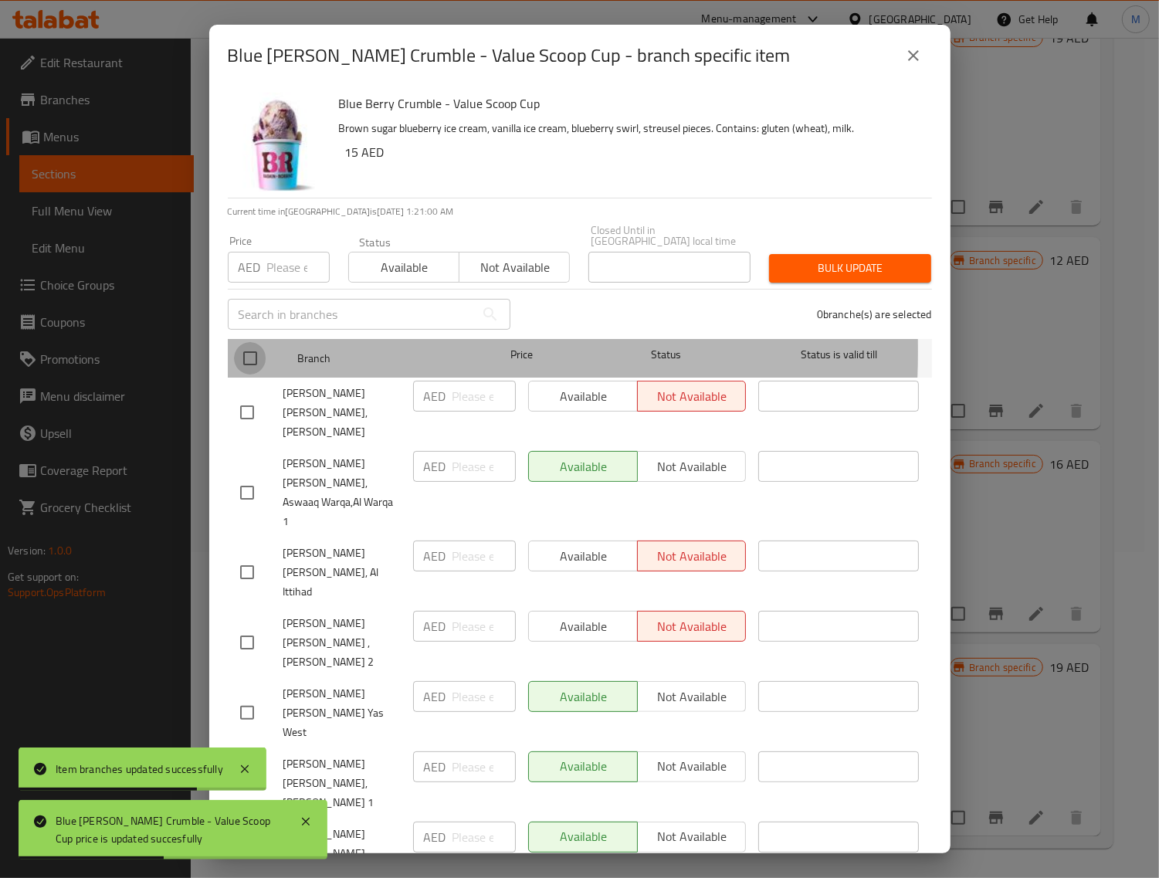
checkbox input "true"
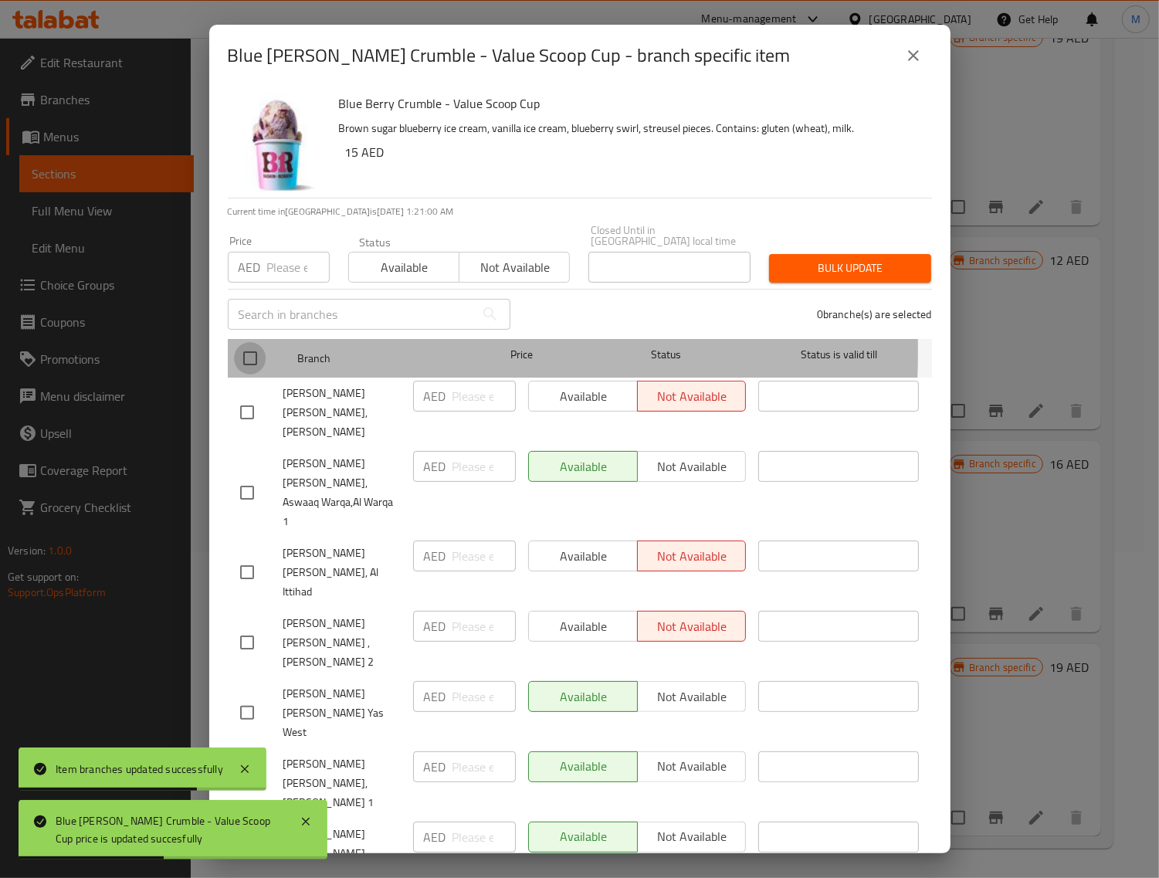
checkbox input "true"
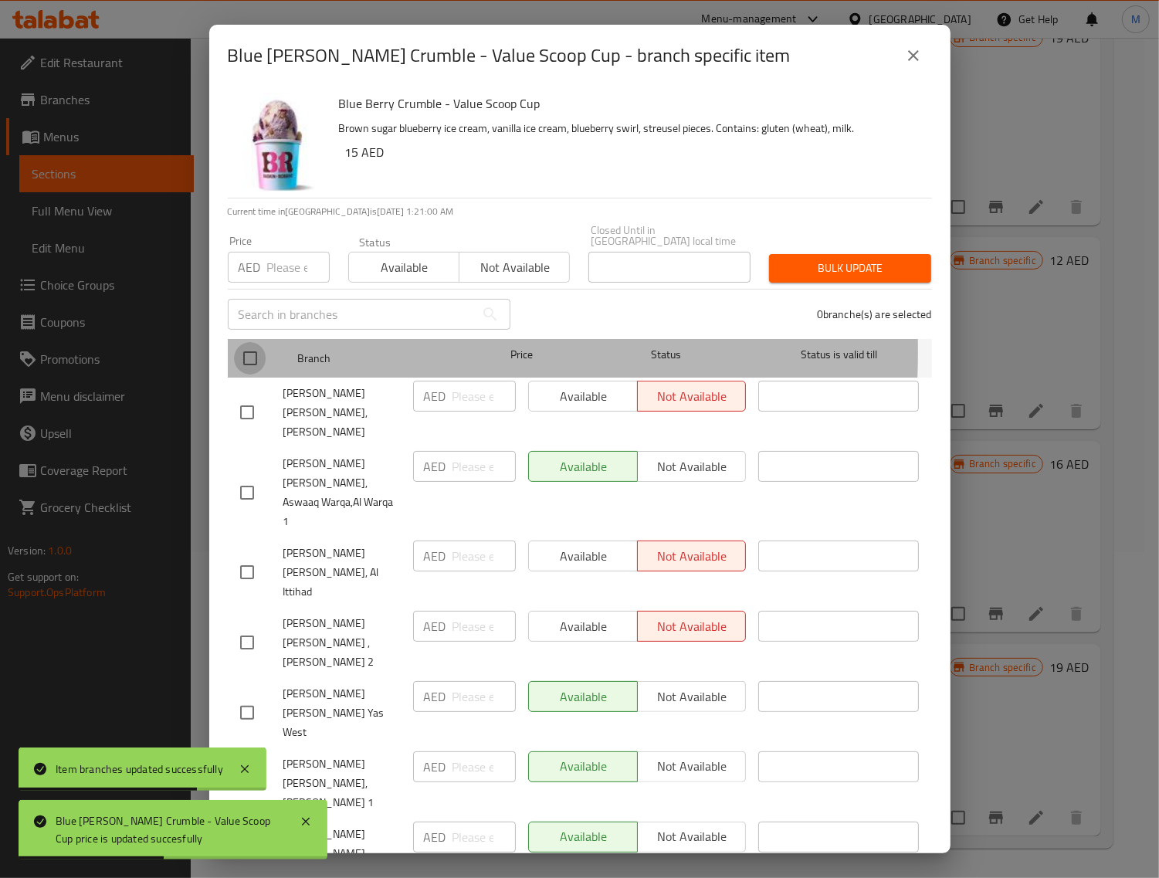
checkbox input "true"
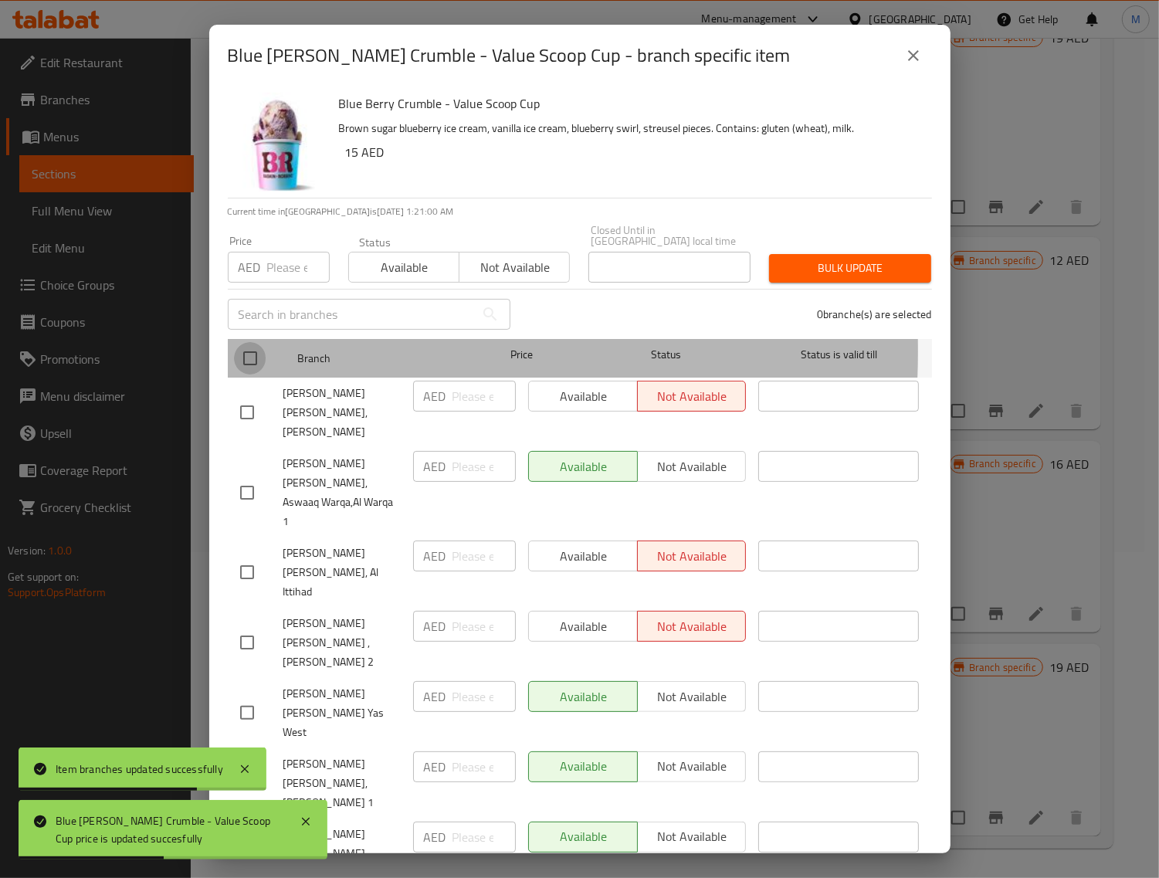
checkbox input "true"
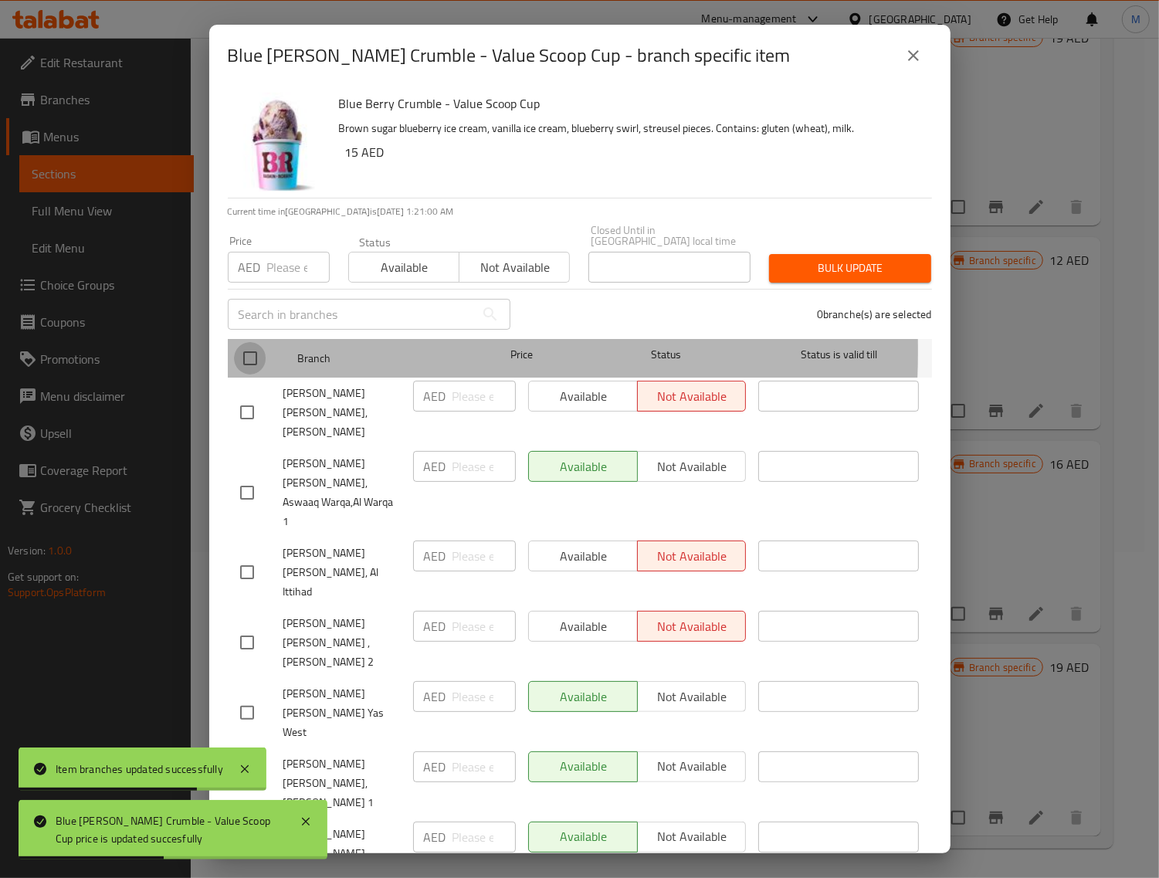
checkbox input "true"
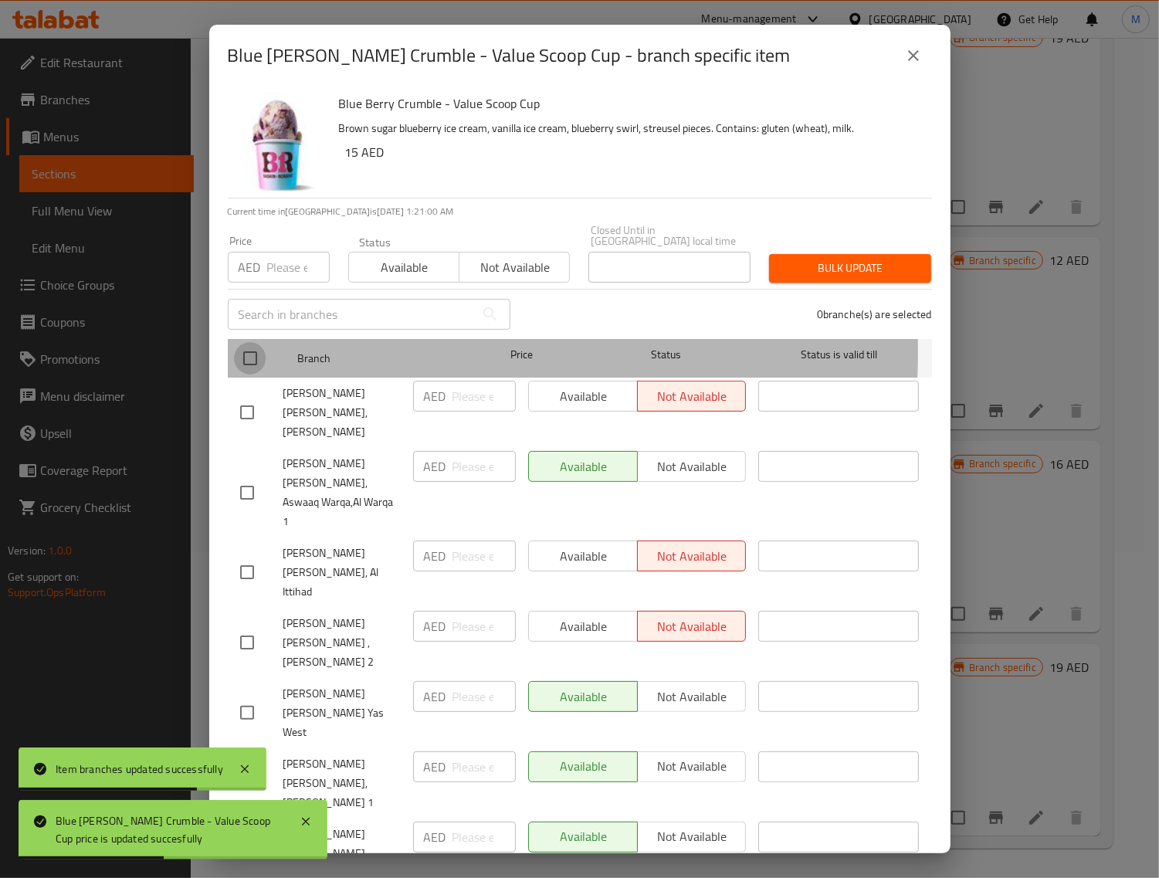
checkbox input "true"
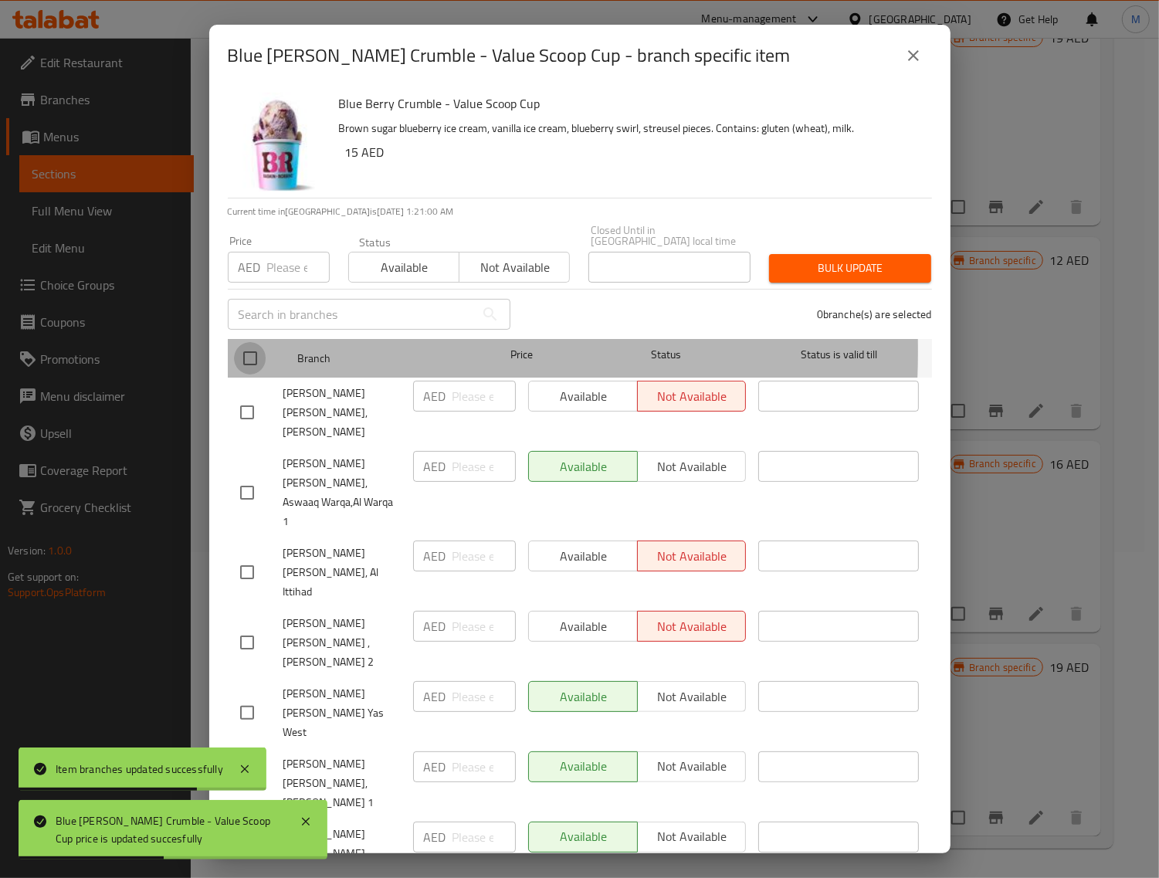
checkbox input "true"
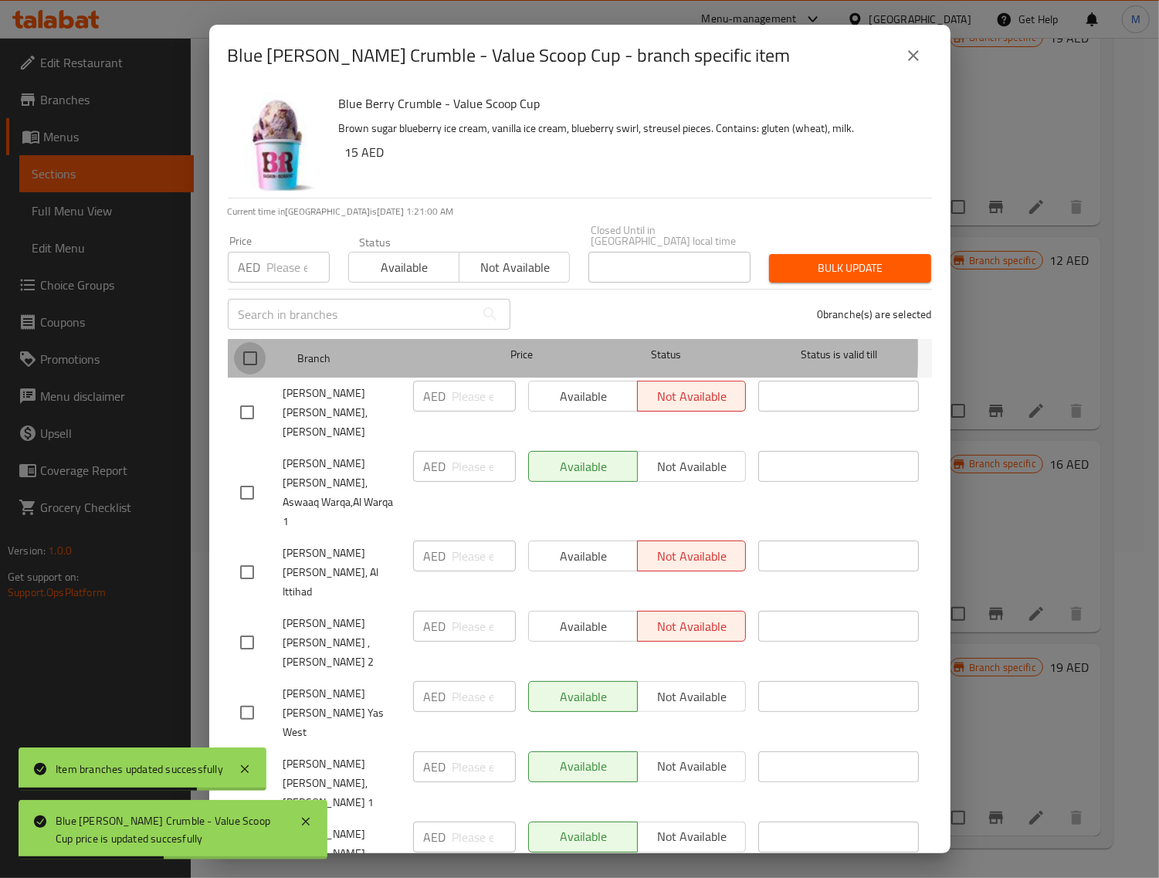
checkbox input "true"
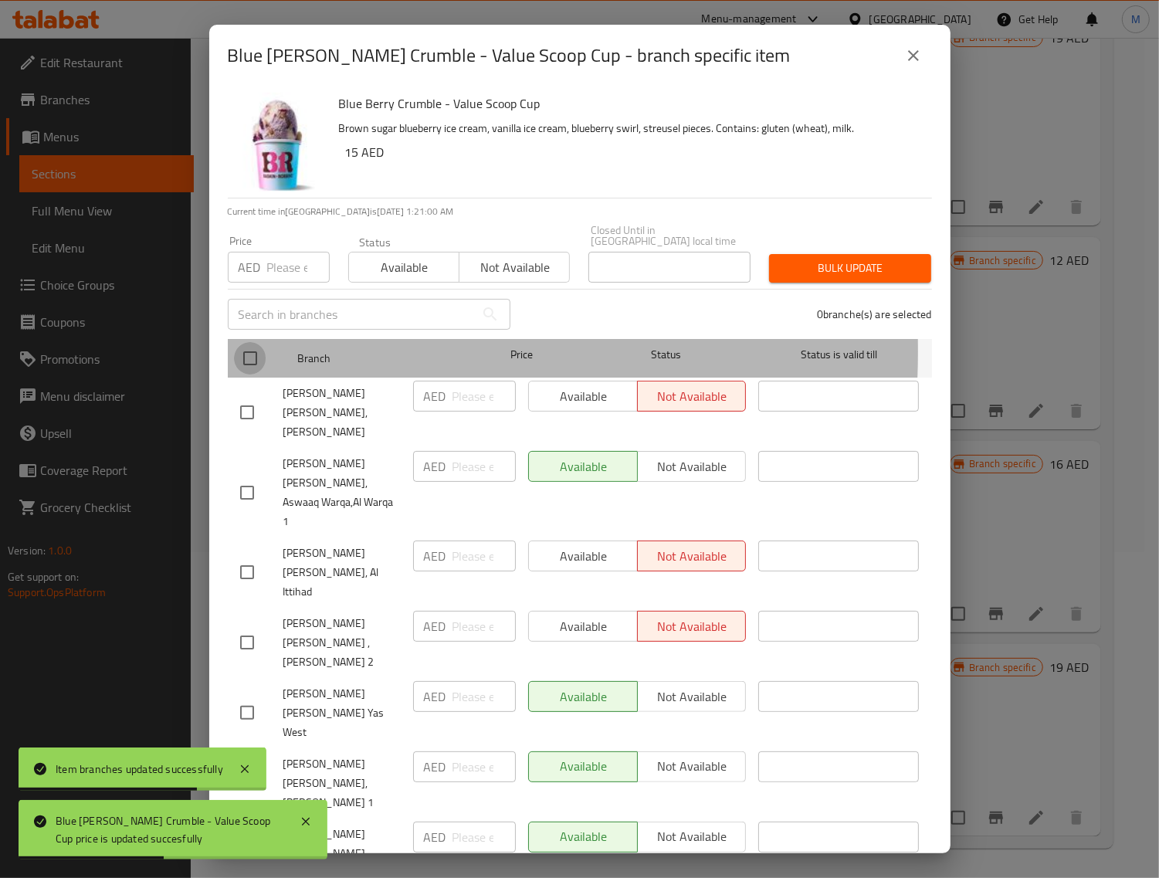
checkbox input "true"
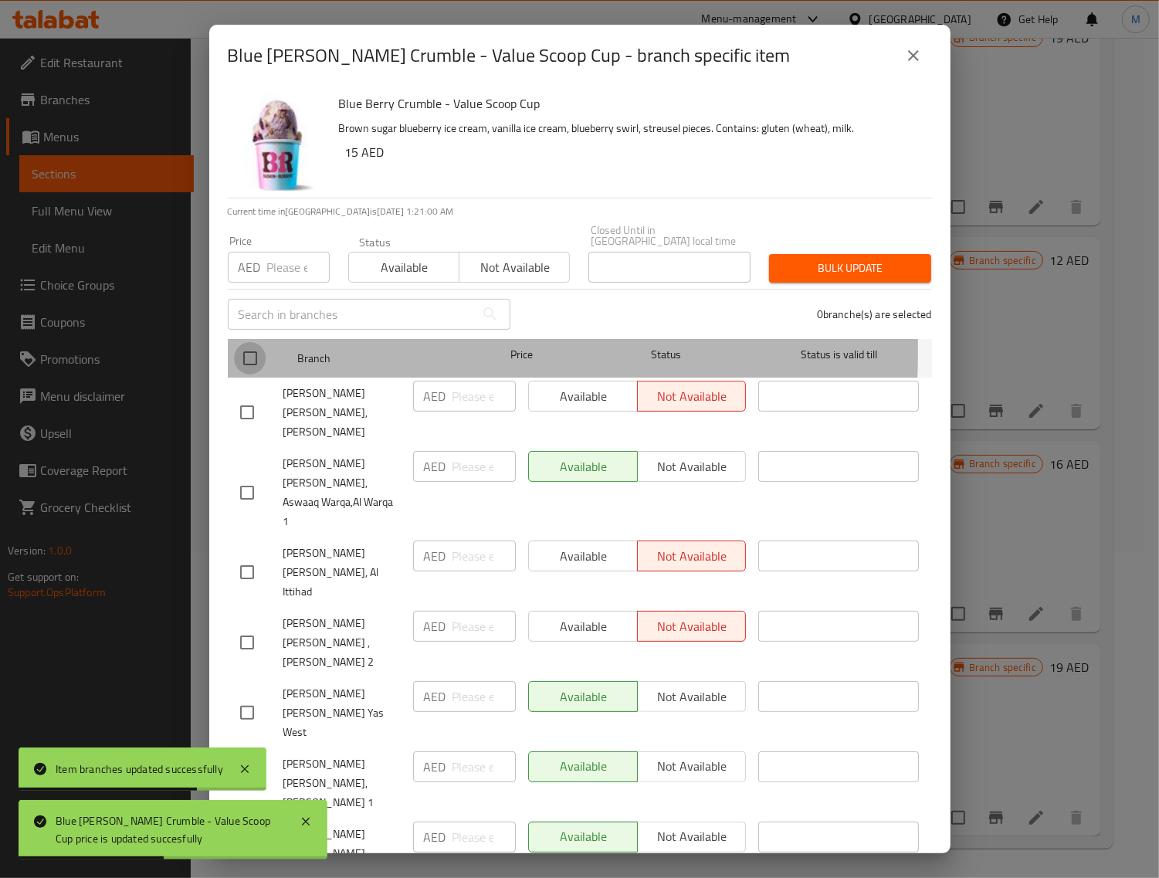
checkbox input "true"
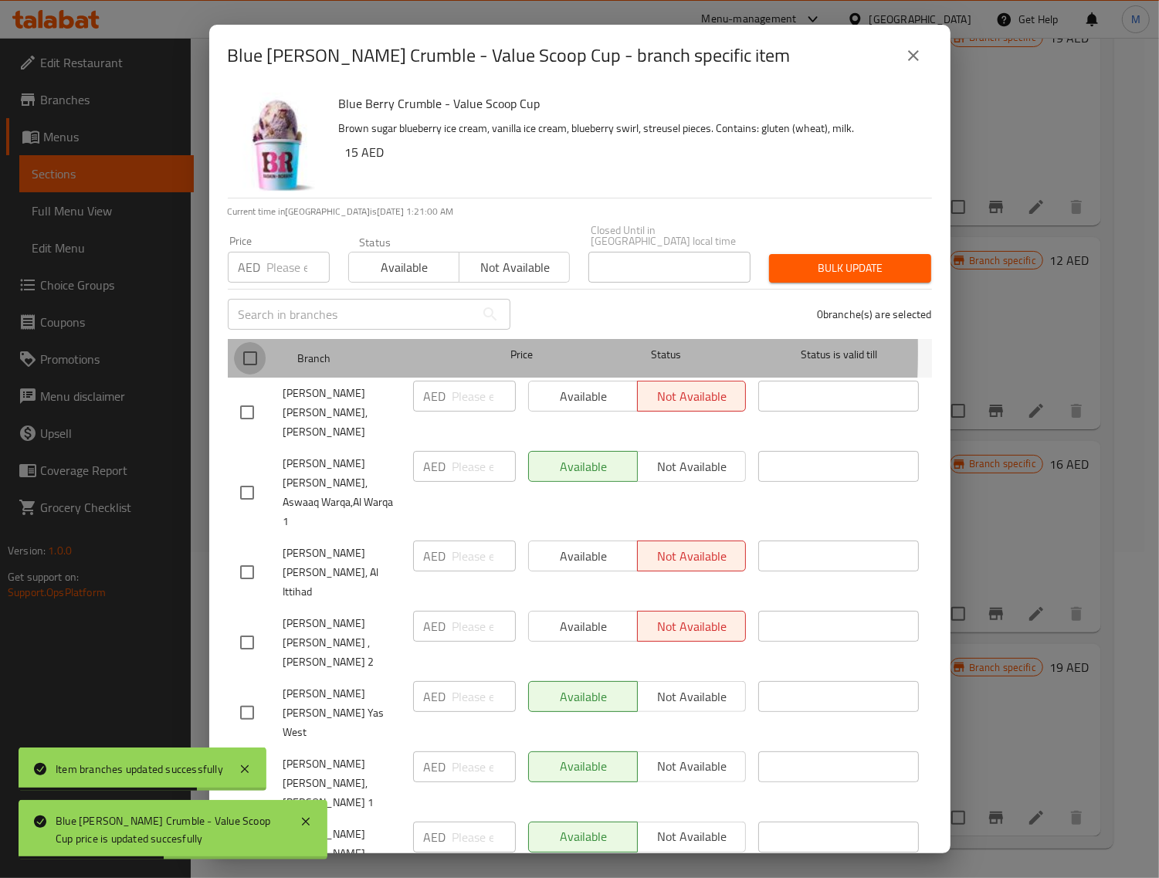
checkbox input "true"
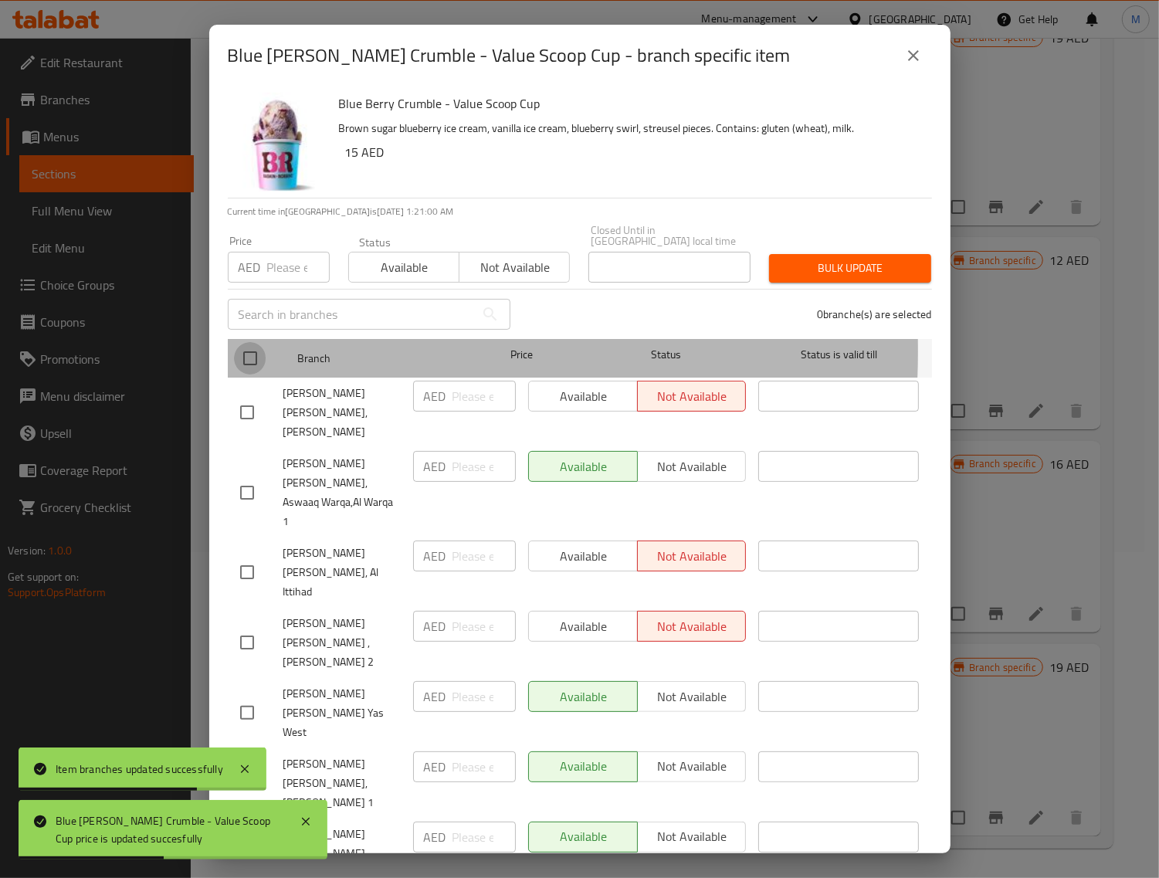
checkbox input "true"
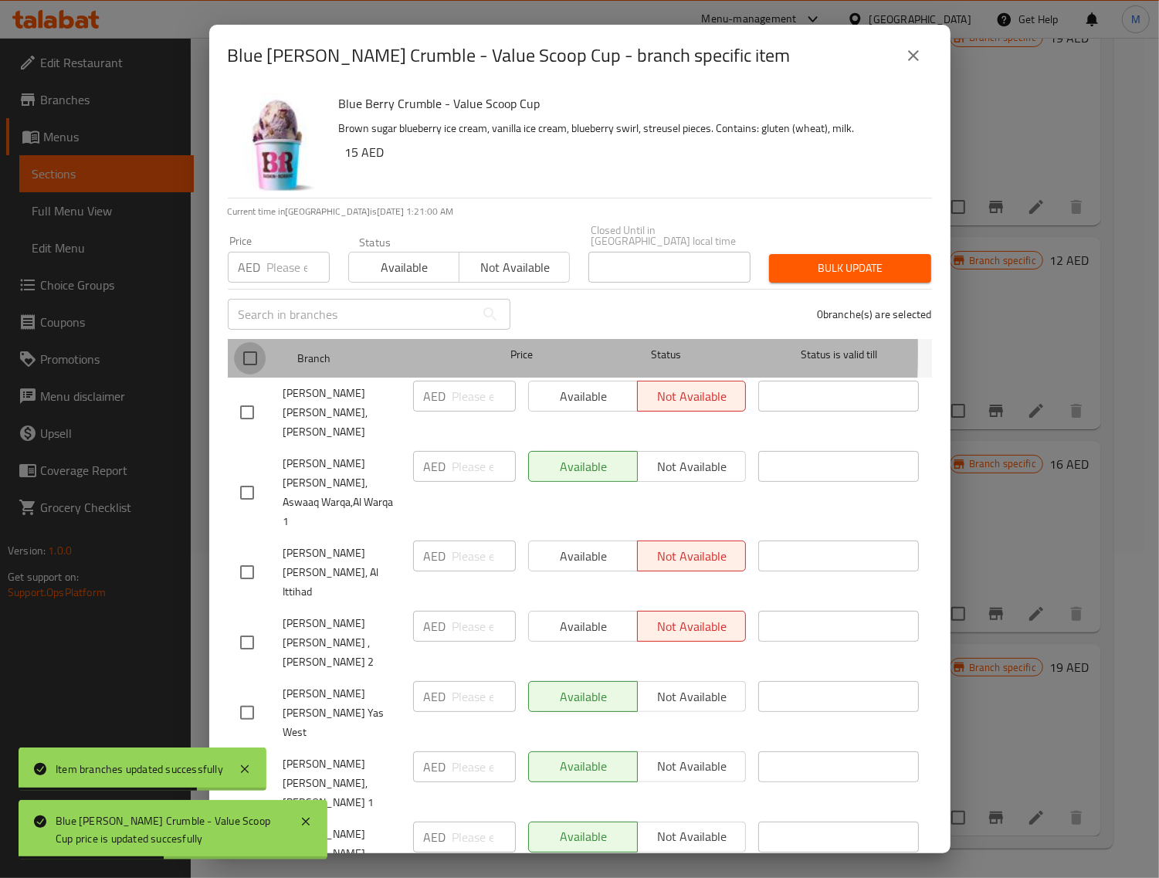
checkbox input "true"
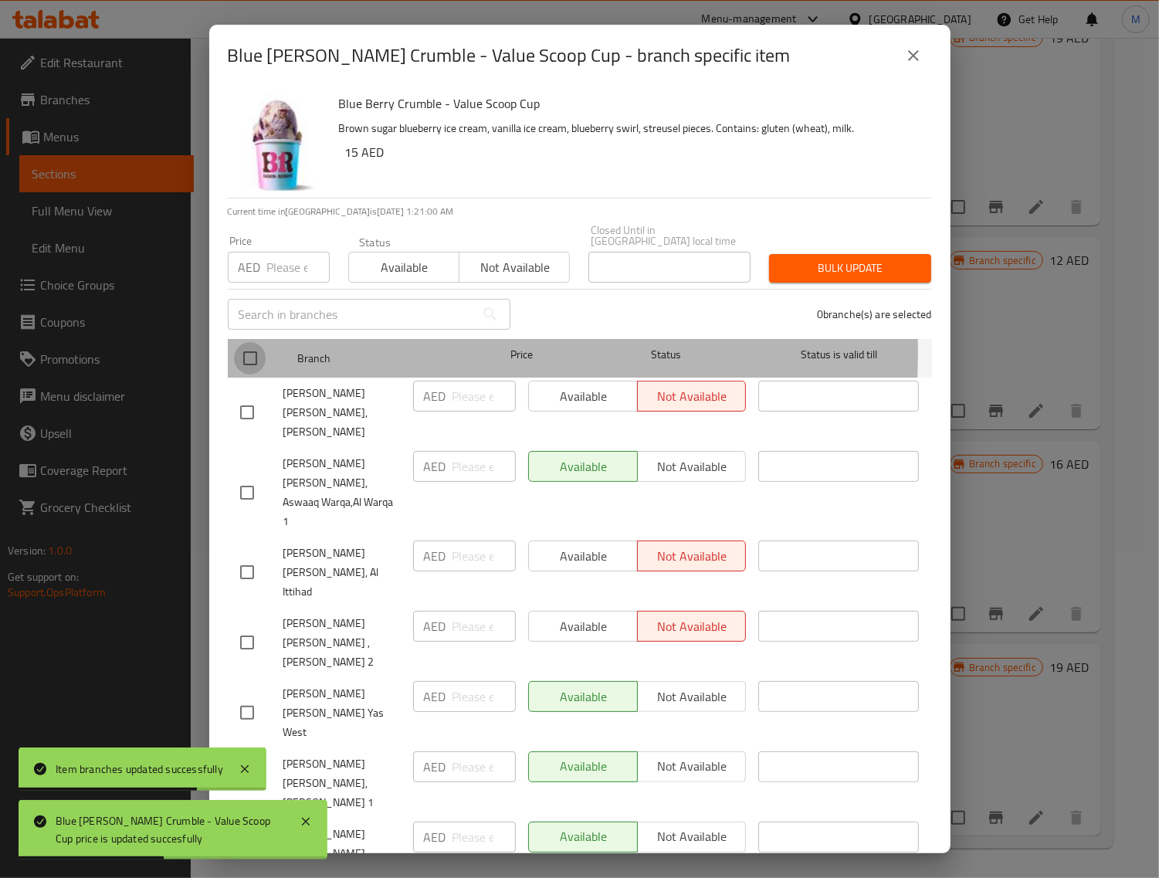
checkbox input "true"
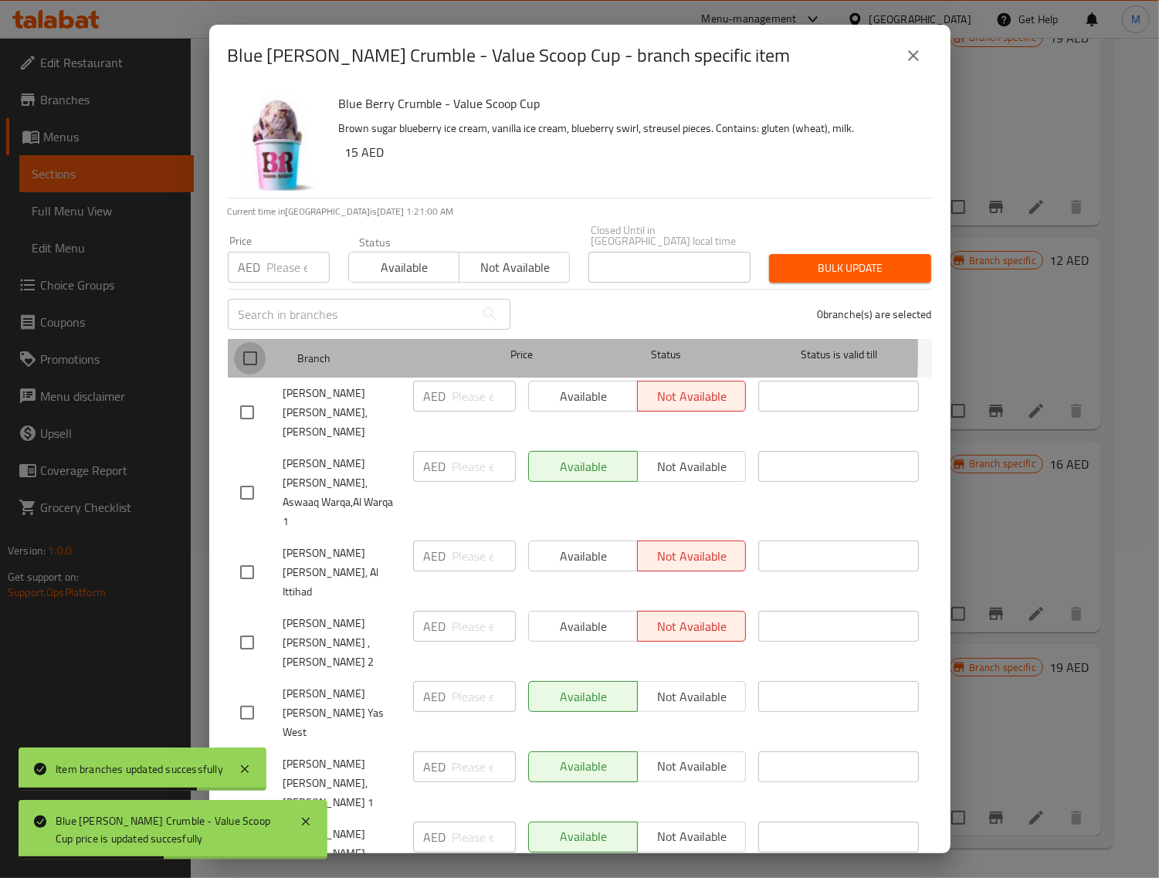
checkbox input "true"
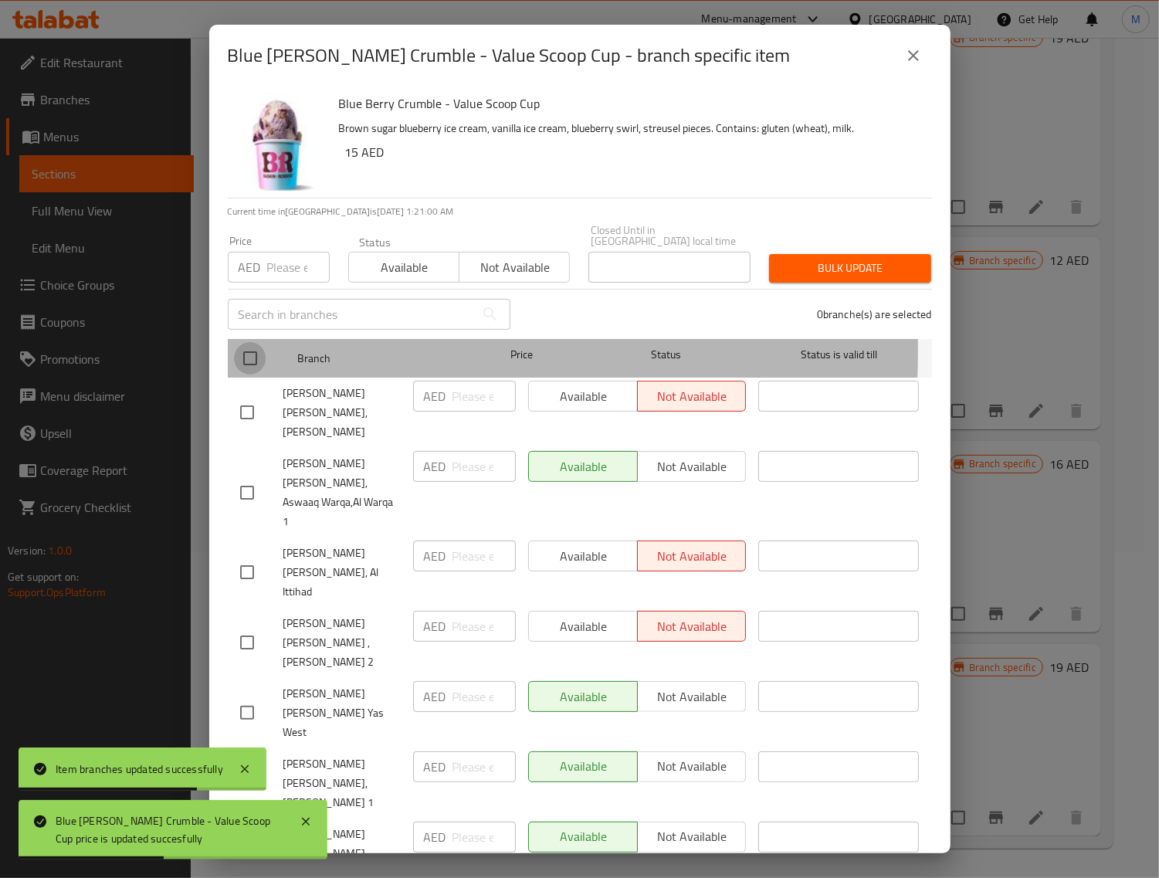
click at [275, 268] on input "number" at bounding box center [298, 267] width 63 height 31
paste input "16"
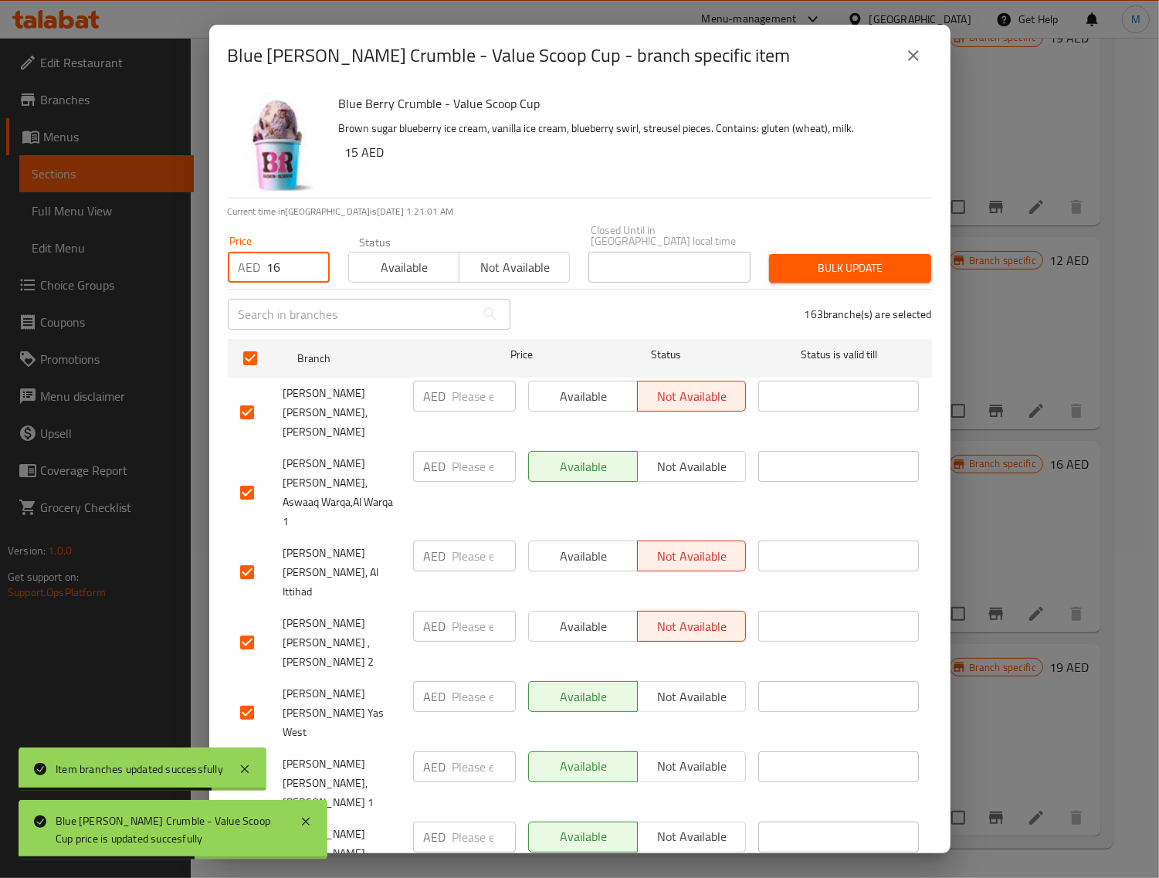
type input "16"
click at [827, 267] on span "Bulk update" at bounding box center [850, 268] width 137 height 19
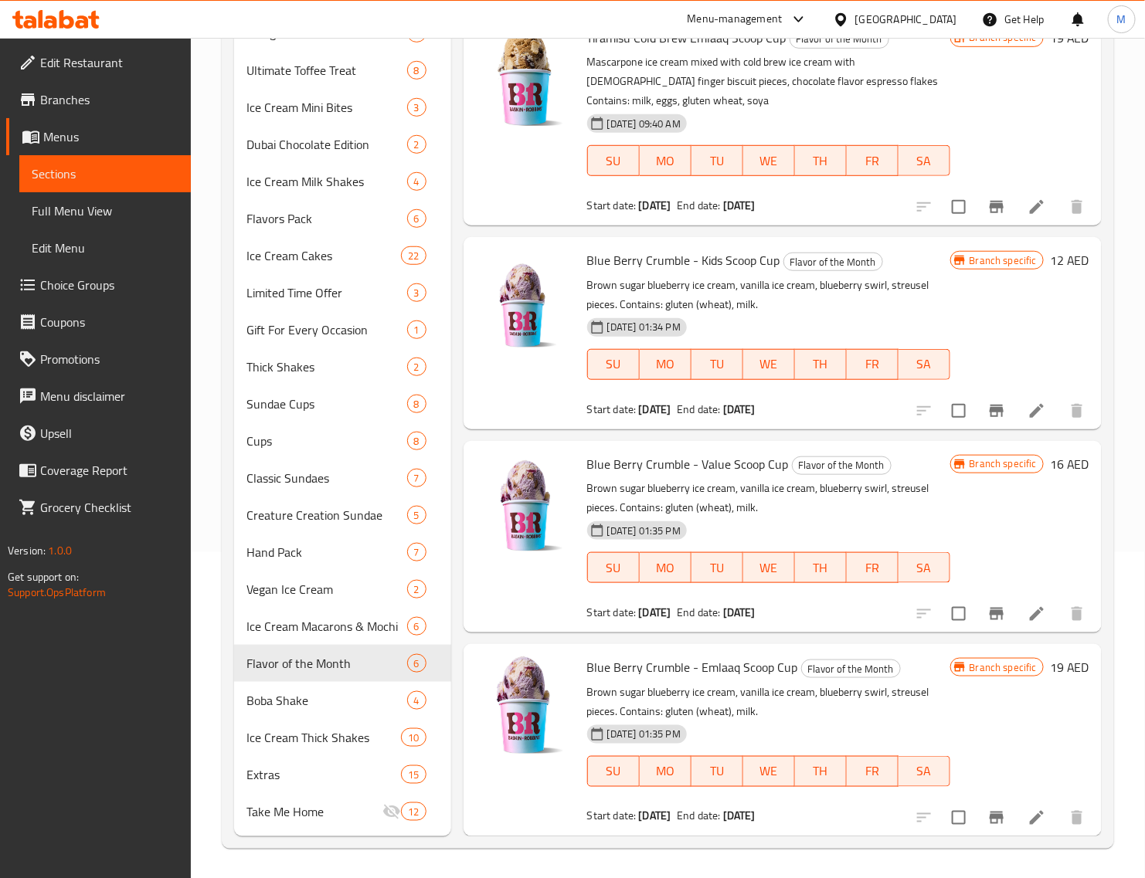
click at [1050, 665] on h6 "19 AED" at bounding box center [1069, 668] width 39 height 22
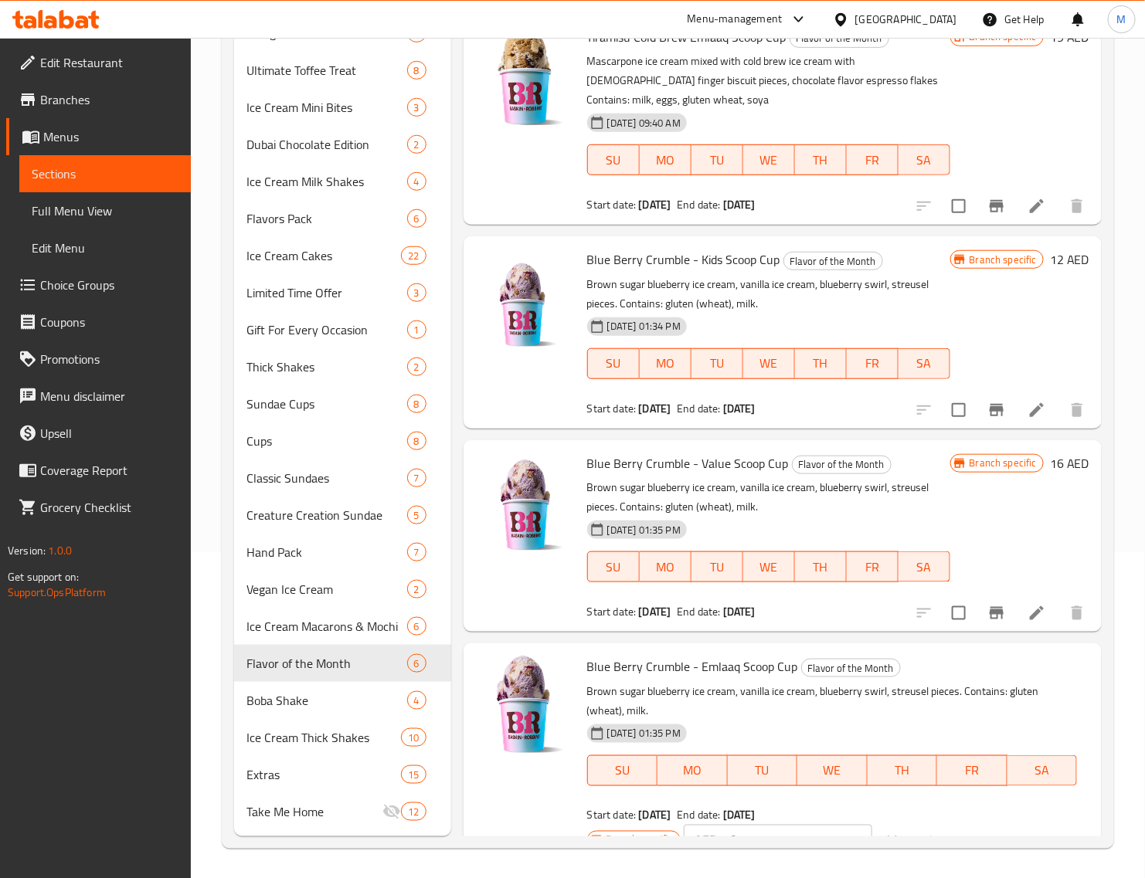
scroll to position [363, 0]
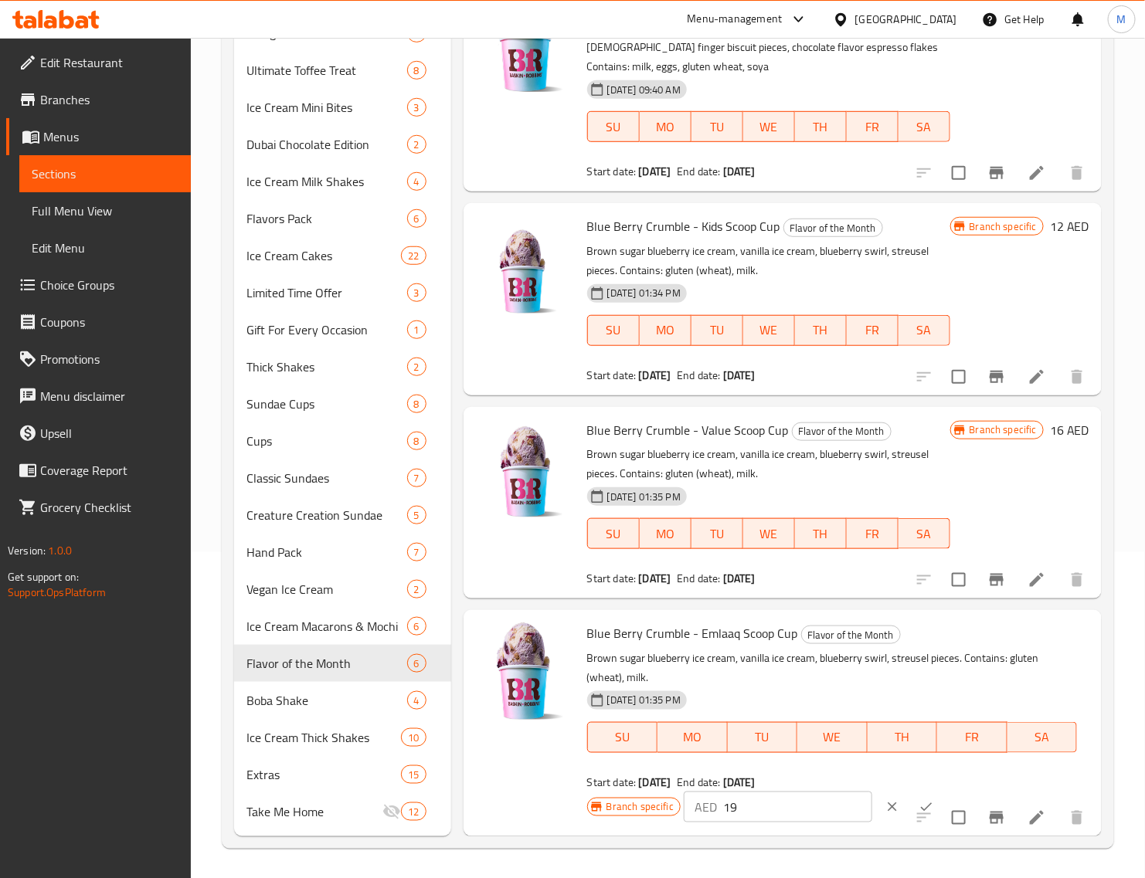
click at [757, 812] on input "19" at bounding box center [797, 807] width 149 height 31
paste input "20"
type input "20"
click at [909, 790] on button "ok" at bounding box center [926, 807] width 34 height 34
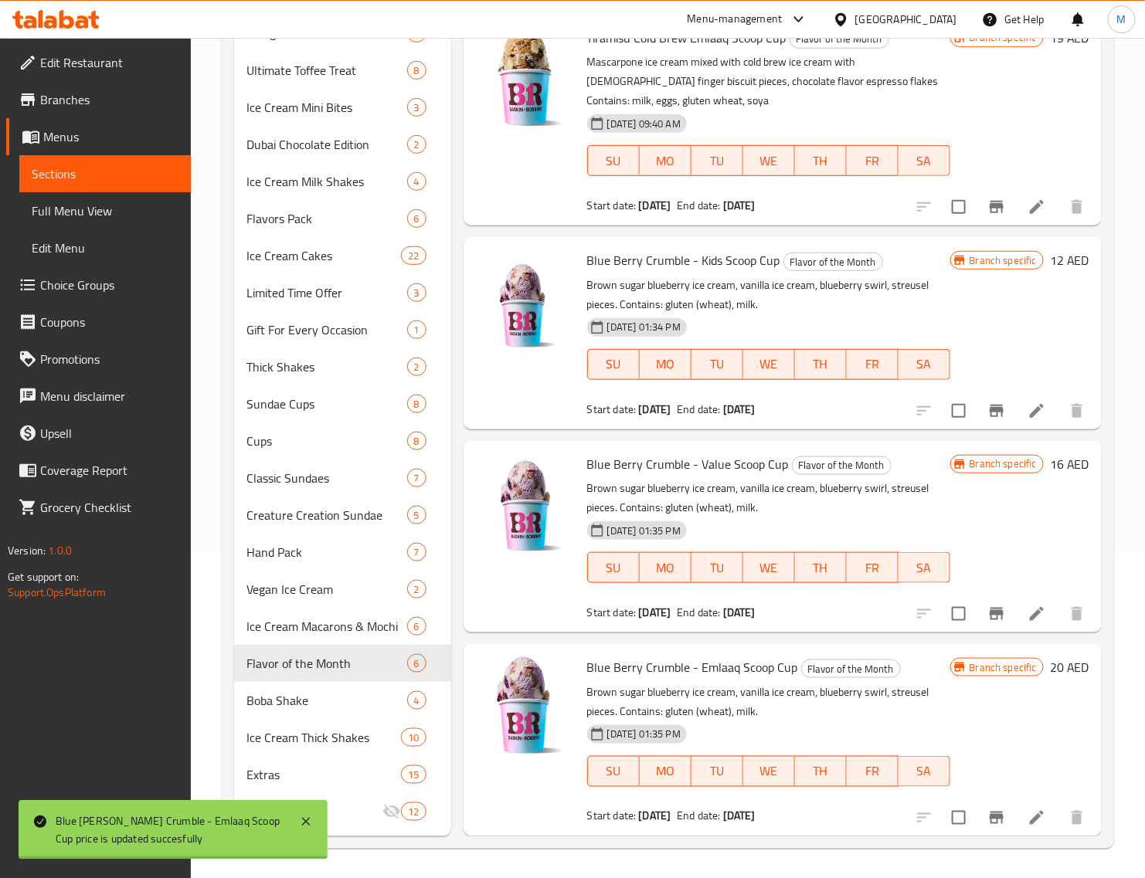
scroll to position [329, 0]
click at [989, 813] on icon "Branch-specific-item" at bounding box center [996, 818] width 14 height 12
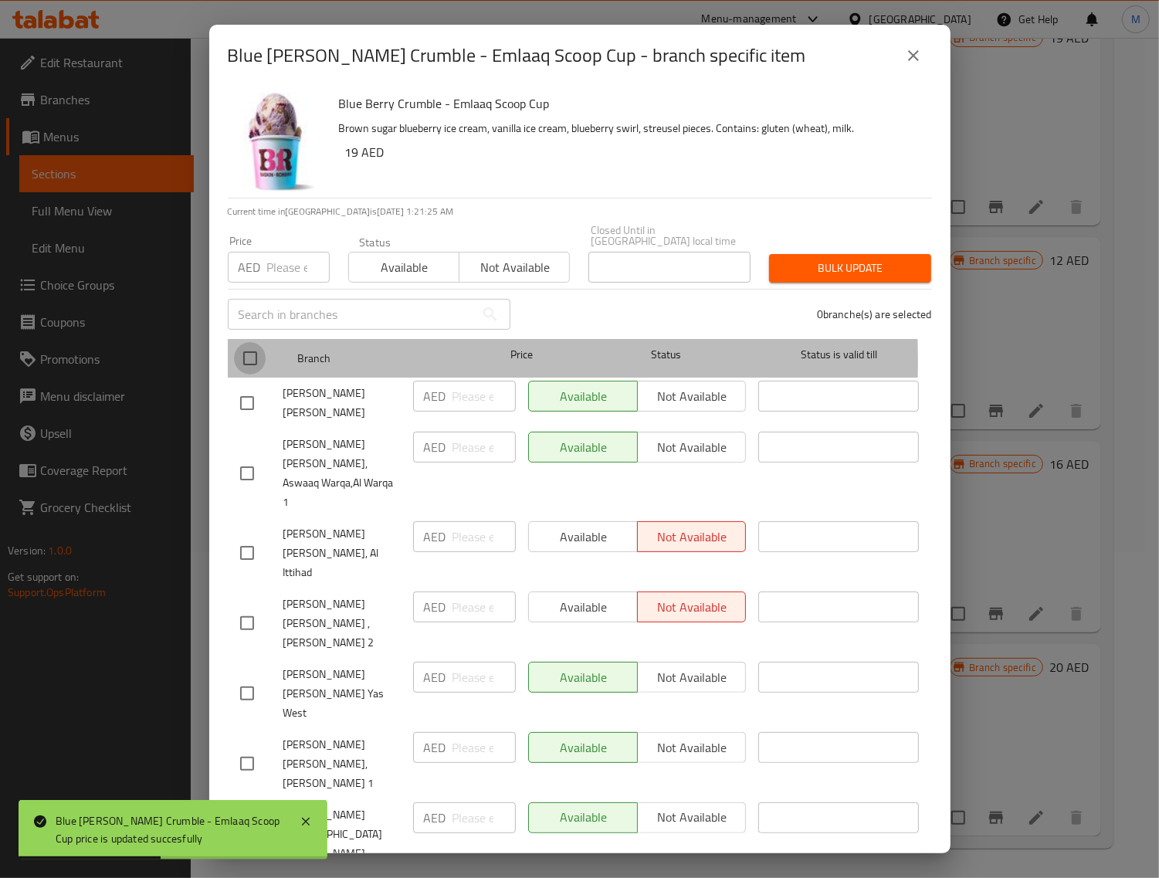
click at [253, 361] on input "checkbox" at bounding box center [250, 358] width 32 height 32
checkbox input "true"
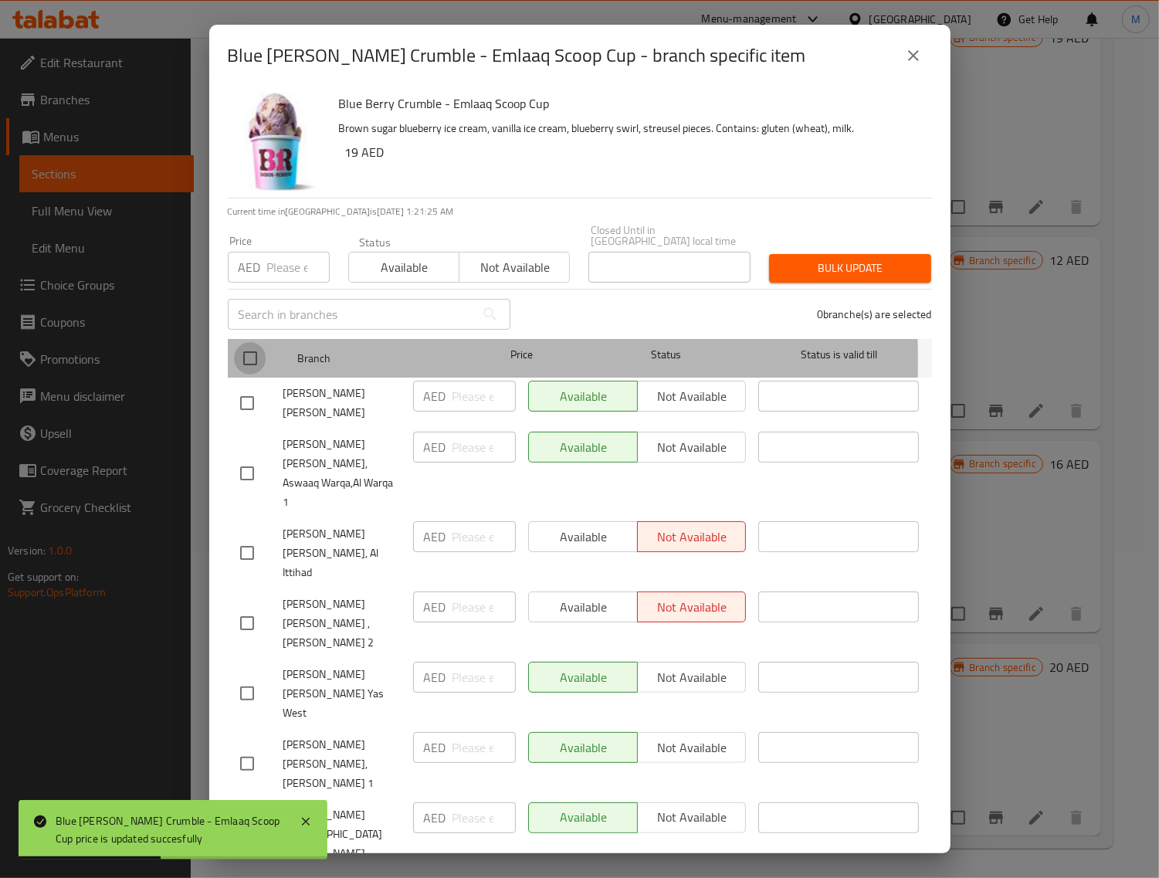
checkbox input "true"
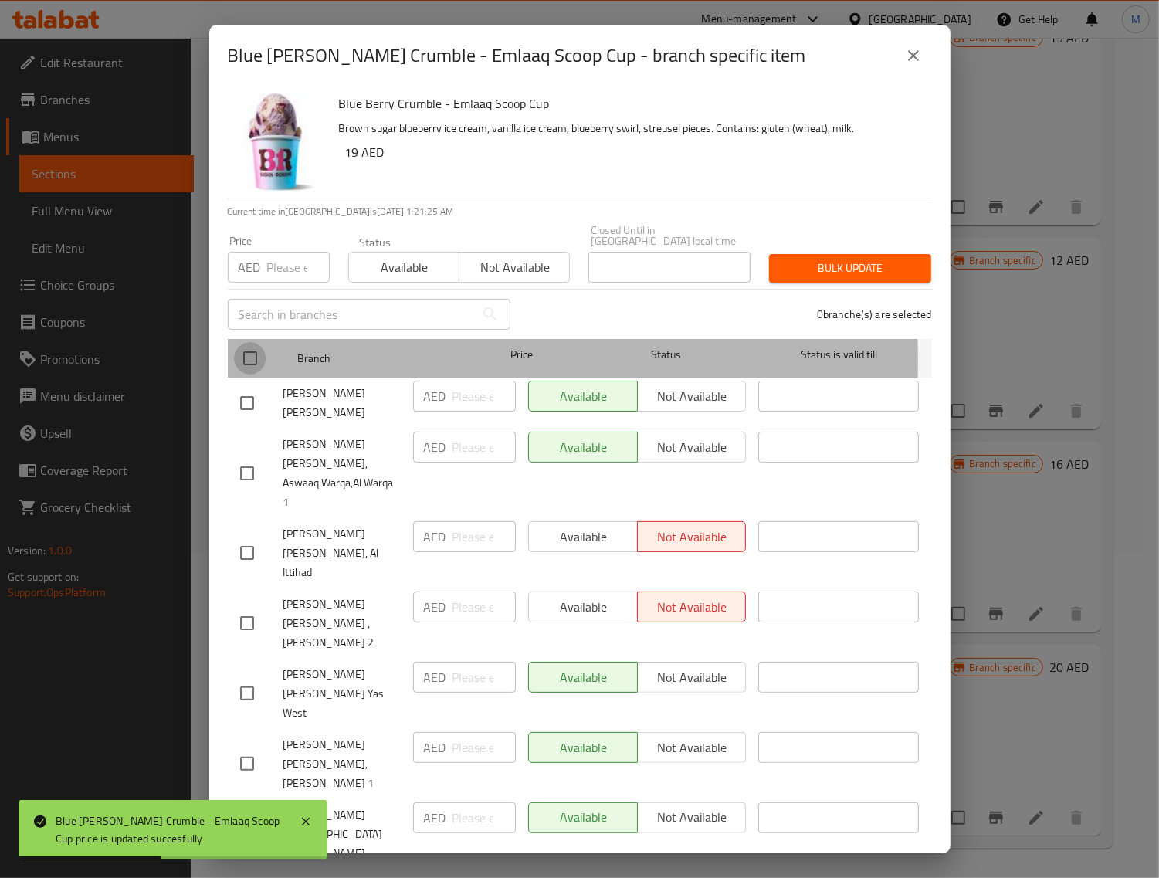
checkbox input "true"
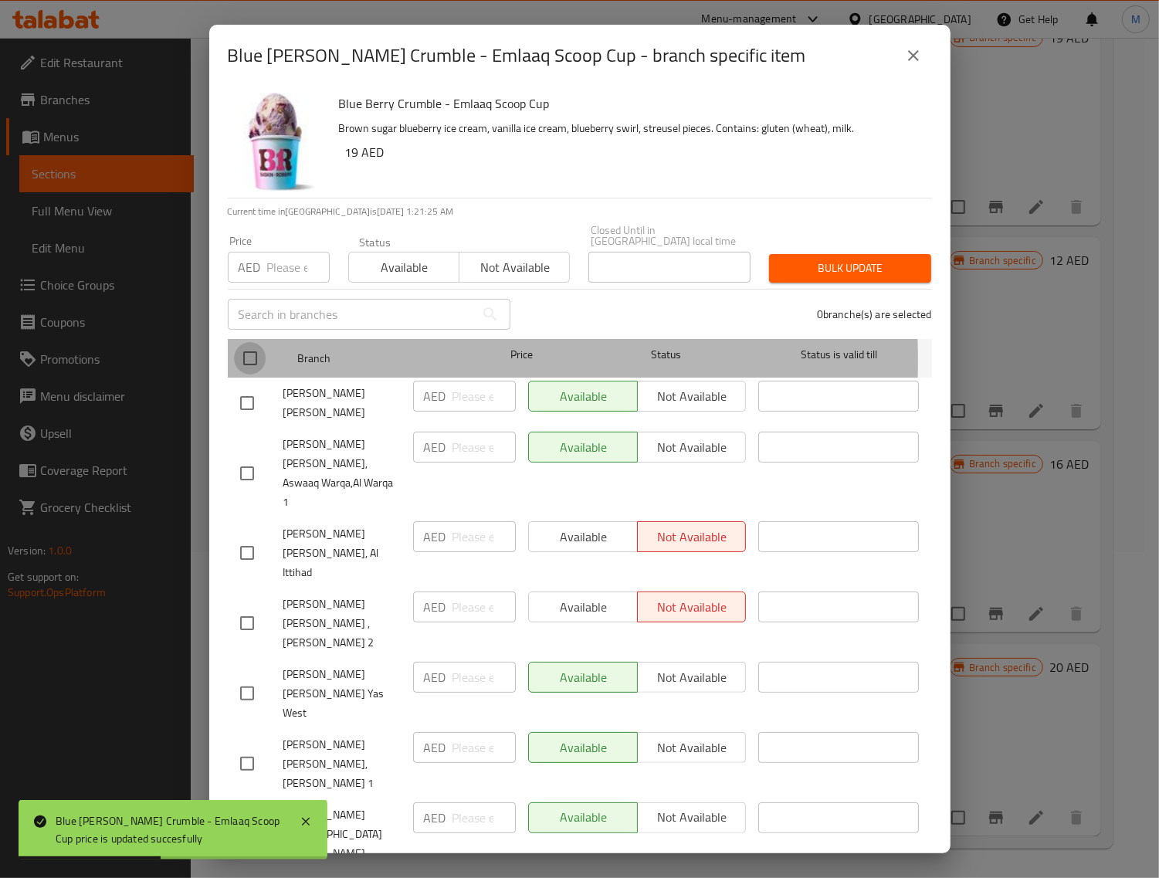
checkbox input "true"
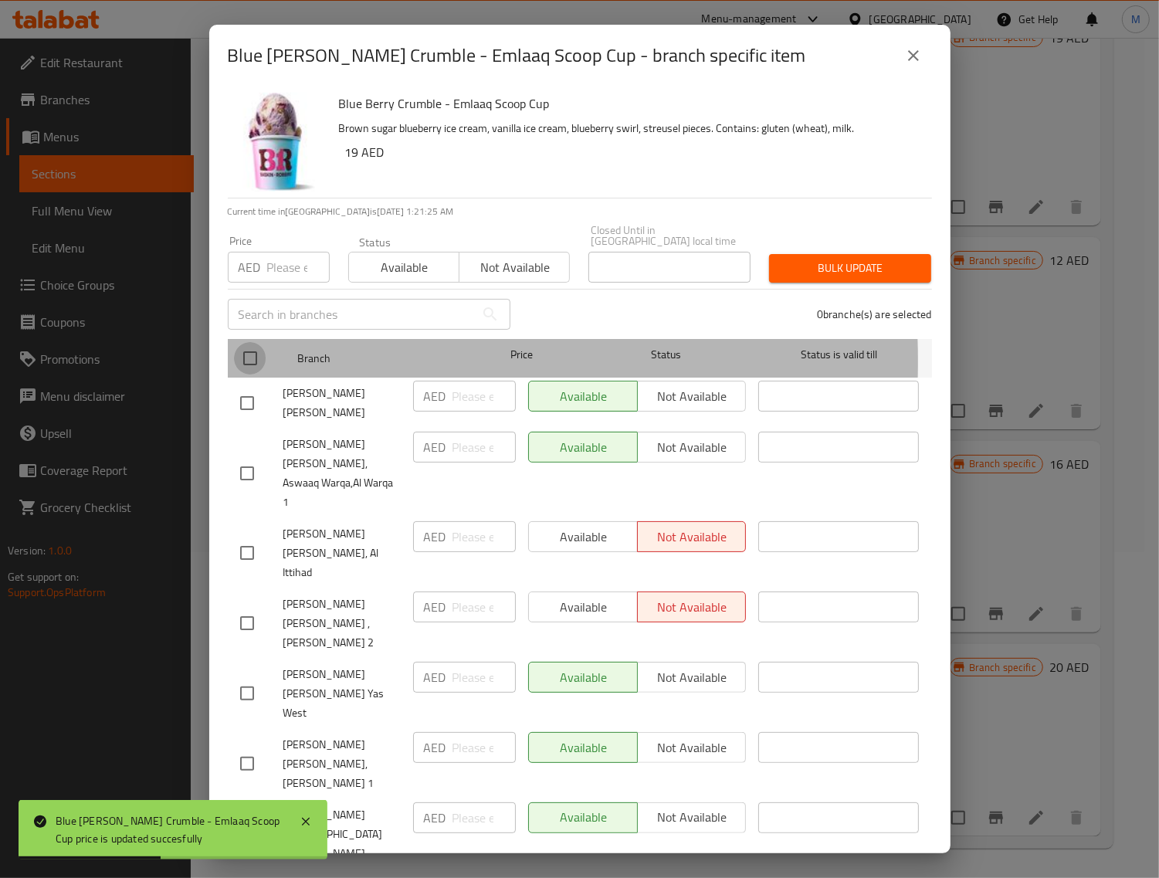
checkbox input "true"
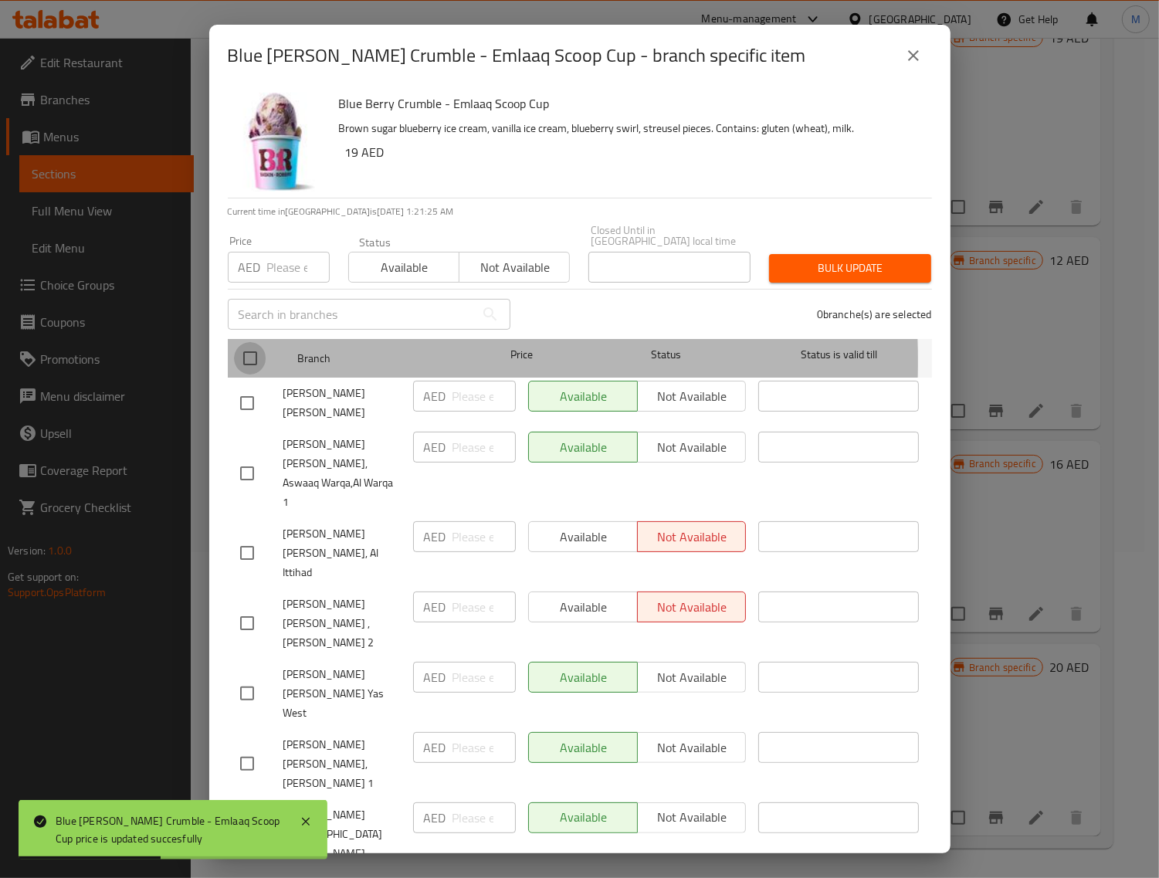
checkbox input "true"
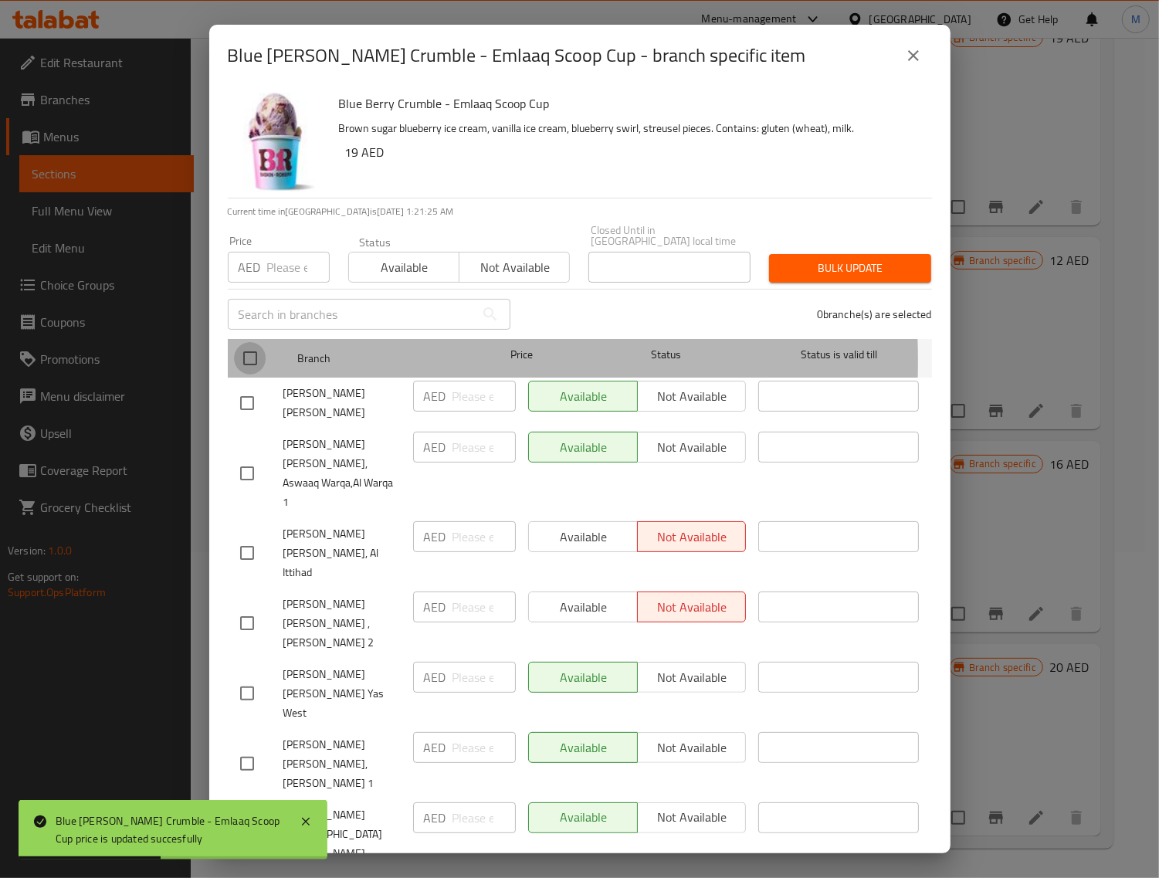
checkbox input "true"
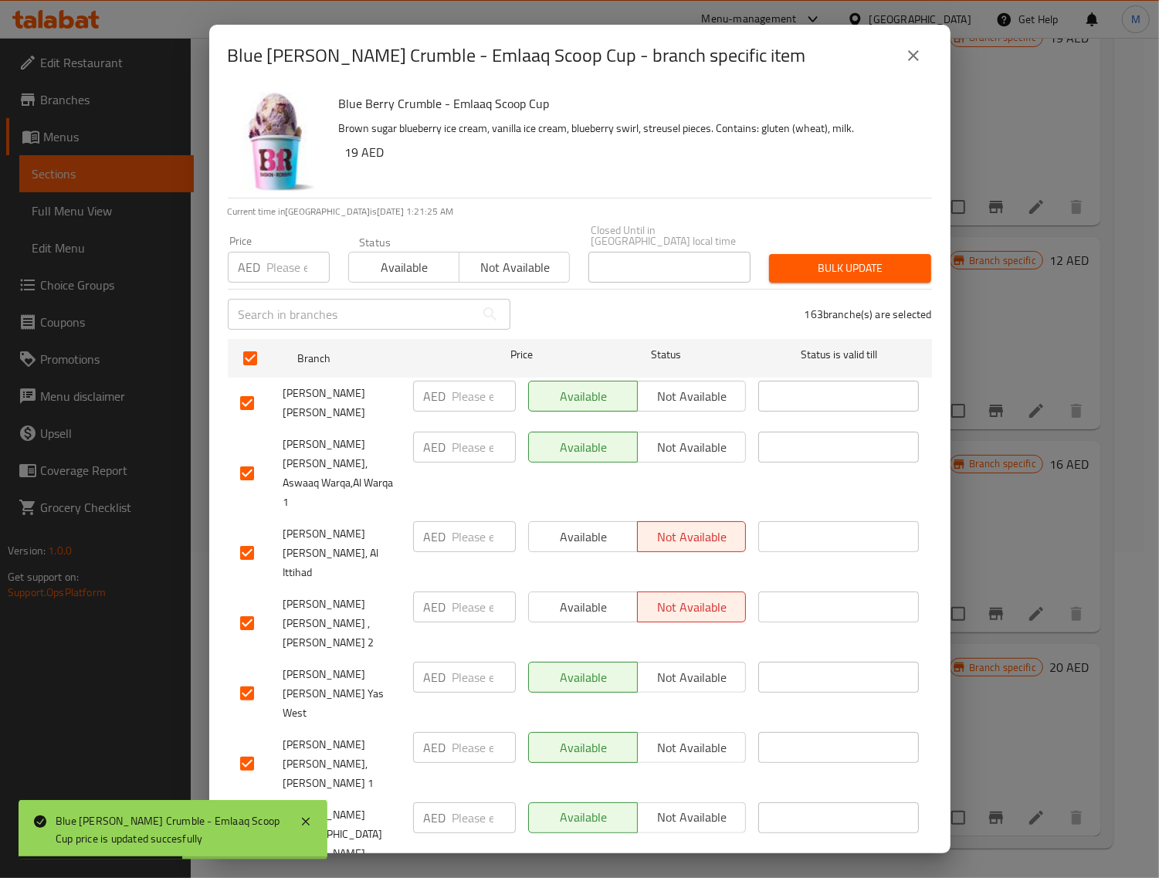
click at [276, 286] on div "Price AED Price" at bounding box center [279, 259] width 120 height 66
click at [280, 266] on input "number" at bounding box center [298, 267] width 63 height 31
paste input "20"
click at [796, 269] on span "Bulk update" at bounding box center [850, 268] width 137 height 19
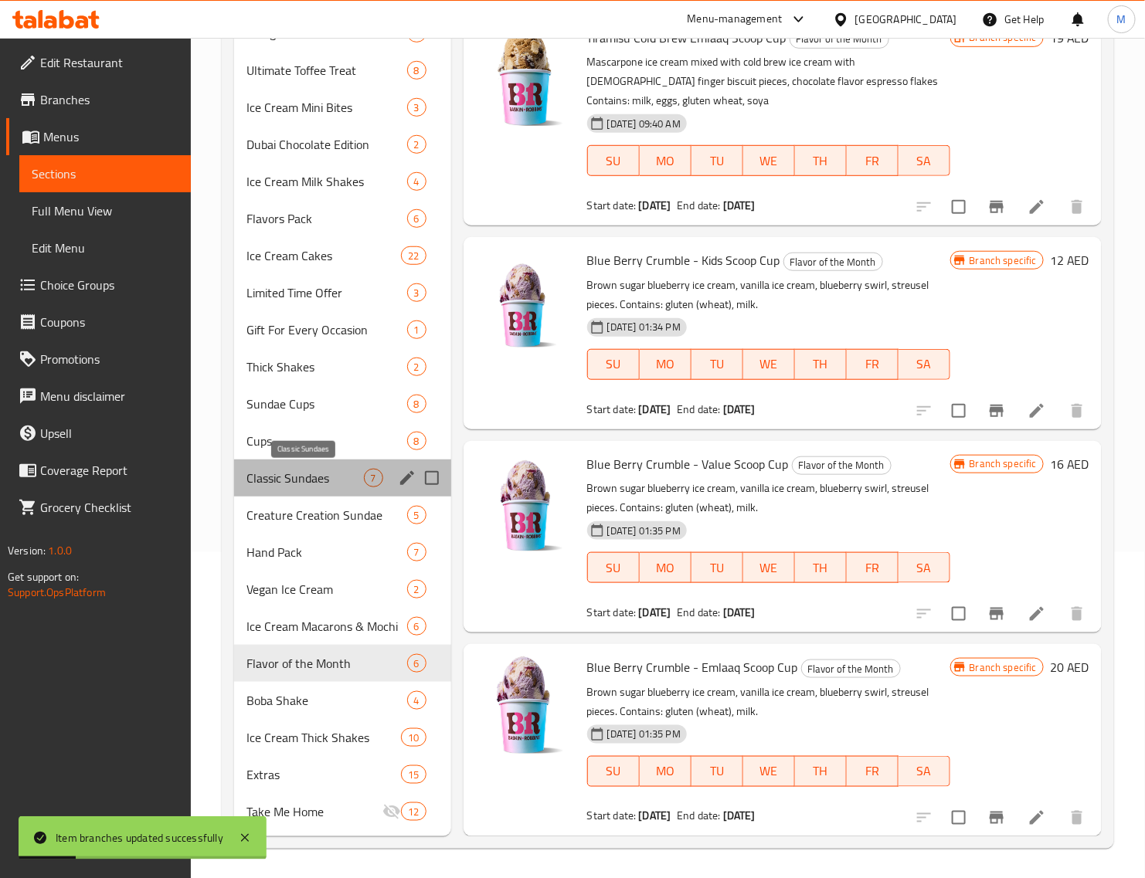
click at [322, 480] on span "Classic Sundaes" at bounding box center [304, 478] width 117 height 19
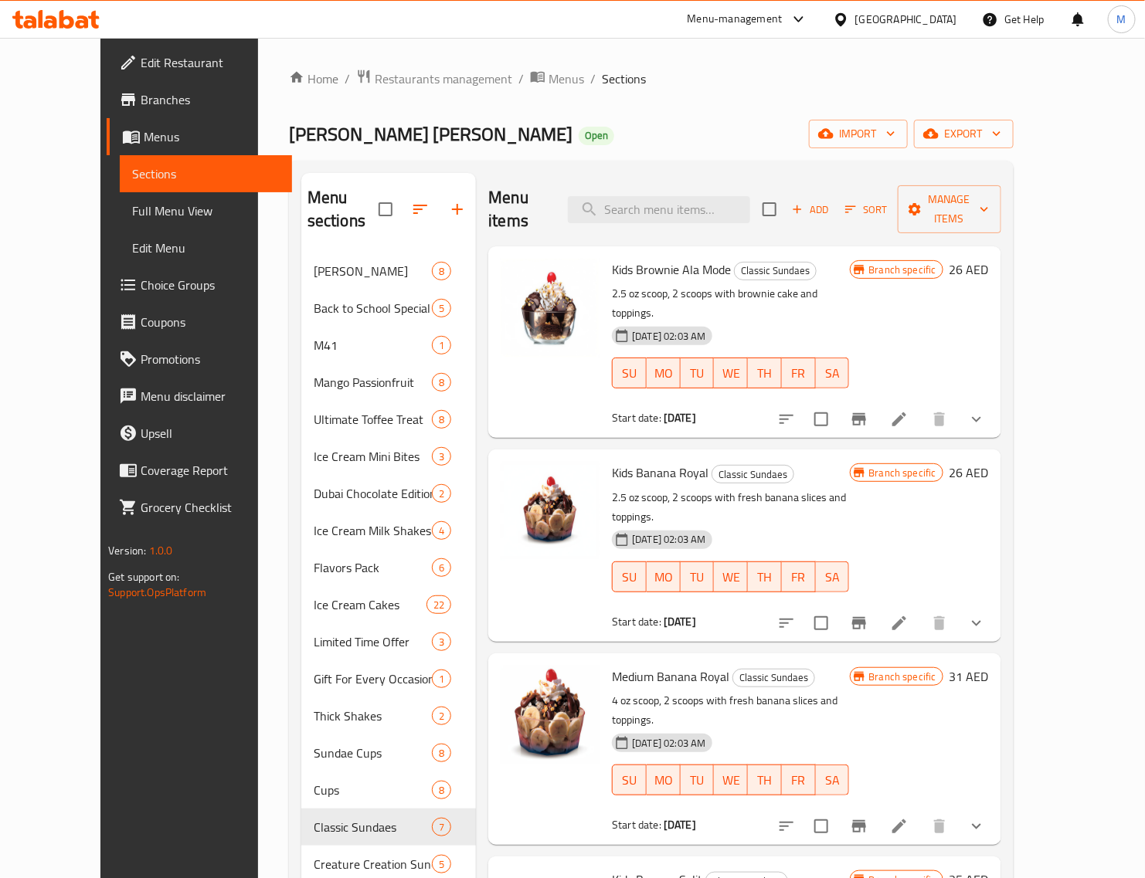
click at [989, 259] on h6 "26 AED" at bounding box center [968, 270] width 39 height 22
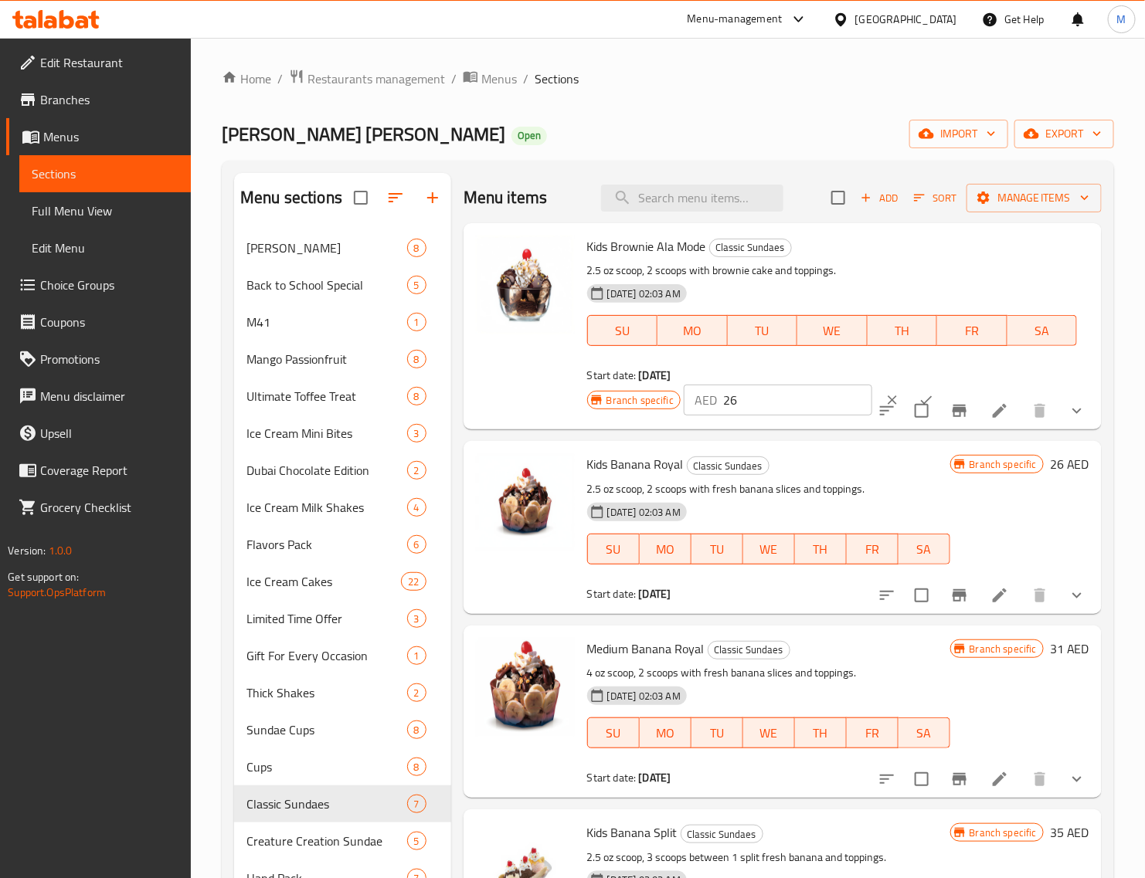
click at [769, 398] on input "26" at bounding box center [797, 400] width 149 height 31
paste input "31"
click at [909, 385] on button "ok" at bounding box center [926, 400] width 34 height 34
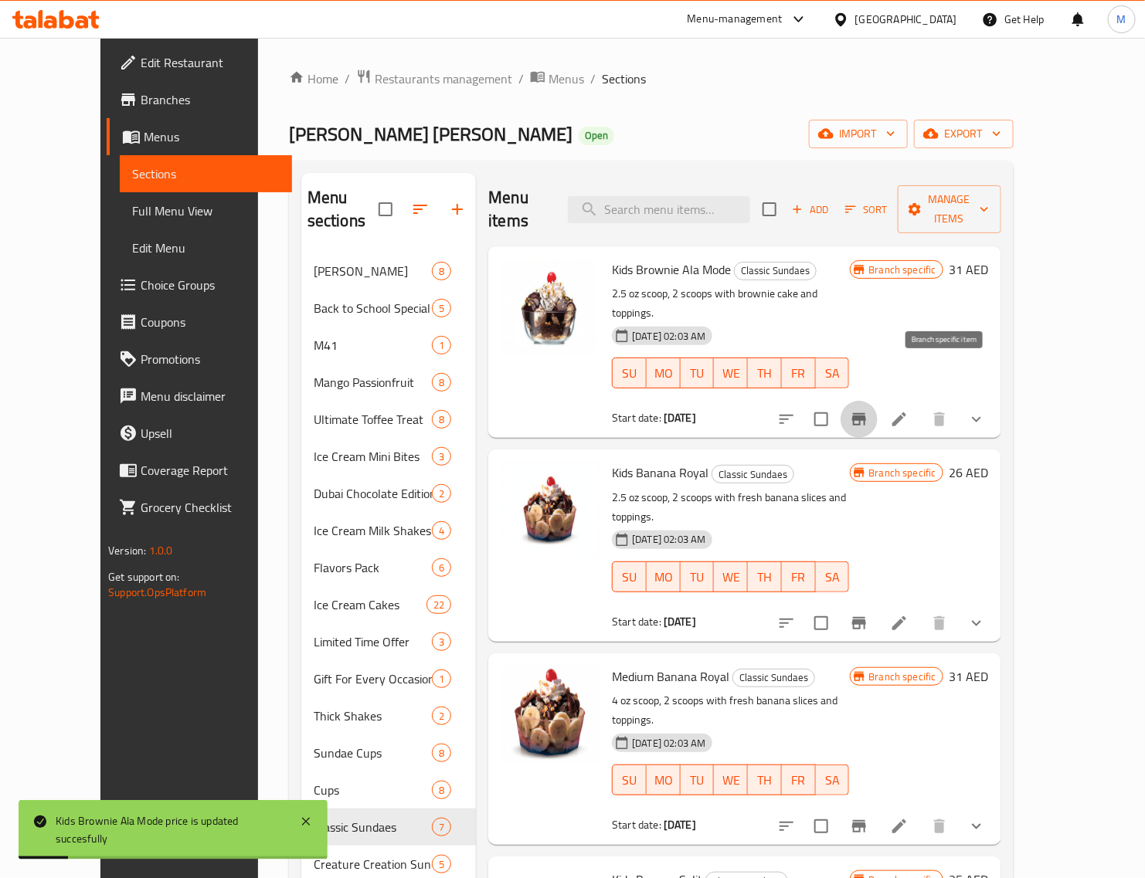
click at [868, 410] on icon "Branch-specific-item" at bounding box center [859, 419] width 19 height 19
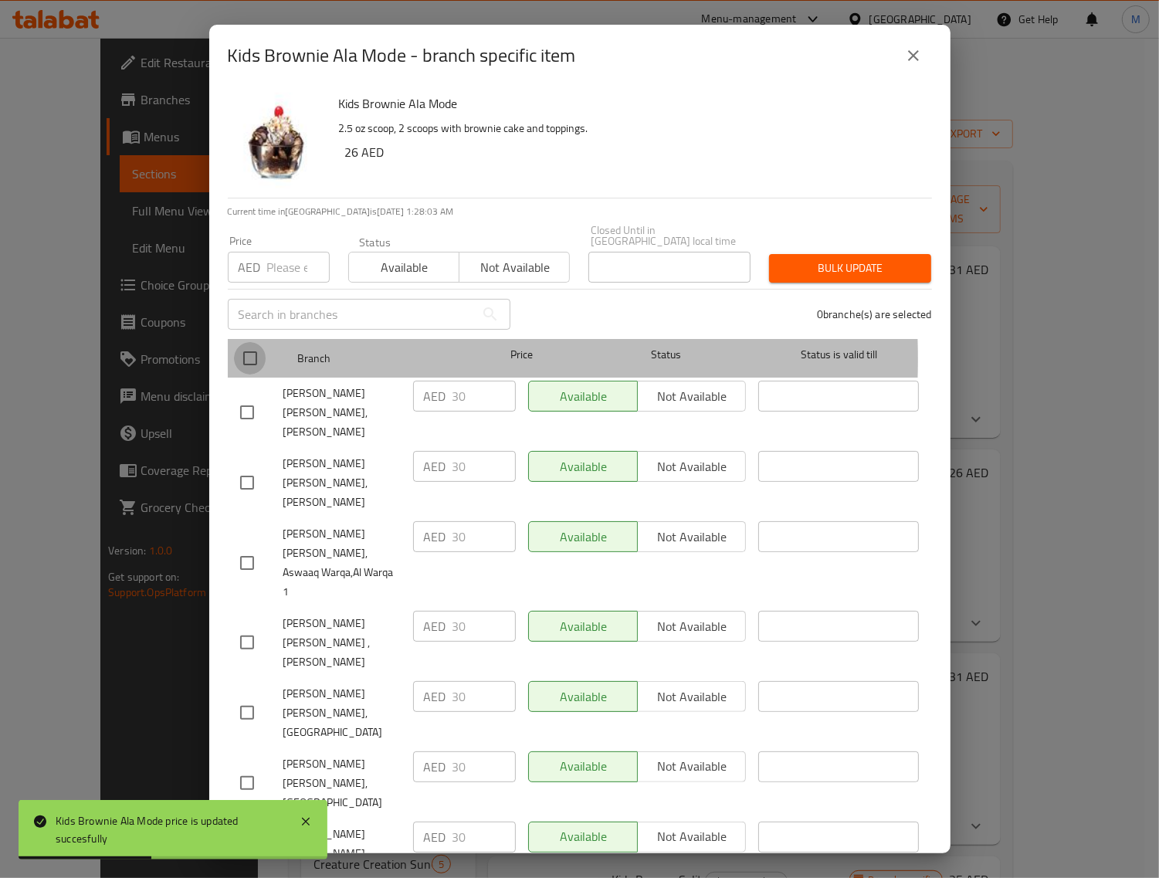
click at [249, 359] on input "checkbox" at bounding box center [250, 358] width 32 height 32
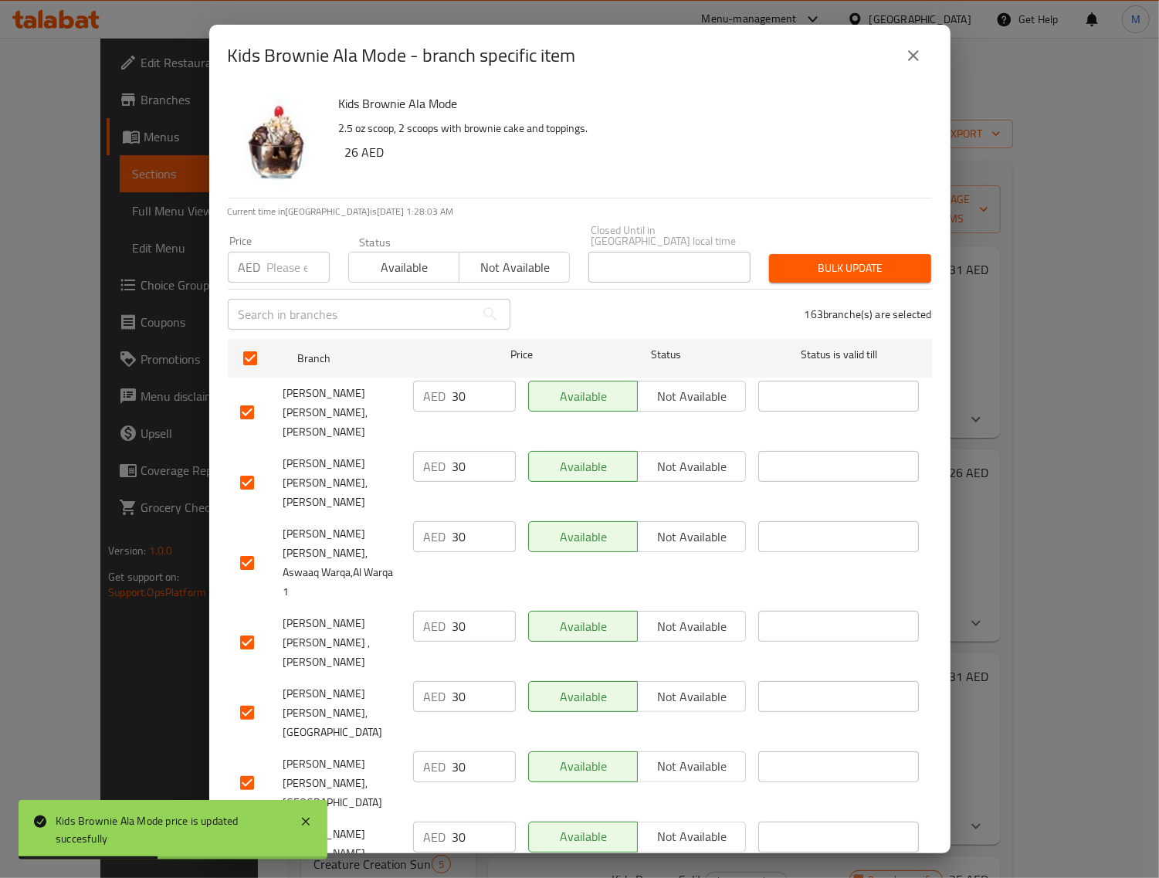
click at [298, 261] on input "number" at bounding box center [298, 267] width 63 height 31
paste input "31"
click at [837, 268] on span "Bulk update" at bounding box center [850, 268] width 137 height 19
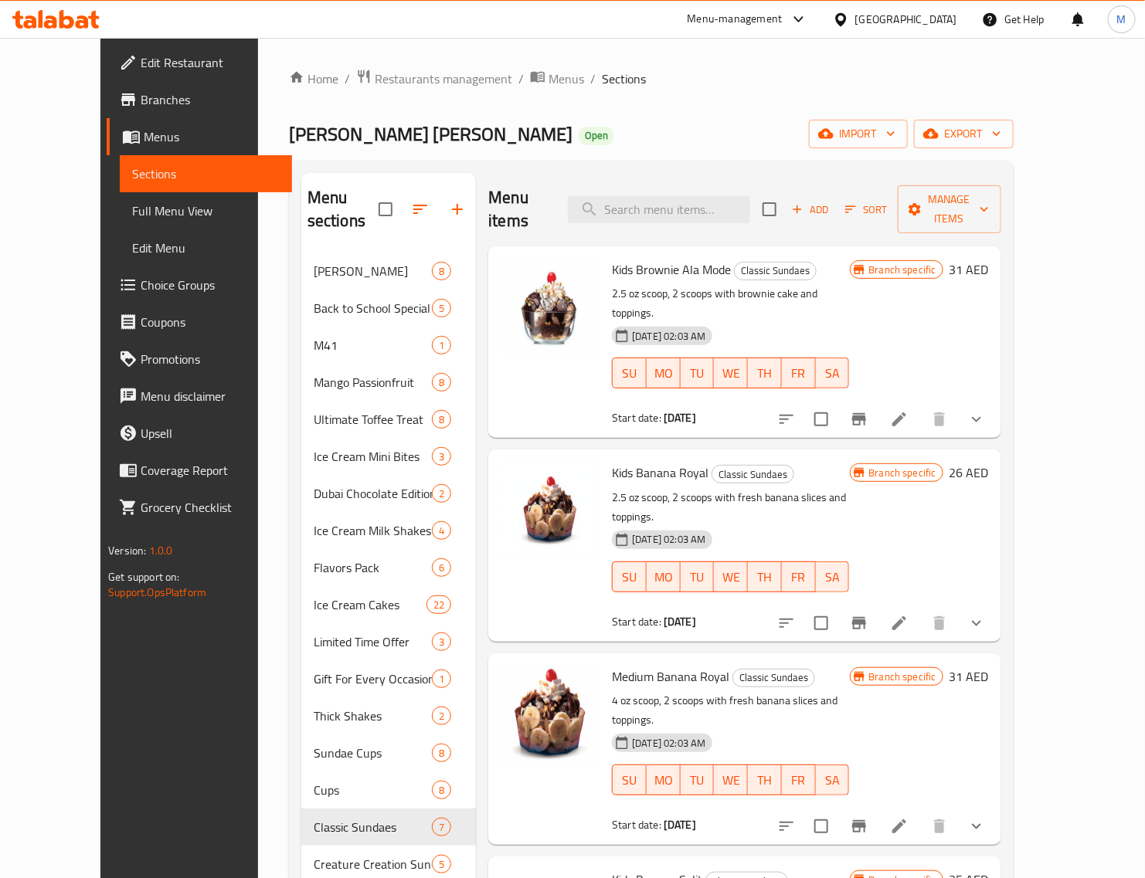
click at [989, 462] on h6 "26 AED" at bounding box center [968, 473] width 39 height 22
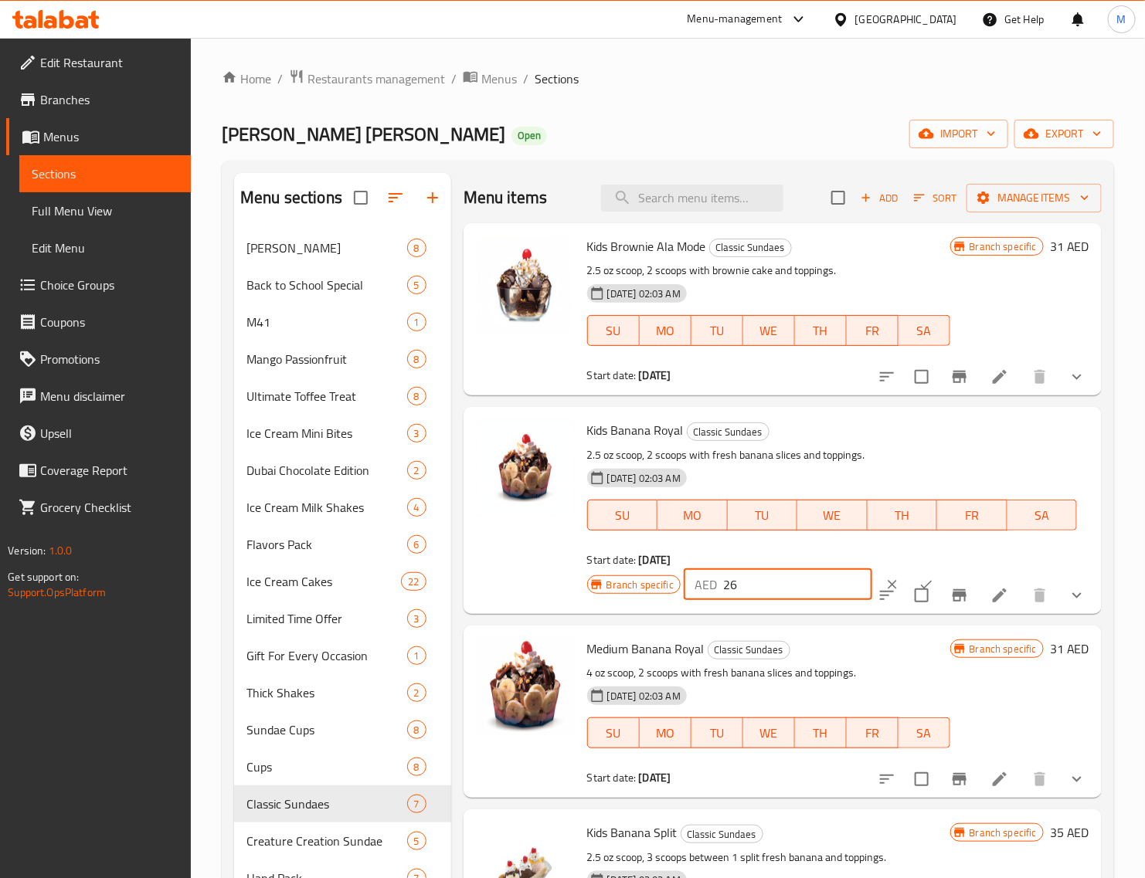
click at [788, 572] on input "26" at bounding box center [797, 584] width 149 height 31
paste input "31"
click at [909, 570] on button "ok" at bounding box center [926, 585] width 34 height 34
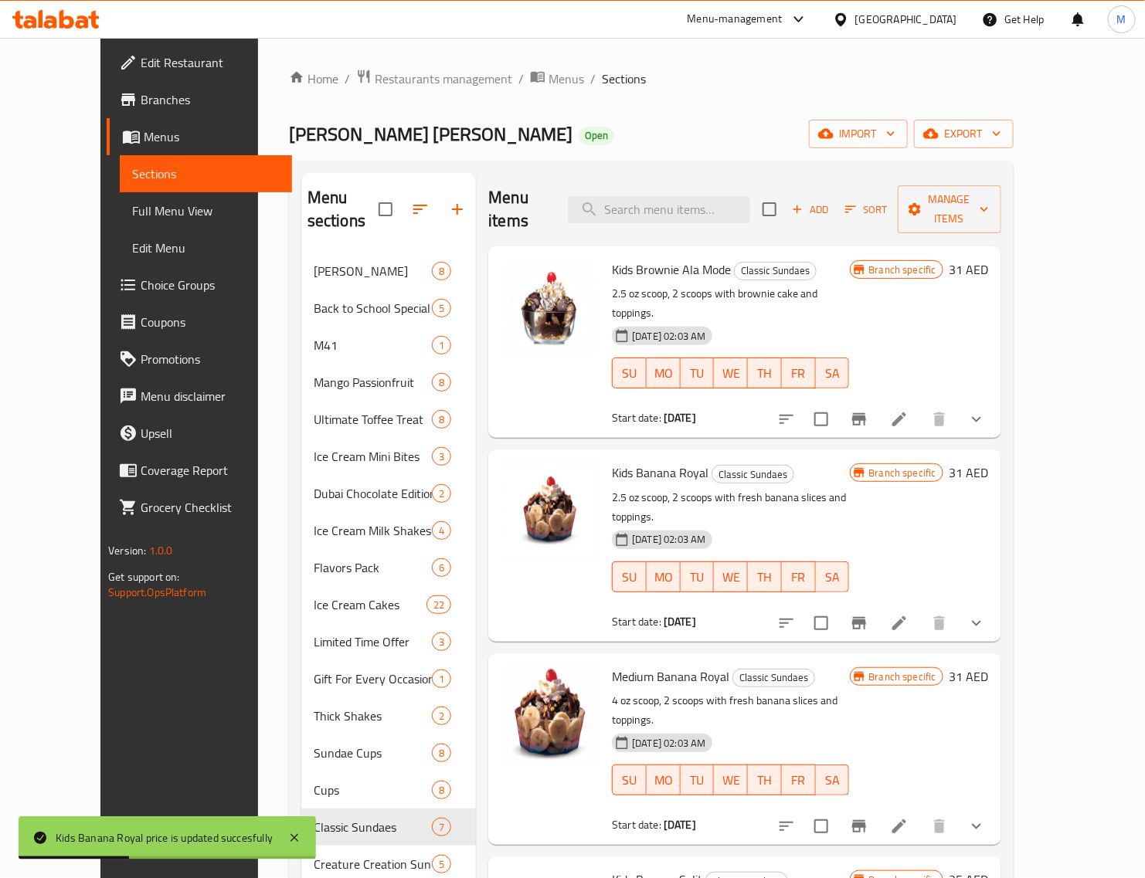
click at [866, 617] on icon "Branch-specific-item" at bounding box center [859, 623] width 14 height 12
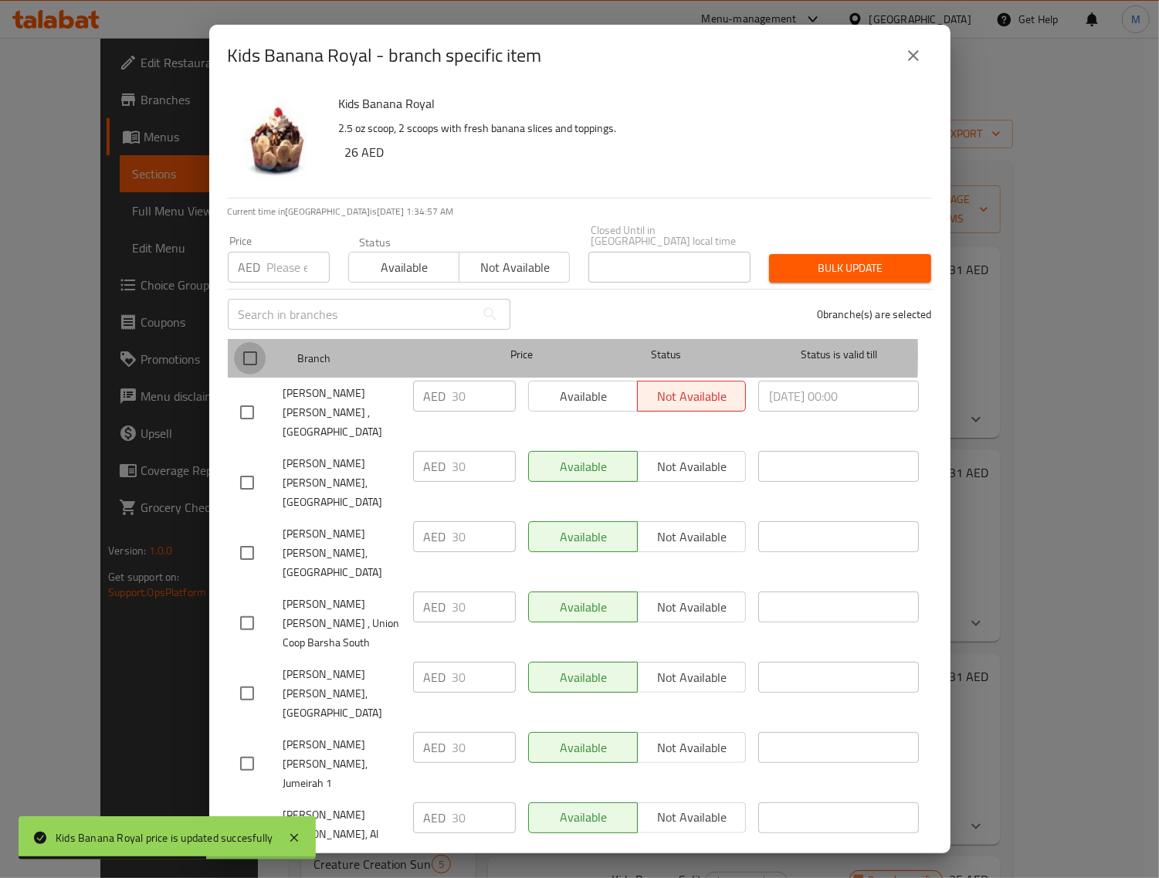
click at [251, 354] on input "checkbox" at bounding box center [250, 358] width 32 height 32
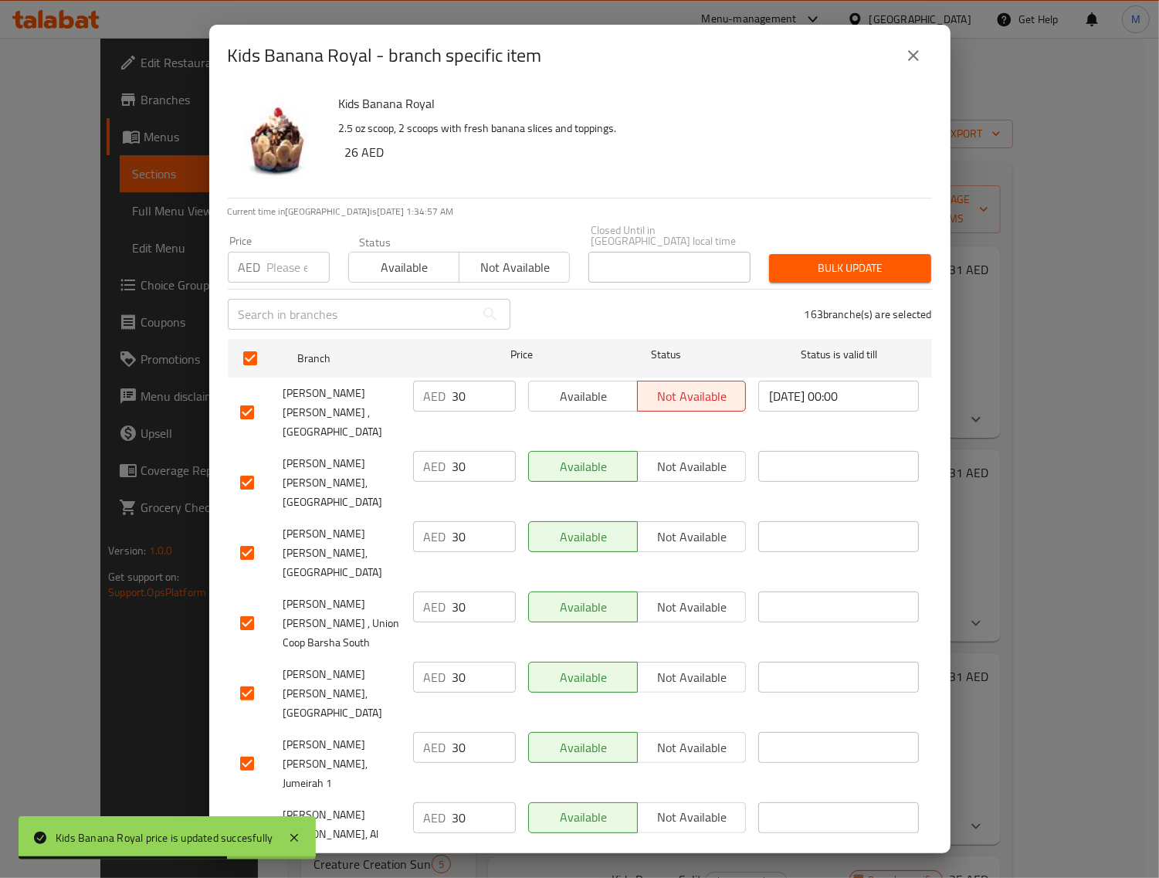
click at [273, 274] on input "number" at bounding box center [298, 267] width 63 height 31
paste input "31"
click at [782, 267] on span "Bulk update" at bounding box center [850, 268] width 137 height 19
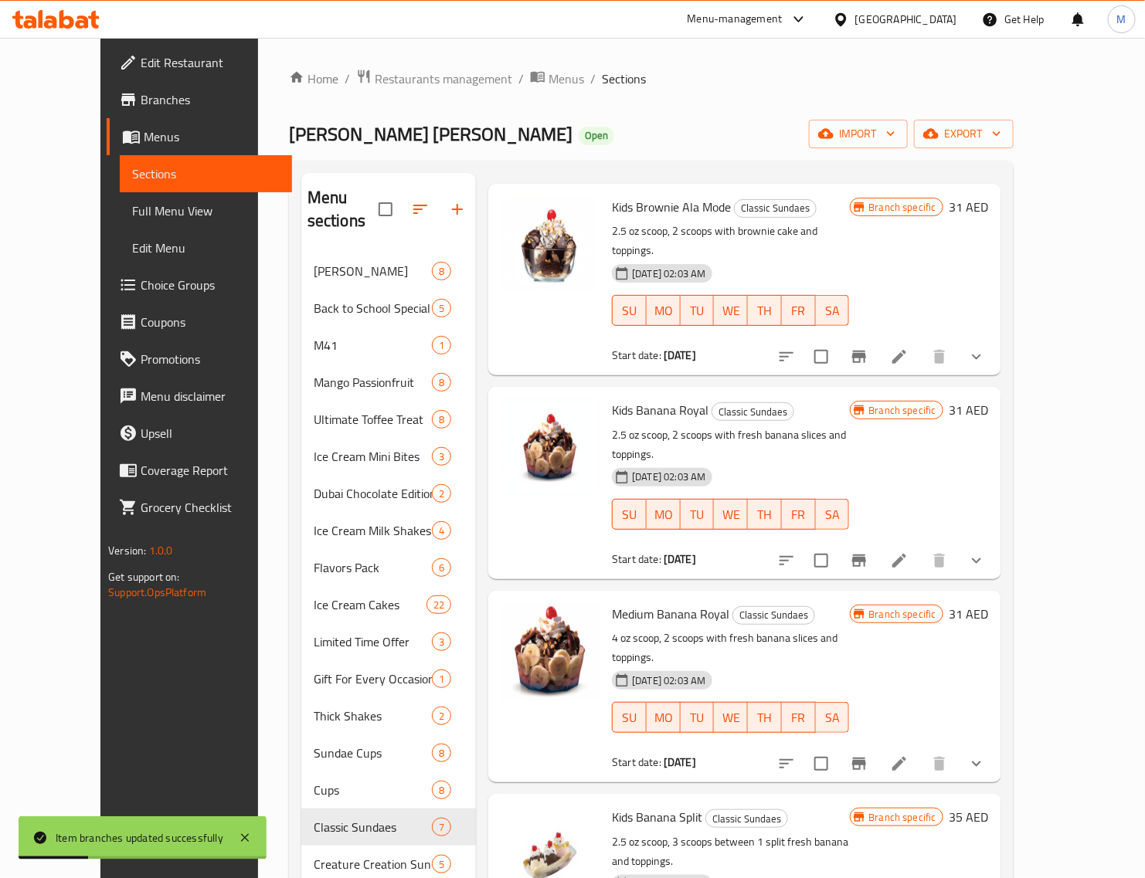
scroll to position [97, 0]
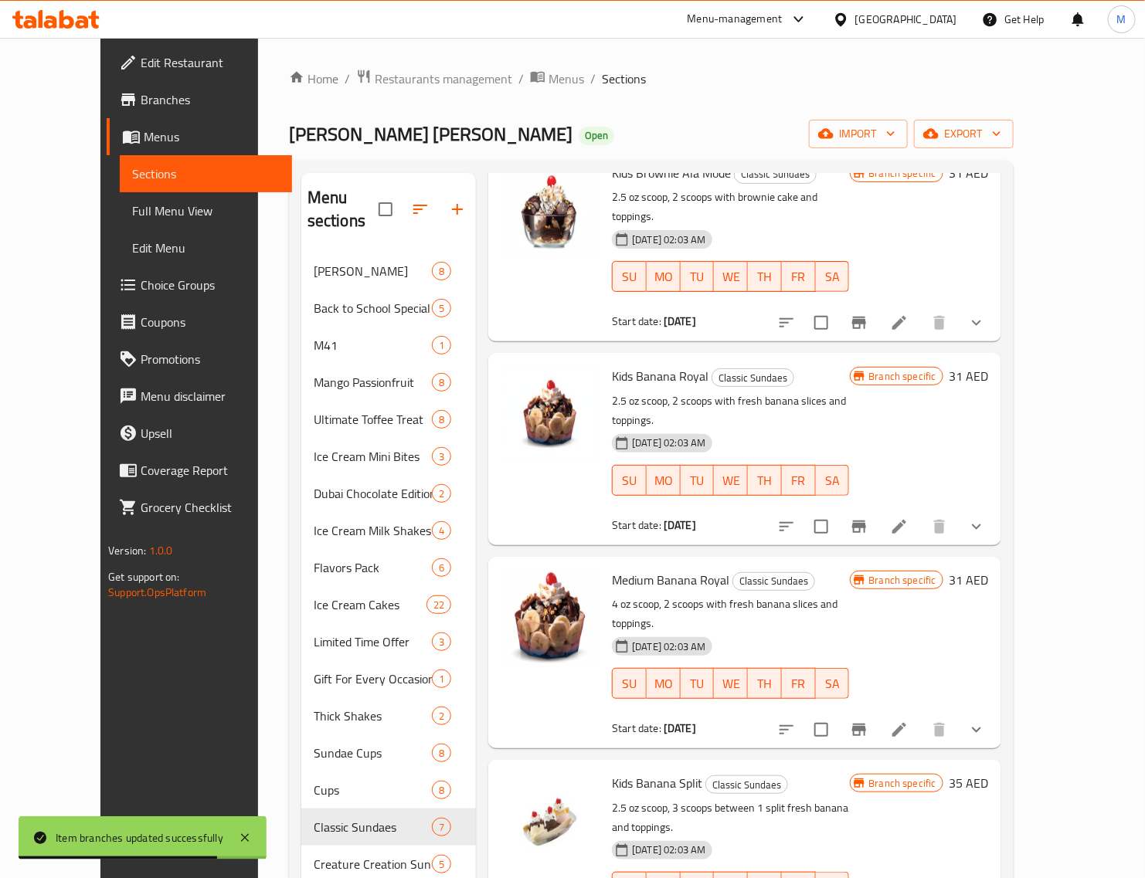
click at [989, 569] on h6 "31 AED" at bounding box center [968, 580] width 39 height 22
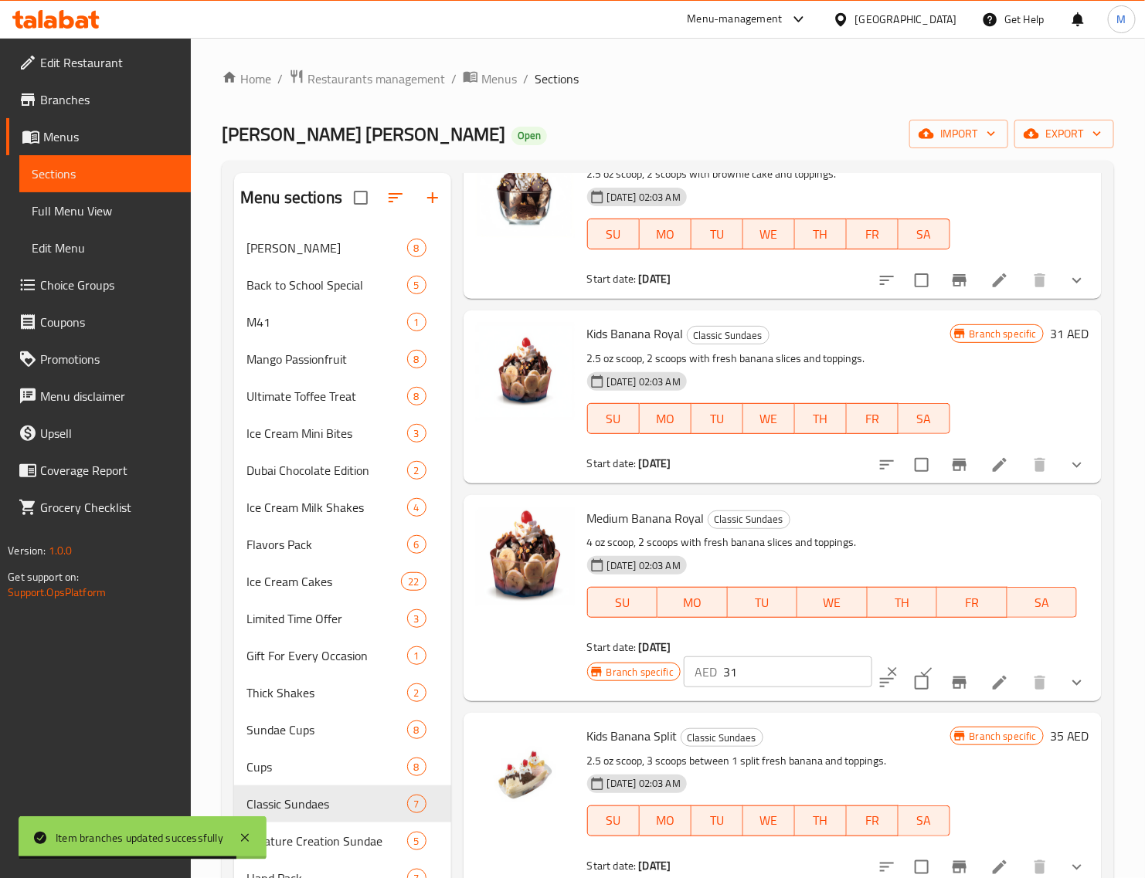
click at [759, 666] on input "31" at bounding box center [797, 672] width 149 height 31
paste input "4"
click at [909, 663] on button "ok" at bounding box center [926, 672] width 34 height 34
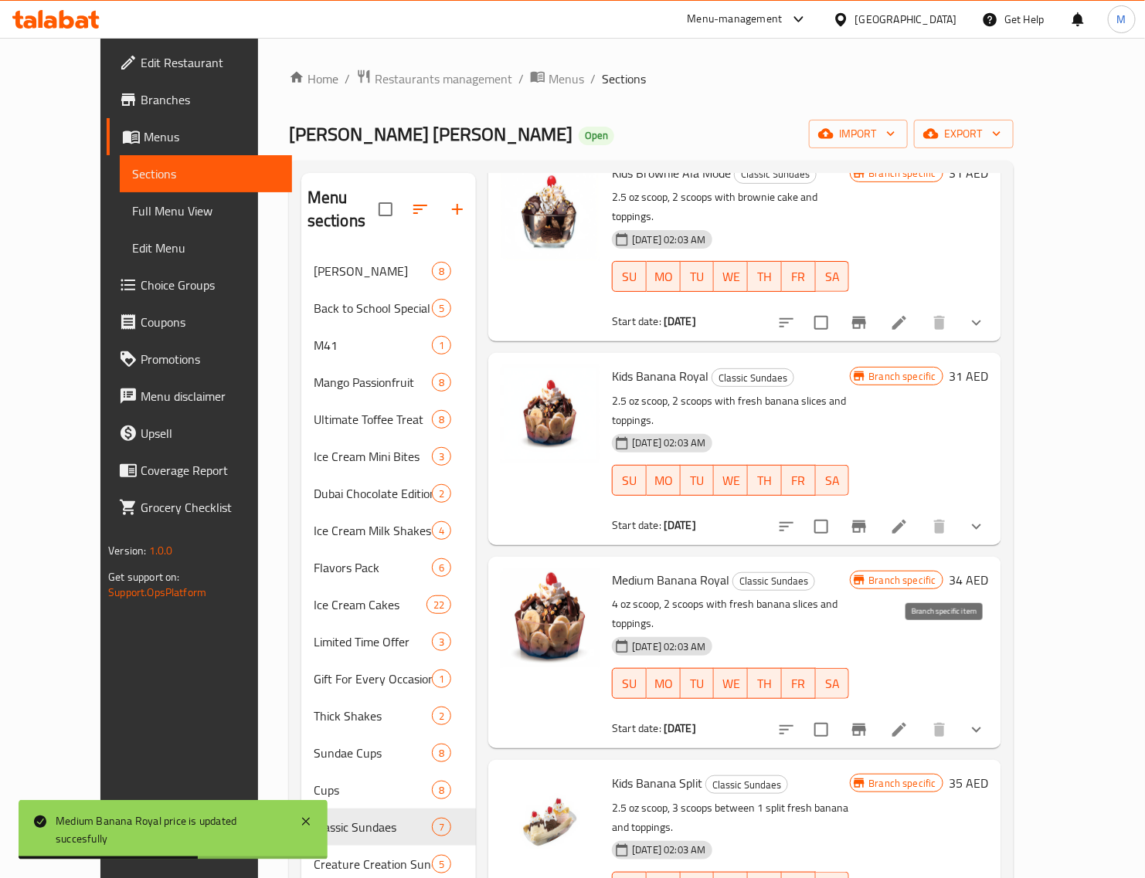
click at [868, 721] on icon "Branch-specific-item" at bounding box center [859, 730] width 19 height 19
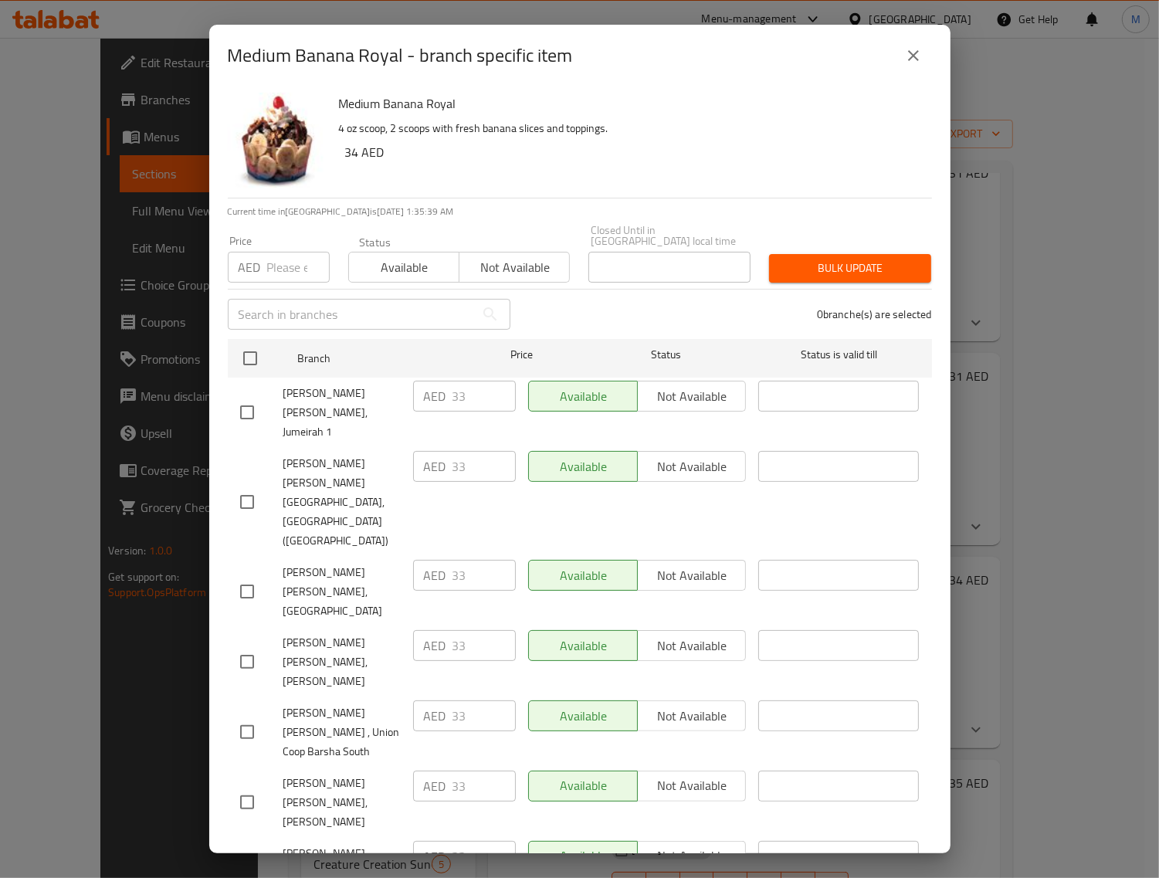
drag, startPoint x: 256, startPoint y: 353, endPoint x: 275, endPoint y: 322, distance: 36.4
click at [255, 354] on input "checkbox" at bounding box center [250, 358] width 32 height 32
click at [280, 290] on div "​" at bounding box center [369, 314] width 301 height 49
click at [287, 270] on input "number" at bounding box center [298, 267] width 63 height 31
paste input "34"
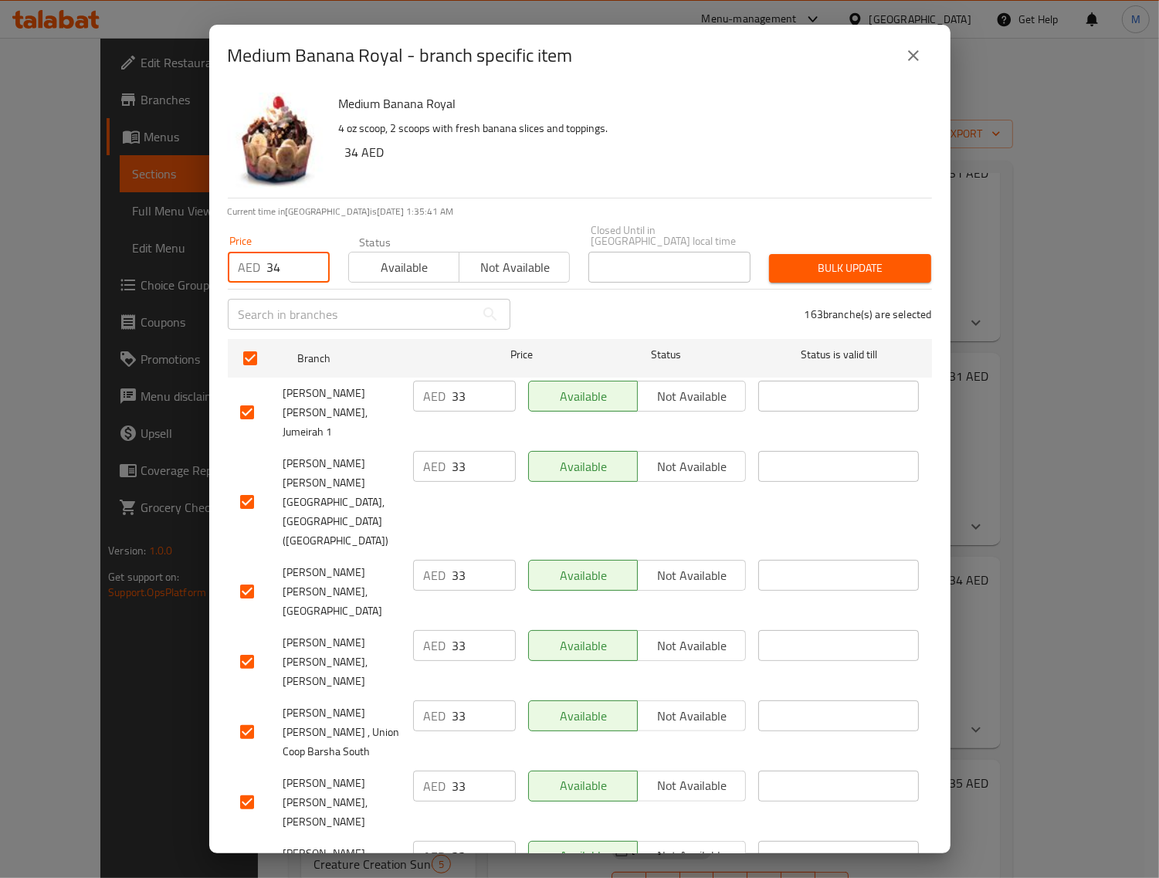
click at [829, 269] on span "Bulk update" at bounding box center [850, 268] width 137 height 19
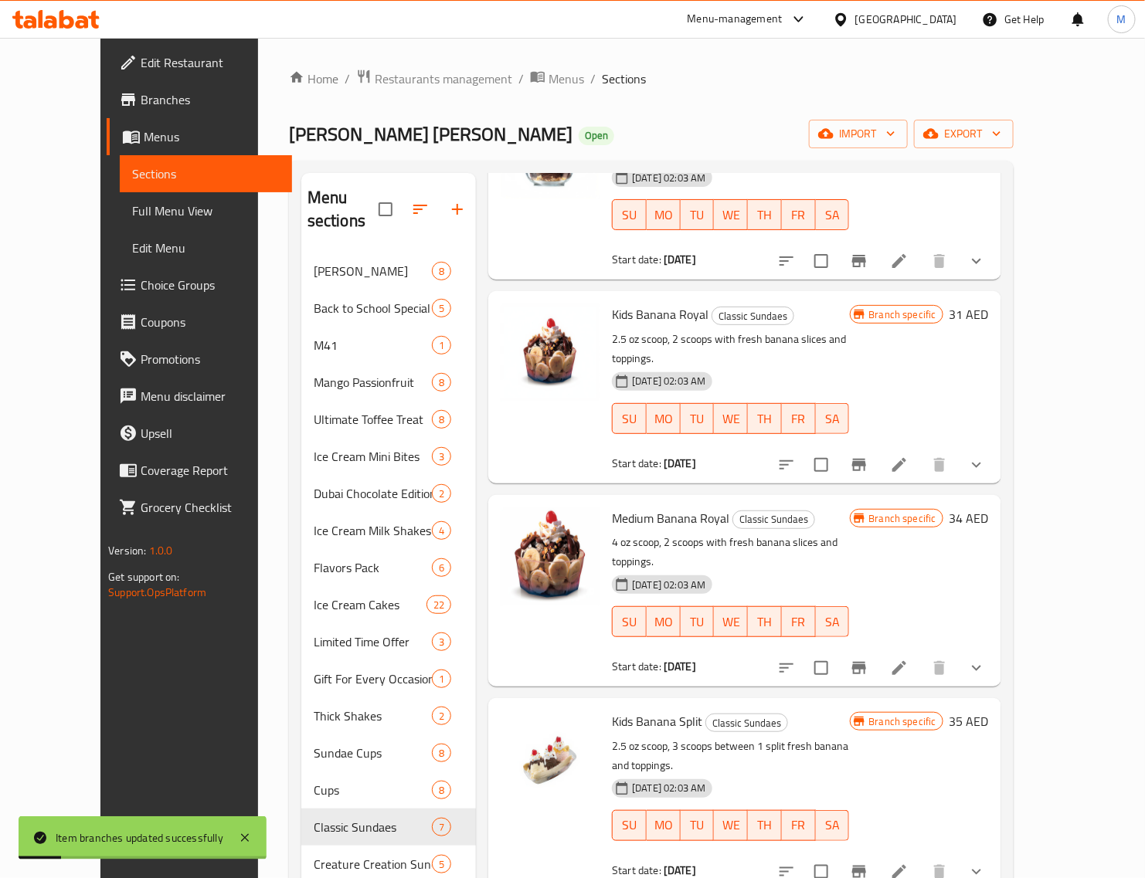
scroll to position [193, 0]
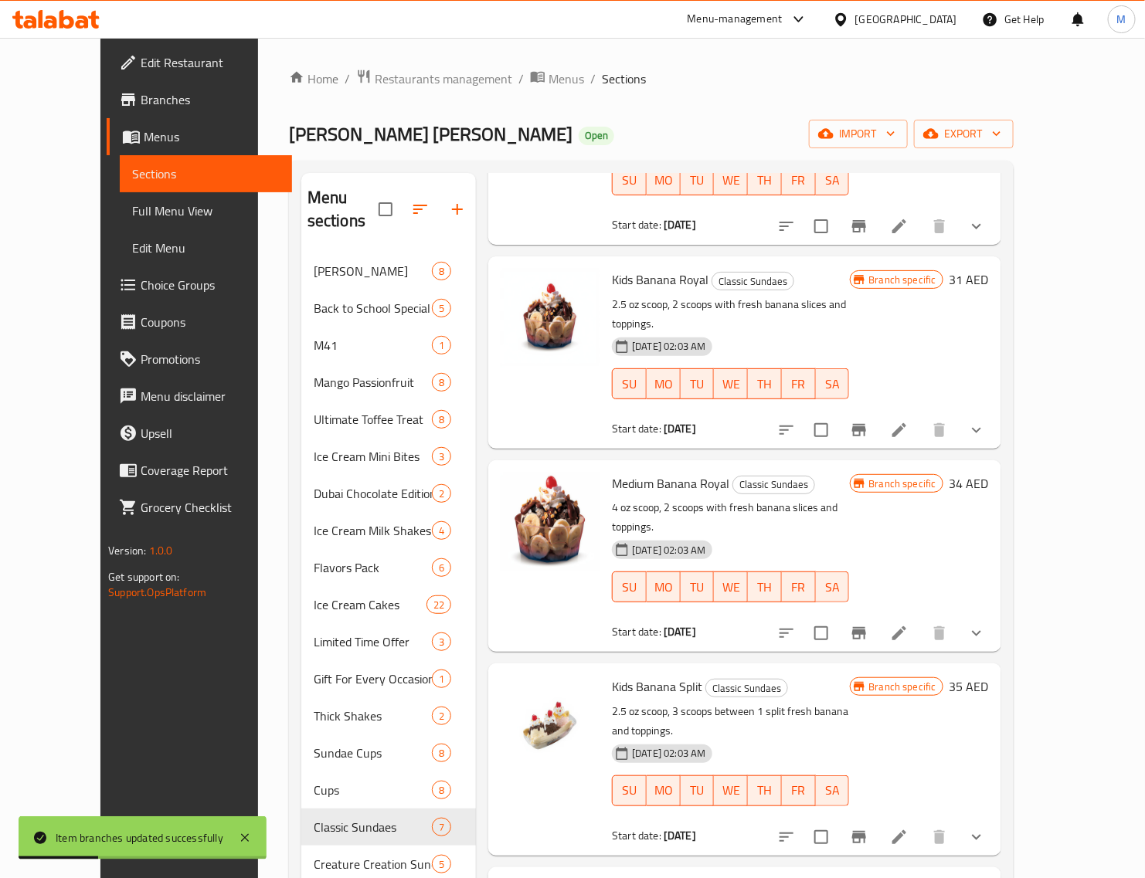
click at [989, 676] on h6 "35 AED" at bounding box center [968, 687] width 39 height 22
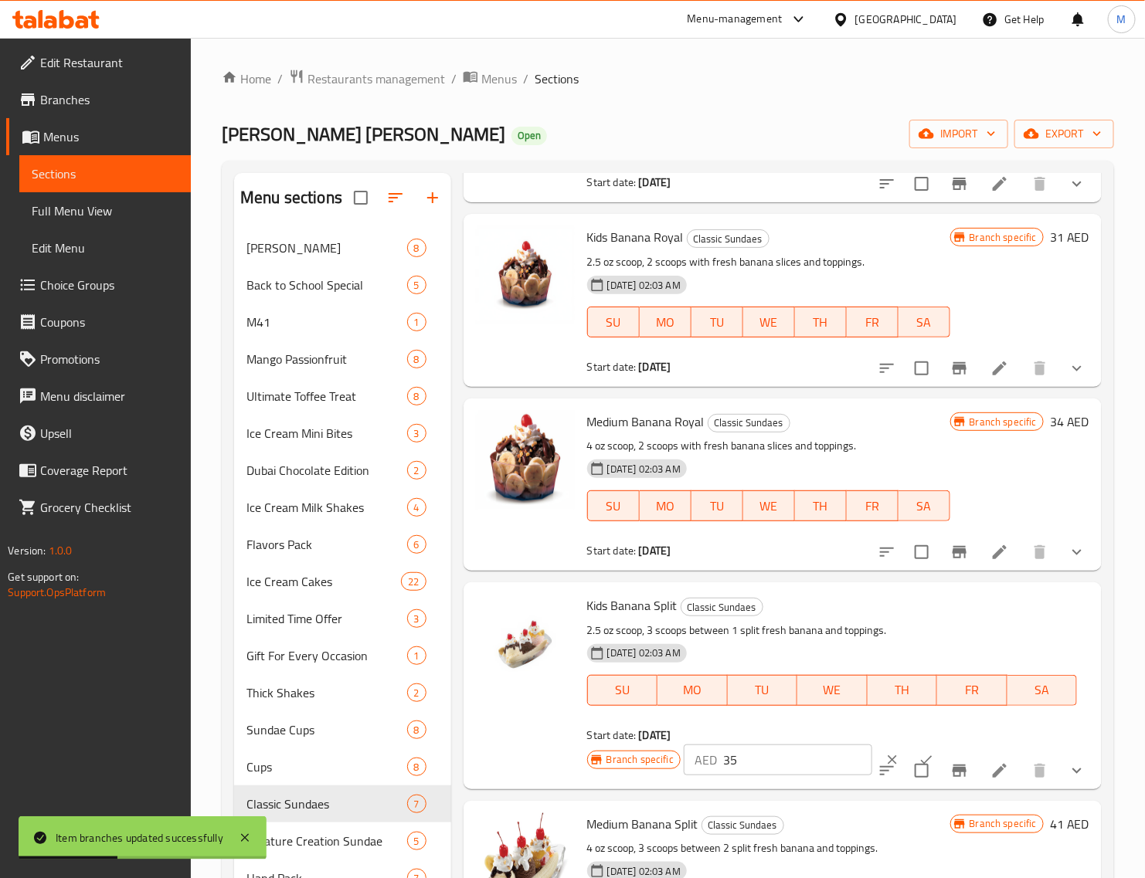
click at [786, 755] on input "35" at bounding box center [797, 760] width 149 height 31
paste input "8"
click at [909, 745] on button "ok" at bounding box center [926, 760] width 34 height 34
